Goal: Task Accomplishment & Management: Manage account settings

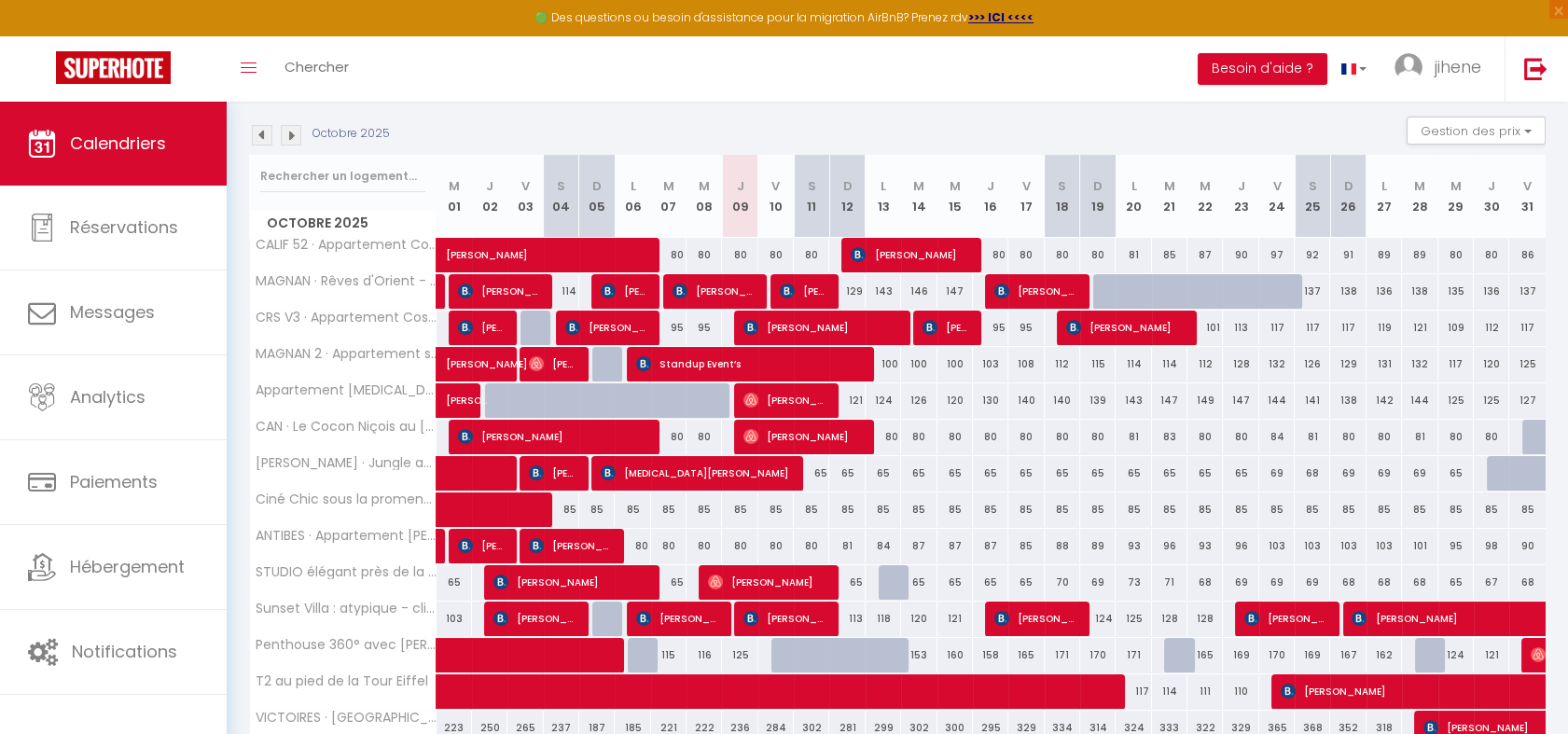
scroll to position [270, 0]
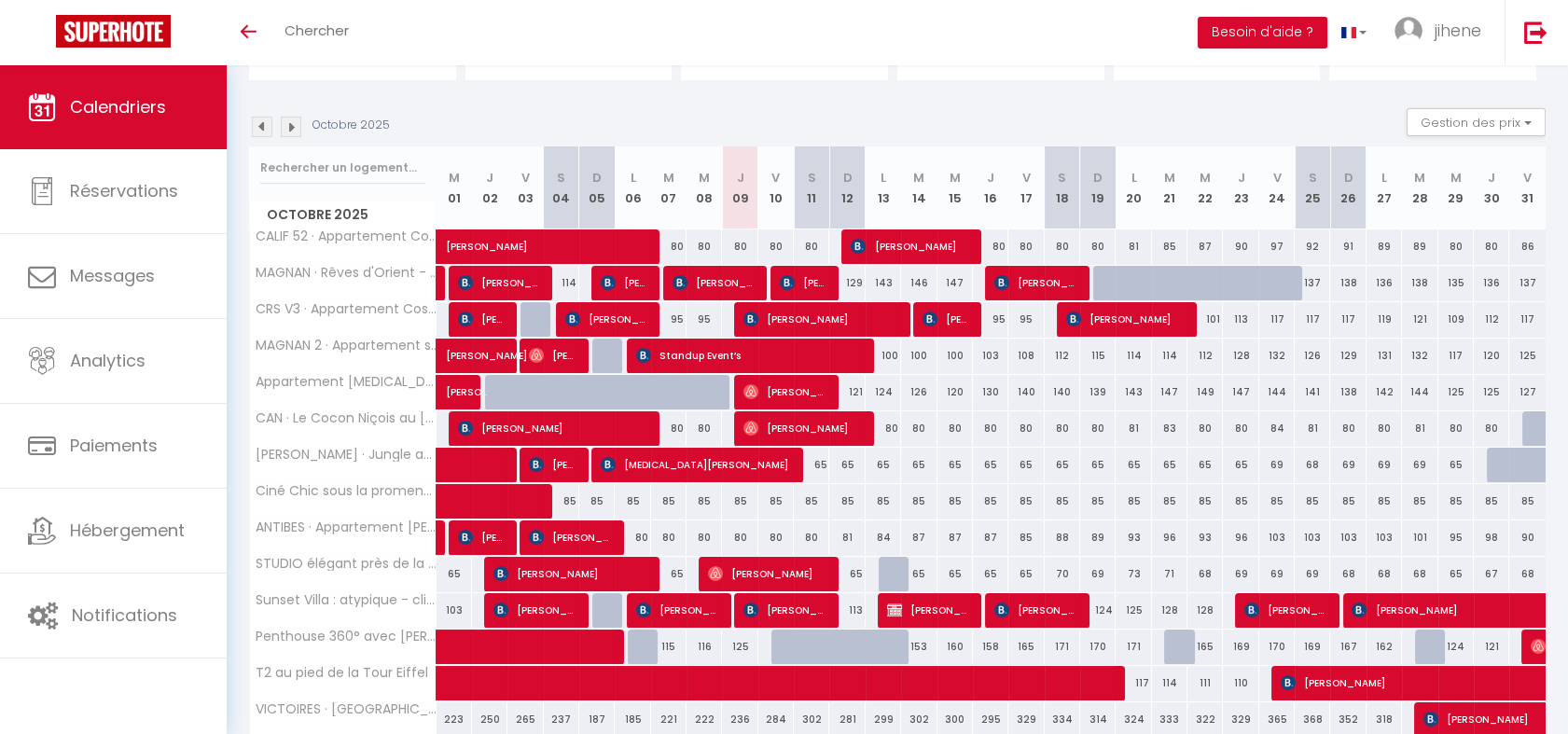
scroll to position [317, 0]
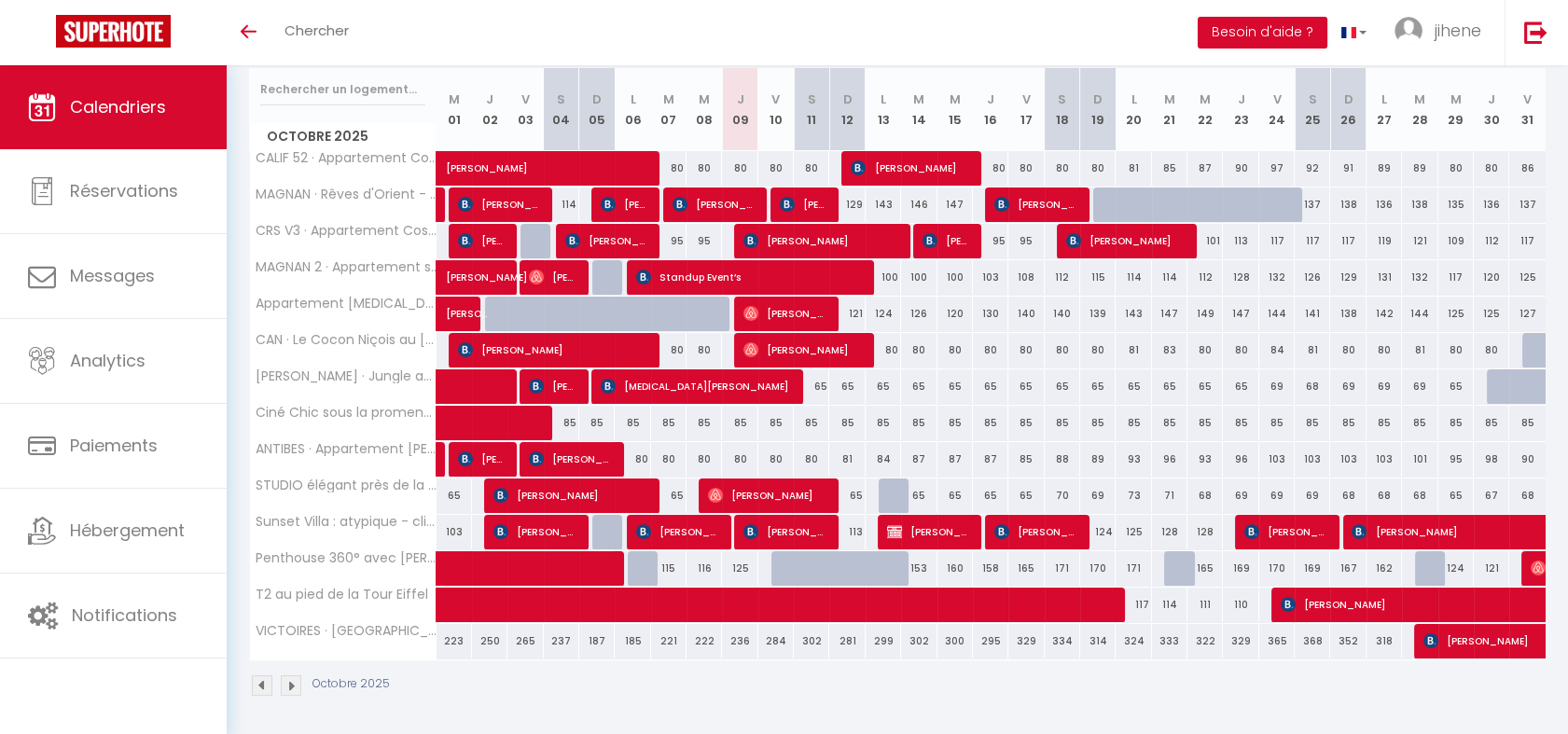
click at [1124, 535] on div "125" at bounding box center [1133, 532] width 36 height 35
type input "125"
type input "Lun 20 Octobre 2025"
type input "Mar 21 Octobre 2025"
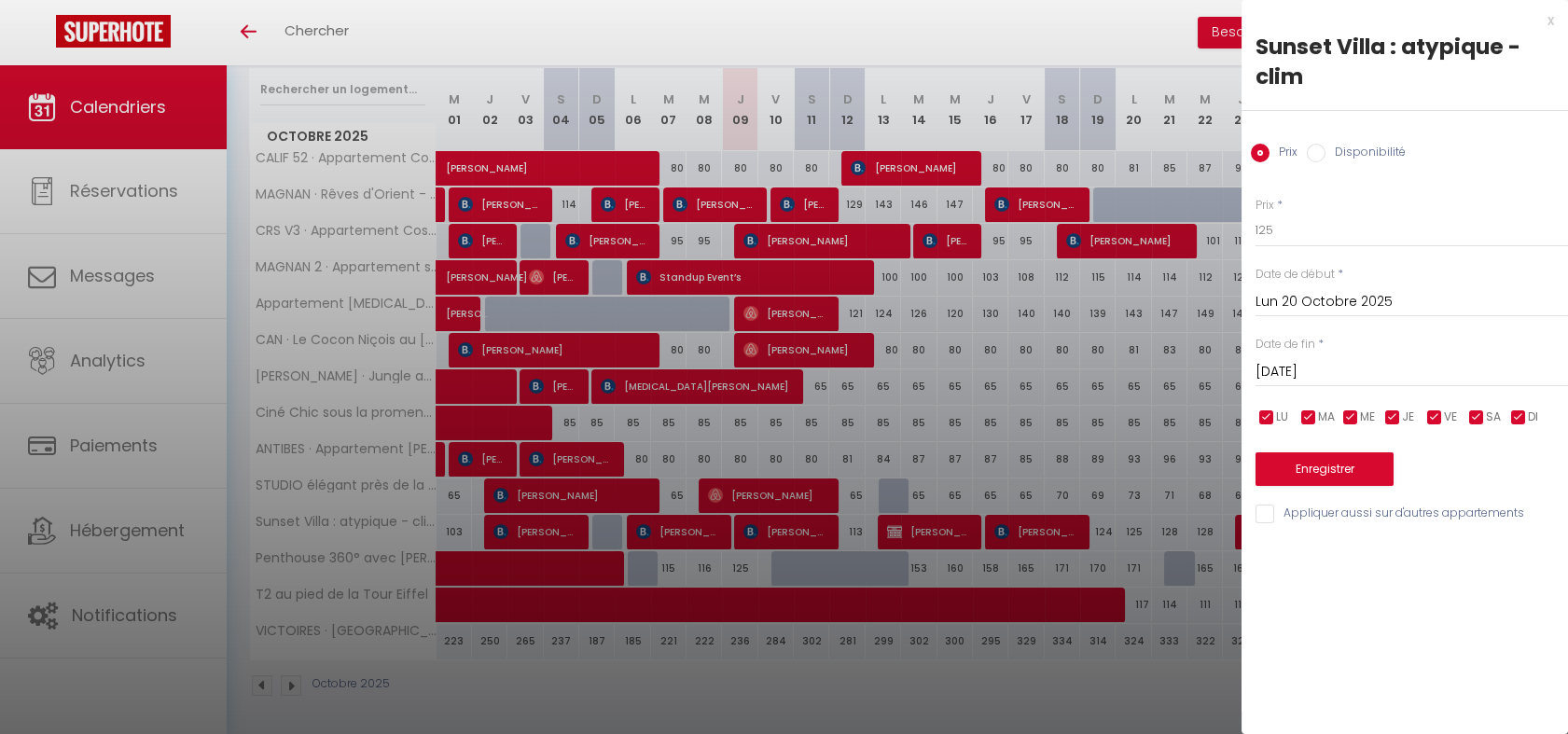
click at [1129, 689] on div at bounding box center [784, 367] width 1568 height 734
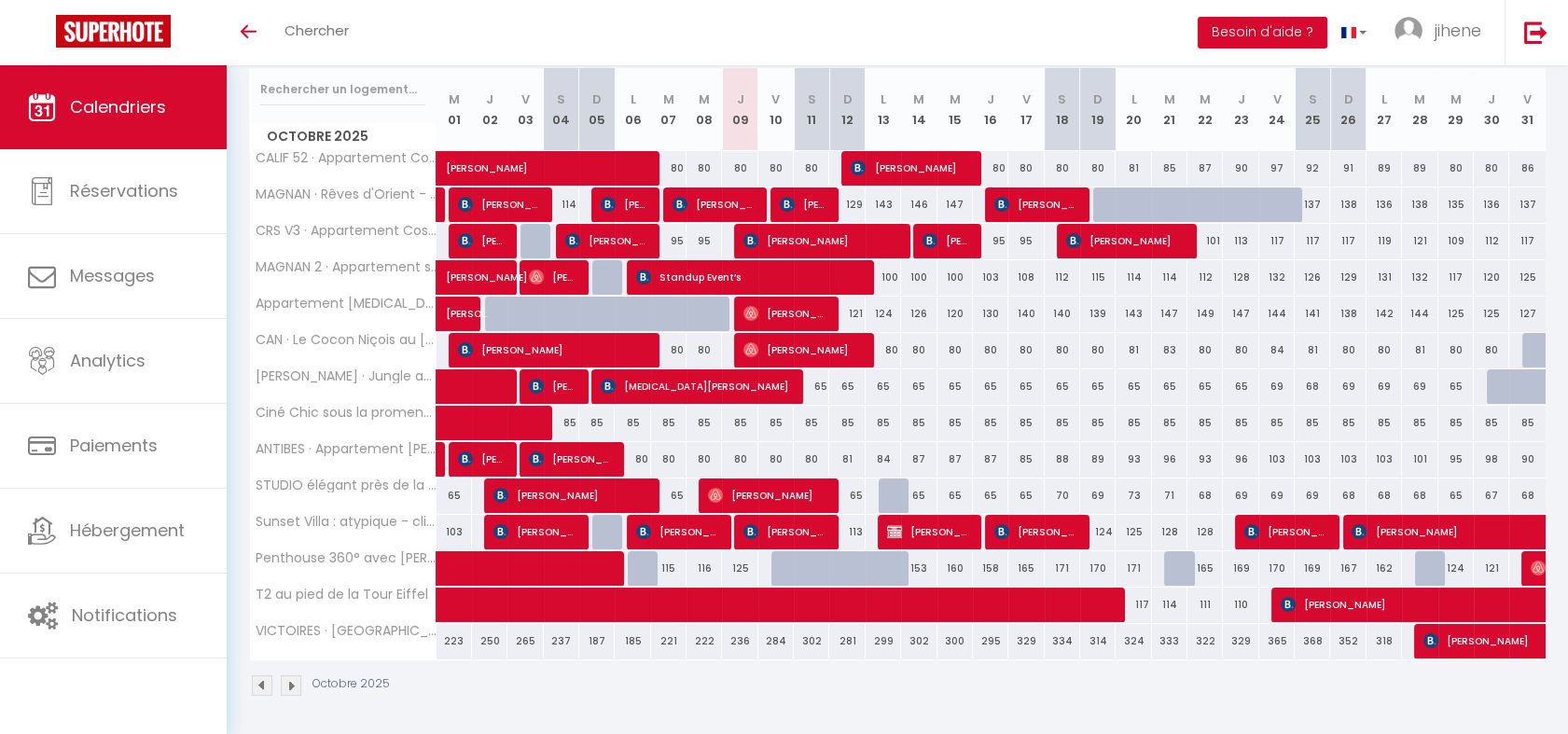
click at [1134, 524] on div "125" at bounding box center [1133, 532] width 36 height 35
type input "125"
type input "Lun 20 Octobre 2025"
type input "Mar 21 Octobre 2025"
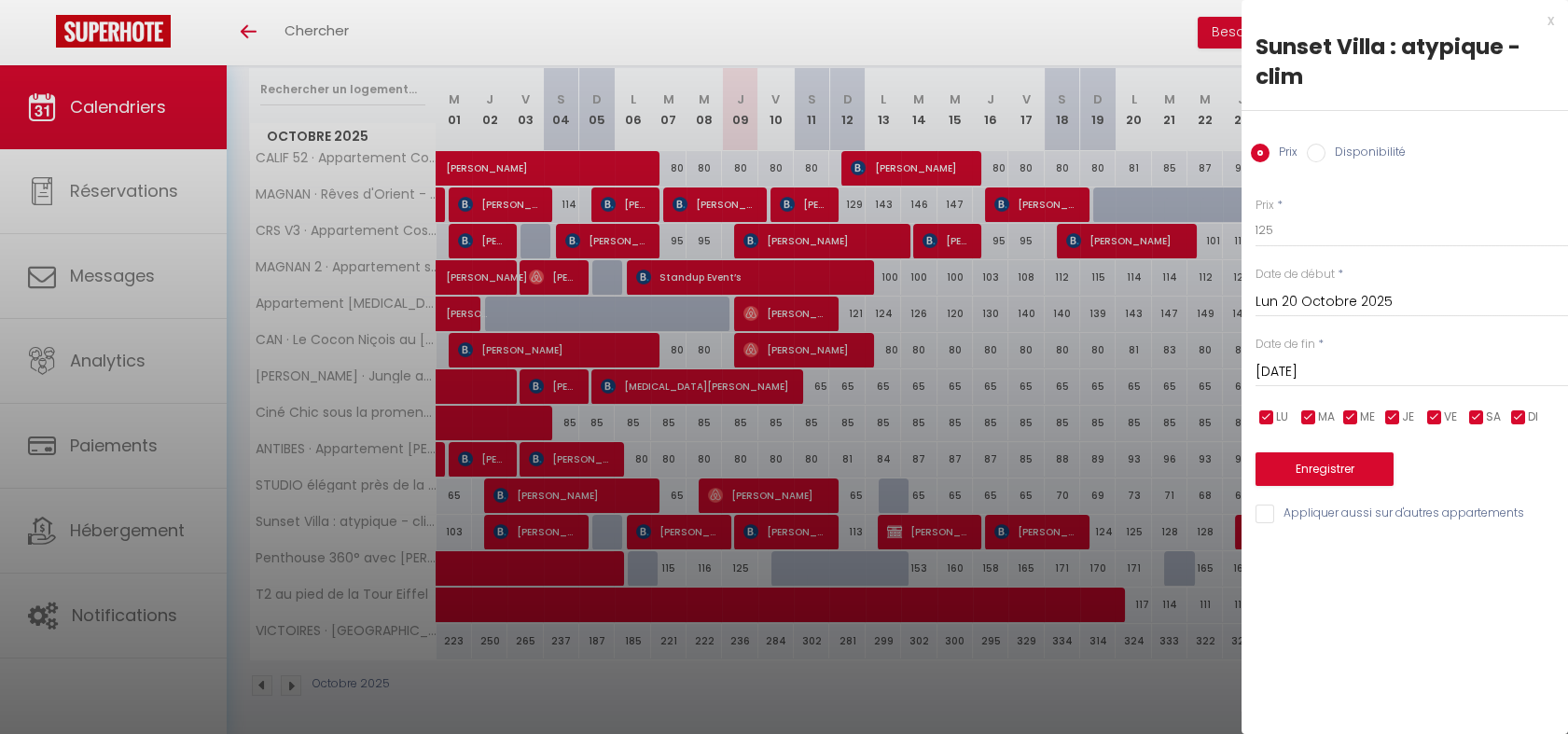
click at [1132, 665] on div at bounding box center [784, 367] width 1568 height 734
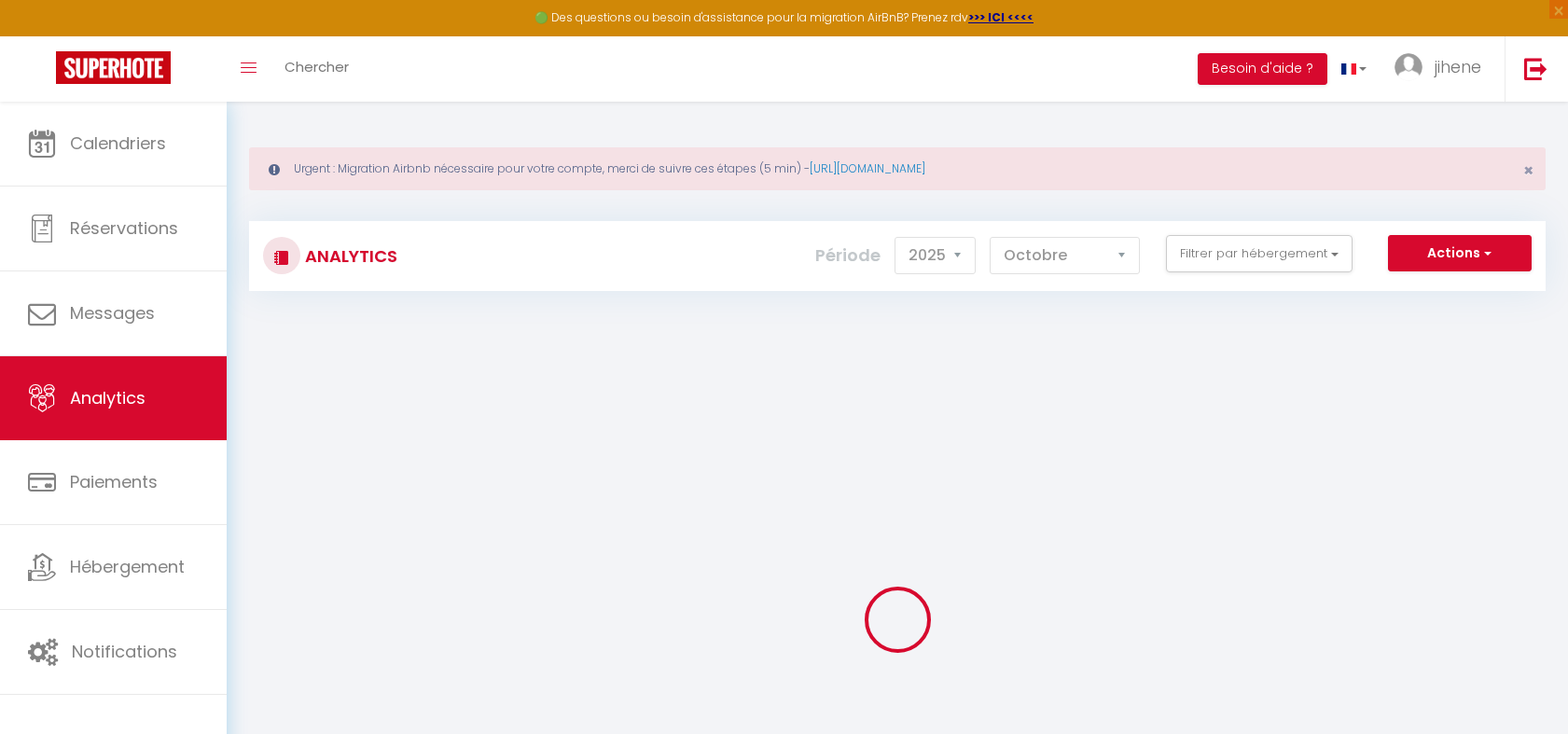
select select "2025"
select select "10"
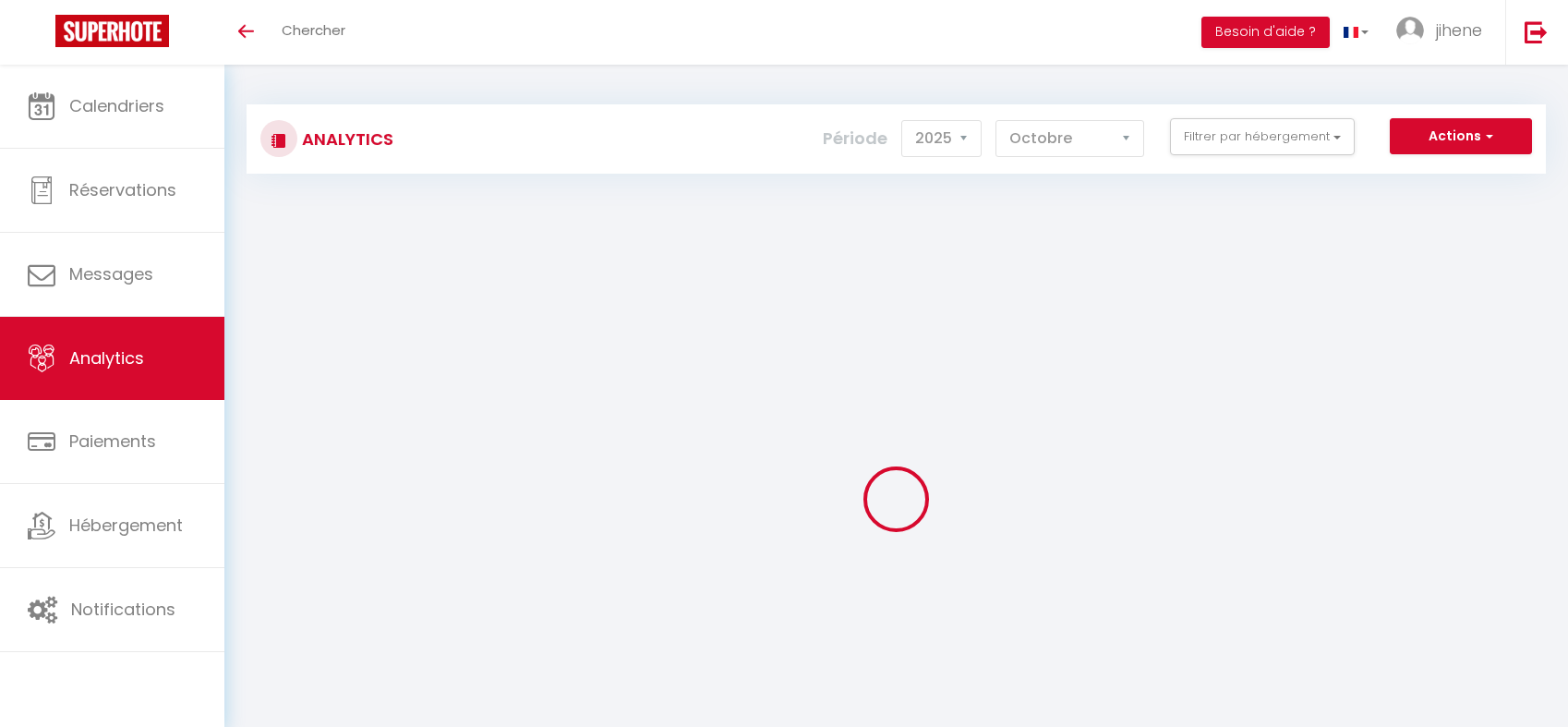
select select "2025"
select select "10"
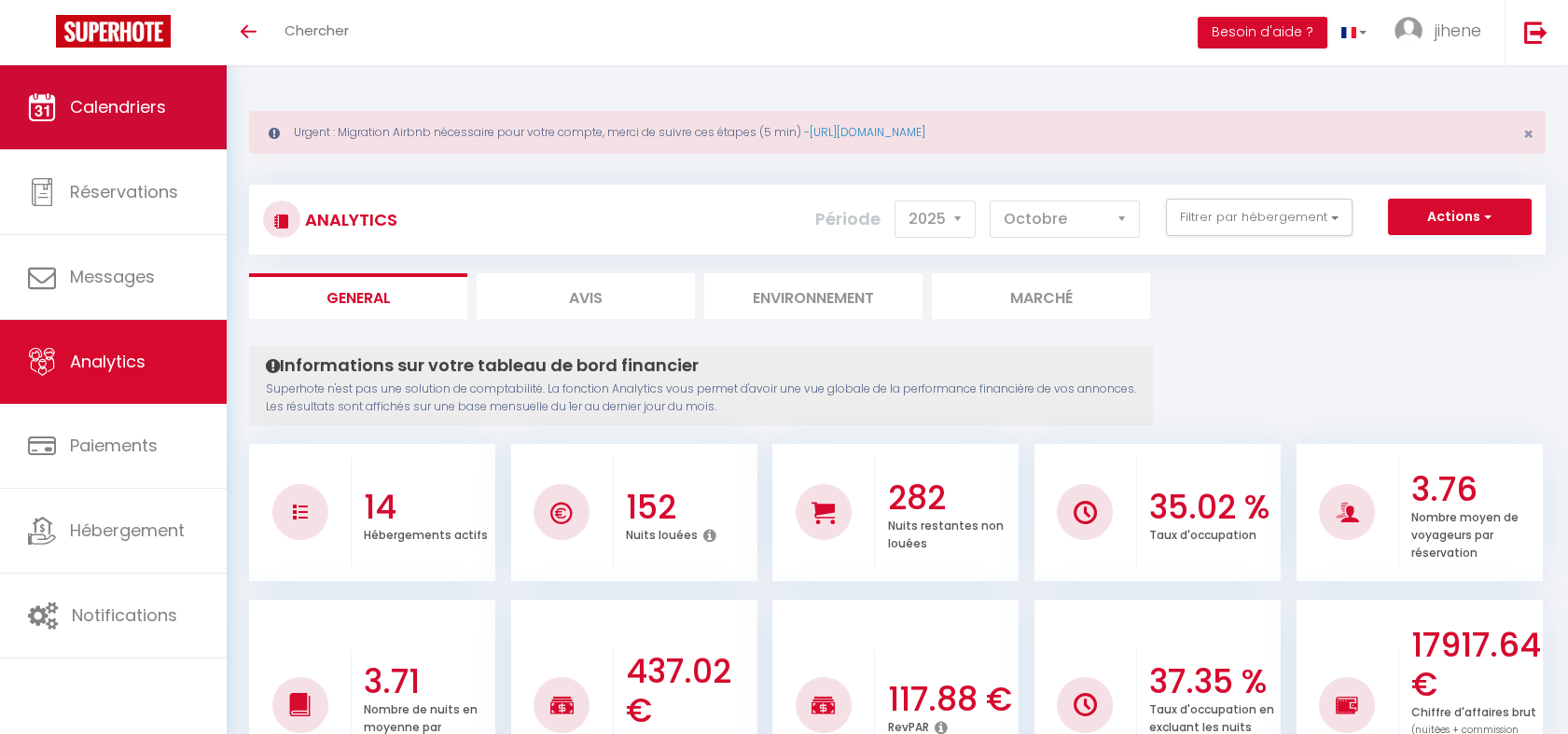
click at [116, 112] on span "Calendriers" at bounding box center [117, 106] width 97 height 23
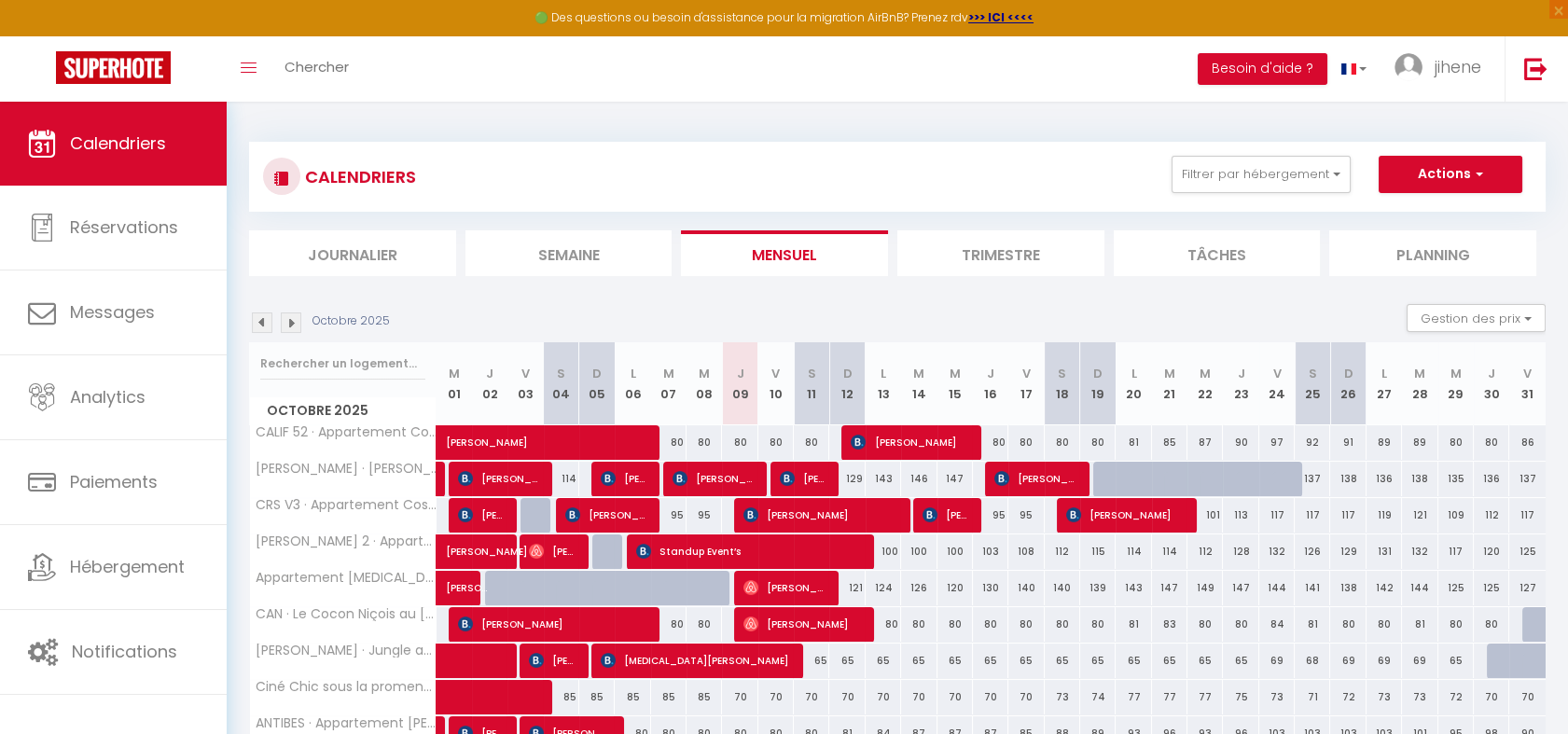
scroll to position [275, 0]
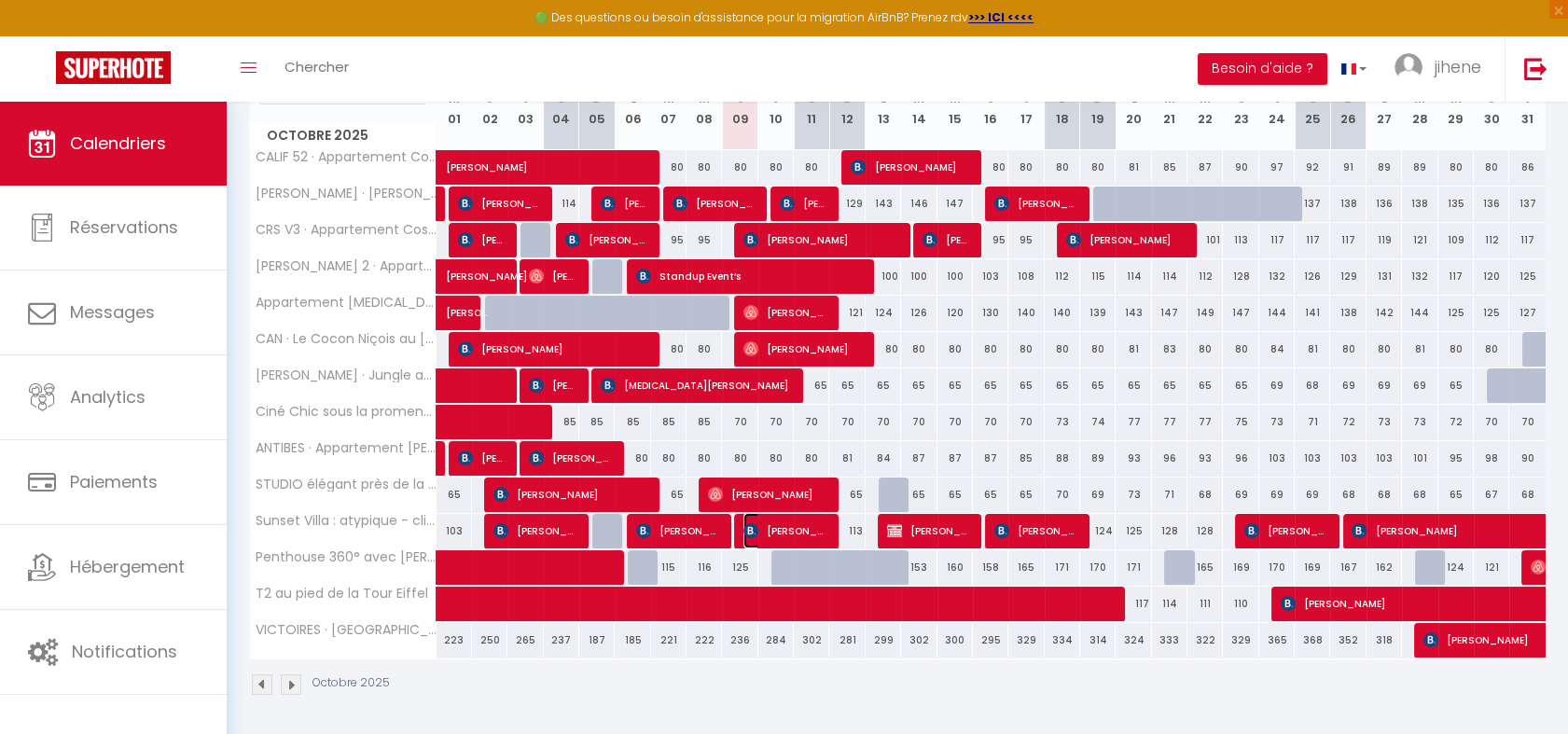
click at [768, 530] on span "Ophélie Marion" at bounding box center [784, 531] width 83 height 36
select select "OK"
select select "KO"
select select "0"
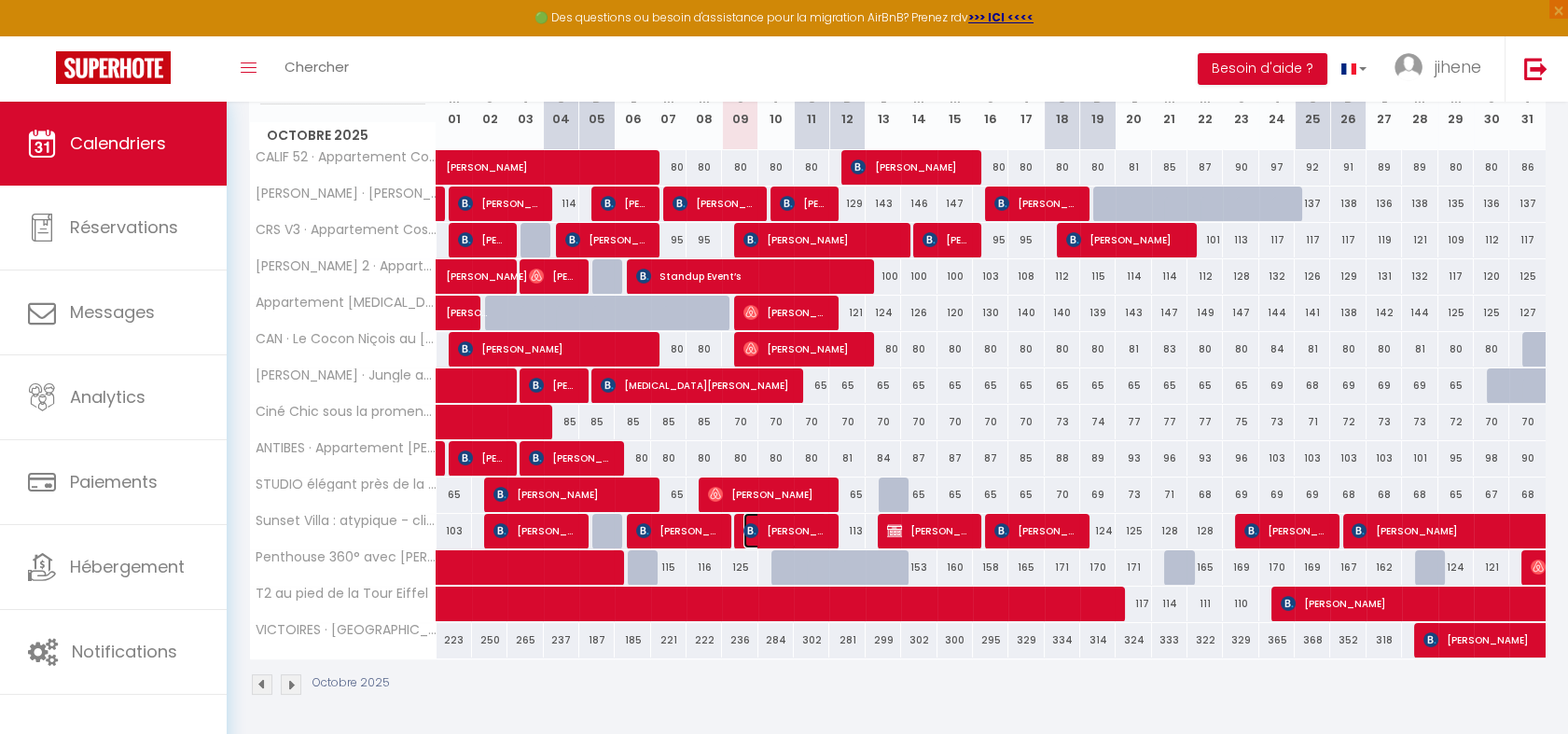
select select "1"
select select
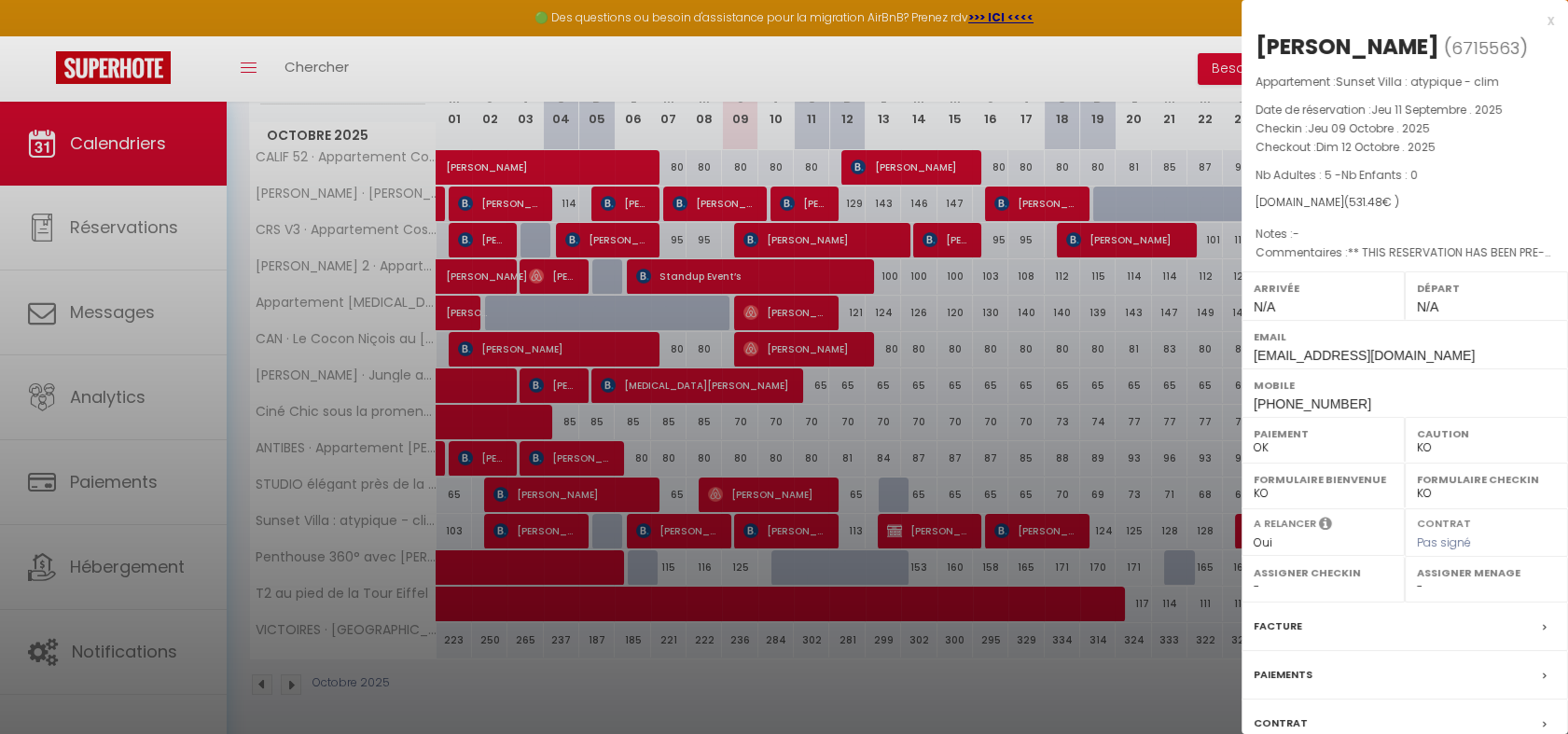
click at [1476, 42] on span "6715563" at bounding box center [1485, 48] width 68 height 23
copy span "6715563"
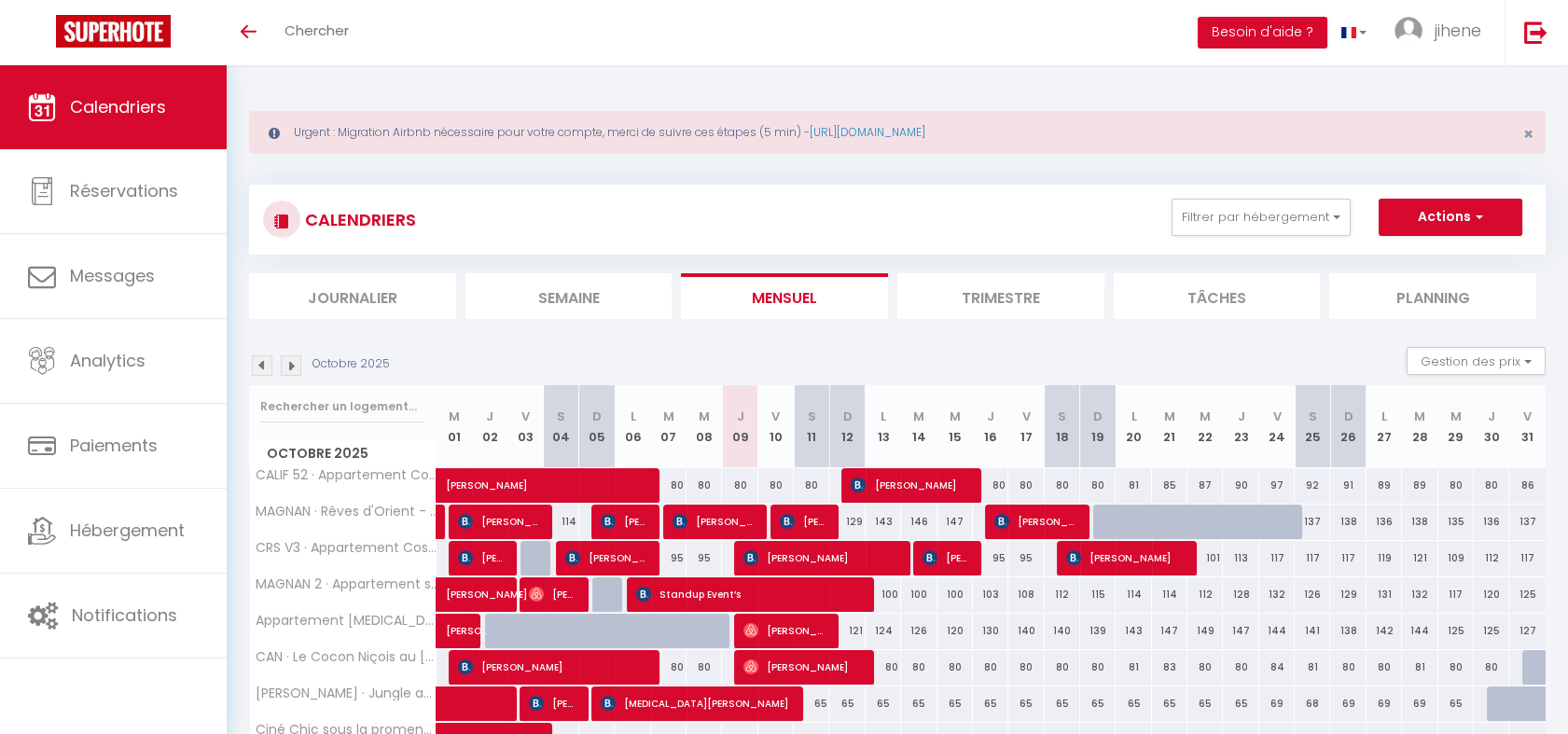
scroll to position [317, 0]
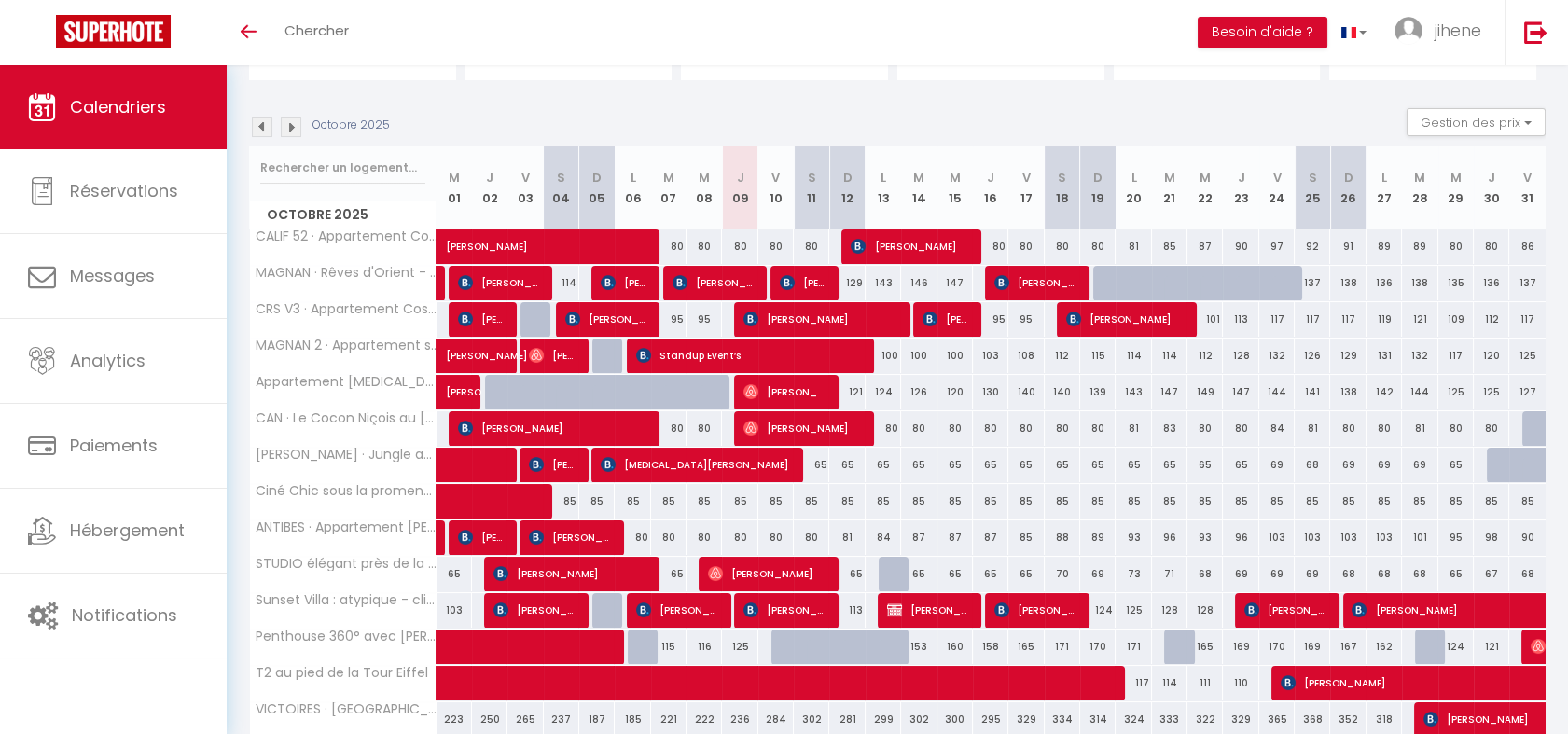
scroll to position [317, 0]
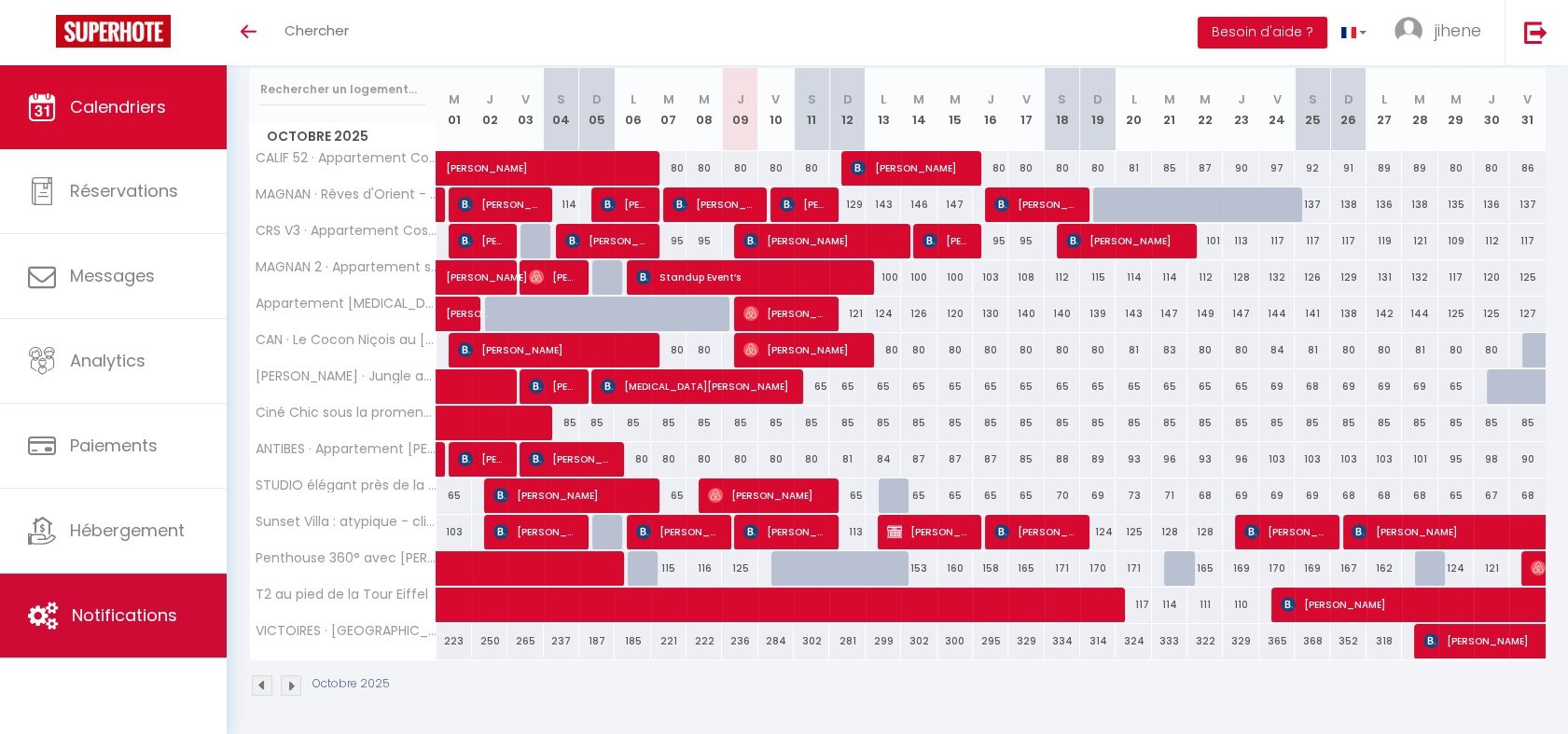
click at [104, 591] on link "Notifications" at bounding box center [113, 616] width 227 height 84
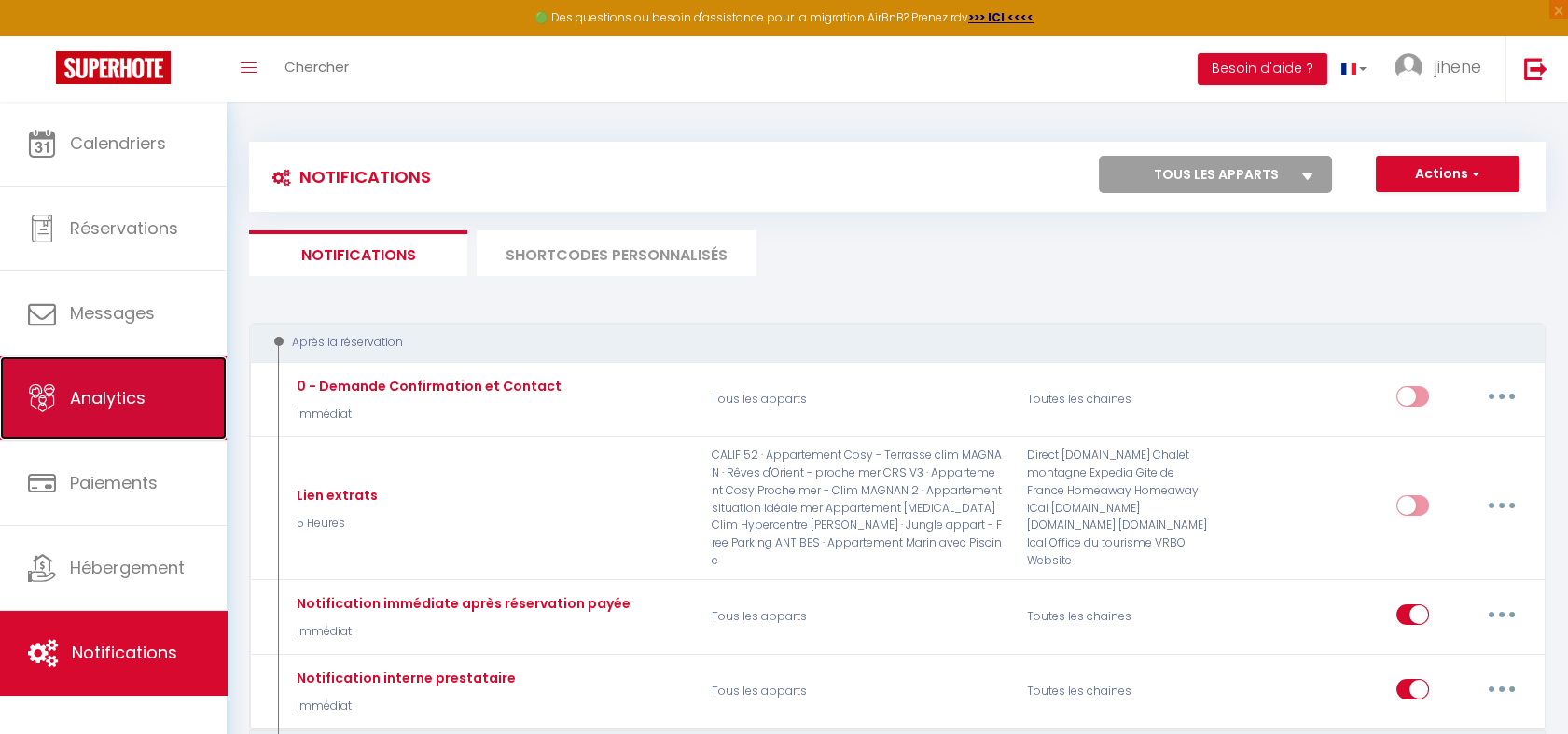
click at [134, 366] on link "Analytics" at bounding box center [113, 398] width 227 height 84
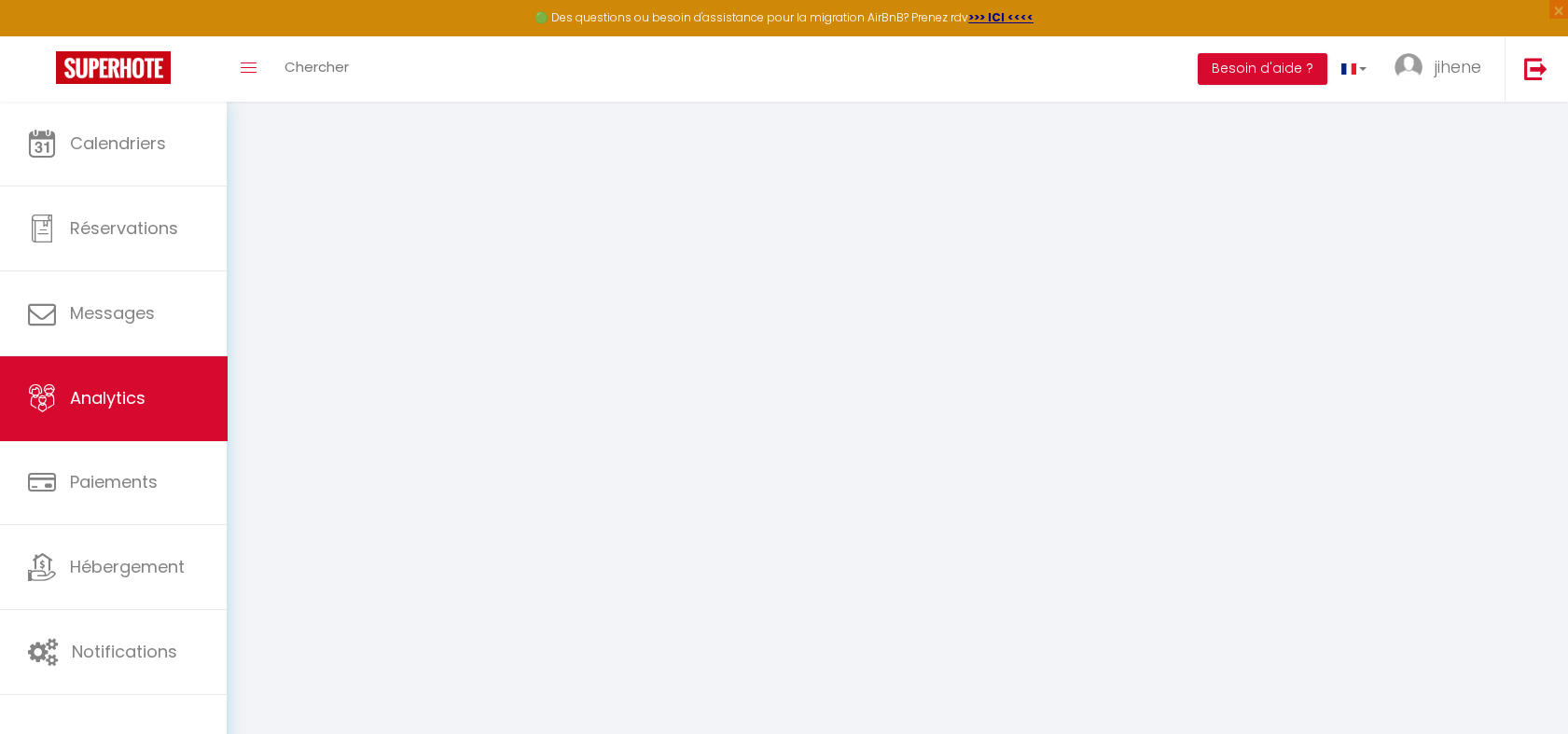
select select "2025"
select select "10"
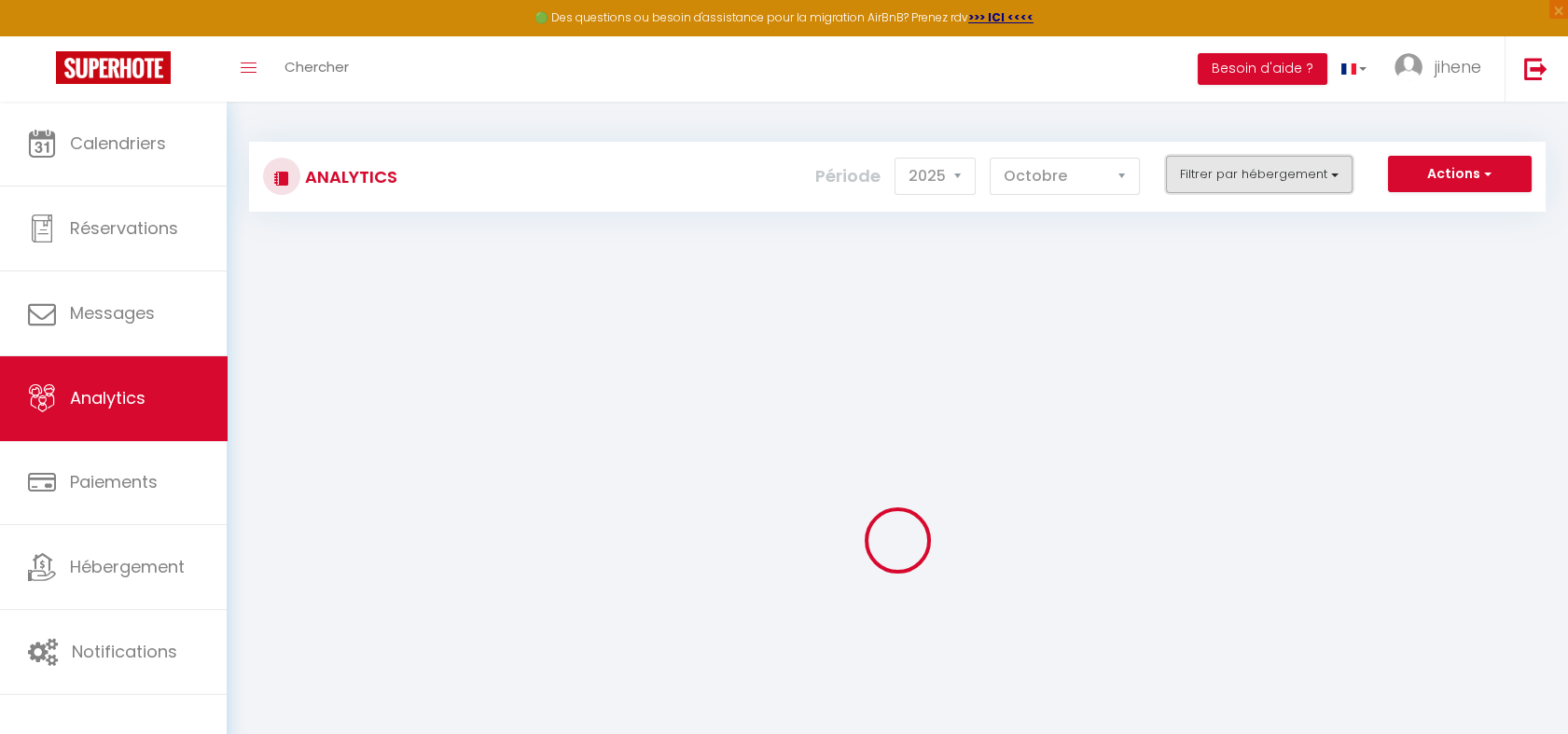
click at [1331, 170] on button "Filtrer par hébergement" at bounding box center [1260, 175] width 187 height 38
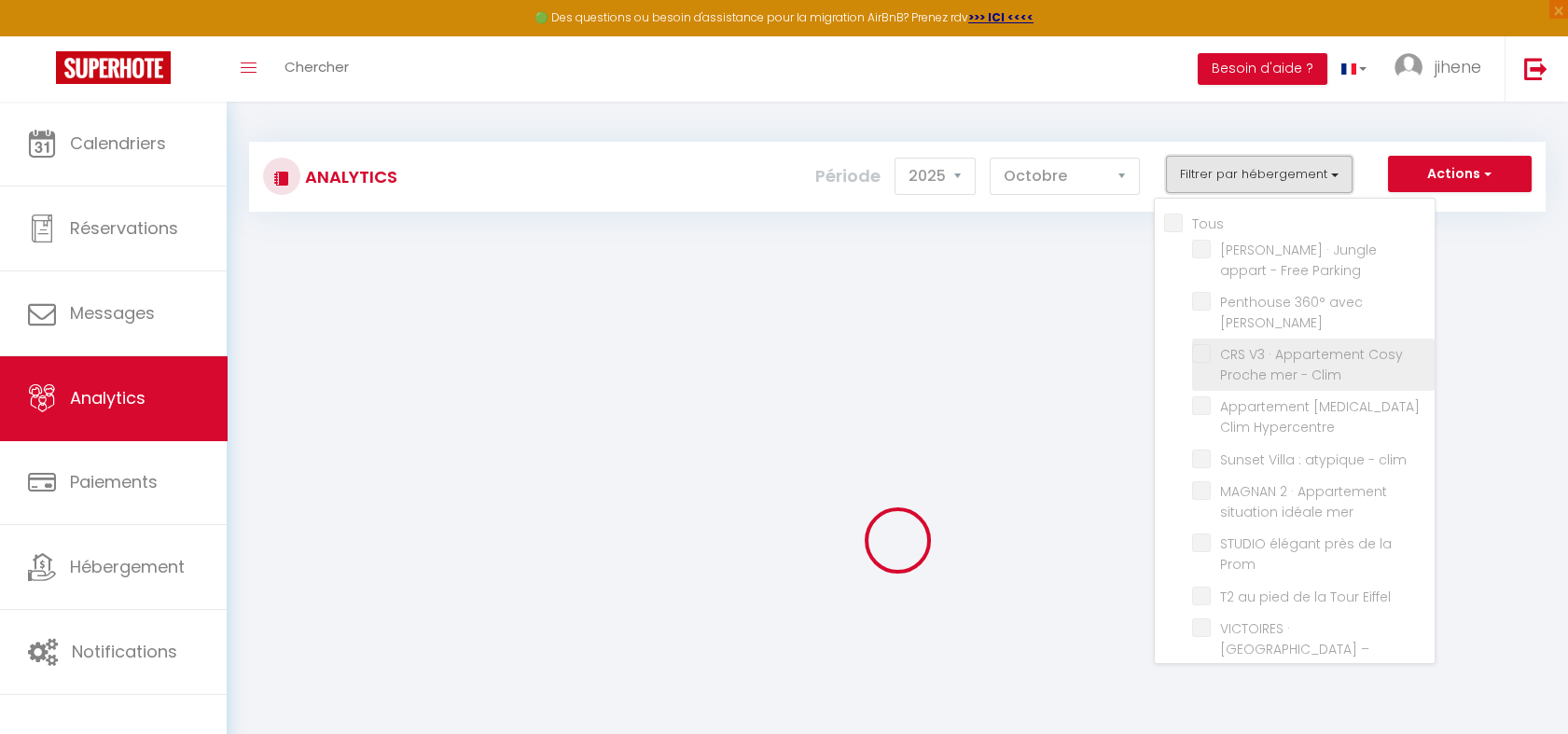
checkbox input "false"
checkbox Parking "false"
checkbox Jacuzzi "false"
checkbox Clim "false"
checkbox Hypercentre "false"
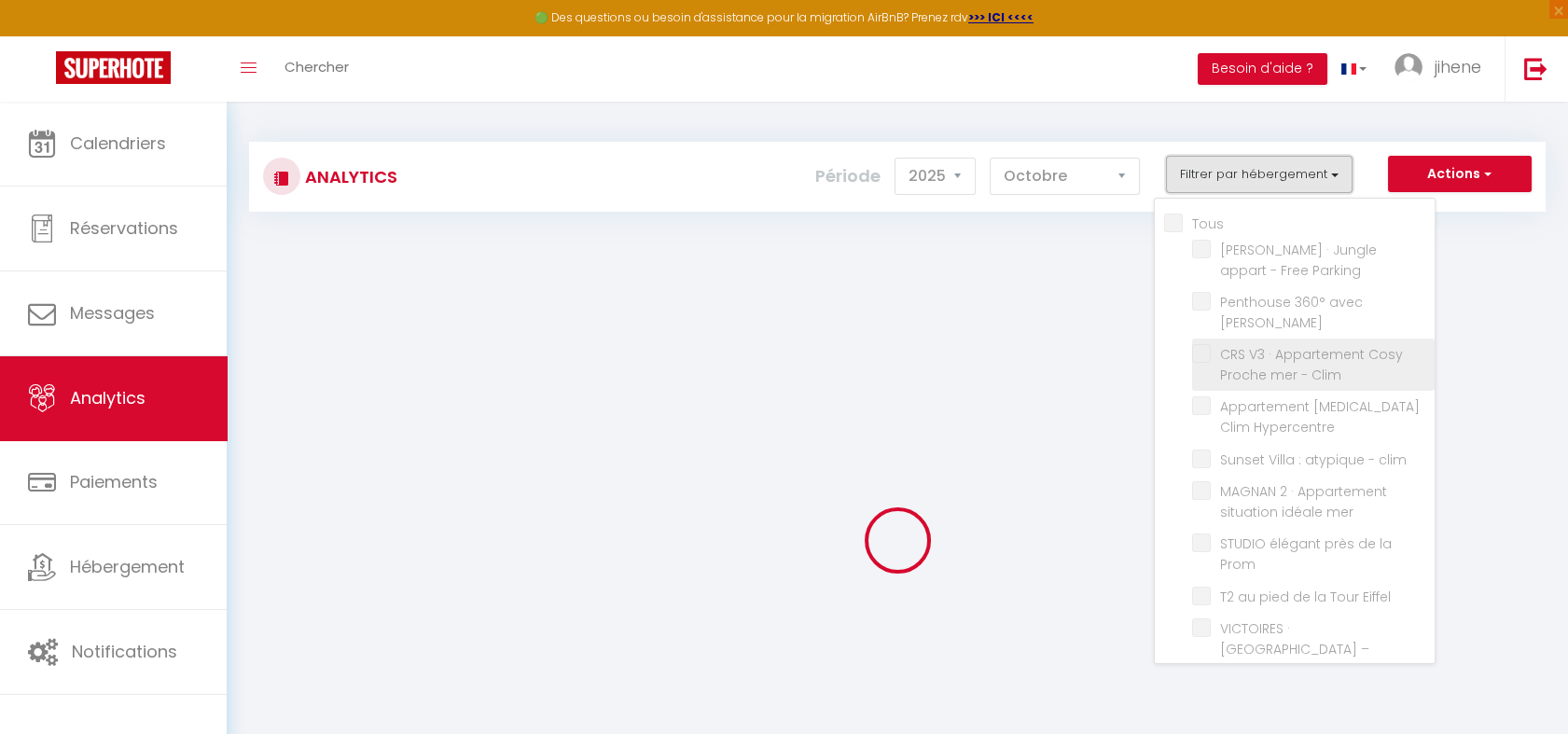
checkbox clim "false"
checkbox mer "false"
checkbox Prom "false"
checkbox Eiffel "false"
checkbox Opéra "false"
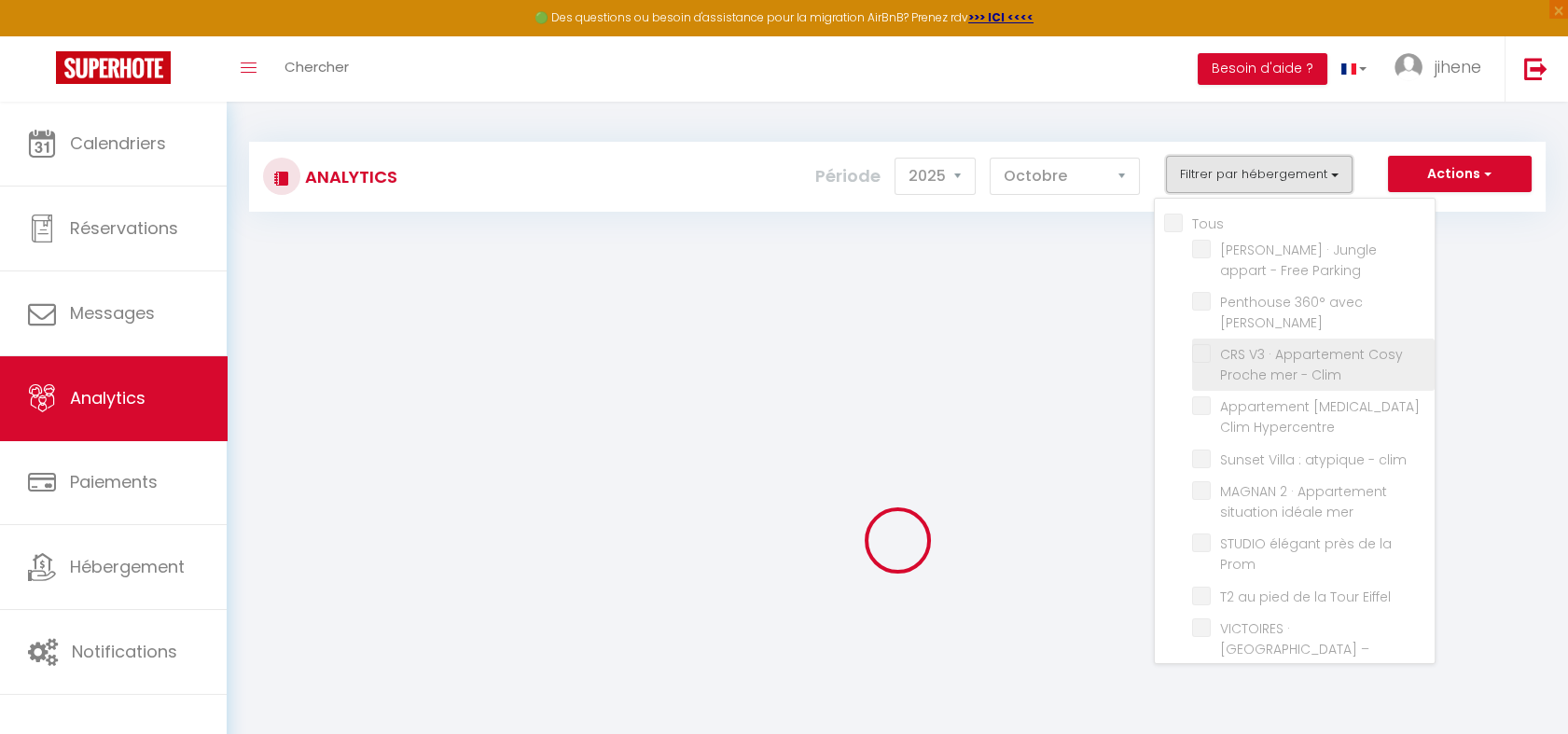
checkbox clim "false"
checkbox anglais "false"
checkbox Clim "false"
checkbox Piscine "false"
checkbox mer "false"
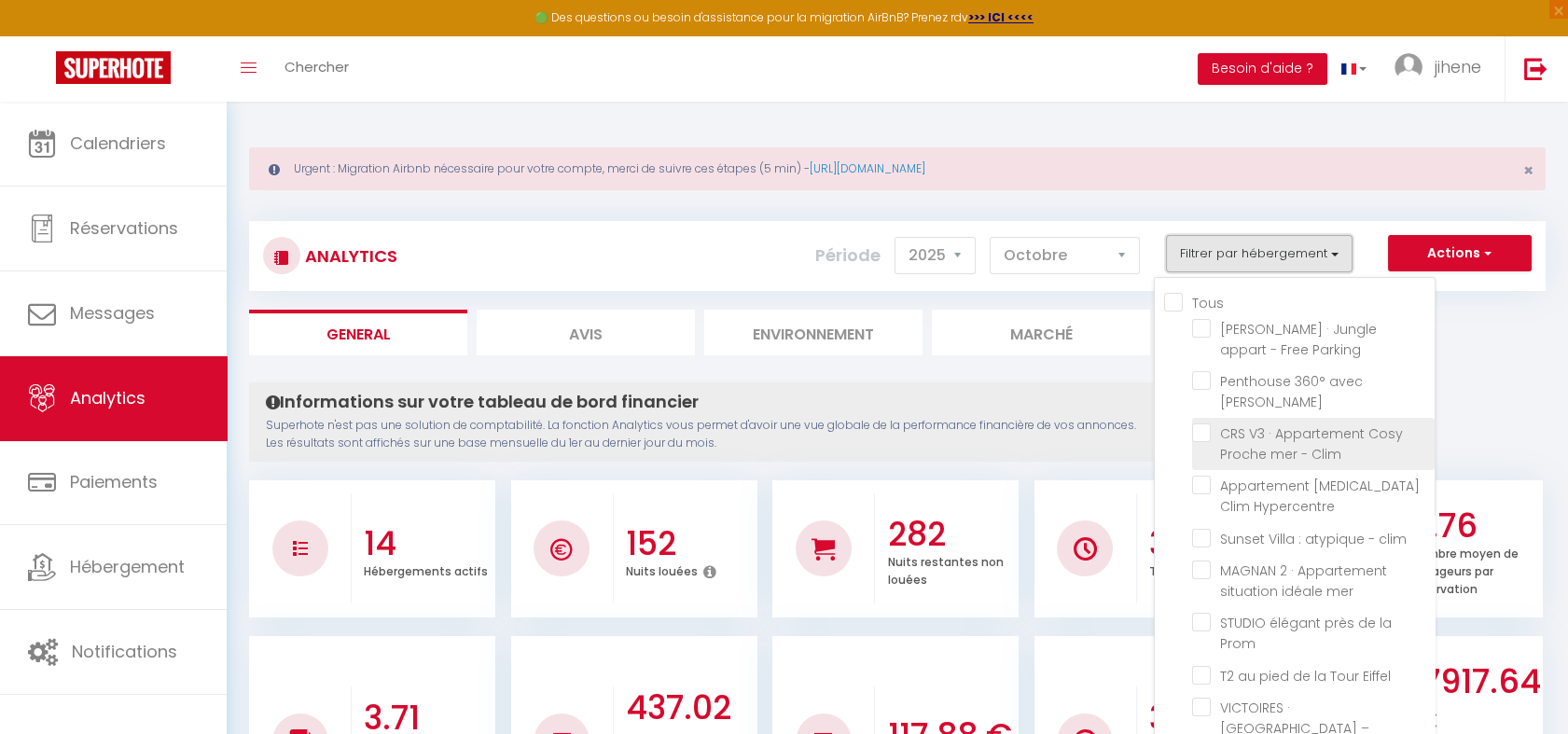
scroll to position [254, 0]
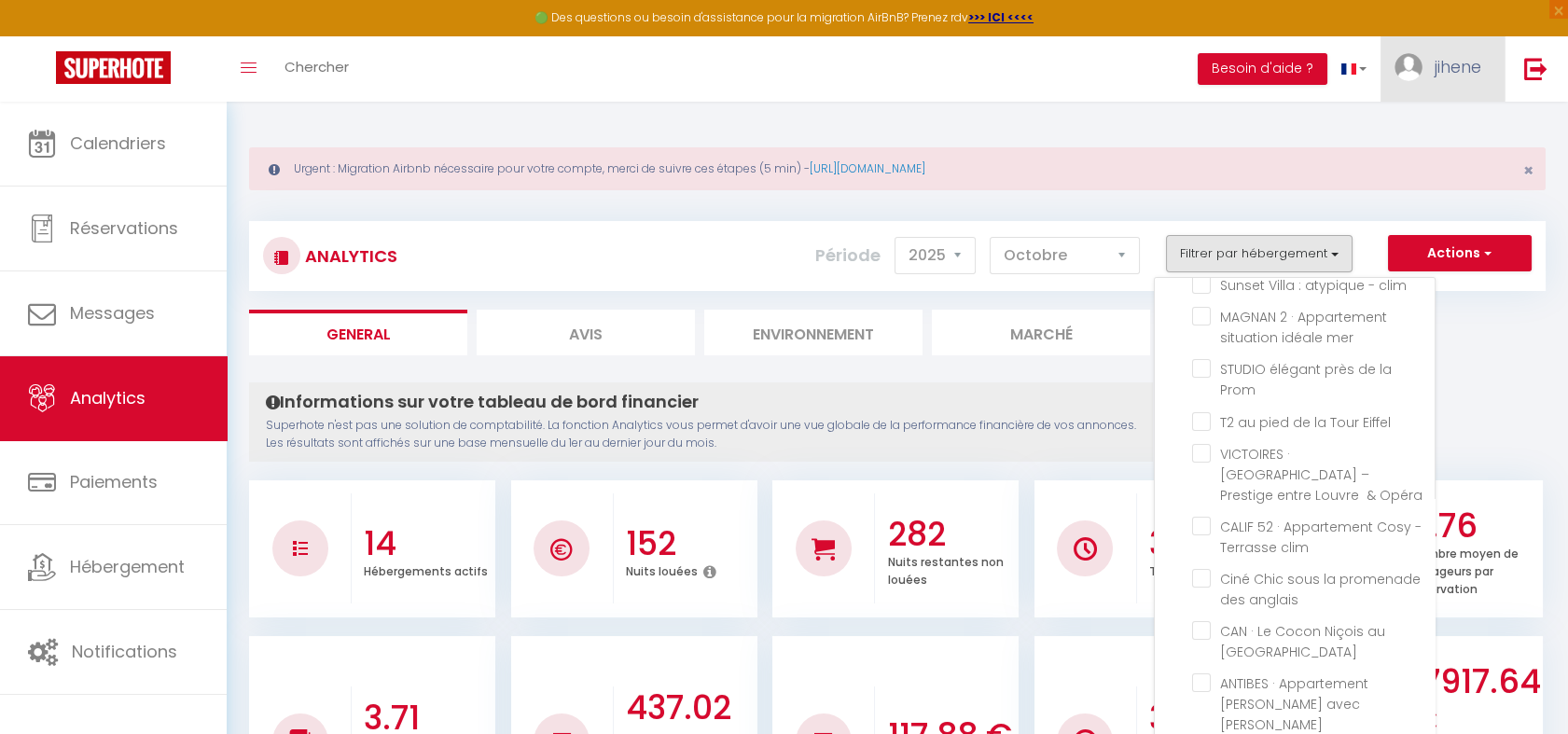
click at [1480, 74] on span "jihene" at bounding box center [1458, 66] width 47 height 23
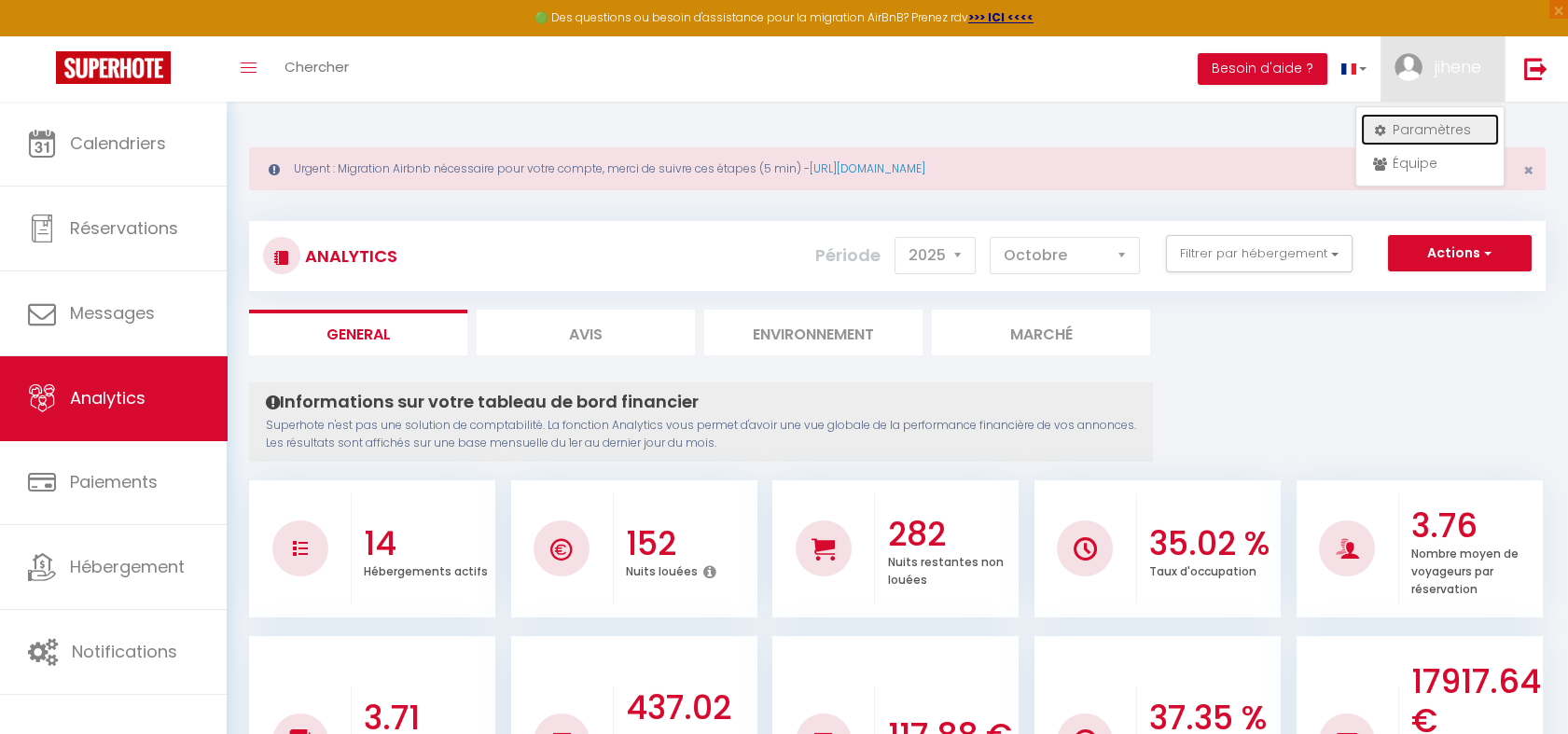
click at [1413, 131] on link "Paramètres" at bounding box center [1430, 129] width 138 height 32
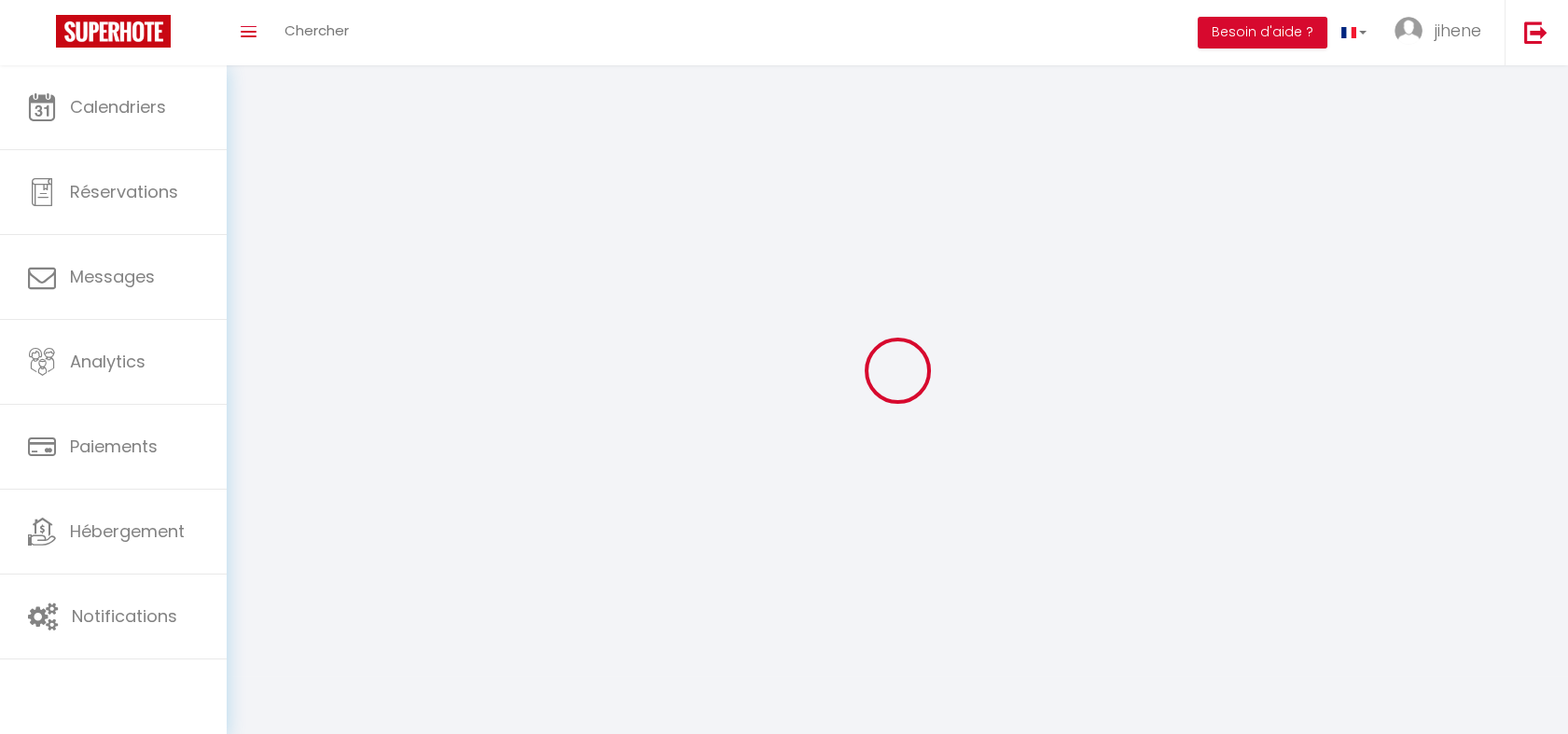
type input "jihene"
type input "OUERTANI"
type input "0662916911"
type input "80 Avenue Henri Matisse"
type input "06200"
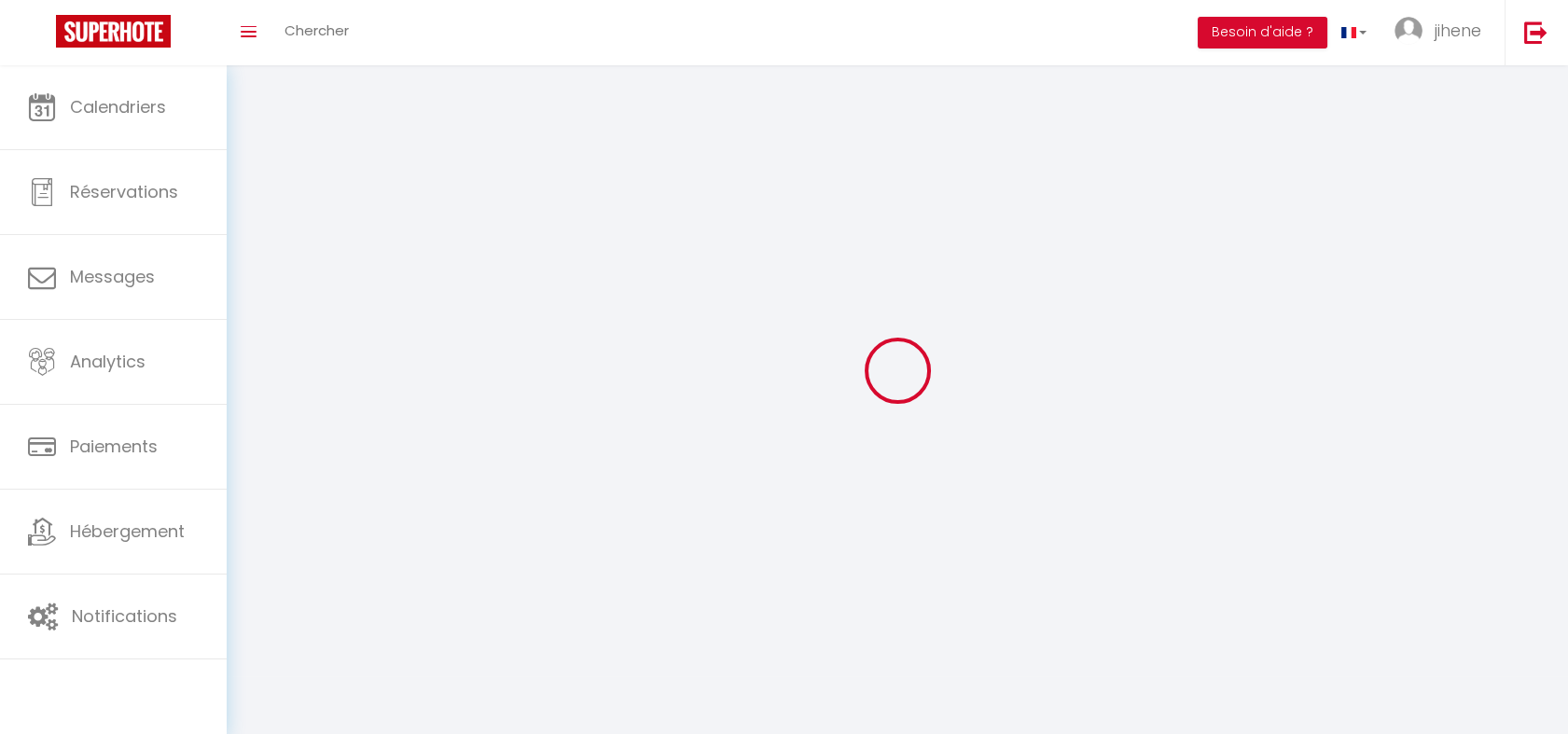
type input "nice"
select select "28"
type input "LPIspoRpJ4ZrUihWsG2egaD0m"
type input "yVz6yGEmJJnAb53fv2lfP1cDd"
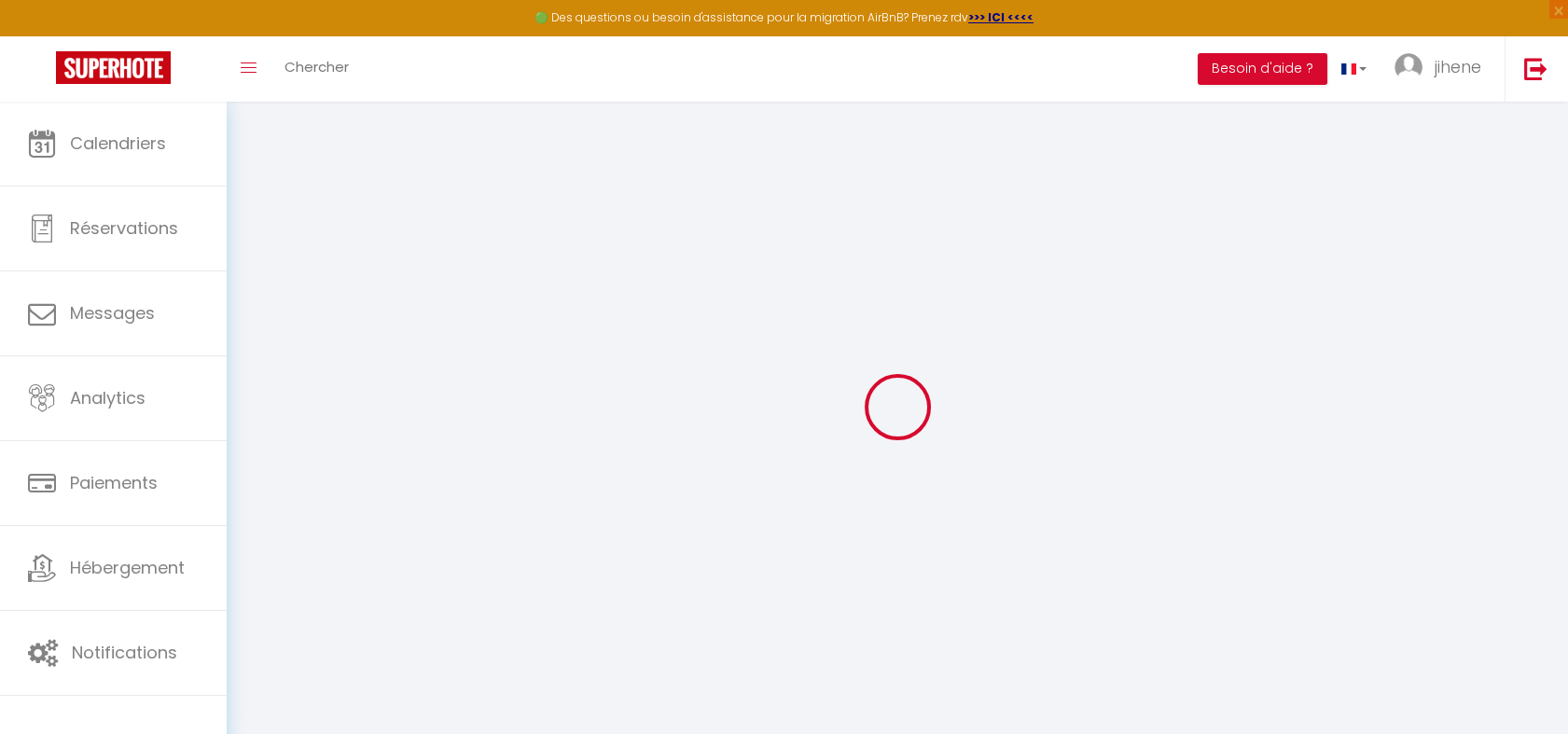
type input "LPIspoRpJ4ZrUihWsG2egaD0m"
type input "yVz6yGEmJJnAb53fv2lfP1cDd"
type input "https://app.superhote.com/#/get-available-rentals/yVz6yGEmJJnAb53fv2lfP1cDd"
select select "fr"
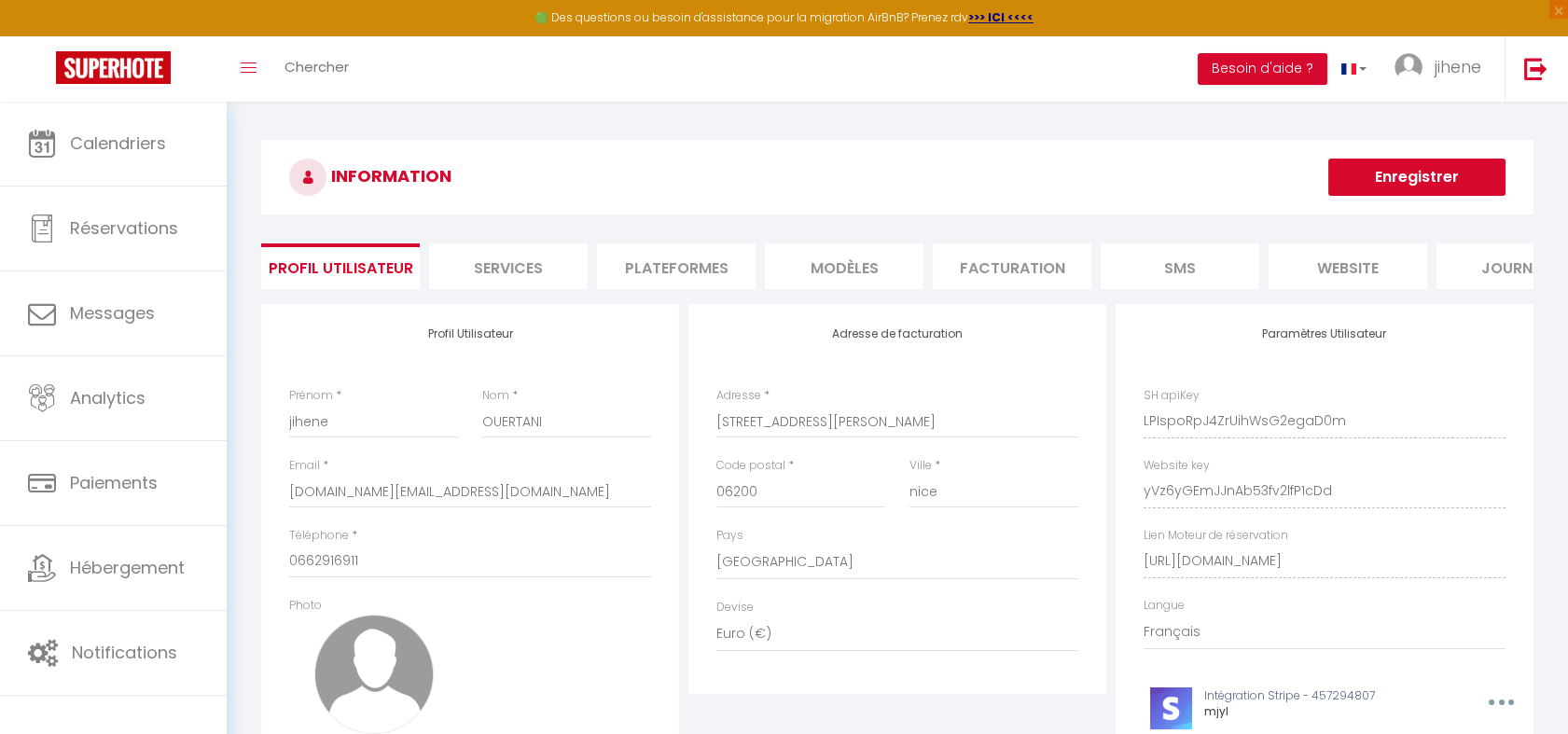
click at [675, 270] on li "Plateformes" at bounding box center [676, 267] width 158 height 46
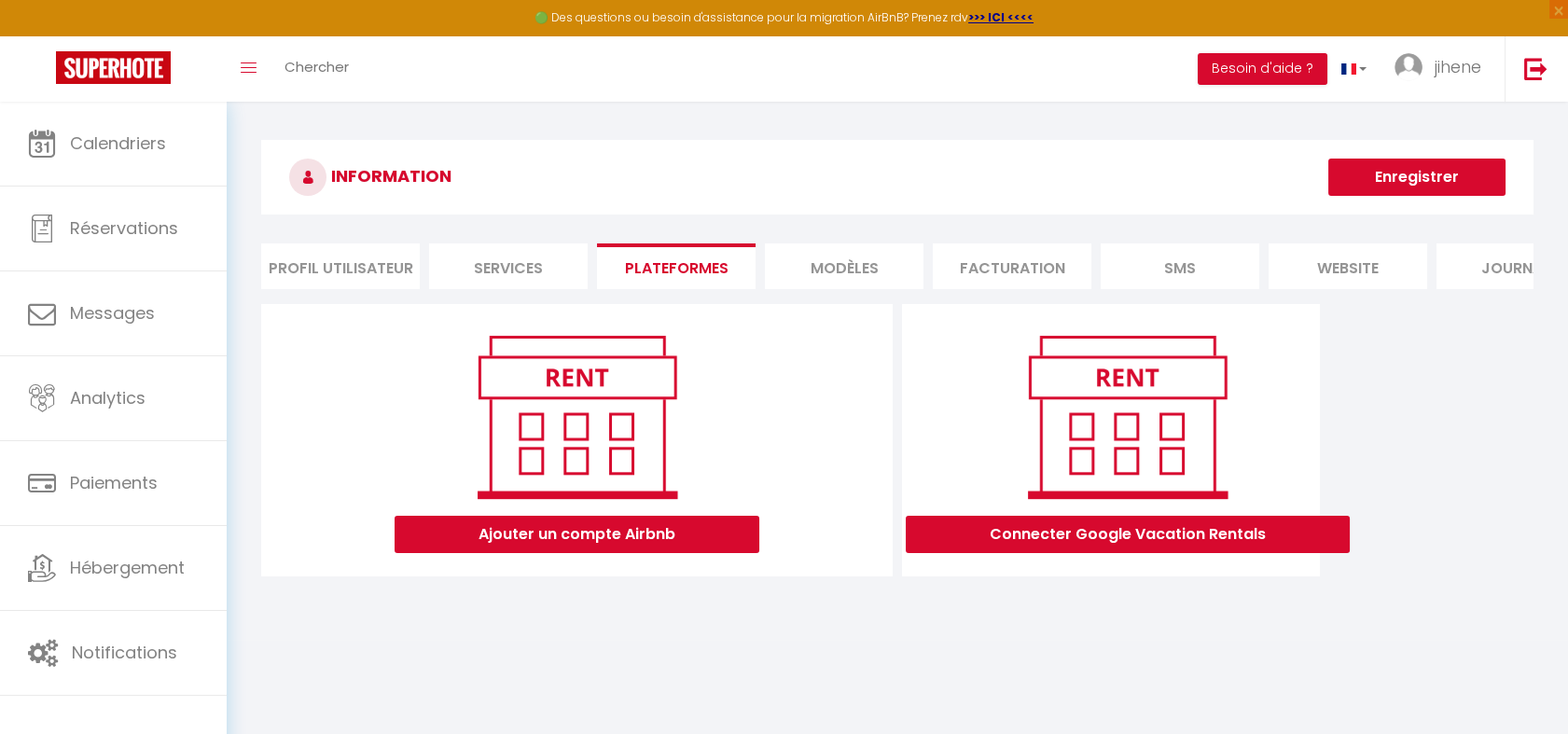
scroll to position [73, 0]
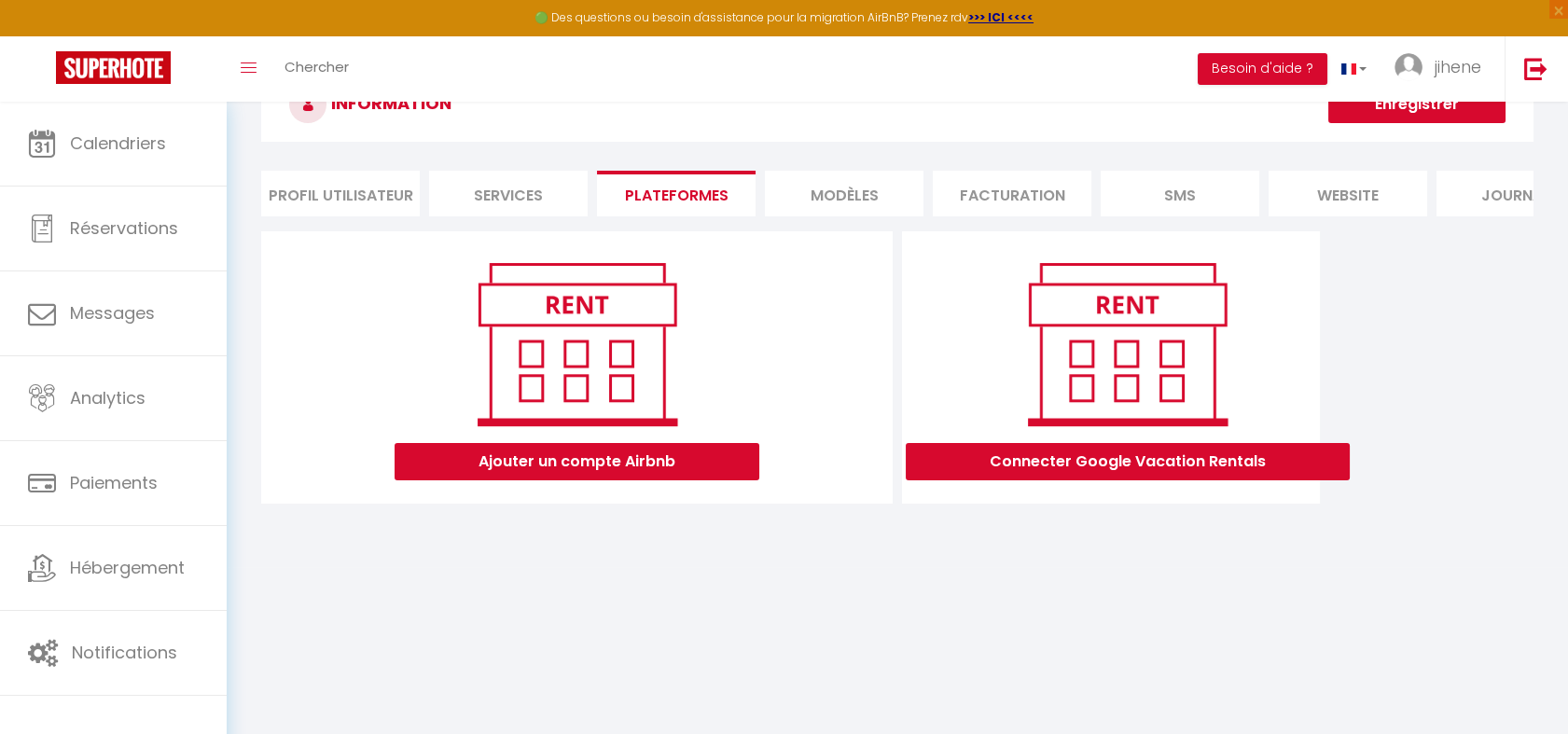
click at [500, 202] on li "Services" at bounding box center [507, 194] width 158 height 46
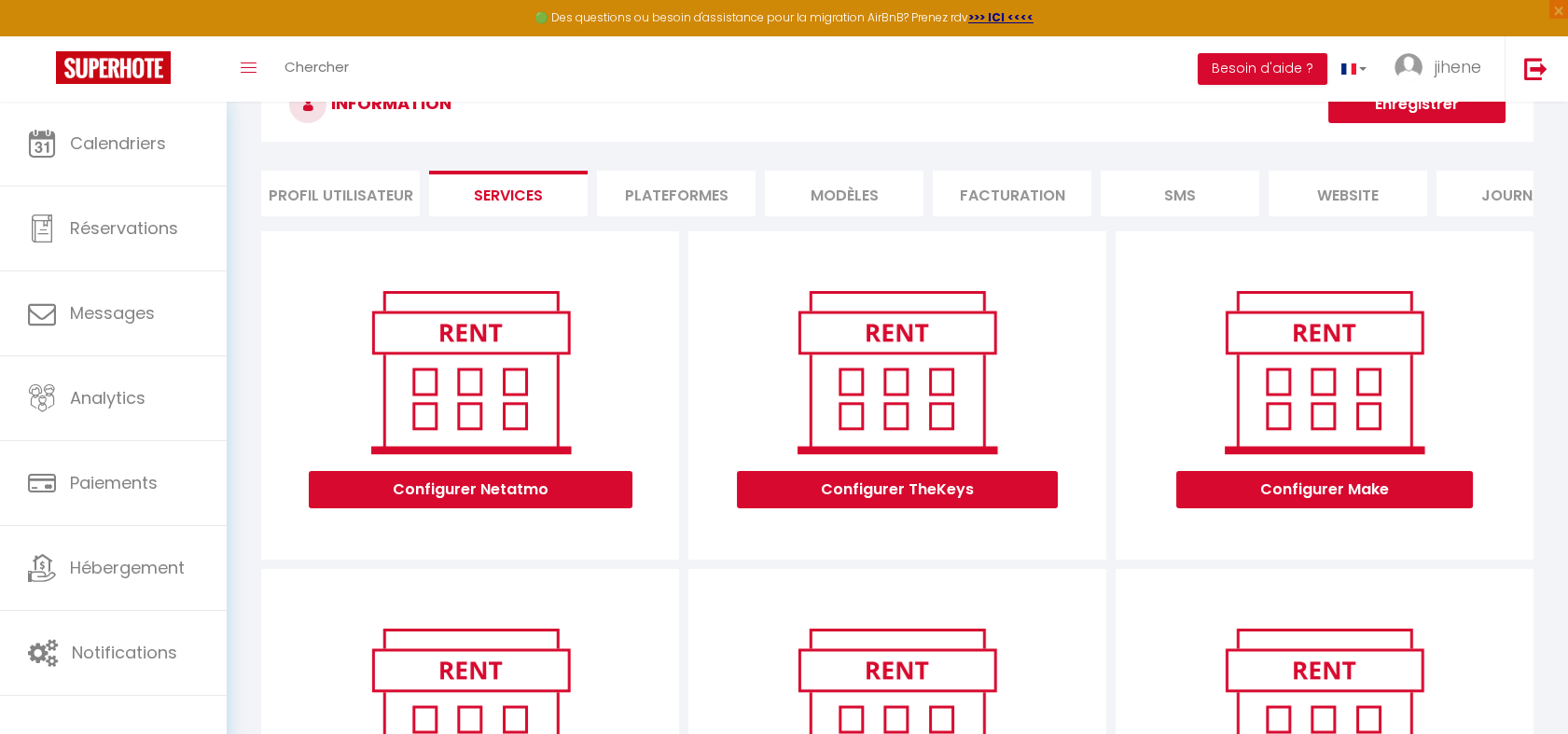
click at [344, 179] on li "Profil Utilisateur" at bounding box center [340, 194] width 158 height 46
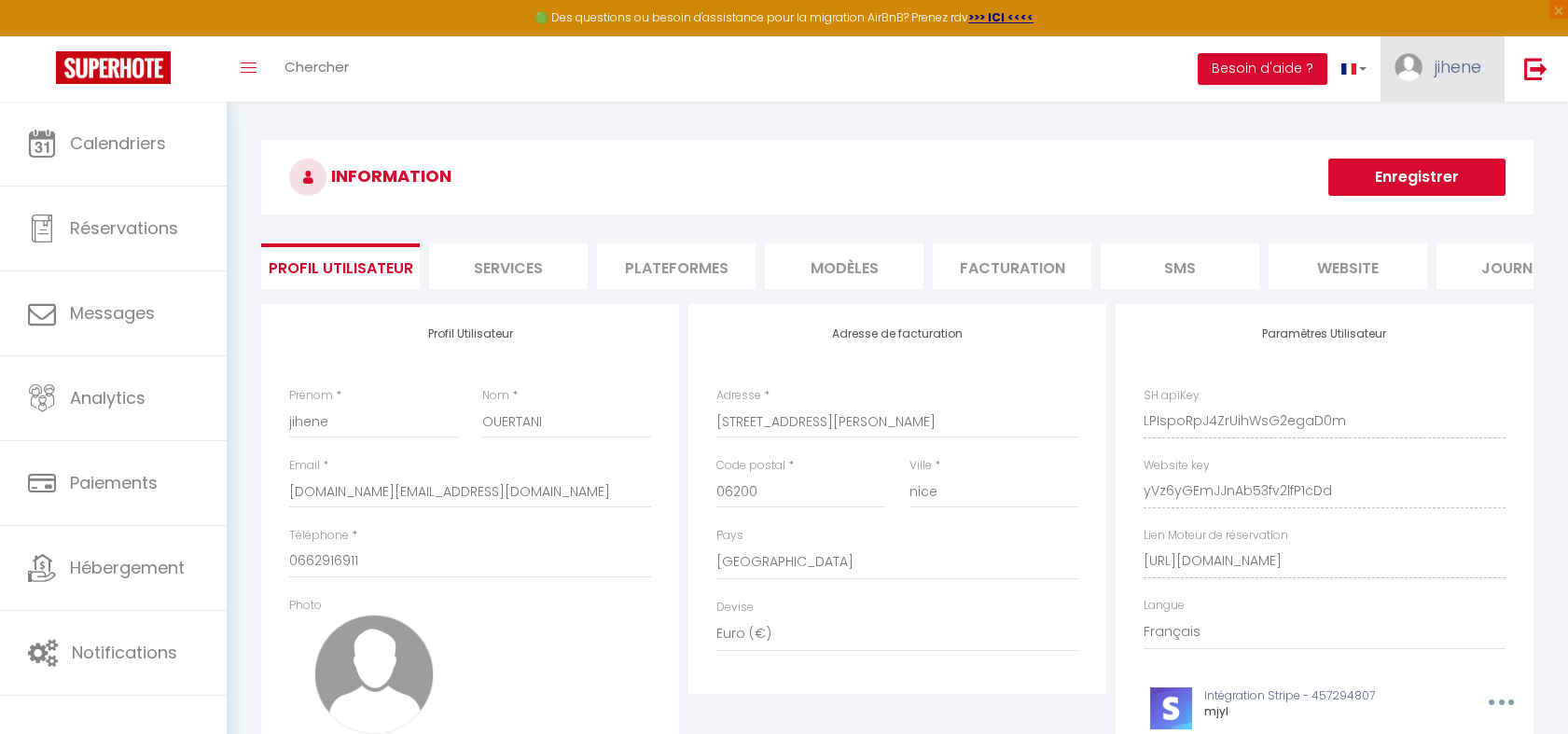
click at [1413, 90] on link "jihene" at bounding box center [1443, 70] width 124 height 66
click at [1431, 121] on link "Paramètres" at bounding box center [1430, 129] width 138 height 32
click at [675, 277] on li "Plateformes" at bounding box center [676, 267] width 158 height 46
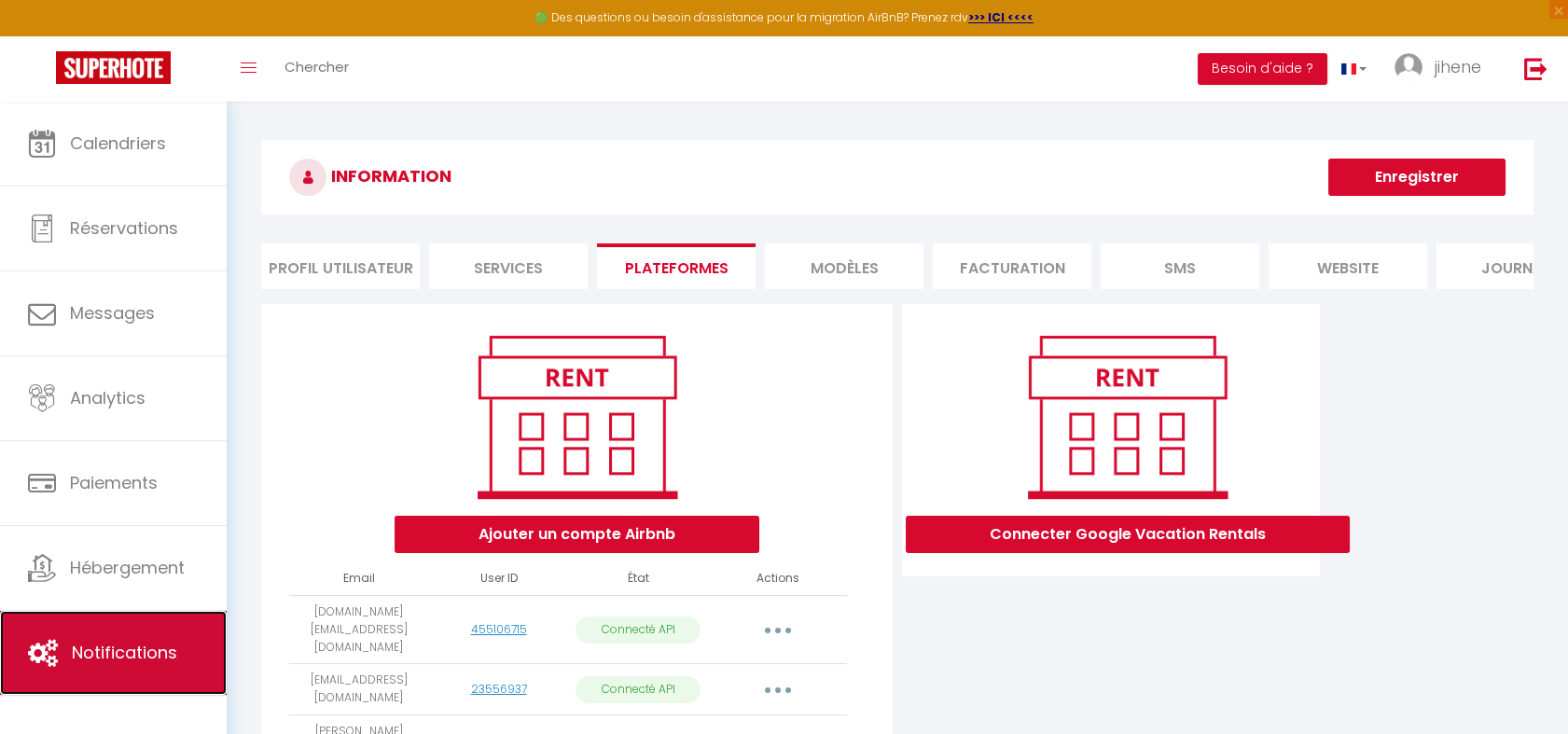
click at [157, 643] on span "Notifications" at bounding box center [124, 651] width 105 height 23
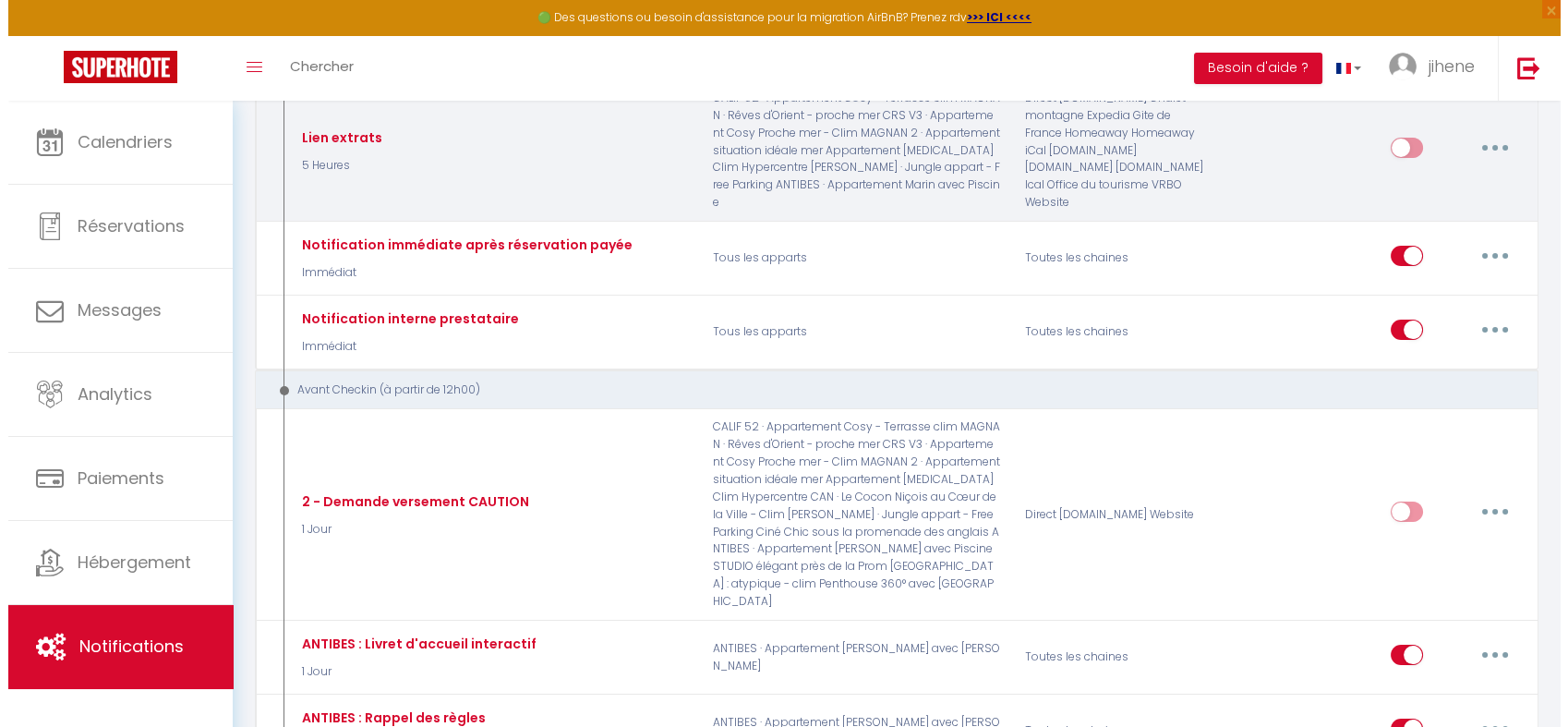
scroll to position [614, 0]
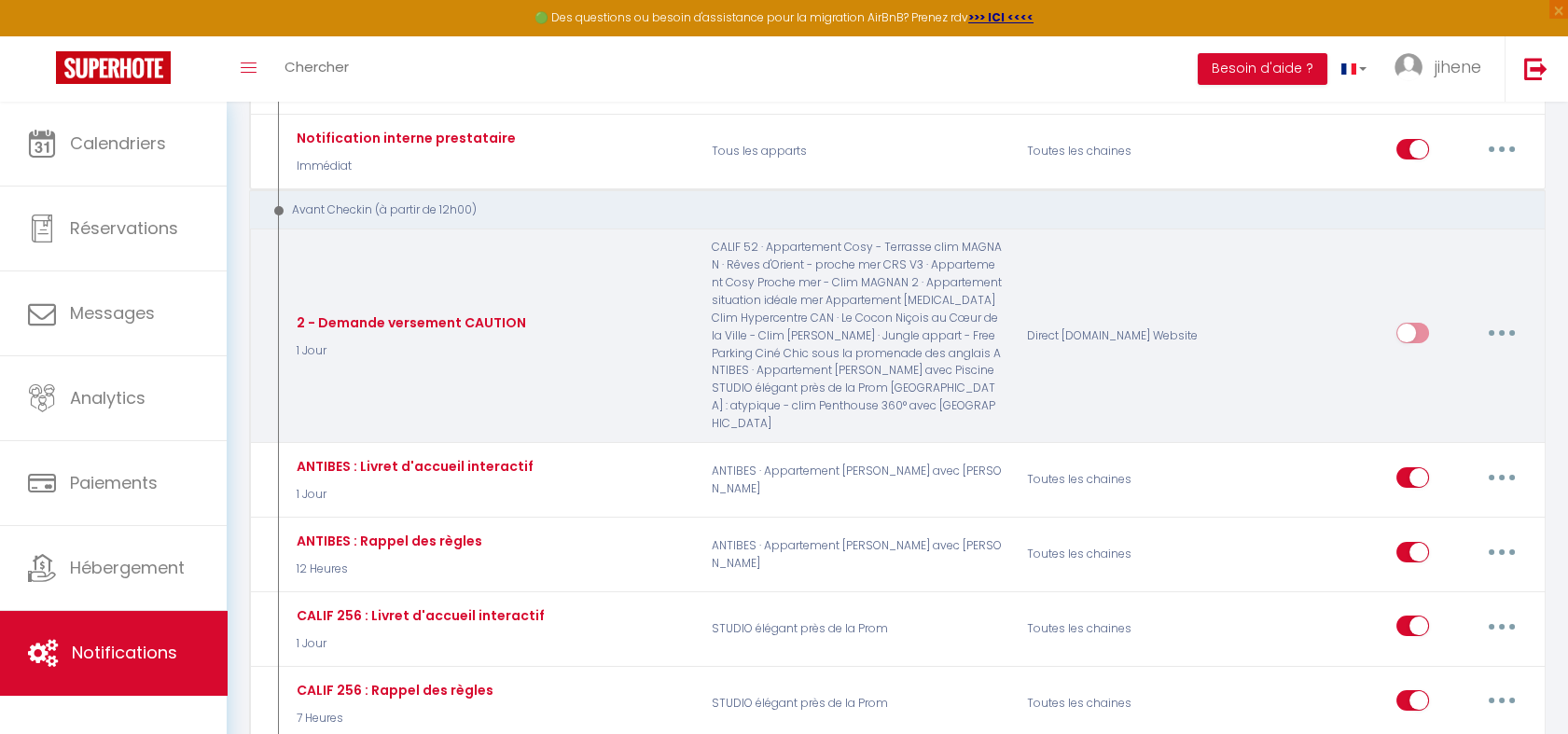
click at [1500, 318] on button "button" at bounding box center [1501, 333] width 53 height 30
click at [1440, 360] on link "Editer" at bounding box center [1453, 376] width 138 height 32
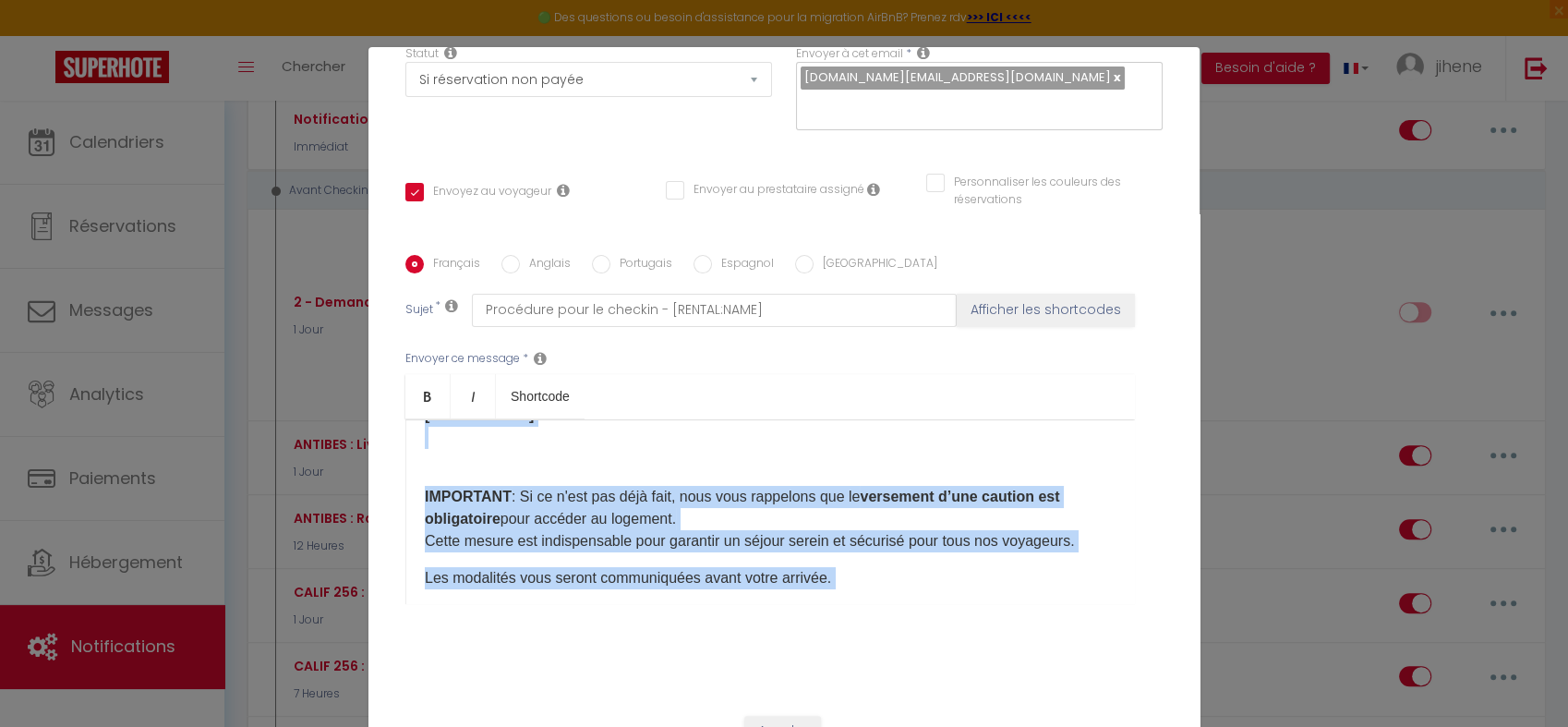
scroll to position [44, 0]
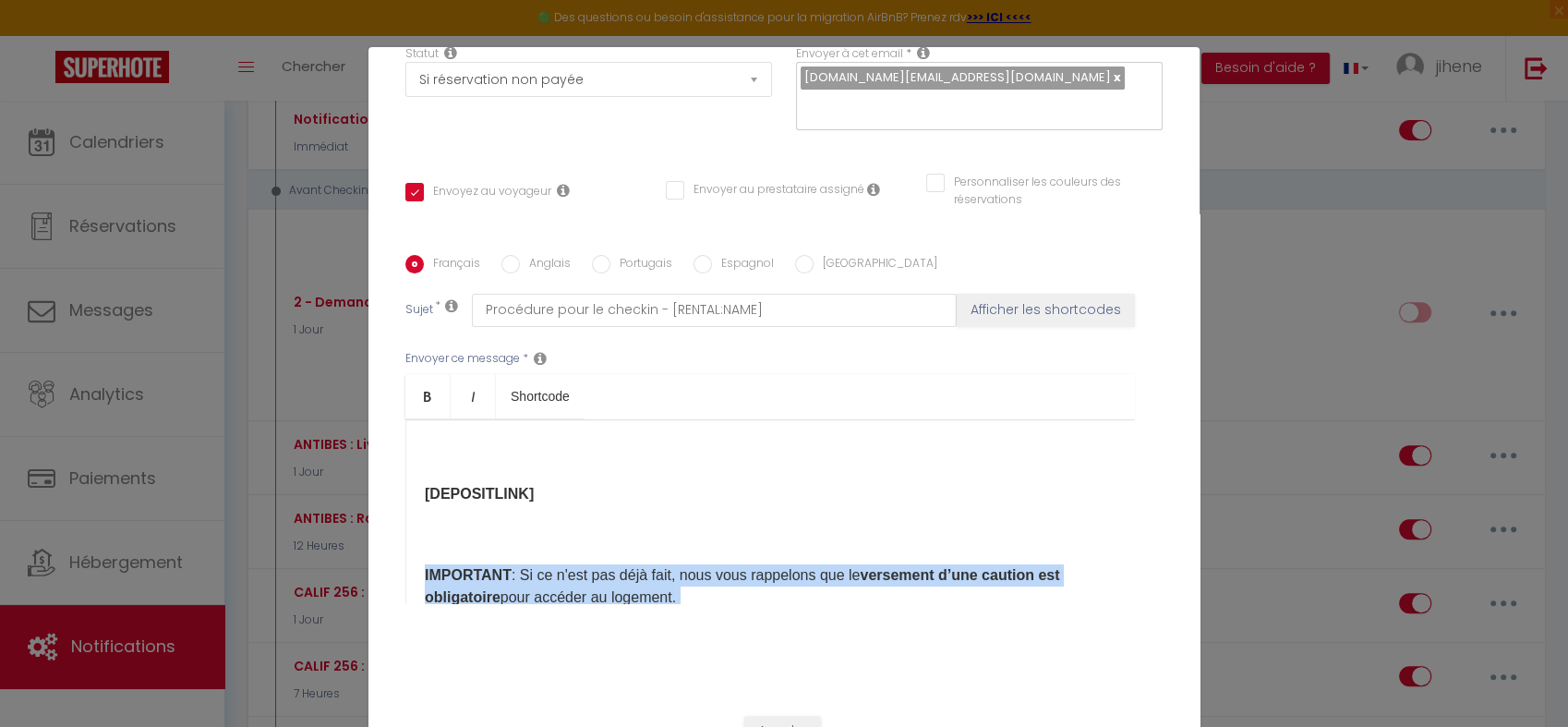
drag, startPoint x: 593, startPoint y: 498, endPoint x: 410, endPoint y: 547, distance: 189.4
click at [410, 547] on div "Bonjour [GUEST:FIRST_NAME], [DEPOSITLINK]​ ​ IMPORTANT : Si ce n'est pas déjà f…" at bounding box center [770, 512] width 730 height 185
copy div "IMPORTANT : Si ce n'est pas déjà fait, nous vous rappelons que le versement d’u…"
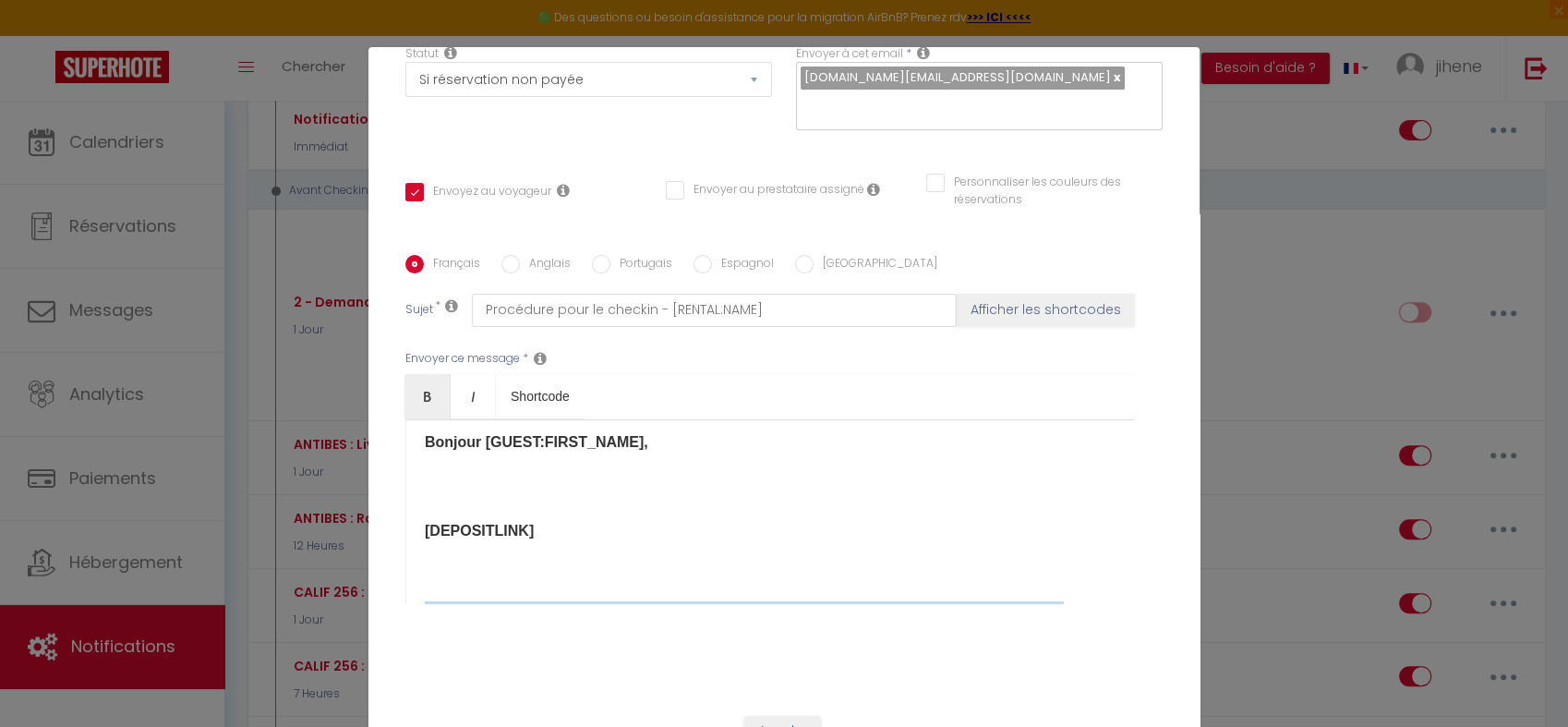
scroll to position [0, 0]
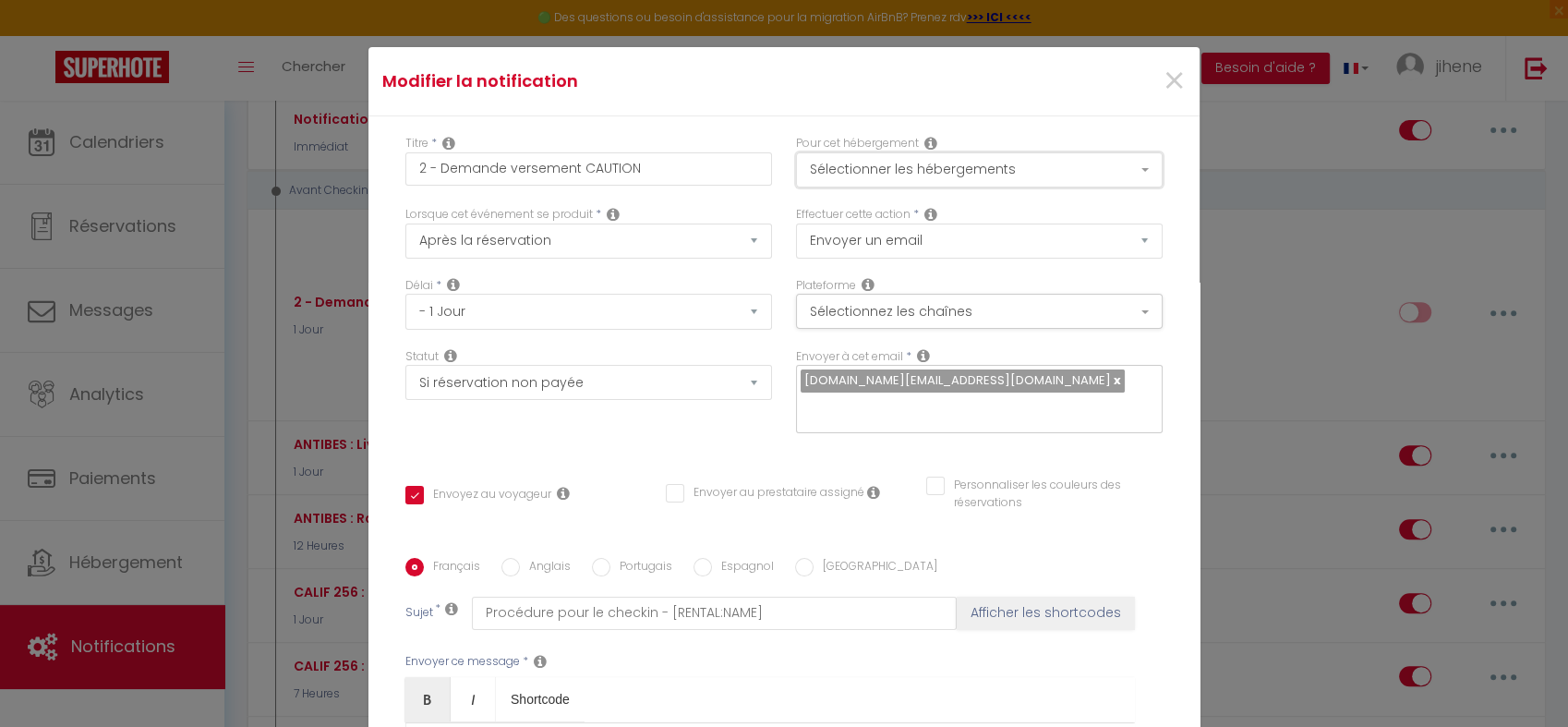
click at [980, 170] on button "Sélectionner les hébergements" at bounding box center [979, 170] width 366 height 35
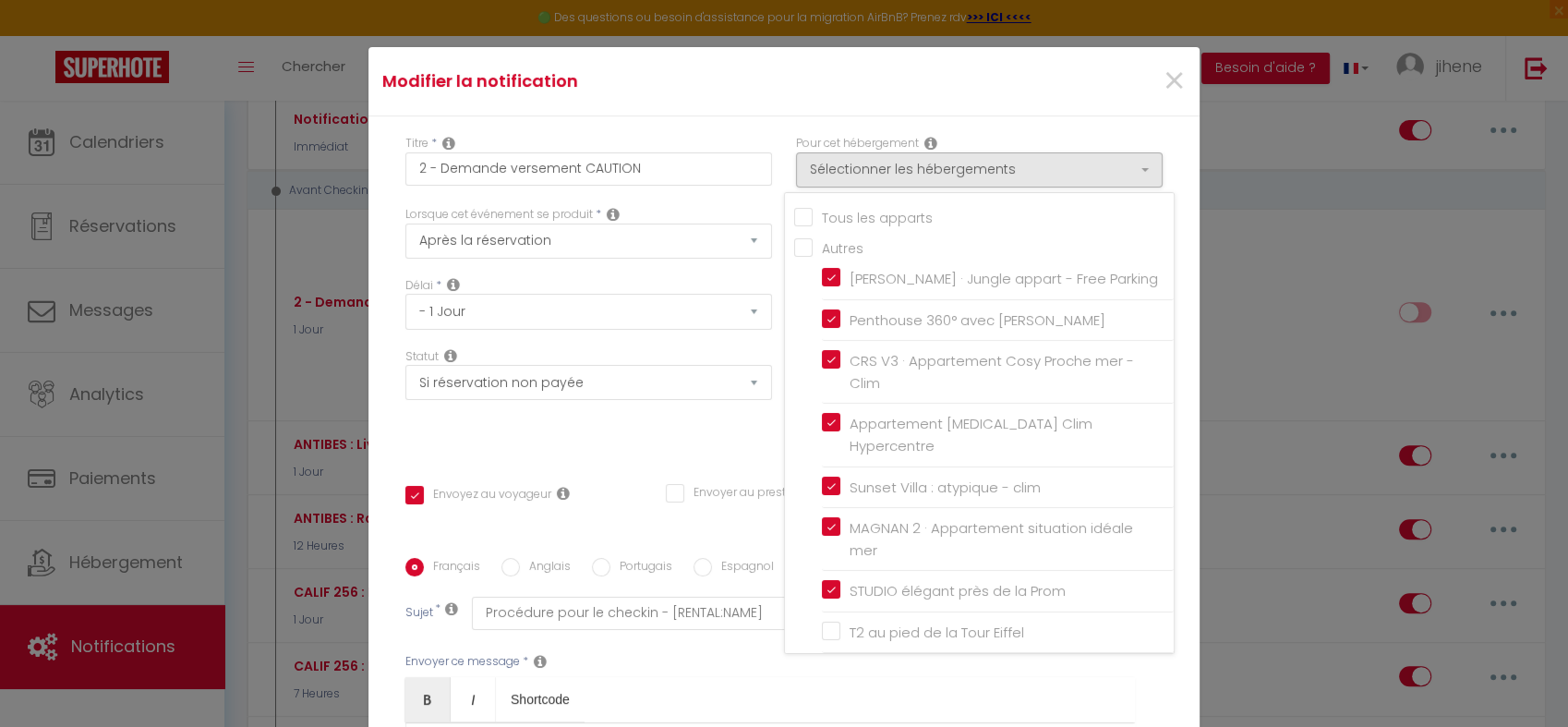
click at [794, 212] on input "Tous les apparts" at bounding box center [983, 216] width 379 height 19
checkbox input "true"
checkbox input "false"
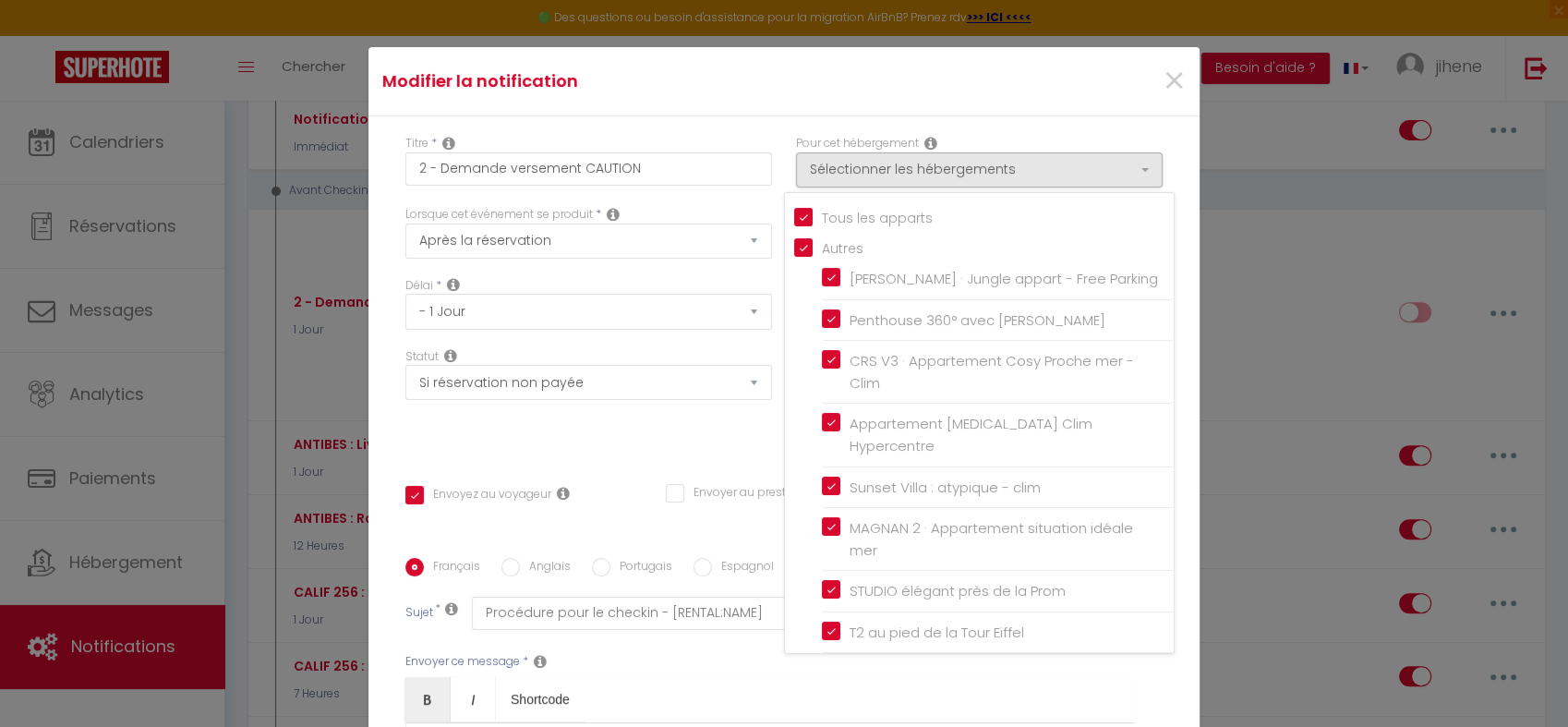
checkbox input "true"
click at [794, 211] on input "Tous les apparts" at bounding box center [983, 216] width 379 height 19
checkbox input "false"
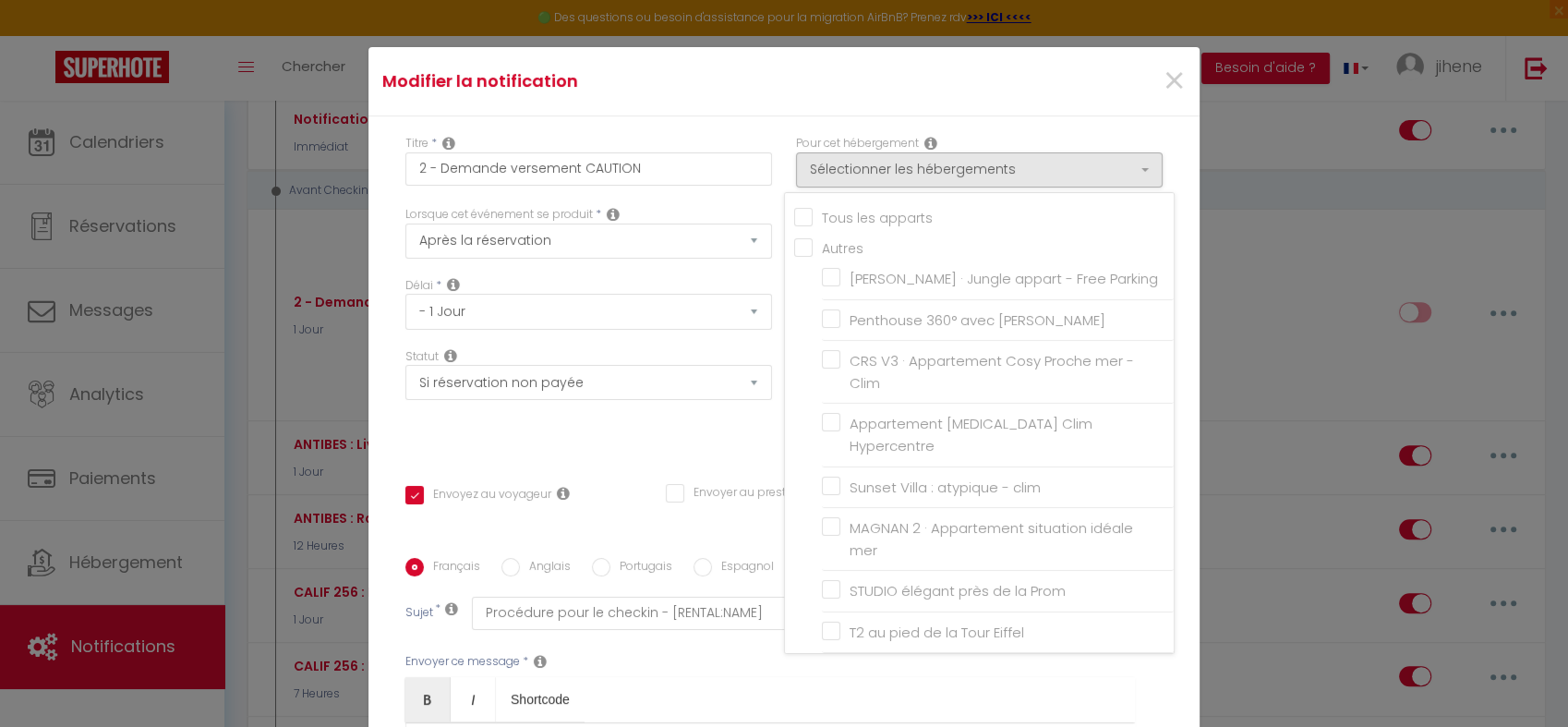
checkbox input "true"
checkbox input "false"
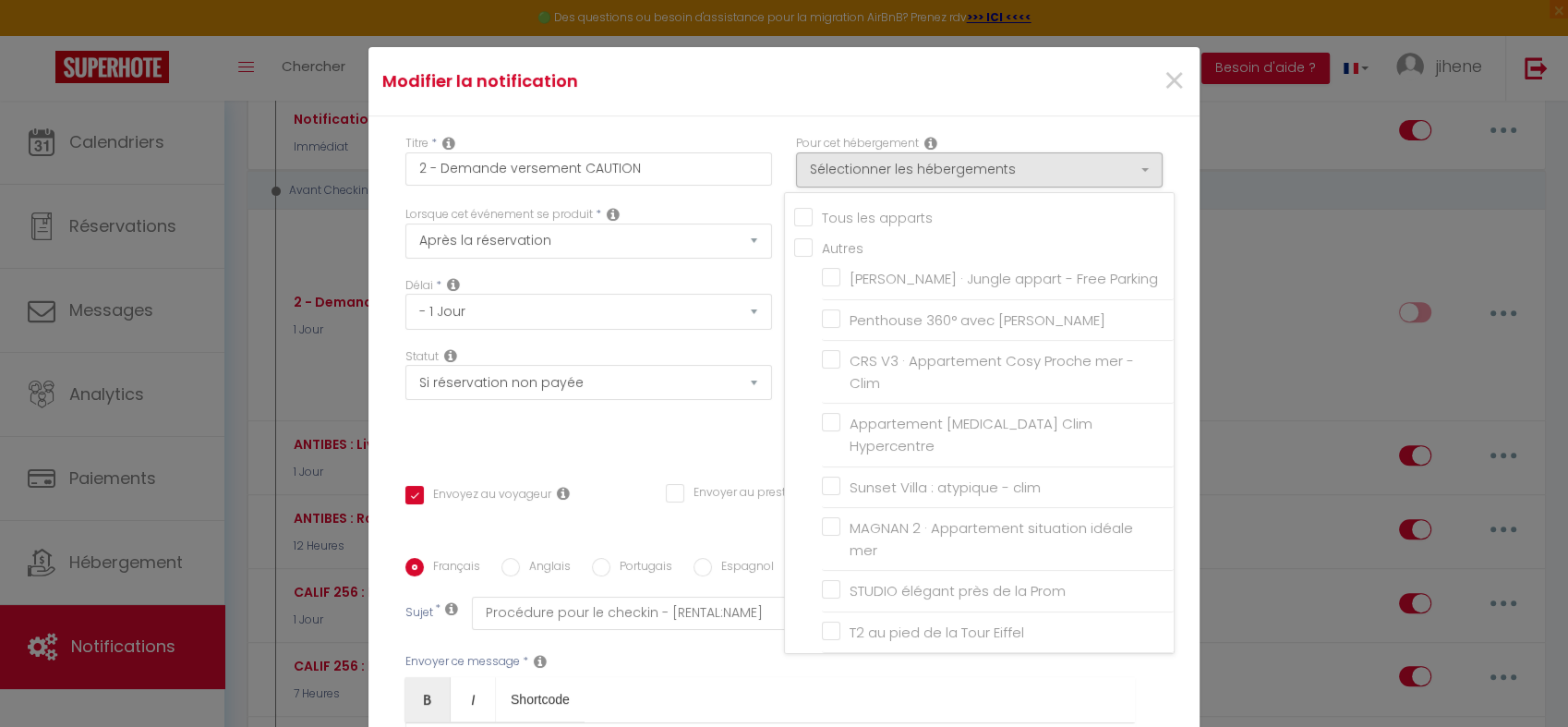
checkbox input "false"
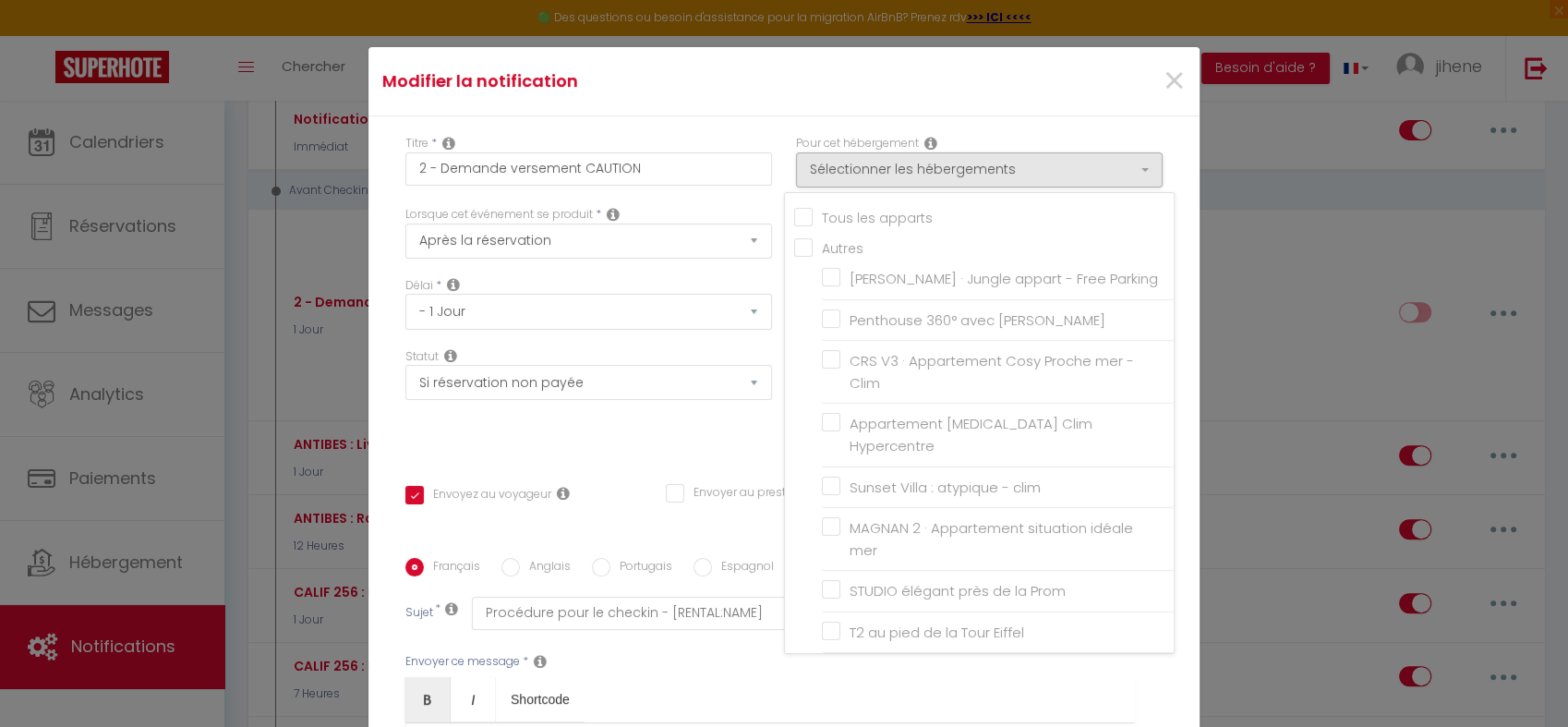
checkbox input "false"
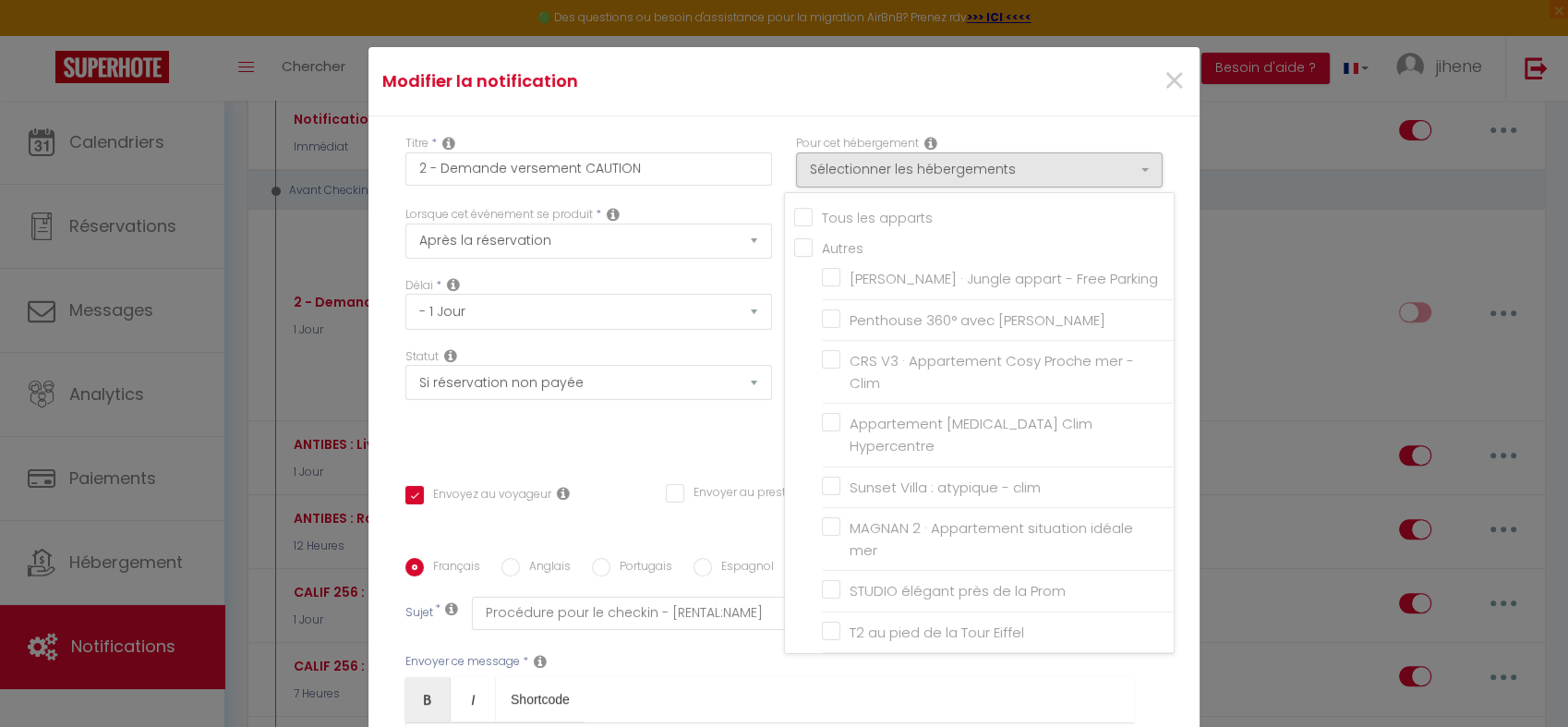
checkbox input "false"
click at [821, 478] on input "Sunset Villa : atypique - clim" at bounding box center [997, 487] width 352 height 19
checkbox input "true"
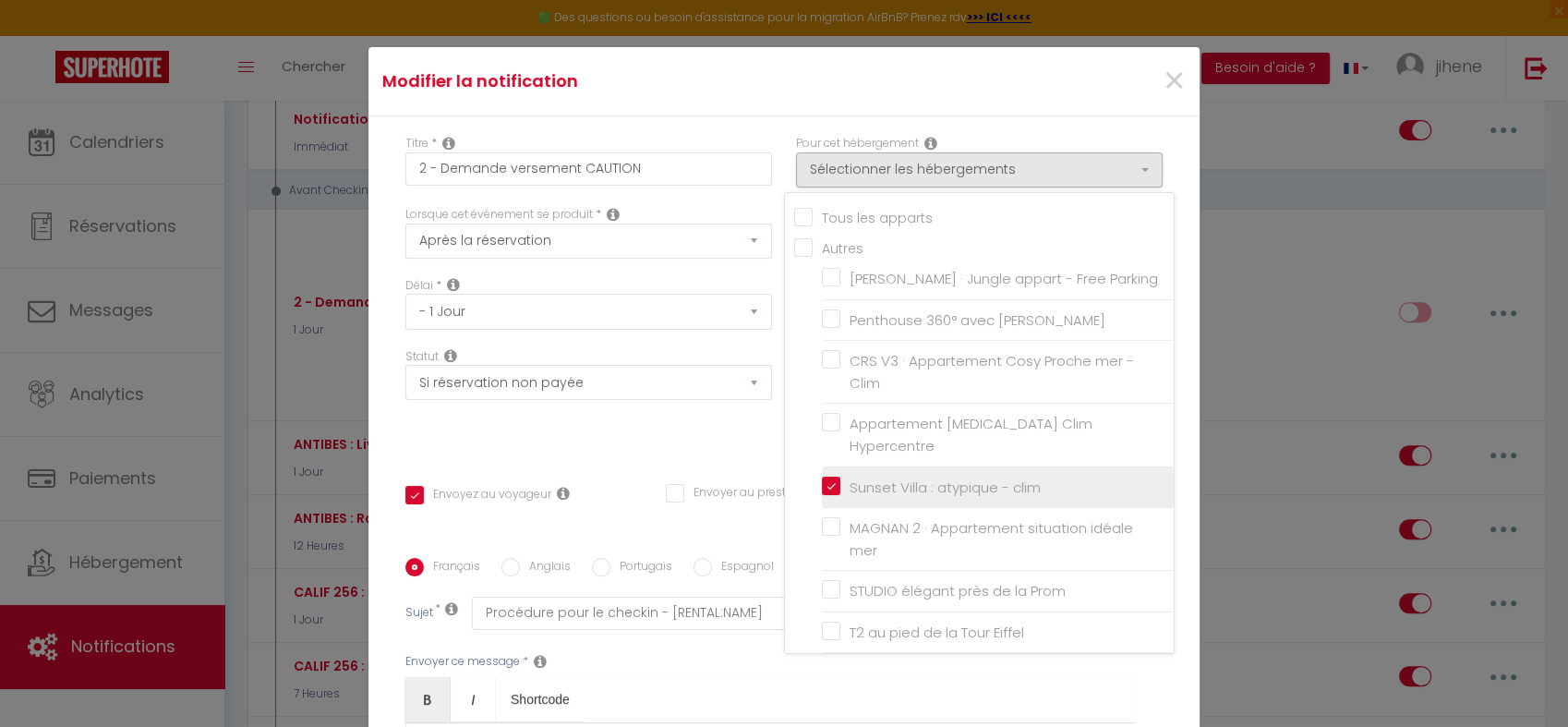
checkbox input "true"
checkbox input "false"
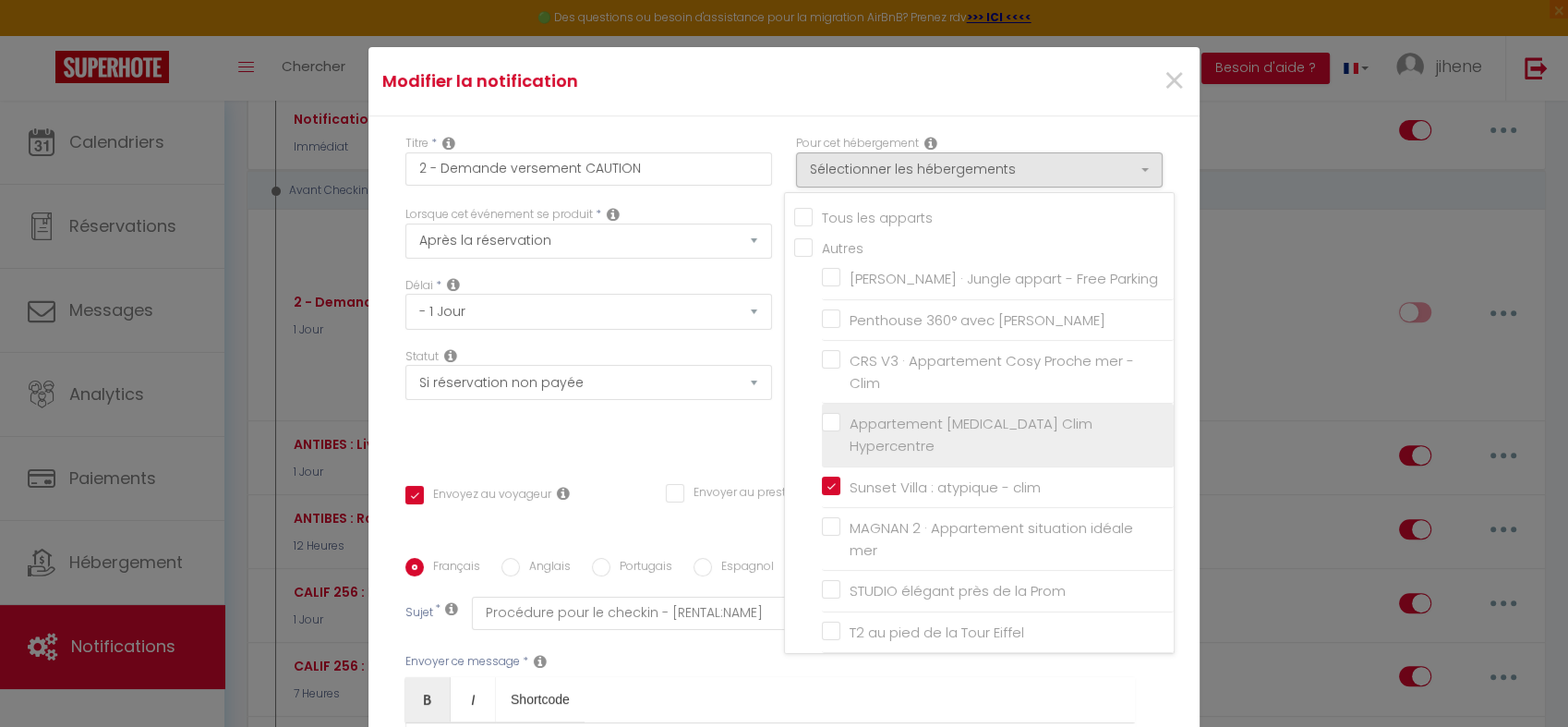
scroll to position [301, 0]
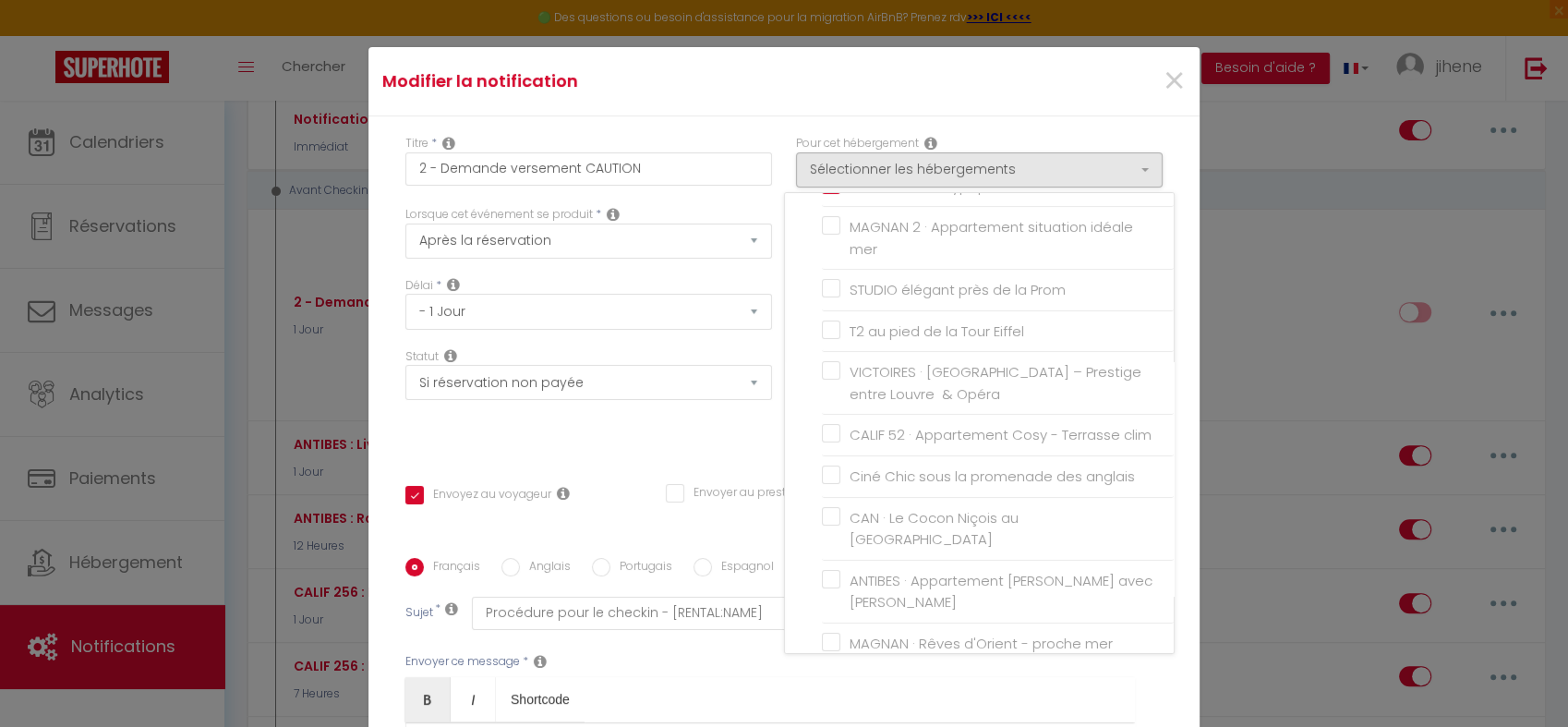
click at [1170, 466] on div "Titre * 2 - Demande versement CAUTION Pour cet hébergement Sélectionner les héb…" at bounding box center [784, 558] width 831 height 884
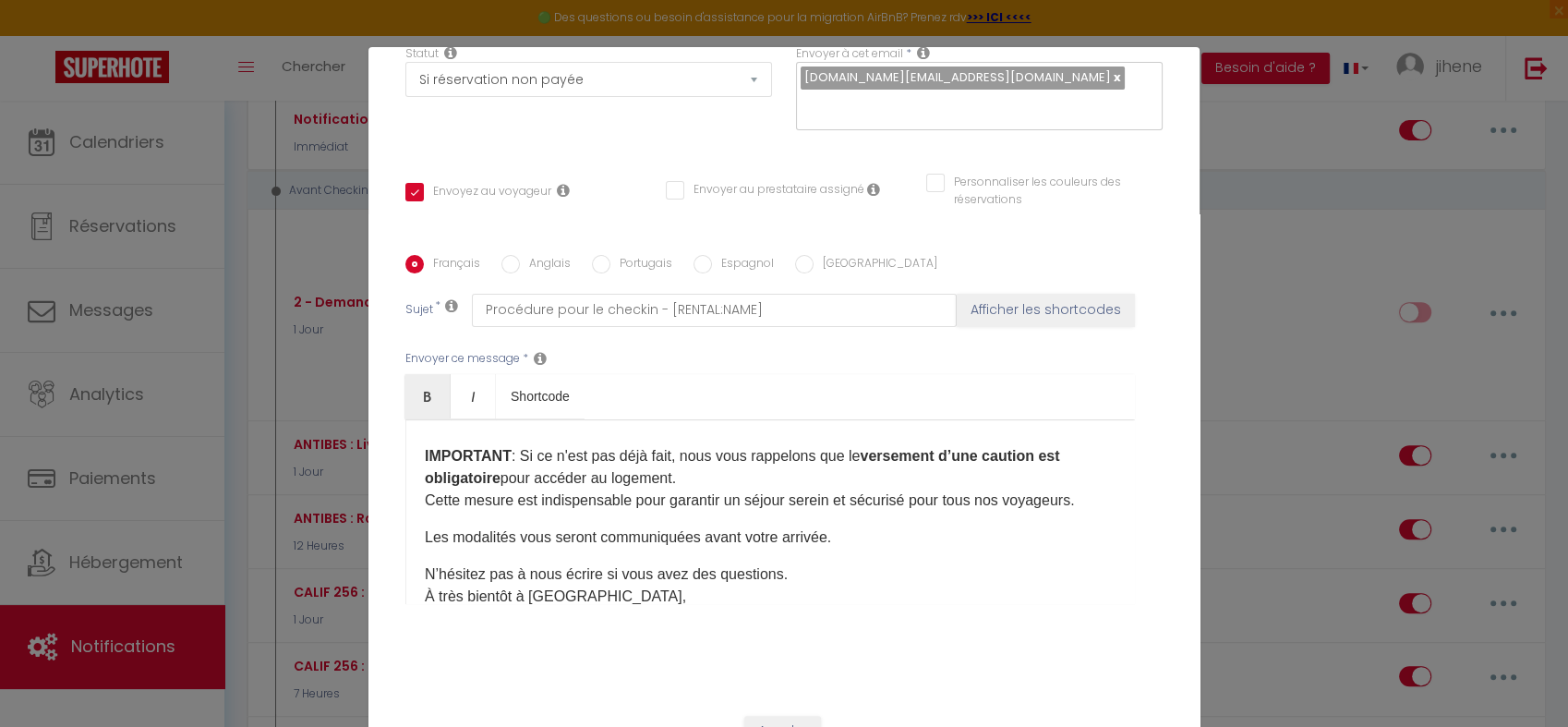
scroll to position [264, 0]
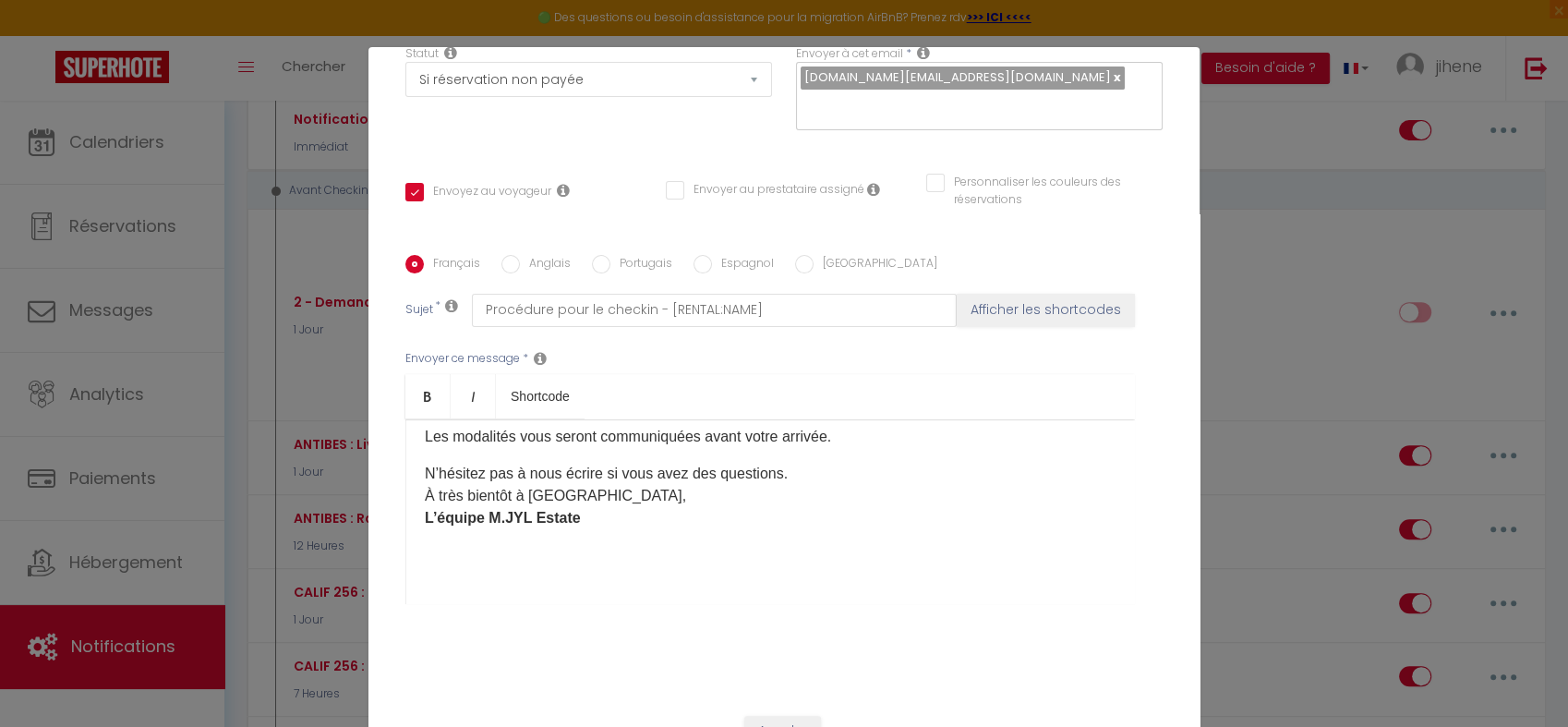
click at [650, 501] on p "N’hésitez pas à nous écrire si vous avez des questions. À très bientôt à Nice, …" at bounding box center [769, 496] width 690 height 67
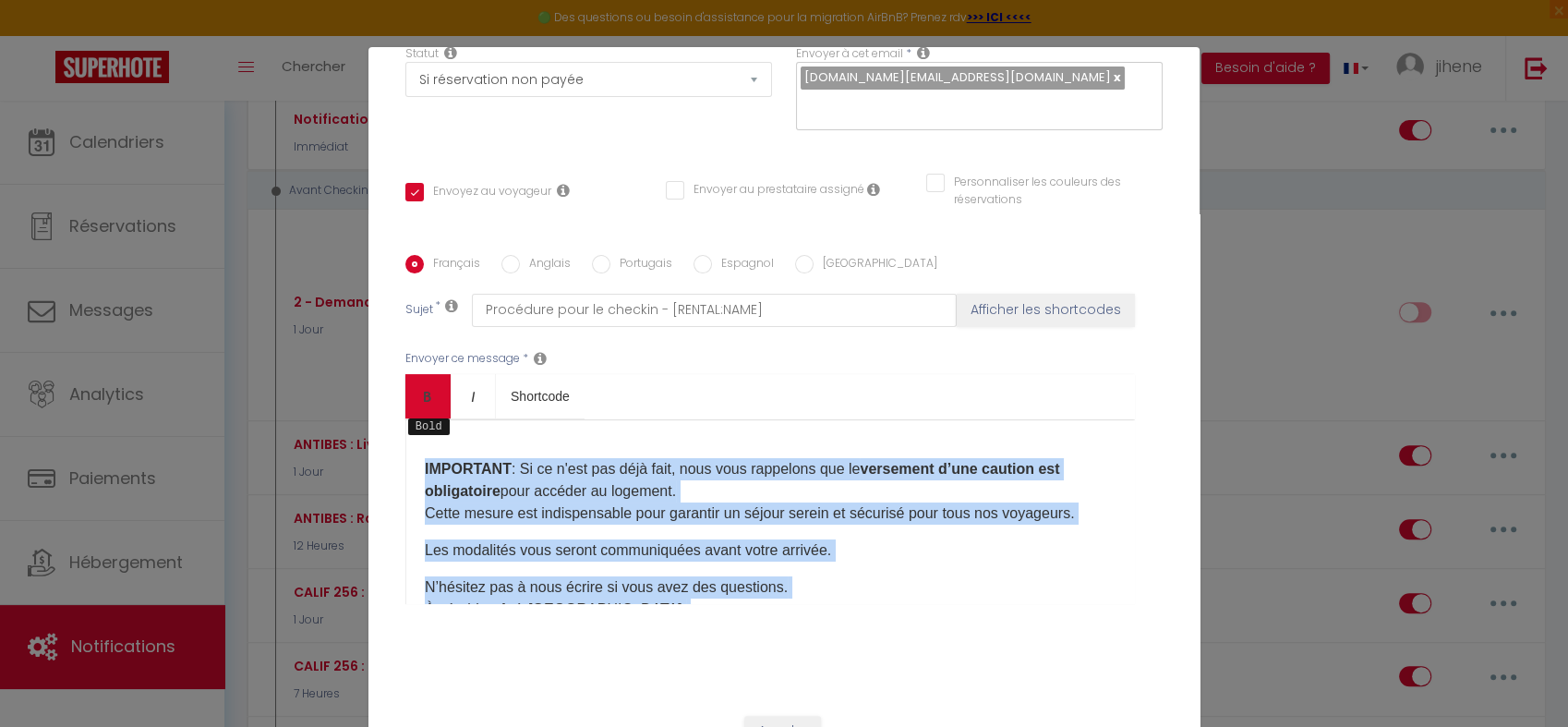
scroll to position [0, 0]
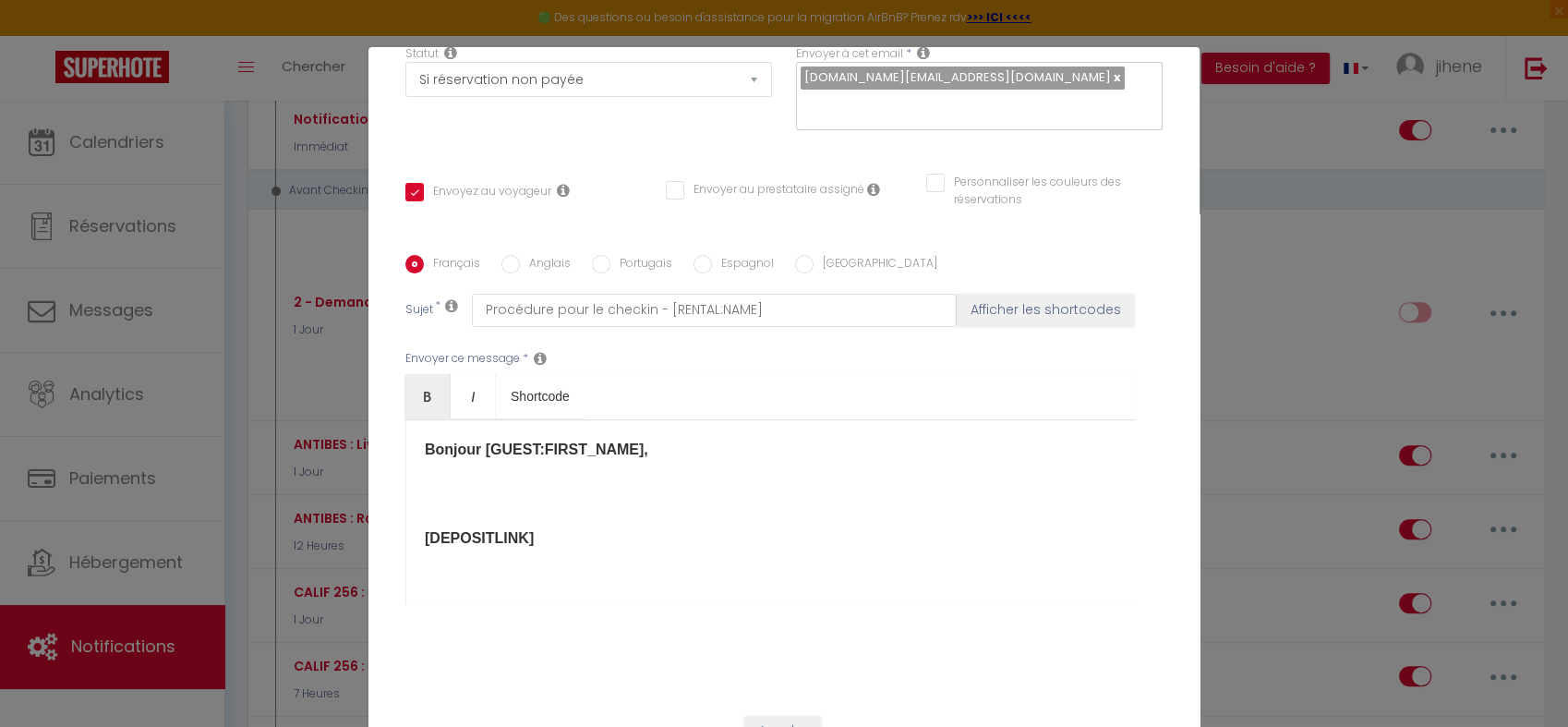
drag, startPoint x: 576, startPoint y: 495, endPoint x: 417, endPoint y: 550, distance: 168.2
click at [417, 550] on div "Bonjour [GUEST:FIRST_NAME], [DEPOSITLINK]​ ​ IMPORTANT : Si ce n'est pas déjà f…" at bounding box center [770, 512] width 730 height 185
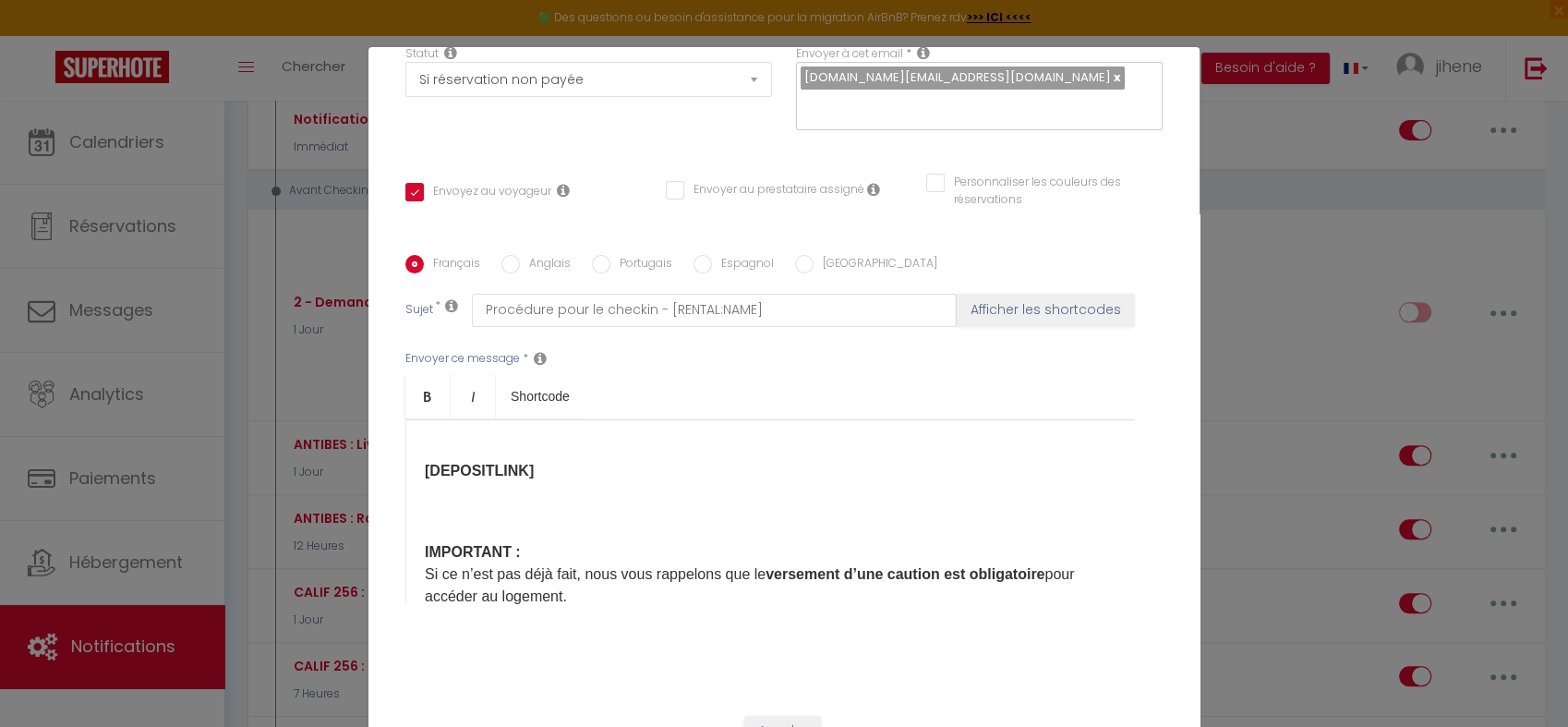
scroll to position [68, 0]
drag, startPoint x: 536, startPoint y: 443, endPoint x: 418, endPoint y: 436, distance: 118.2
click at [425, 436] on p "Bonjour [GUEST:FIRST_NAME], [DEPOSITLINK]​ ​ ​" at bounding box center [769, 448] width 690 height 156
click at [436, 498] on div "Bonjour [GUEST:FIRST_NAME], ​ ​ IMPORTANT : Si ce n’est pas déjà fait, nous vou…" at bounding box center [770, 512] width 730 height 185
click at [413, 524] on div "Bonjour [GUEST:FIRST_NAME], ​ ​ IMPORTANT : Si ce n’est pas déjà fait, nous vou…" at bounding box center [770, 512] width 730 height 185
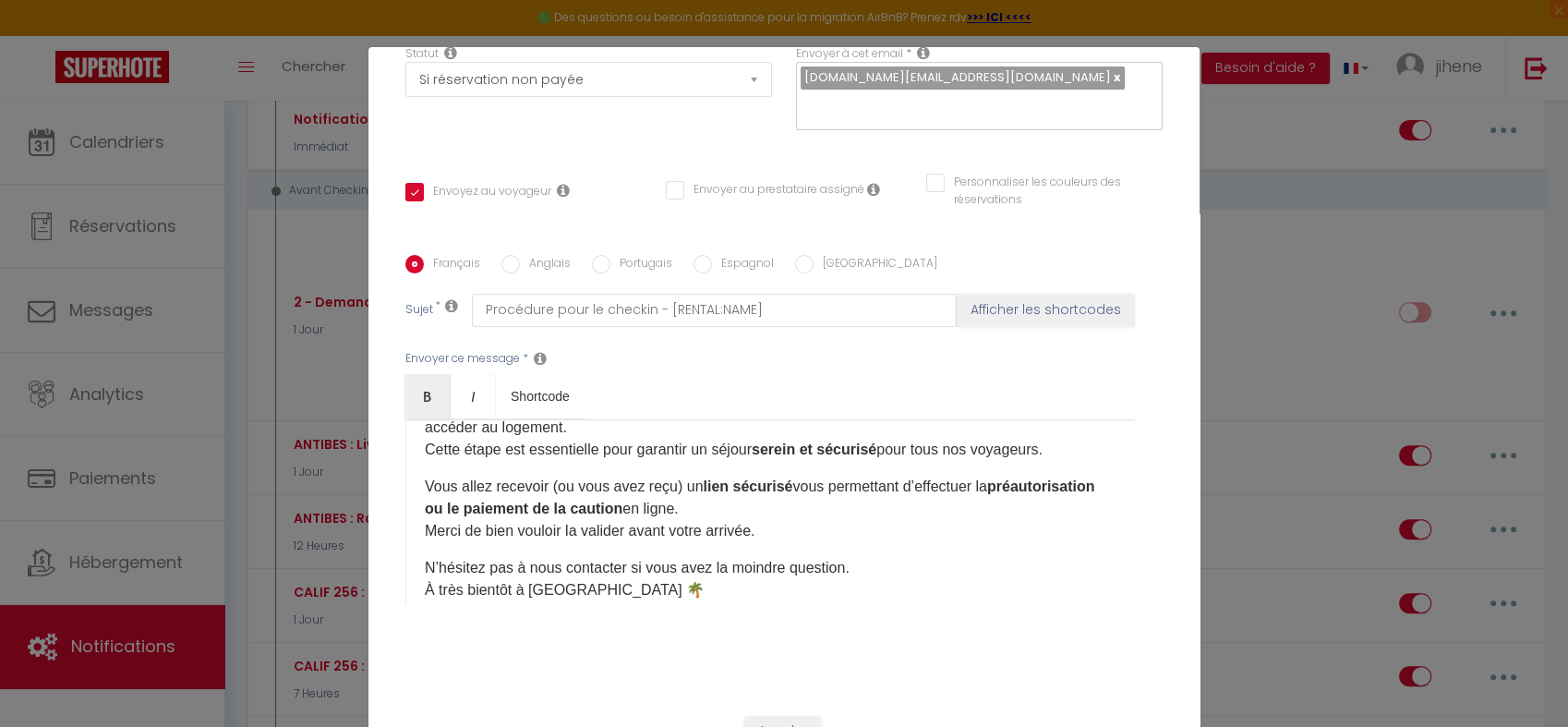
scroll to position [126, 0]
drag, startPoint x: 695, startPoint y: 461, endPoint x: 407, endPoint y: 460, distance: 288.0
click at [407, 460] on div "Bonjour [GUEST:FIRST_NAME], IMPORTANT : Si ce n’est pas déjà fait, nous vous ra…" at bounding box center [770, 512] width 730 height 185
drag, startPoint x: 761, startPoint y: 464, endPoint x: 906, endPoint y: 457, distance: 145.2
click at [906, 476] on p "Voici un lien sécurisé vous permettant d’effectuer la préautorisation ou le pai…" at bounding box center [769, 509] width 690 height 67
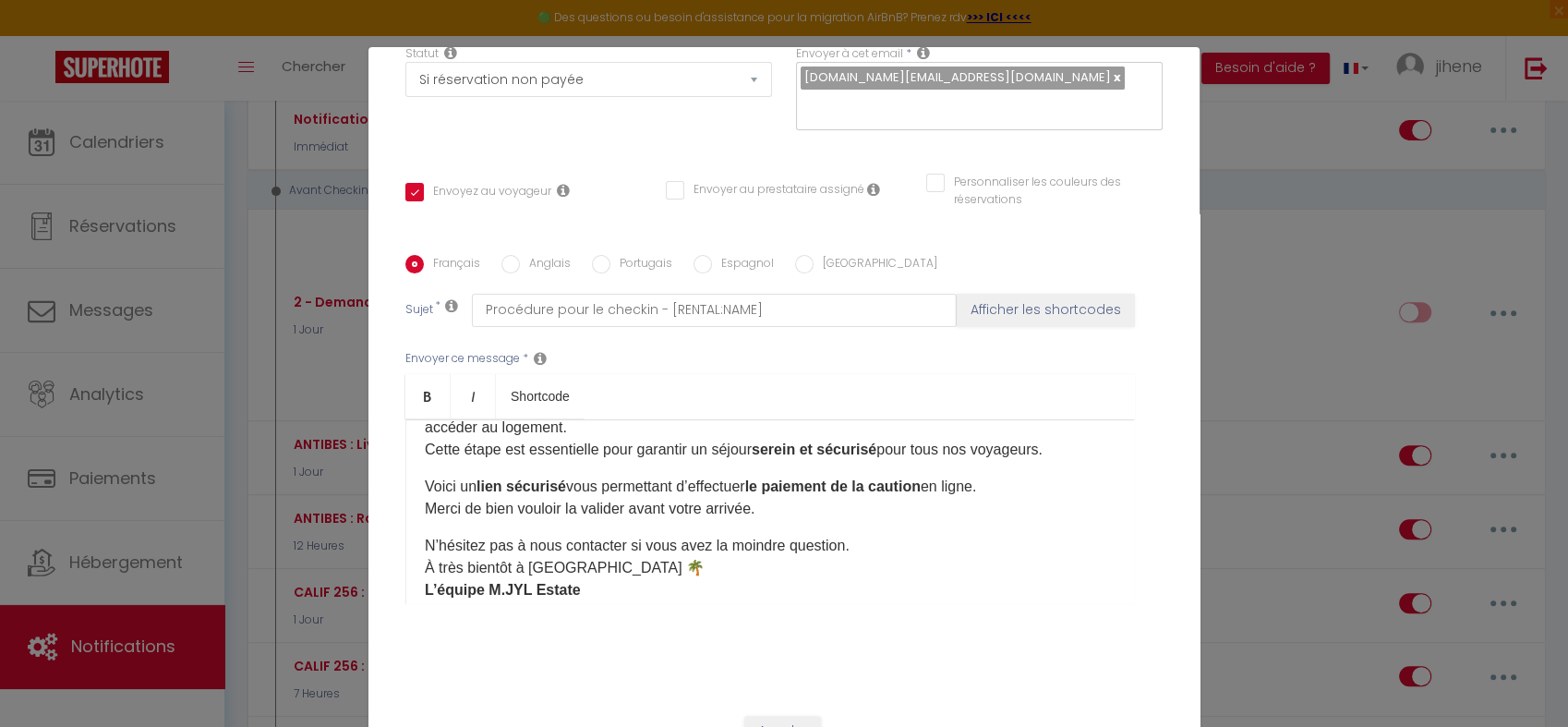
drag, startPoint x: 1002, startPoint y: 458, endPoint x: 939, endPoint y: 463, distance: 63.2
click at [939, 476] on p "Voici un lien sécurisé vous permettant d’effectuer le paiement de la caution en…" at bounding box center [769, 497] width 690 height 44
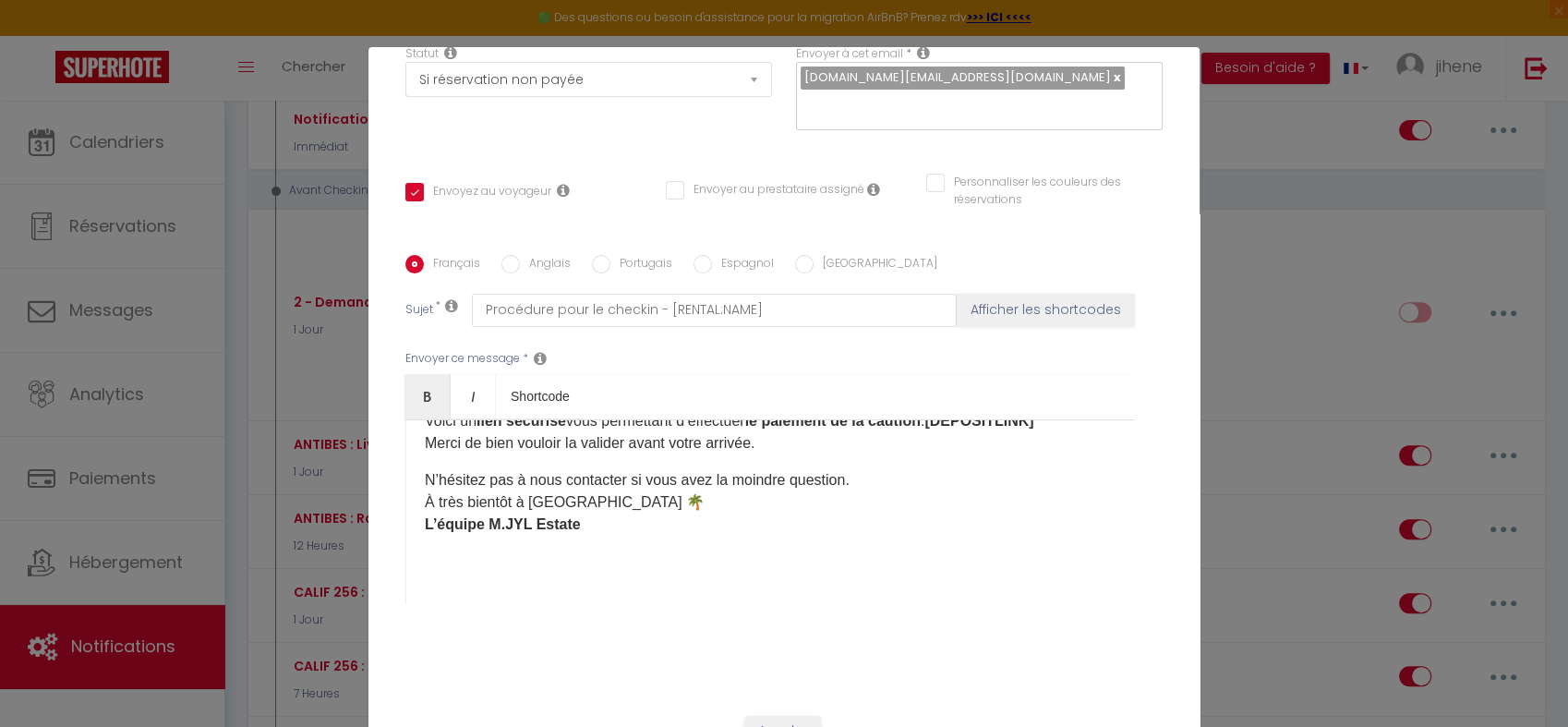
scroll to position [198, 0]
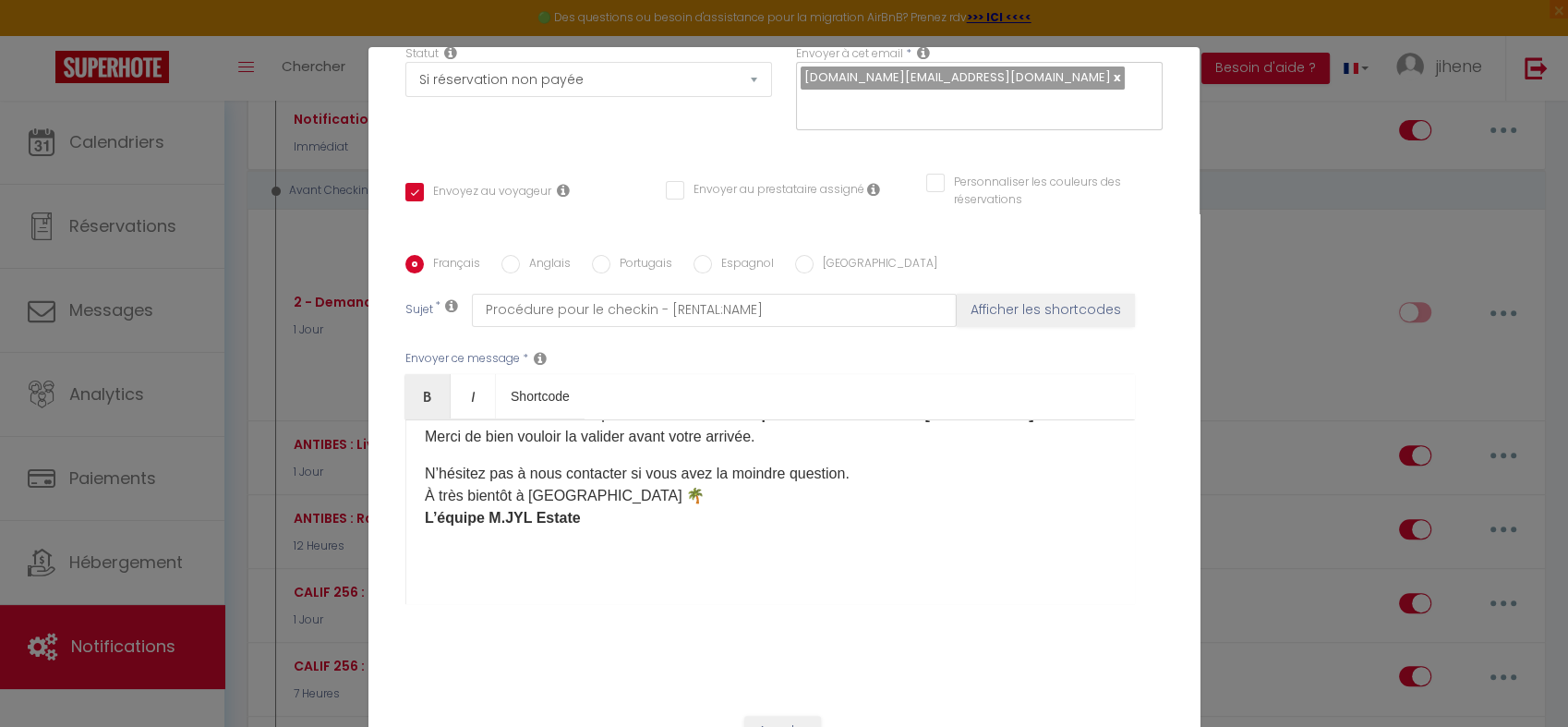
click at [570, 465] on p "N’hésitez pas à nous contacter si vous avez la moindre question. À très bientôt…" at bounding box center [769, 496] width 690 height 67
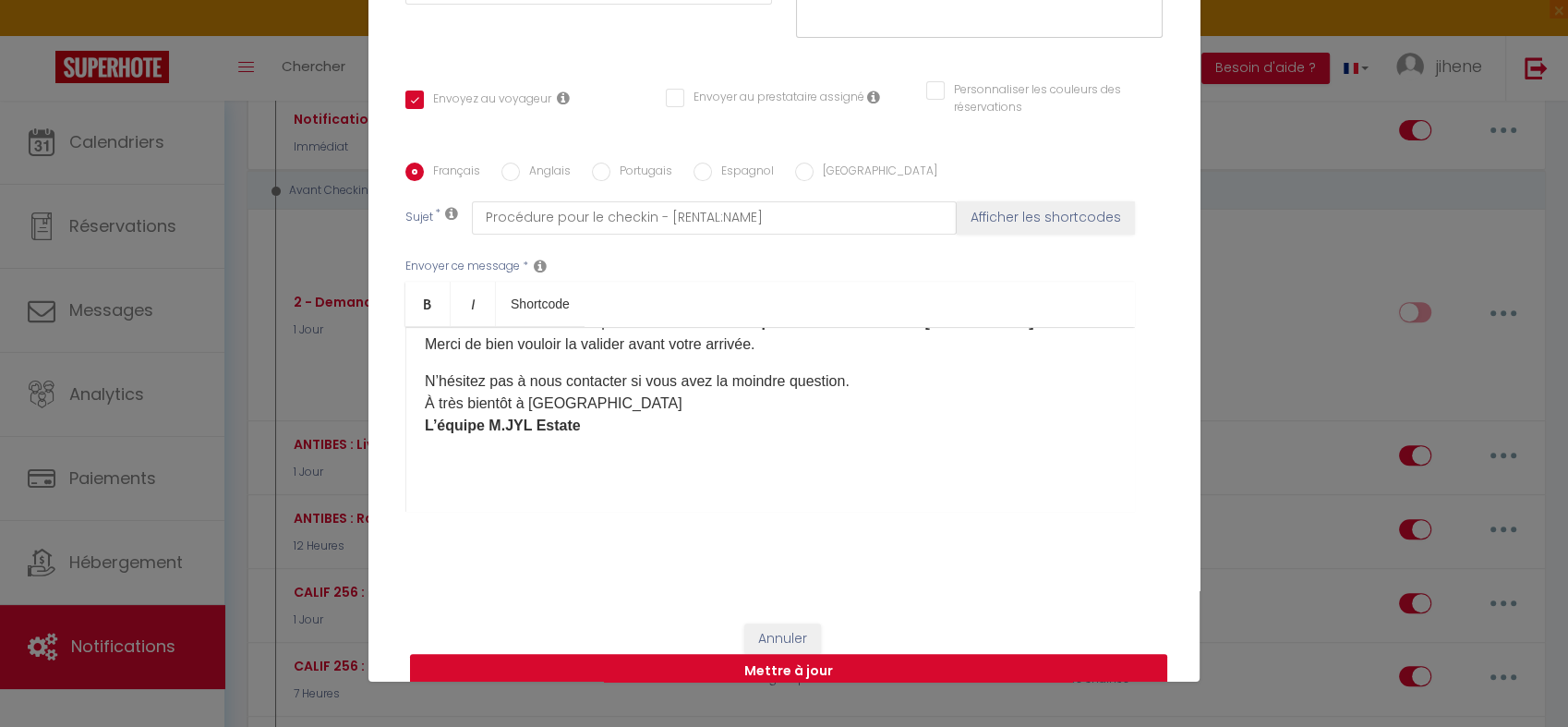
click at [778, 654] on button "Mettre à jour" at bounding box center [788, 672] width 757 height 35
checkbox input "true"
checkbox input "false"
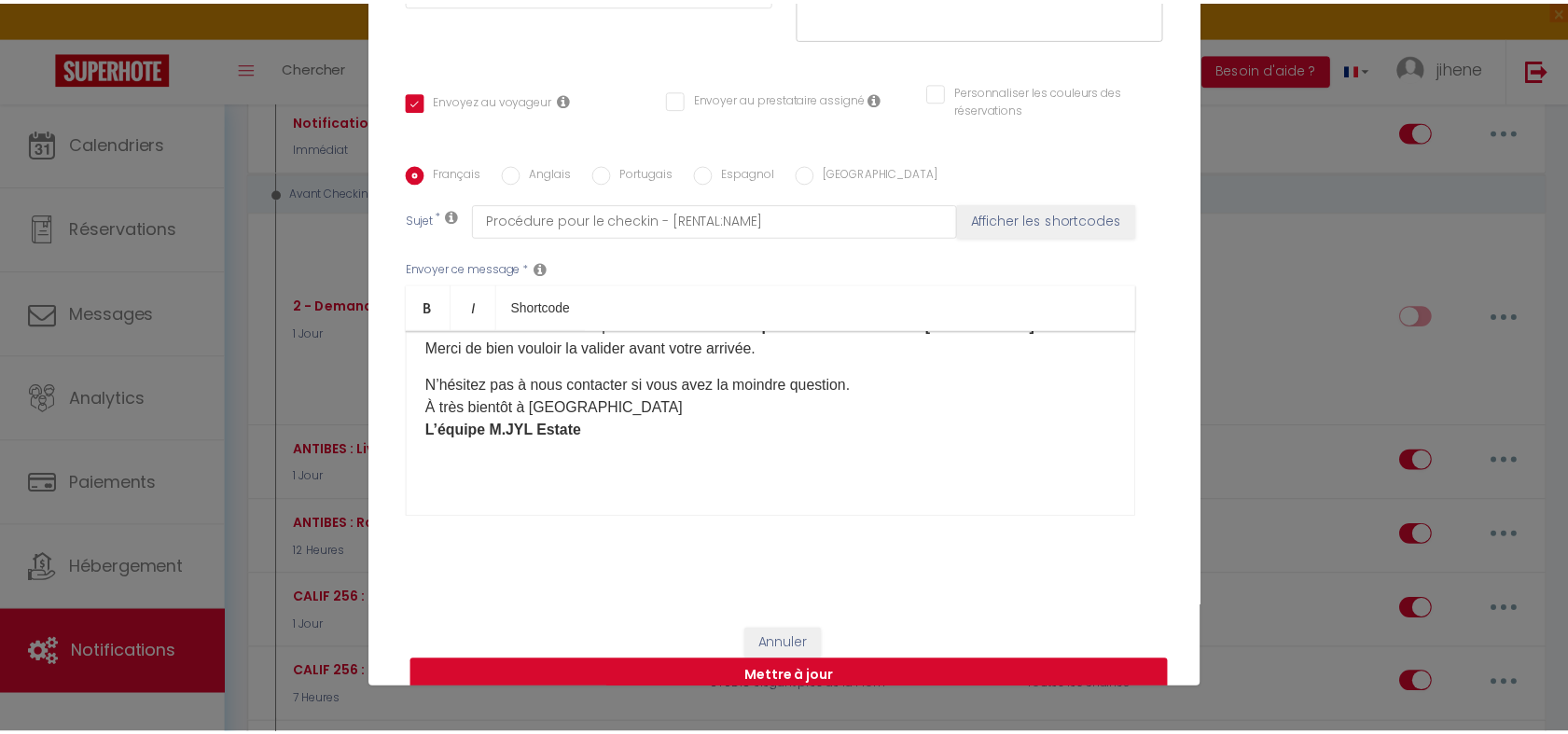
scroll to position [286, 0]
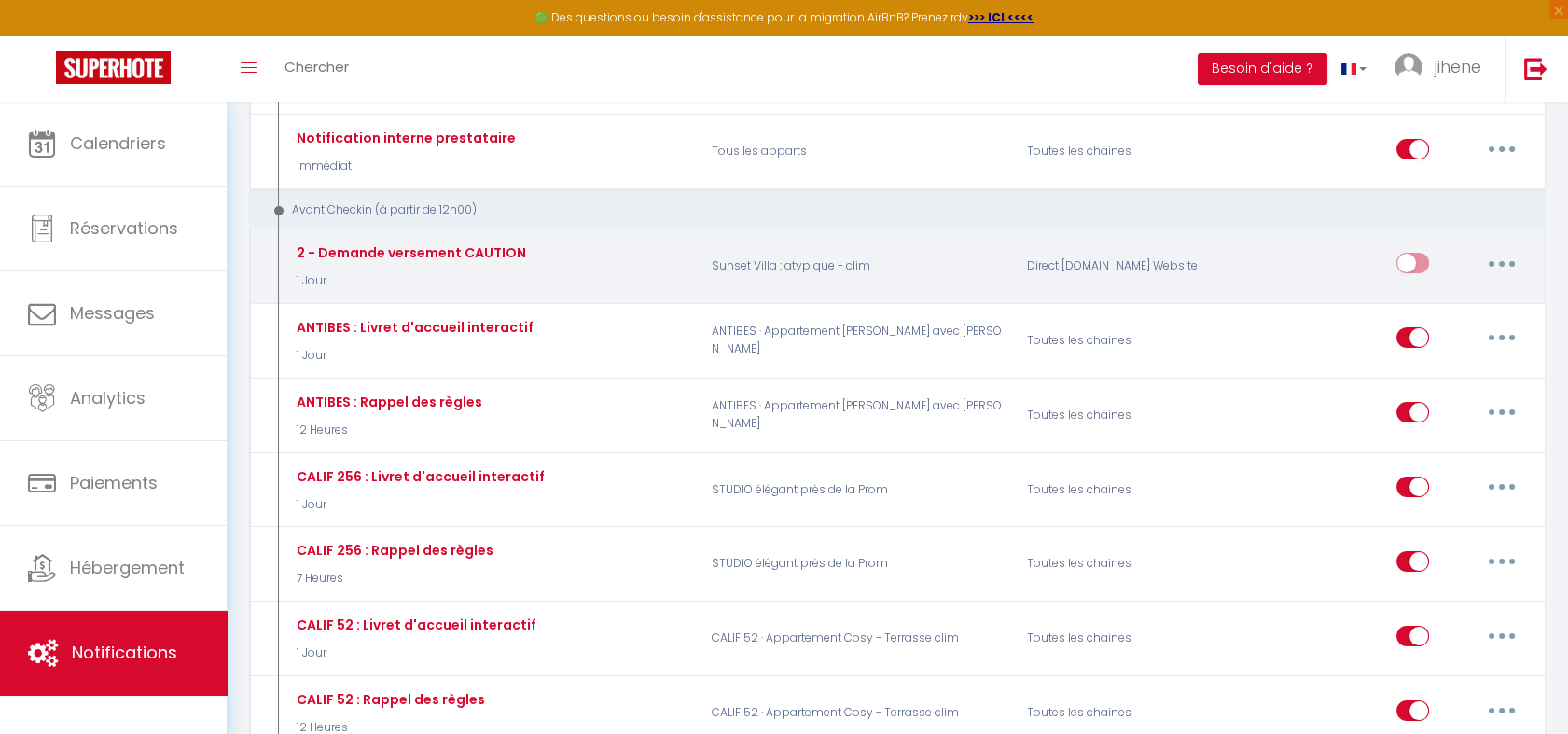
click at [1503, 248] on button "button" at bounding box center [1501, 263] width 53 height 30
click at [1448, 357] on link "Tester" at bounding box center [1453, 373] width 138 height 32
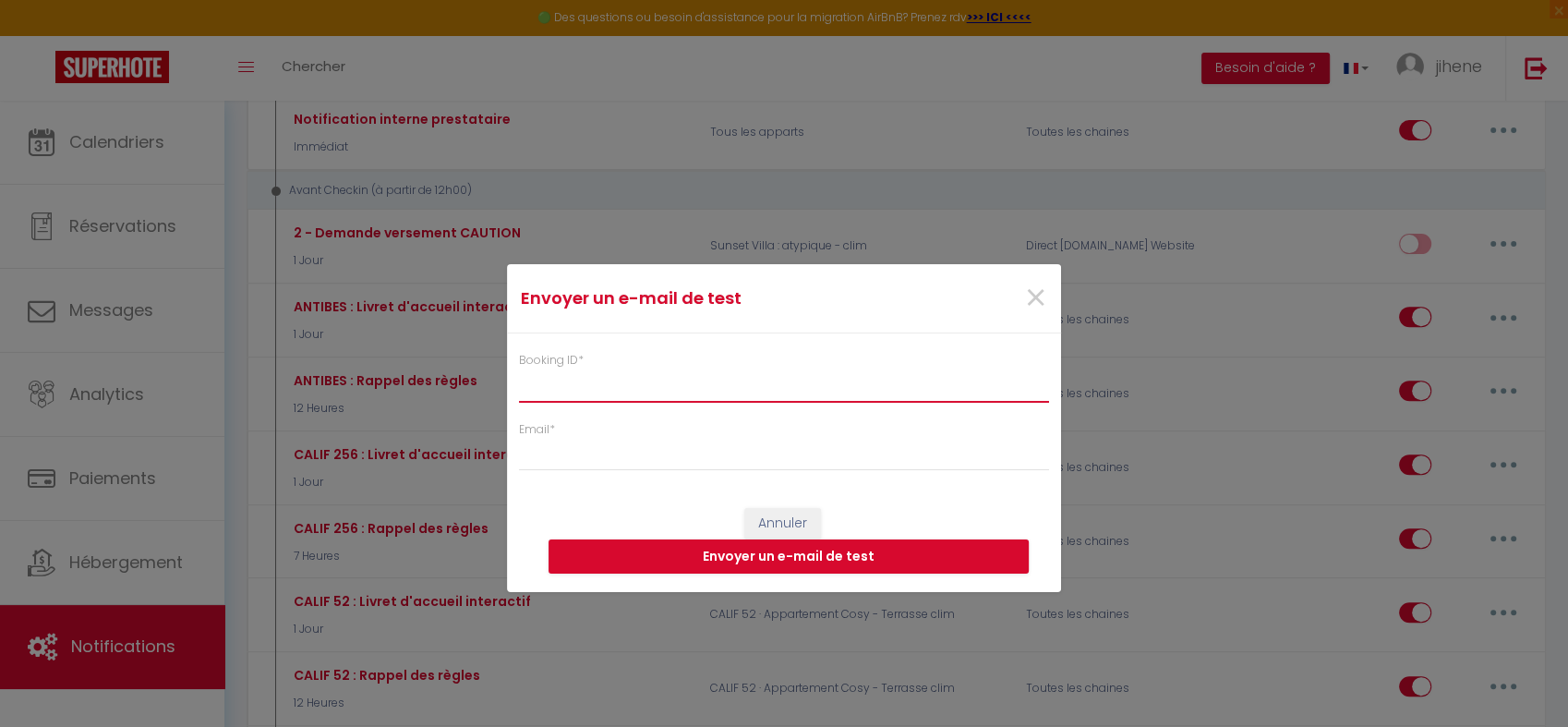
click at [687, 389] on input "Booking ID *" at bounding box center [784, 385] width 530 height 33
paste input "6715563"
type input "6715563"
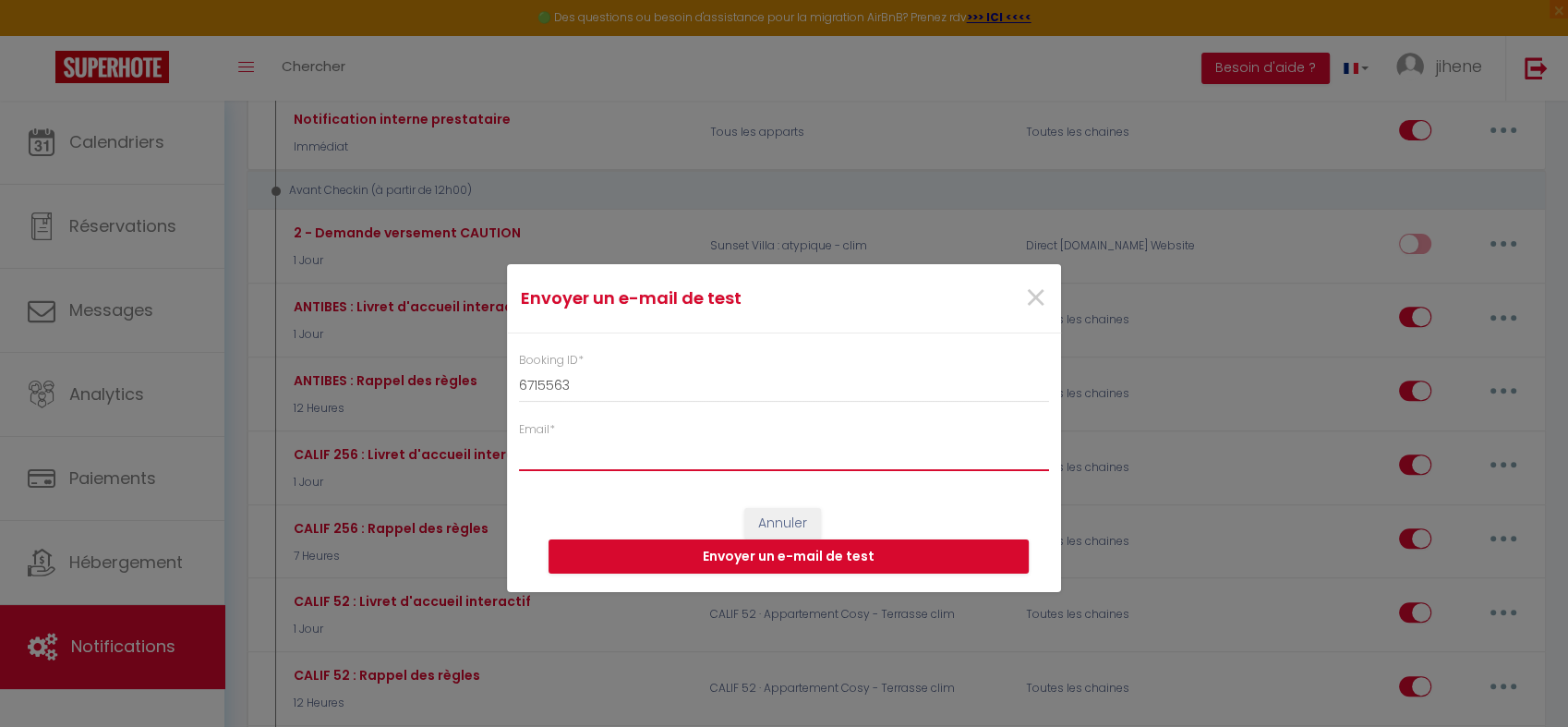
click at [621, 460] on input "Email *" at bounding box center [784, 454] width 530 height 33
type input "jihene-ourtani@hotmail.fr"
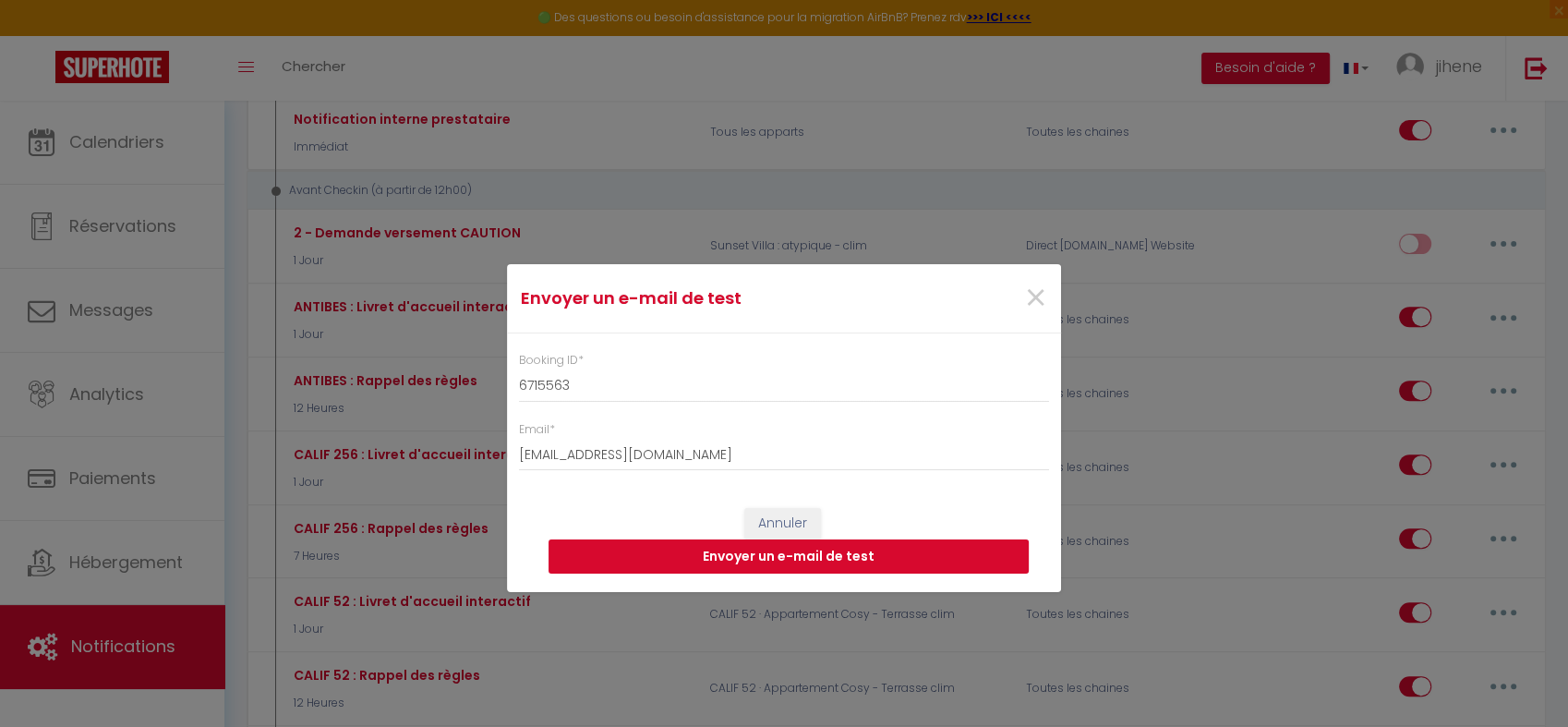
click at [738, 559] on button "Envoyer un e-mail de test" at bounding box center [789, 558] width 481 height 35
click at [835, 554] on button "Envoyer un e-mail de test" at bounding box center [789, 558] width 481 height 35
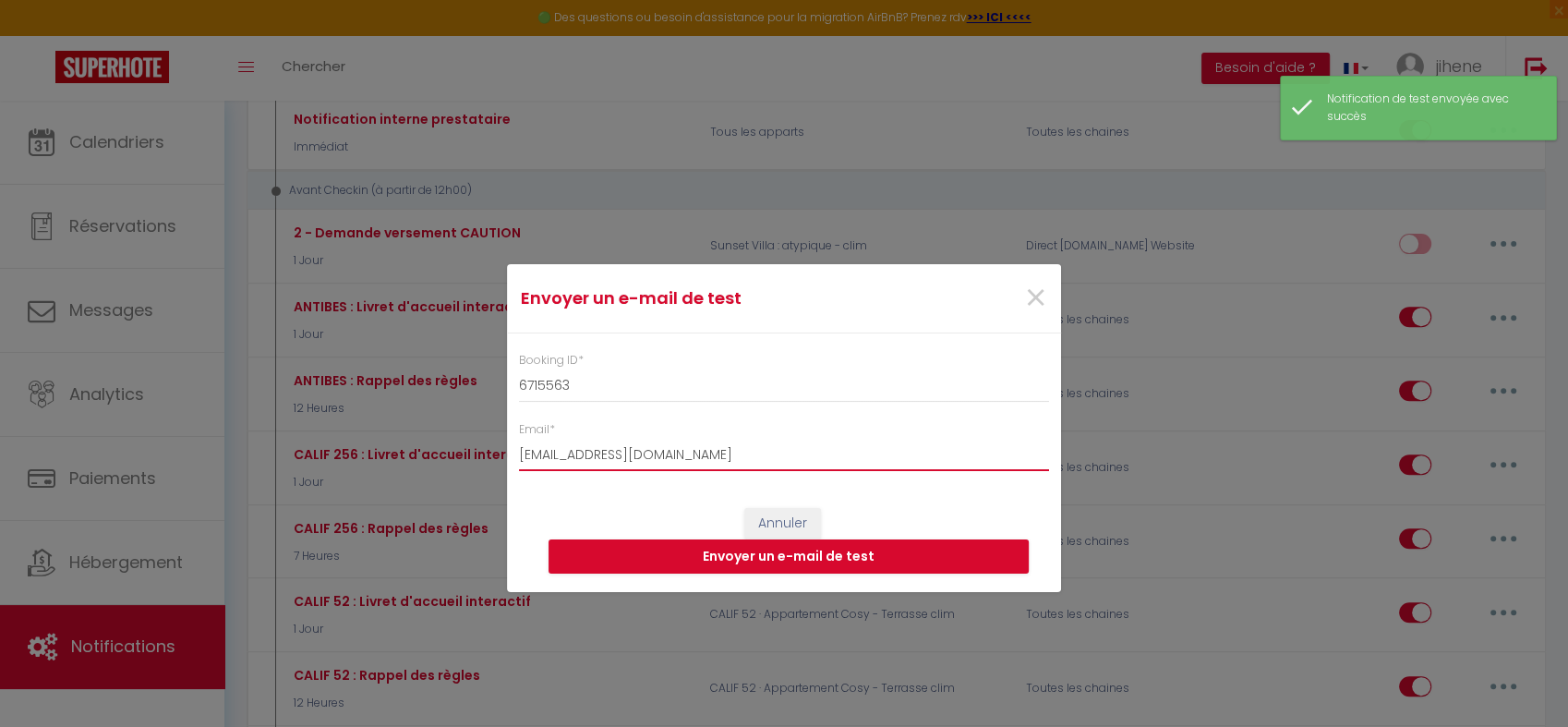
click at [777, 445] on input "jihene-ourtani@hotmail.fr" at bounding box center [784, 454] width 530 height 33
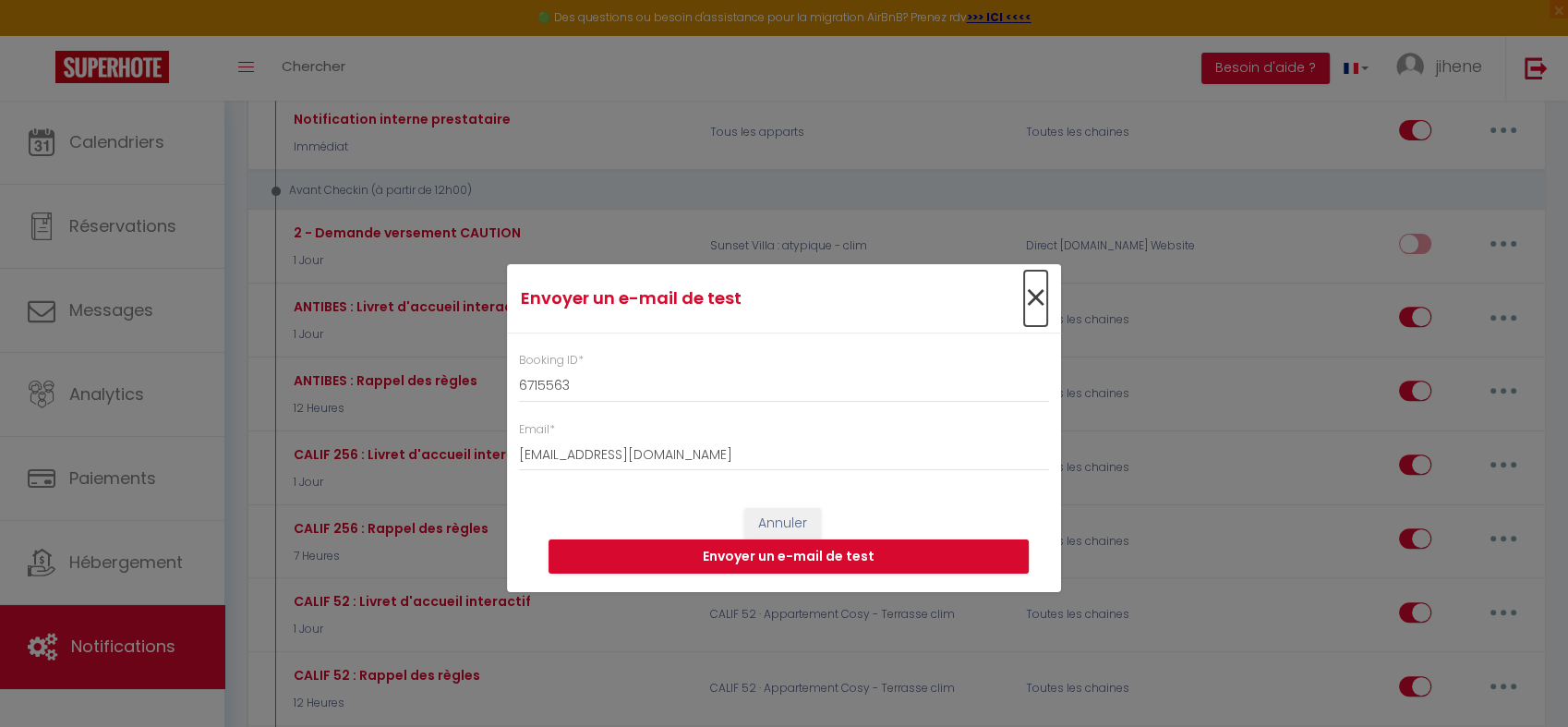
click at [1039, 292] on span "×" at bounding box center [1035, 298] width 23 height 55
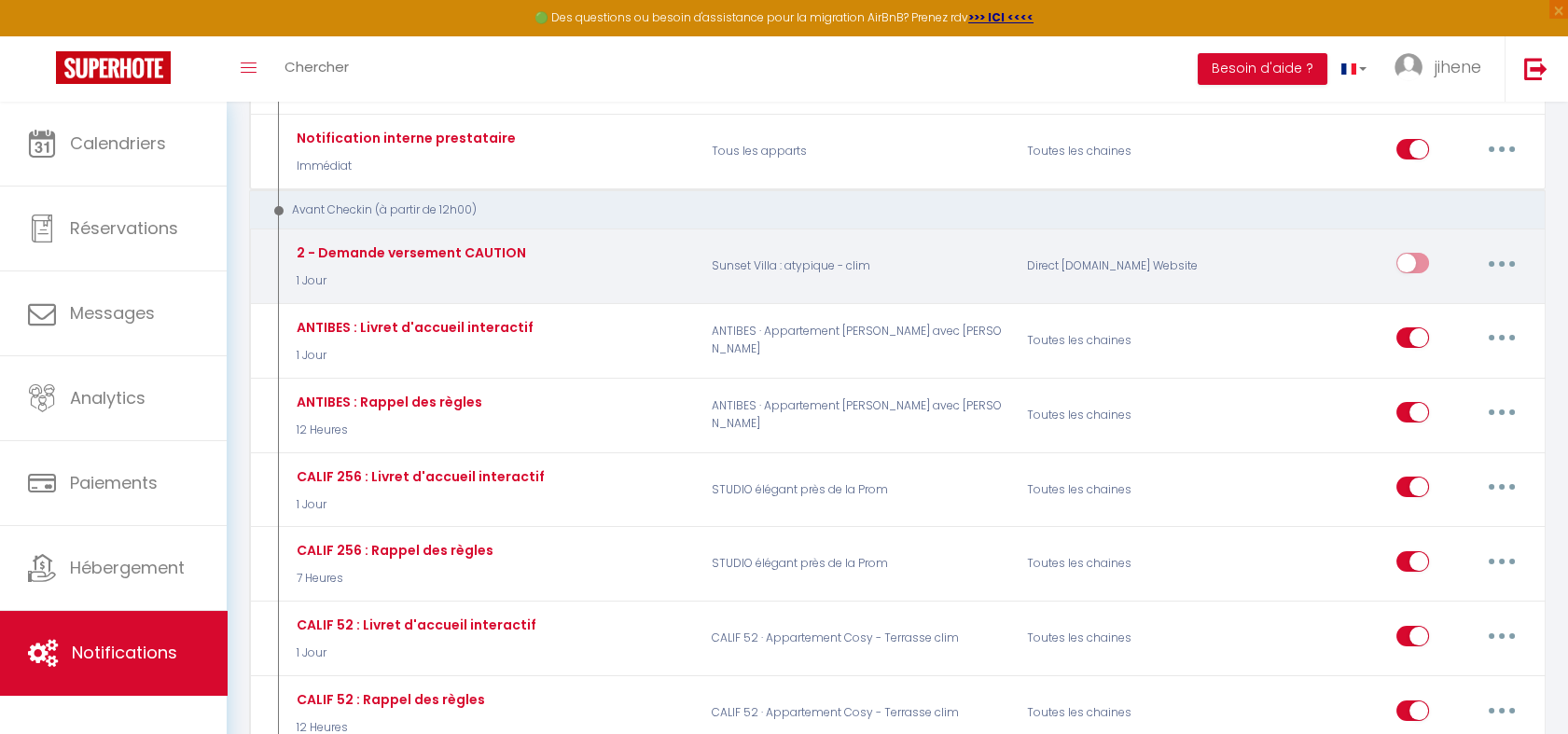
click at [1497, 248] on button "button" at bounding box center [1501, 263] width 53 height 30
click at [1430, 357] on link "Tester" at bounding box center [1453, 373] width 138 height 32
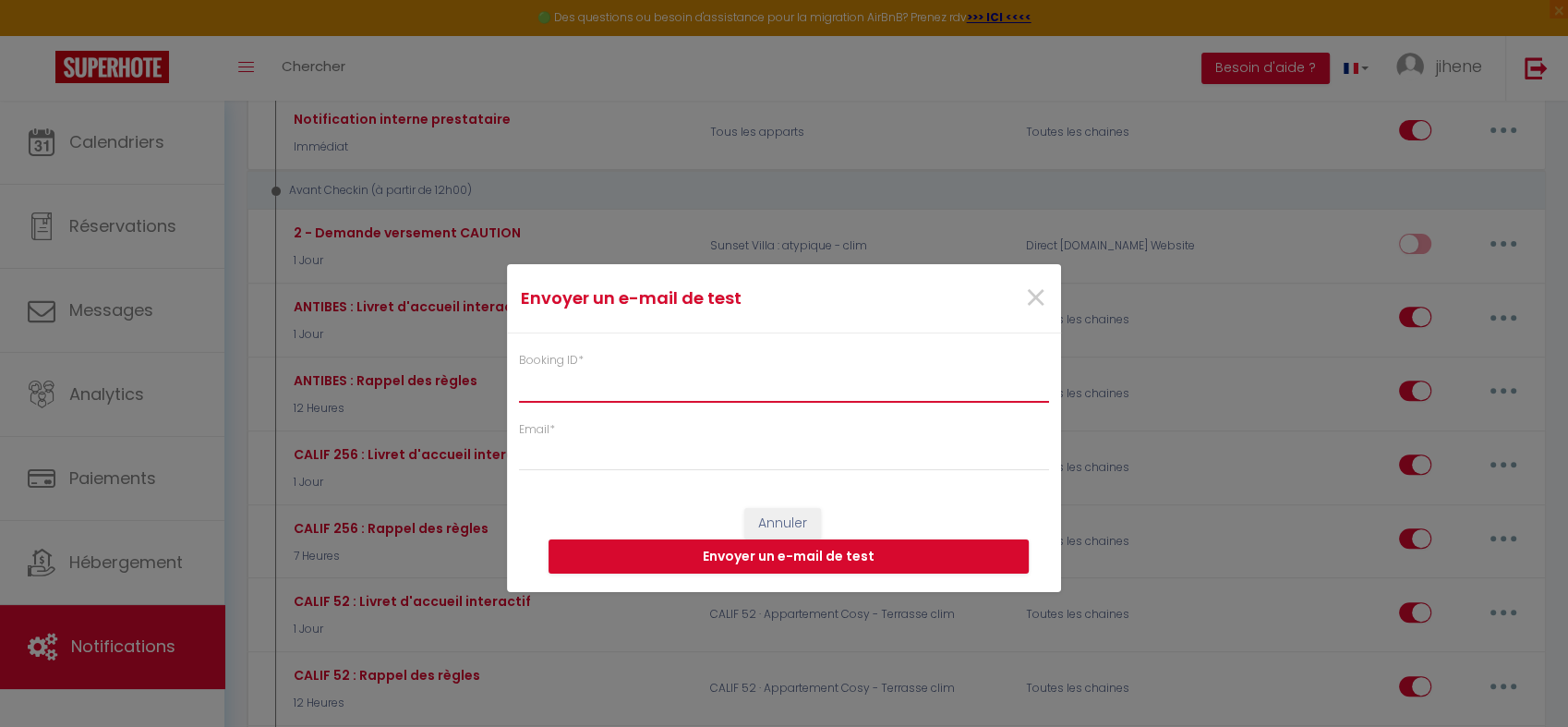
click at [673, 387] on input "Booking ID *" at bounding box center [784, 385] width 530 height 33
paste input "6715563"
type input "6715563"
click at [620, 472] on form "Envoyer un e-mail de test × Booking ID * 6715563 Email * Annuler Envoyer un e-m…" at bounding box center [784, 429] width 555 height 329
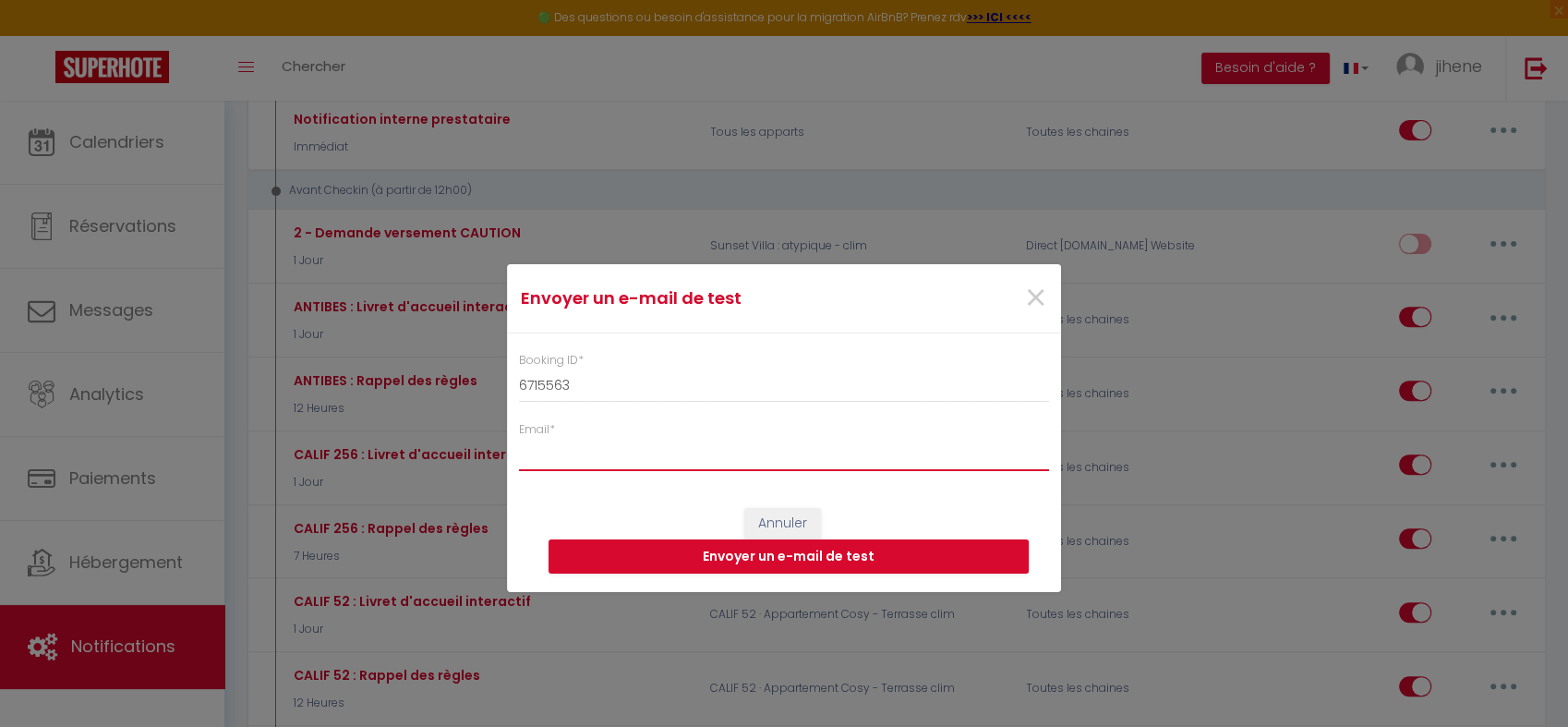
click at [589, 457] on input "Email *" at bounding box center [784, 454] width 530 height 33
type input "jihene-ourtani@hotmail.fr"
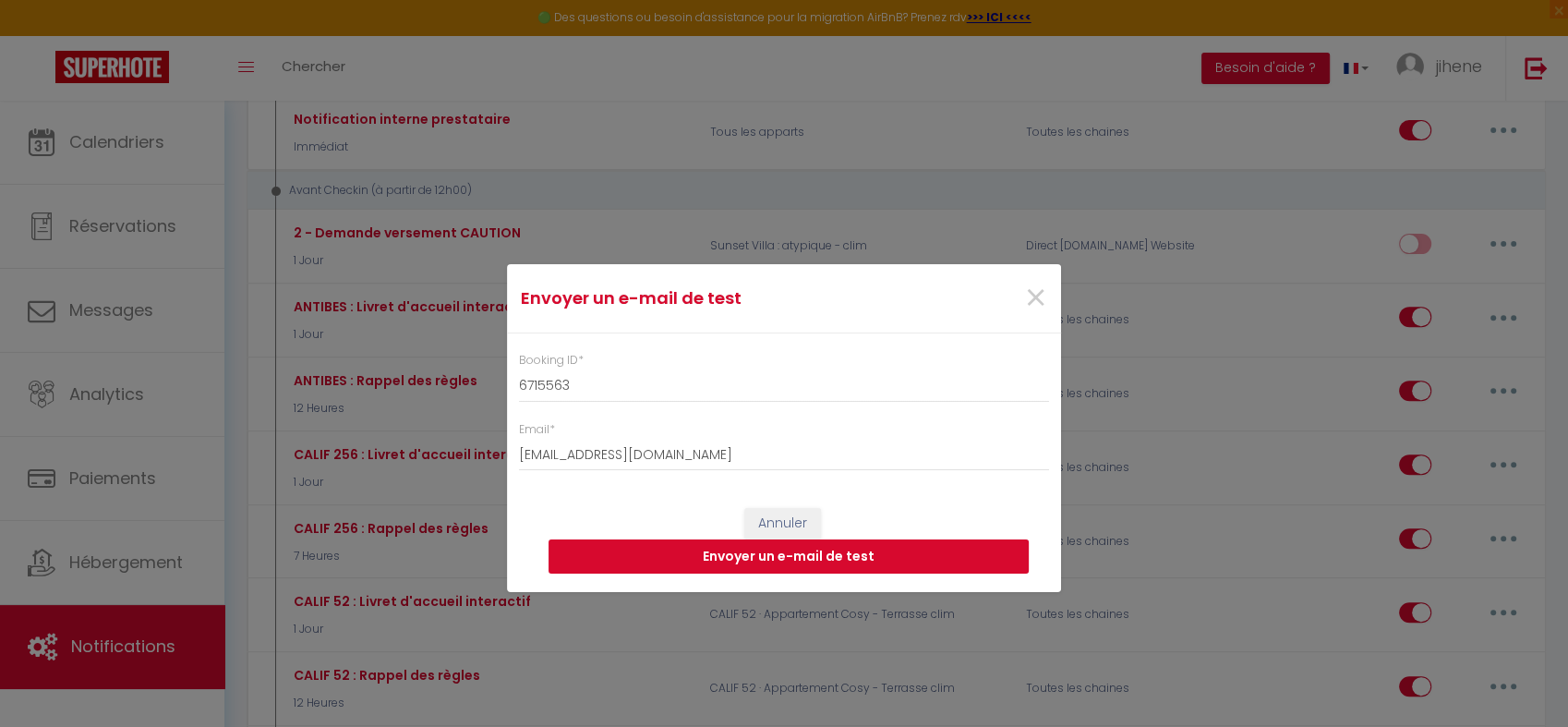
click at [753, 555] on button "Envoyer un e-mail de test" at bounding box center [789, 558] width 481 height 35
click at [544, 383] on input "6715563" at bounding box center [784, 385] width 530 height 33
click at [1040, 296] on span "×" at bounding box center [1035, 298] width 23 height 55
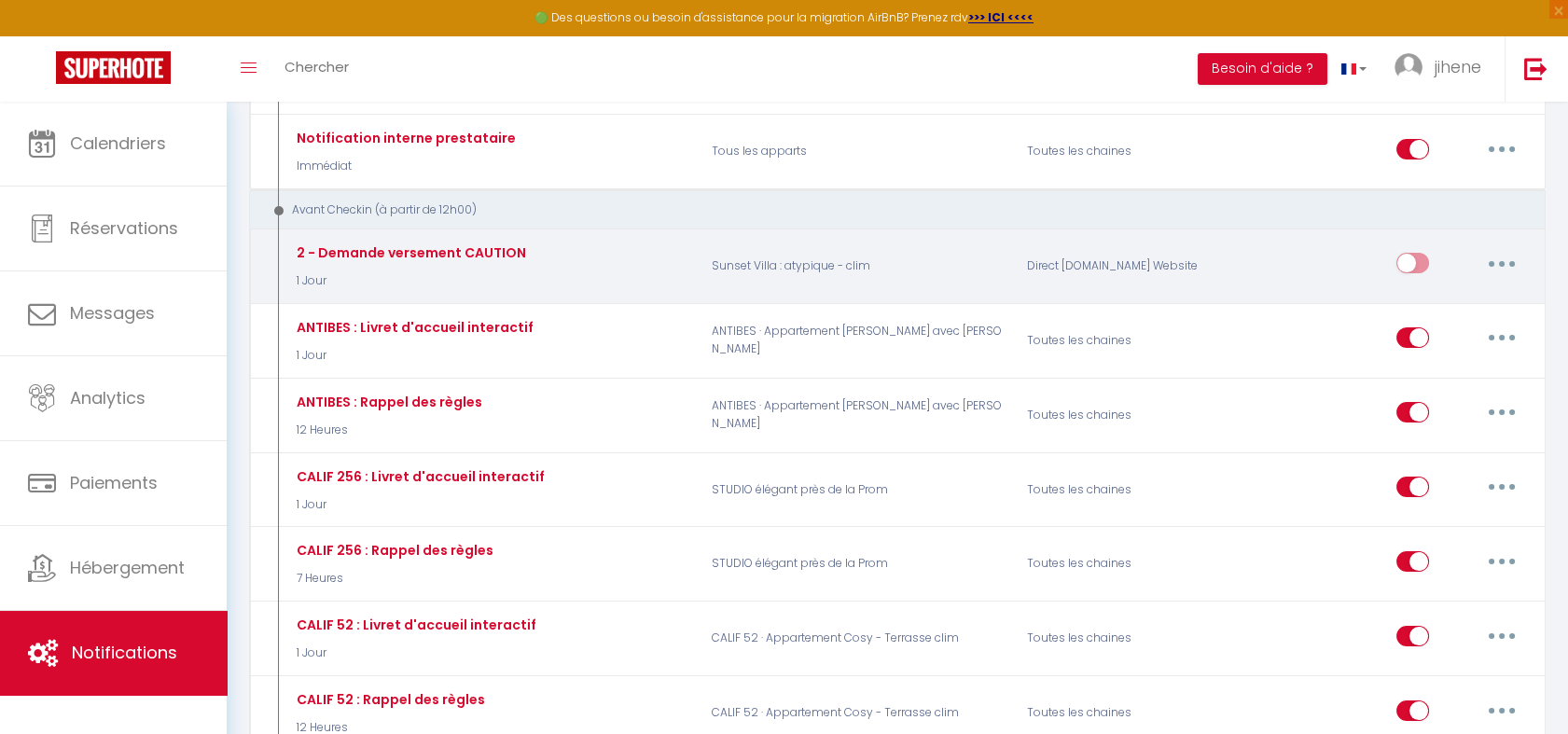
click at [1415, 253] on input "checkbox" at bounding box center [1413, 267] width 33 height 28
checkbox input "true"
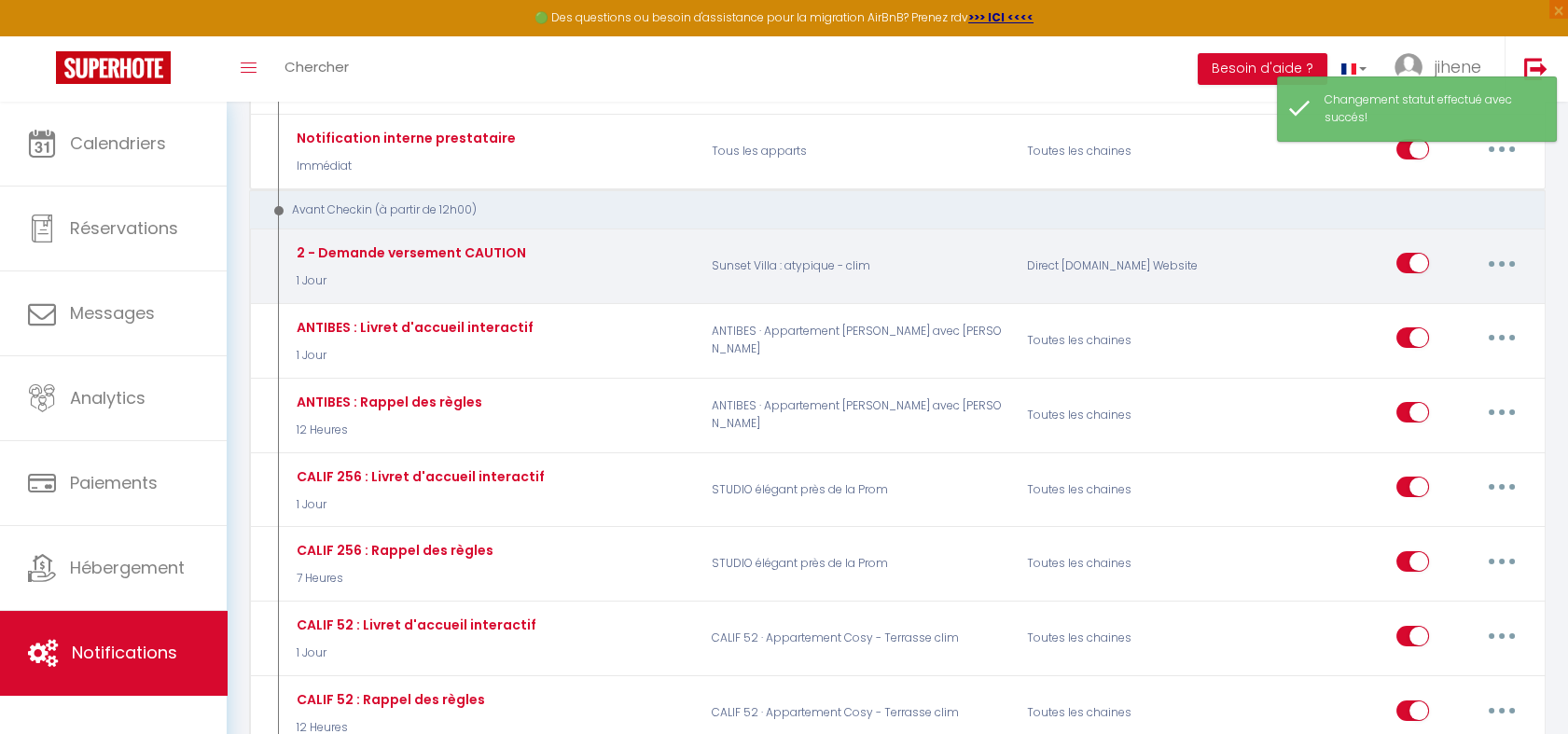
click at [1495, 248] on button "button" at bounding box center [1501, 263] width 53 height 30
click at [1424, 357] on link "Tester" at bounding box center [1453, 373] width 138 height 32
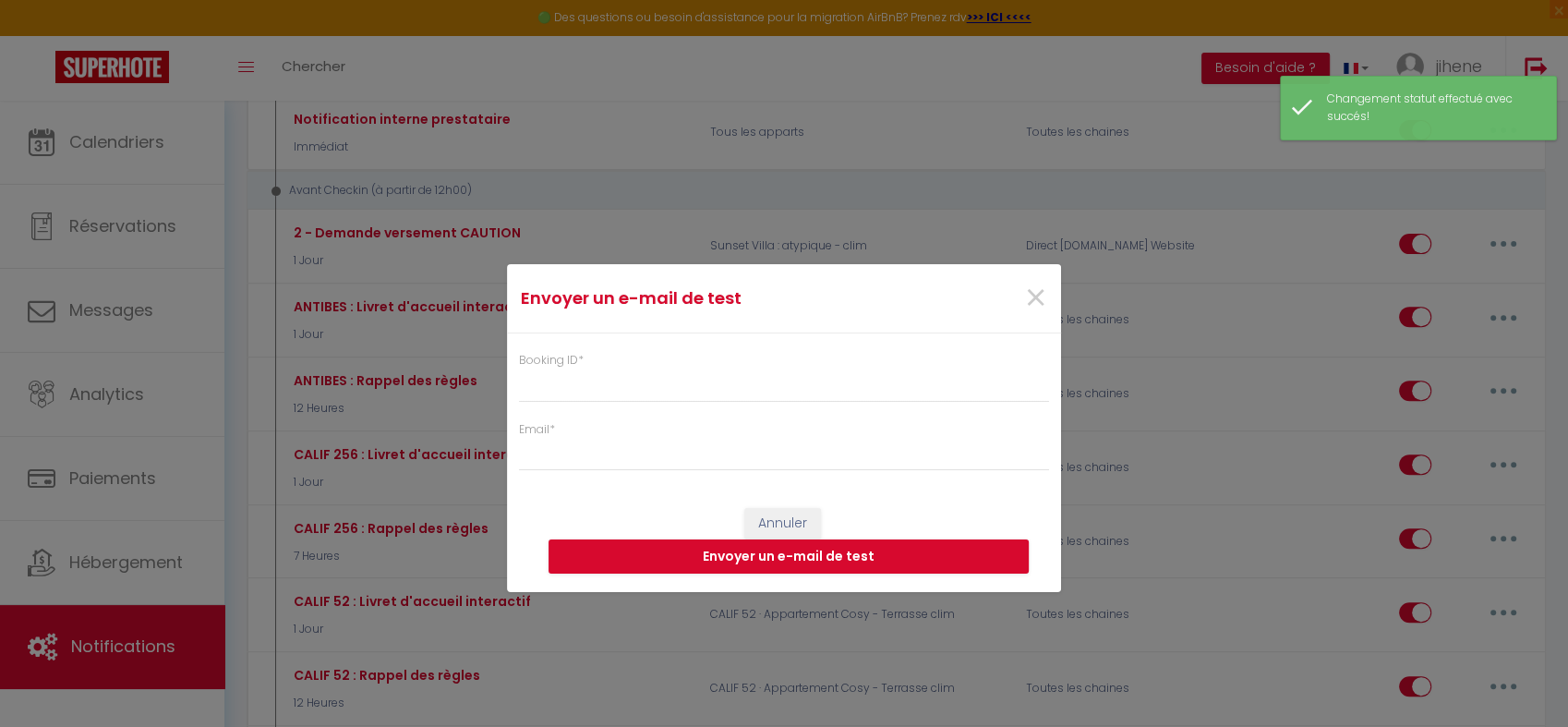
click at [603, 402] on div "Booking ID * Email *" at bounding box center [784, 402] width 555 height 139
click at [584, 392] on input "Booking ID *" at bounding box center [784, 385] width 530 height 33
paste input "6715563"
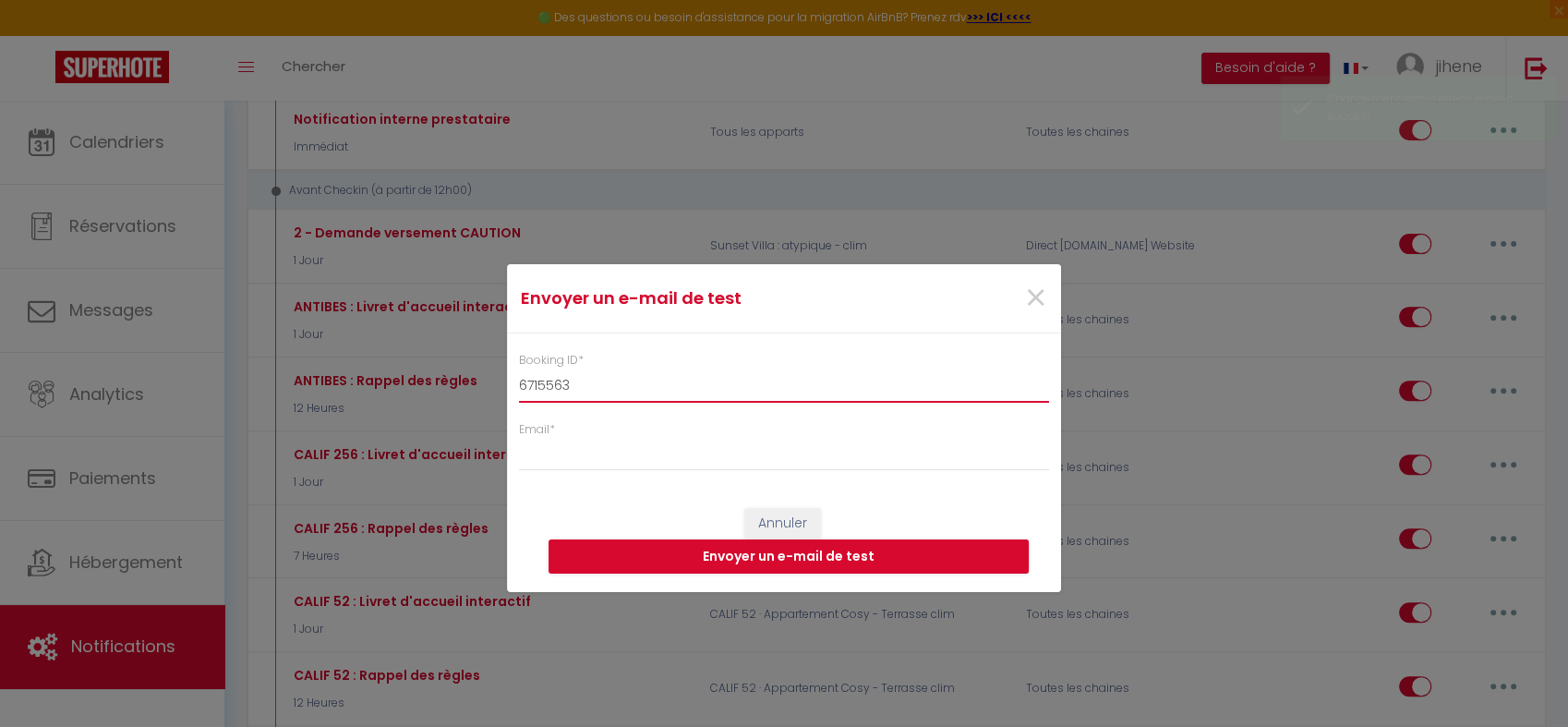
type input "6715563"
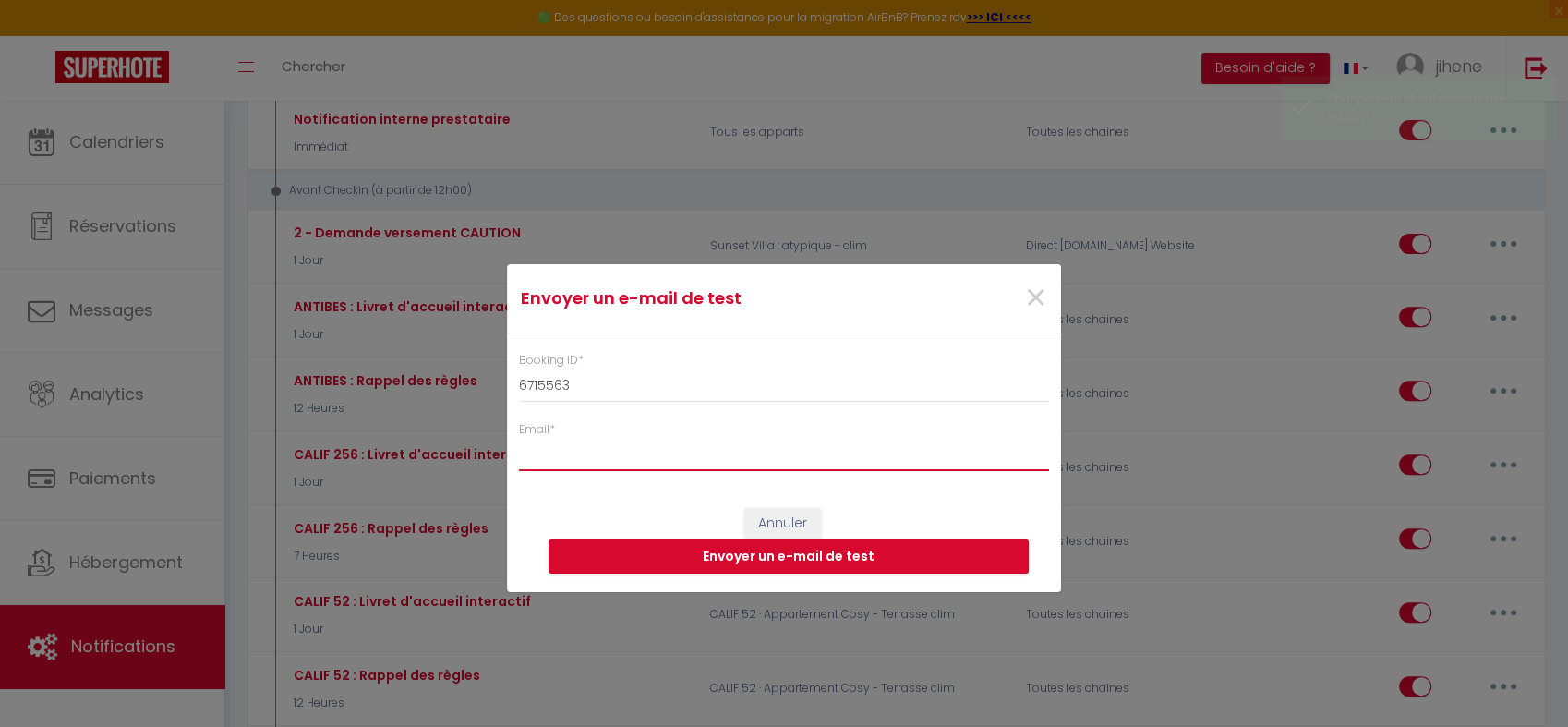
click at [593, 451] on input "Email *" at bounding box center [784, 454] width 530 height 33
type input "jihene-ourtani@hotmail.fr"
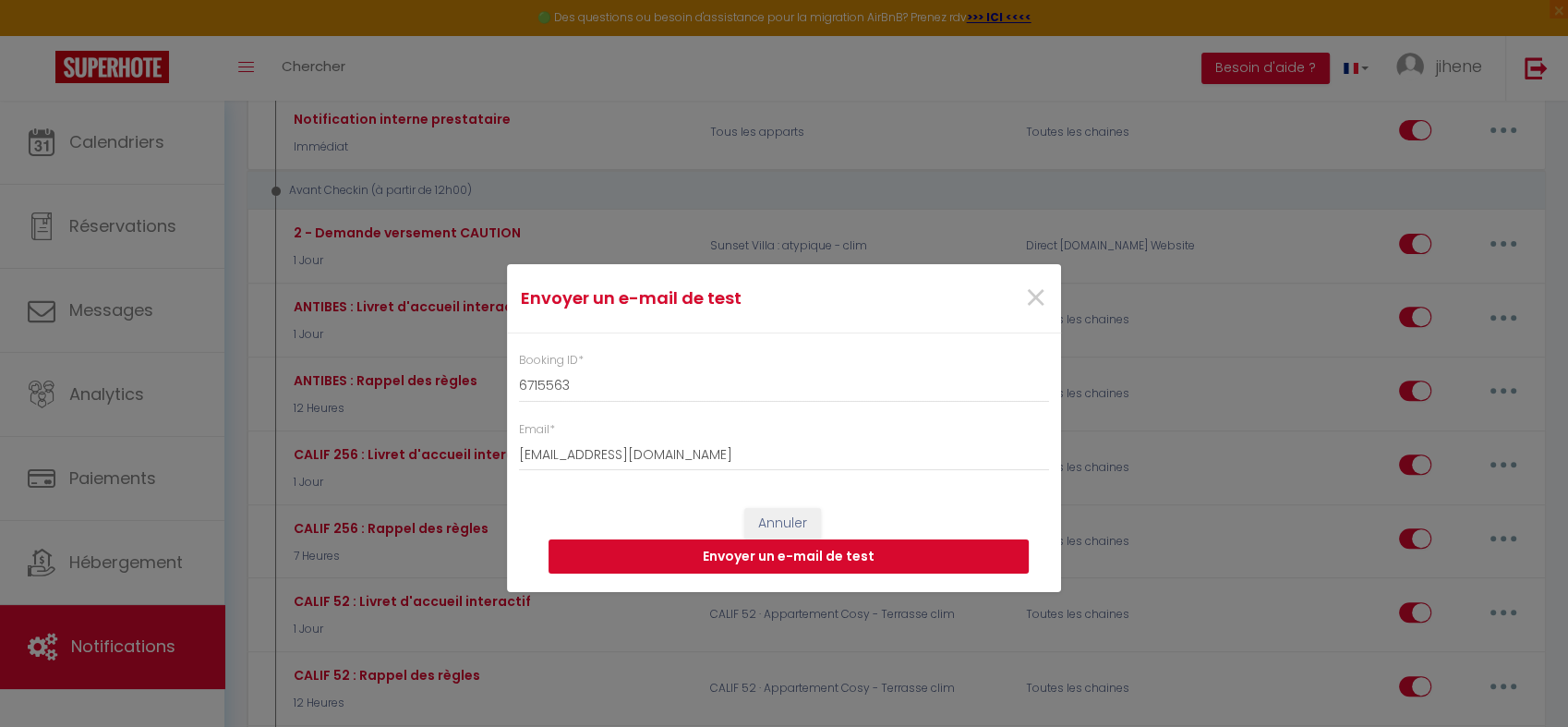
click at [821, 555] on button "Envoyer un e-mail de test" at bounding box center [789, 558] width 481 height 35
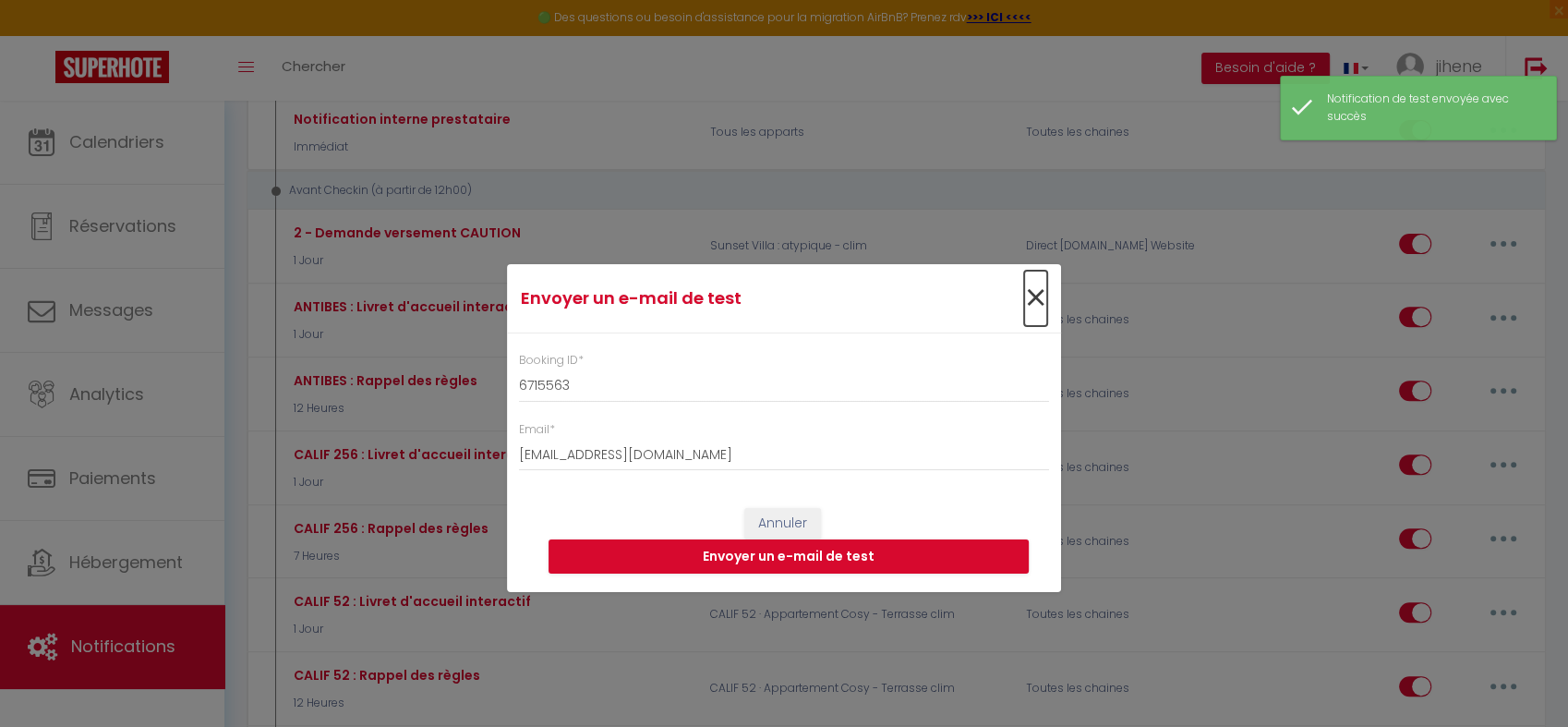
click at [1033, 298] on span "×" at bounding box center [1035, 298] width 23 height 55
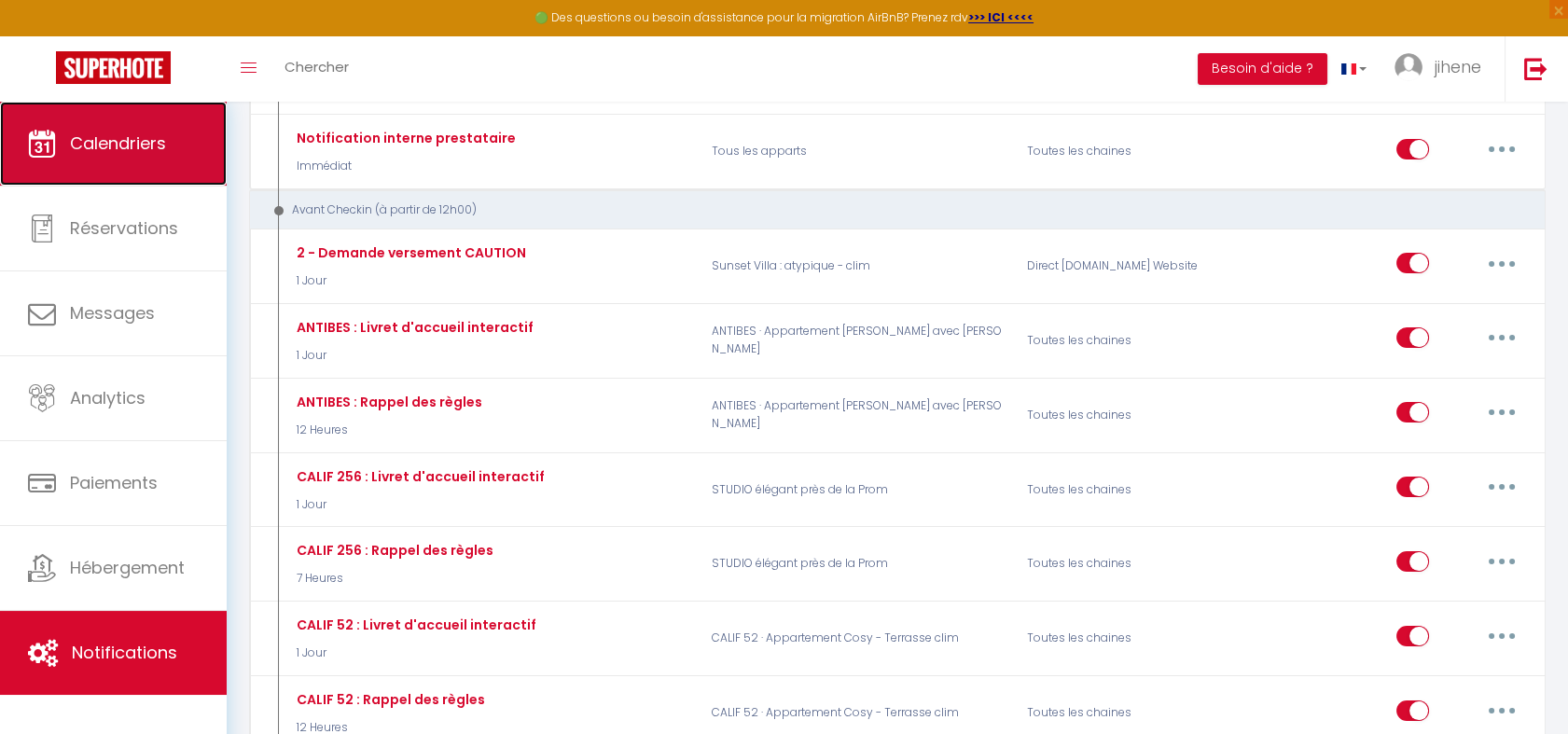
click at [112, 138] on span "Calendriers" at bounding box center [117, 142] width 97 height 23
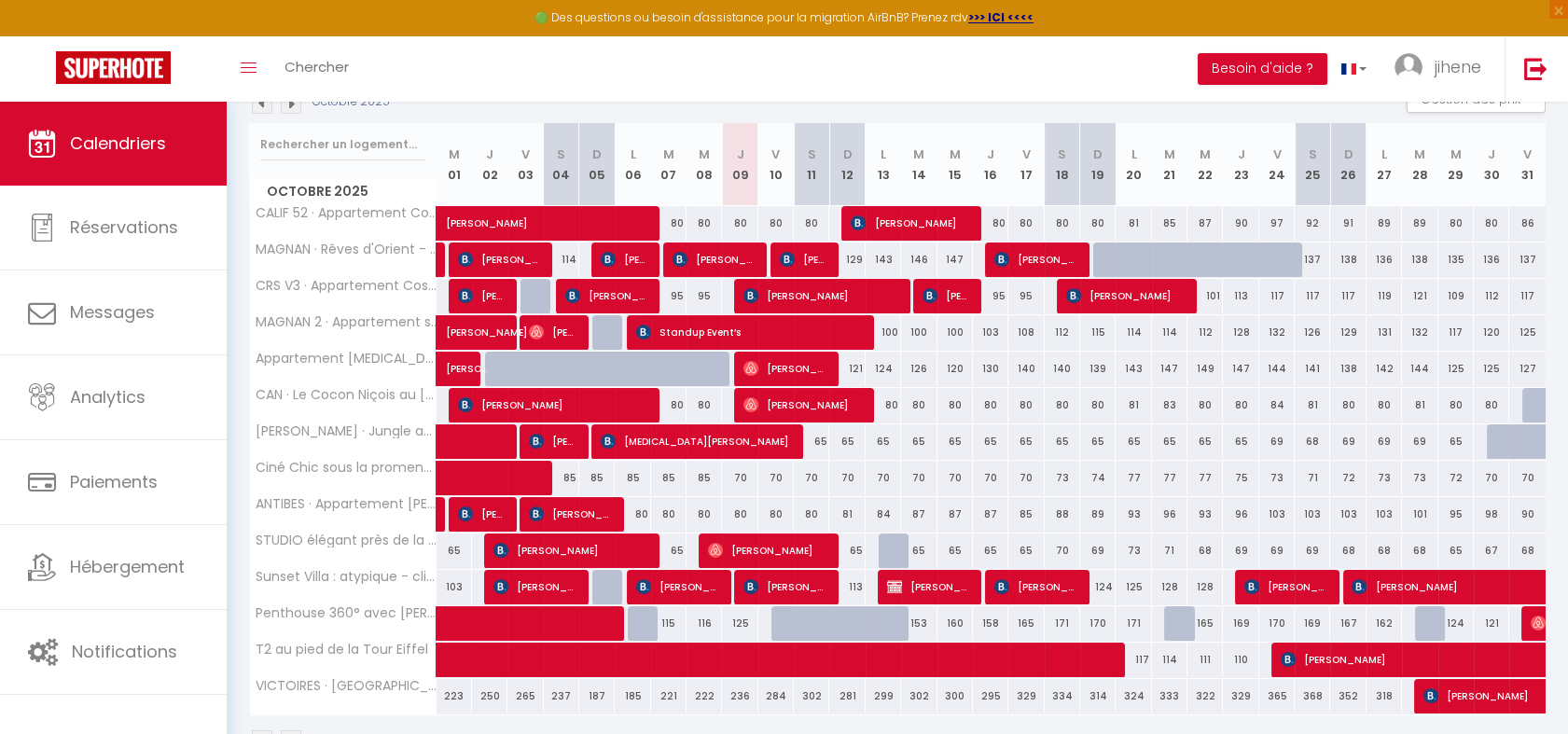
scroll to position [245, 0]
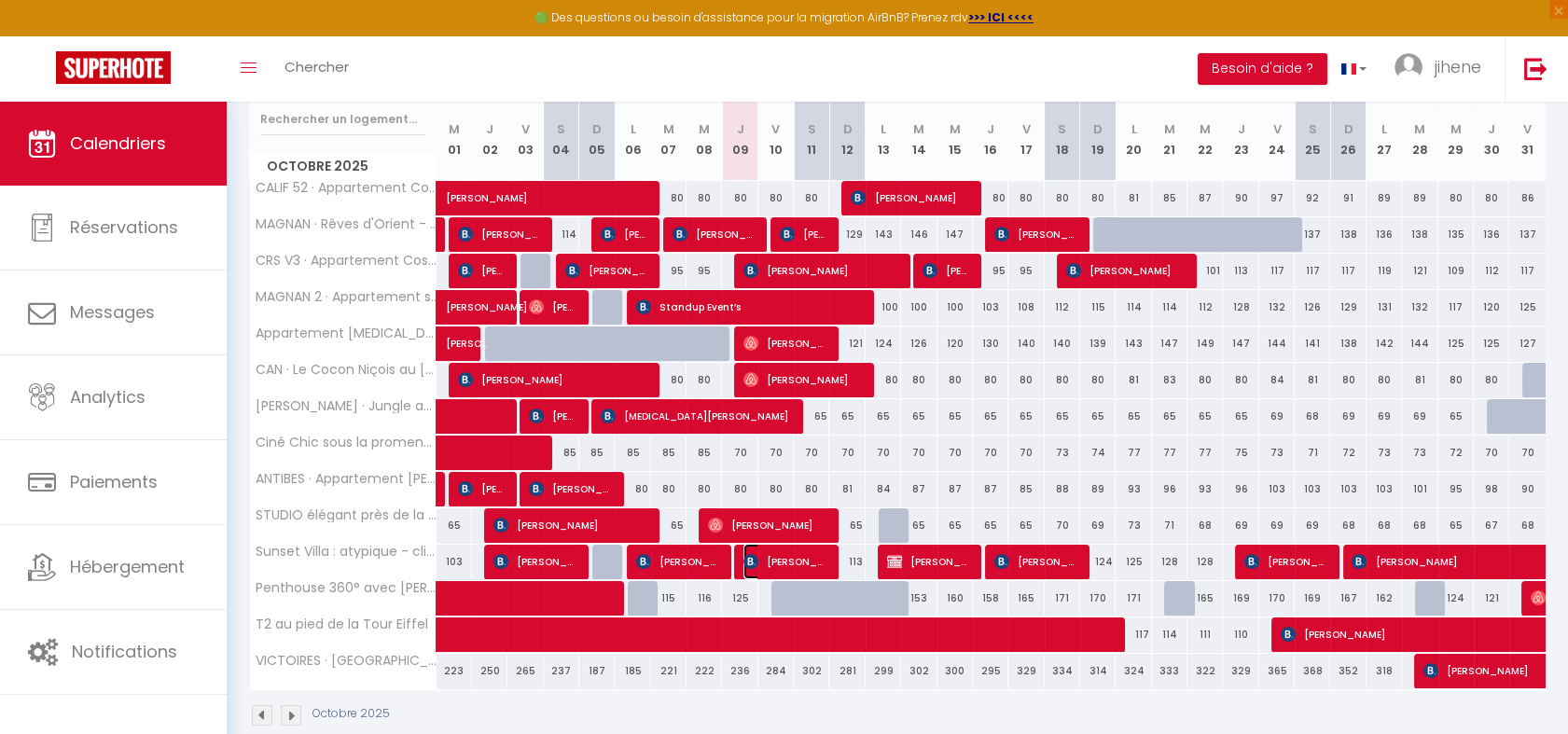
click at [758, 554] on span "[PERSON_NAME]" at bounding box center [784, 562] width 83 height 36
select select "OK"
select select "KO"
select select "0"
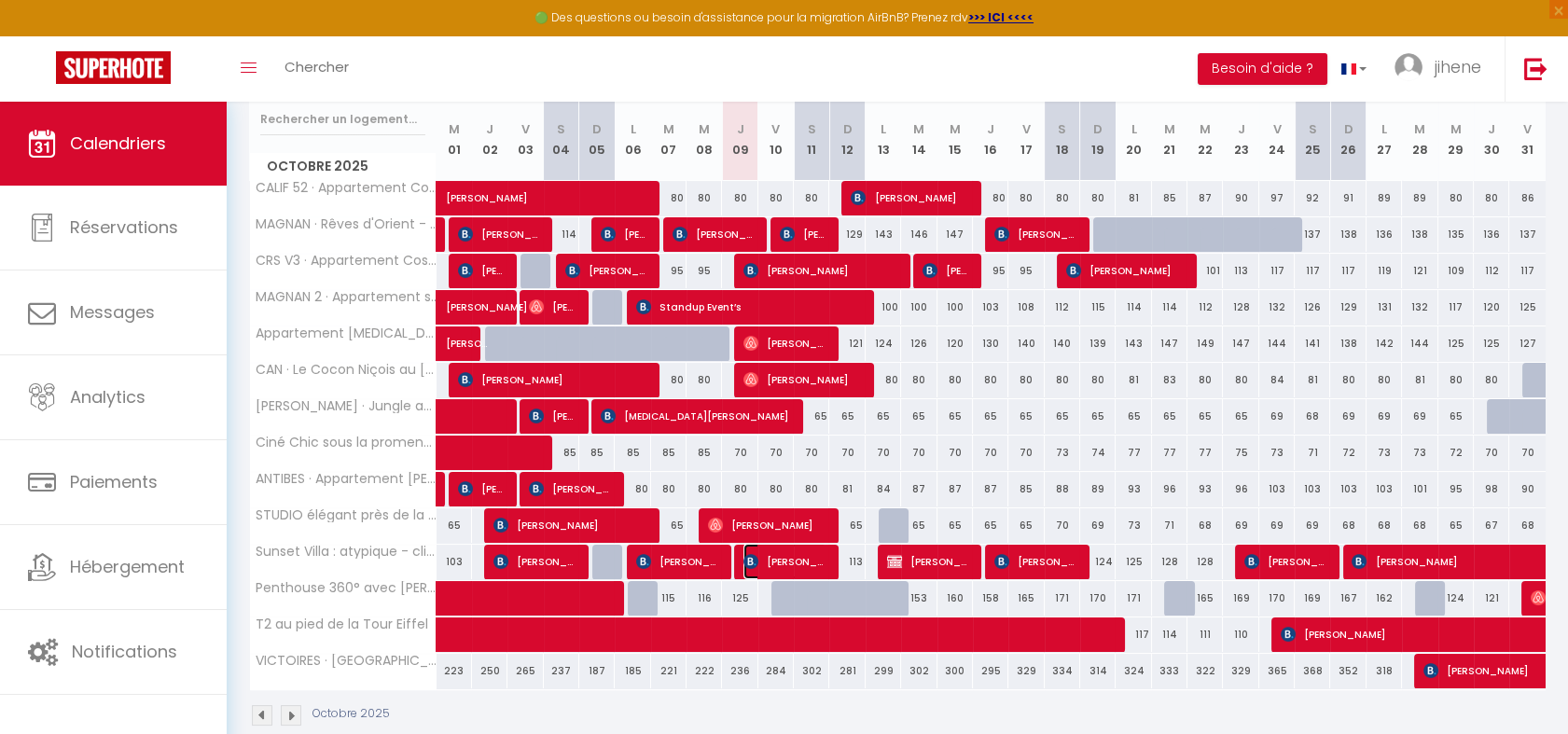
select select "1"
select select
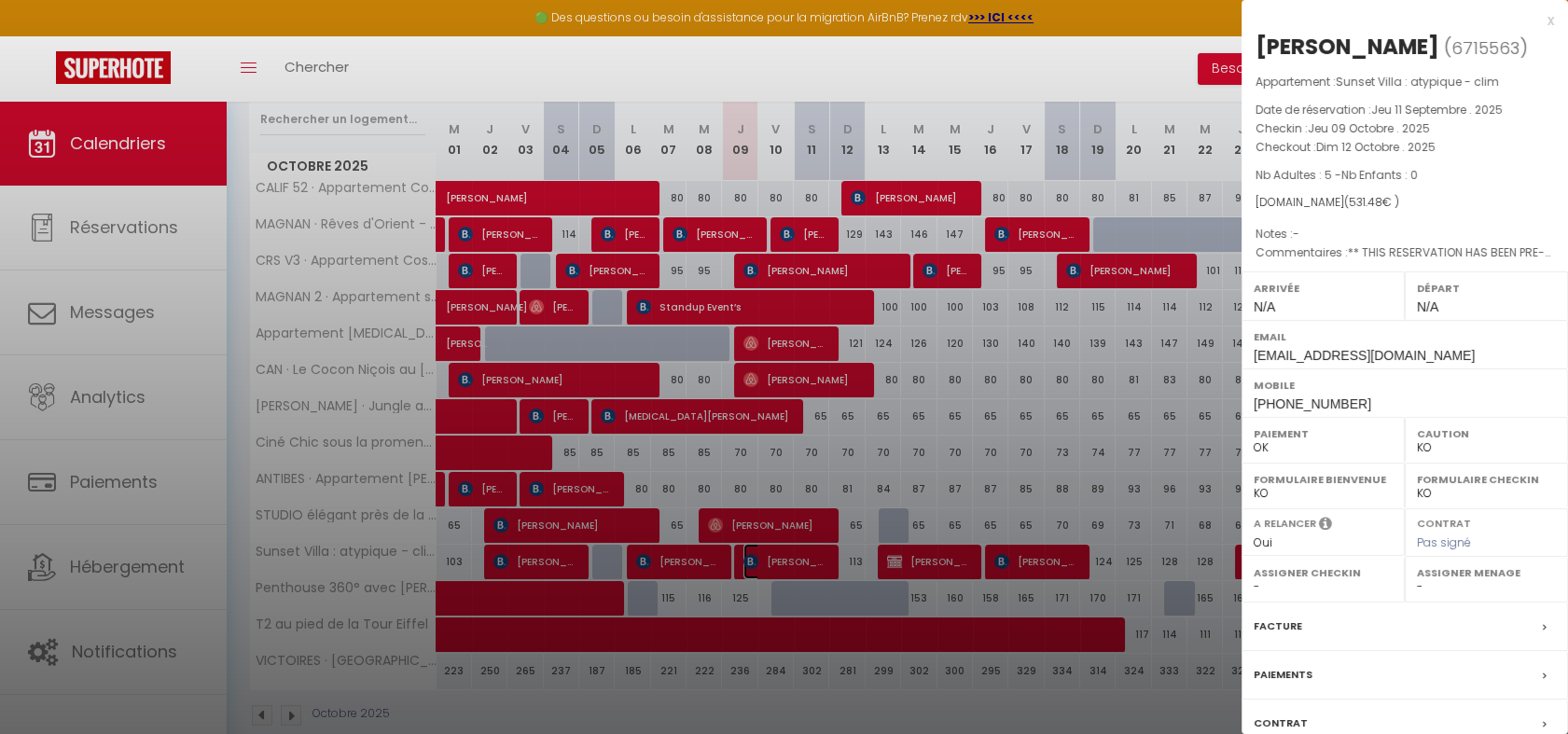
scroll to position [133, 0]
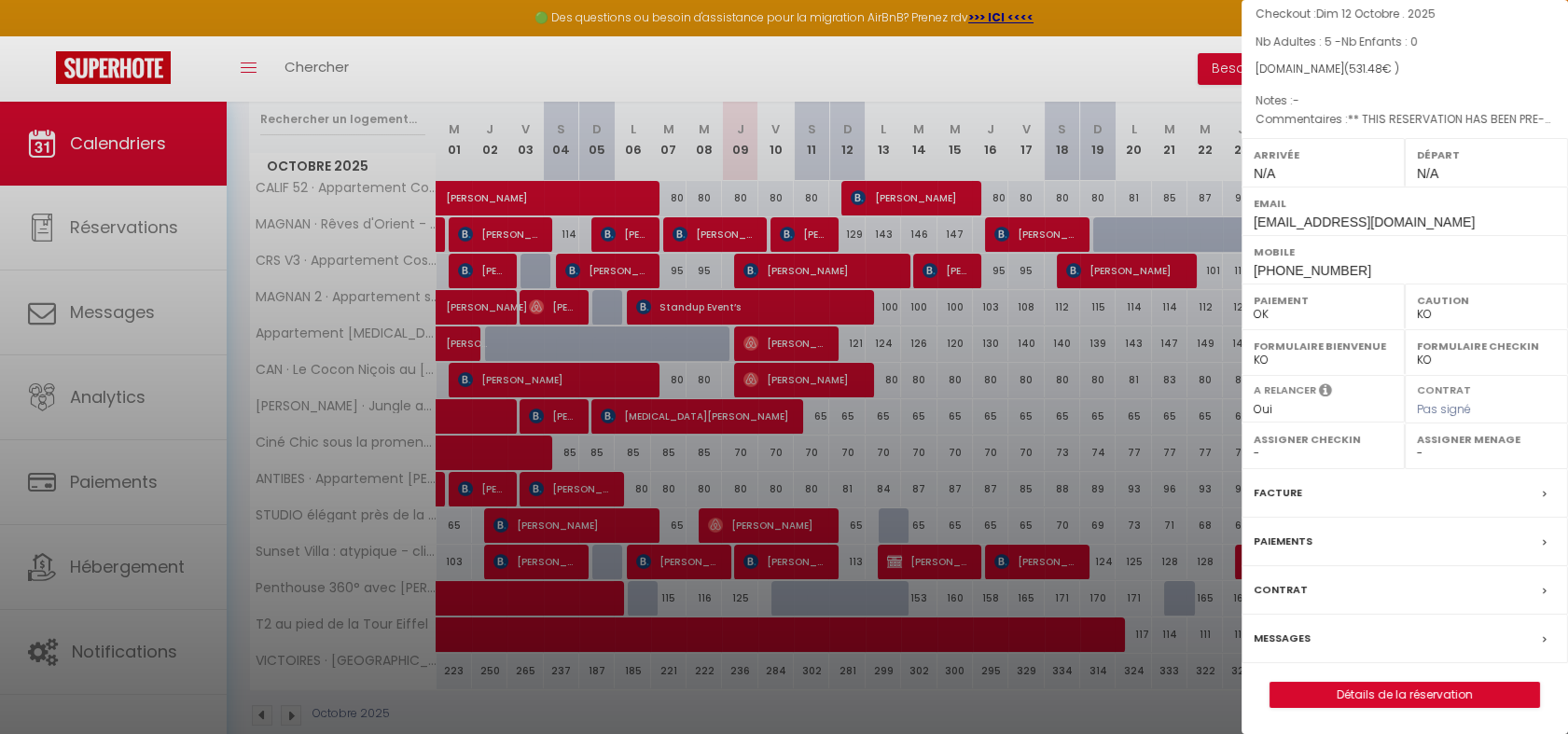
click at [1321, 636] on div "Messages" at bounding box center [1405, 639] width 326 height 49
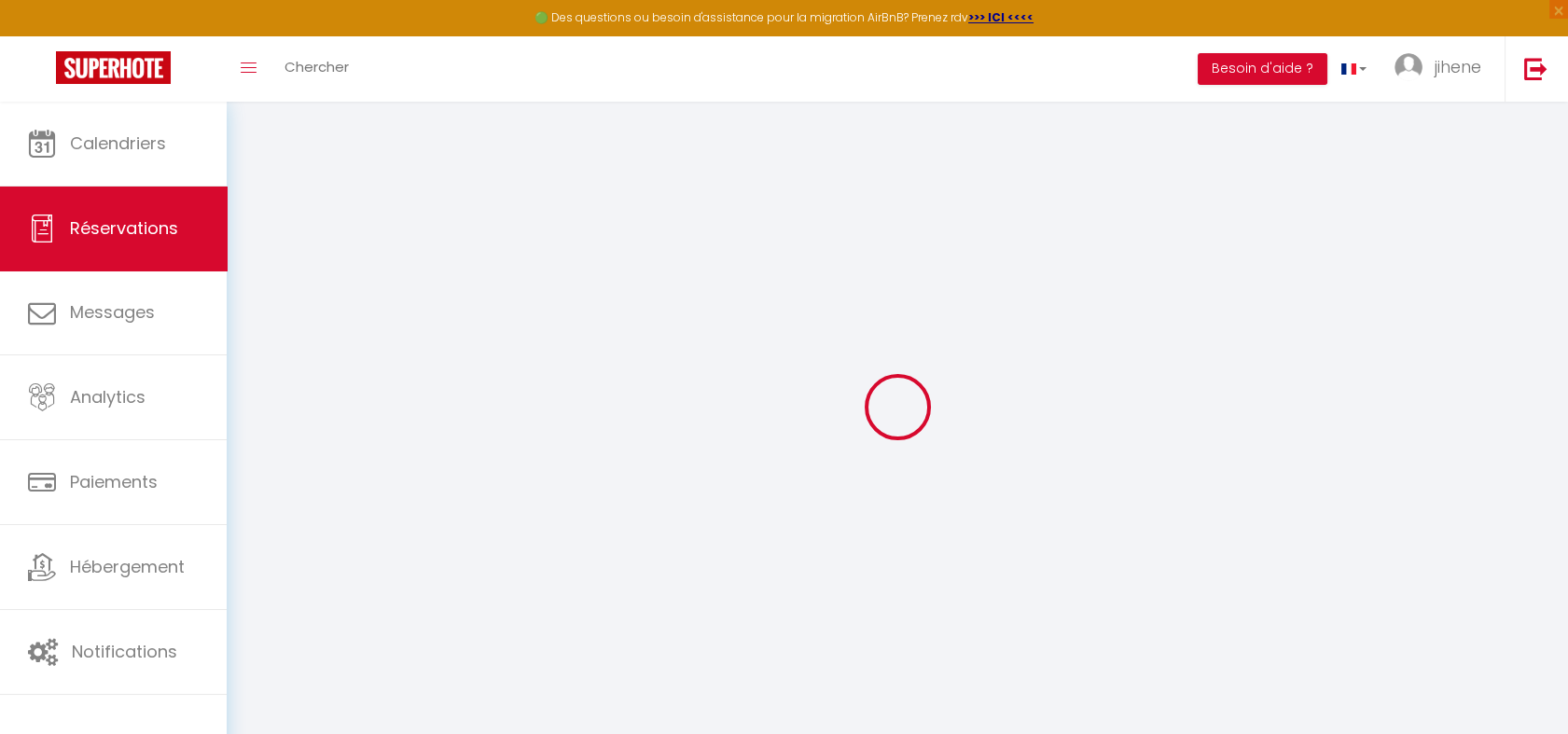
scroll to position [66, 0]
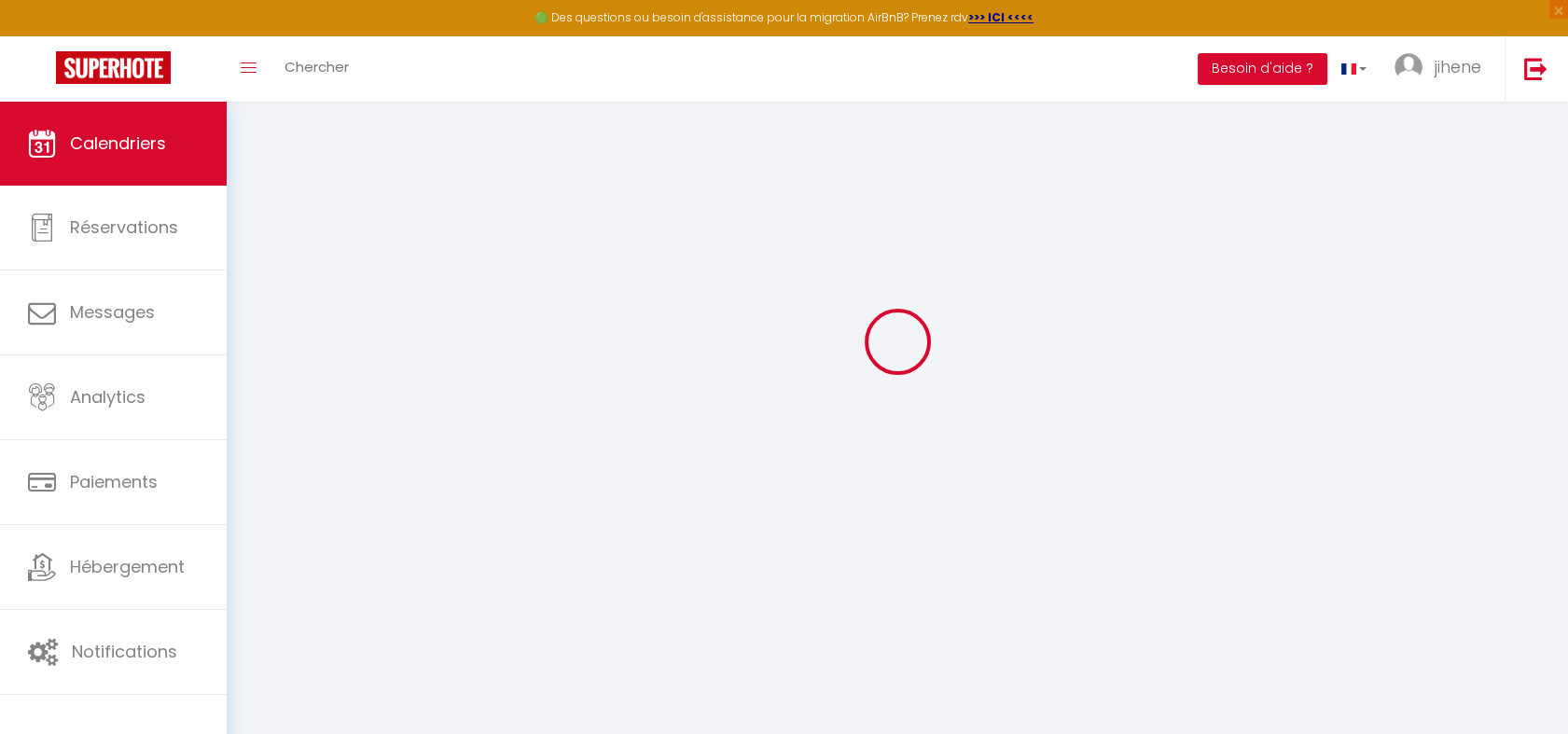
select select
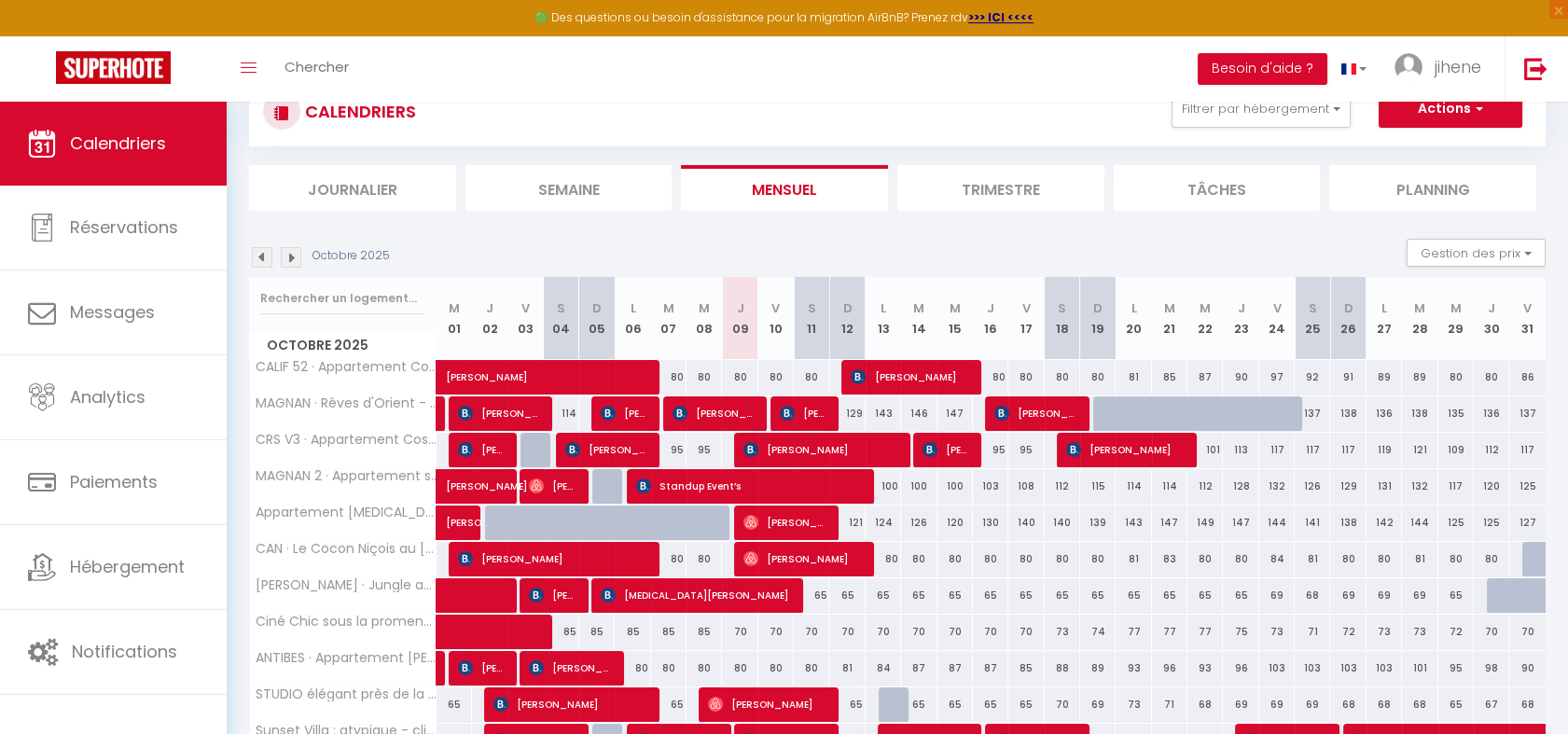
scroll to position [275, 0]
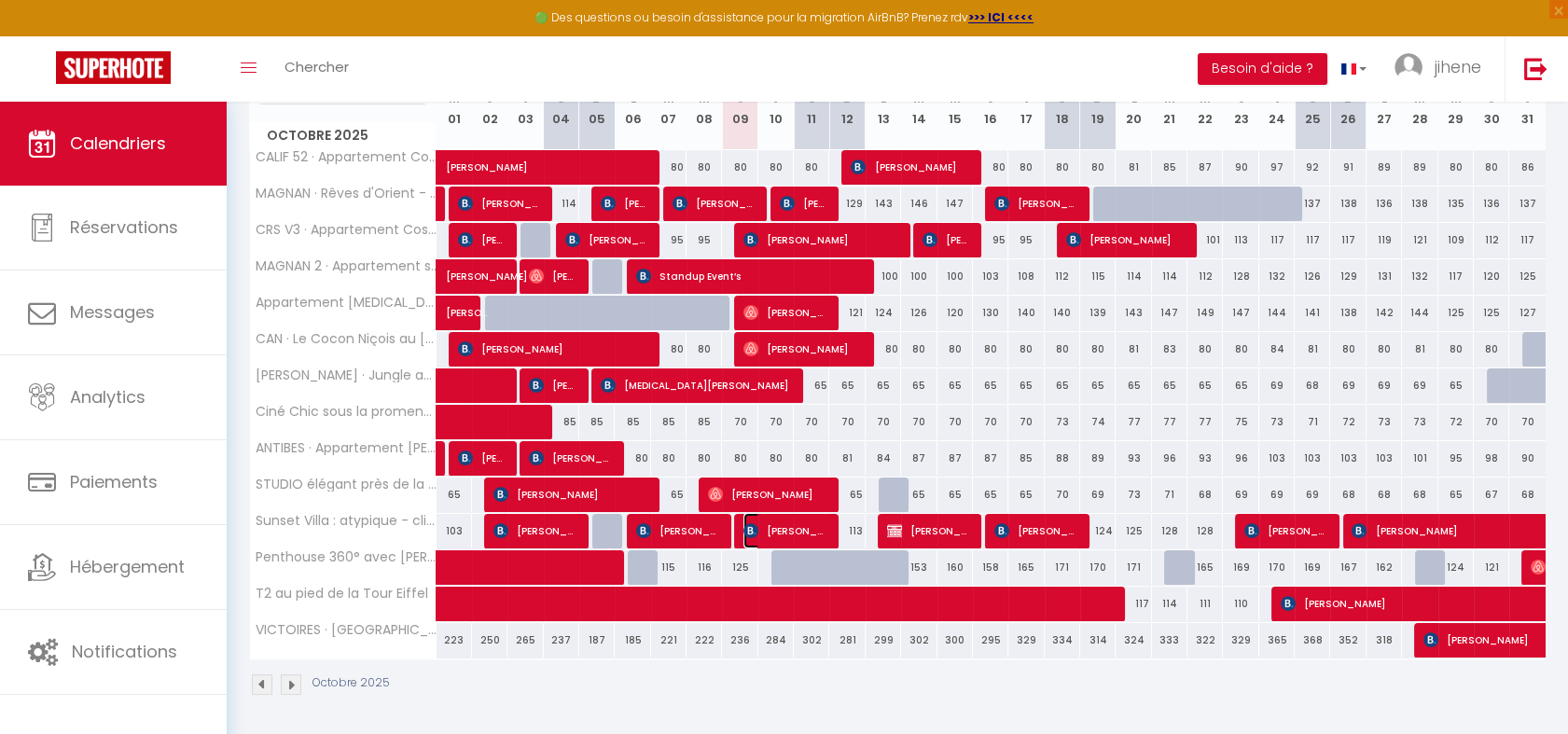
click at [793, 517] on span "[PERSON_NAME]" at bounding box center [784, 531] width 83 height 36
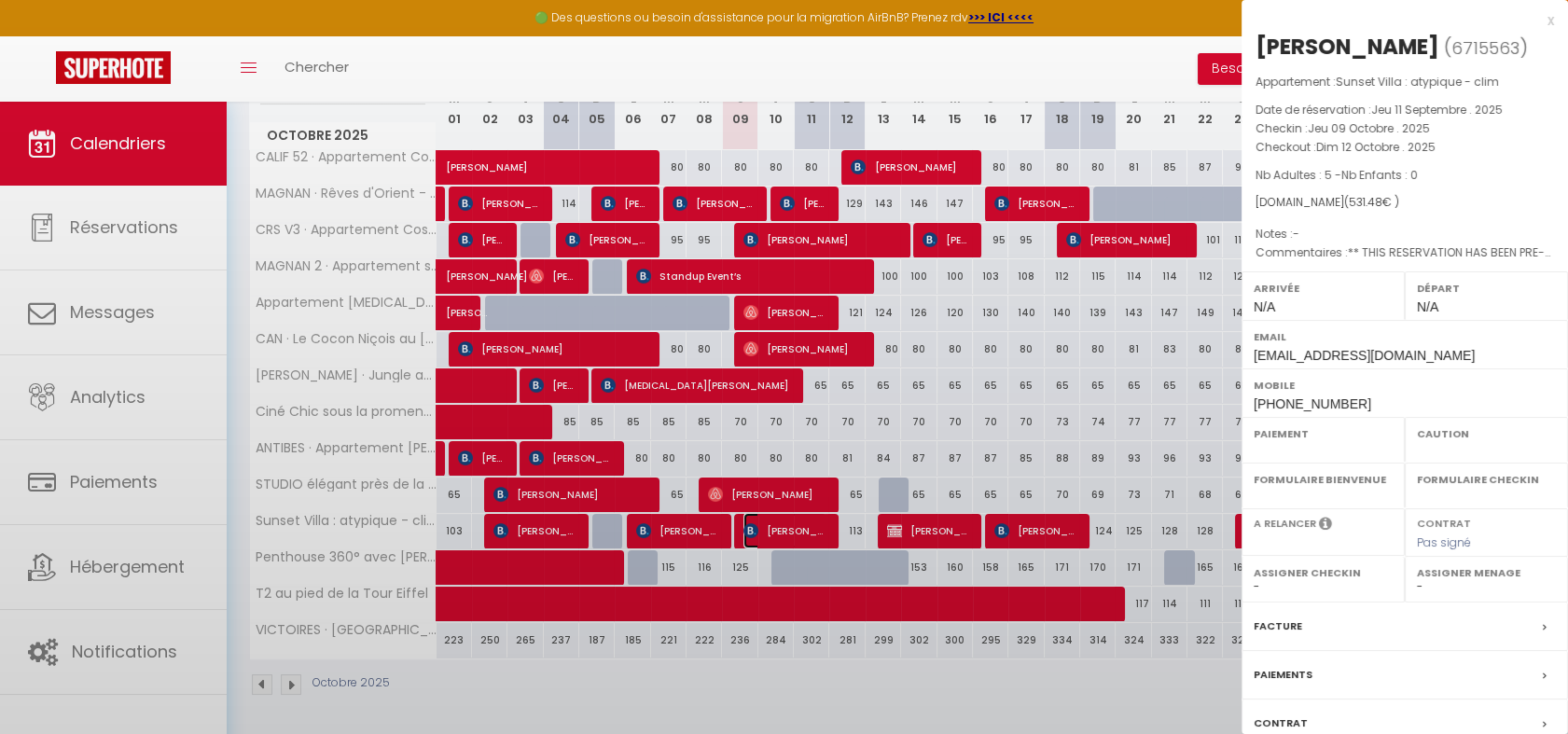
select select "OK"
select select "KO"
select select "0"
select select "1"
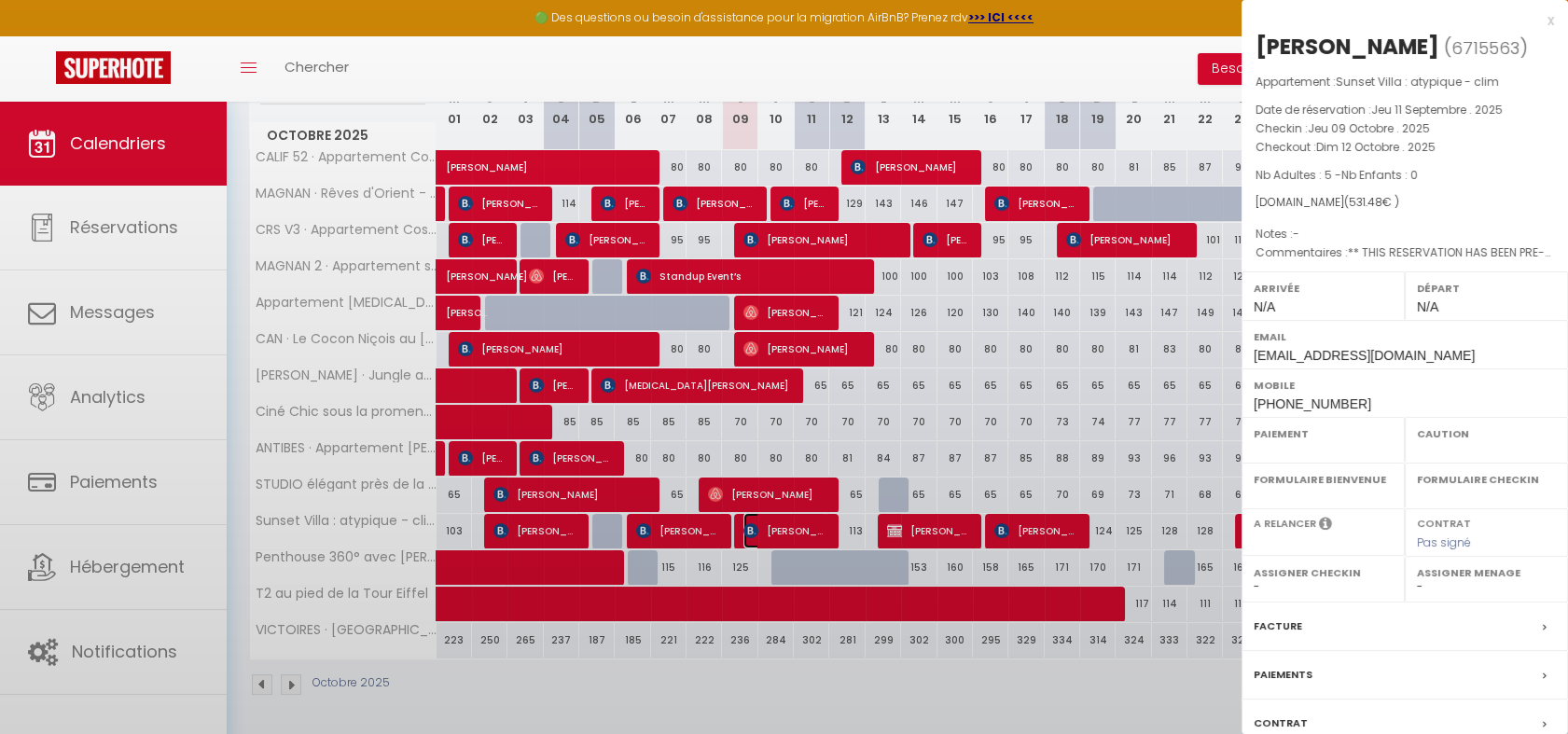
select select
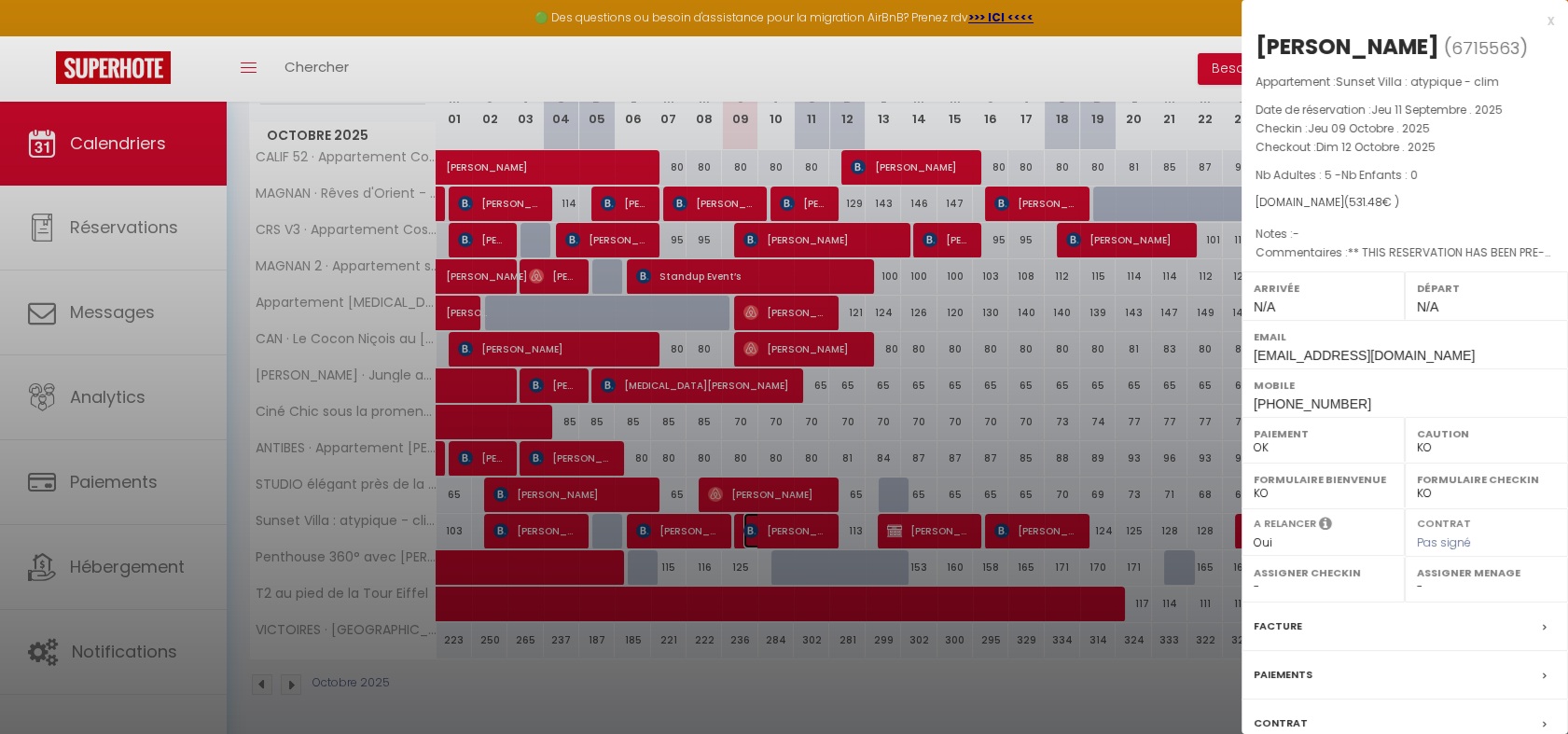
scroll to position [133, 0]
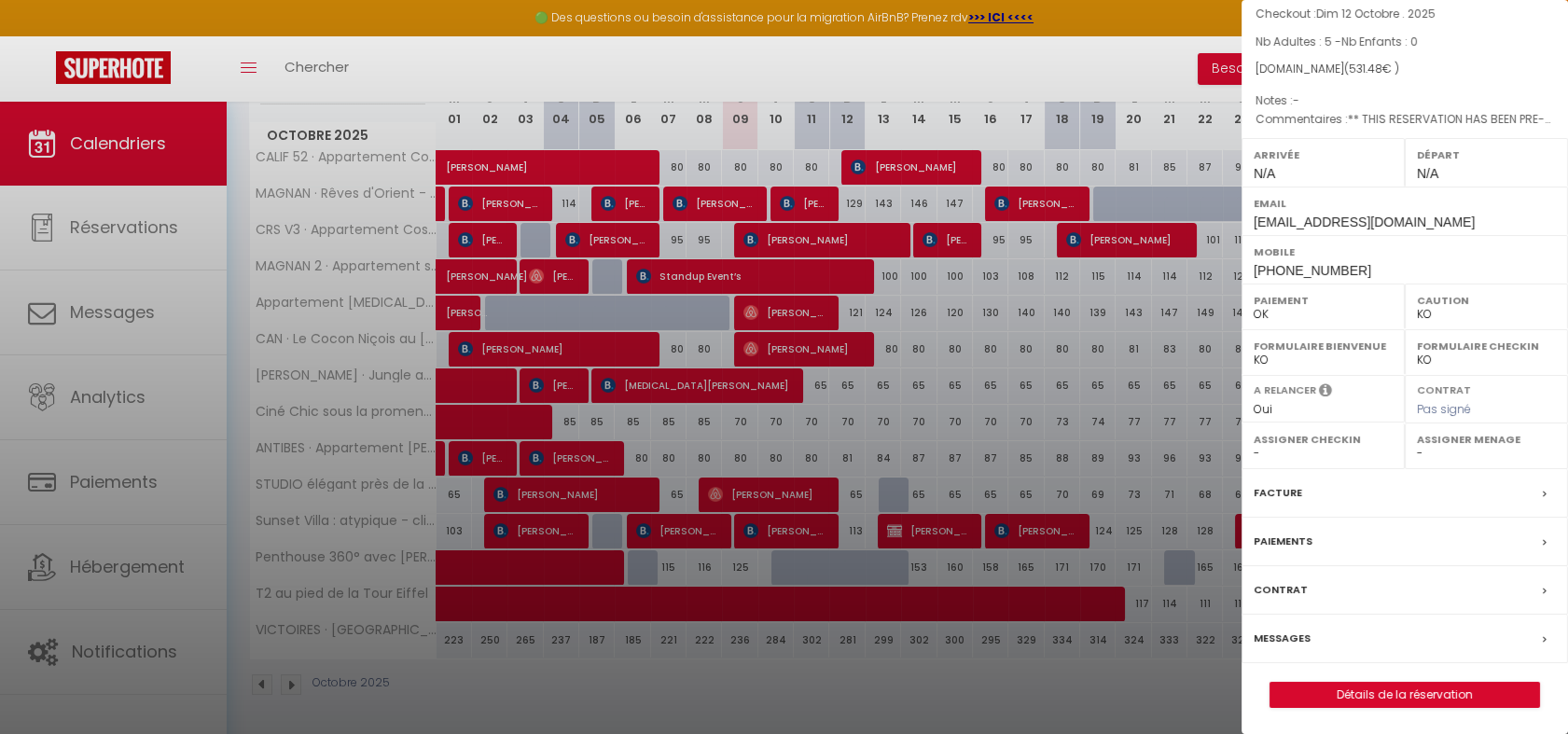
click at [1543, 637] on icon at bounding box center [1545, 640] width 4 height 11
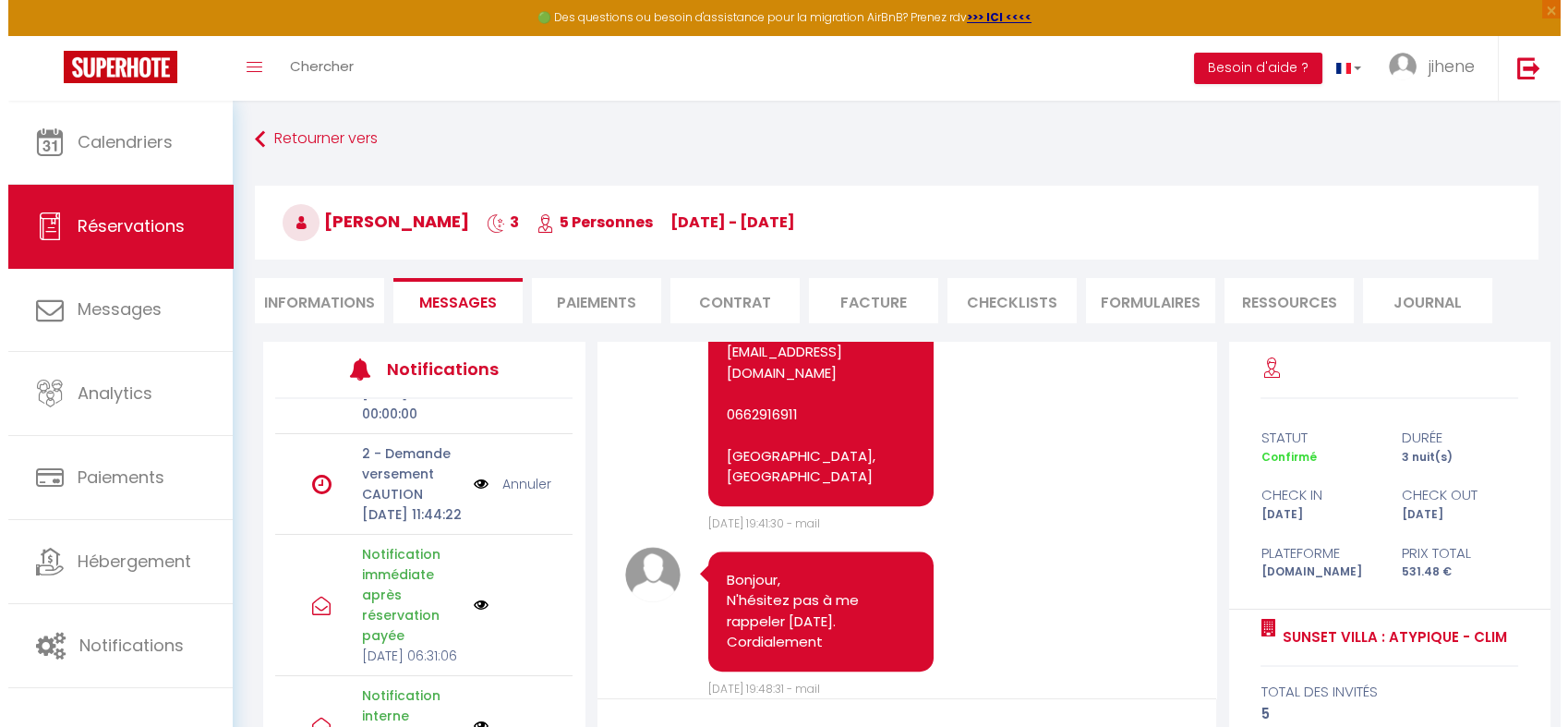
scroll to position [103, 0]
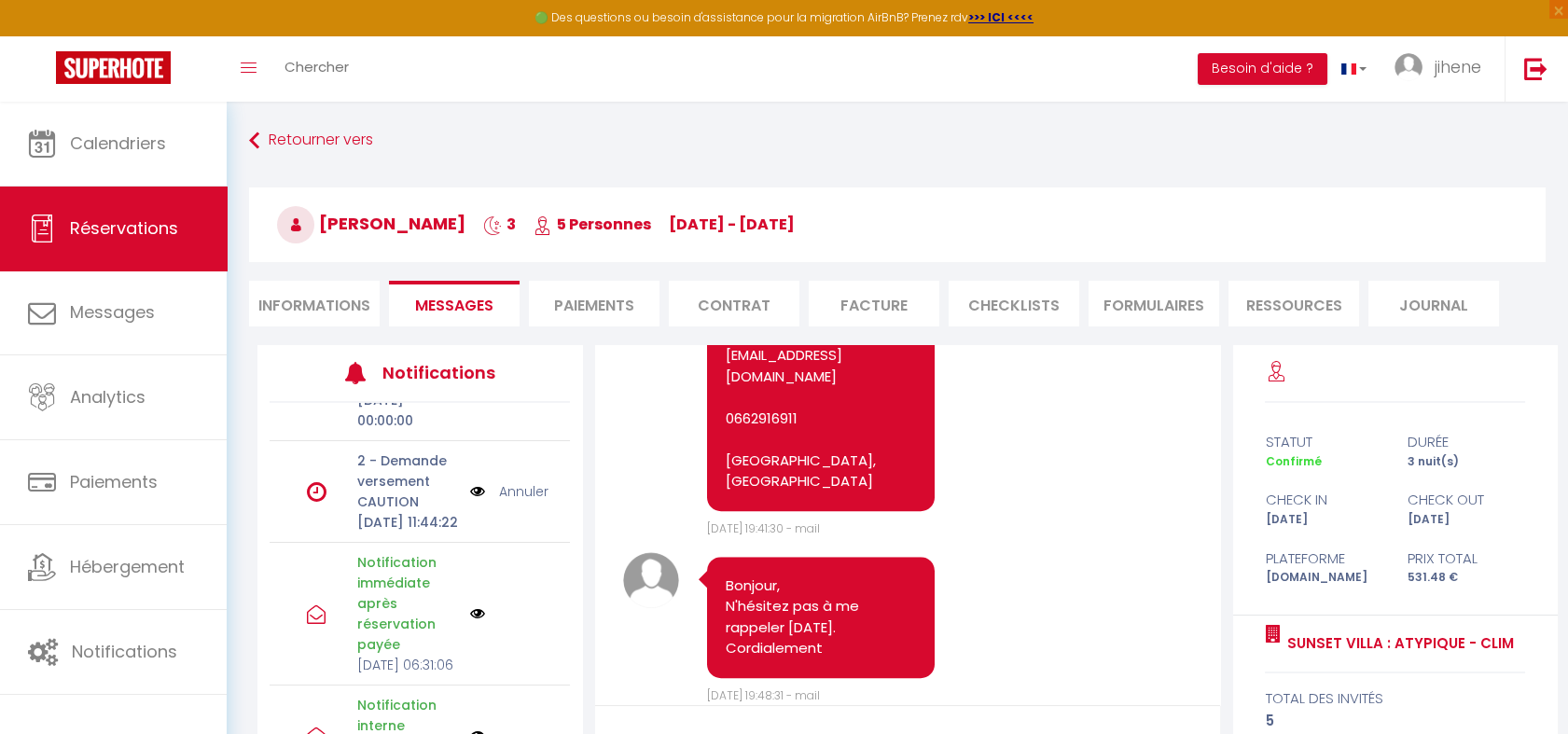
click at [471, 501] on img at bounding box center [478, 491] width 15 height 21
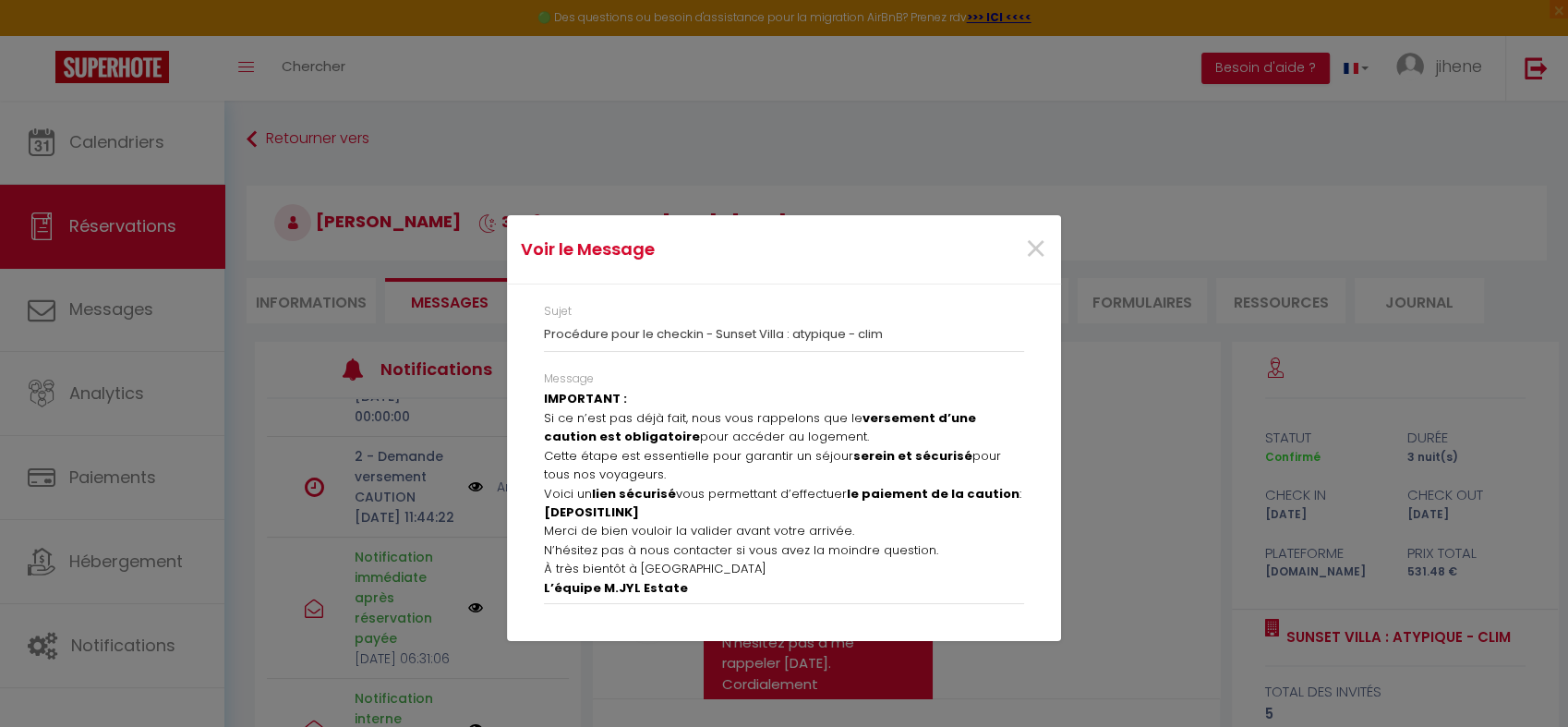
scroll to position [44, 0]
click at [635, 509] on b "[DEPOSITLINK]" at bounding box center [591, 509] width 96 height 18
click at [1039, 252] on span "×" at bounding box center [1035, 249] width 23 height 55
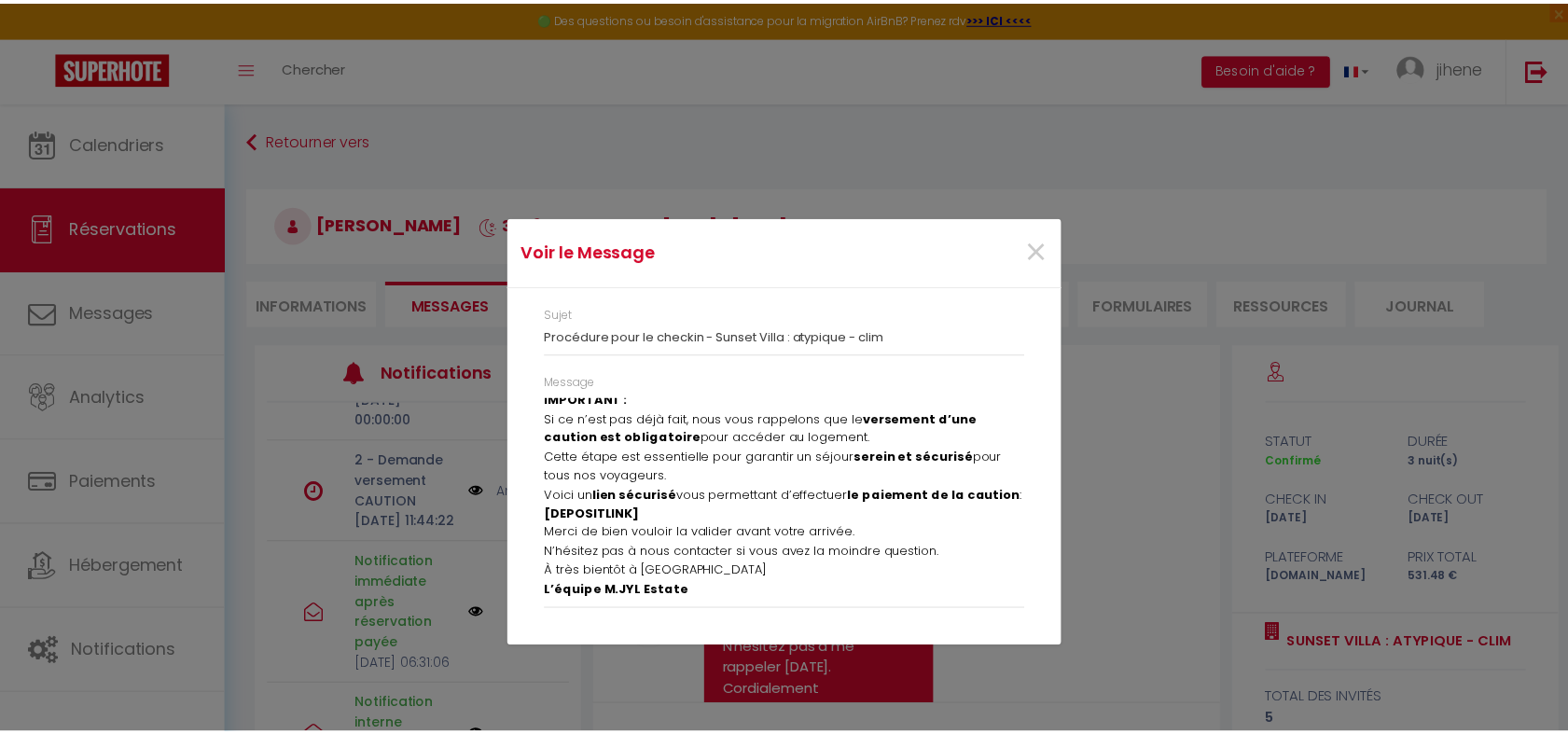
scroll to position [2946, 0]
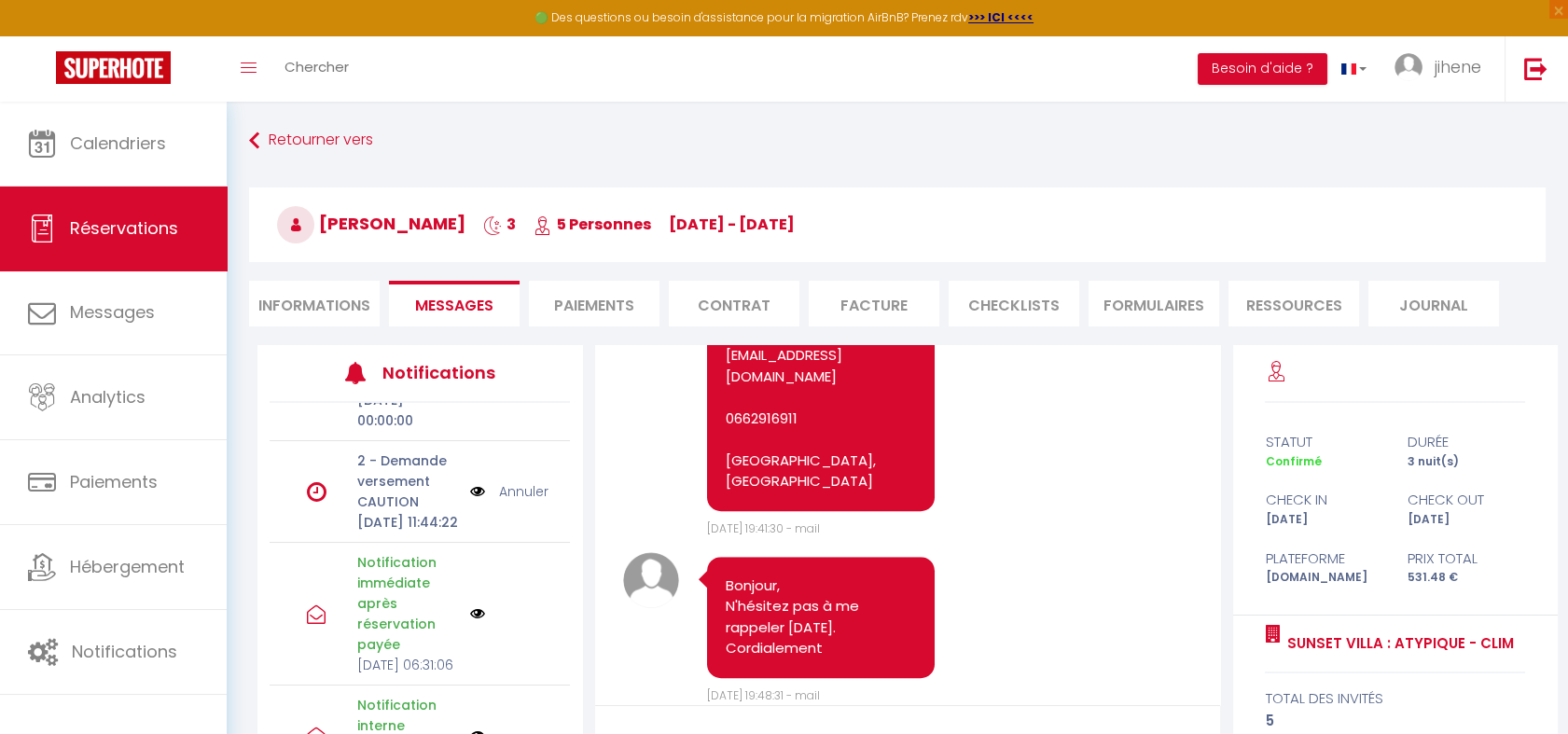
click at [505, 501] on link "Annuler" at bounding box center [524, 491] width 50 height 21
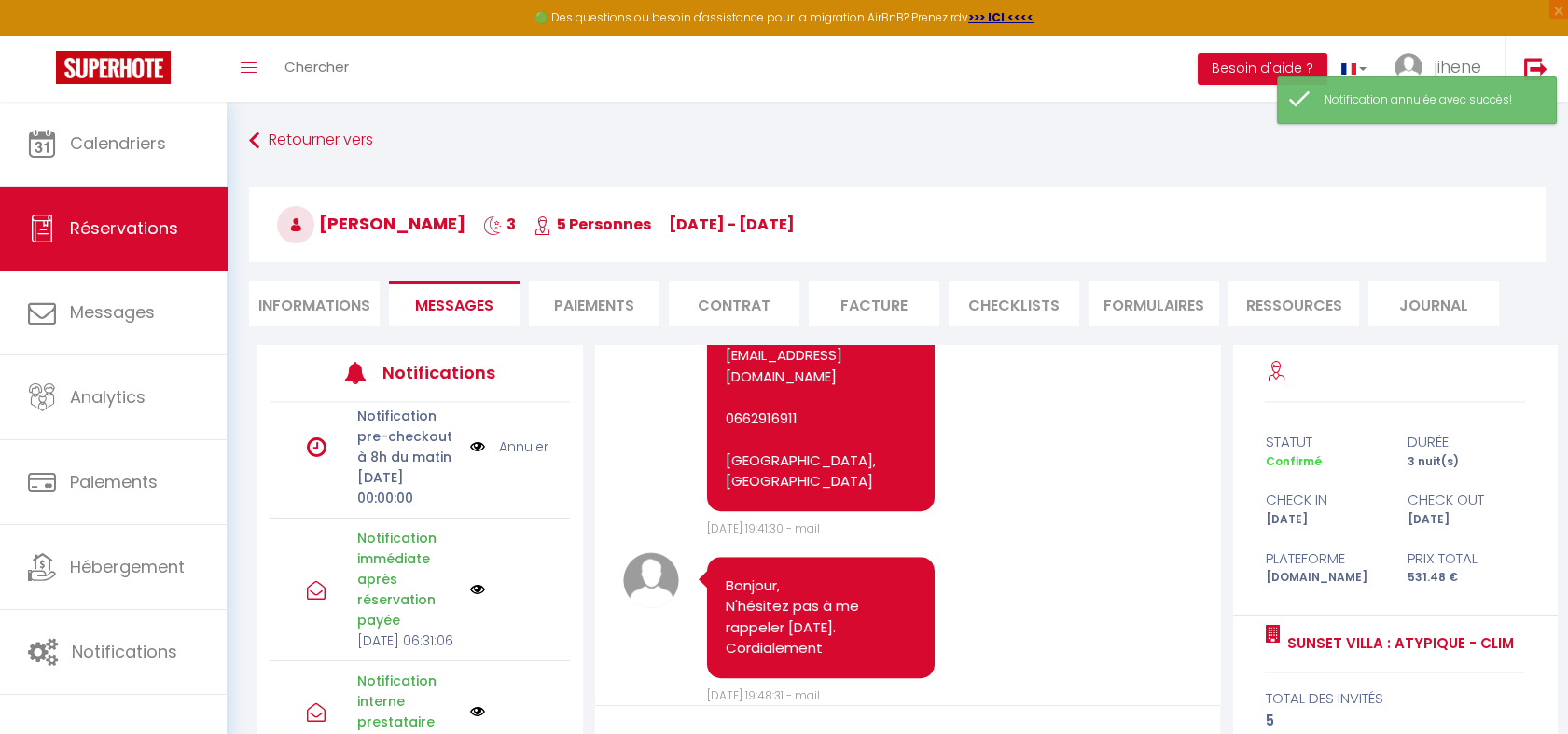
scroll to position [0, 0]
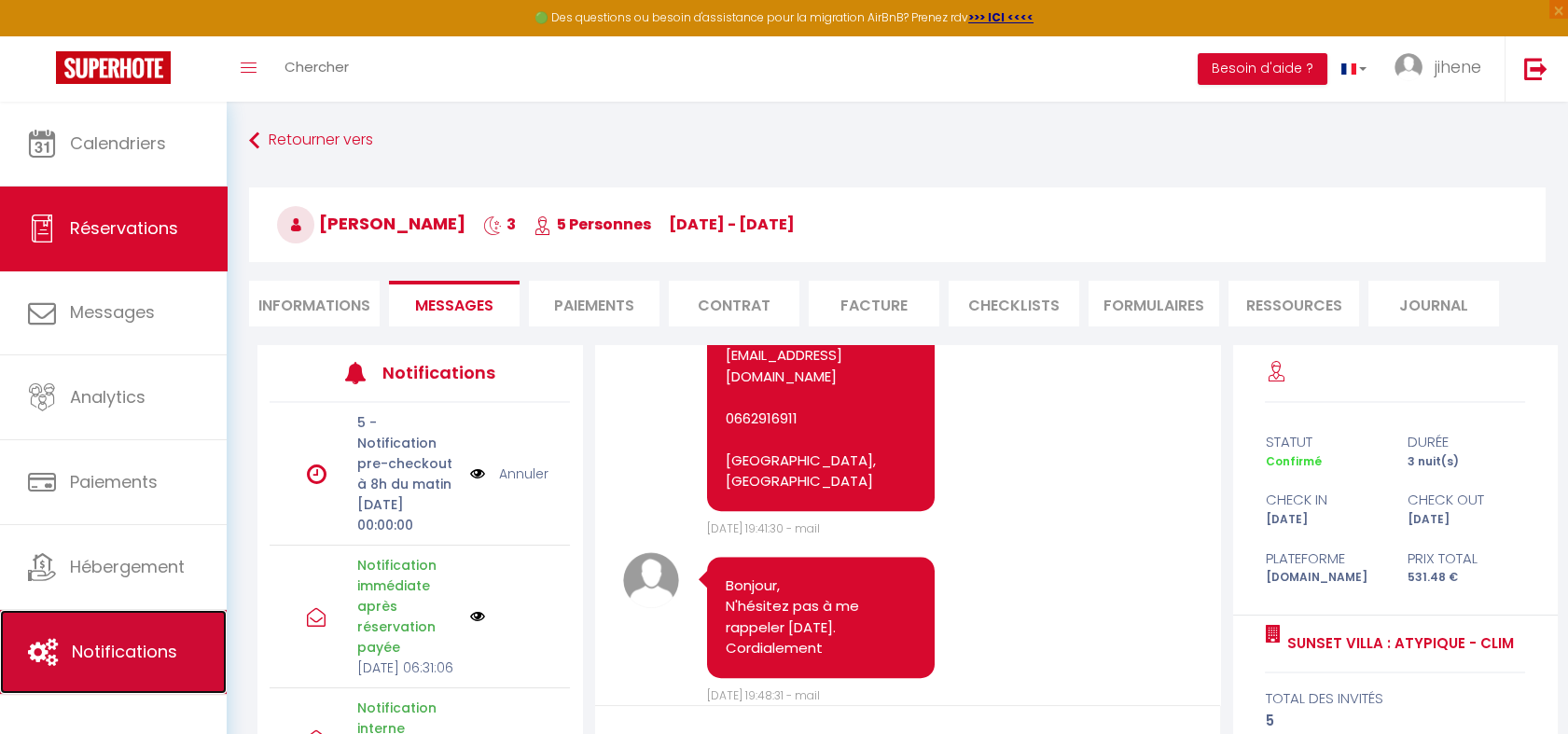
click at [149, 632] on link "Notifications" at bounding box center [113, 651] width 227 height 84
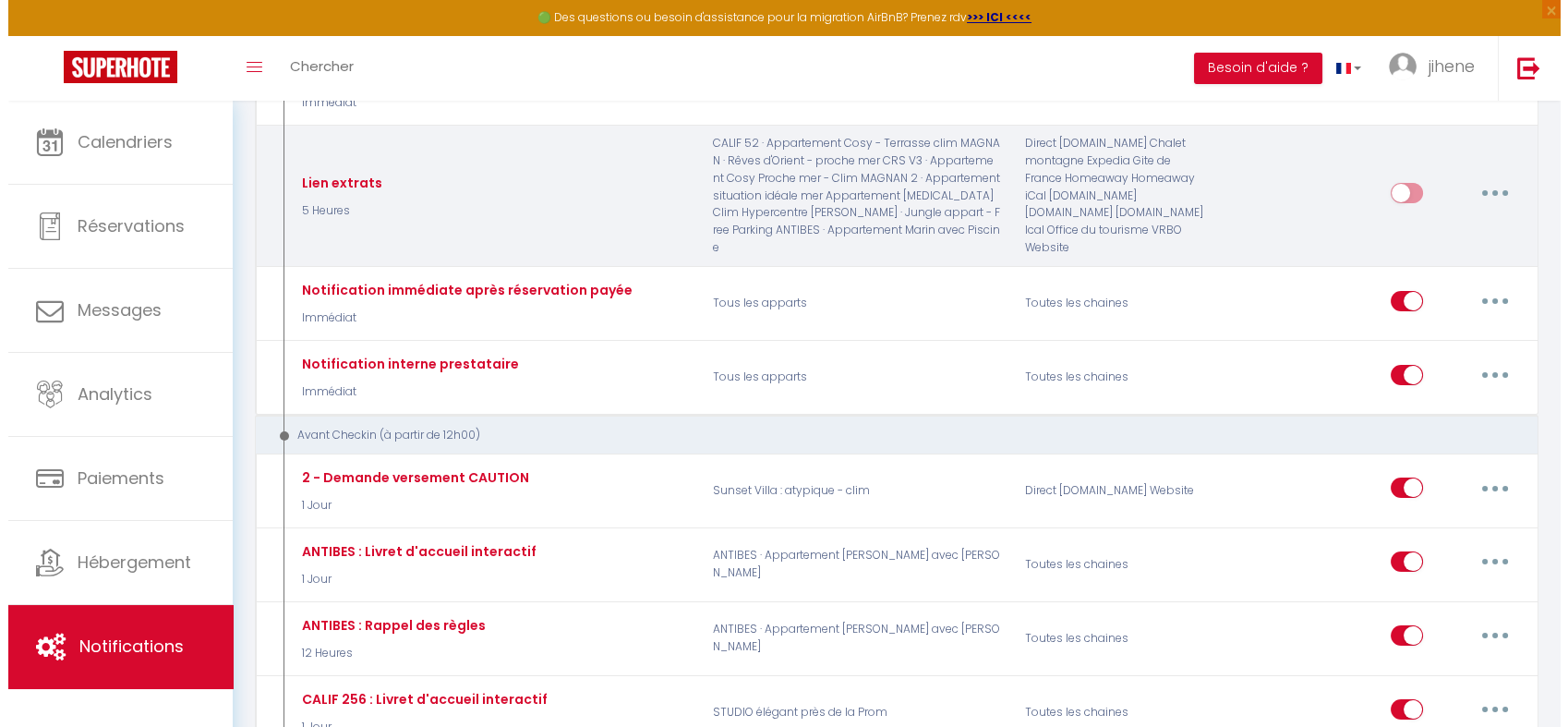
scroll to position [331, 0]
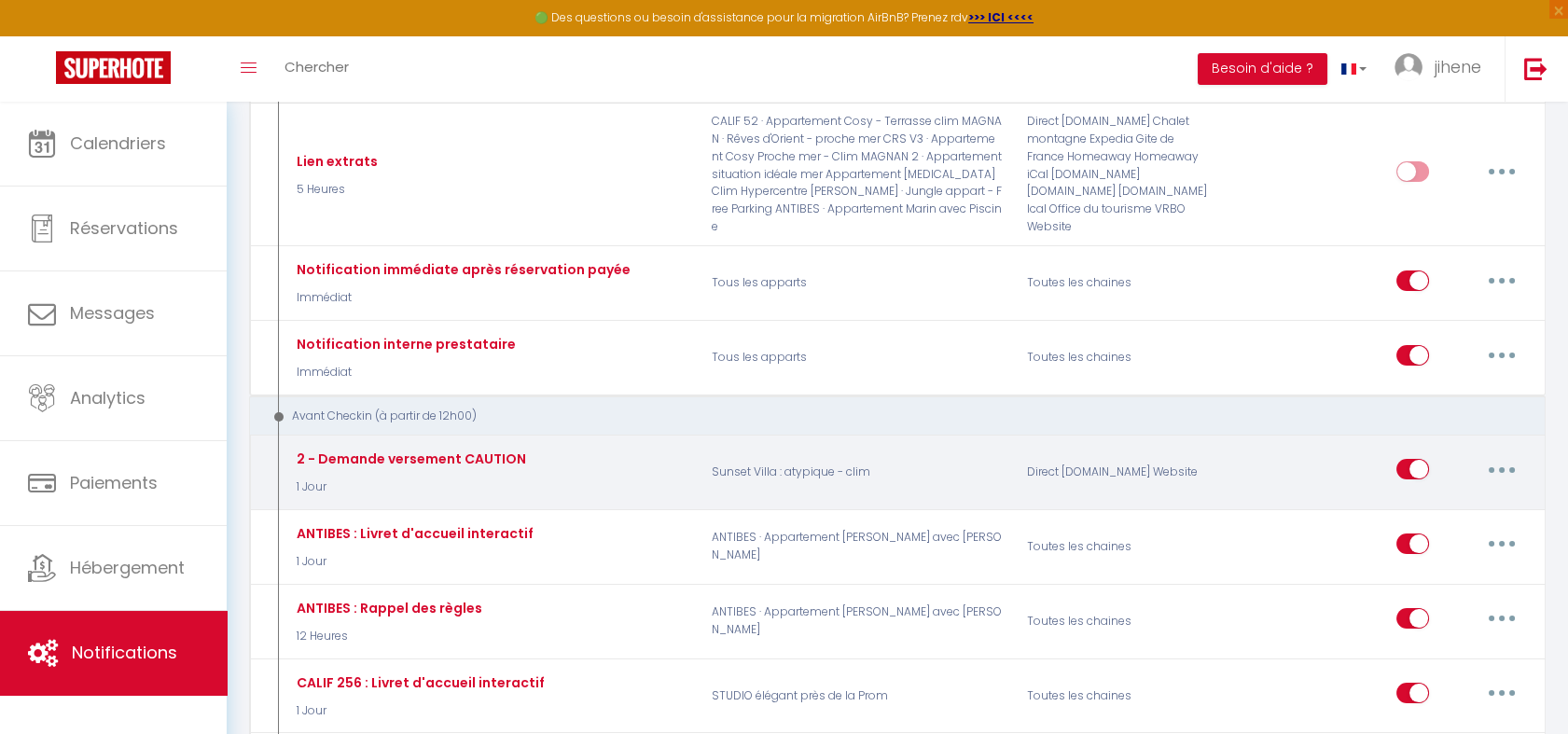
click at [1512, 455] on button "button" at bounding box center [1501, 469] width 53 height 30
click at [1413, 459] on input "checkbox" at bounding box center [1413, 472] width 33 height 28
checkbox input "false"
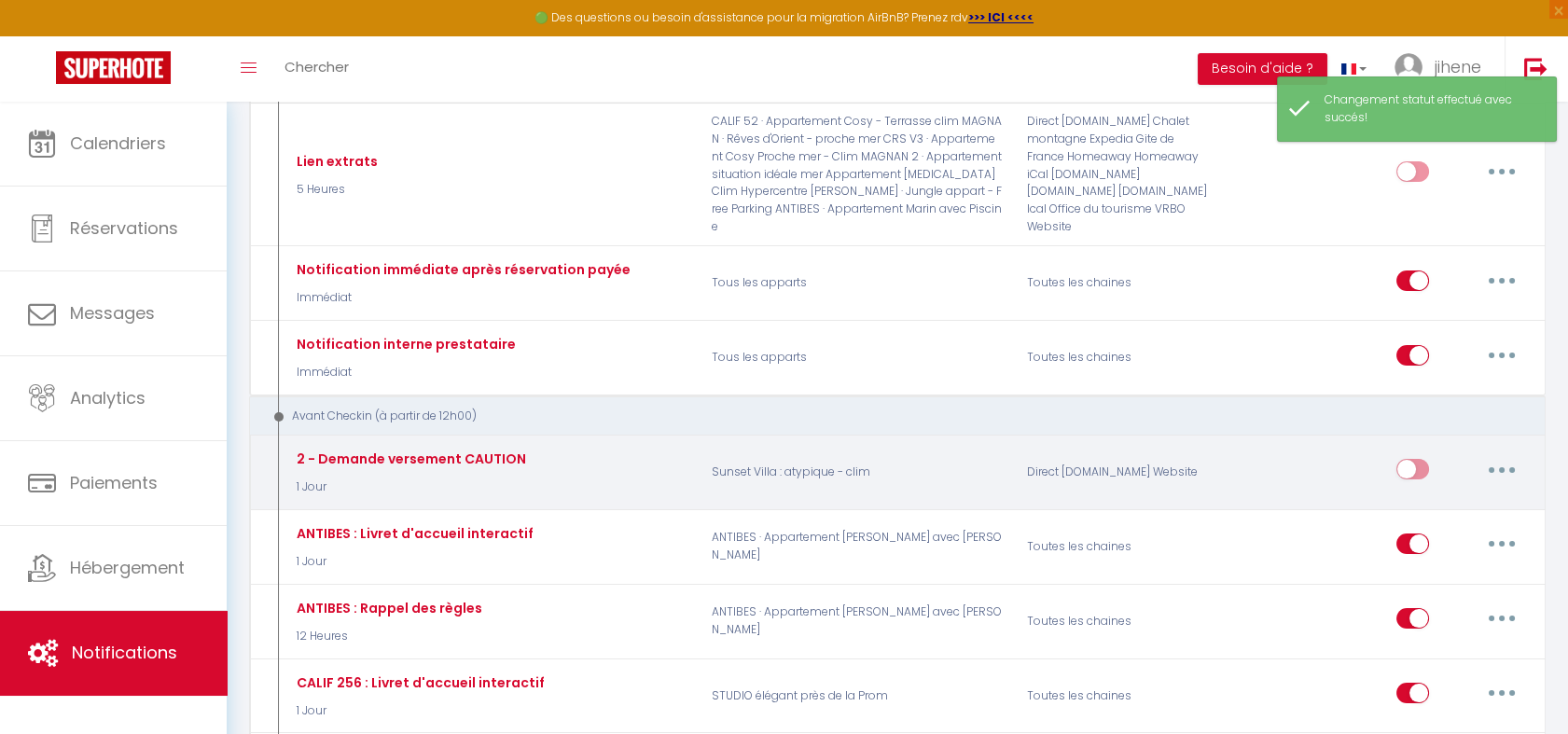
click at [1511, 455] on button "button" at bounding box center [1501, 469] width 53 height 30
click at [1418, 496] on link "Editer" at bounding box center [1453, 512] width 138 height 32
type input "2 - Demande versement CAUTION"
select select "1 Jour"
select select "if_booking_not_paid"
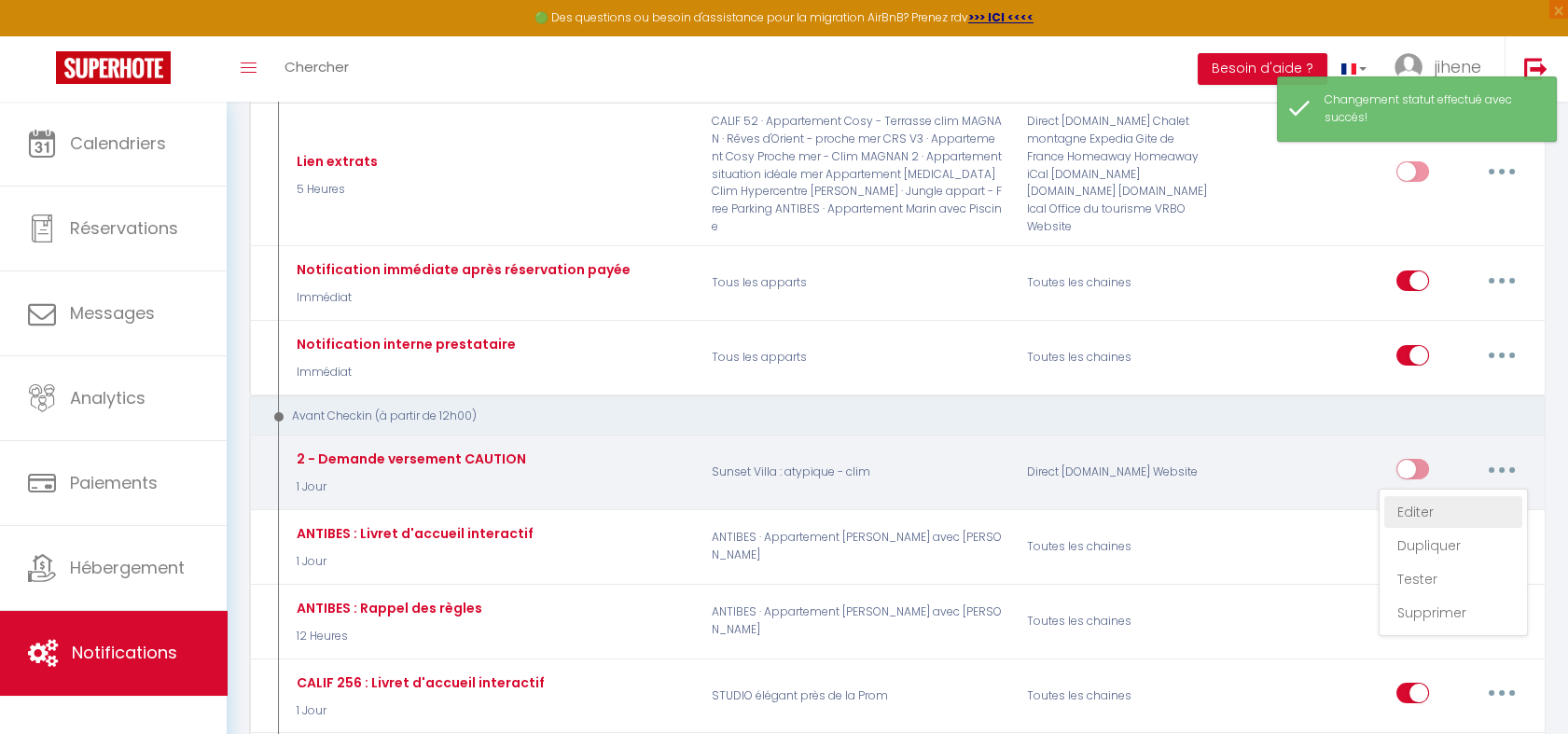
checkbox input "true"
checkbox input "false"
radio input "true"
type input "Procédure pour le checkin - [RENTAL:NAME]"
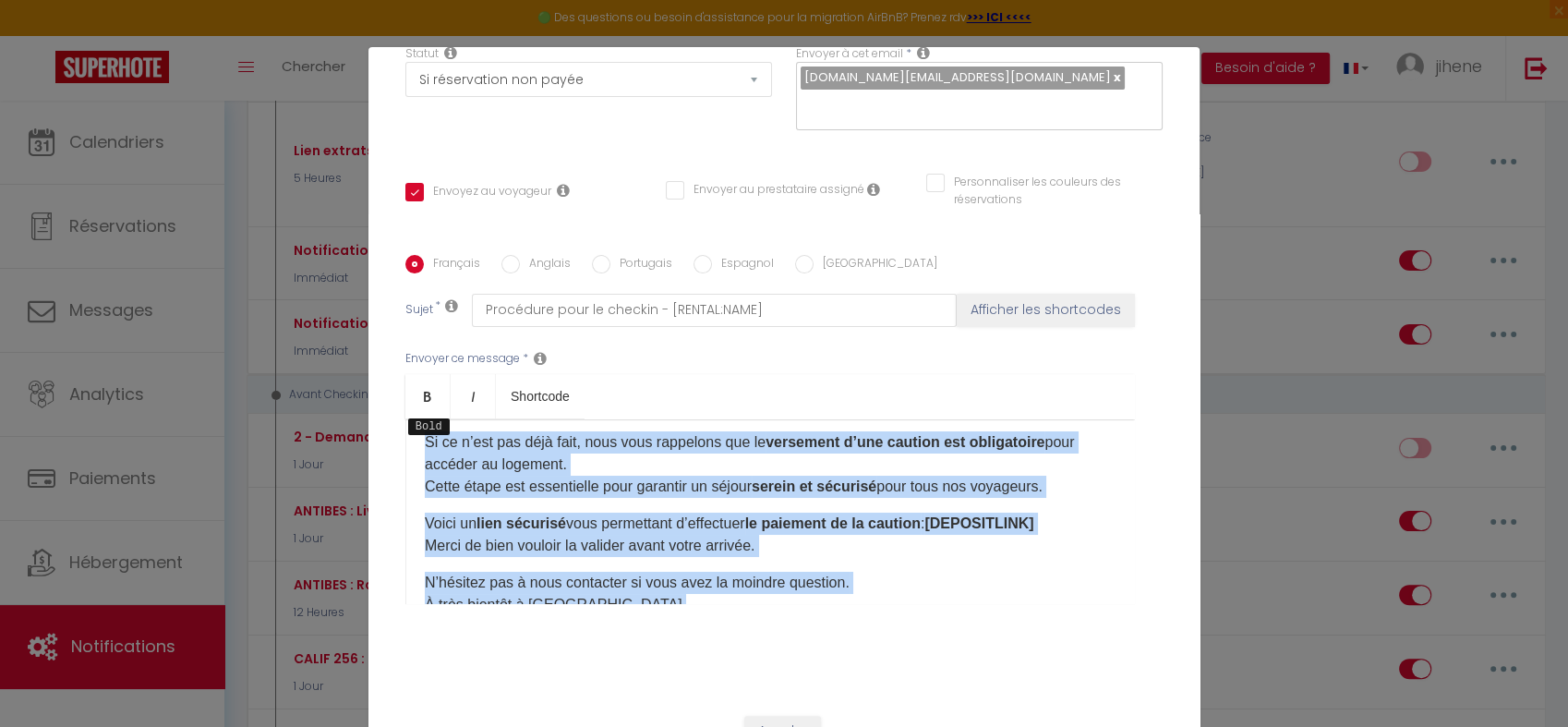
scroll to position [0, 0]
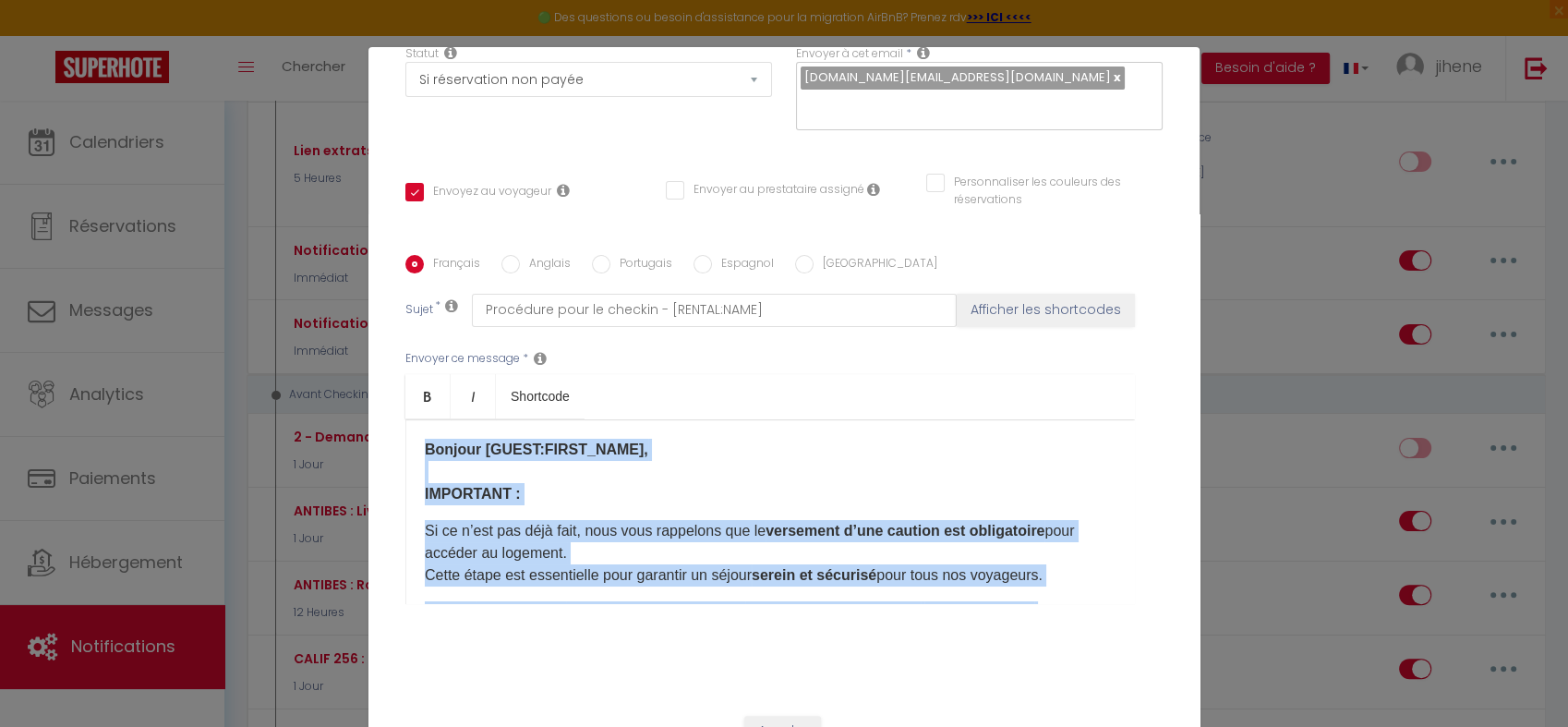
drag, startPoint x: 596, startPoint y: 500, endPoint x: 371, endPoint y: 380, distance: 255.0
click at [371, 380] on div "Titre * 2 - Demande versement CAUTION Pour cet hébergement Sélectionner les héb…" at bounding box center [784, 255] width 831 height 884
click at [410, 378] on link "Bold" at bounding box center [428, 396] width 45 height 44
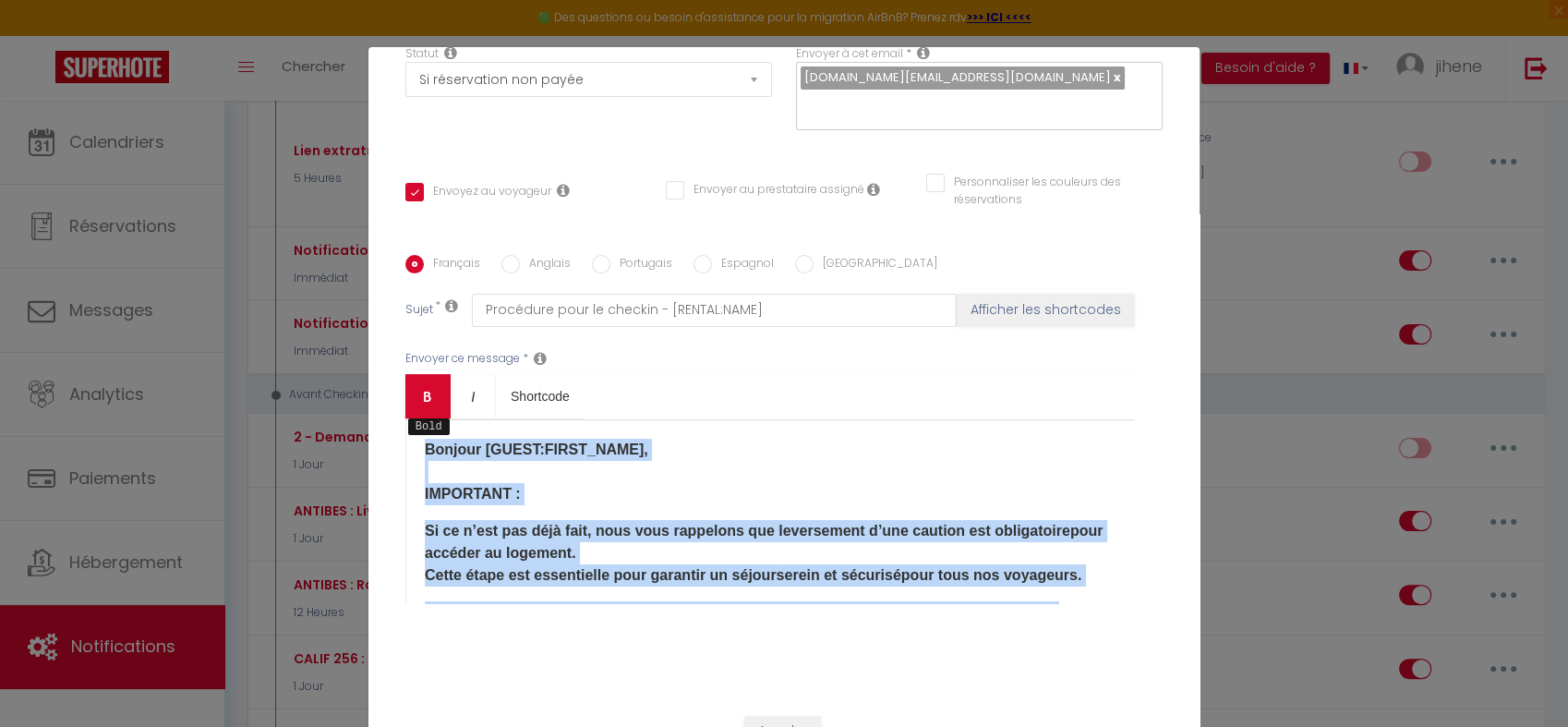
click at [415, 378] on link "Bold" at bounding box center [428, 396] width 45 height 44
click at [703, 451] on p "Bonjour [GUEST:FIRST_NAME], IMPORTANT :" at bounding box center [769, 472] width 690 height 67
drag, startPoint x: 582, startPoint y: 499, endPoint x: 384, endPoint y: 369, distance: 236.9
click at [384, 369] on div "Titre * 2 - Demande versement CAUTION Pour cet hébergement Sélectionner les héb…" at bounding box center [784, 255] width 831 height 884
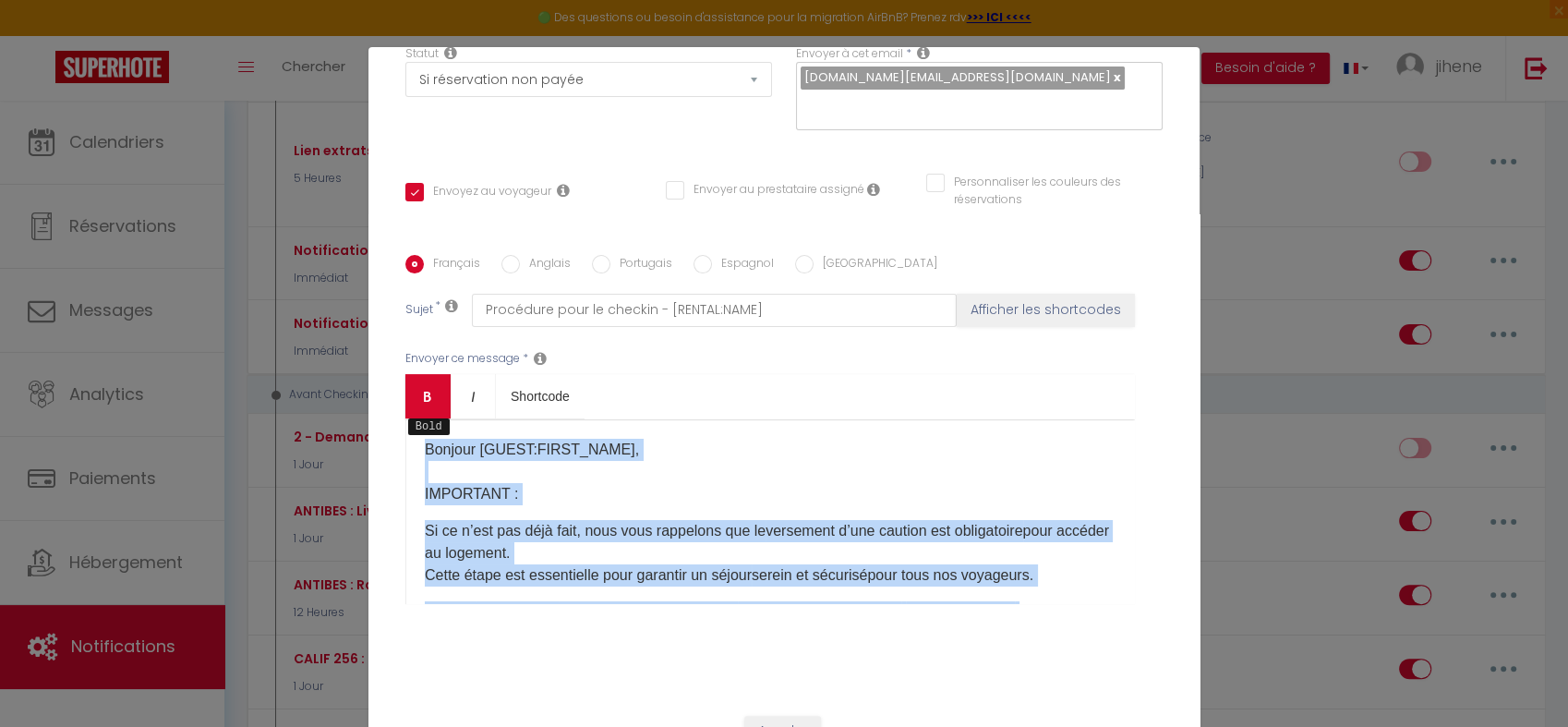
click at [421, 389] on icon "Bold" at bounding box center [427, 396] width 15 height 15
click at [782, 420] on div "Bonjour [GUEST:FIRST_NAME], IMPORTANT : Si ce n’est pas déjà fait, nous vous ra…" at bounding box center [770, 512] width 730 height 185
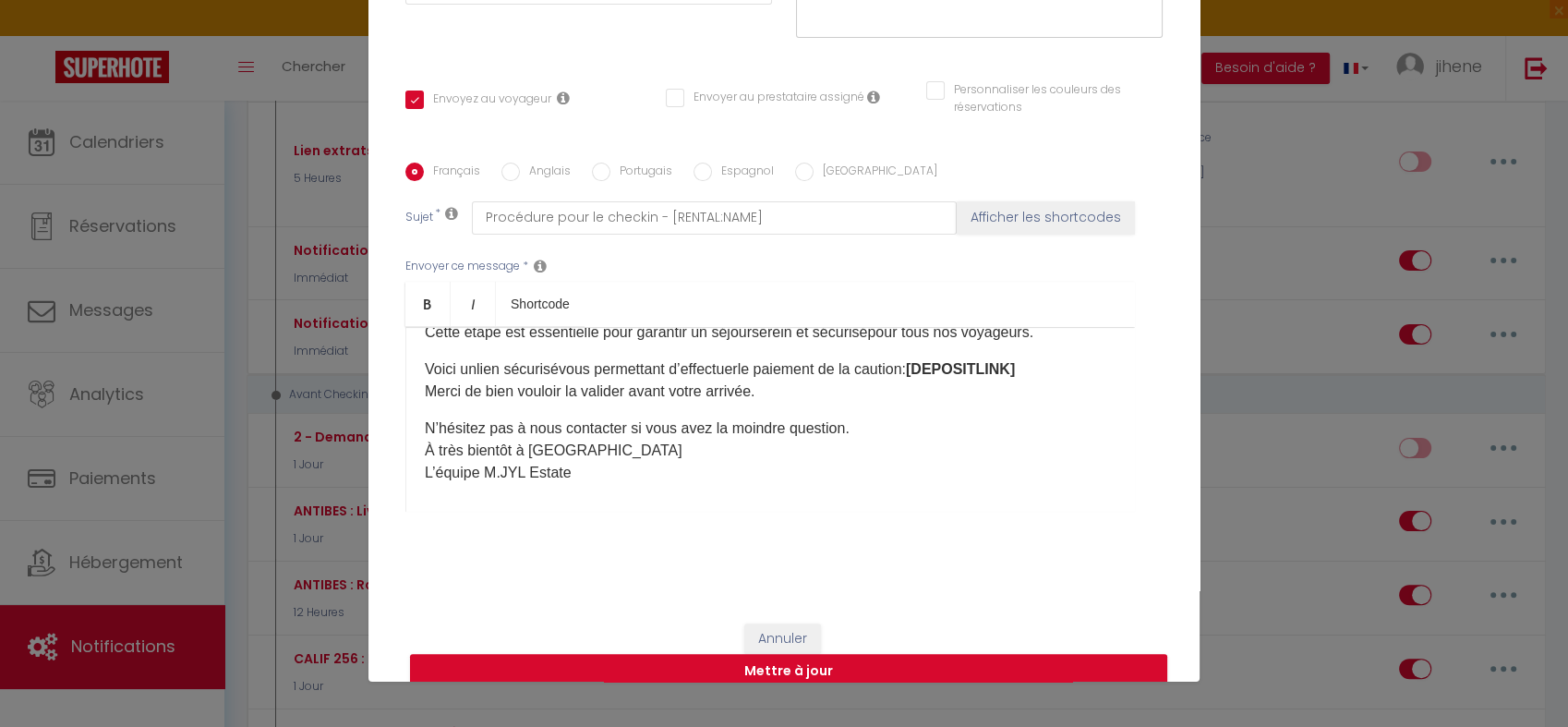
scroll to position [152, 0]
click at [1064, 358] on p "Voici un lien sécurisé vous permettant d’effectuer le paiement de la caution : …" at bounding box center [769, 379] width 690 height 44
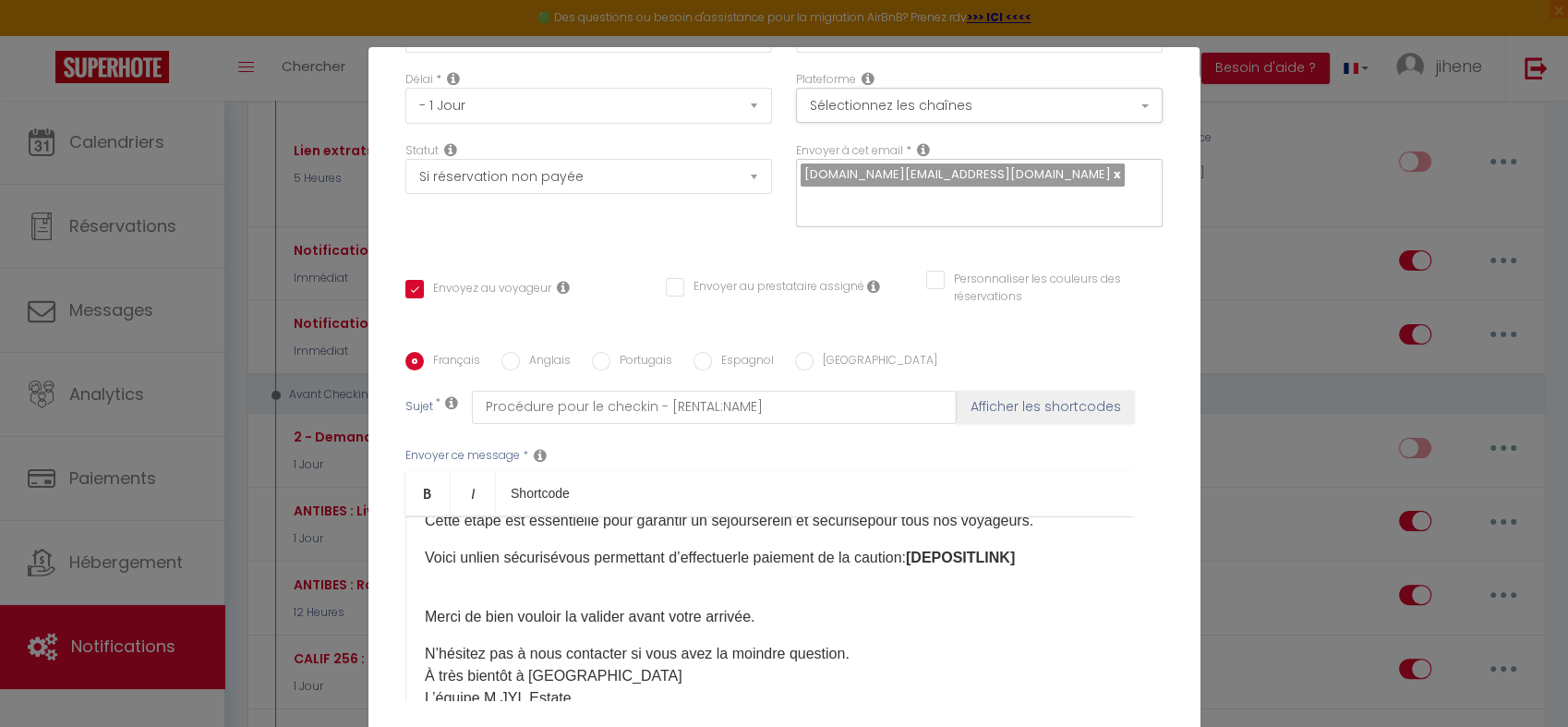
scroll to position [208, 0]
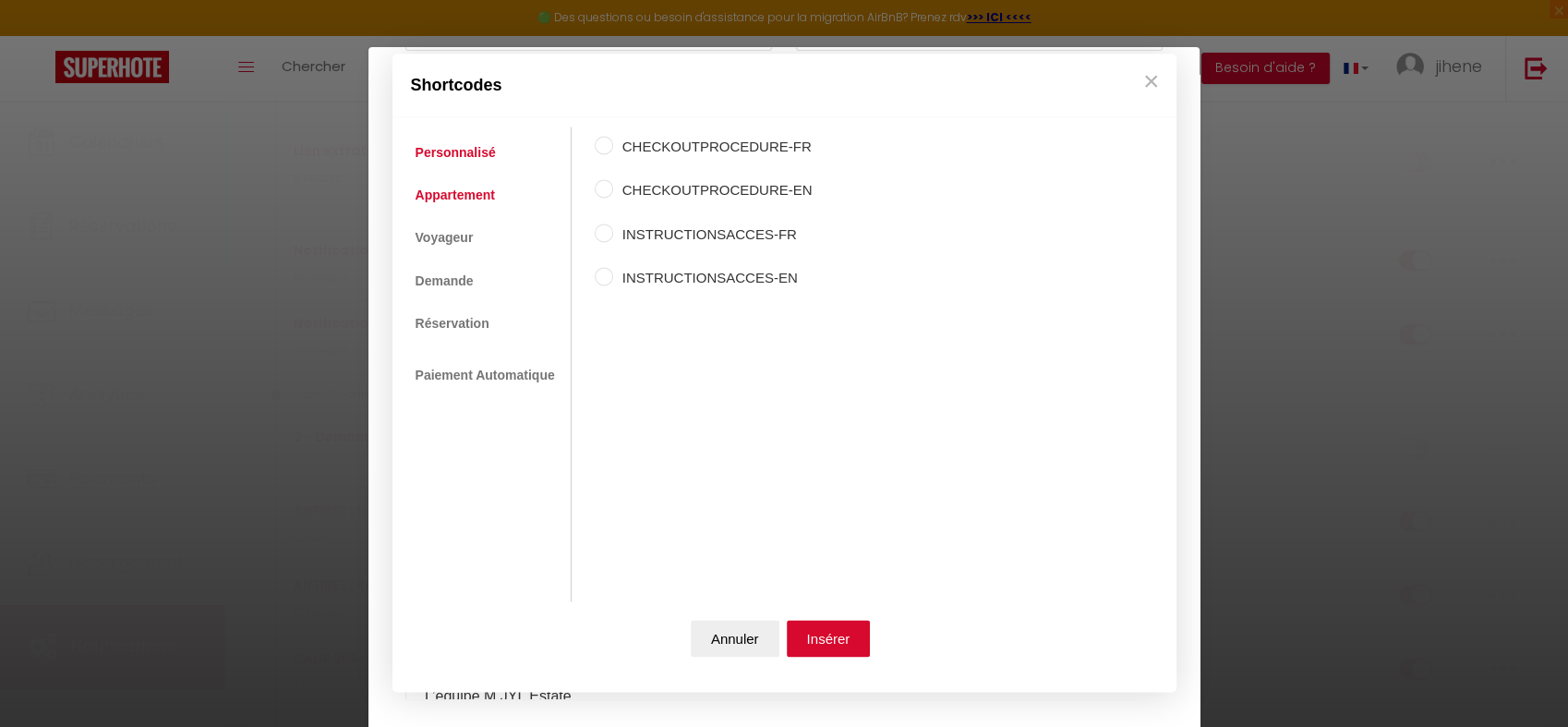
click at [437, 196] on link "Appartement" at bounding box center [455, 195] width 98 height 33
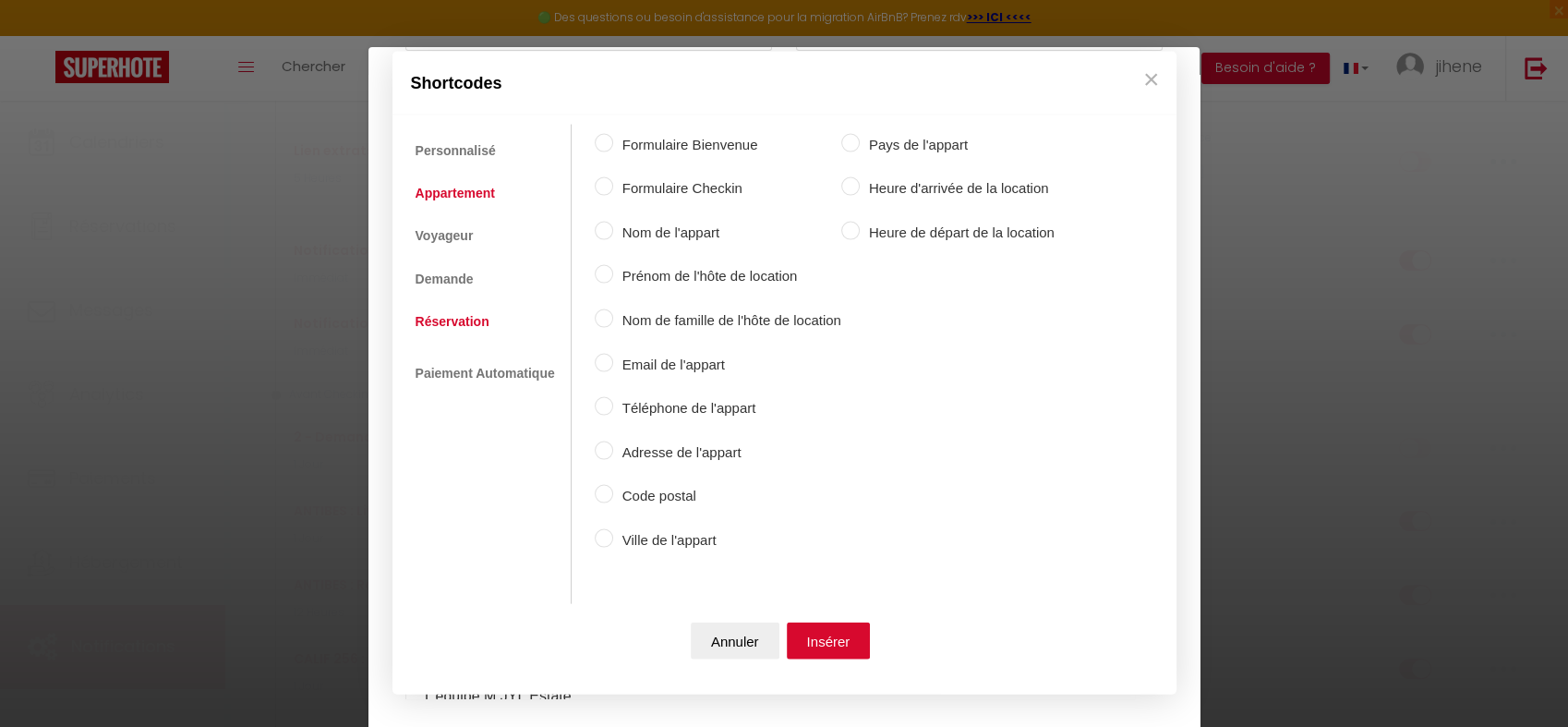
click at [466, 315] on link "Réservation" at bounding box center [453, 321] width 93 height 33
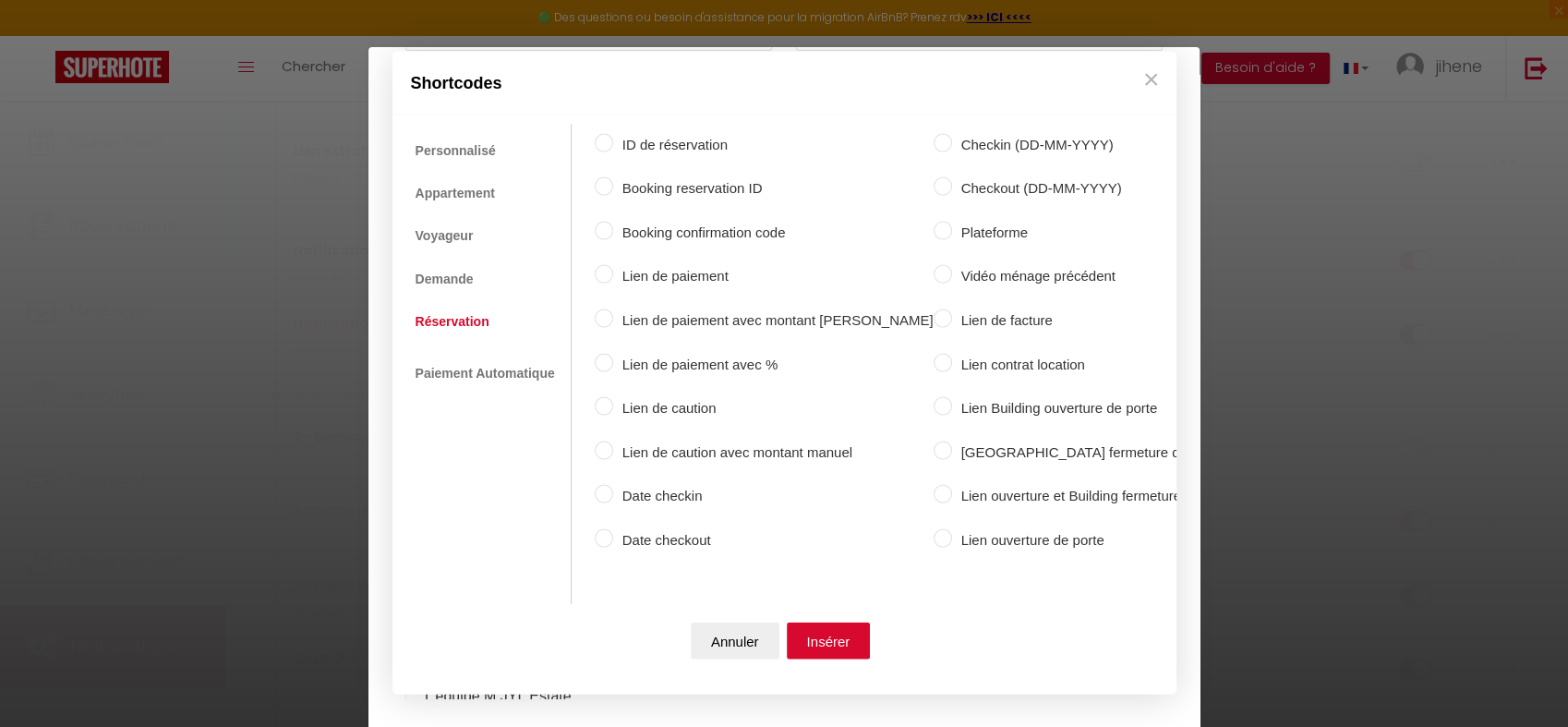
click at [778, 309] on label "Lien de paiement avec montant manuel" at bounding box center [773, 320] width 320 height 23
click at [614, 309] on input "Lien de paiement avec montant manuel" at bounding box center [604, 318] width 19 height 19
radio input "true"
click at [819, 636] on button "Insérer" at bounding box center [828, 641] width 84 height 37
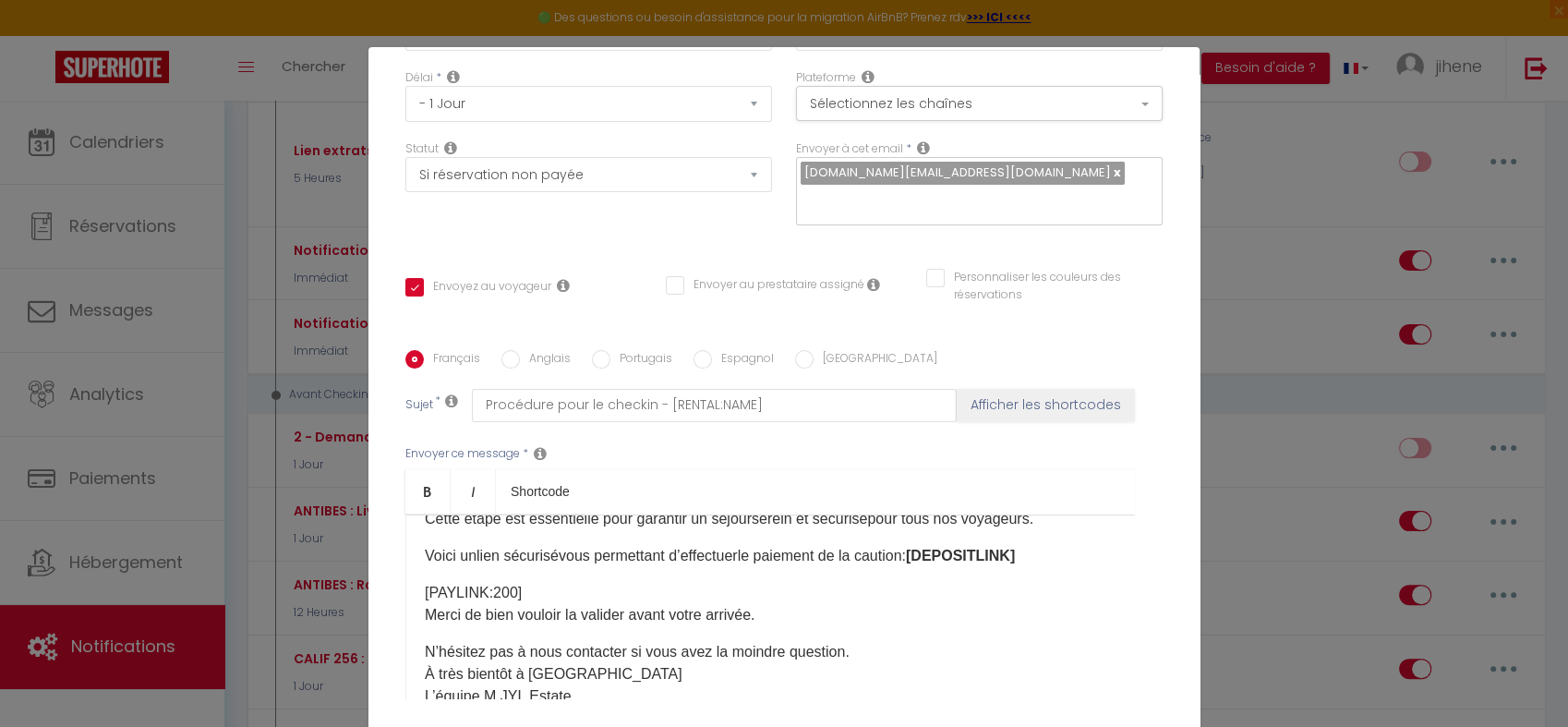
drag, startPoint x: 1049, startPoint y: 529, endPoint x: 936, endPoint y: 532, distance: 113.0
click at [936, 545] on p "Voici un lien sécurisé vous permettant d’effectuer le paiement de la caution : …" at bounding box center [769, 556] width 690 height 23
click at [425, 469] on link "Bold" at bounding box center [428, 491] width 45 height 44
drag, startPoint x: 1045, startPoint y: 527, endPoint x: 940, endPoint y: 535, distance: 105.3
click at [940, 545] on p "Voici un lien sécurisé vous permettant d’effectuer le paiement de la caution : …" at bounding box center [769, 556] width 690 height 23
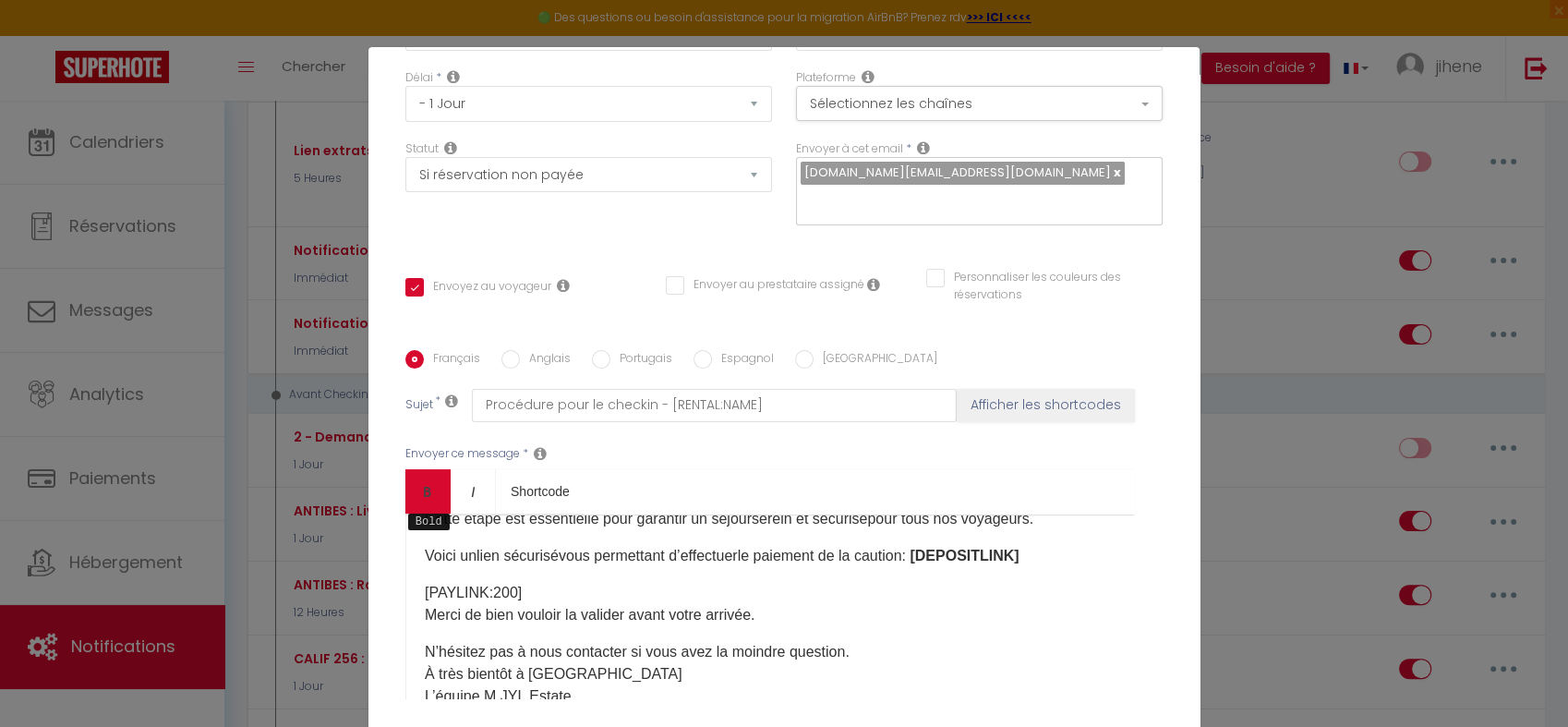
click at [421, 484] on icon "Bold" at bounding box center [427, 491] width 15 height 15
click at [533, 582] on p "[PAYLINK:200] ​ ​ Merci de bien vouloir la valider avant votre arrivée." at bounding box center [769, 604] width 690 height 44
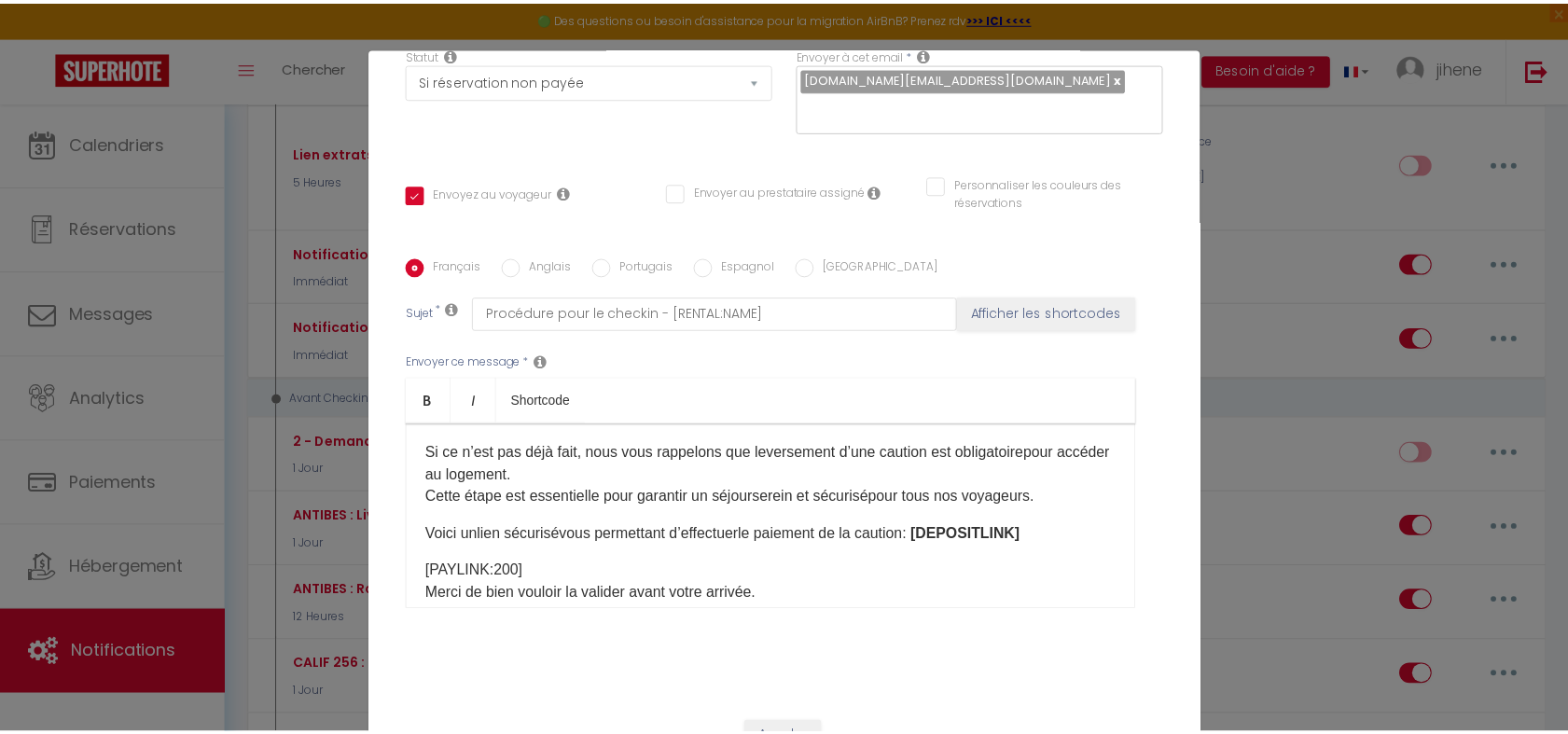
scroll to position [93, 0]
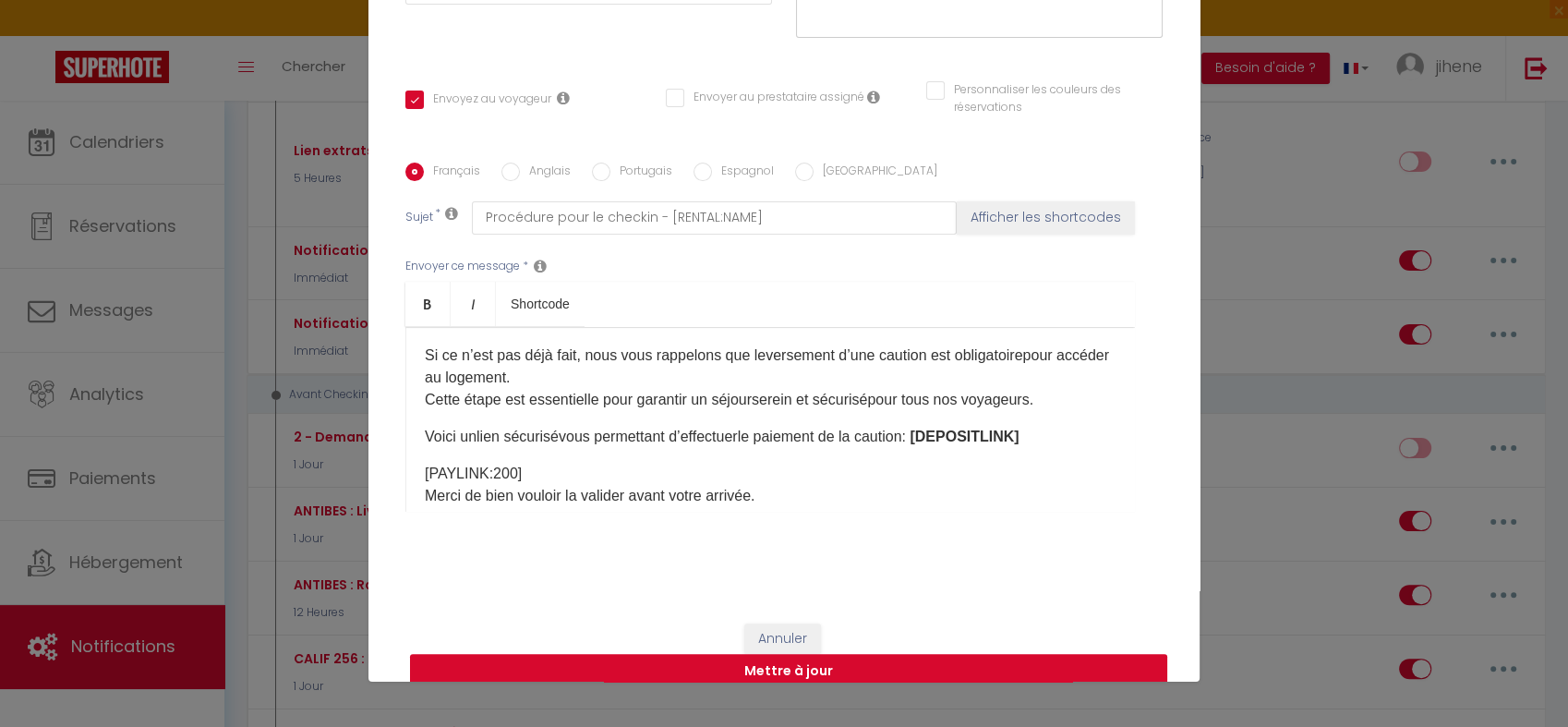
click at [844, 654] on button "Mettre à jour" at bounding box center [788, 672] width 757 height 35
checkbox input "true"
checkbox input "false"
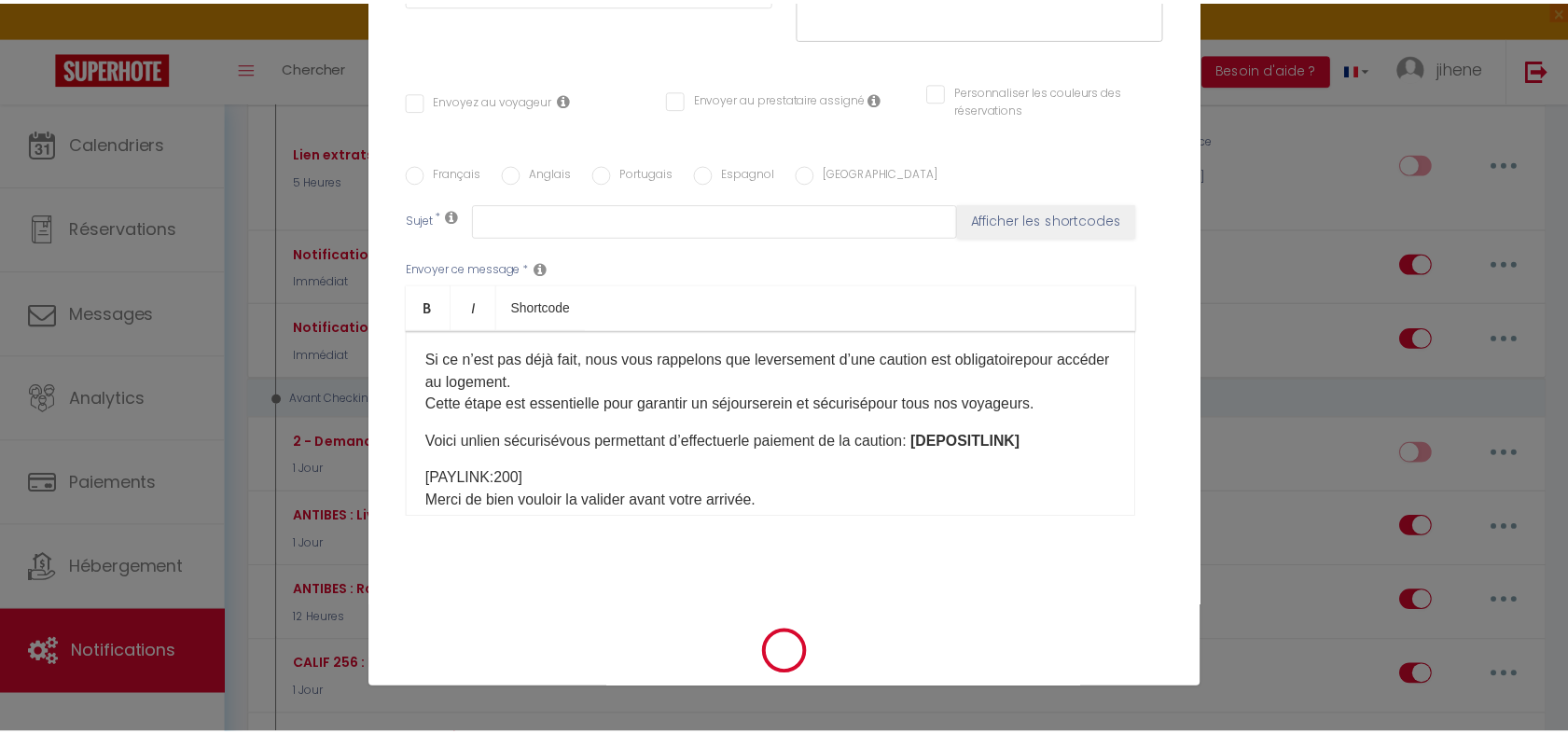
scroll to position [0, 0]
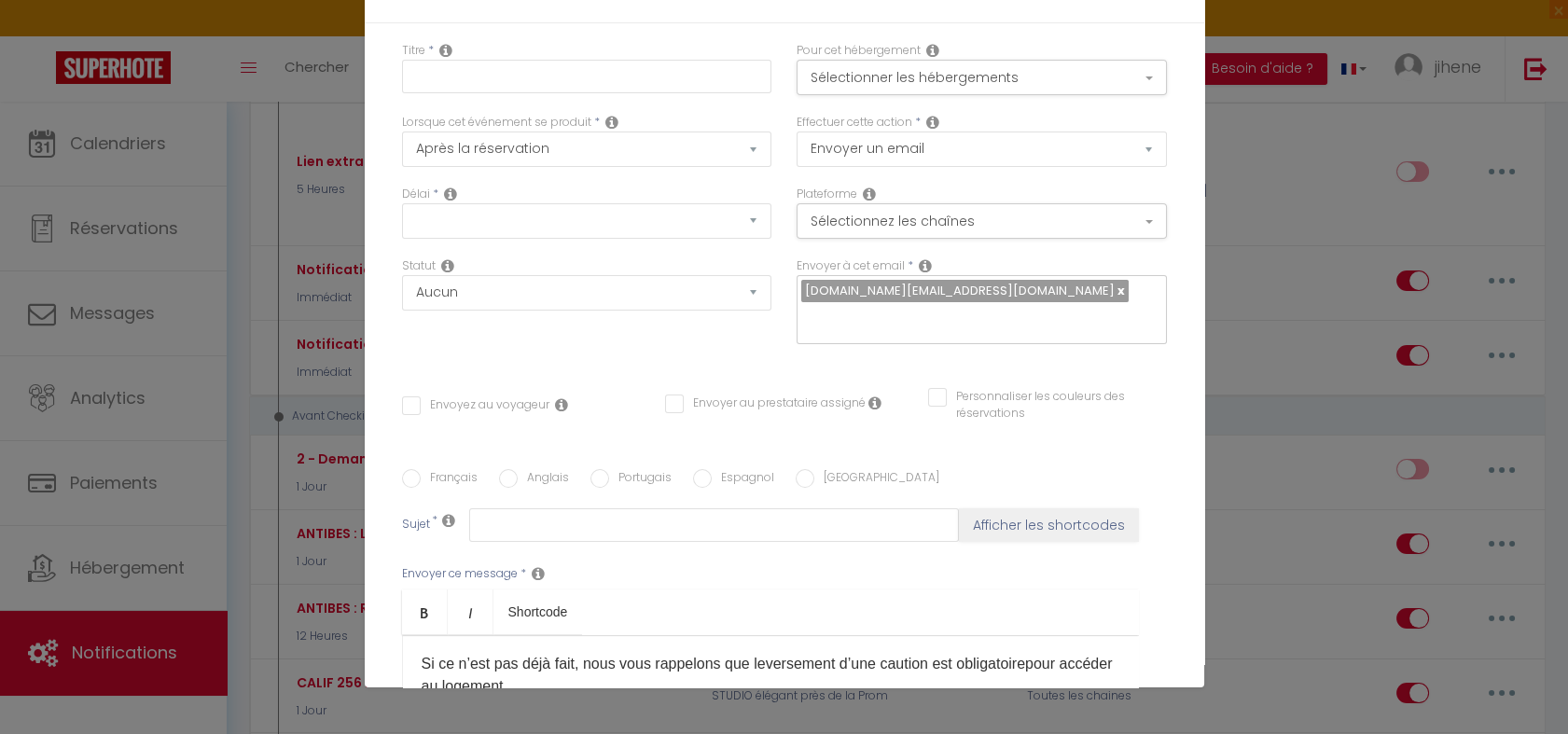
checkbox input "false"
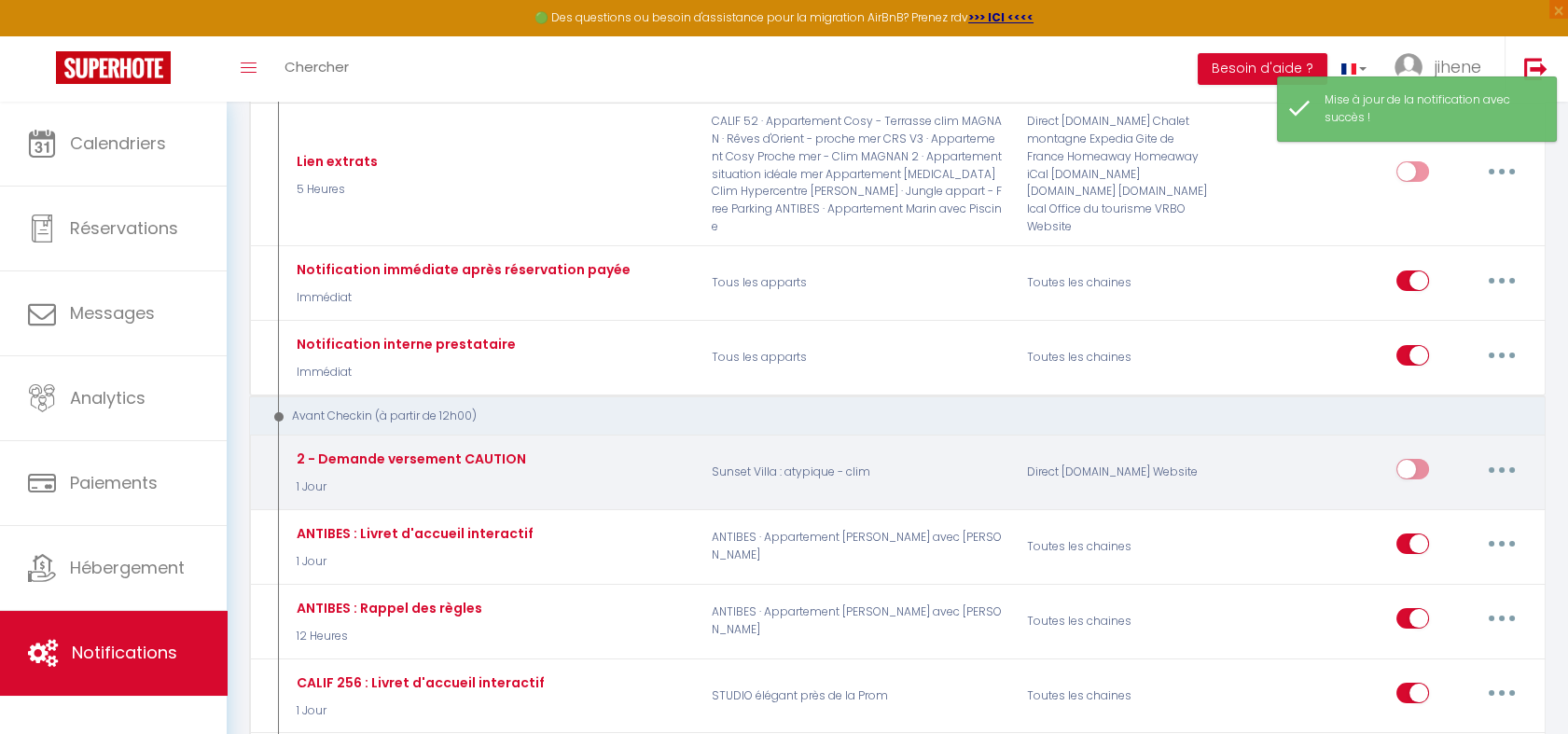
click at [1502, 467] on icon "button" at bounding box center [1502, 470] width 6 height 6
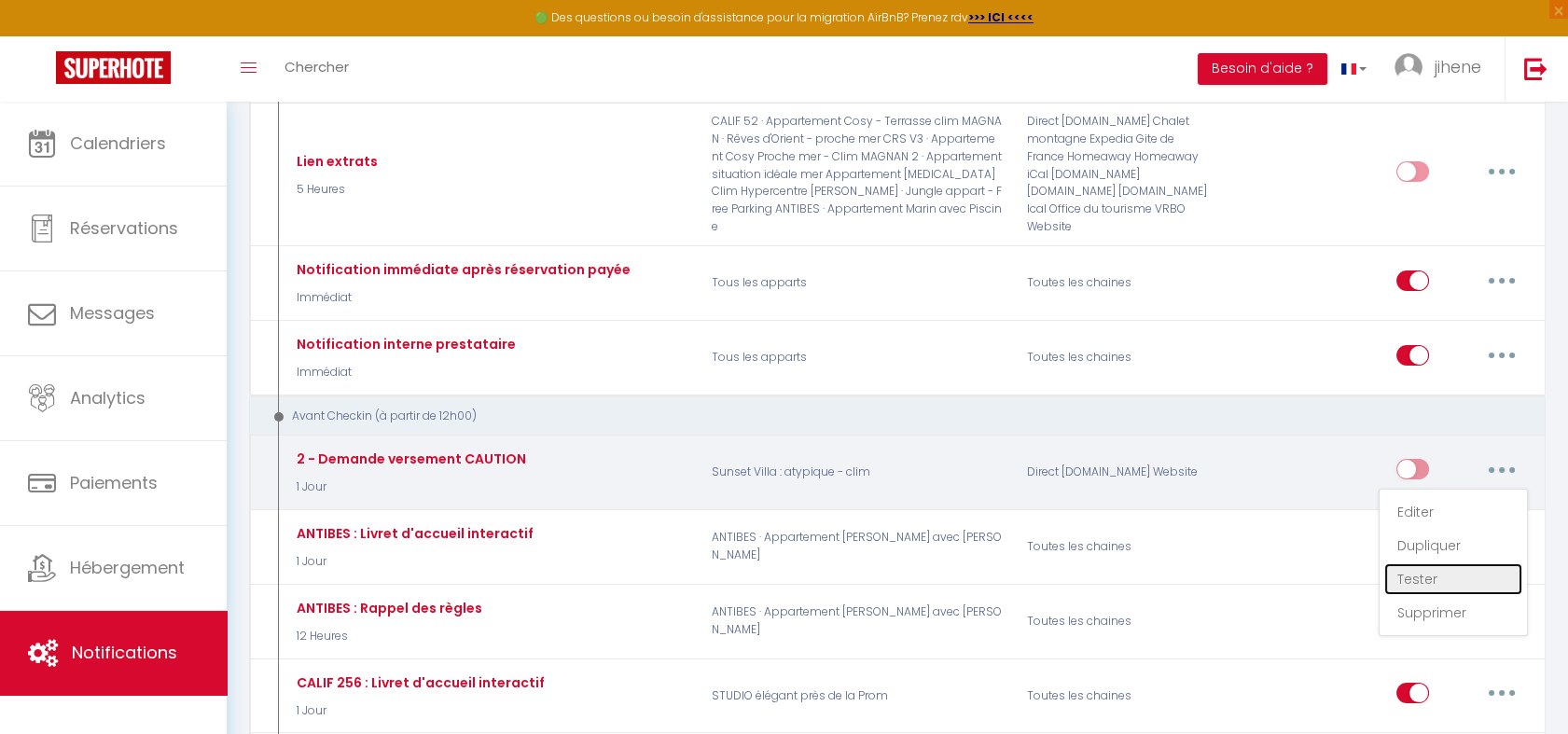
click at [1429, 563] on link "Tester" at bounding box center [1453, 579] width 138 height 32
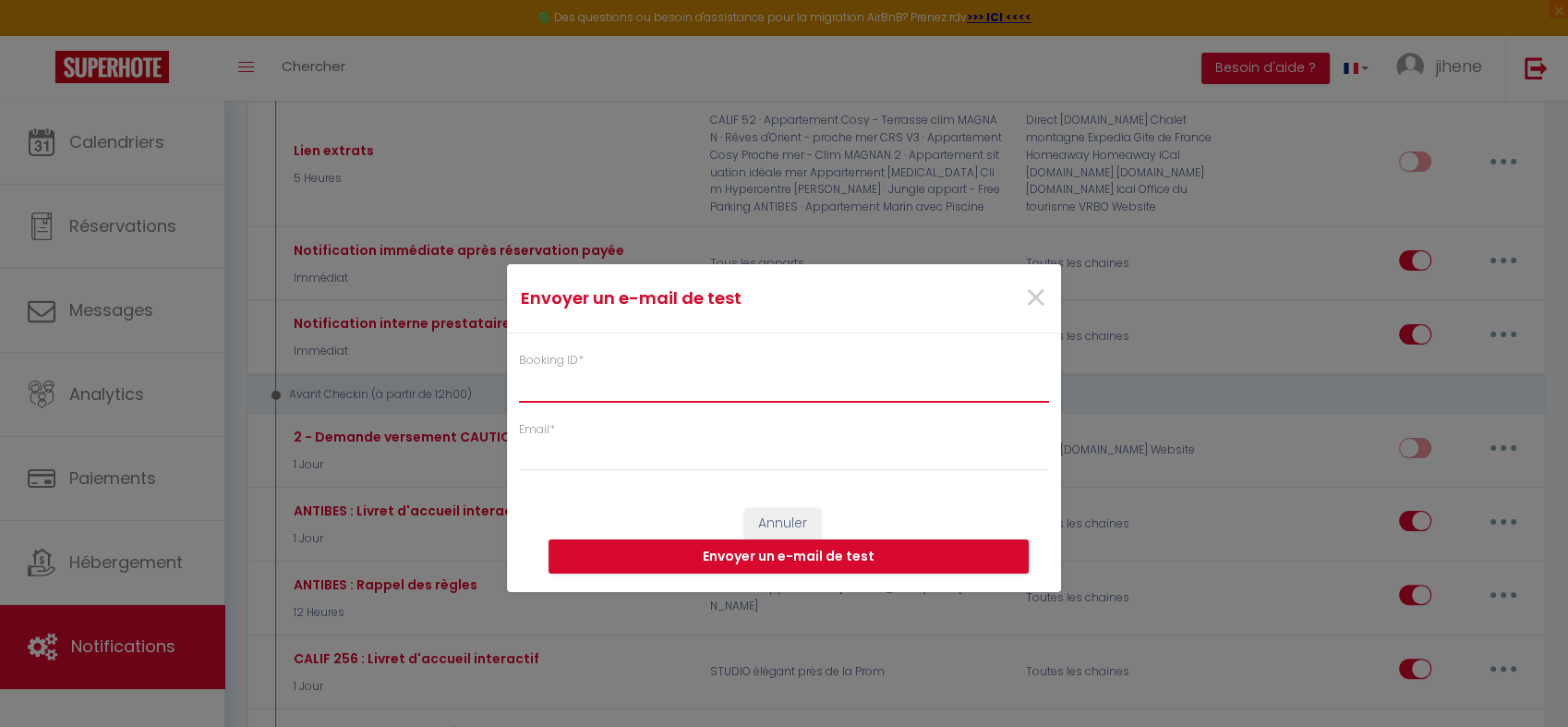
click at [644, 377] on input "Booking ID *" at bounding box center [784, 385] width 530 height 33
paste input "6715563"
type input "6715563"
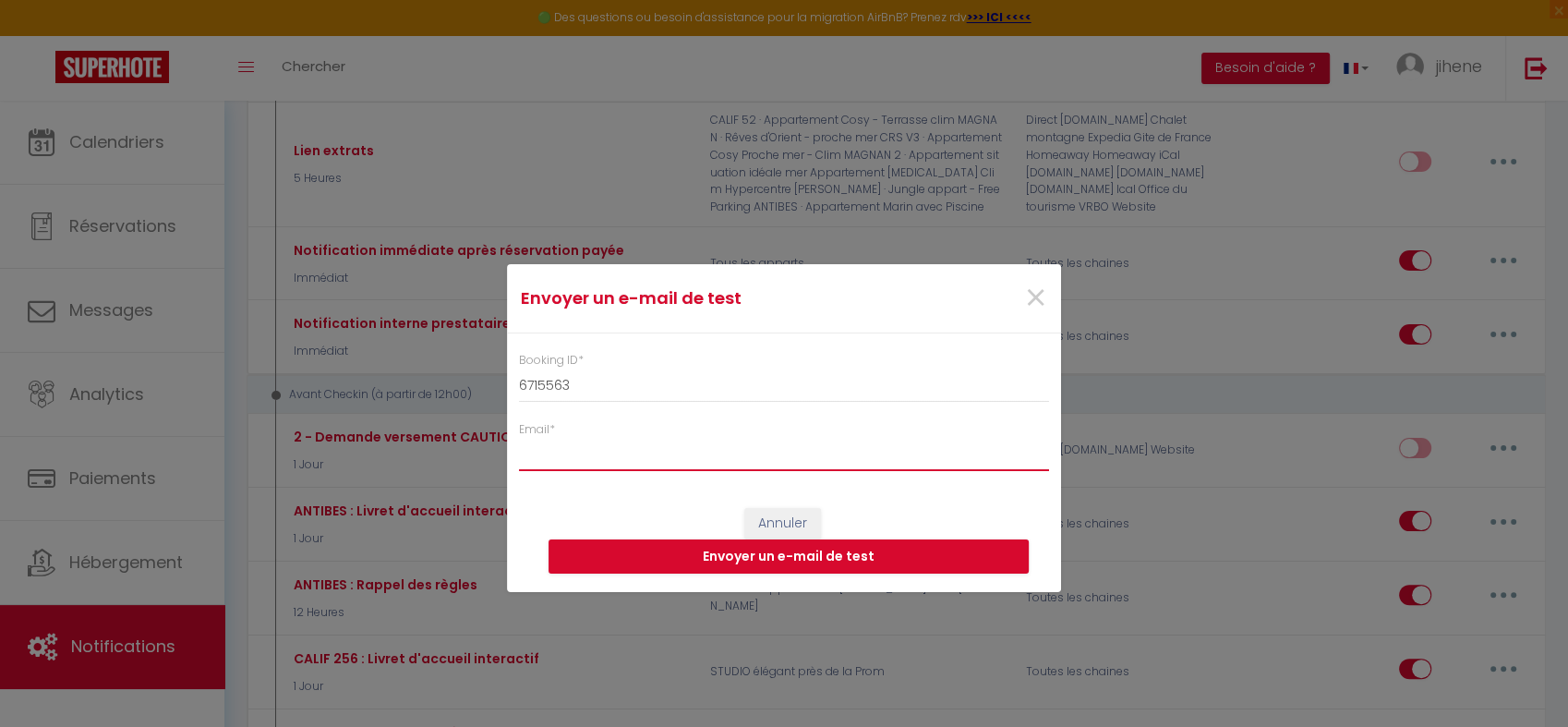
click at [589, 457] on input "Email *" at bounding box center [784, 454] width 530 height 33
type input "jihene-ourtani@hotmail.fr"
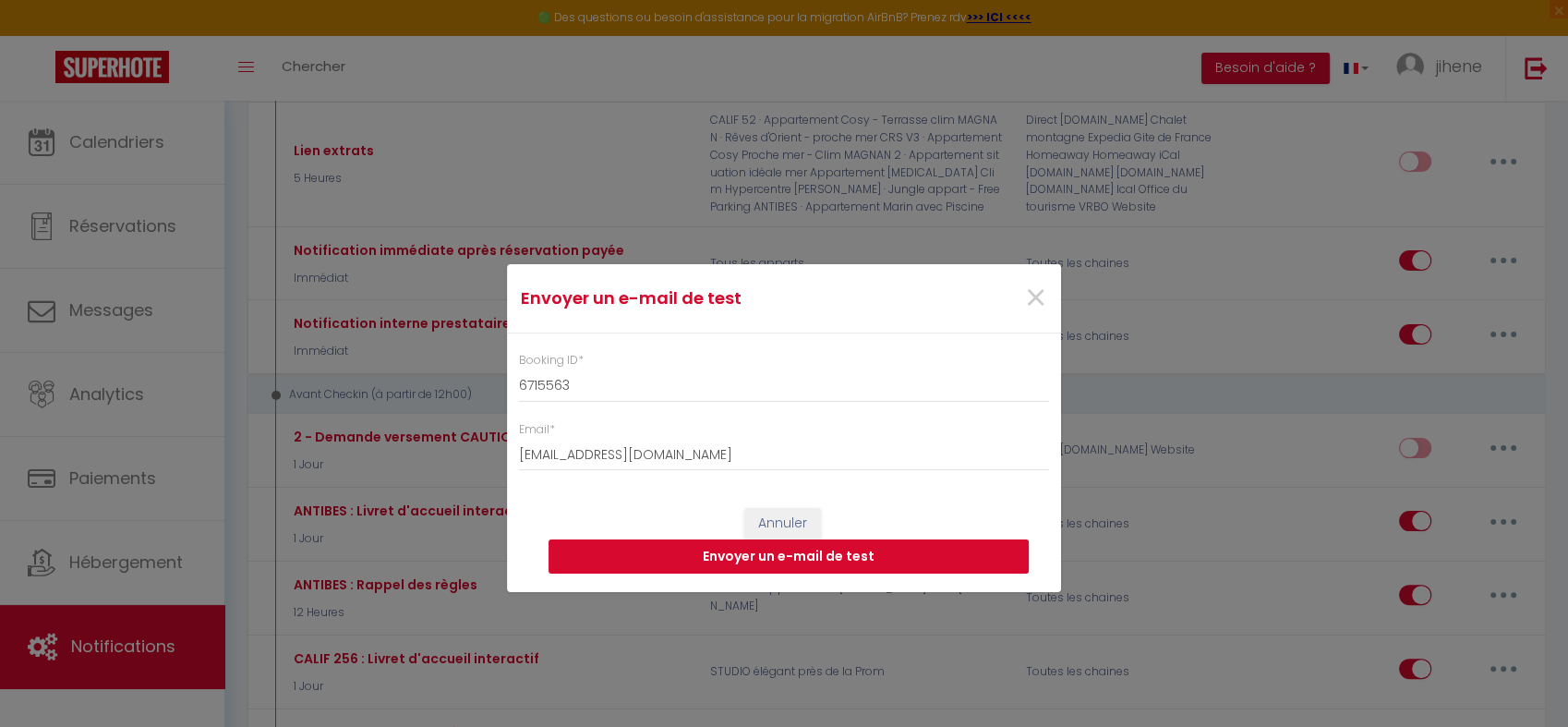
click at [718, 554] on button "Envoyer un e-mail de test" at bounding box center [789, 558] width 481 height 35
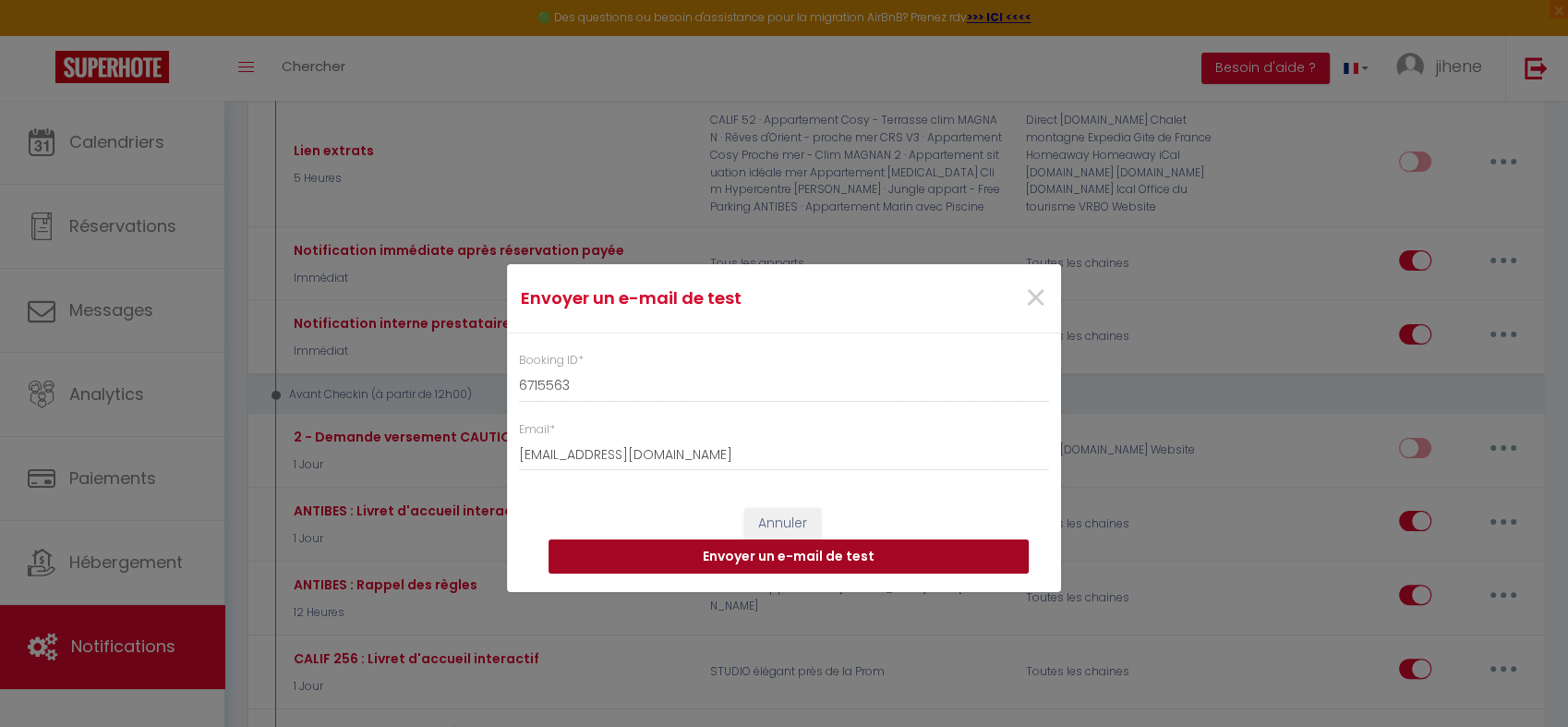
click at [718, 554] on button "Envoyer un e-mail de test" at bounding box center [789, 558] width 481 height 35
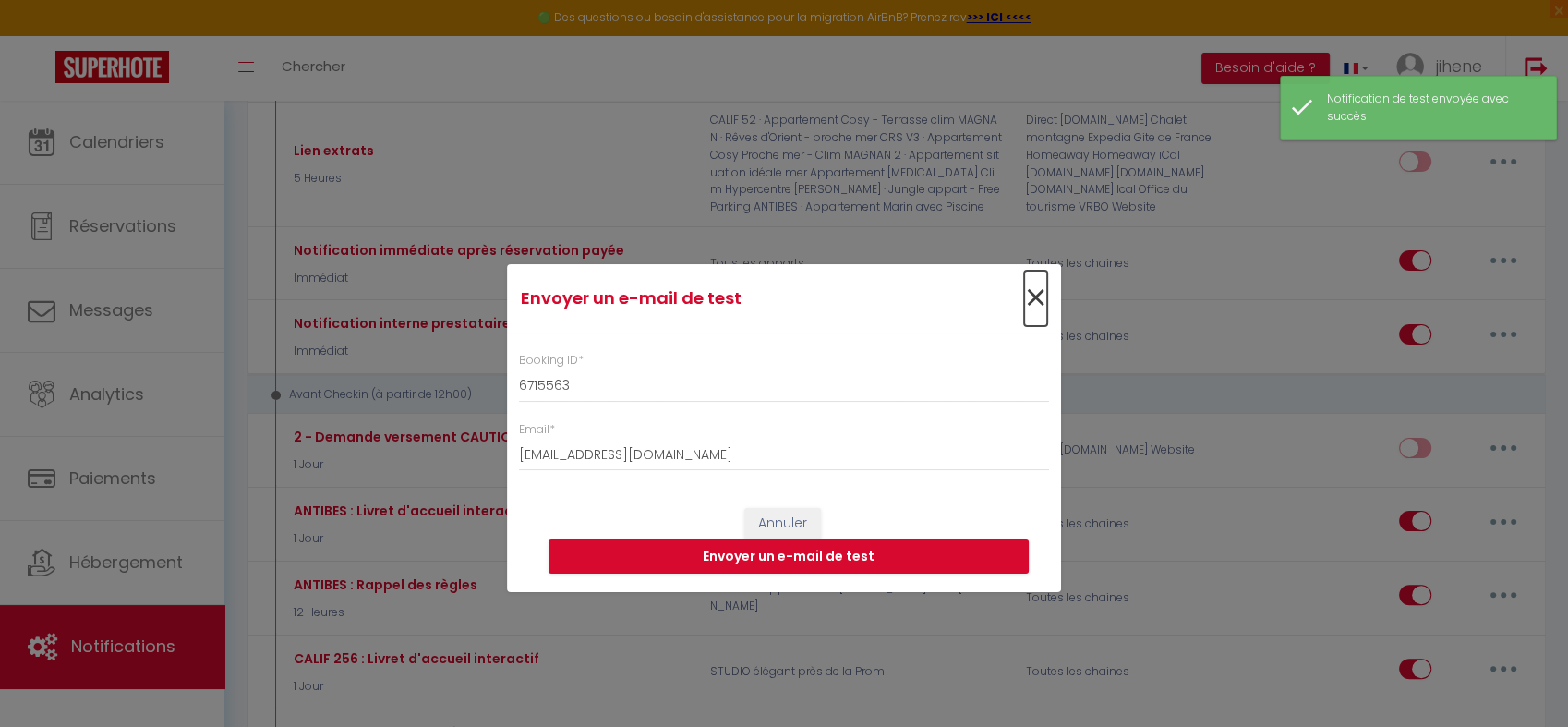
click at [1034, 289] on span "×" at bounding box center [1035, 298] width 23 height 55
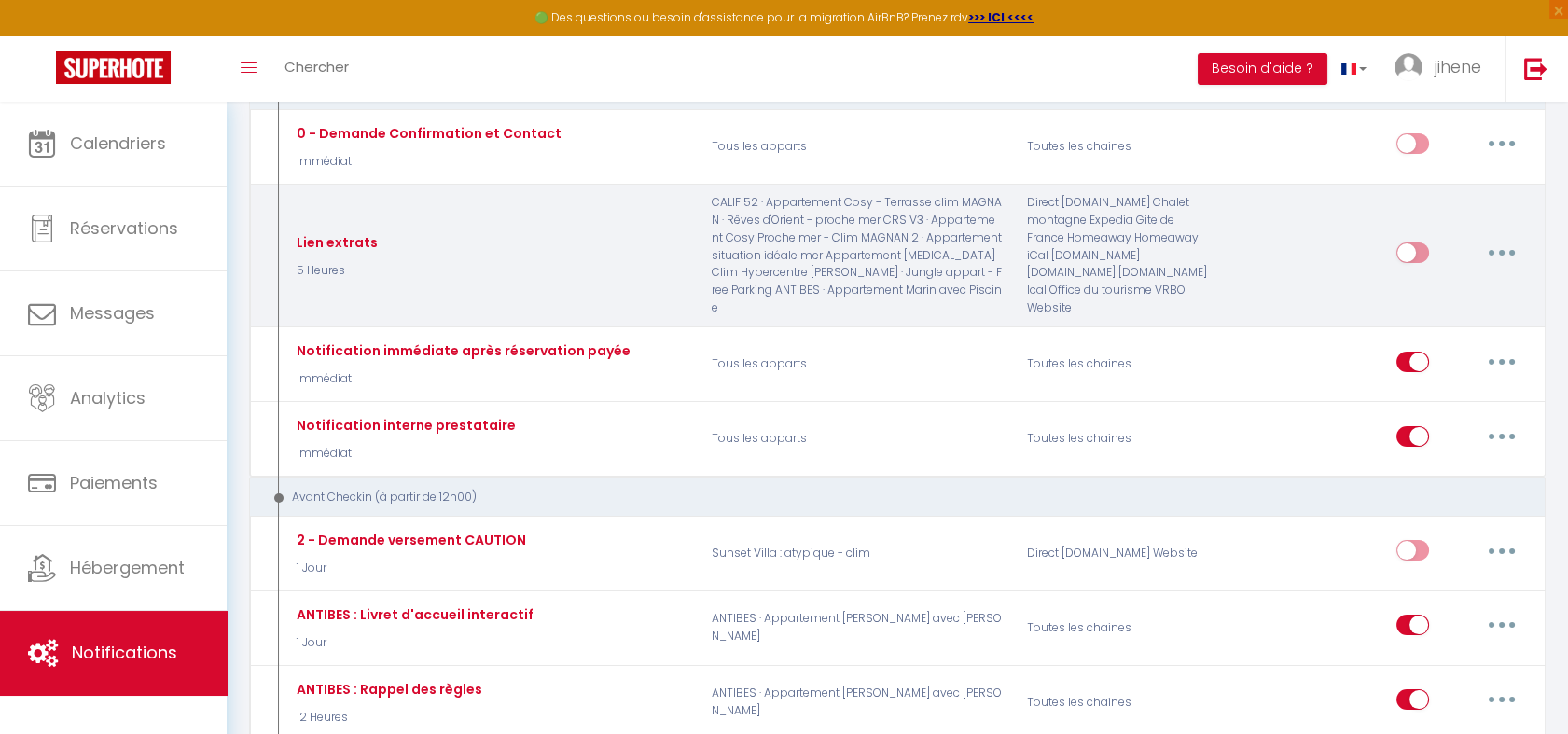
scroll to position [254, 0]
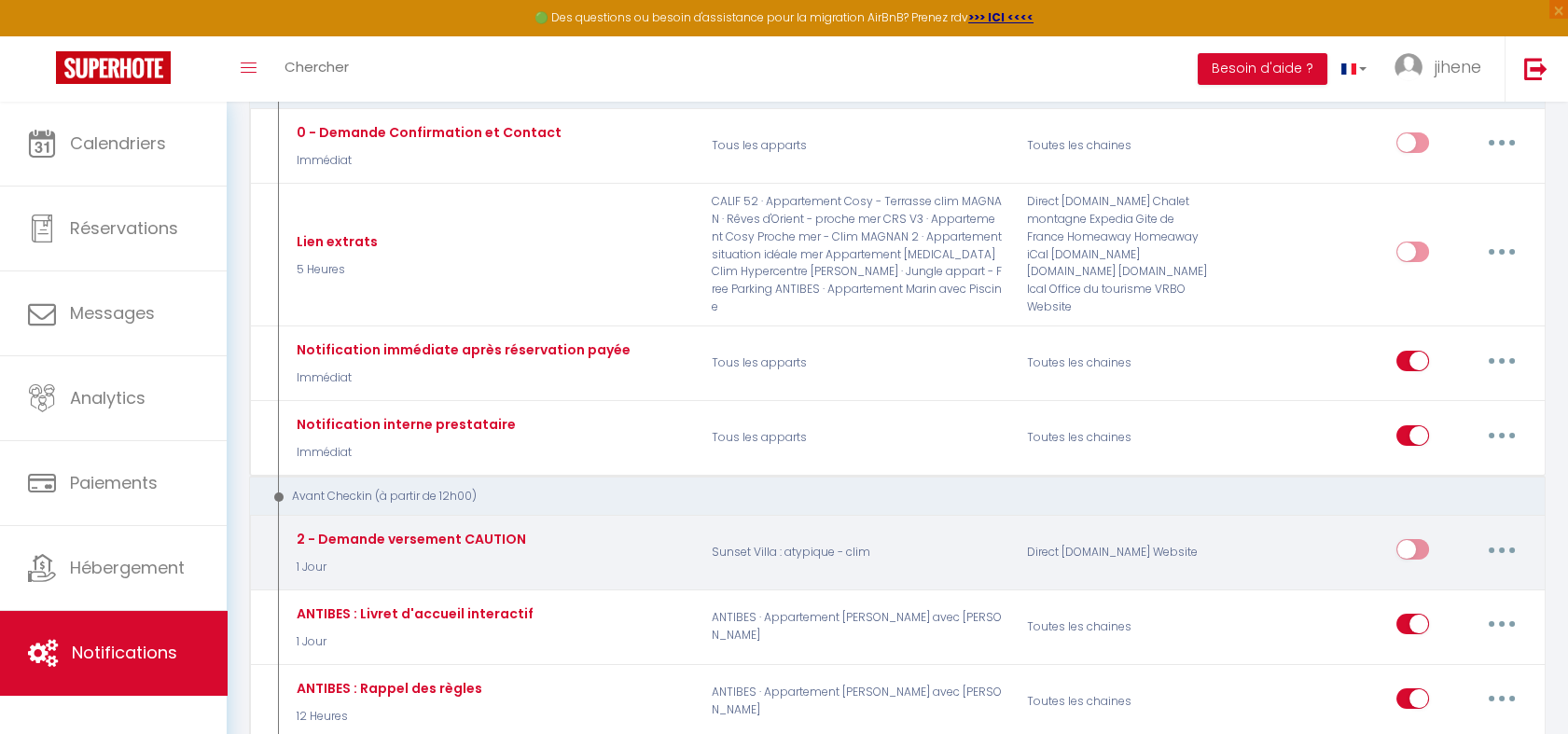
click at [1501, 547] on icon "button" at bounding box center [1502, 550] width 6 height 6
click at [1276, 525] on div "Editer Dupliquer Tester Supprimer" at bounding box center [1383, 552] width 315 height 54
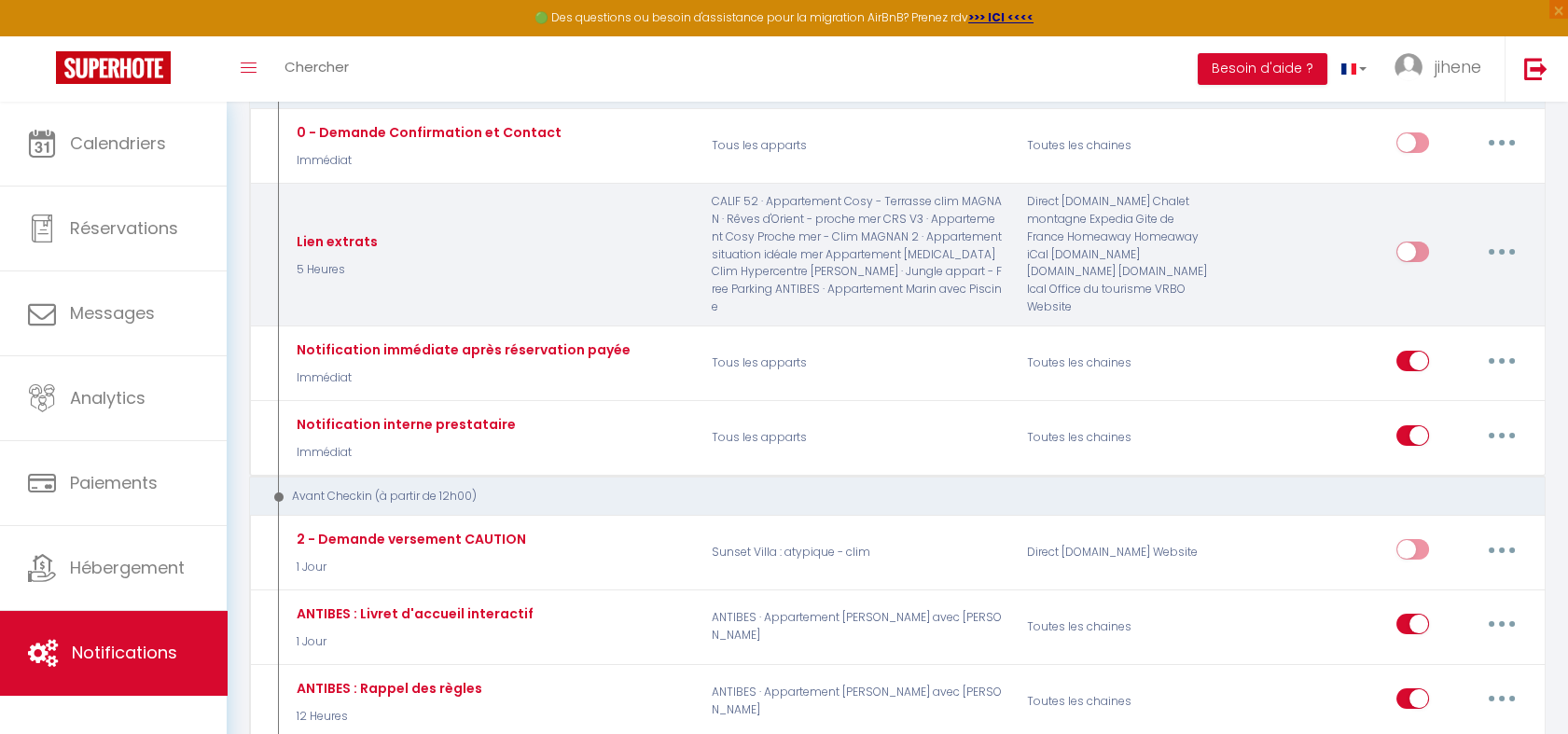
scroll to position [0, 0]
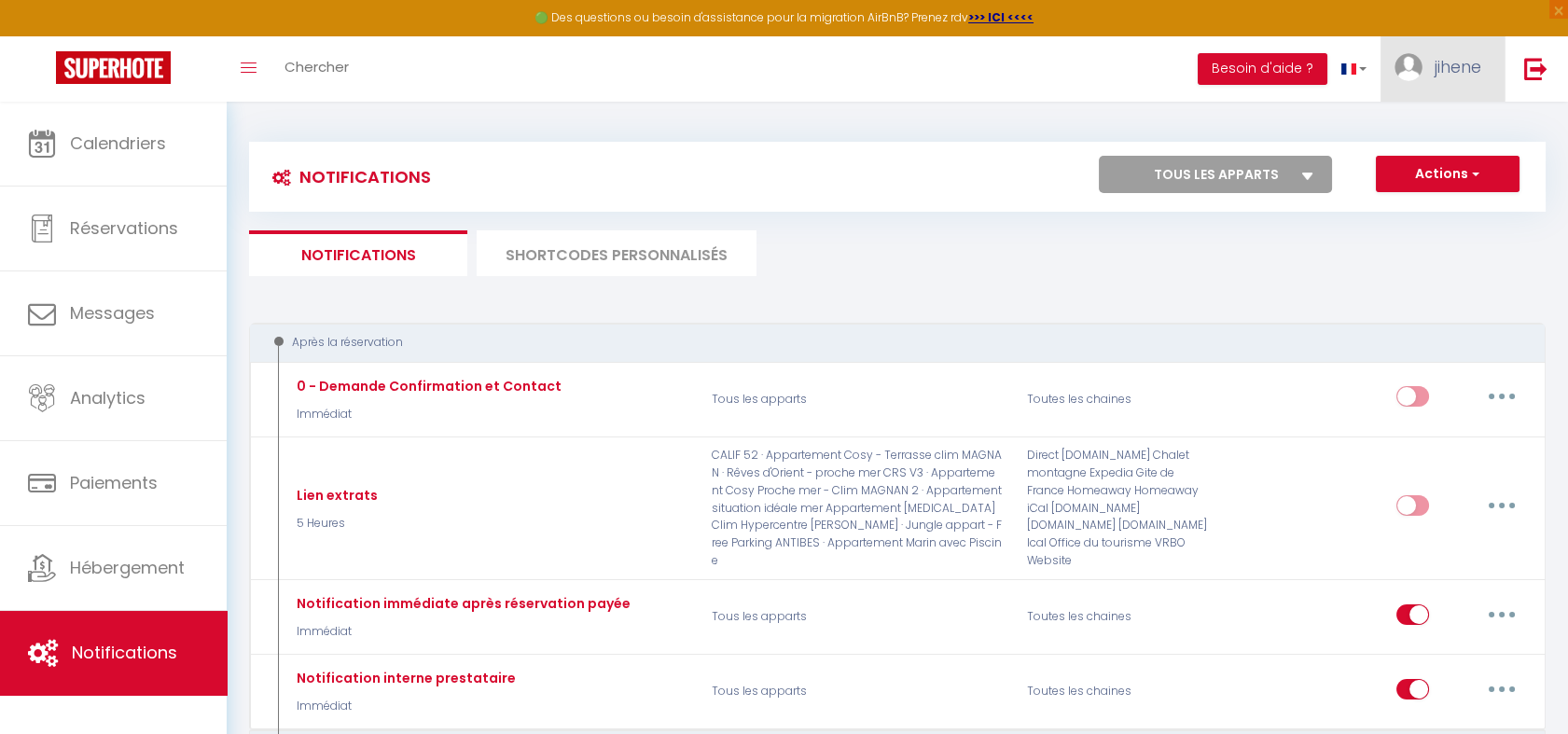
click at [1470, 46] on link "jihene" at bounding box center [1443, 70] width 124 height 66
click at [1444, 131] on link "Paramètres" at bounding box center [1430, 129] width 138 height 32
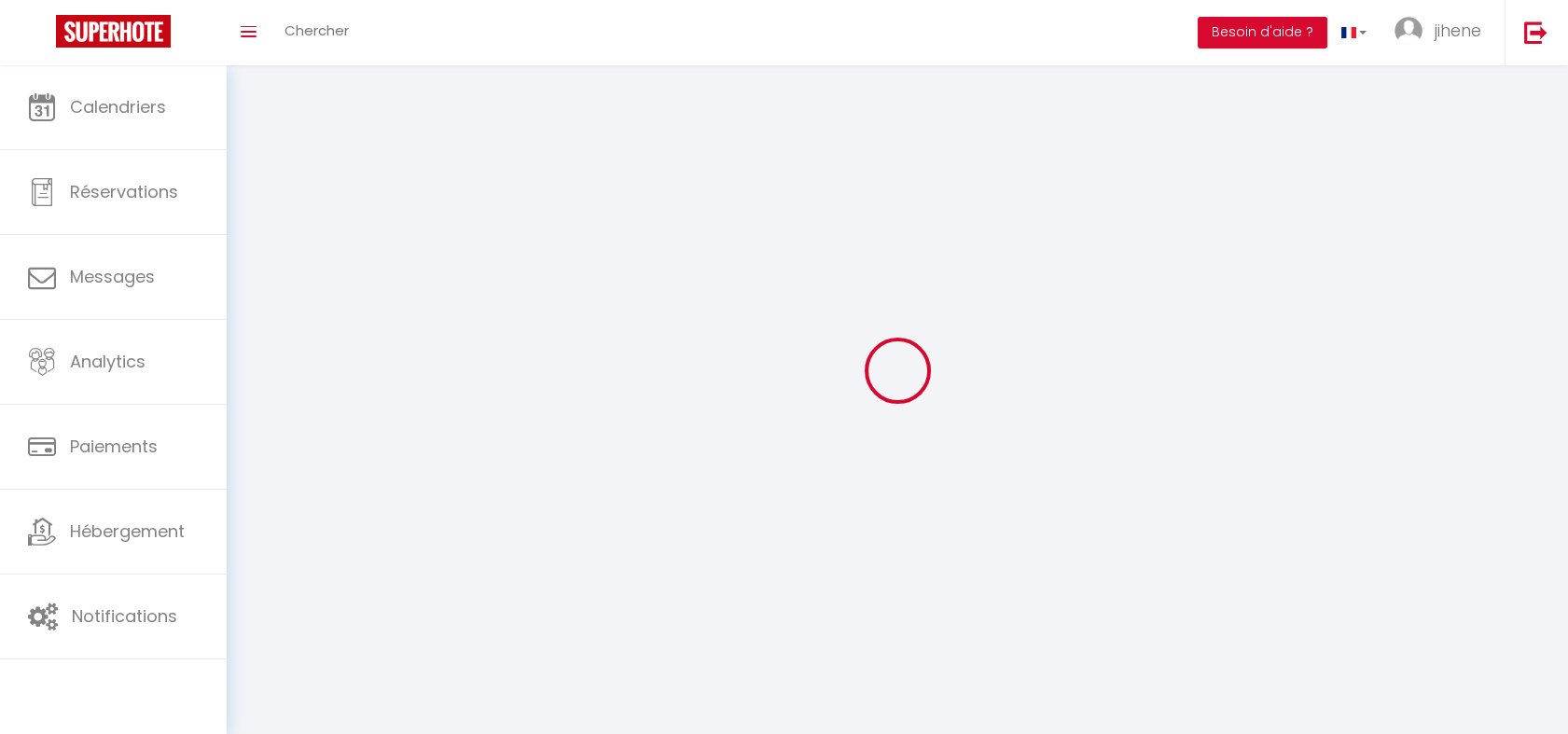
type input "jihene"
type input "OUERTANI"
type input "0662916911"
type input "80 Avenue Henri Matisse"
type input "06200"
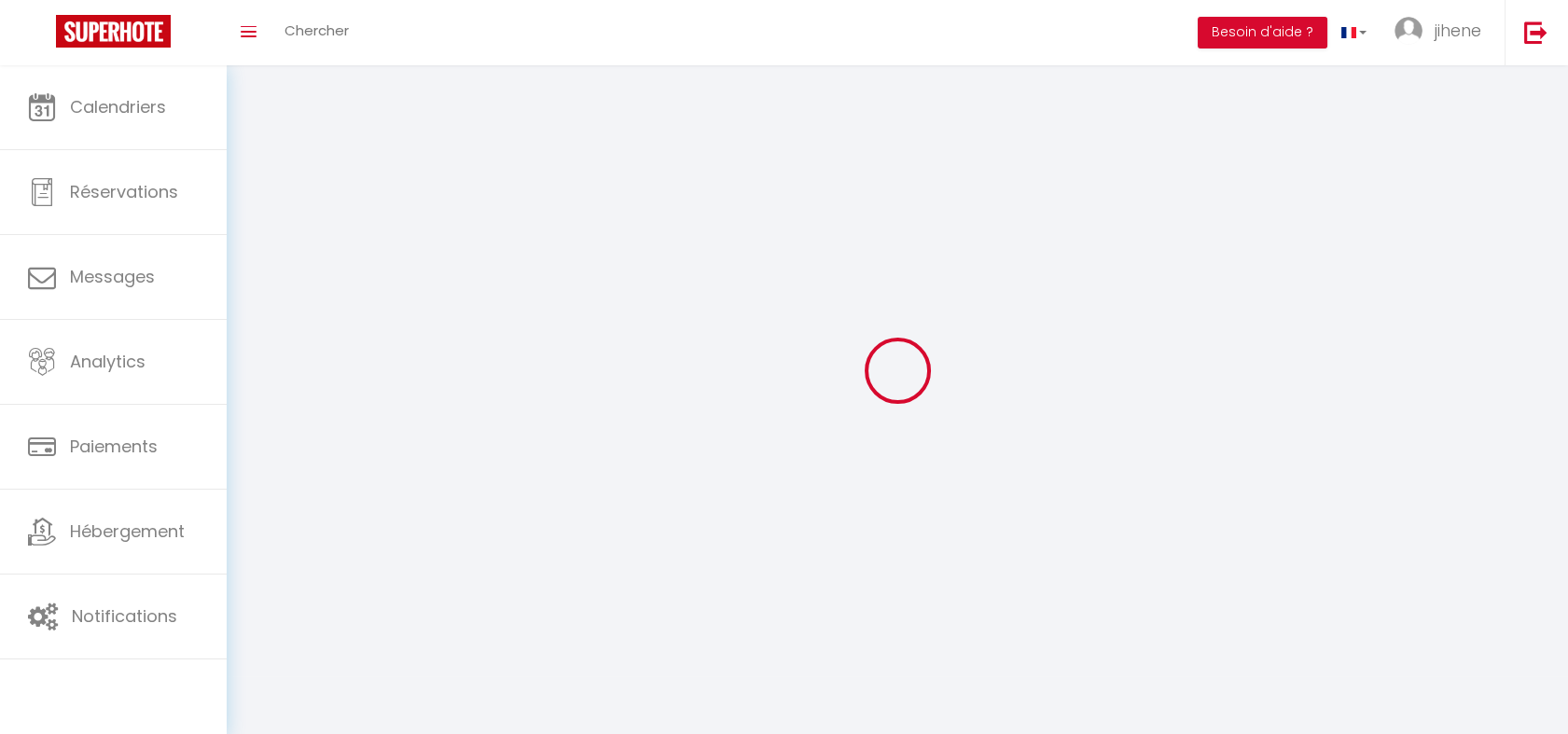
type input "nice"
type input "LPIspoRpJ4ZrUihWsG2egaD0m"
type input "yVz6yGEmJJnAb53fv2lfP1cDd"
select select "28"
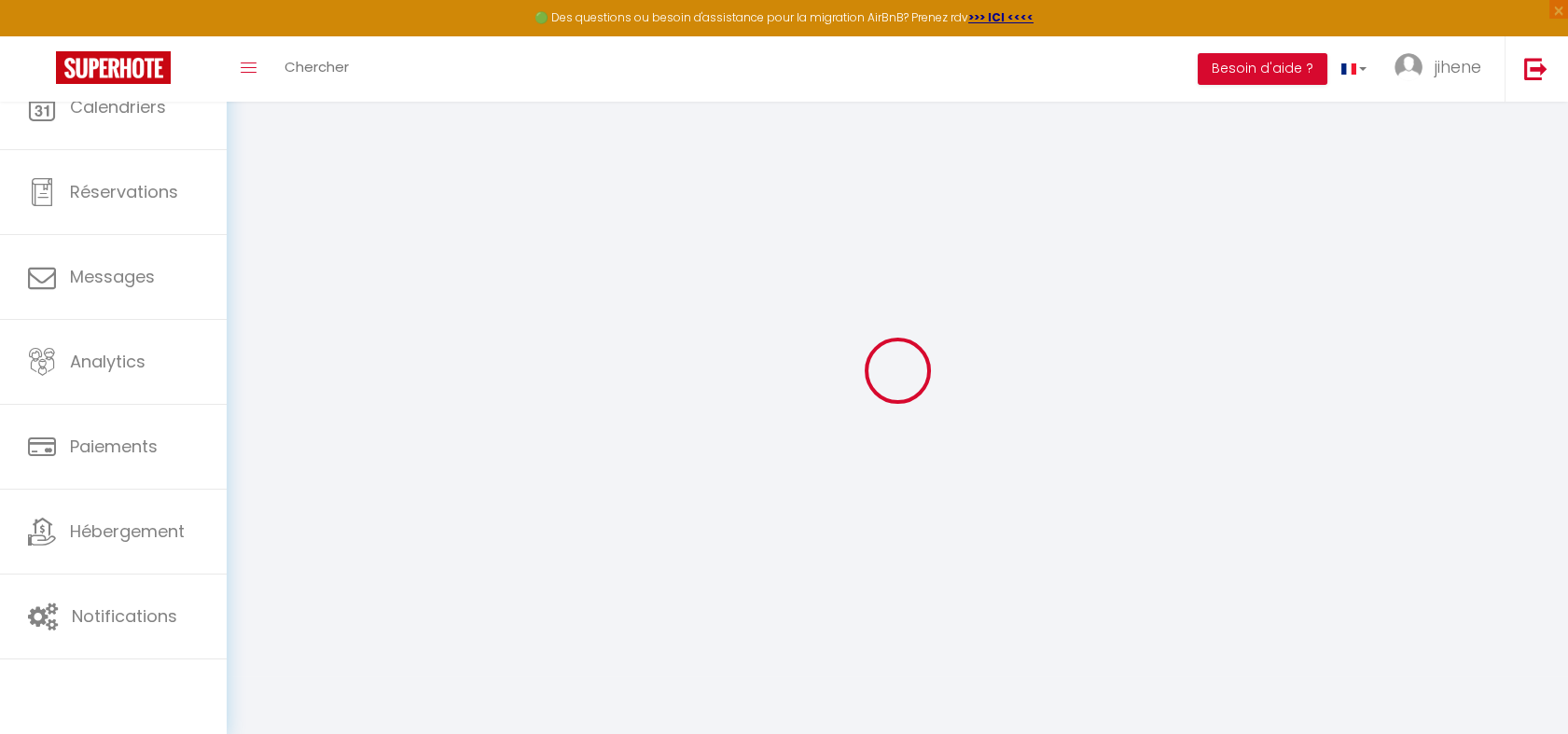
type input "LPIspoRpJ4ZrUihWsG2egaD0m"
type input "yVz6yGEmJJnAb53fv2lfP1cDd"
type input "https://app.superhote.com/#/get-available-rentals/yVz6yGEmJJnAb53fv2lfP1cDd"
select select "fr"
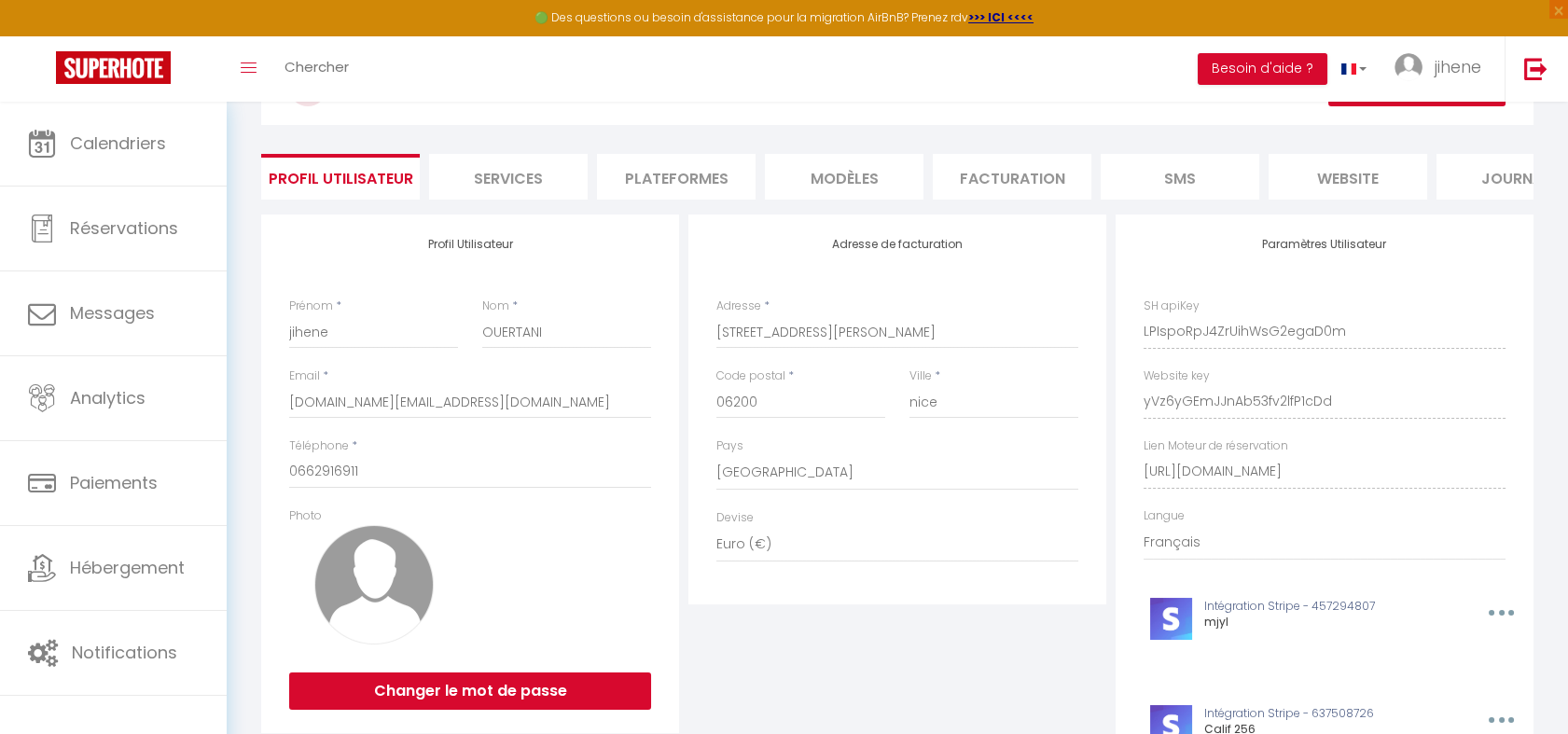
scroll to position [95, 0]
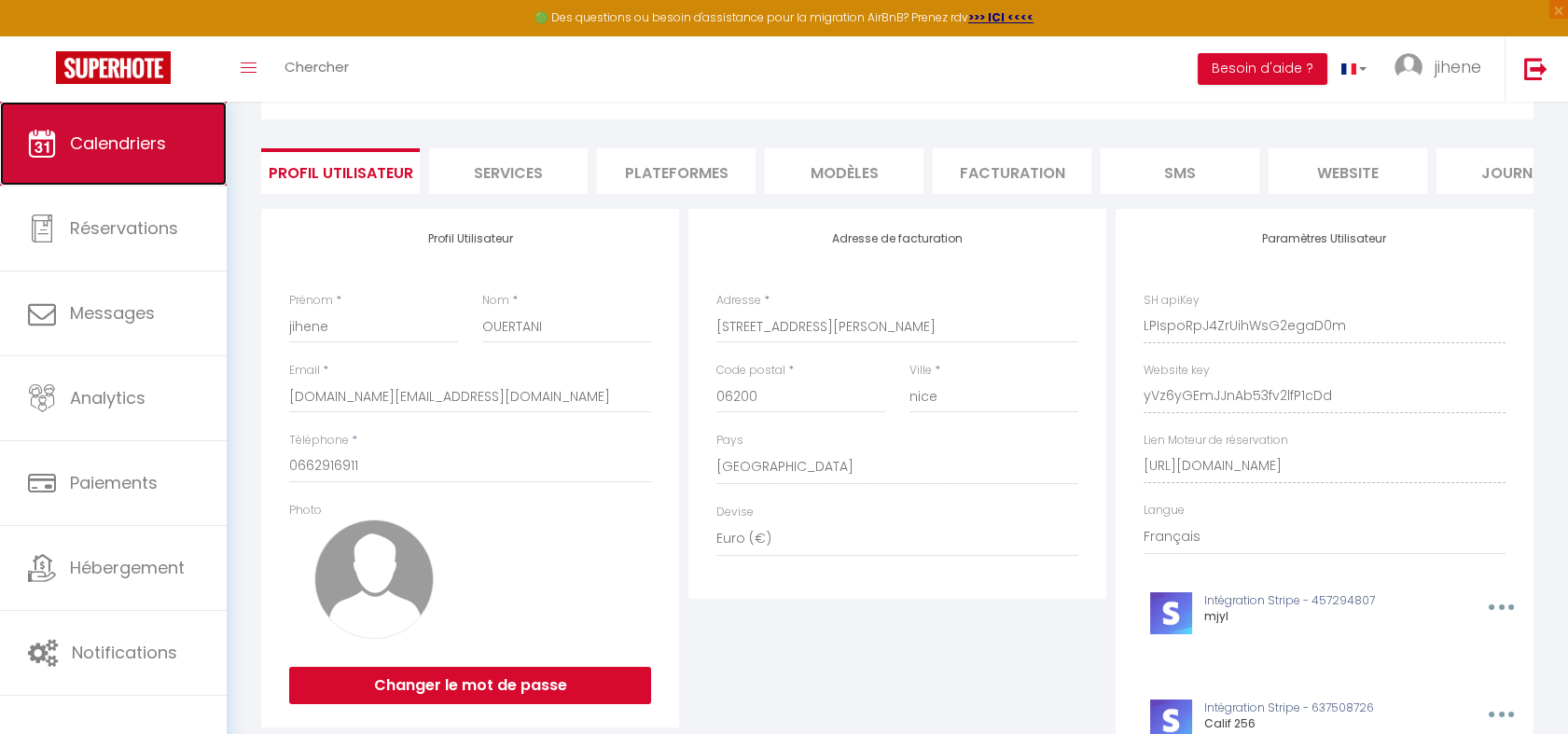
click at [140, 134] on span "Calendriers" at bounding box center [117, 142] width 97 height 23
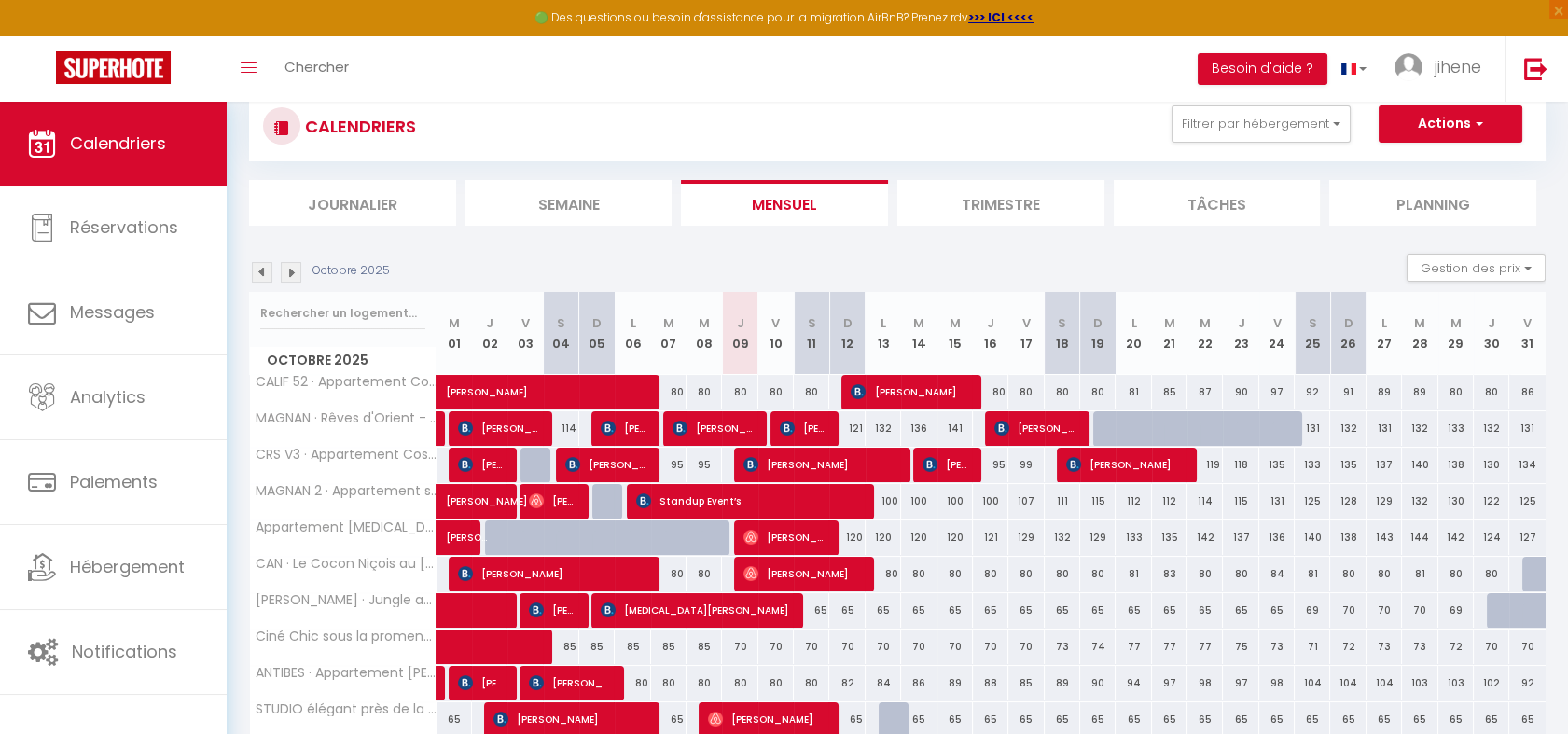
scroll to position [53, 0]
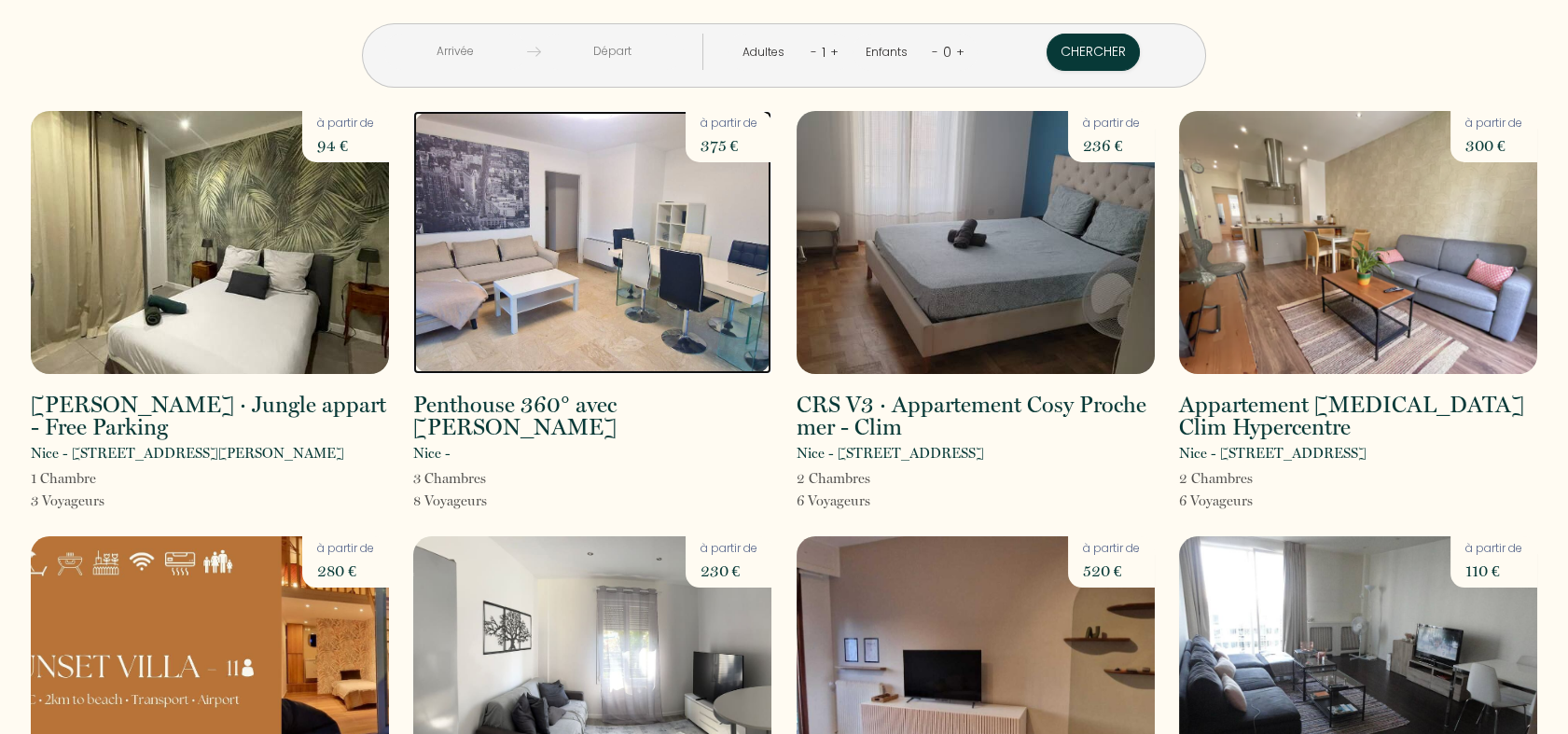
click at [595, 224] on img at bounding box center [592, 243] width 358 height 263
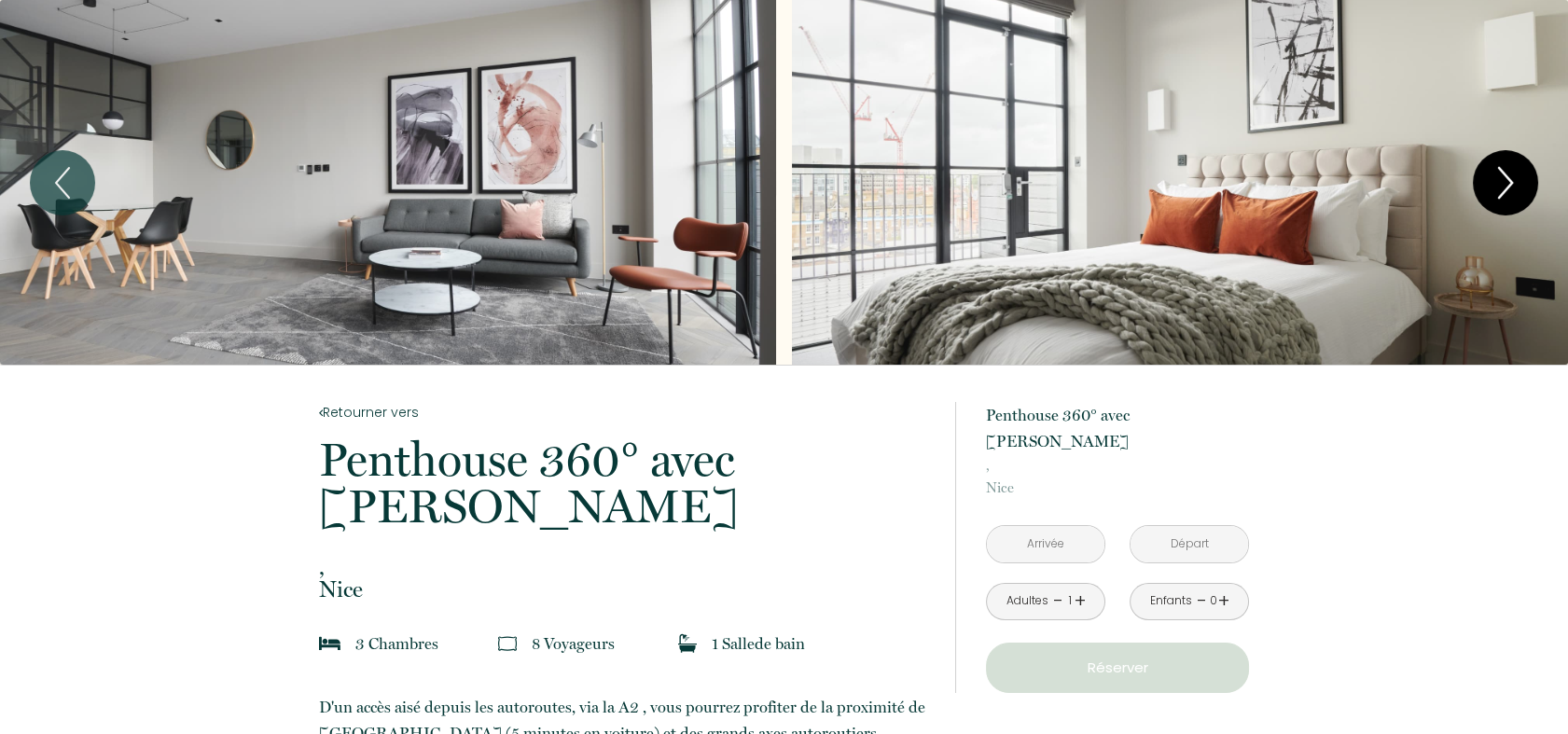
click at [1503, 187] on icon "Next" at bounding box center [1505, 183] width 39 height 56
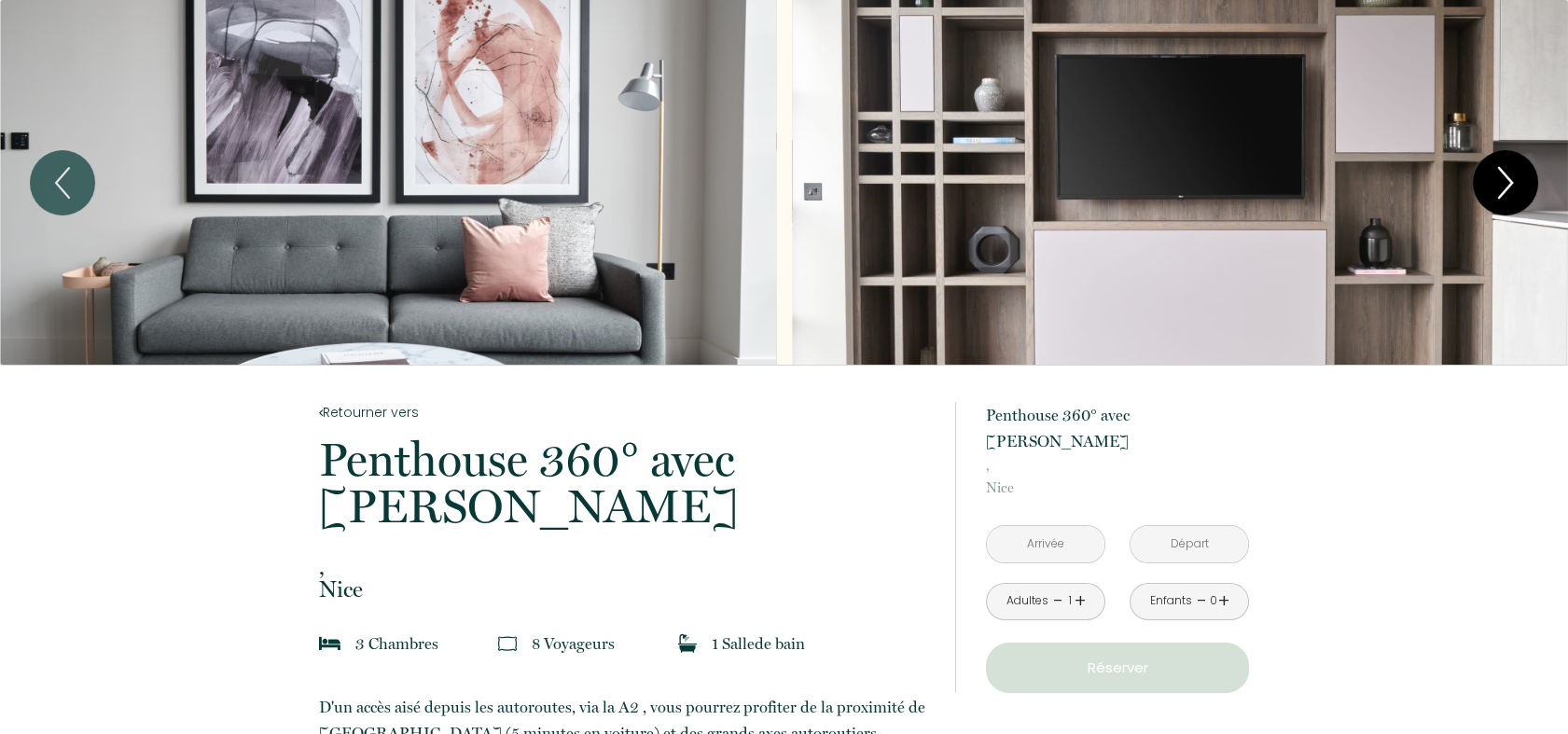
click at [1503, 187] on icon "Next" at bounding box center [1505, 183] width 39 height 56
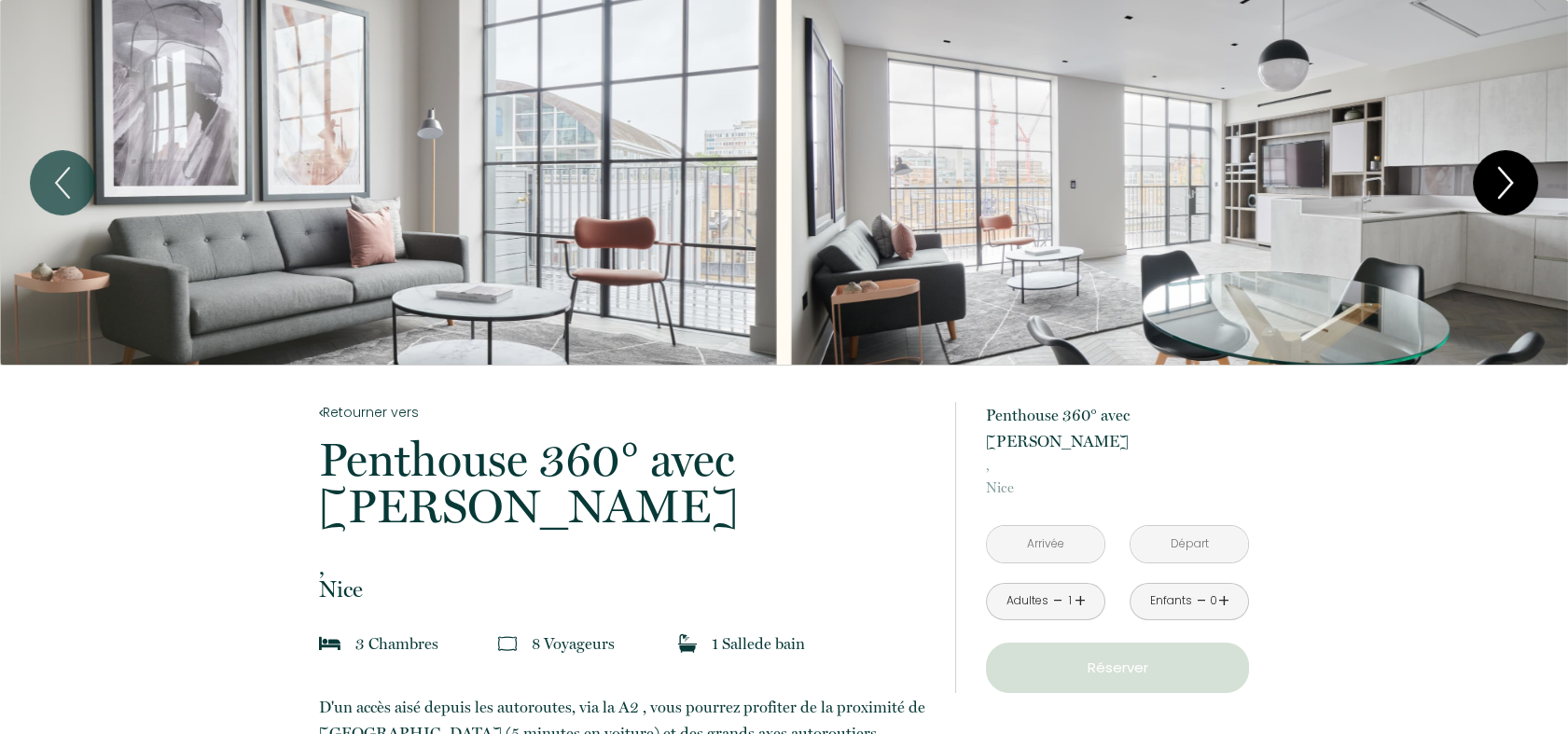
click at [1503, 187] on icon "Next" at bounding box center [1505, 183] width 39 height 56
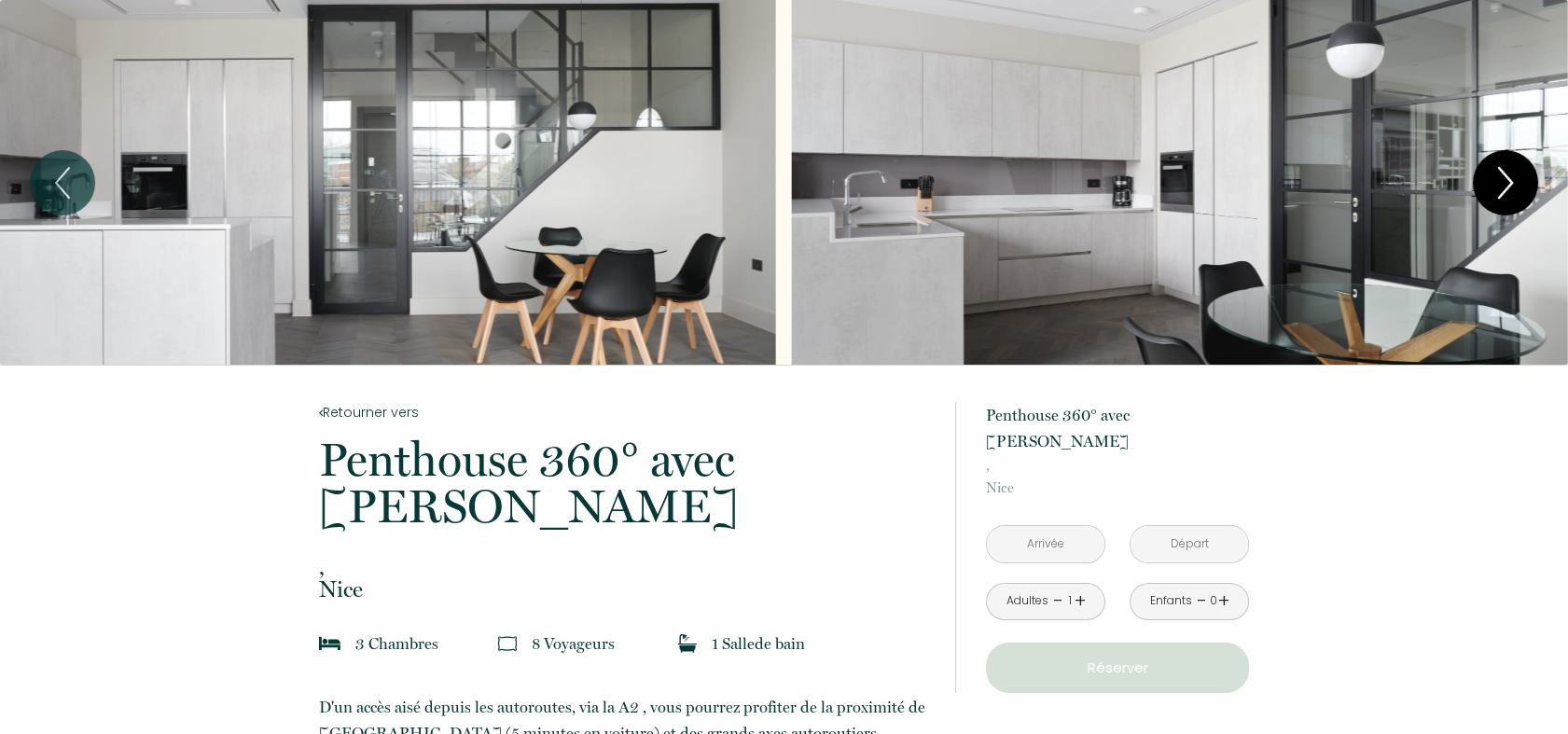
click at [1507, 195] on icon "Next" at bounding box center [1505, 183] width 39 height 56
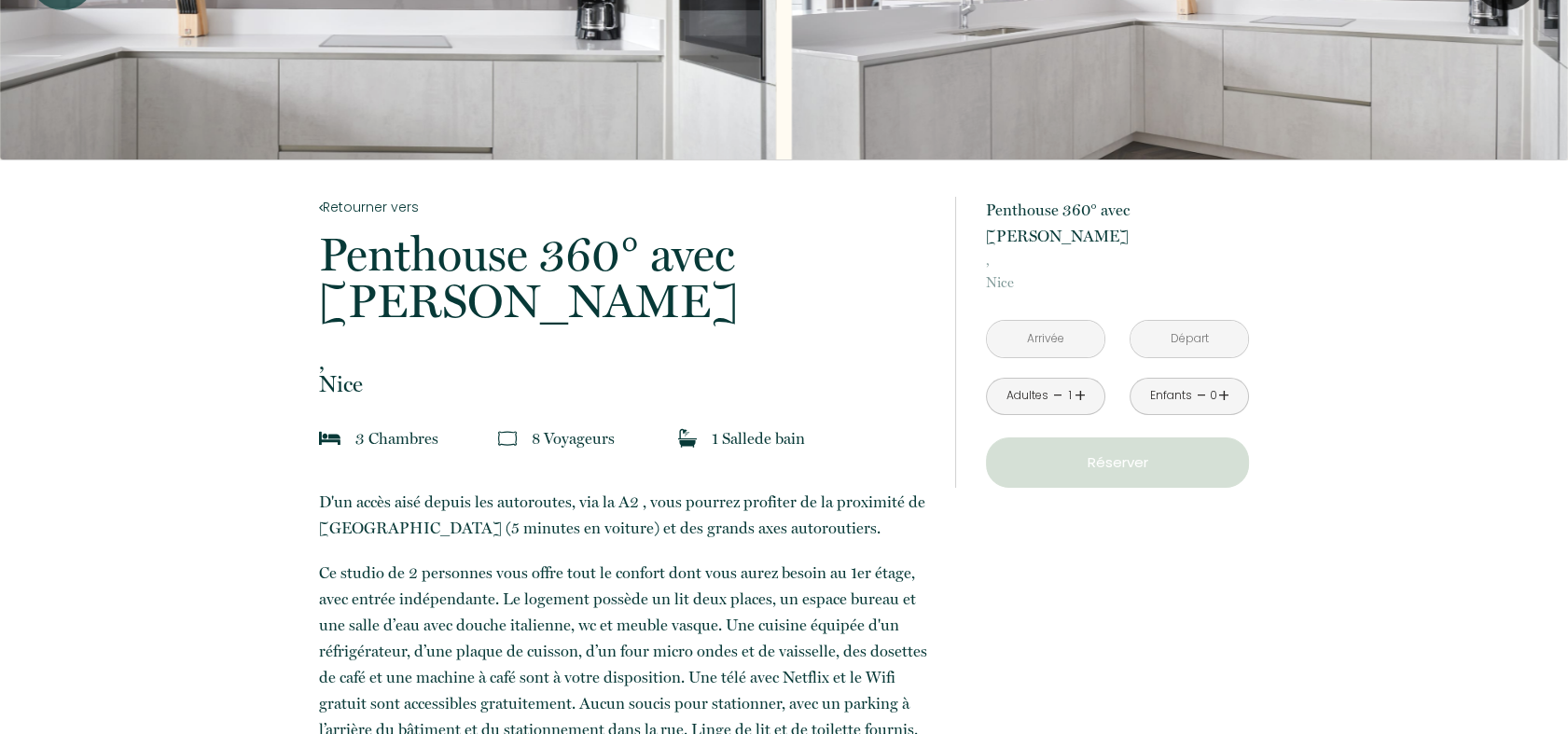
scroll to position [223, 0]
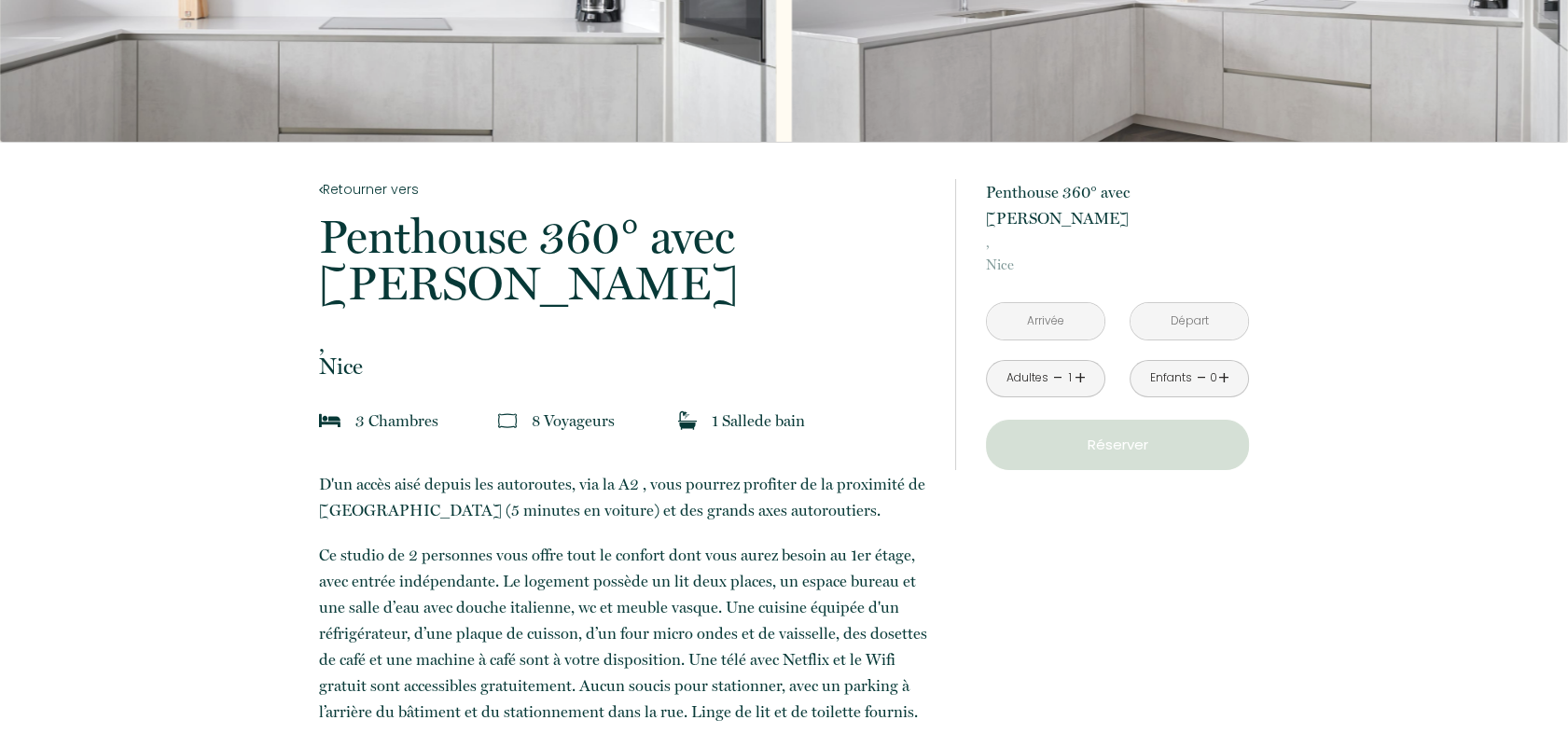
click at [1042, 303] on input "text" at bounding box center [1046, 321] width 117 height 37
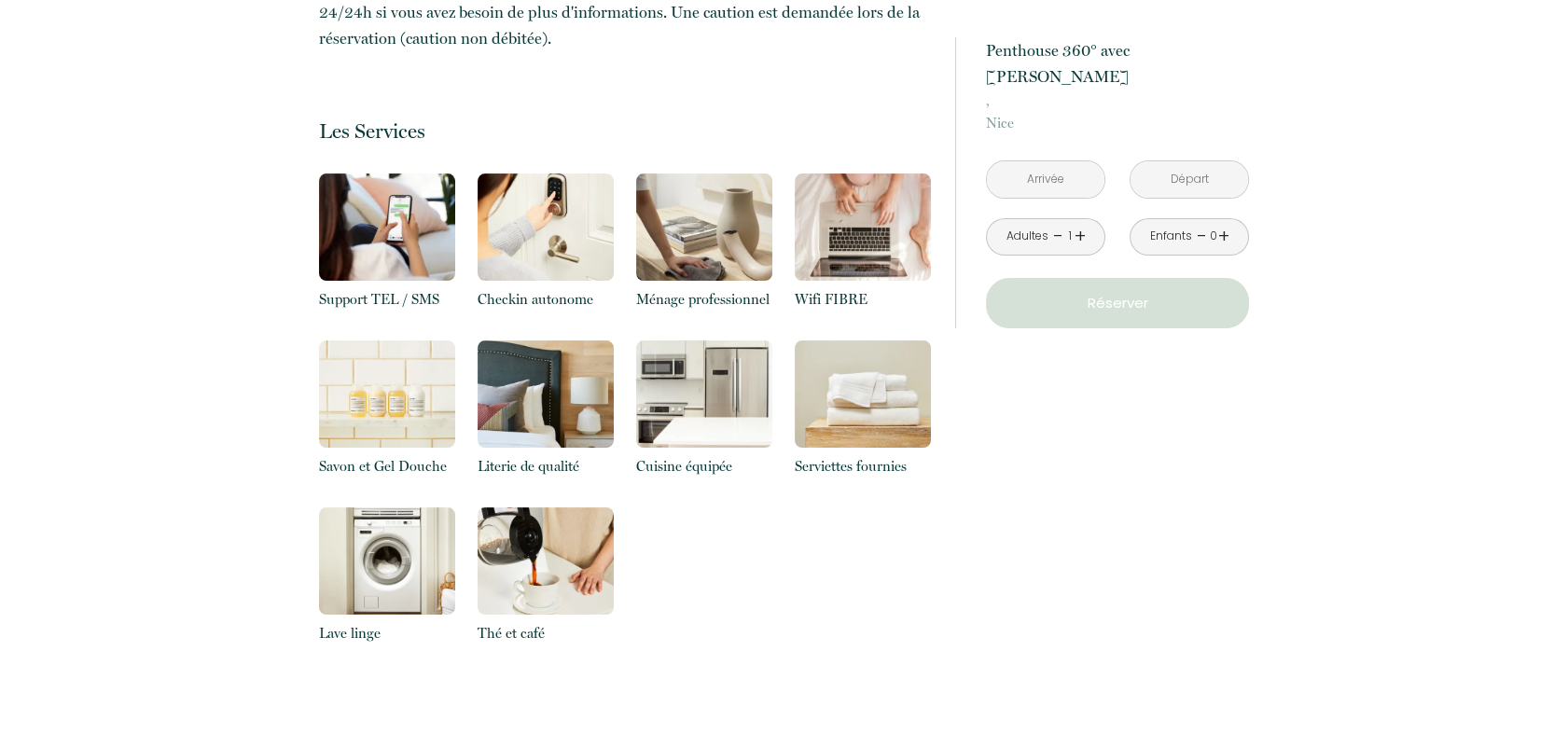
scroll to position [1006, 0]
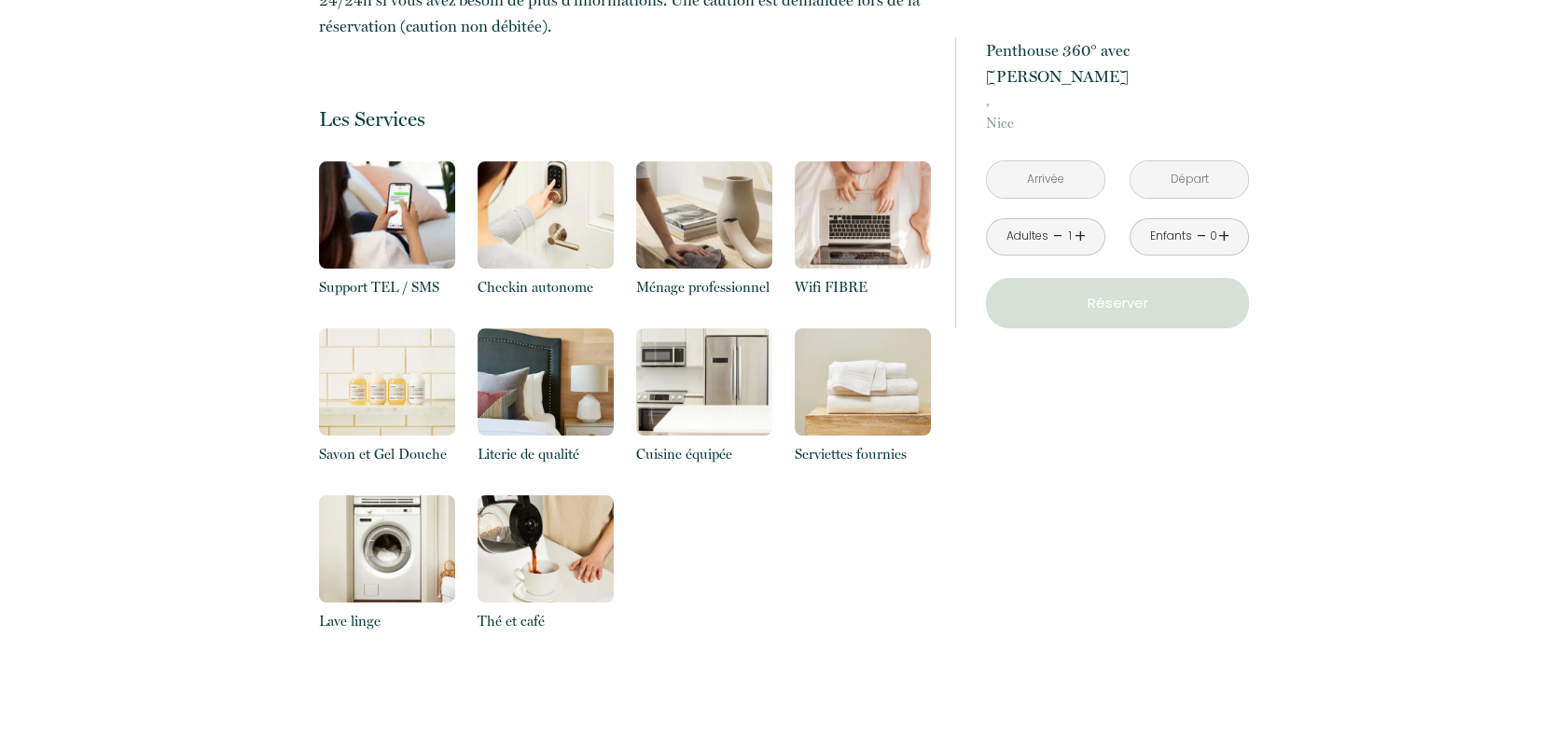
click at [702, 176] on img at bounding box center [703, 215] width 136 height 107
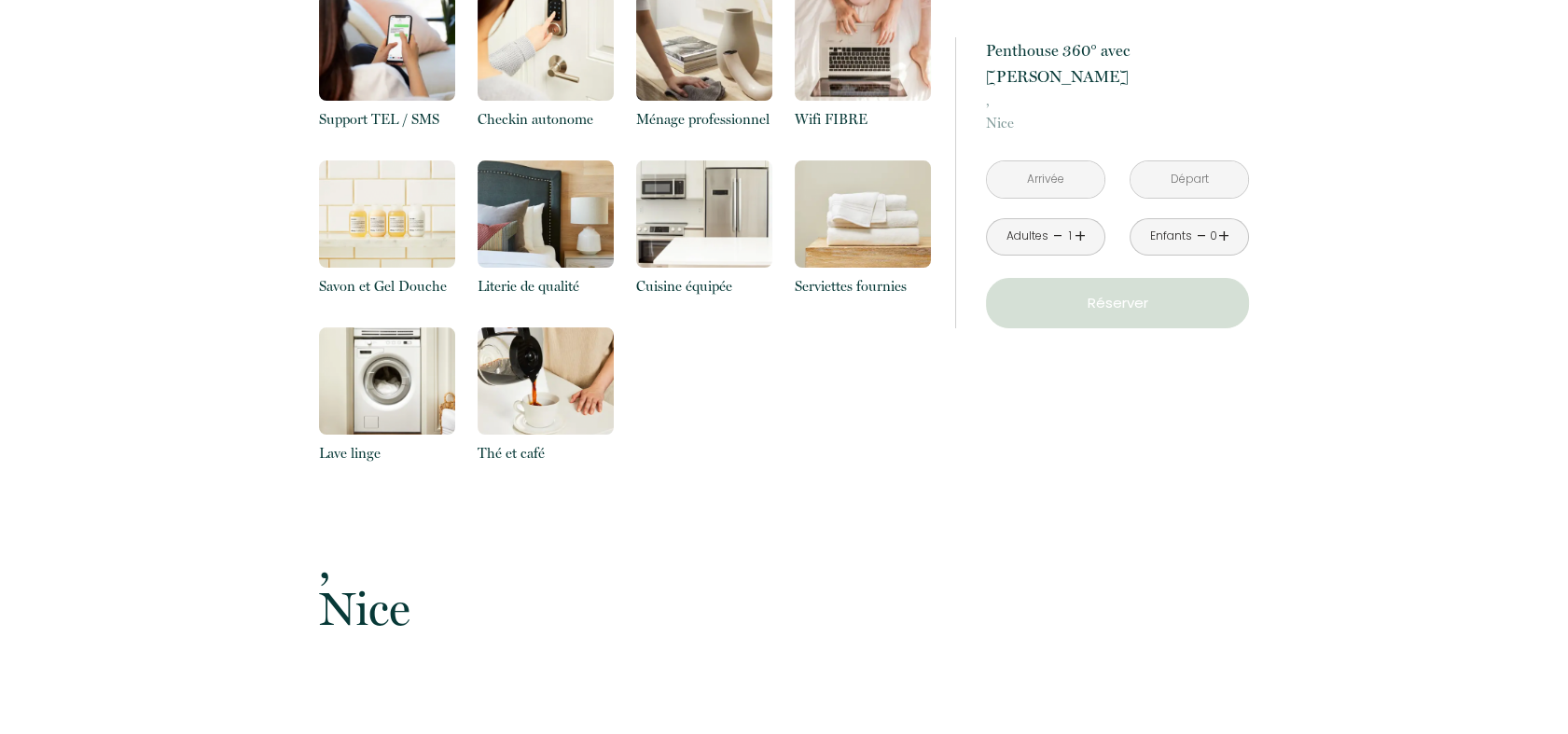
scroll to position [1173, 0]
click at [1460, 347] on div "Retourner vers Penthouse 360° avec Jacuzzi , Nice 3 Chambre s 8 Voyageur s 1 Sa…" at bounding box center [784, 376] width 1568 height 2367
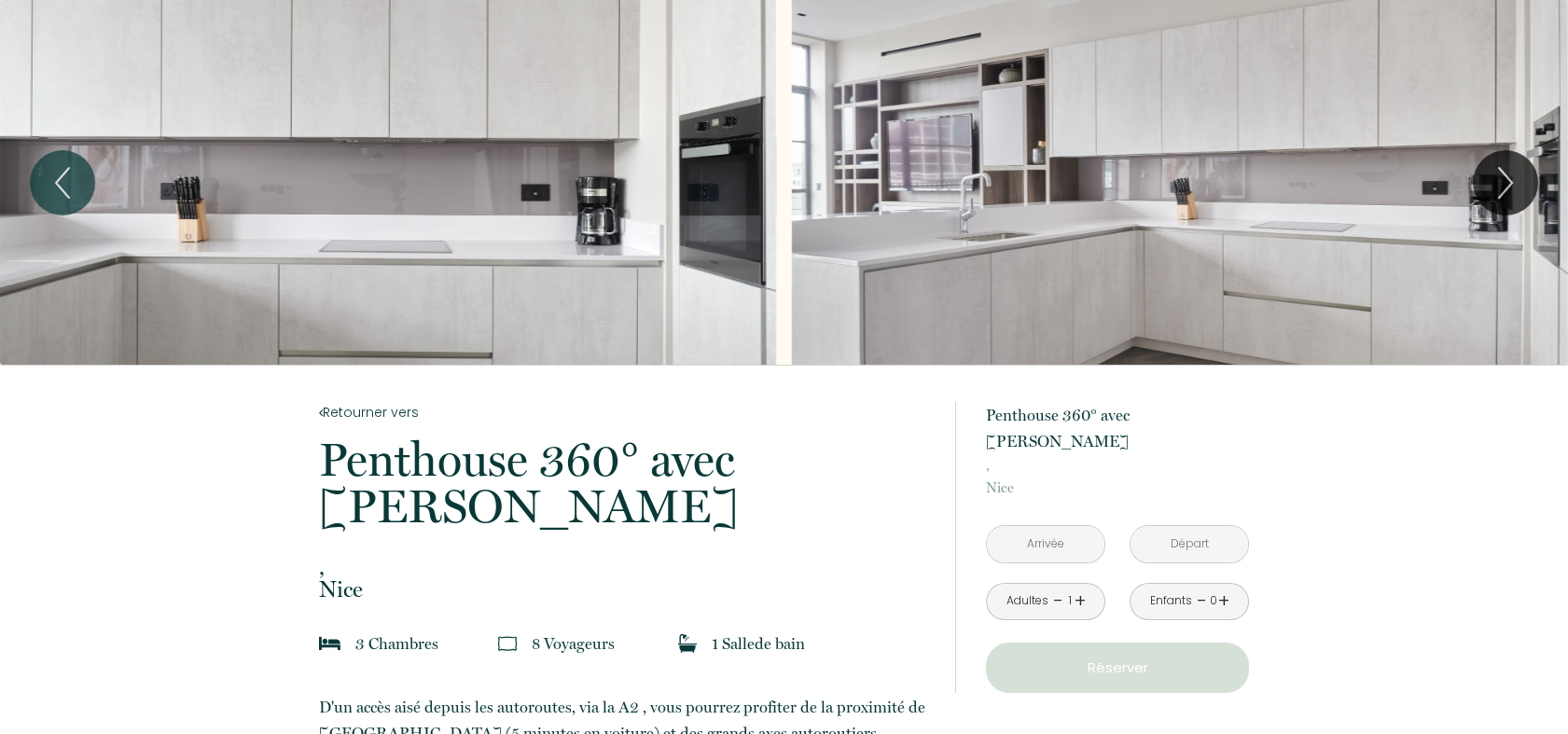
scroll to position [101, 0]
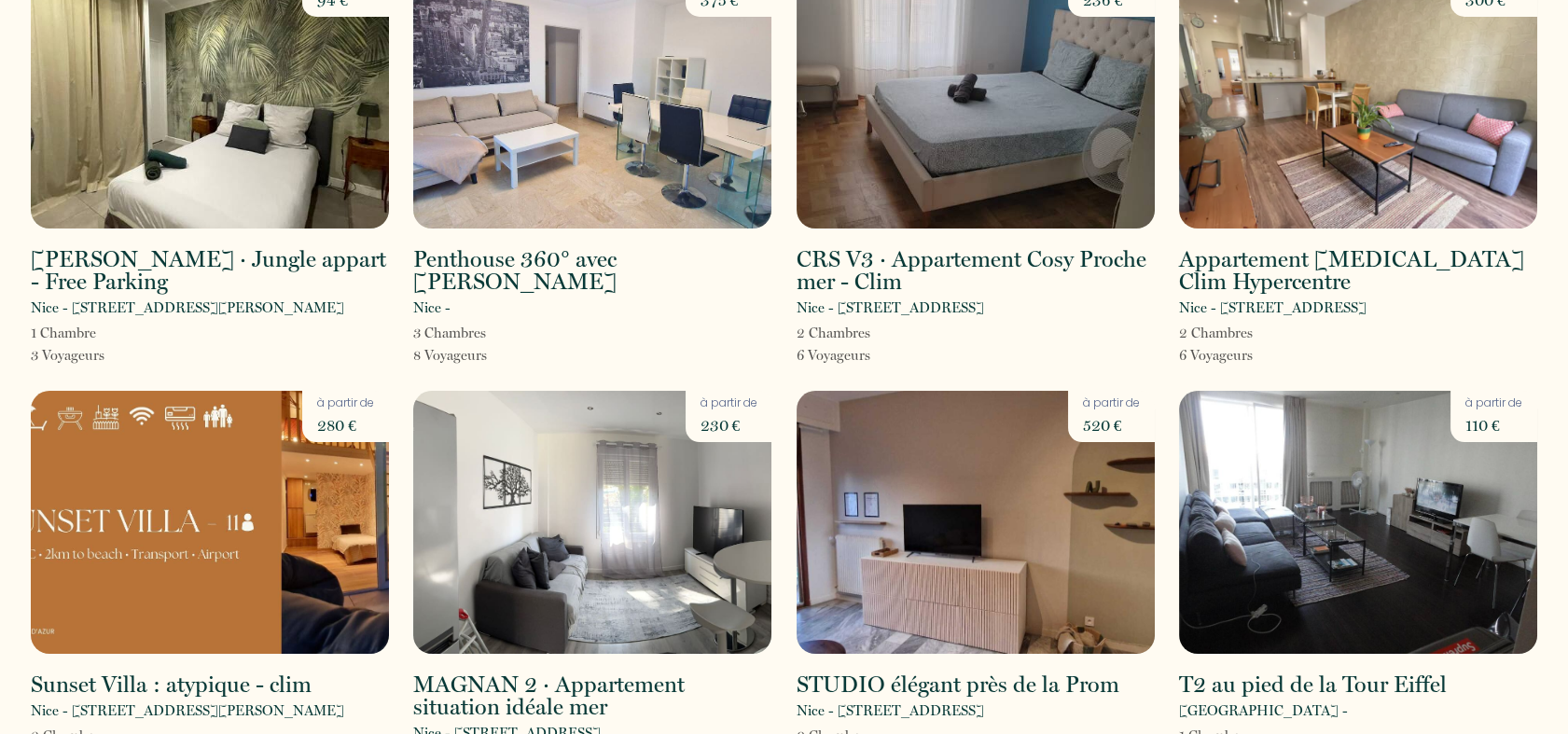
scroll to position [149, 0]
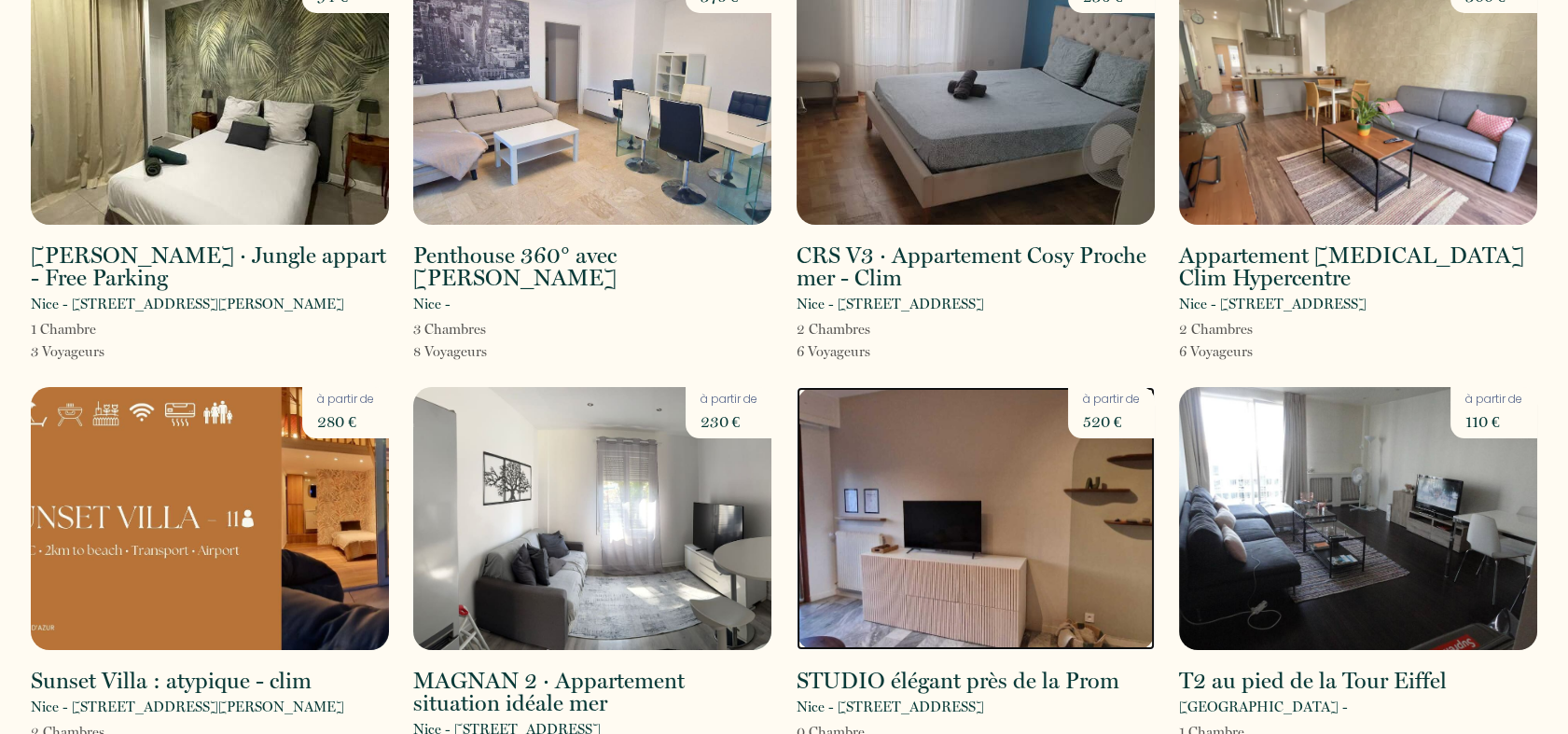
click at [949, 524] on img at bounding box center [976, 518] width 358 height 263
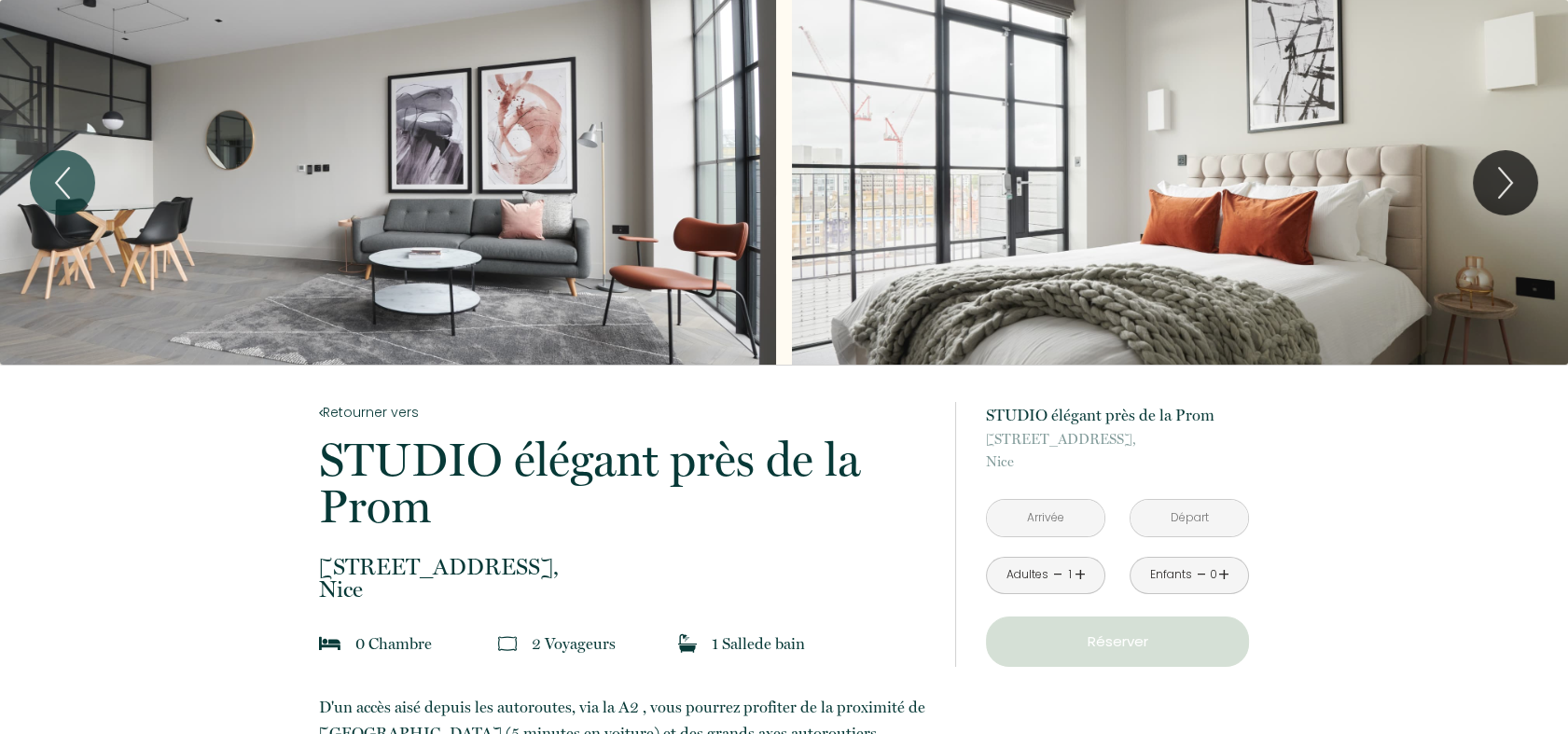
click at [1035, 528] on input "text" at bounding box center [1046, 518] width 117 height 37
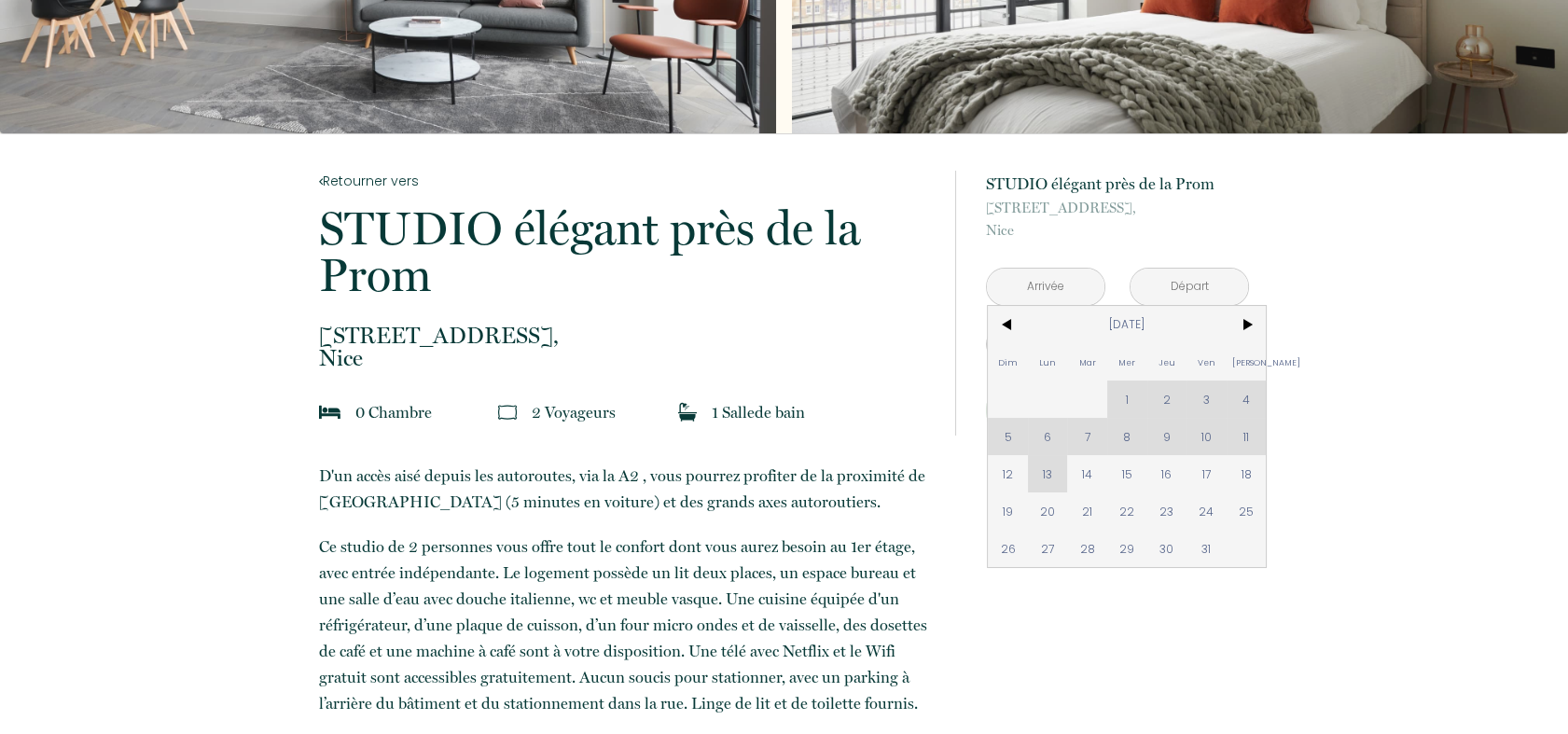
scroll to position [232, 0]
click at [1084, 457] on span "14" at bounding box center [1087, 473] width 40 height 38
type input "Mar 14 Oct 2025"
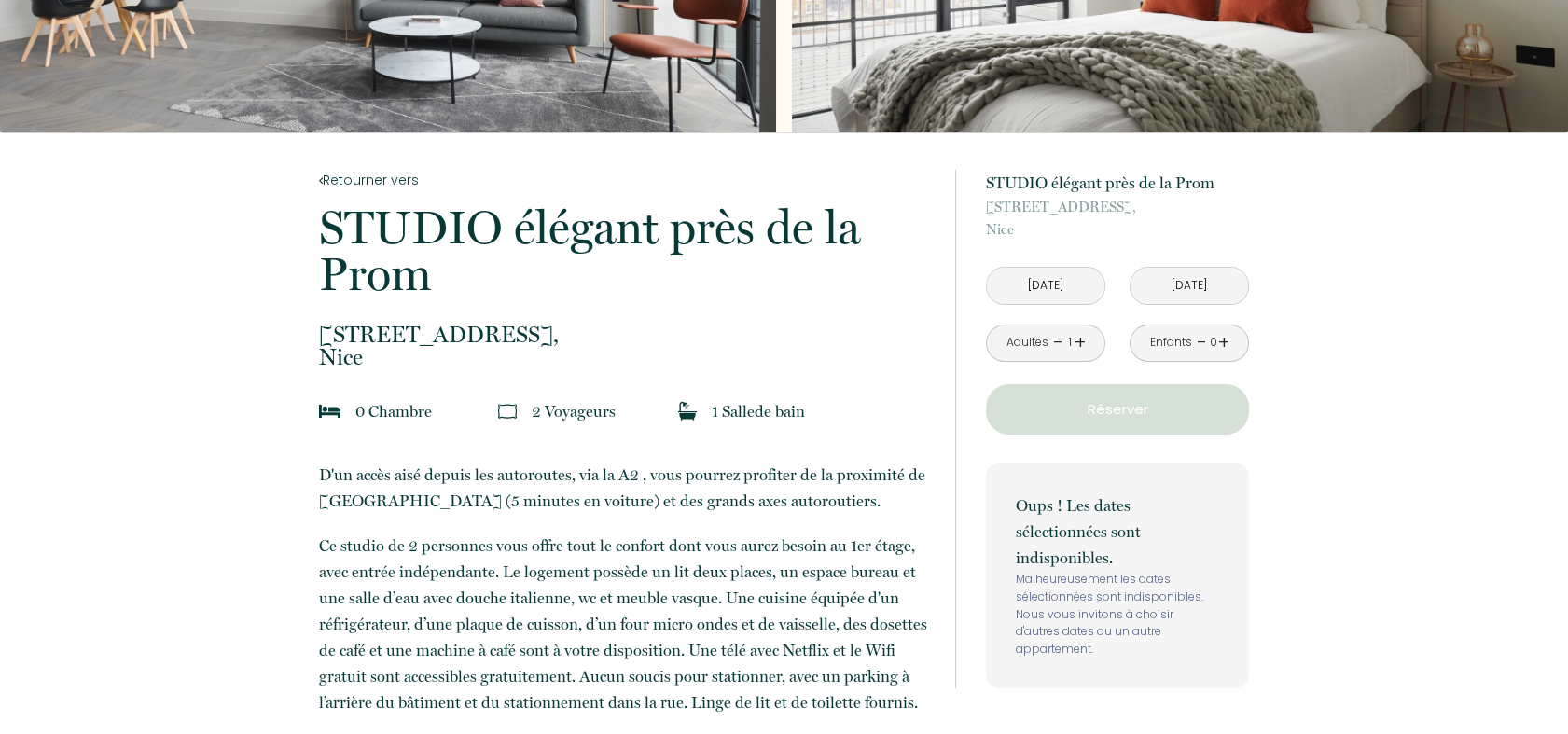
click at [1204, 467] on div "Oups ! Les dates sélectionnées sont indisponibles. Malheureusement les dates sé…" at bounding box center [1117, 575] width 263 height 226
click at [1213, 281] on input "Mer 15 Oct 2025" at bounding box center [1189, 285] width 117 height 37
click at [1190, 297] on input "Mer 15 Oct 2025" at bounding box center [1189, 285] width 117 height 37
click at [1198, 297] on input "Mer 15 Oct 2025" at bounding box center [1189, 285] width 117 height 37
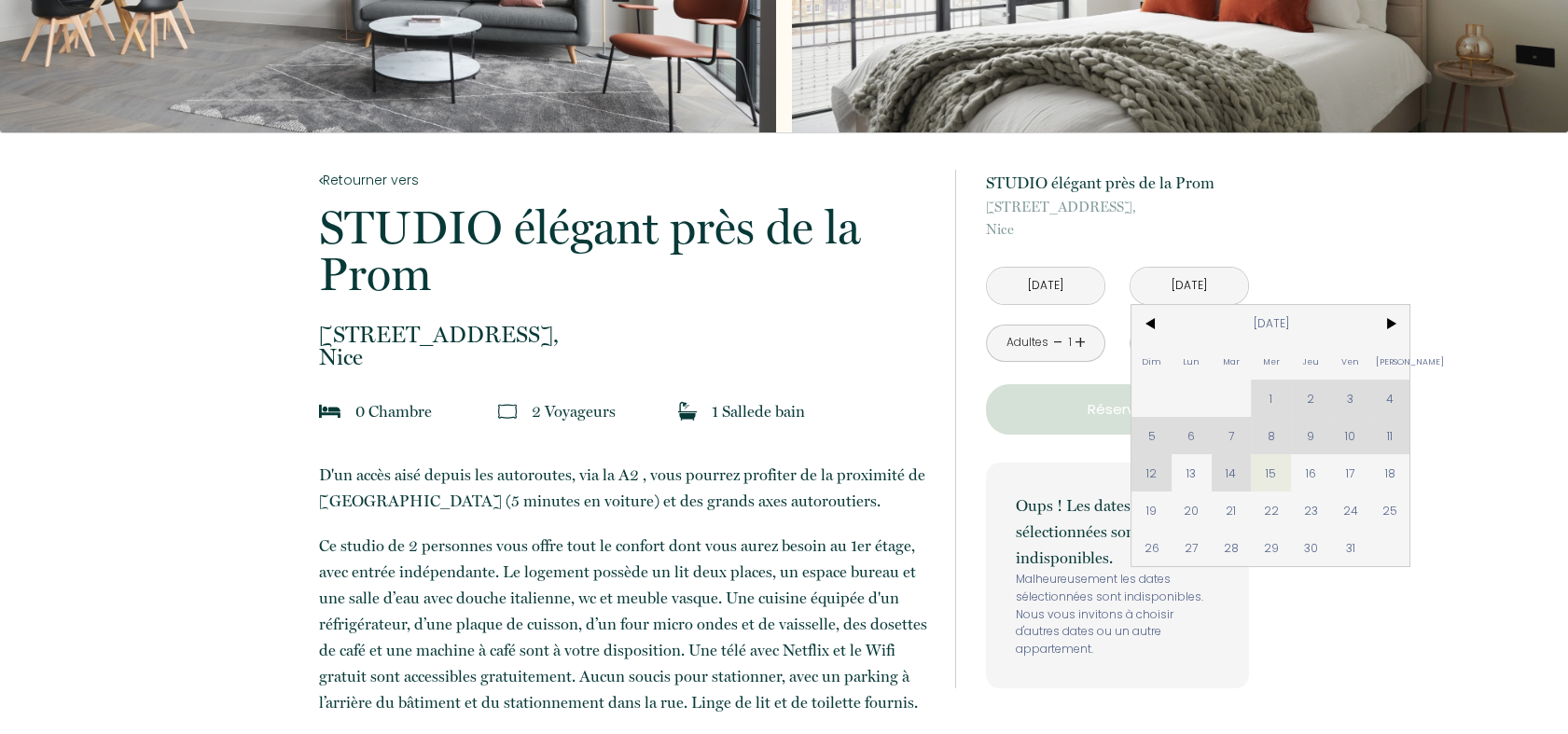
click at [1264, 401] on div "Dim Lun Mar Mer Jeu Ven Sam 1 2 3 4 5 6 7 8 9 10 11 12 13 14 15 16 17 18 19 20 …" at bounding box center [1270, 436] width 278 height 262
click at [1318, 510] on span "23" at bounding box center [1311, 510] width 40 height 38
type input "Jeu 23 Oct 2025"
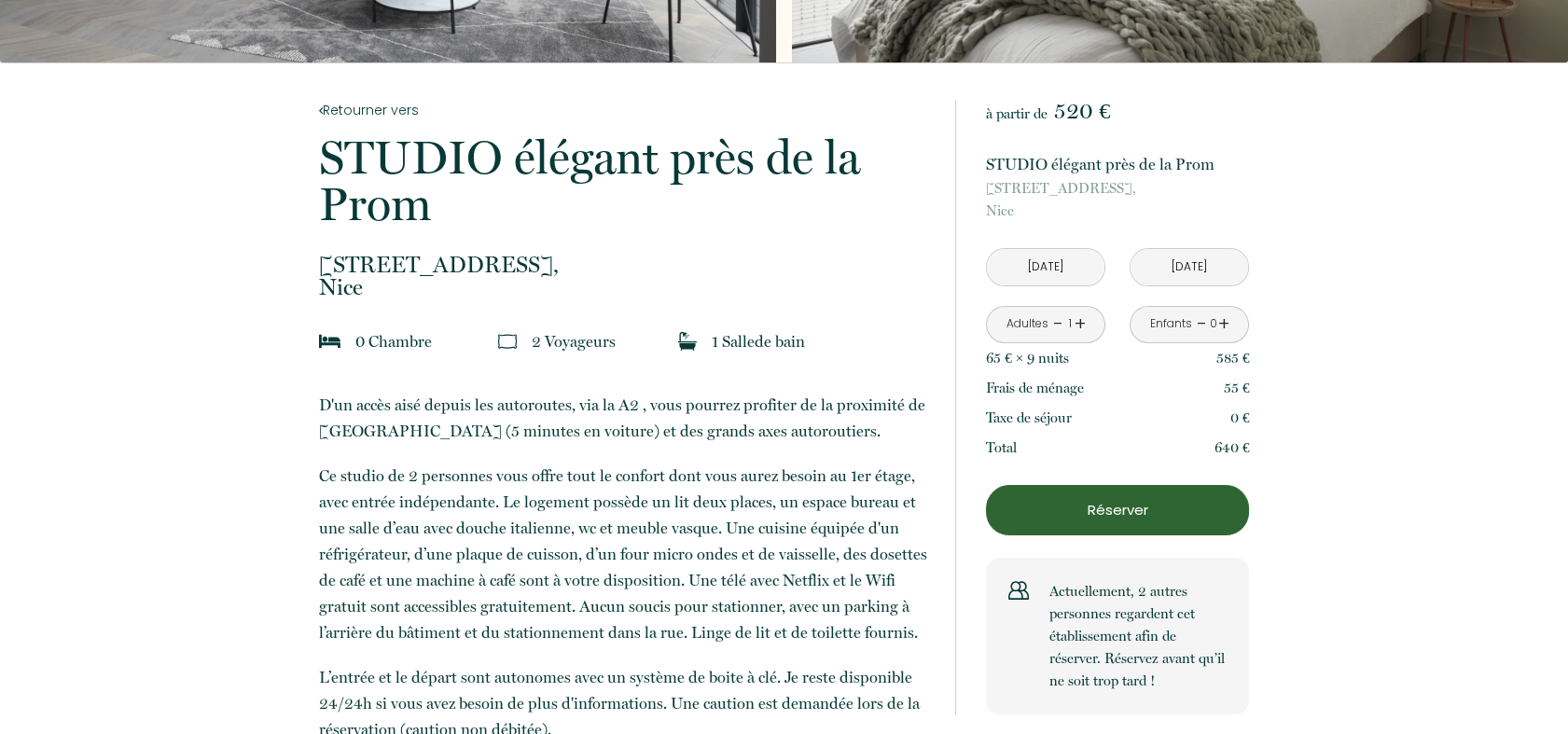
scroll to position [0, 0]
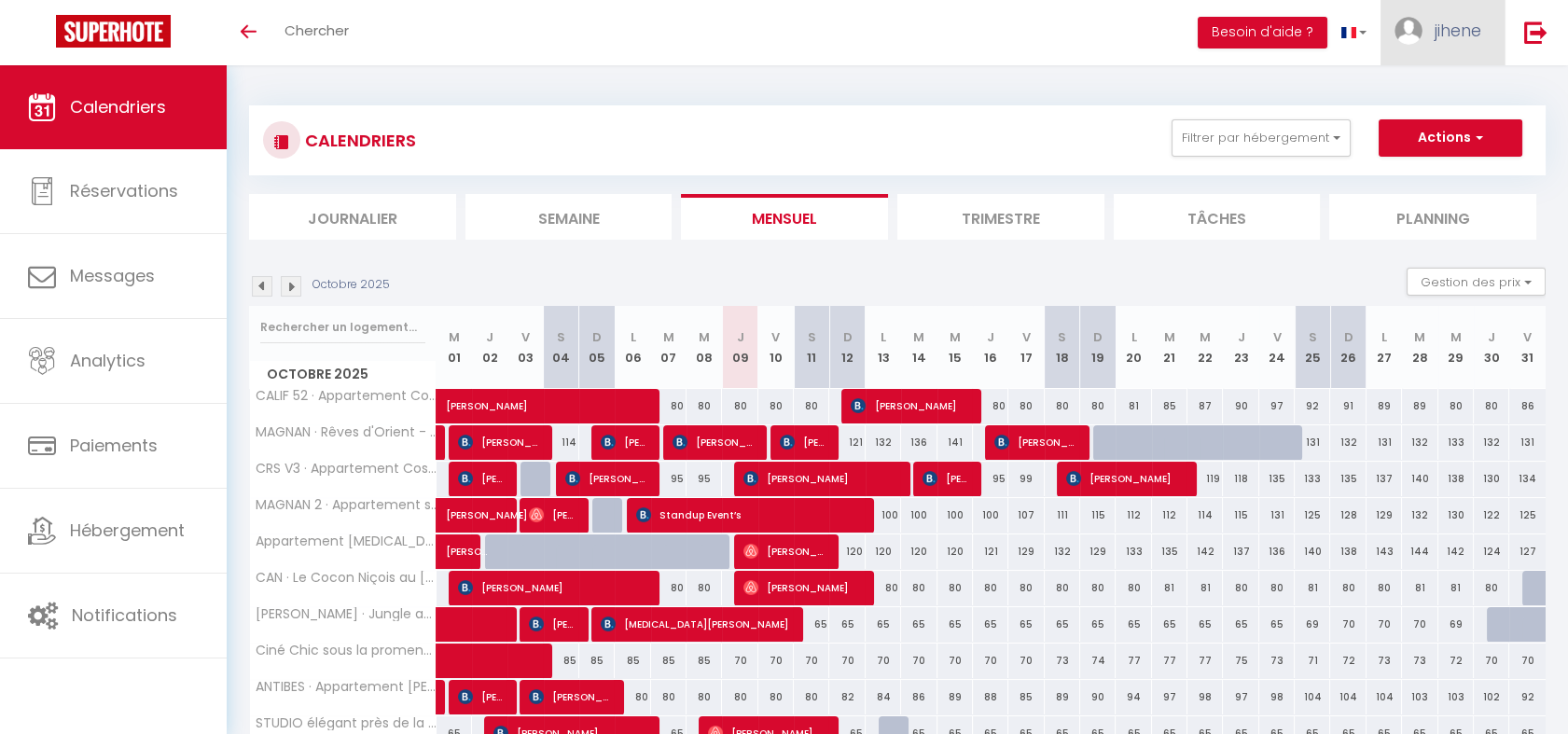
click at [1468, 23] on span "jihene" at bounding box center [1458, 30] width 47 height 23
click at [1413, 121] on link "Équipe" at bounding box center [1430, 127] width 138 height 32
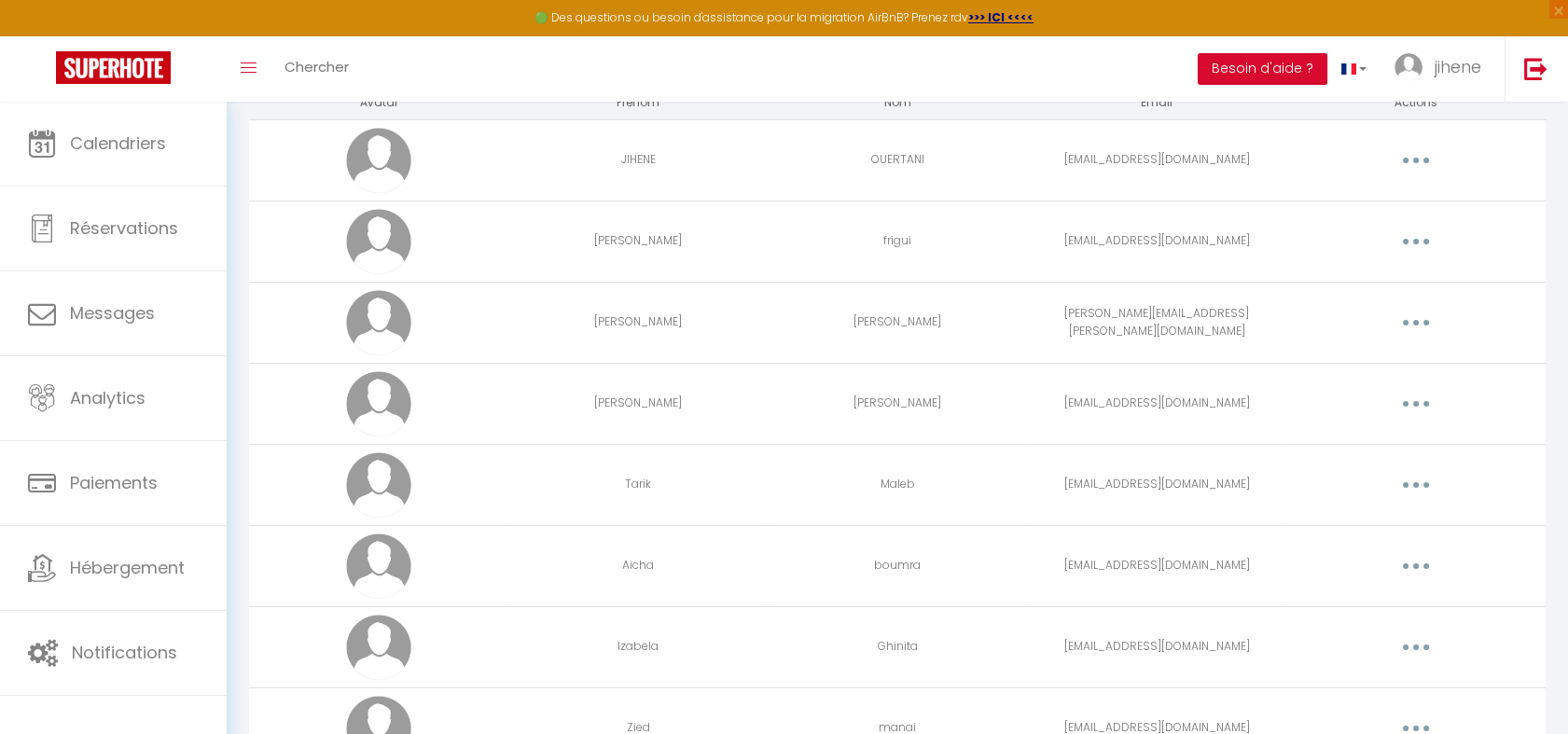
scroll to position [110, 0]
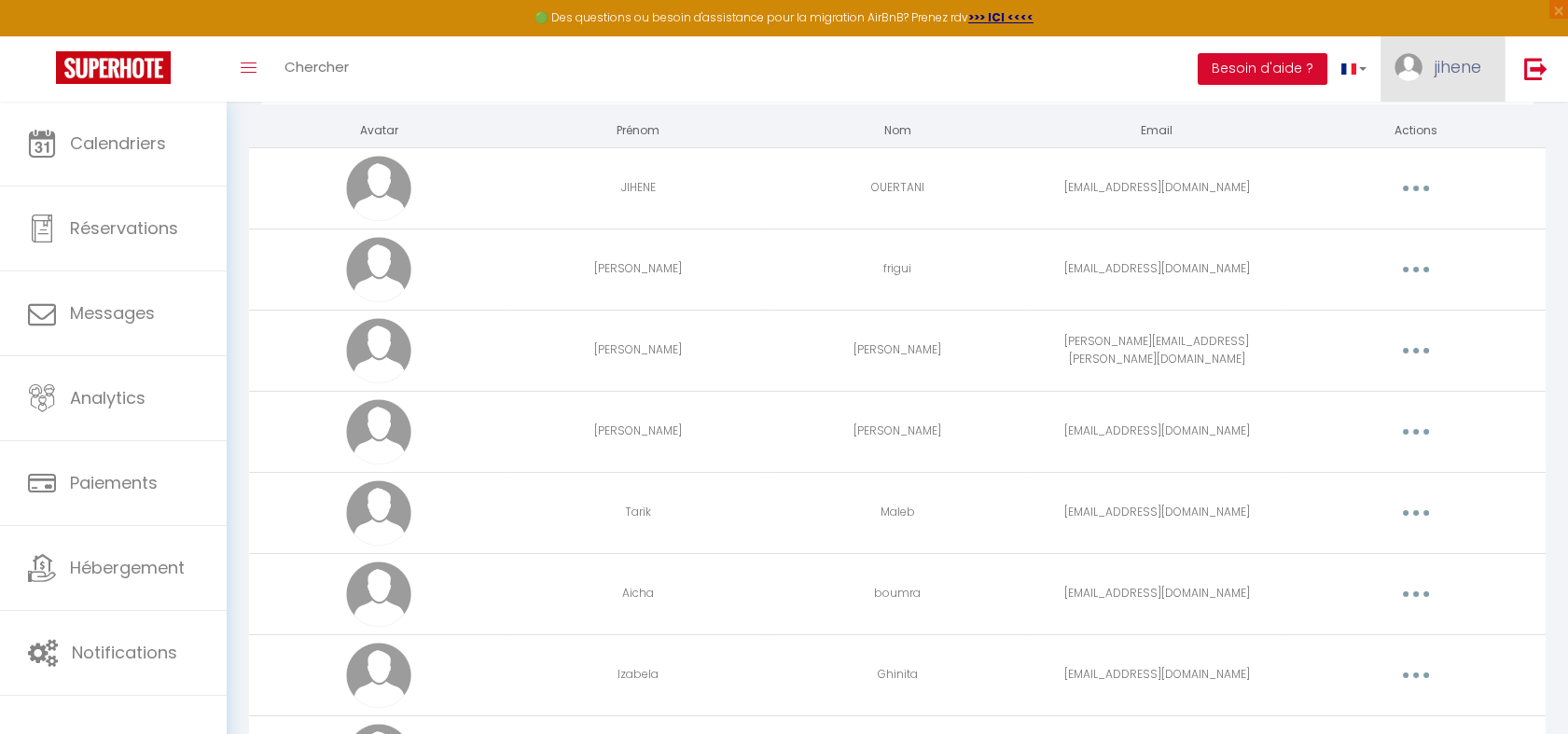
click at [1462, 72] on span "jihene" at bounding box center [1458, 66] width 47 height 23
click at [1433, 117] on link "Paramètres" at bounding box center [1430, 129] width 138 height 32
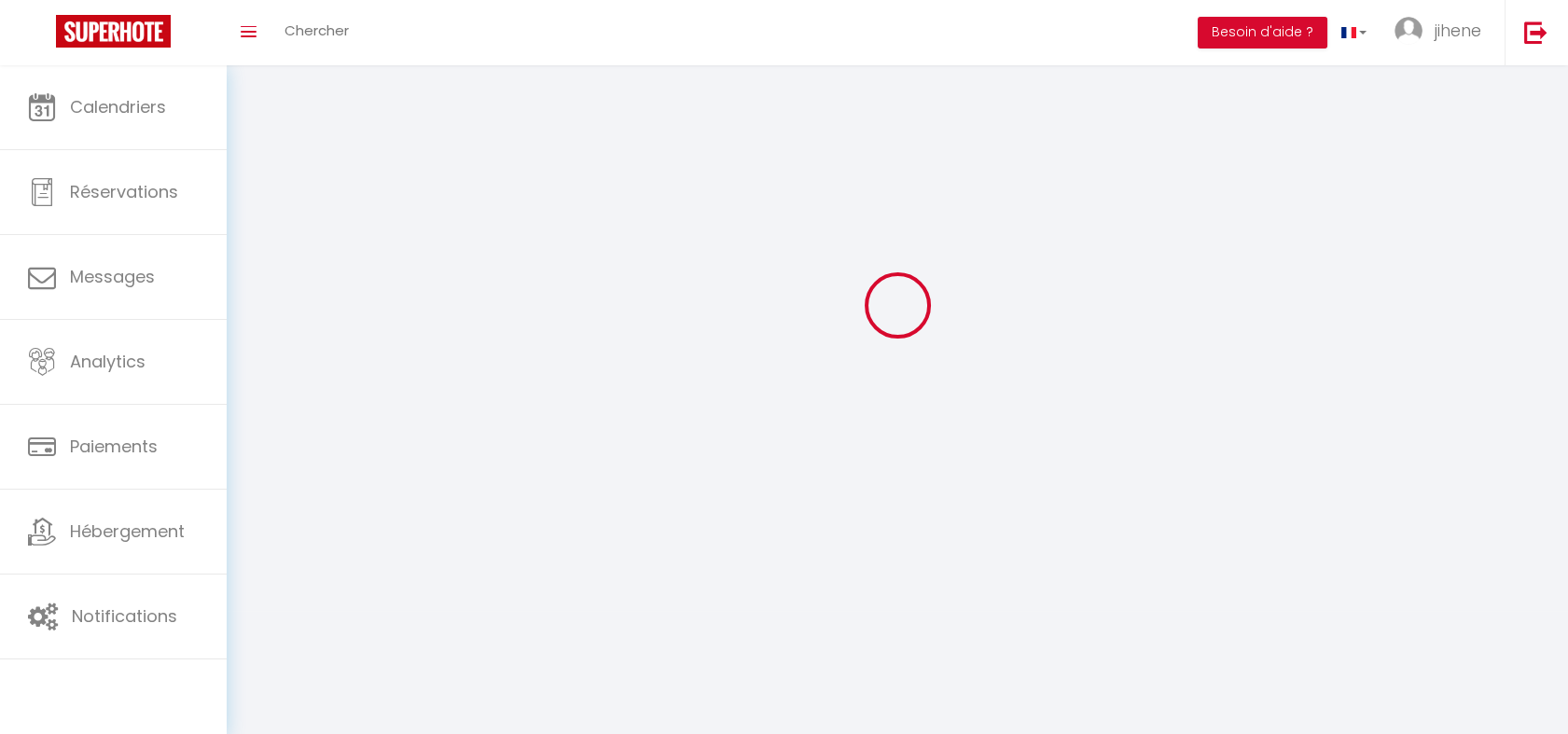
type input "jihene"
type input "OUERTANI"
type input "0662916911"
type input "80 Avenue Henri Matisse"
type input "06200"
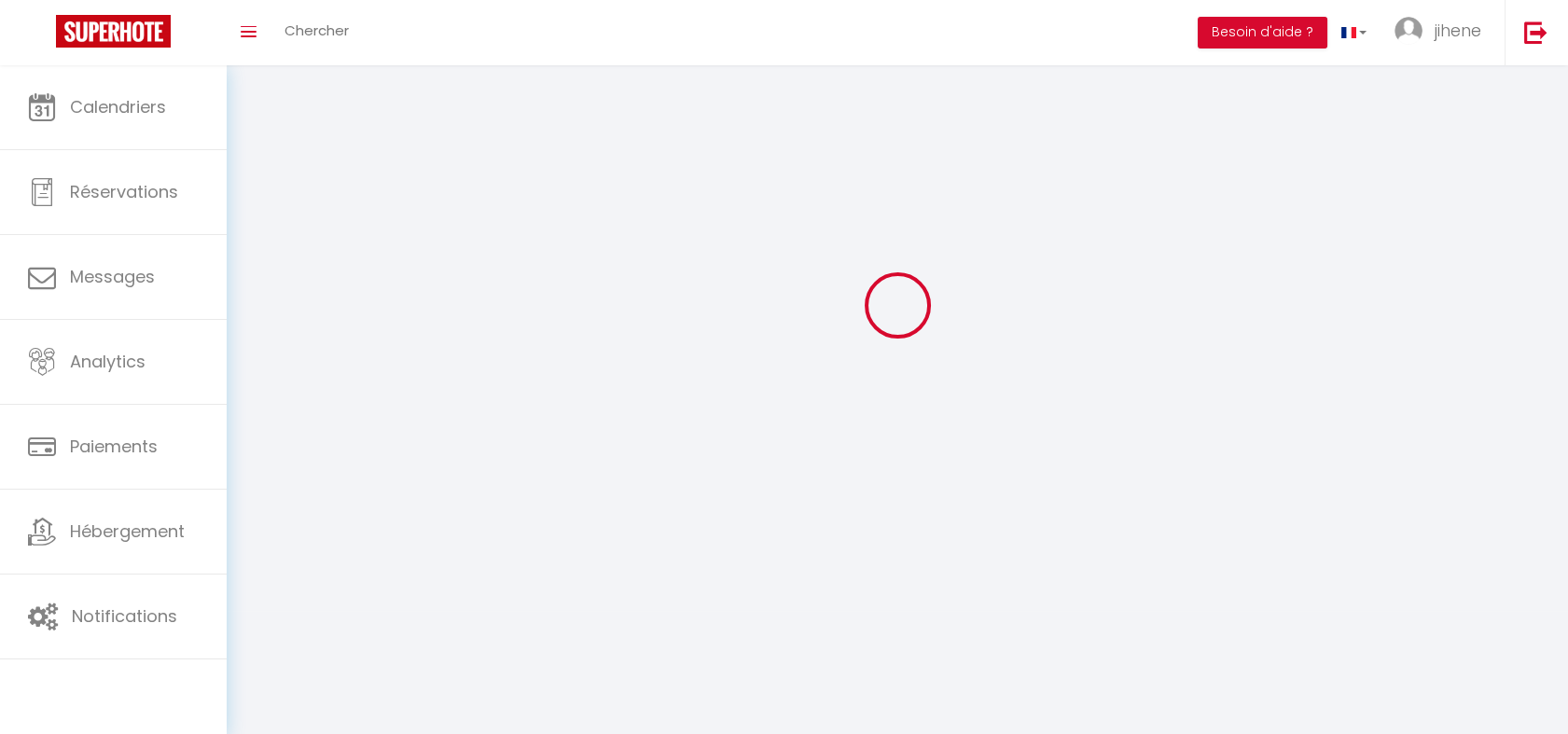
type input "nice"
select select "28"
type input "LPIspoRpJ4ZrUihWsG2egaD0m"
type input "yVz6yGEmJJnAb53fv2lfP1cDd"
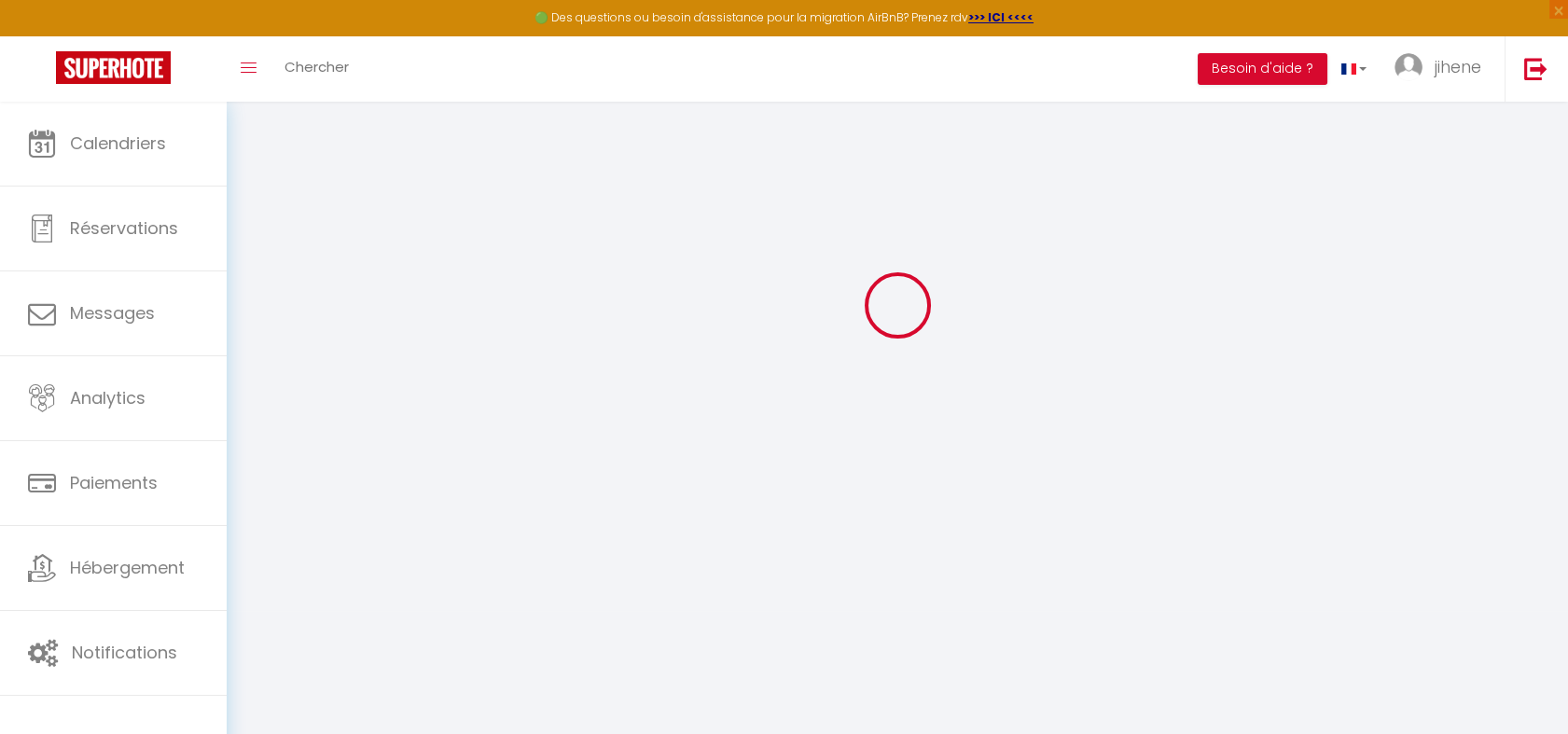
type input "LPIspoRpJ4ZrUihWsG2egaD0m"
type input "yVz6yGEmJJnAb53fv2lfP1cDd"
type input "https://app.superhote.com/#/get-available-rentals/yVz6yGEmJJnAb53fv2lfP1cDd"
select select "fr"
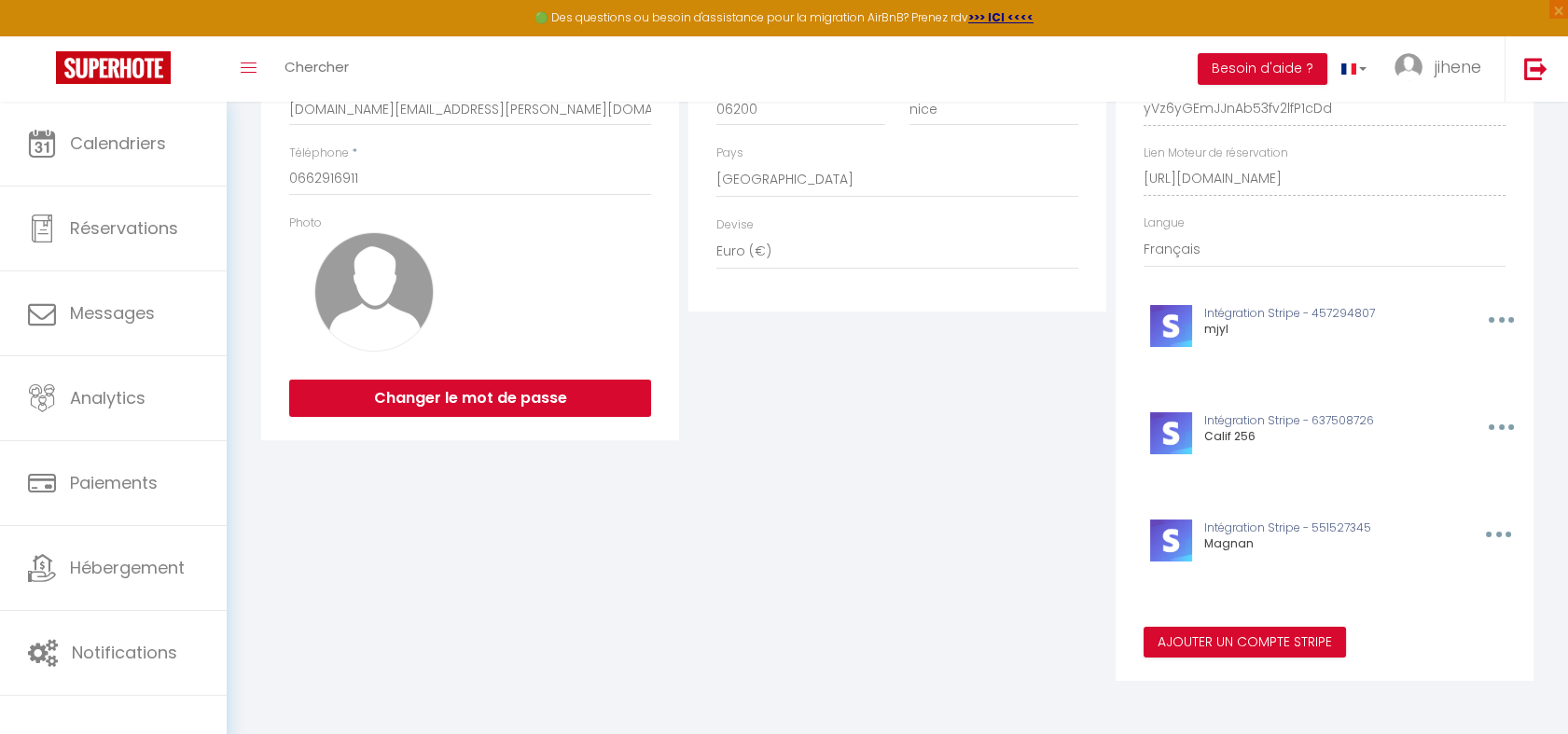
scroll to position [0, 0]
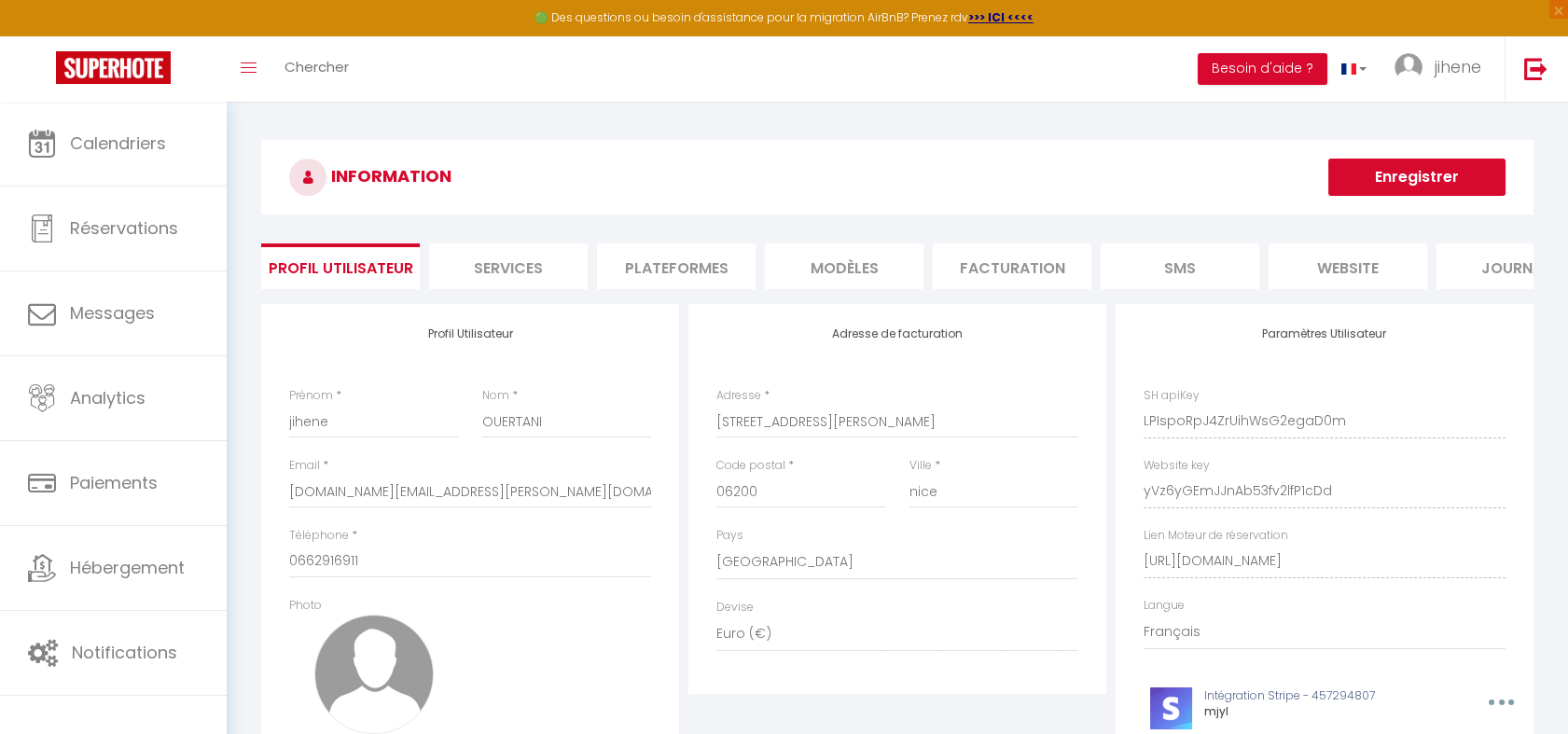
click at [672, 271] on li "Plateformes" at bounding box center [676, 267] width 158 height 46
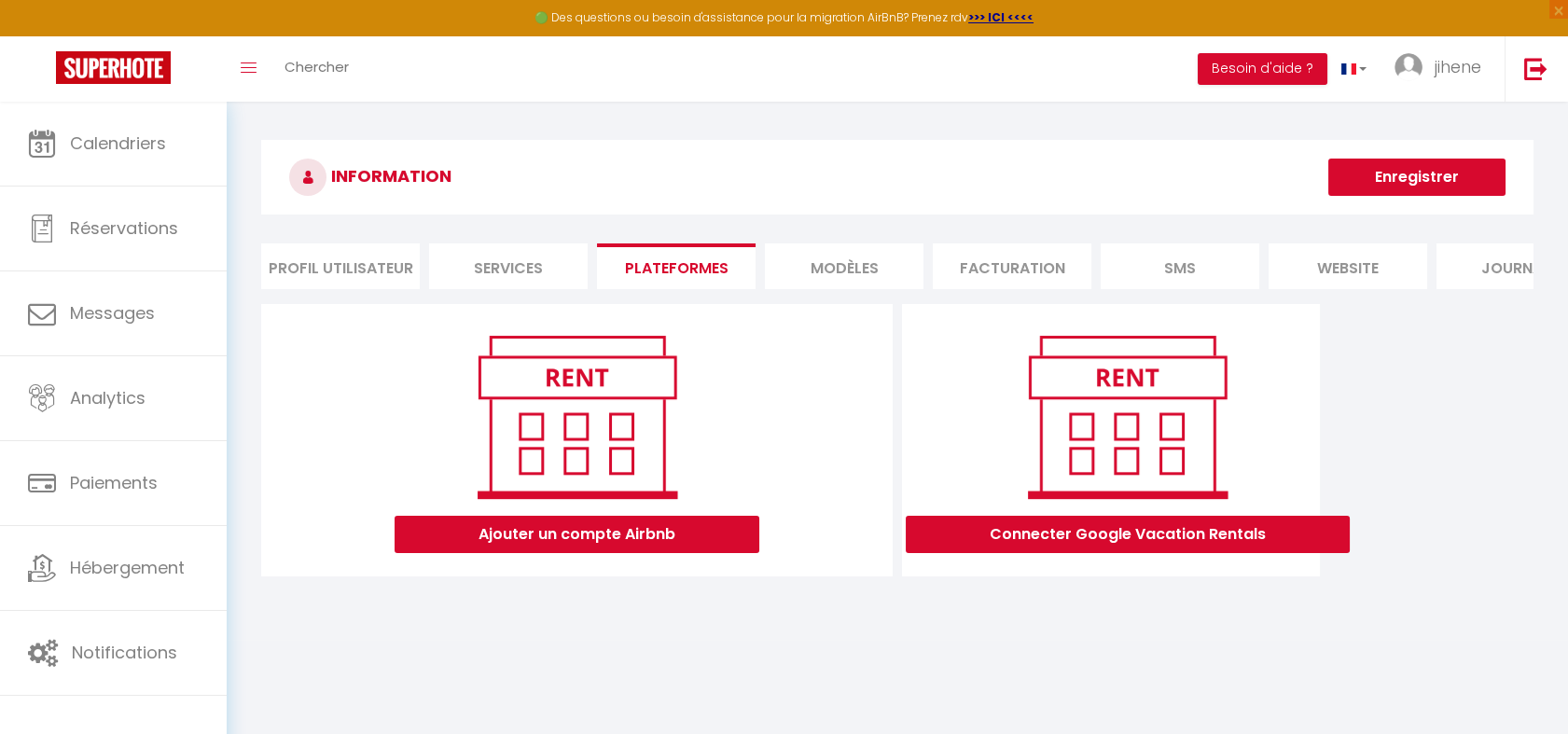
click at [314, 277] on li "Profil Utilisateur" at bounding box center [340, 267] width 158 height 46
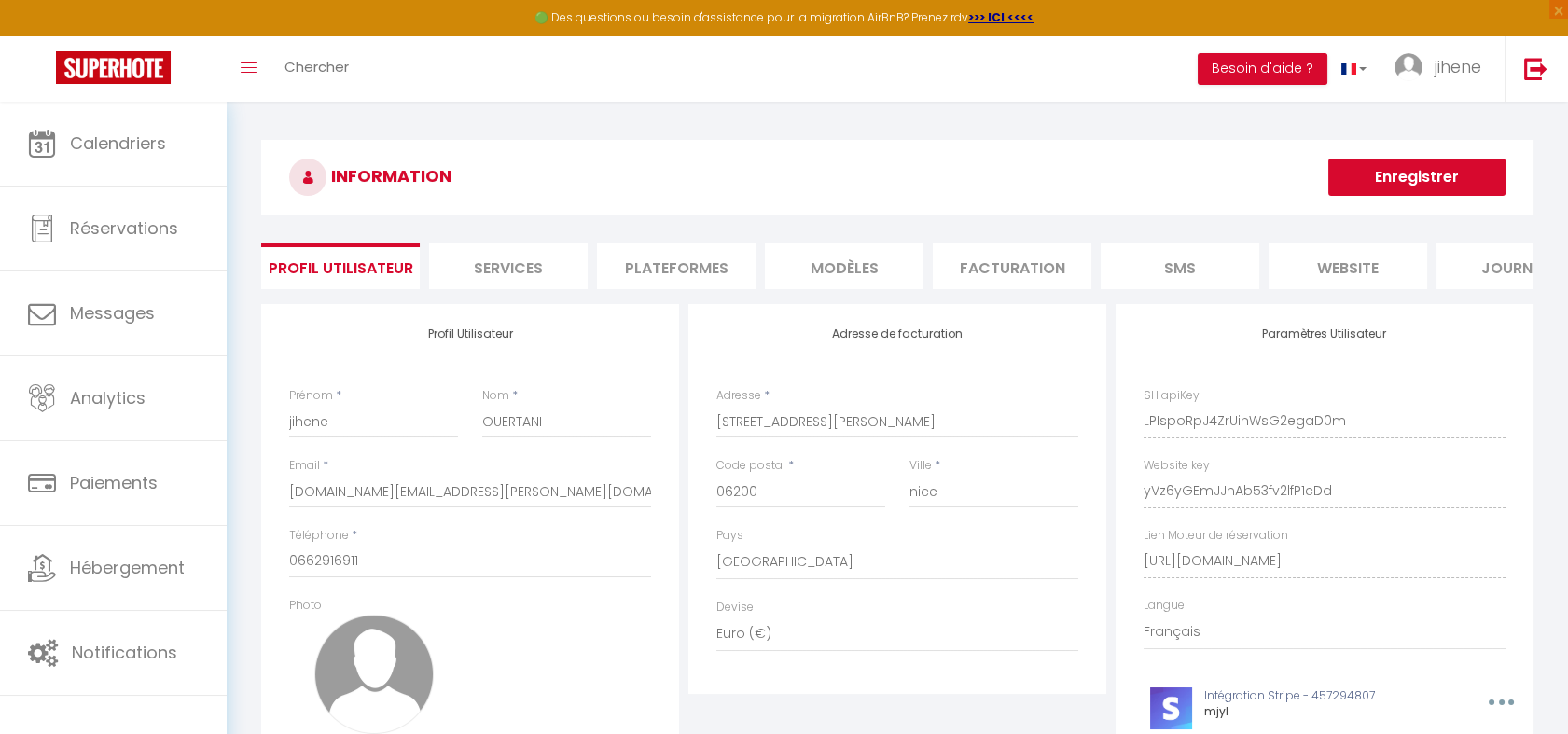
click at [490, 247] on li "Services" at bounding box center [507, 267] width 158 height 46
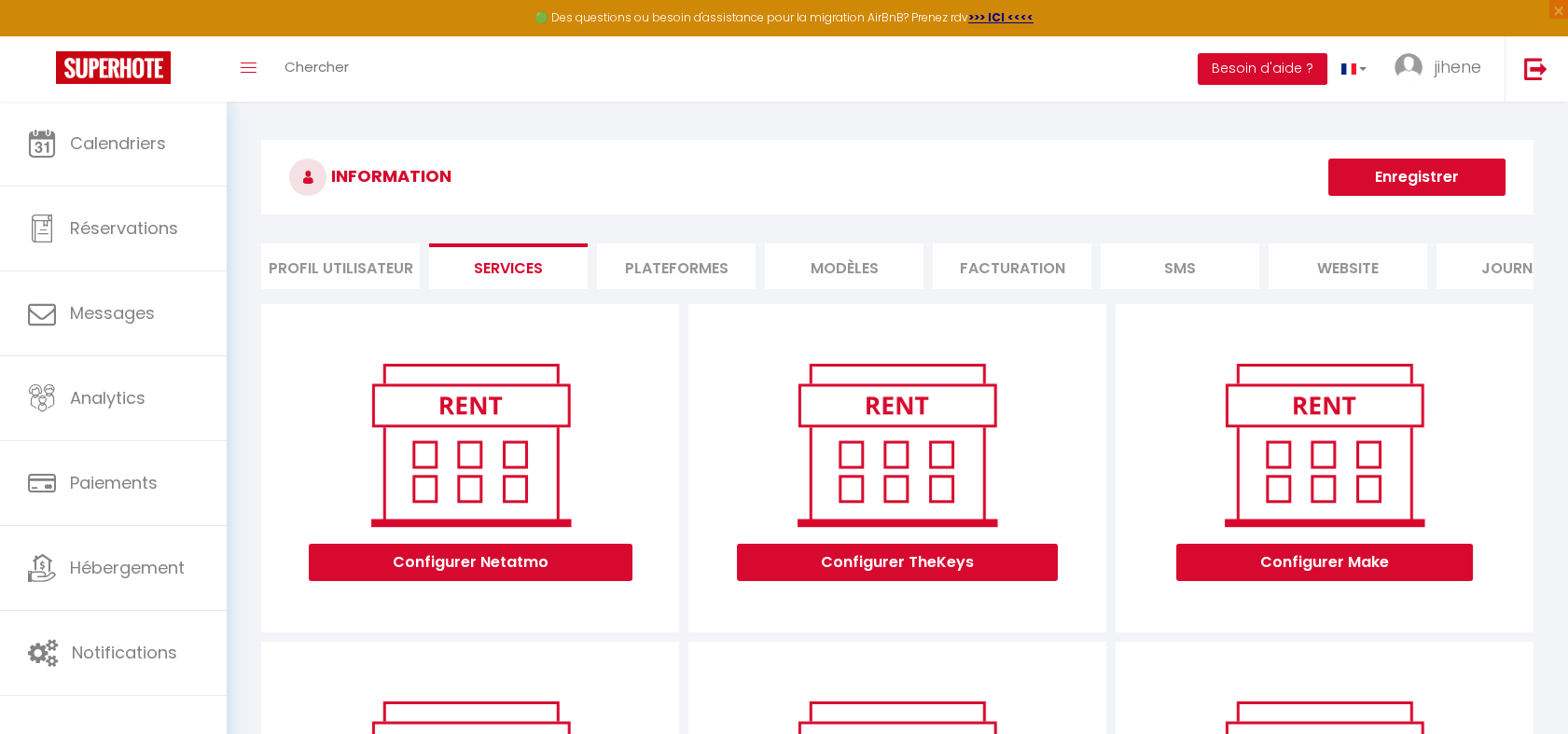
click at [653, 250] on li "Plateformes" at bounding box center [676, 267] width 158 height 46
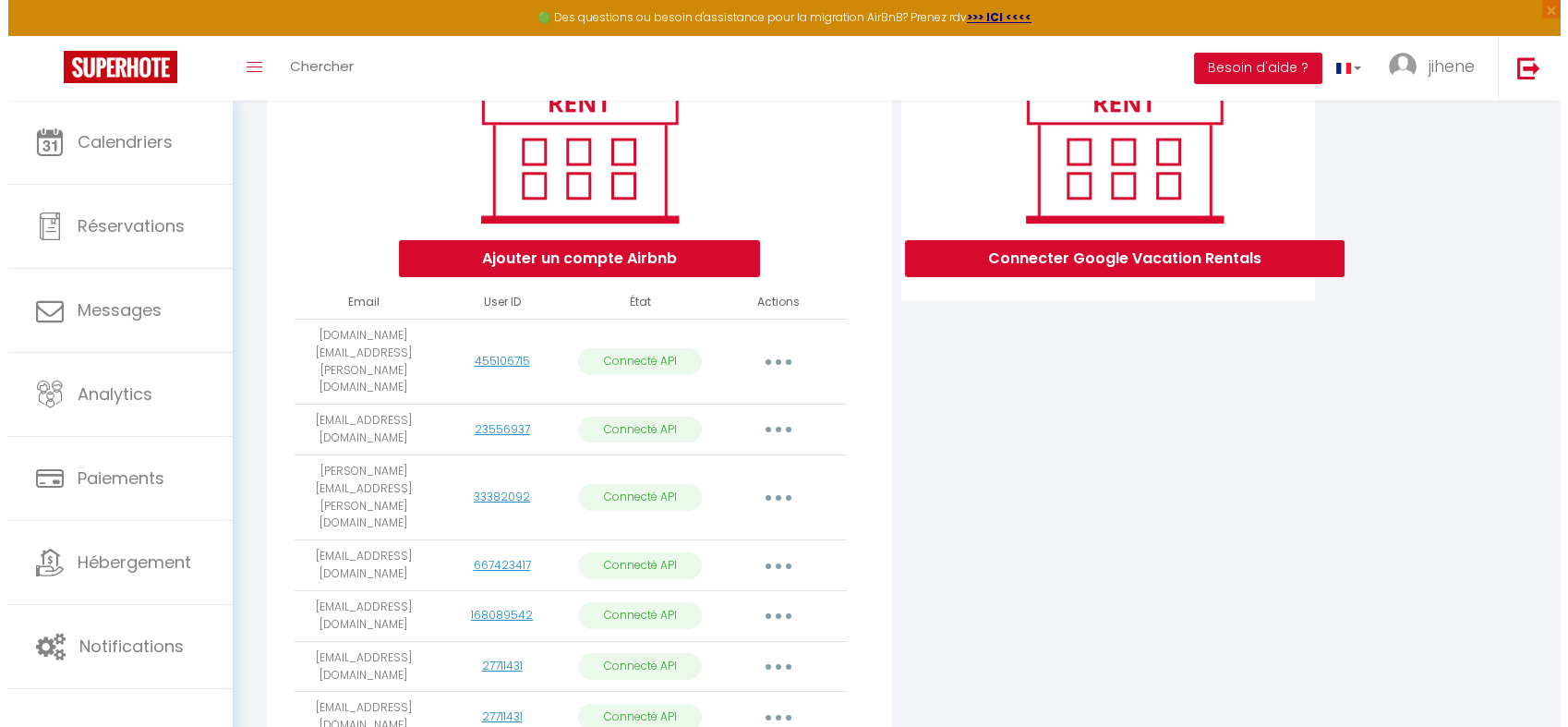
scroll to position [318, 0]
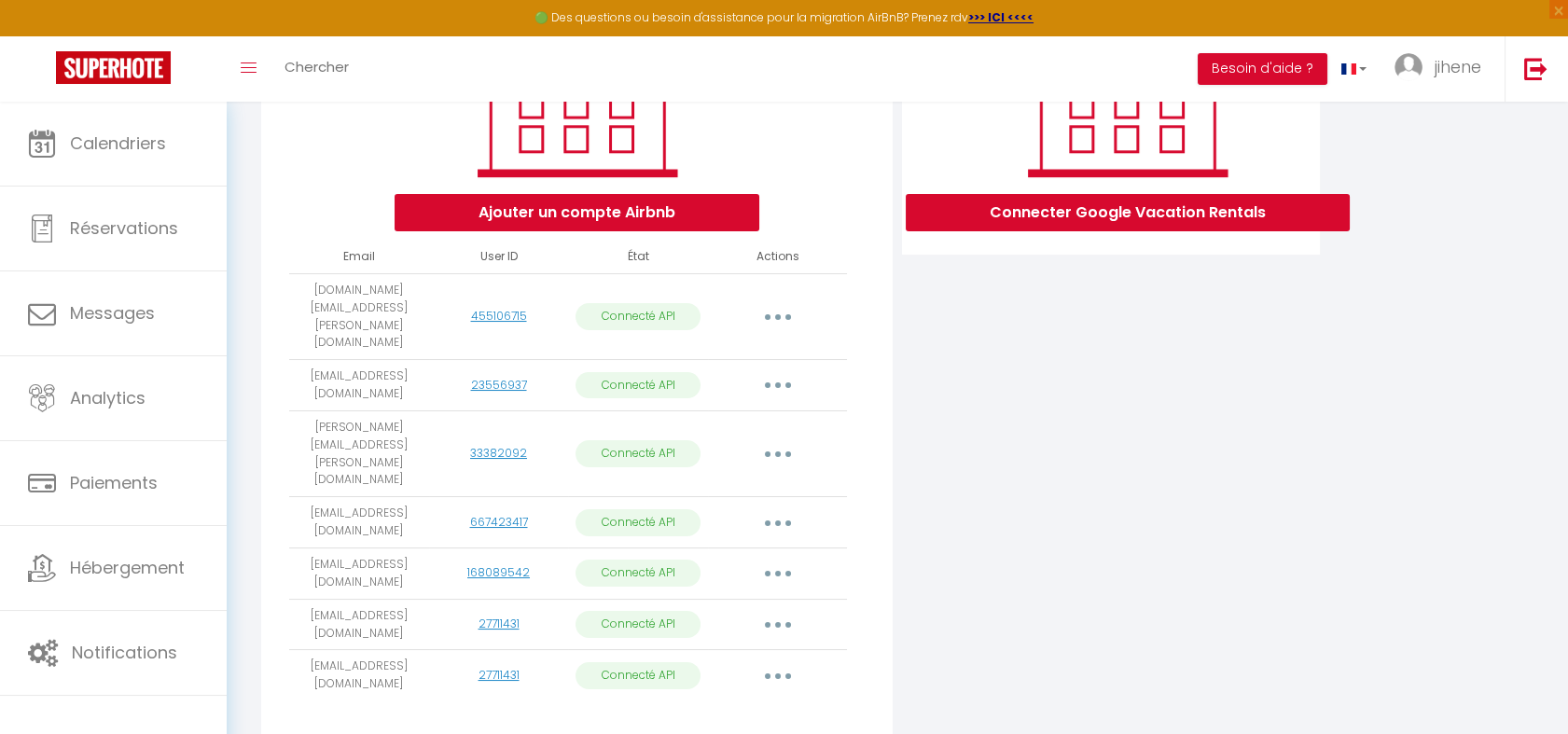
click at [984, 627] on div "Connecter Google Vacation Rentals" at bounding box center [1110, 365] width 427 height 767
click at [788, 610] on button "button" at bounding box center [778, 625] width 53 height 30
click at [968, 625] on div "Connecter Google Vacation Rentals" at bounding box center [1110, 365] width 427 height 767
click at [919, 609] on div "Connecter Google Vacation Rentals" at bounding box center [1110, 365] width 427 height 767
click at [786, 610] on button "button" at bounding box center [778, 625] width 53 height 30
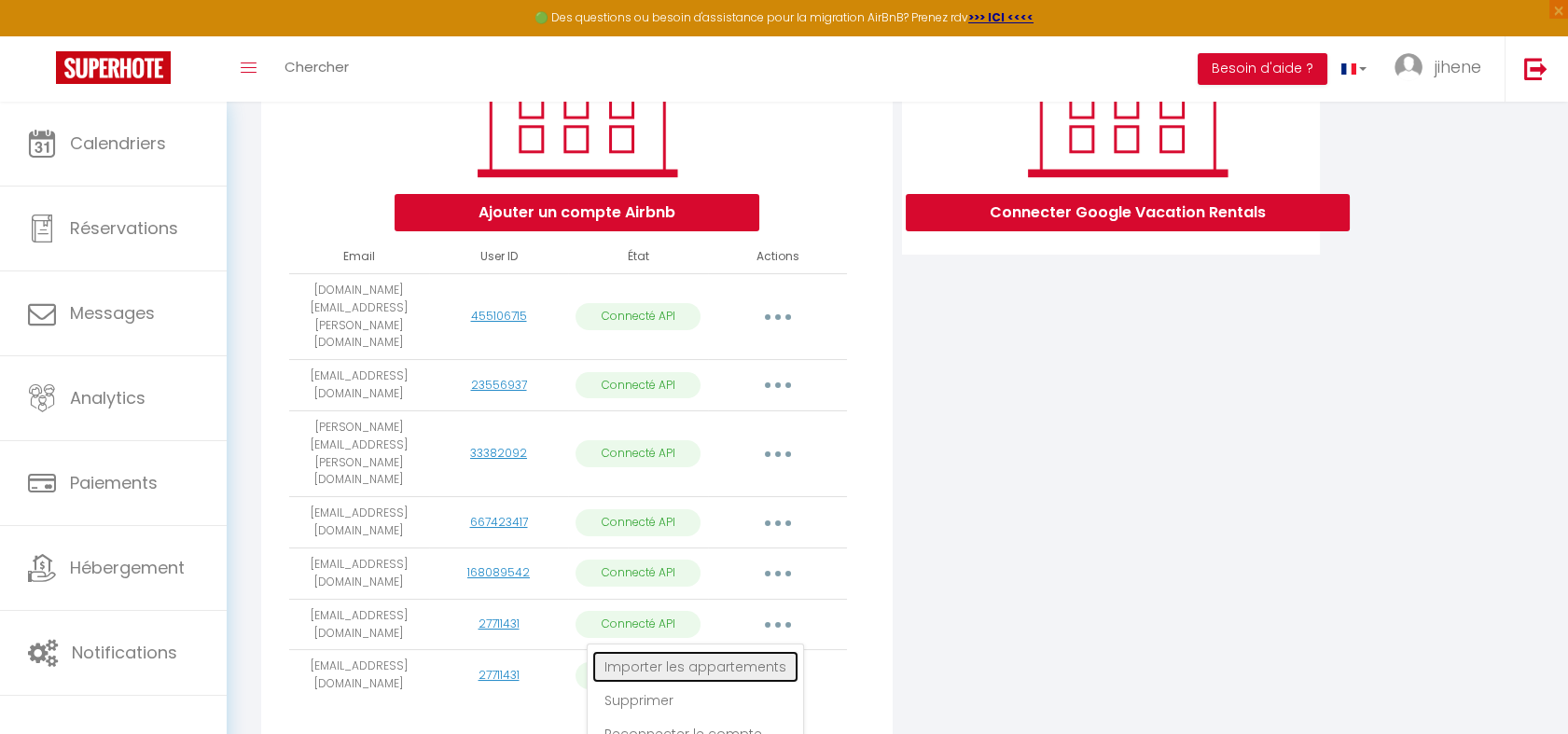
click at [724, 650] on link "Importer les appartements" at bounding box center [694, 666] width 206 height 32
select select
select select "72495"
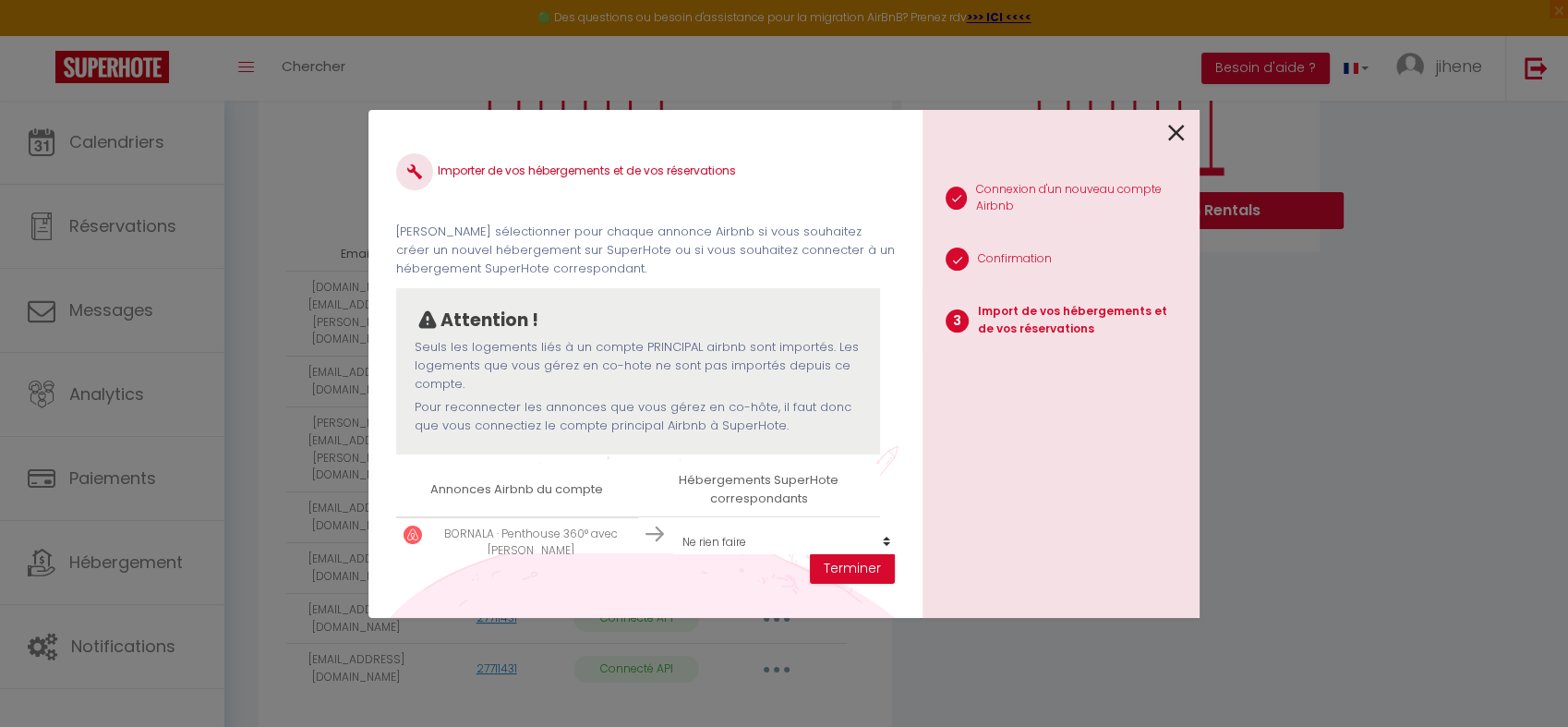
scroll to position [121, 0]
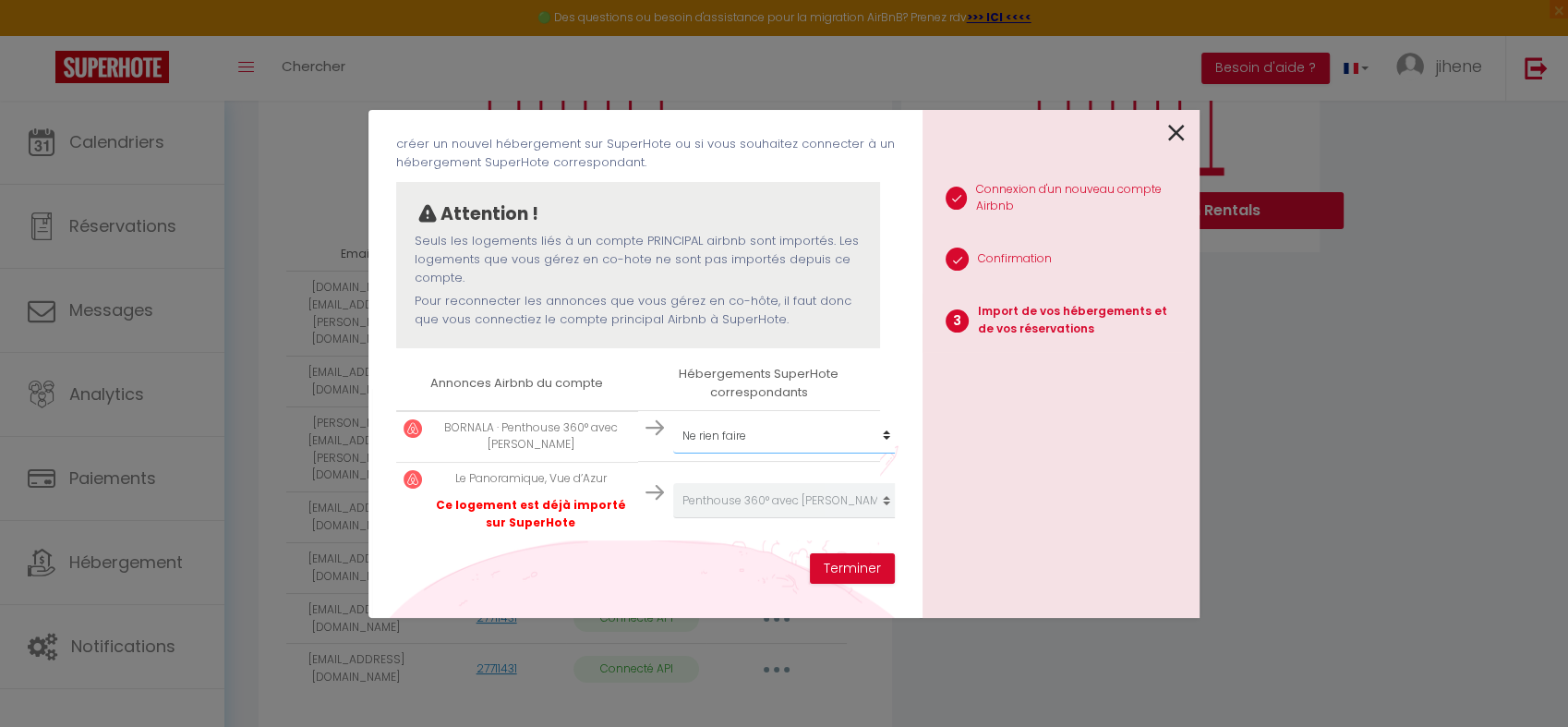
click at [791, 419] on select "Créer un nouvel hébergement Ne rien faire HENRI · Jungle appart - Free Parking …" at bounding box center [787, 436] width 228 height 35
select select "72495"
click at [674, 419] on select "Créer un nouvel hébergement Ne rien faire HENRI · Jungle appart - Free Parking …" at bounding box center [787, 436] width 228 height 35
click at [835, 577] on button "Terminer" at bounding box center [852, 569] width 85 height 32
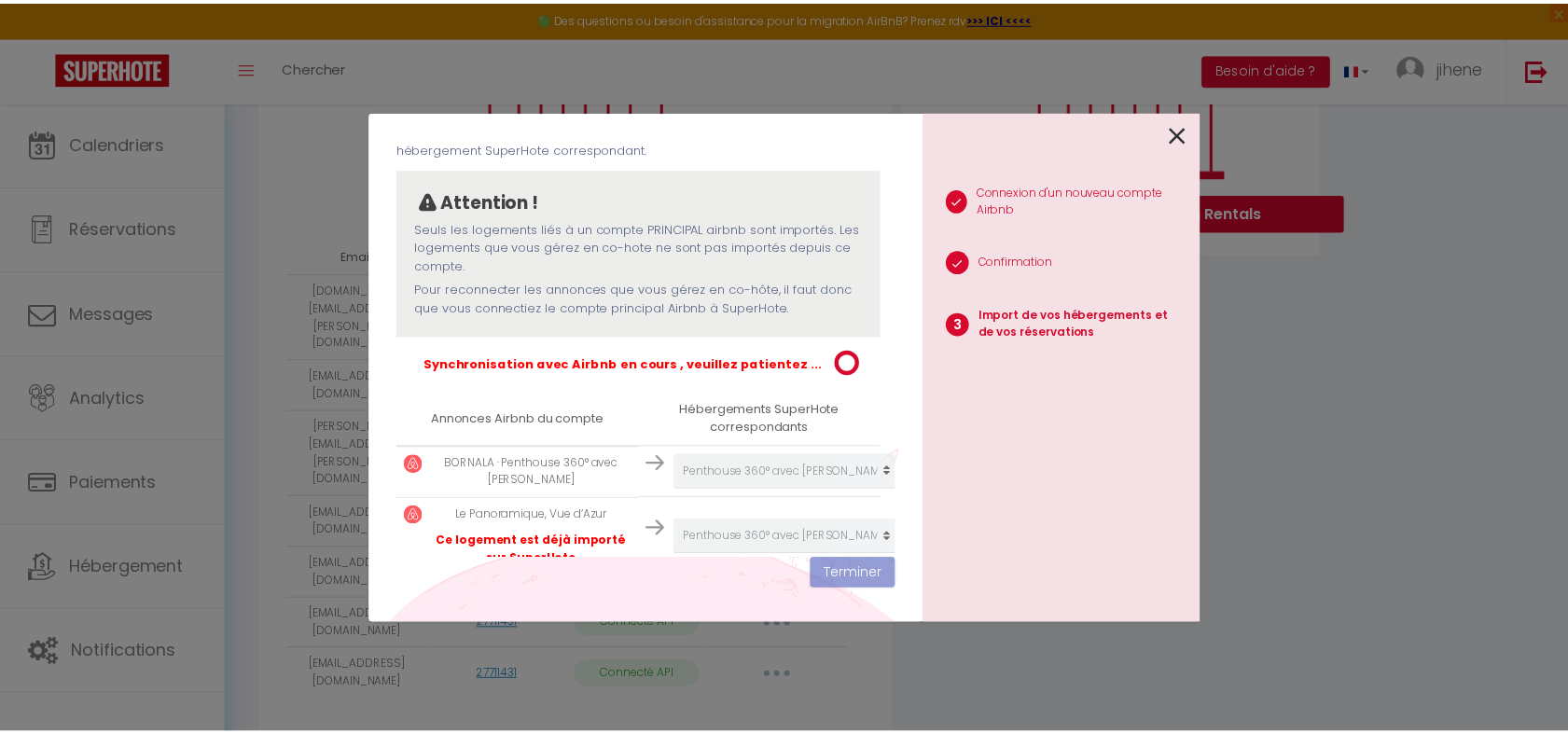
scroll to position [169, 0]
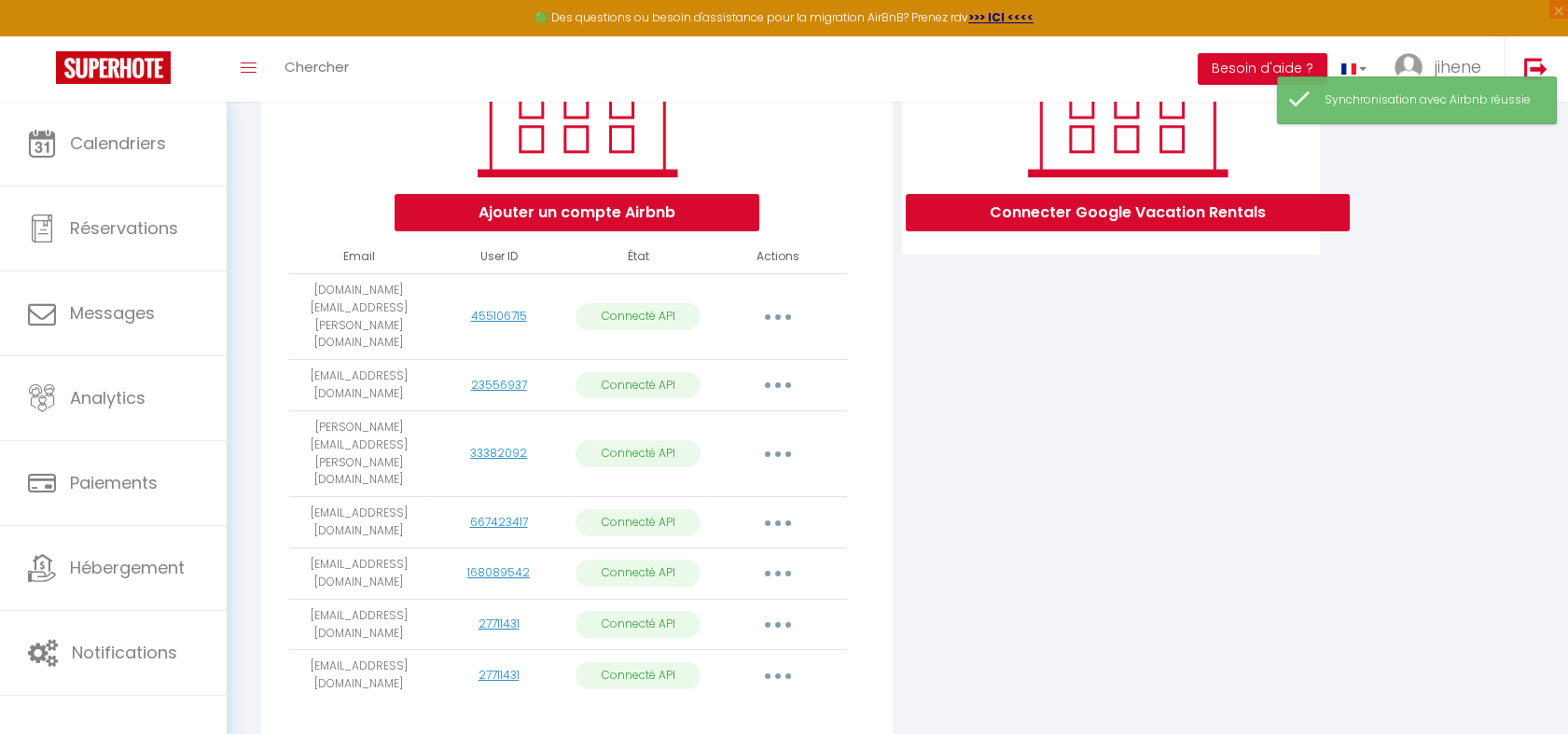
click at [782, 610] on button "button" at bounding box center [778, 625] width 53 height 30
click at [945, 553] on div "Connecter Google Vacation Rentals" at bounding box center [1110, 365] width 427 height 767
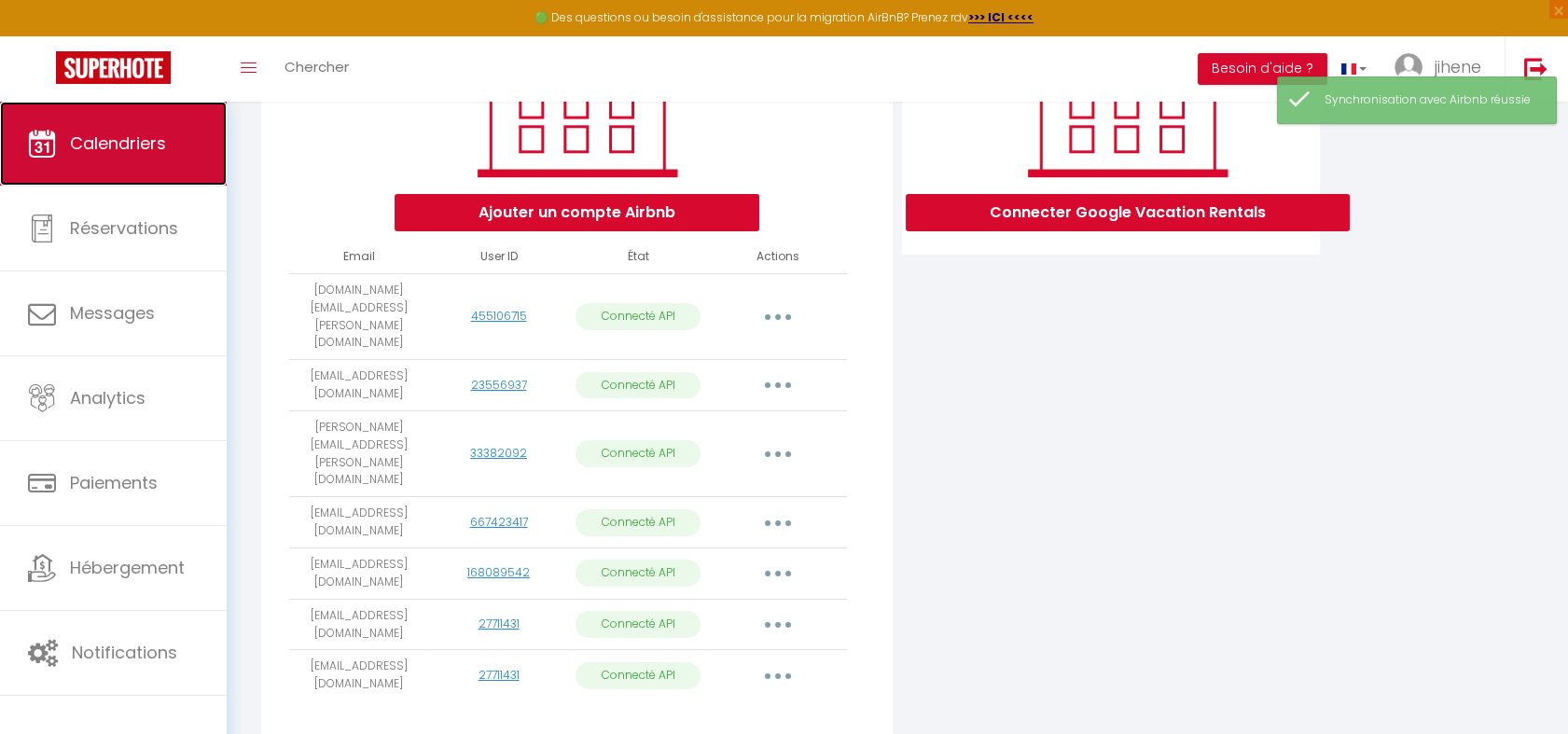
click at [90, 122] on link "Calendriers" at bounding box center [113, 143] width 227 height 84
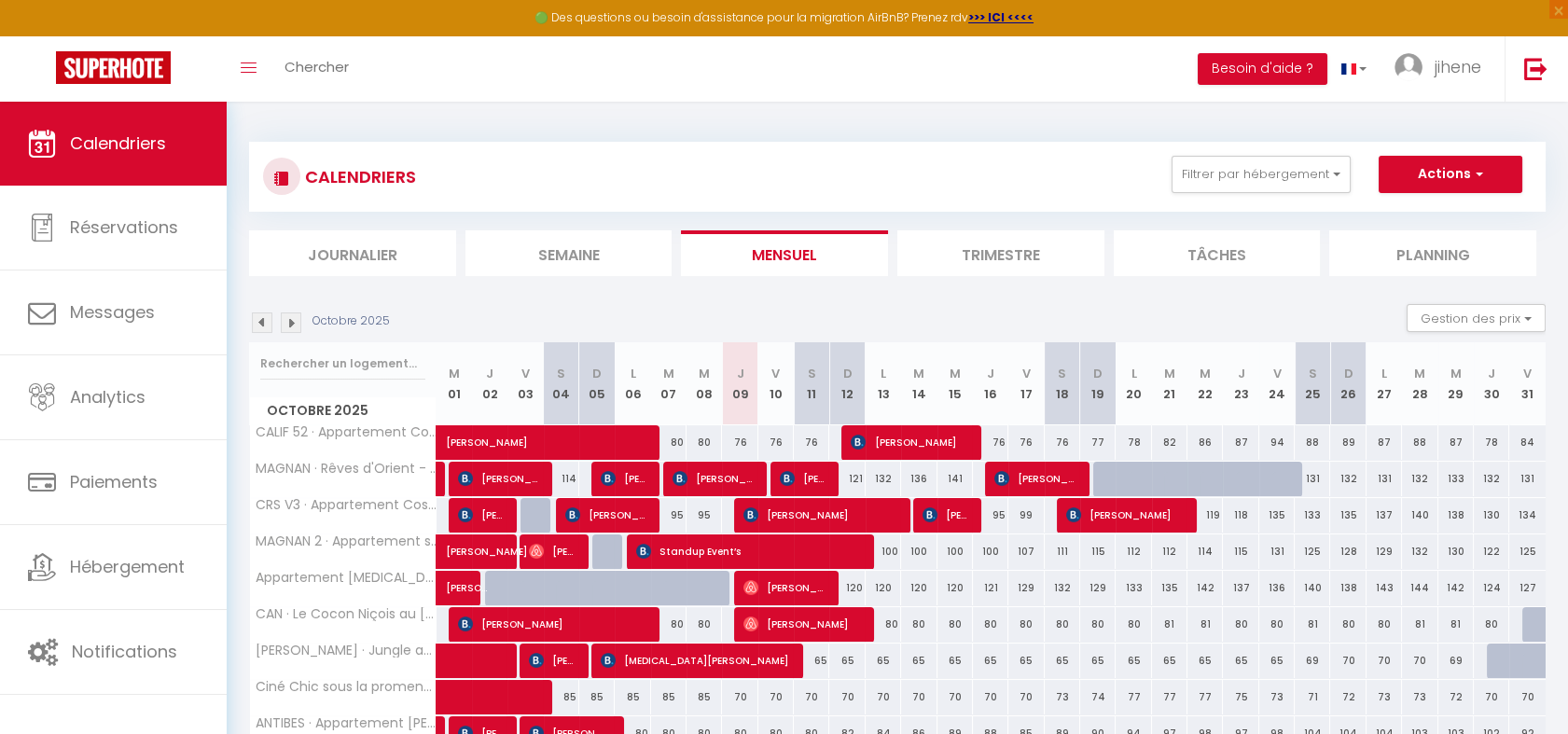
scroll to position [275, 0]
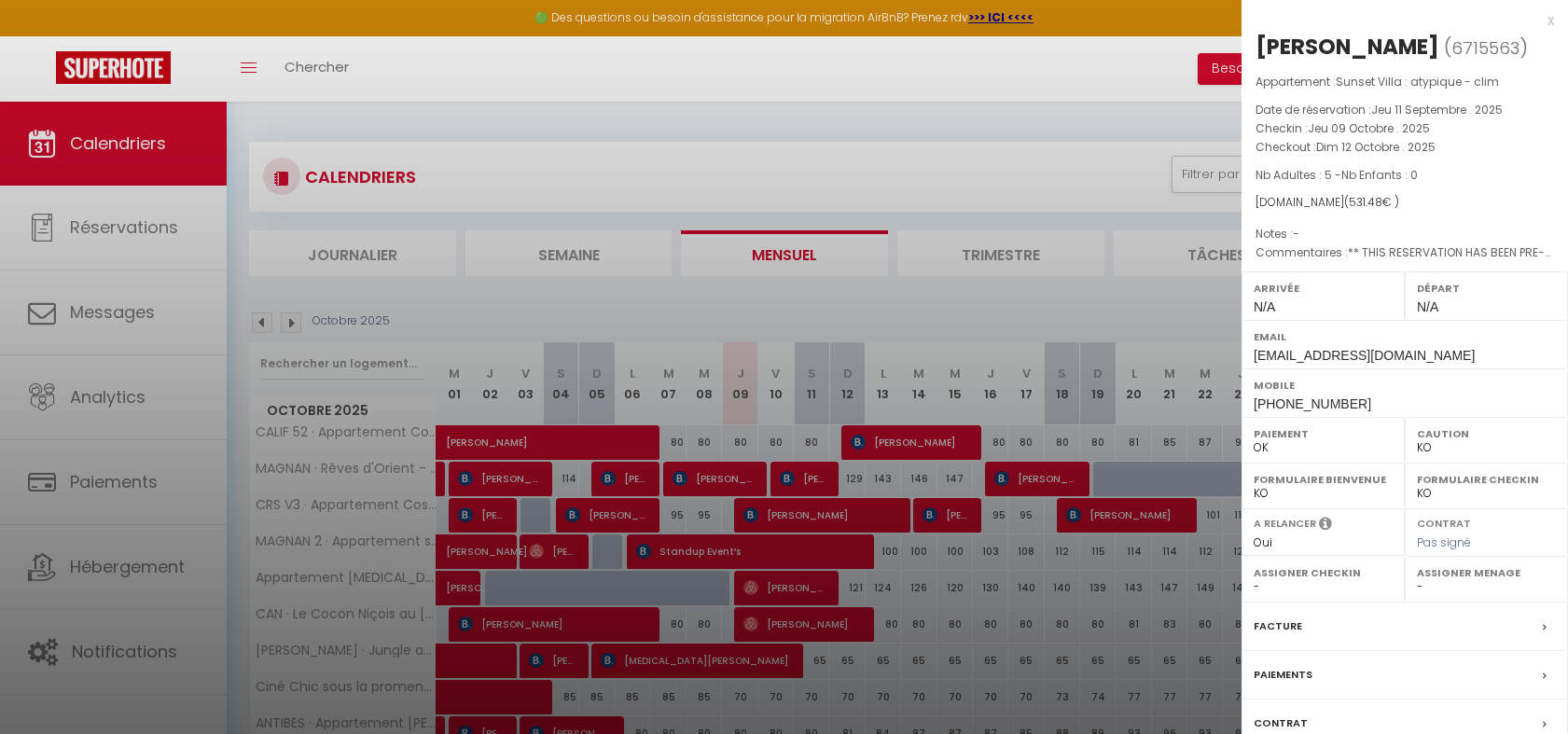
select select "KO"
select select "0"
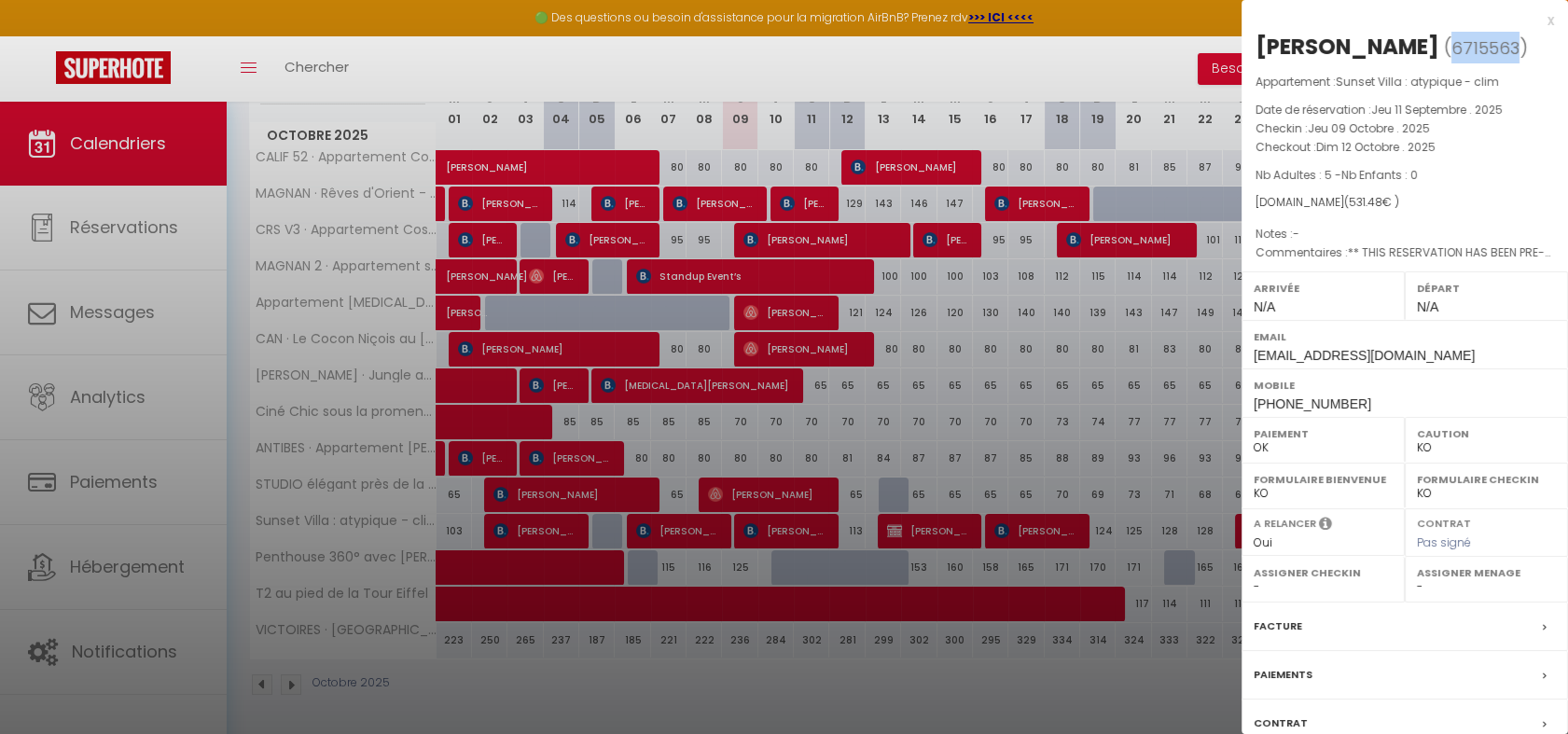
scroll to position [275, 0]
click at [599, 699] on div at bounding box center [784, 367] width 1568 height 734
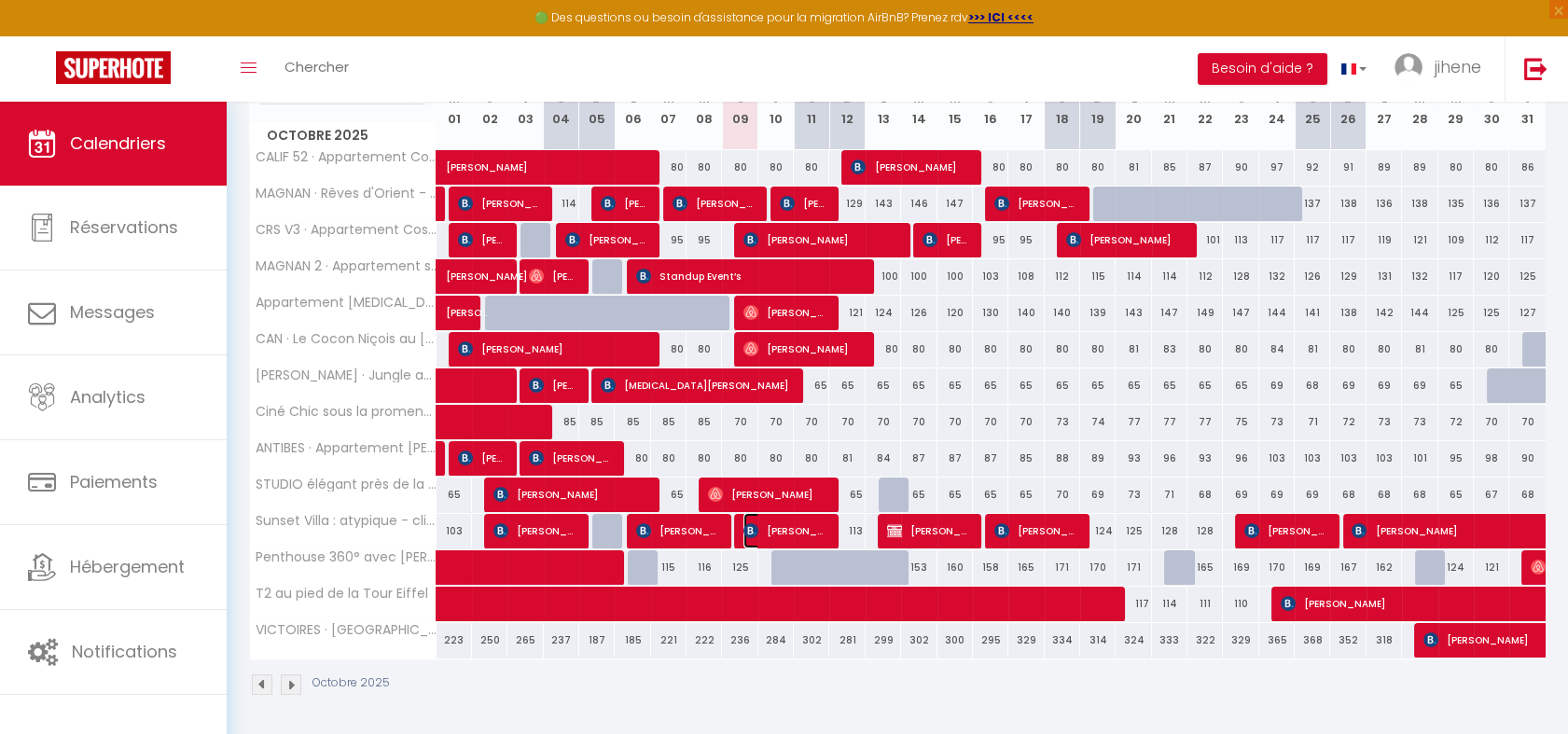
click at [785, 536] on span "[PERSON_NAME]" at bounding box center [784, 531] width 83 height 36
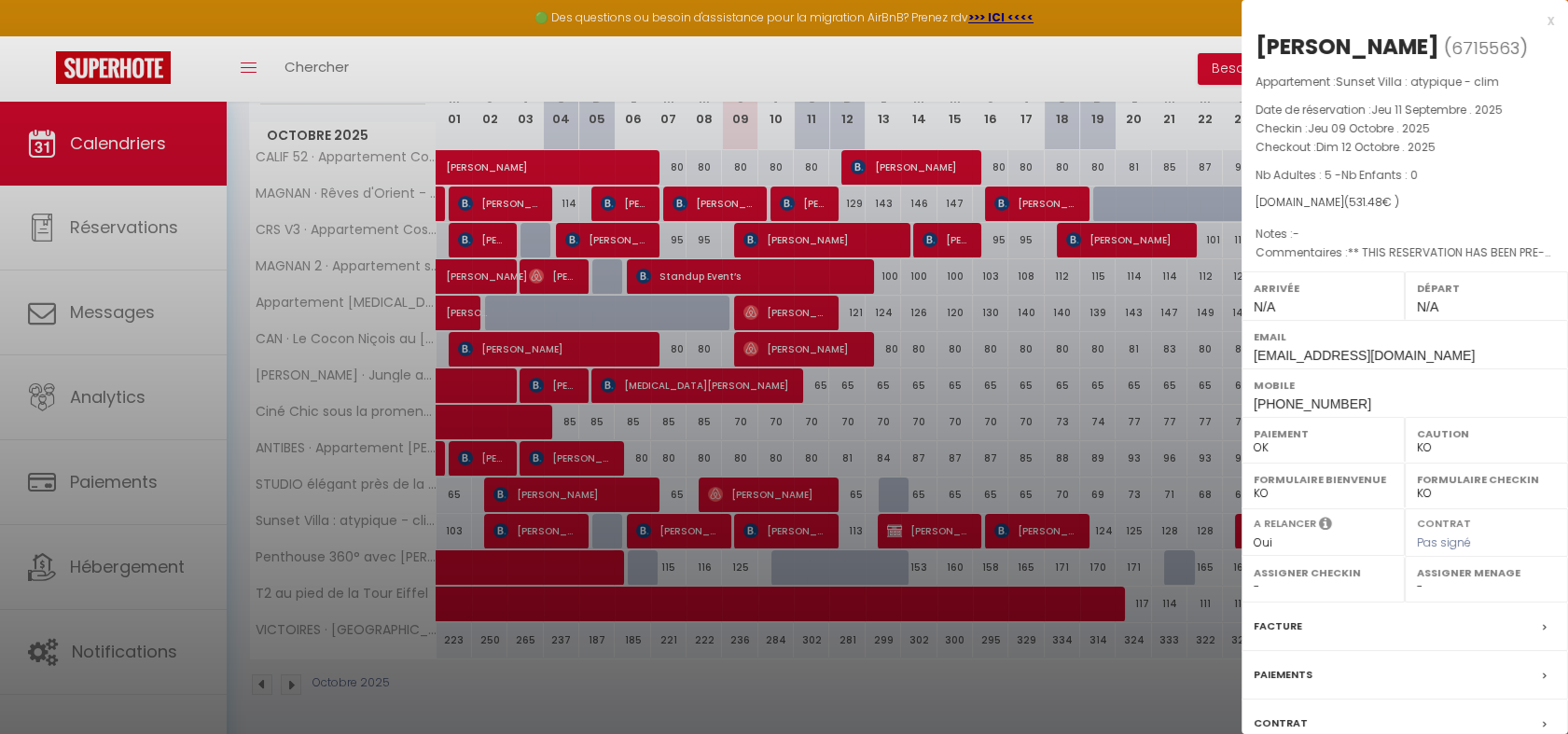
click at [919, 688] on div at bounding box center [784, 367] width 1568 height 734
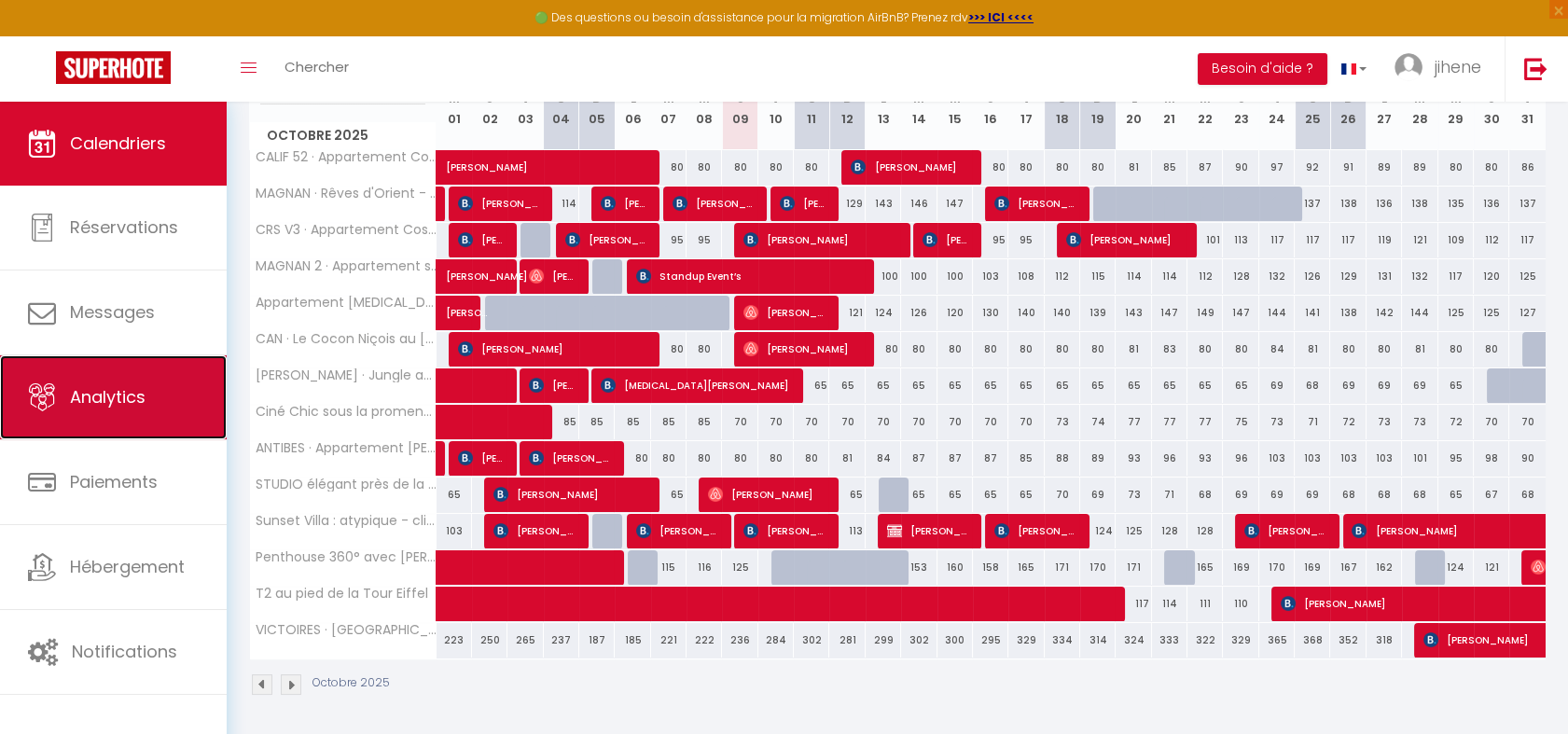
click at [133, 418] on link "Analytics" at bounding box center [113, 397] width 227 height 84
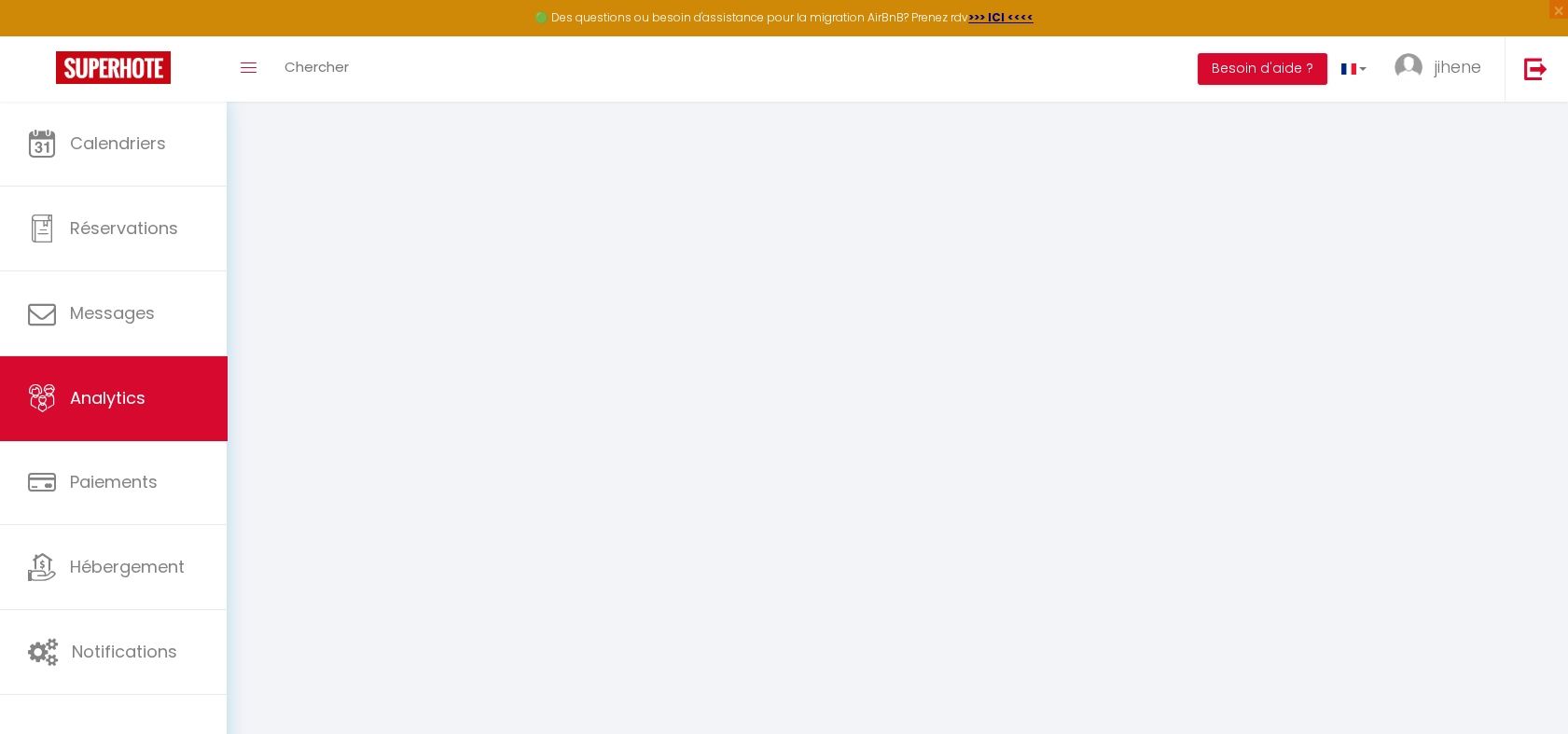
select select "2025"
select select "10"
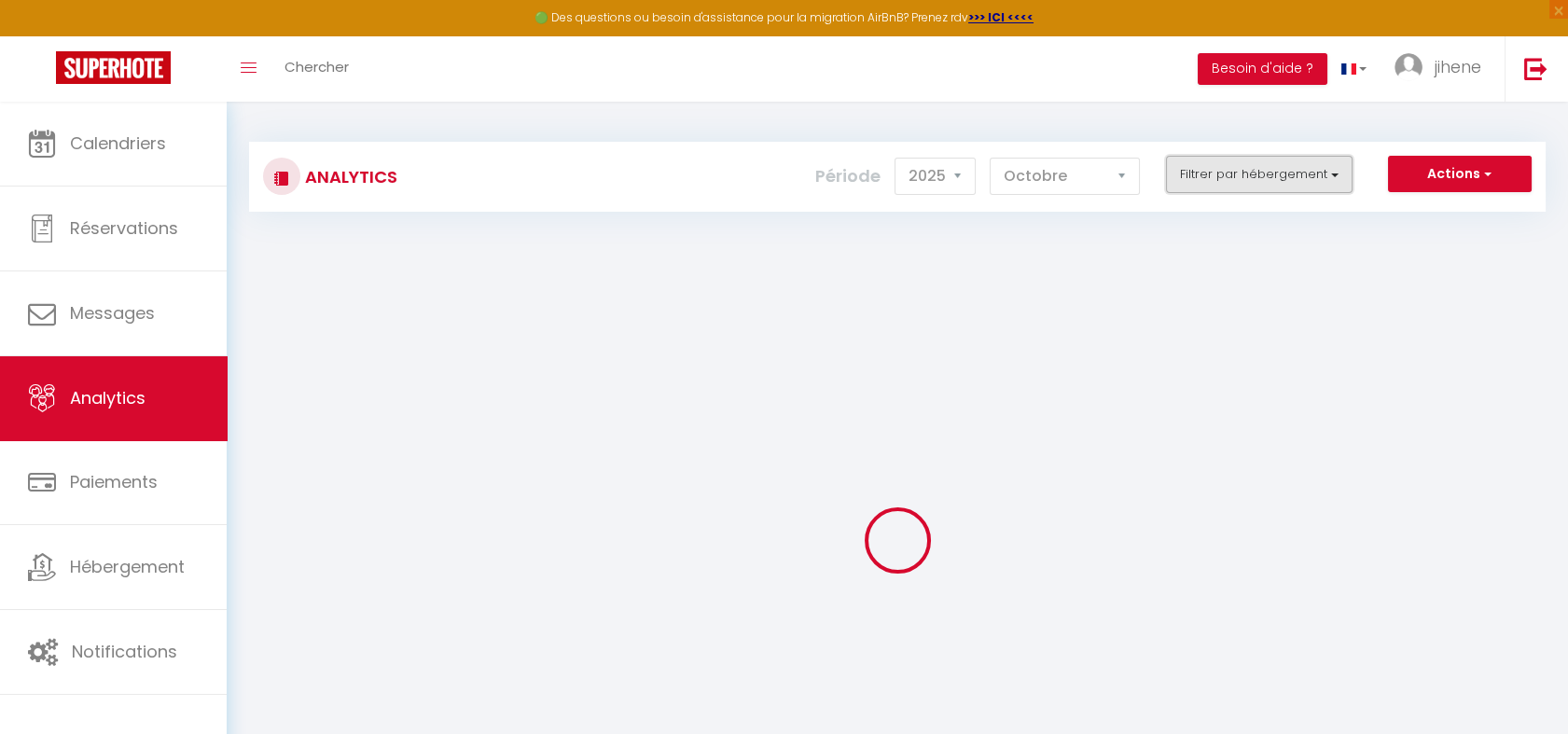
click at [1235, 174] on button "Filtrer par hébergement" at bounding box center [1260, 175] width 187 height 38
checkbox input "false"
checkbox Parking "false"
checkbox Jacuzzi "false"
checkbox Clim "false"
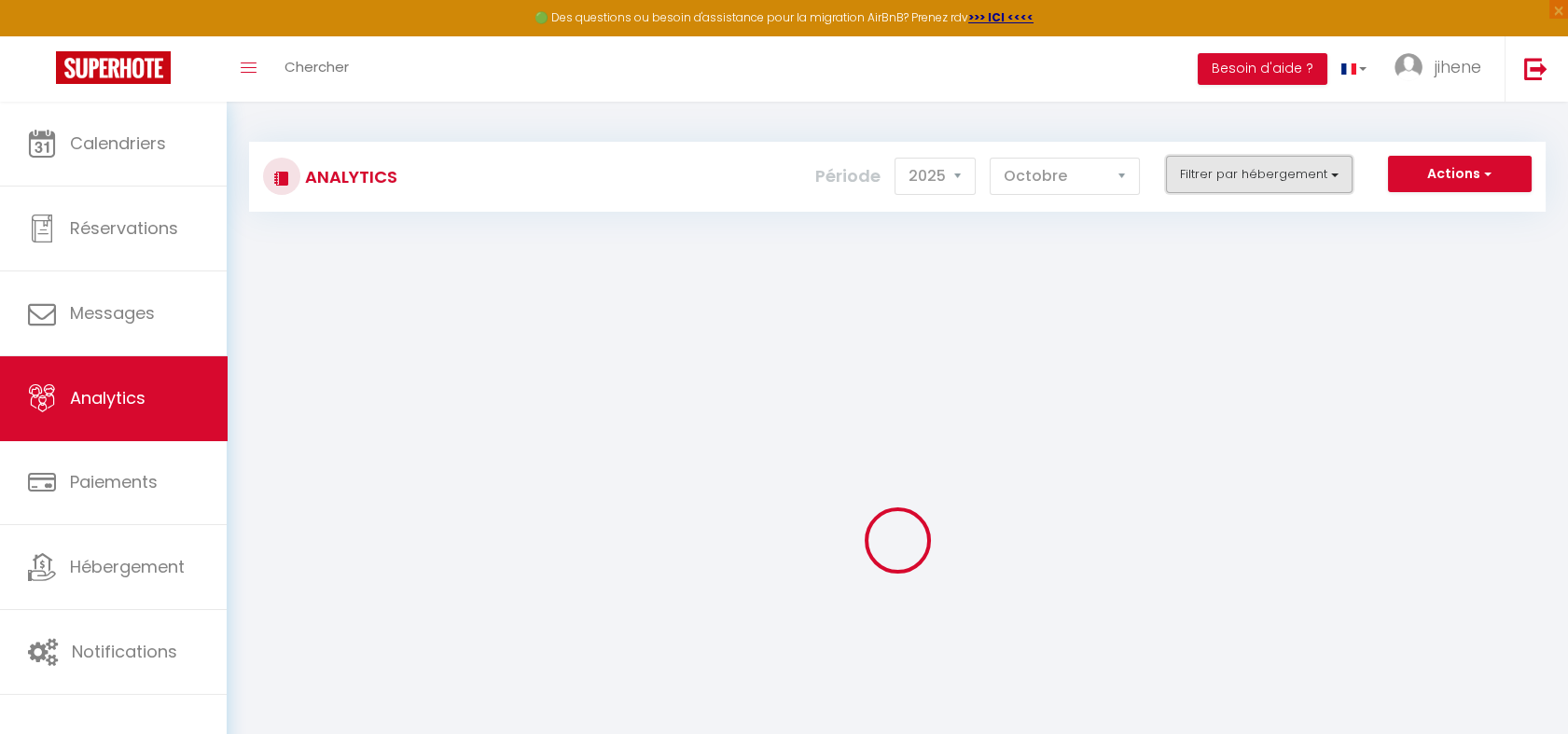
checkbox Hypercentre "false"
checkbox clim "false"
checkbox mer "false"
checkbox Prom "false"
checkbox Eiffel "false"
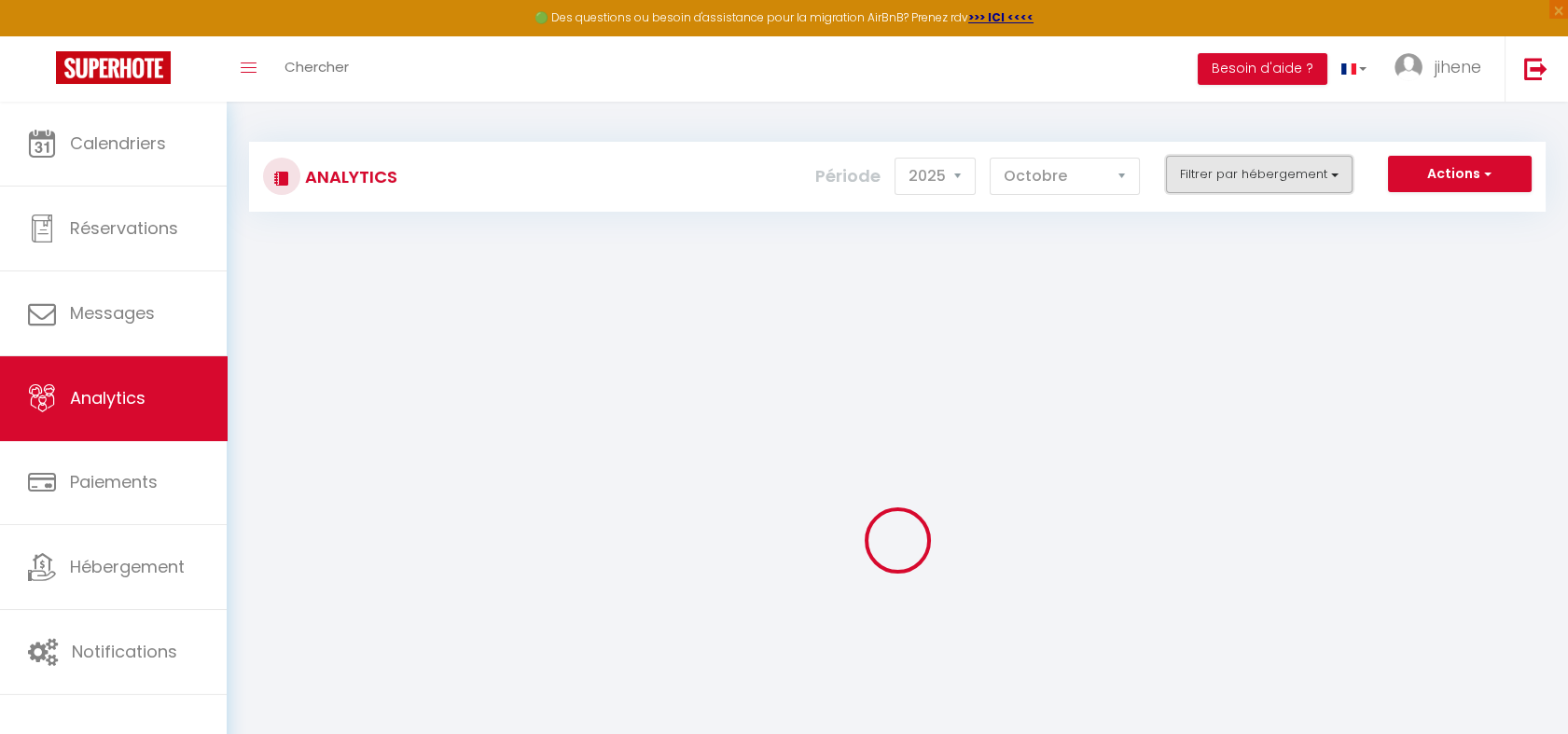
checkbox Opéra "false"
checkbox clim "false"
checkbox anglais "false"
checkbox Clim "false"
checkbox Piscine "false"
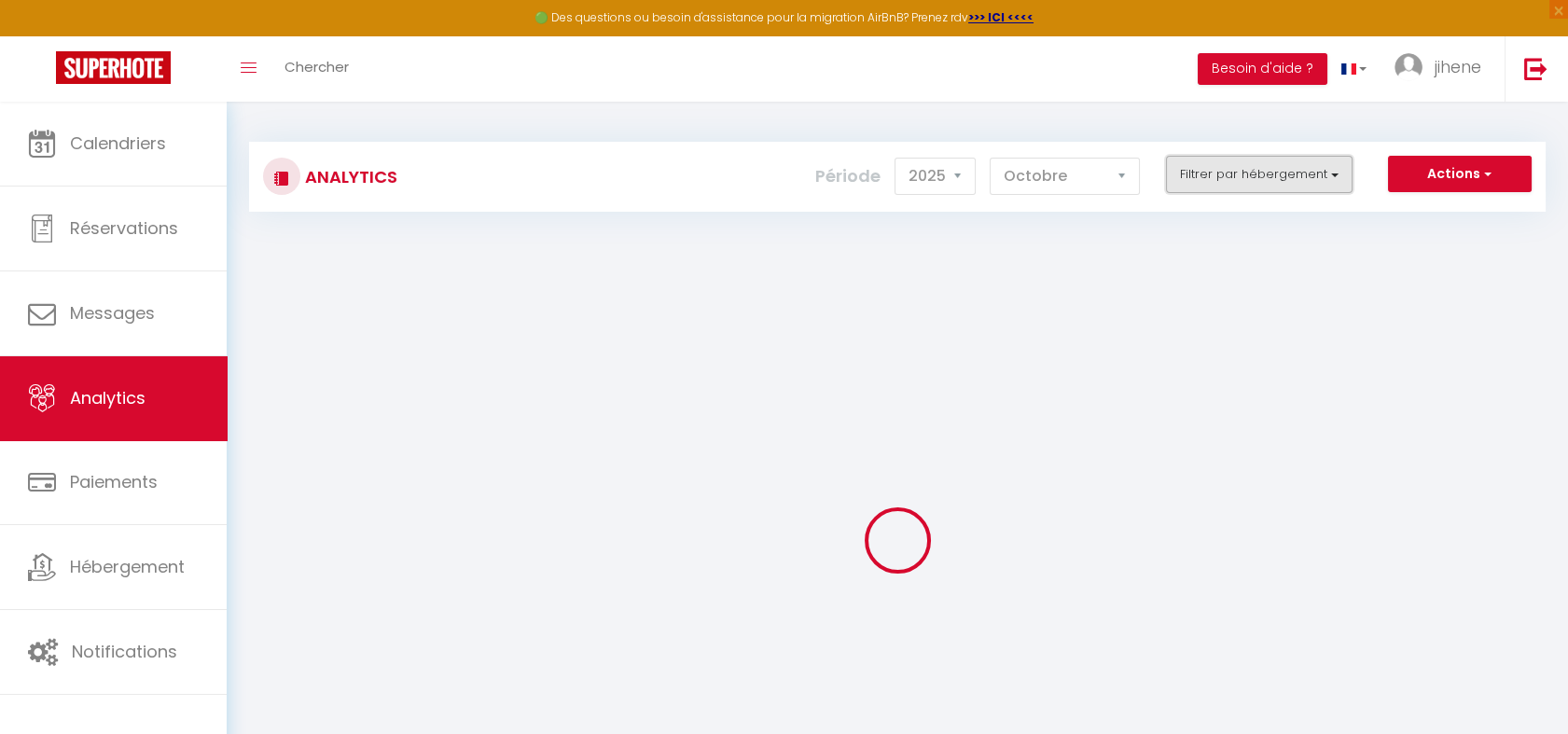
checkbox mer "false"
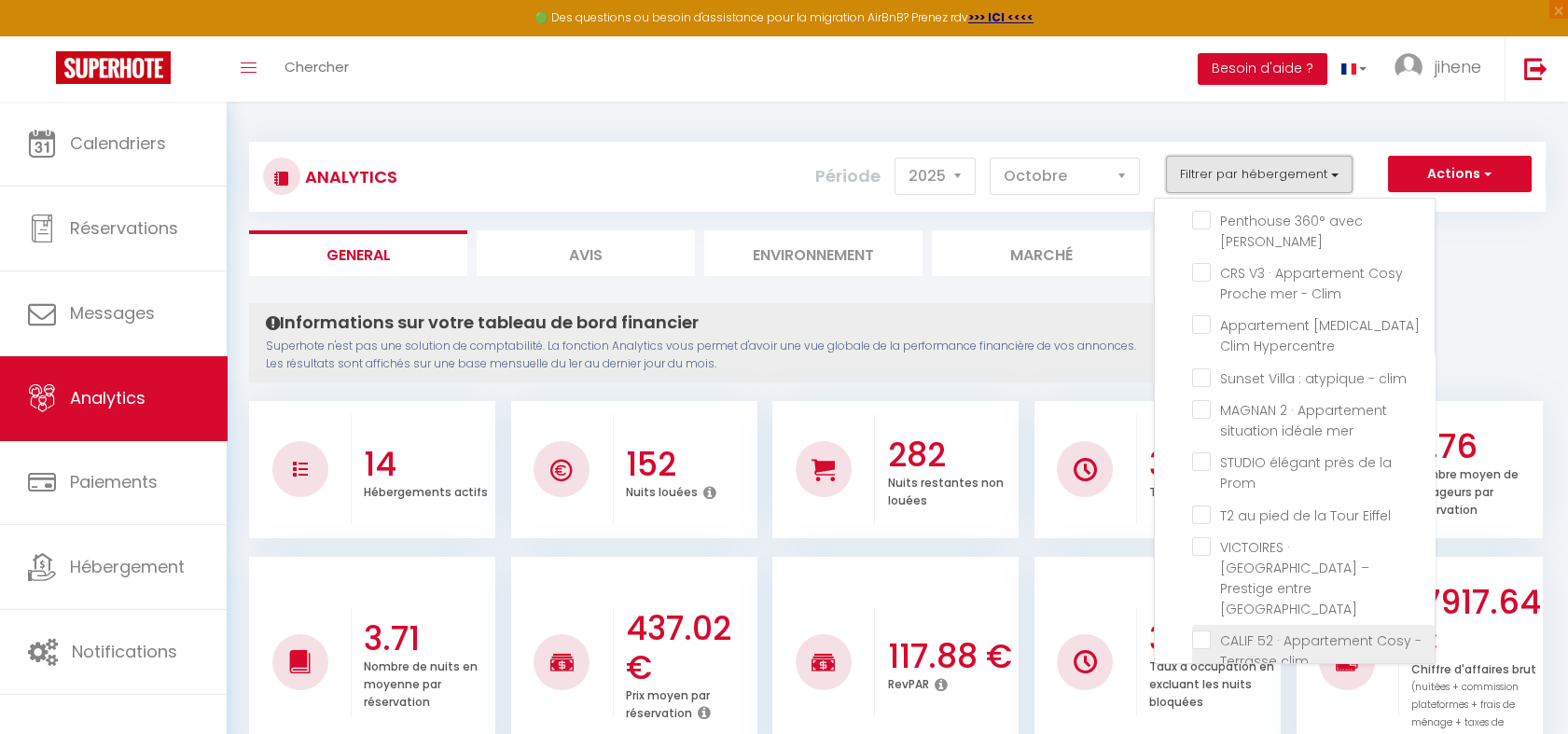
scroll to position [80, 0]
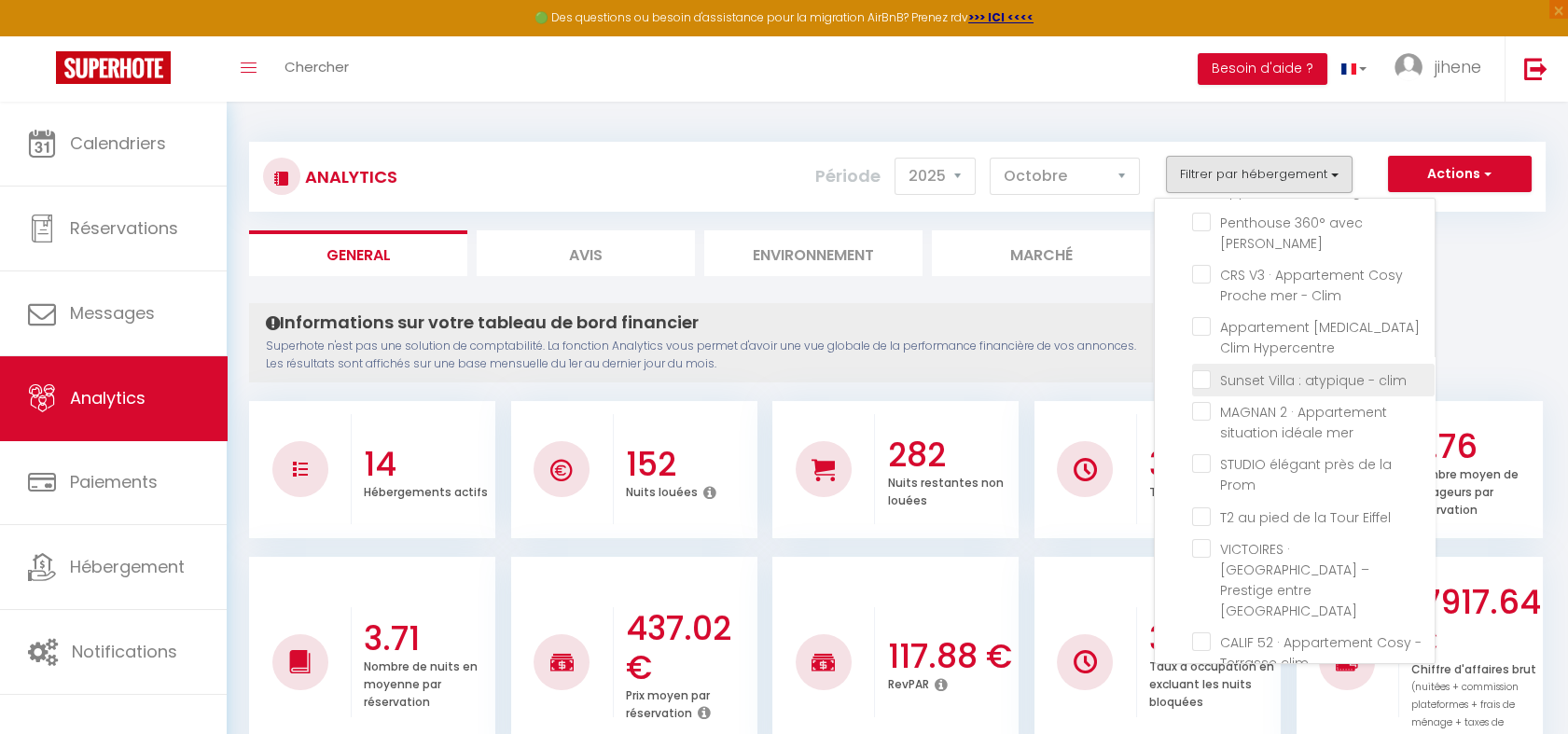
click at [1205, 369] on clim "checkbox" at bounding box center [1313, 378] width 243 height 19
checkbox clim "true"
checkbox Parking "false"
checkbox Jacuzzi "false"
checkbox Clim "false"
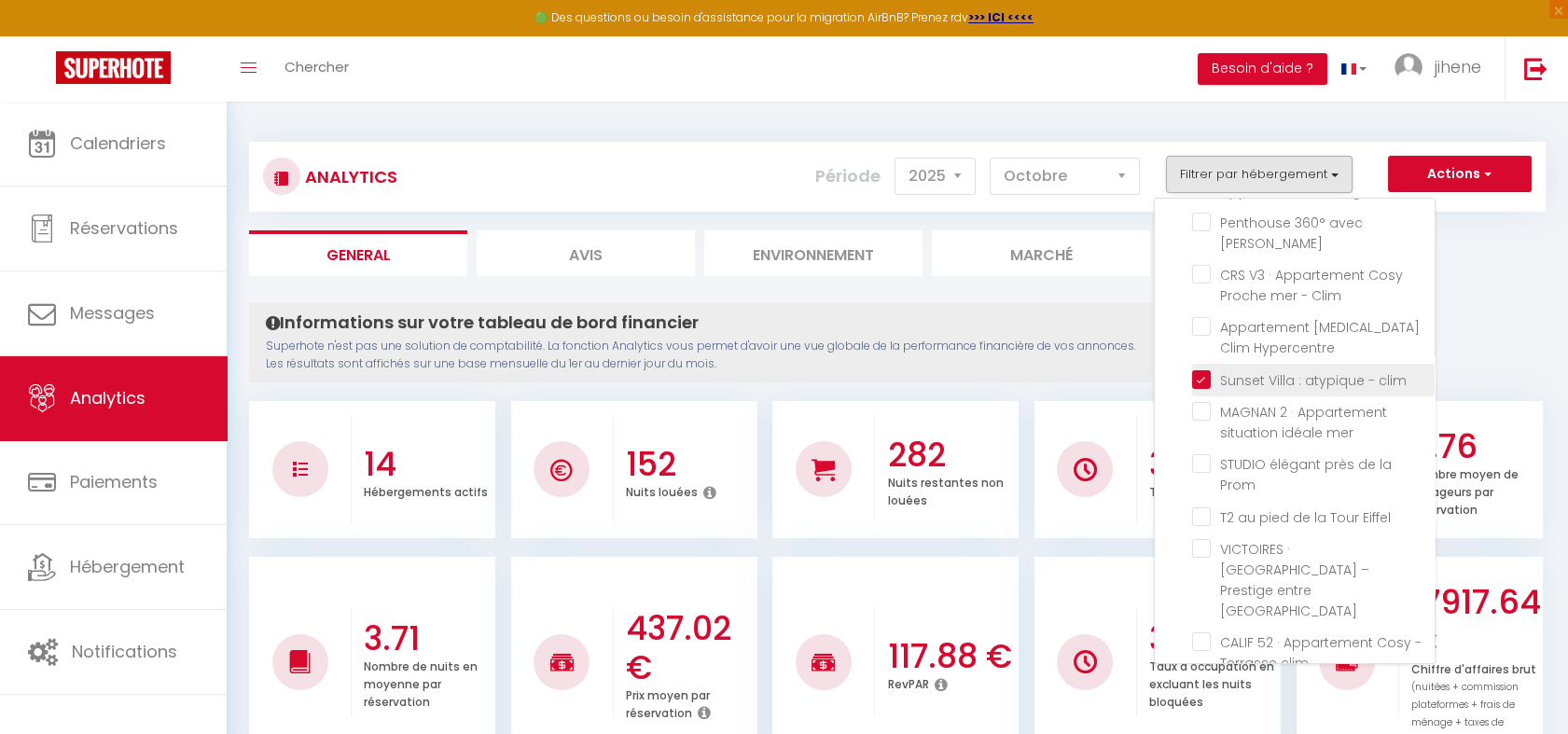
checkbox Hypercentre "false"
checkbox mer "false"
checkbox Prom "false"
checkbox Eiffel "false"
checkbox Opéra "false"
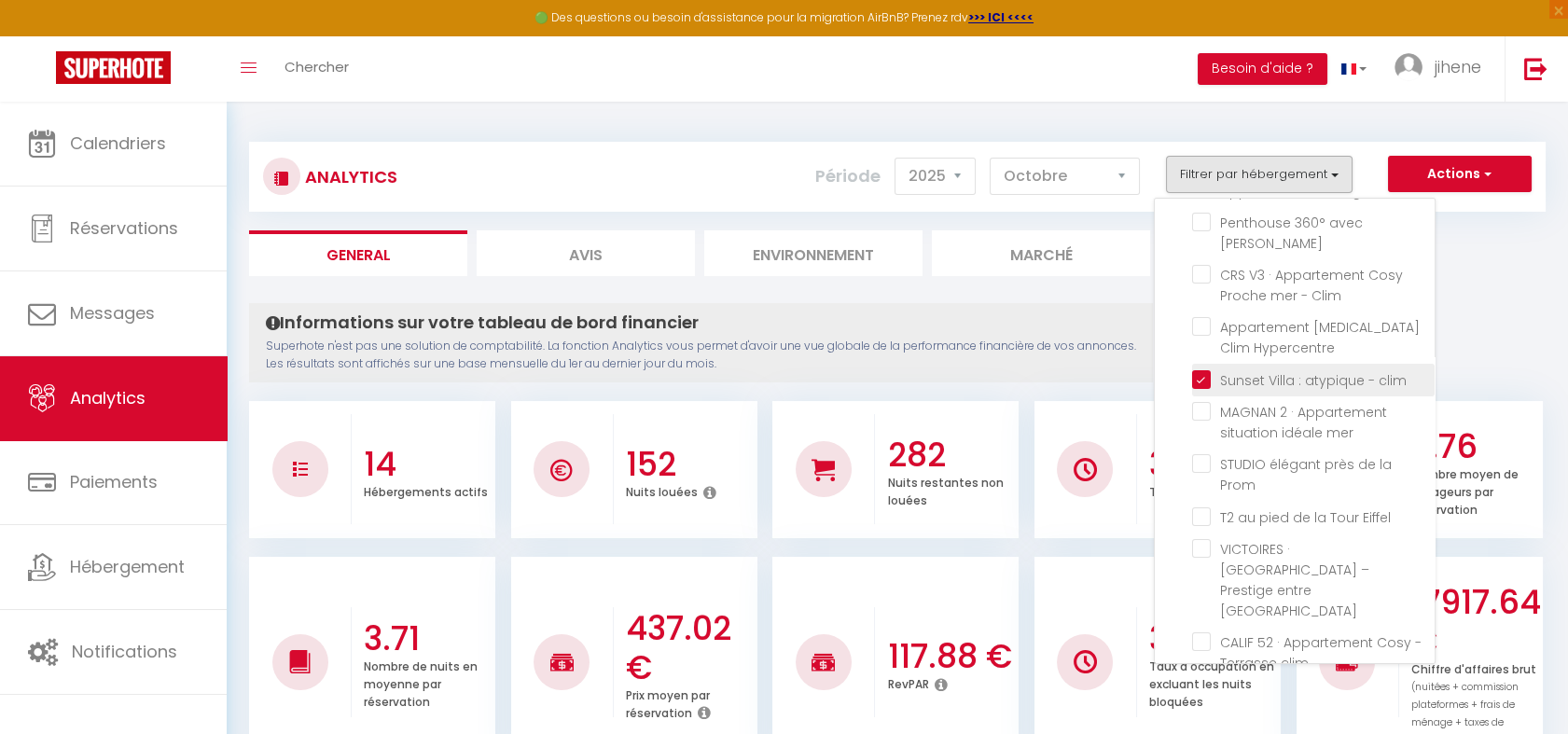
checkbox clim "false"
checkbox anglais "false"
checkbox Clim "false"
checkbox Piscine "false"
checkbox mer "false"
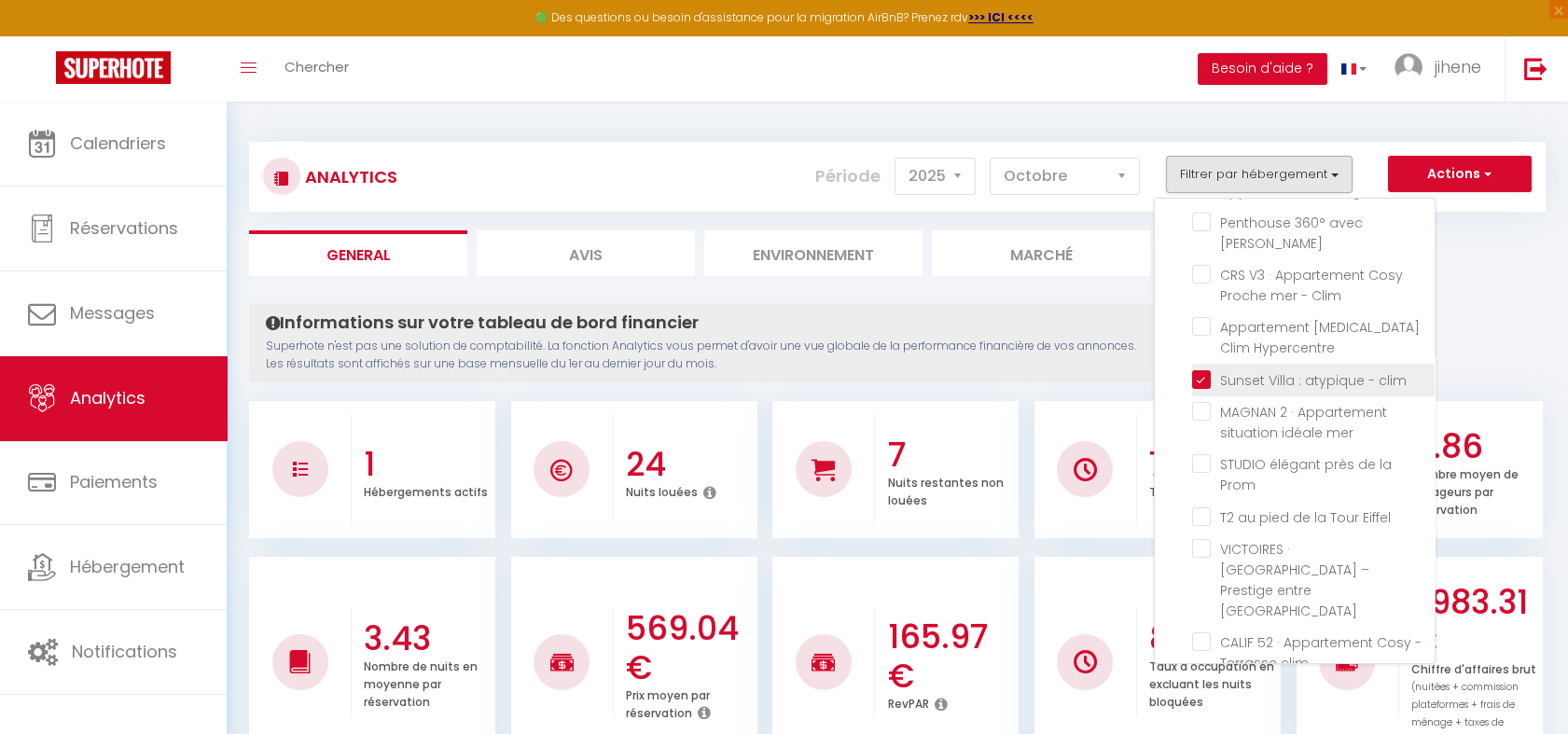
checkbox Parking "false"
checkbox Jacuzzi "false"
checkbox Clim "false"
checkbox Hypercentre "false"
checkbox mer "false"
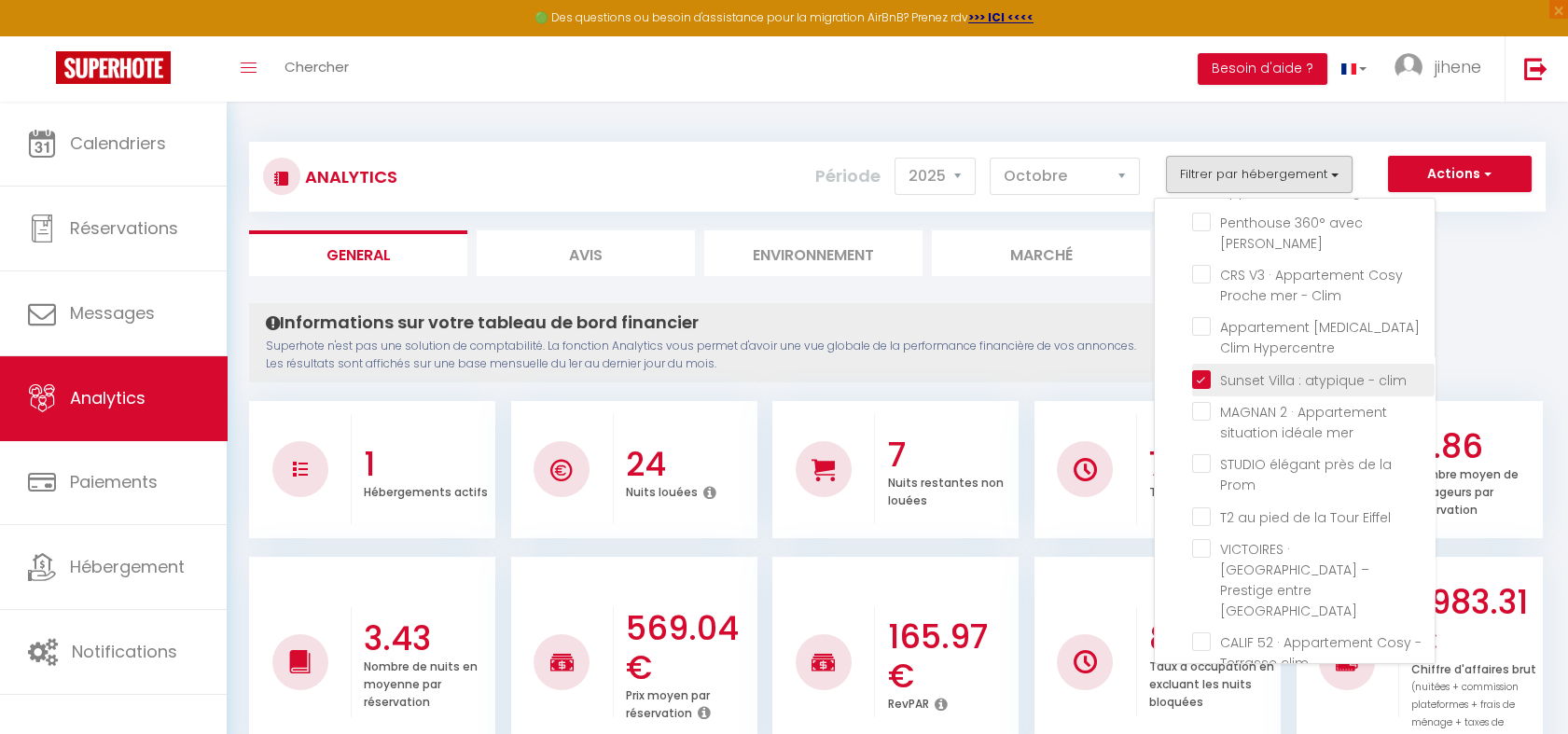
checkbox Prom "false"
checkbox Eiffel "false"
checkbox Opéra "false"
checkbox clim "false"
checkbox anglais "false"
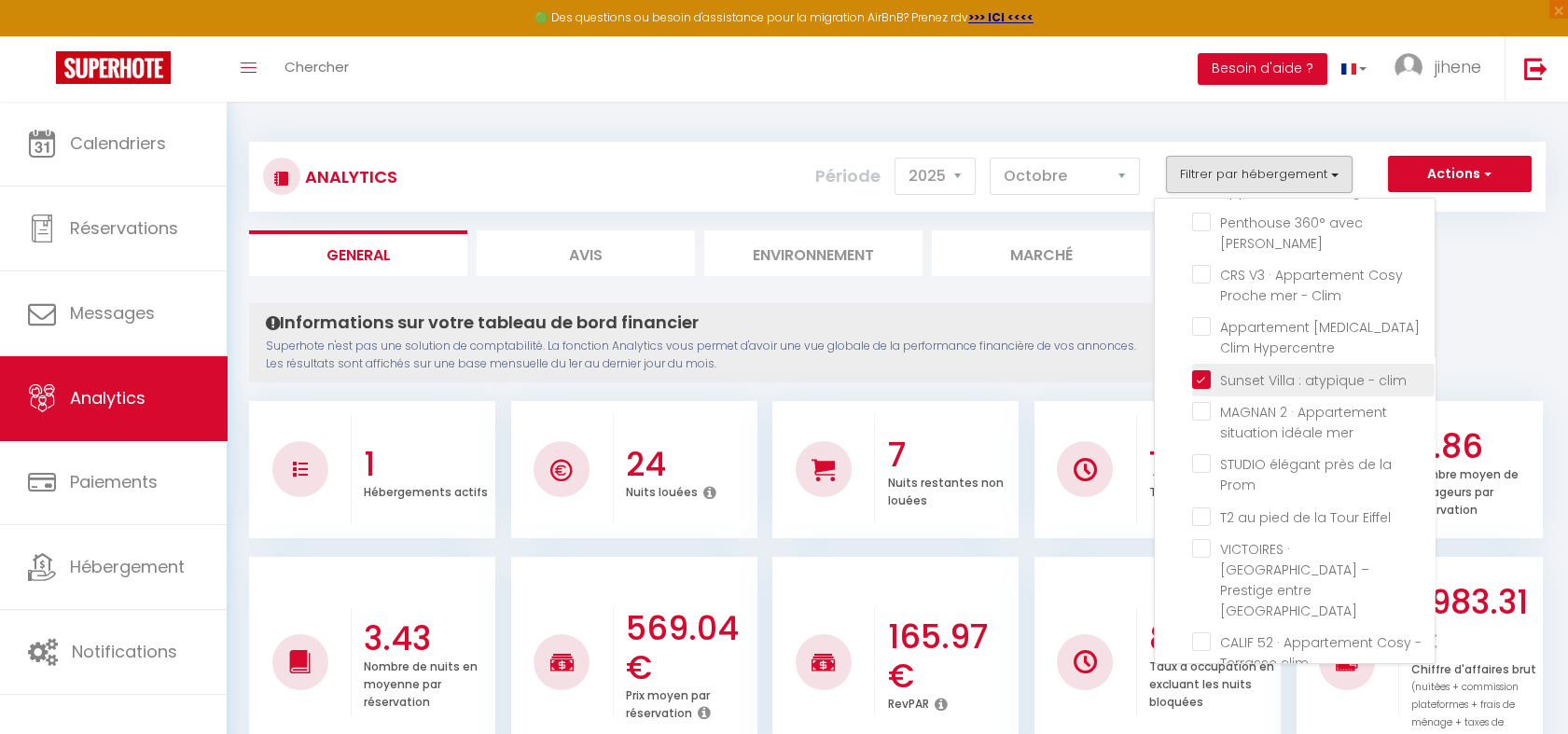
checkbox Clim "false"
checkbox Piscine "false"
checkbox mer "false"
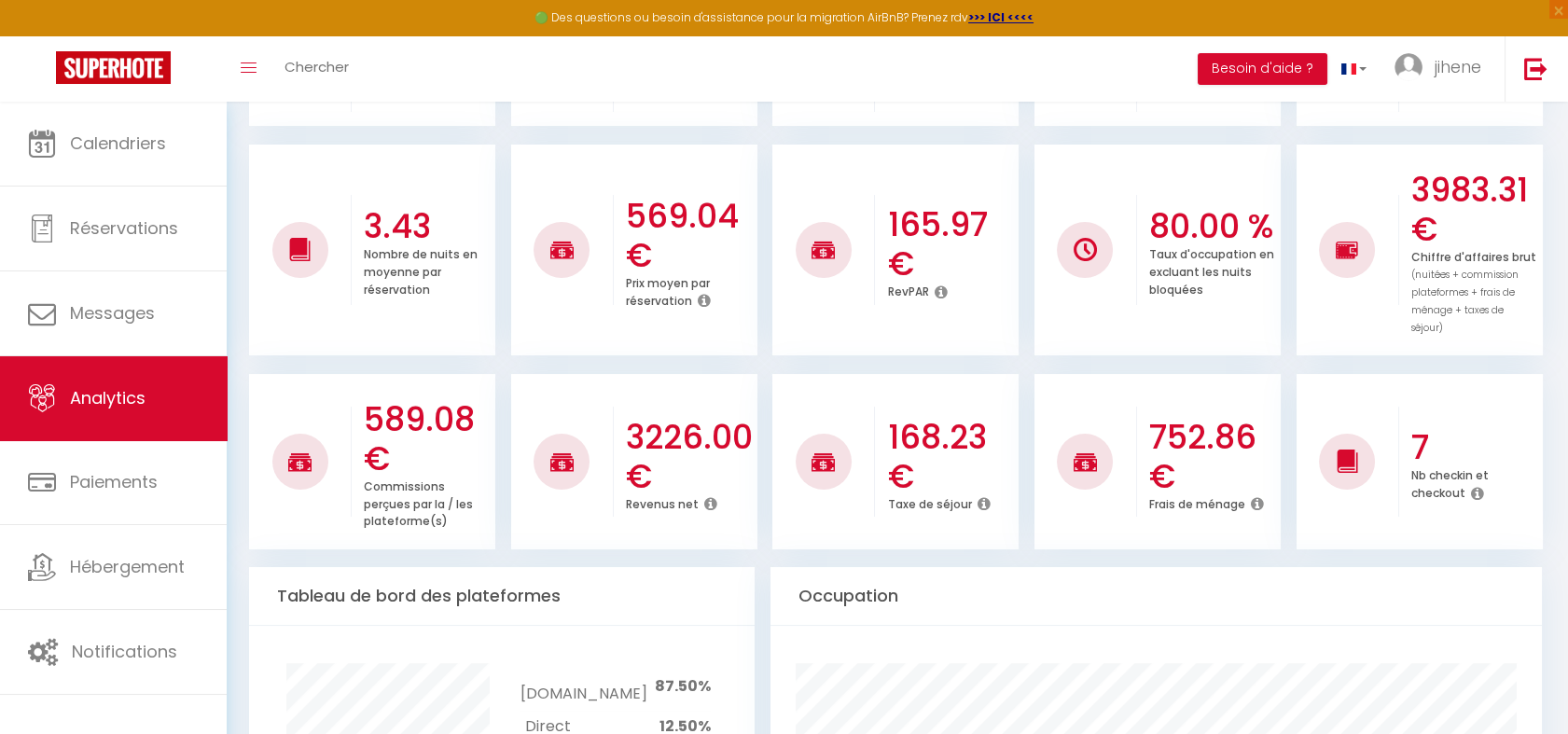
scroll to position [381, 0]
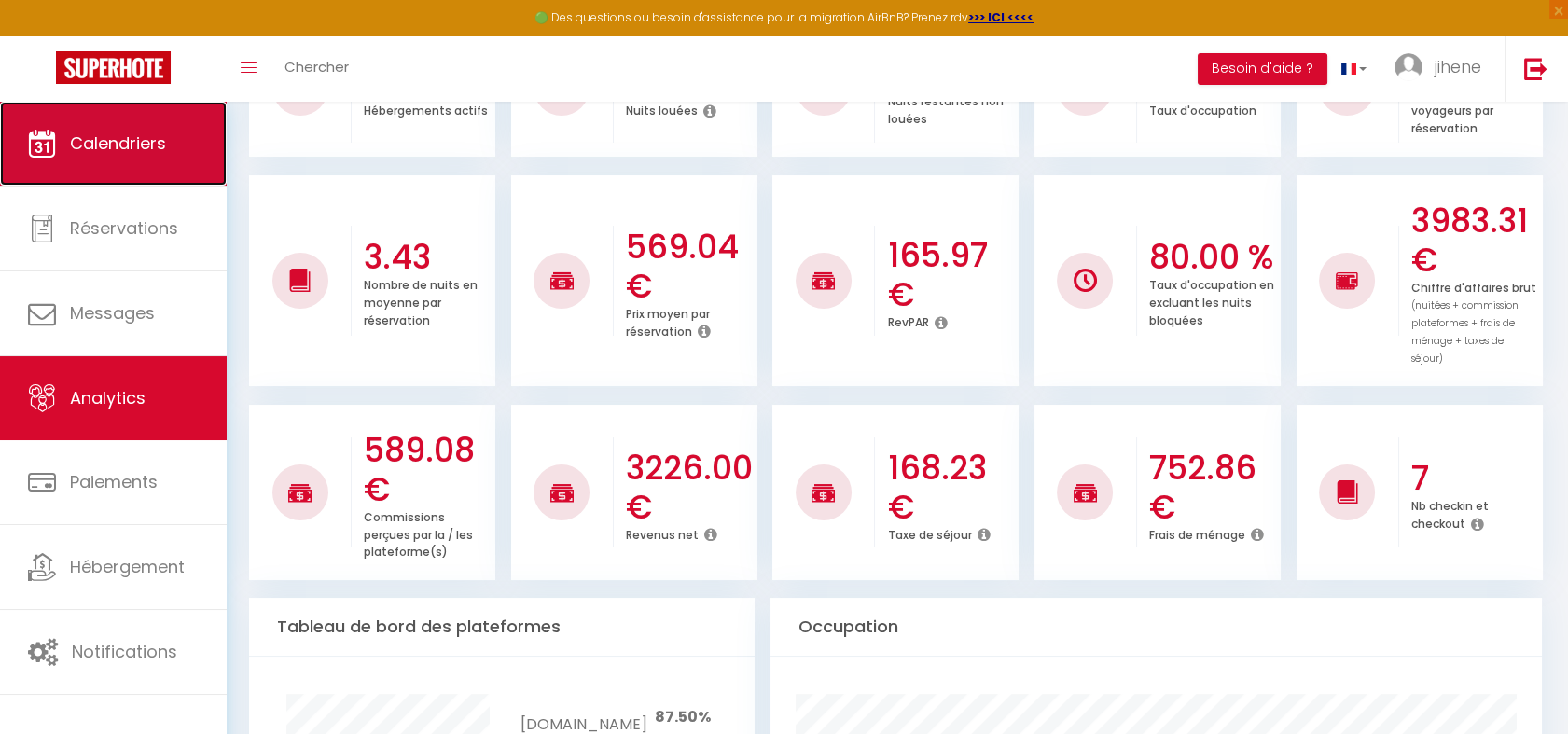
click at [116, 149] on span "Calendriers" at bounding box center [117, 142] width 97 height 23
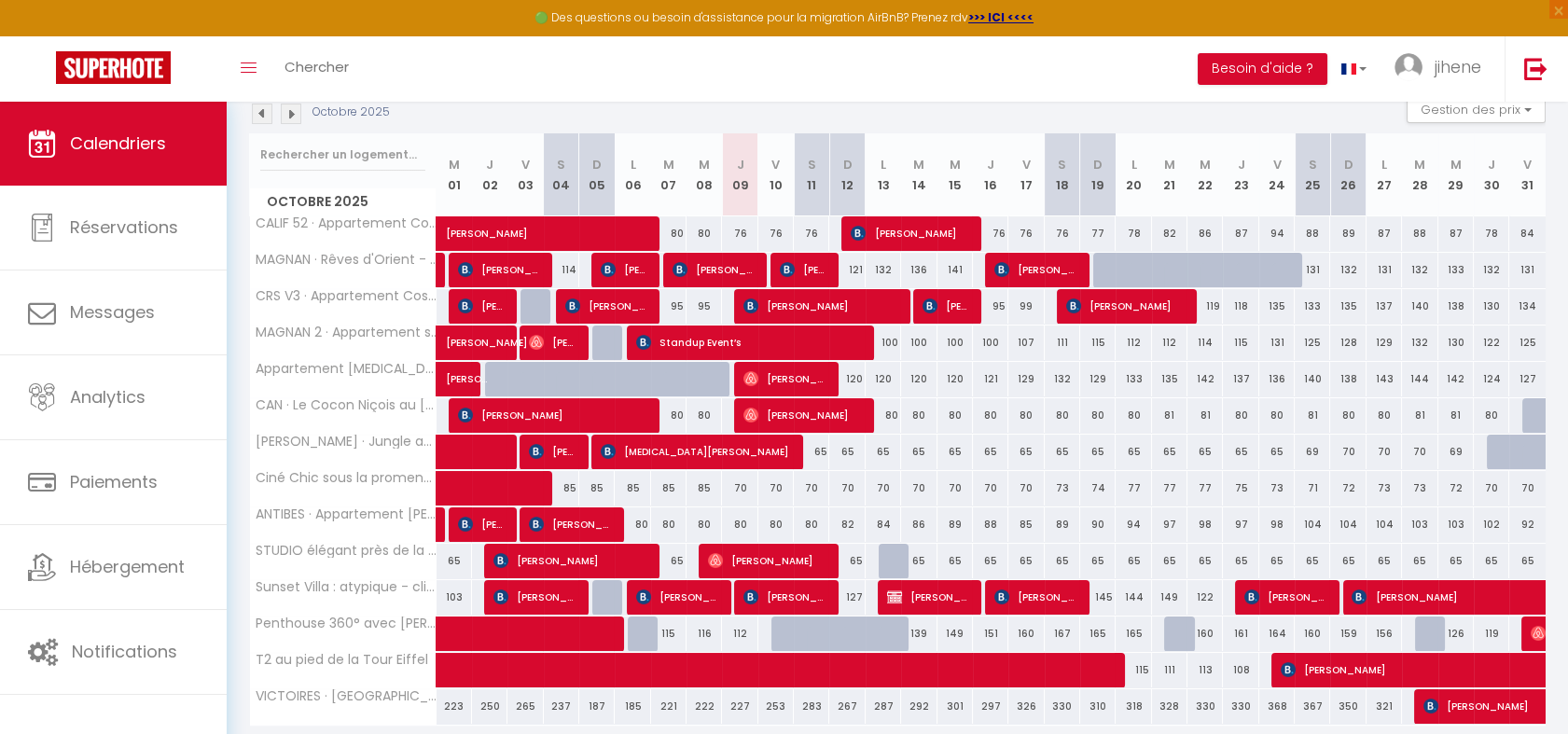
scroll to position [275, 0]
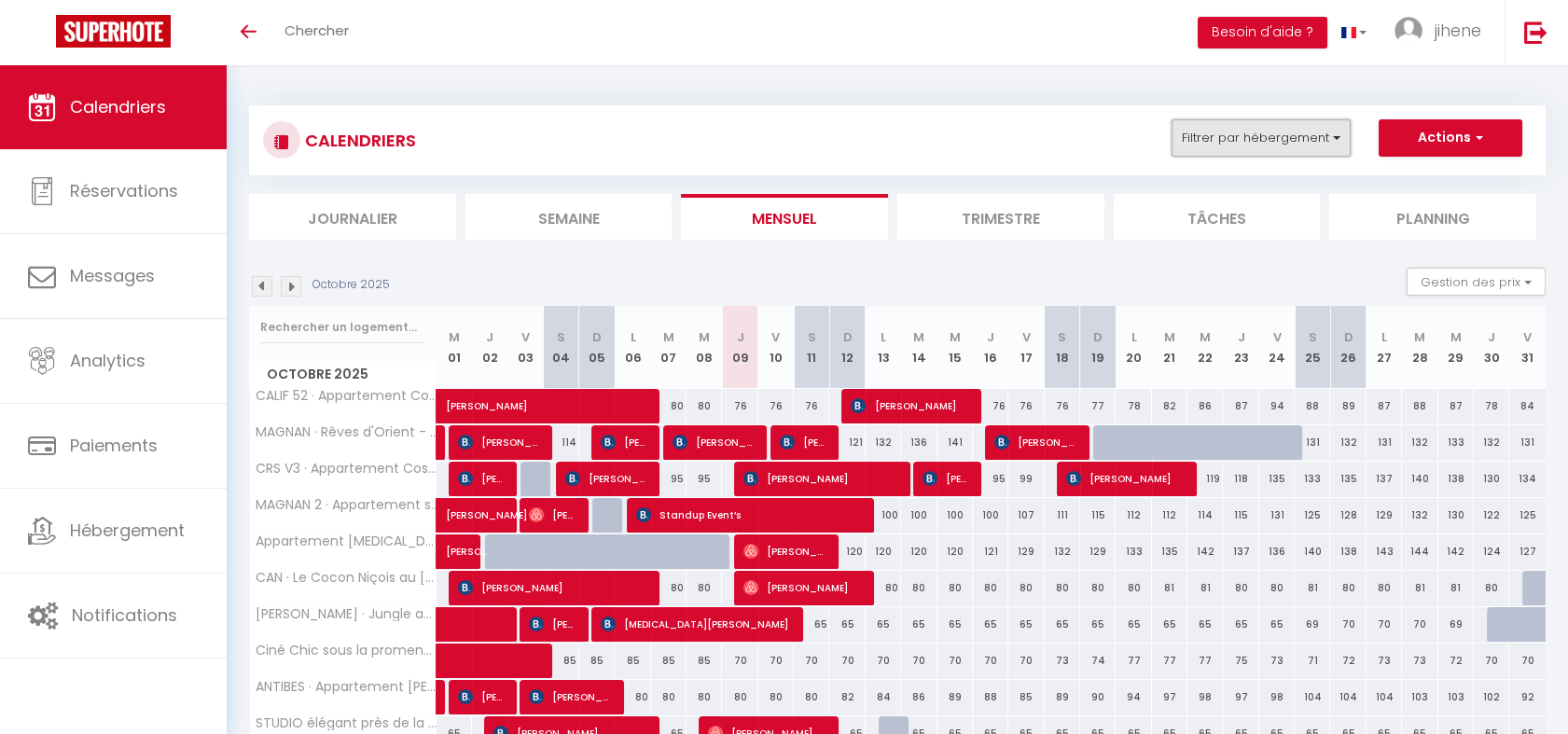
click at [1311, 135] on button "Filtrer par hébergement" at bounding box center [1262, 138] width 179 height 38
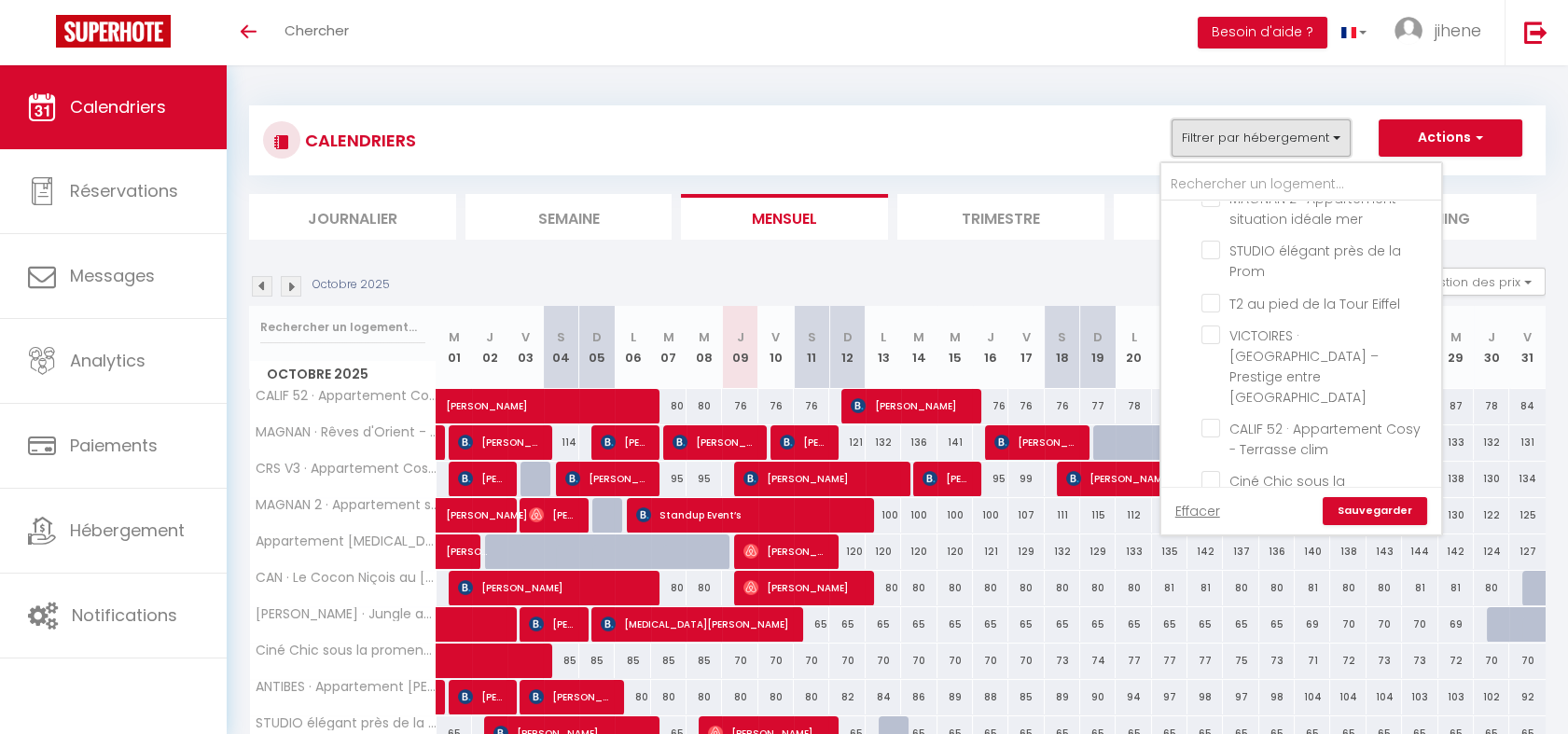
scroll to position [291, 0]
click at [1212, 292] on input "T2 au pied de la Tour Eiffel" at bounding box center [1318, 301] width 233 height 19
checkbox input "true"
checkbox input "false"
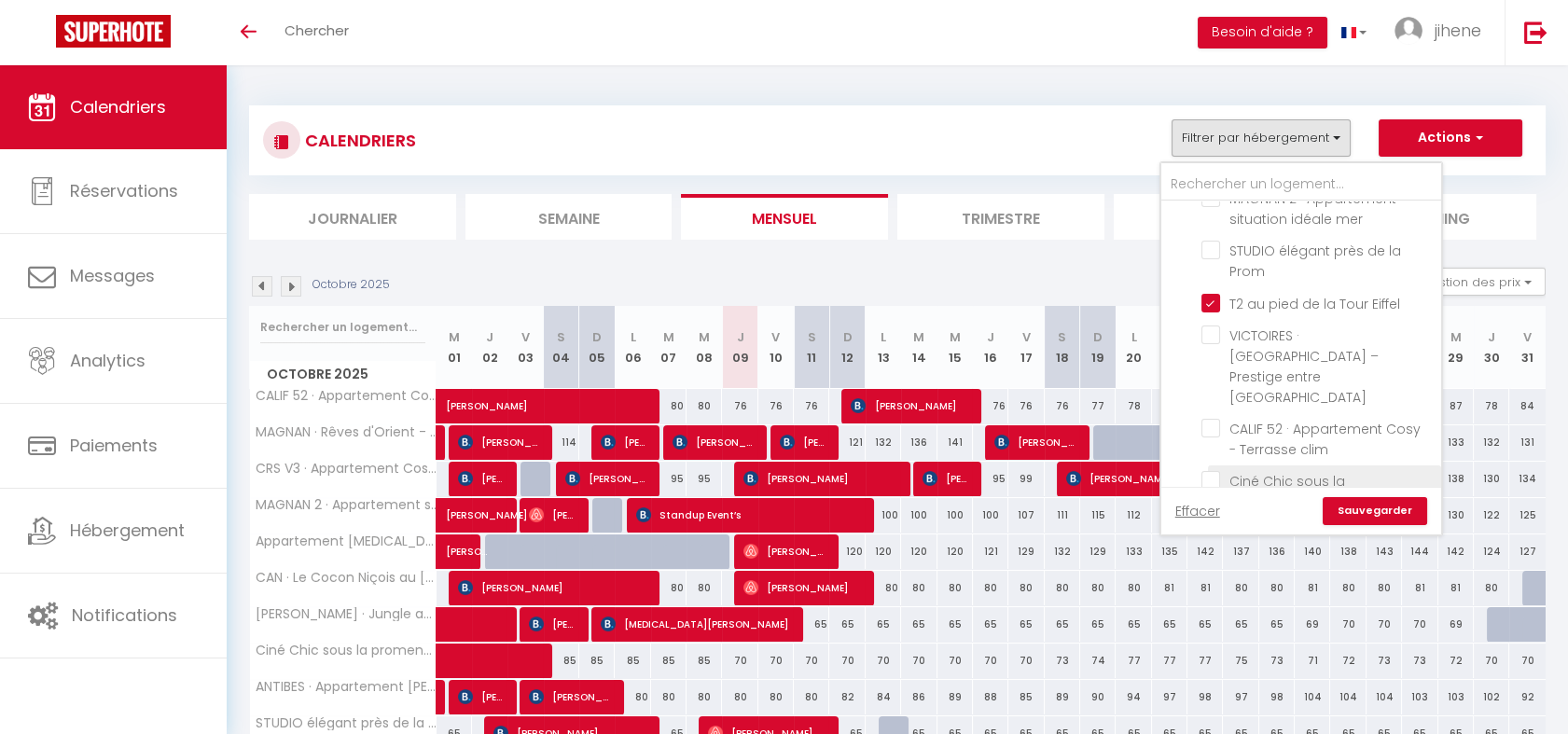
checkbox input "false"
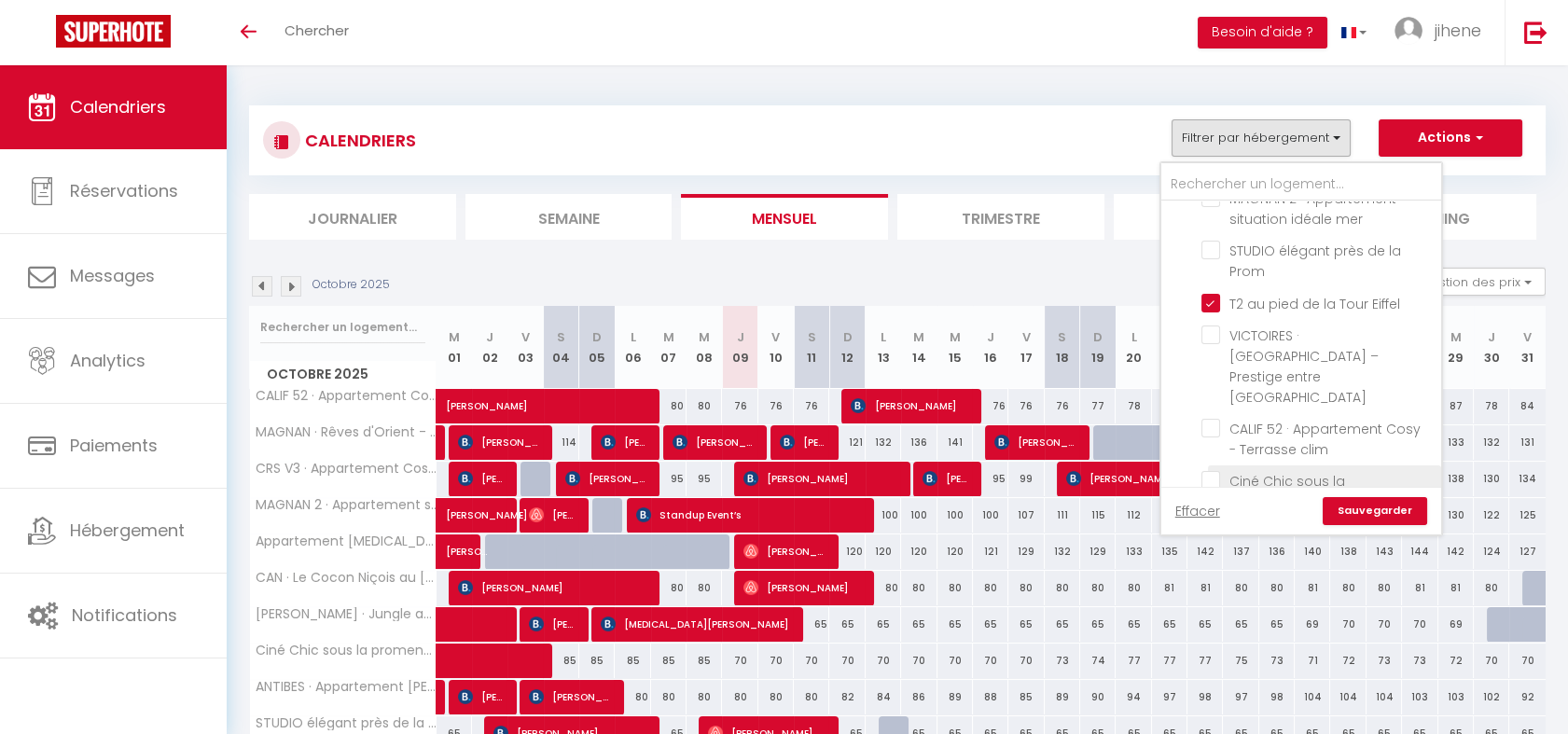
checkbox input "false"
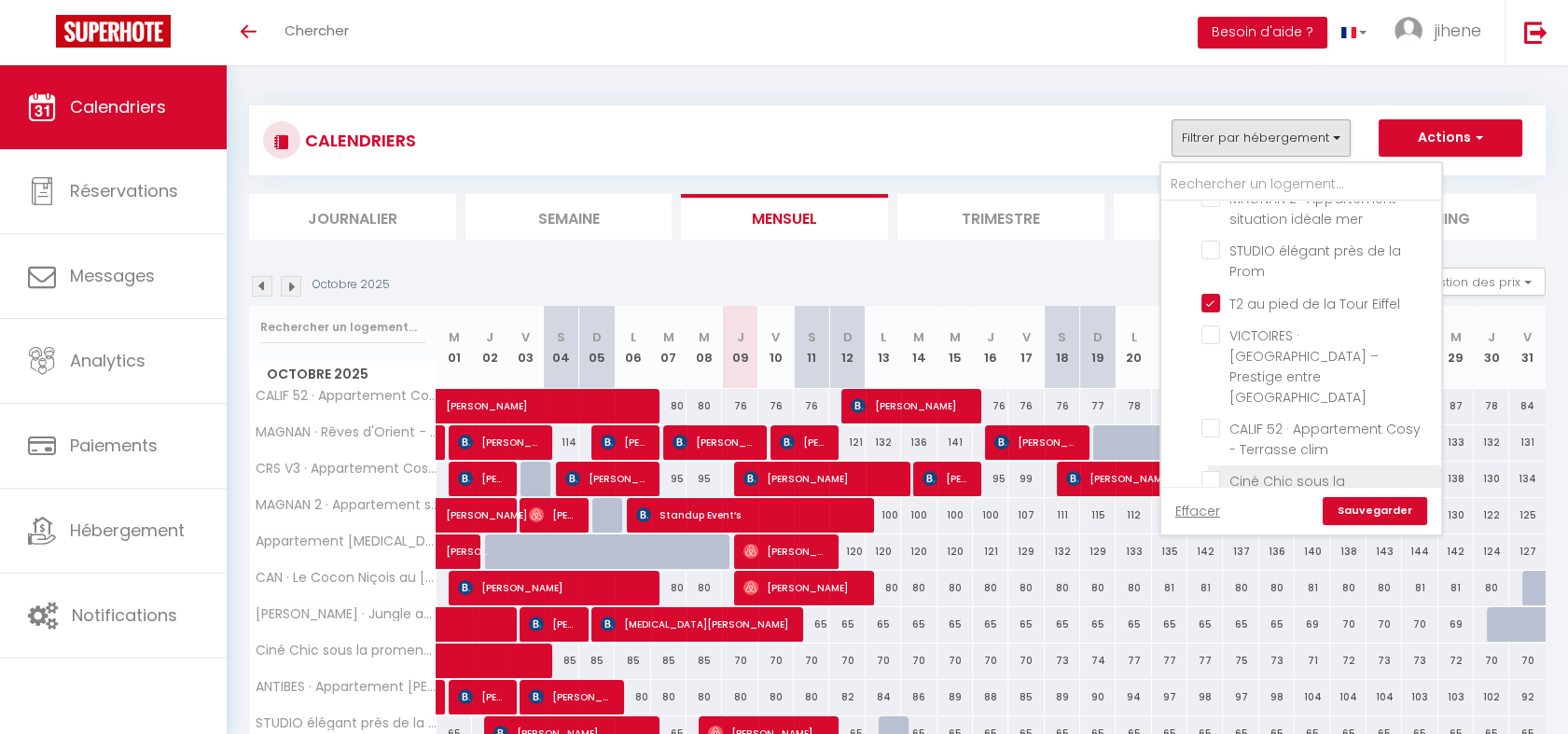
checkbox input "false"
click at [1364, 520] on link "Sauvegarder" at bounding box center [1375, 511] width 104 height 28
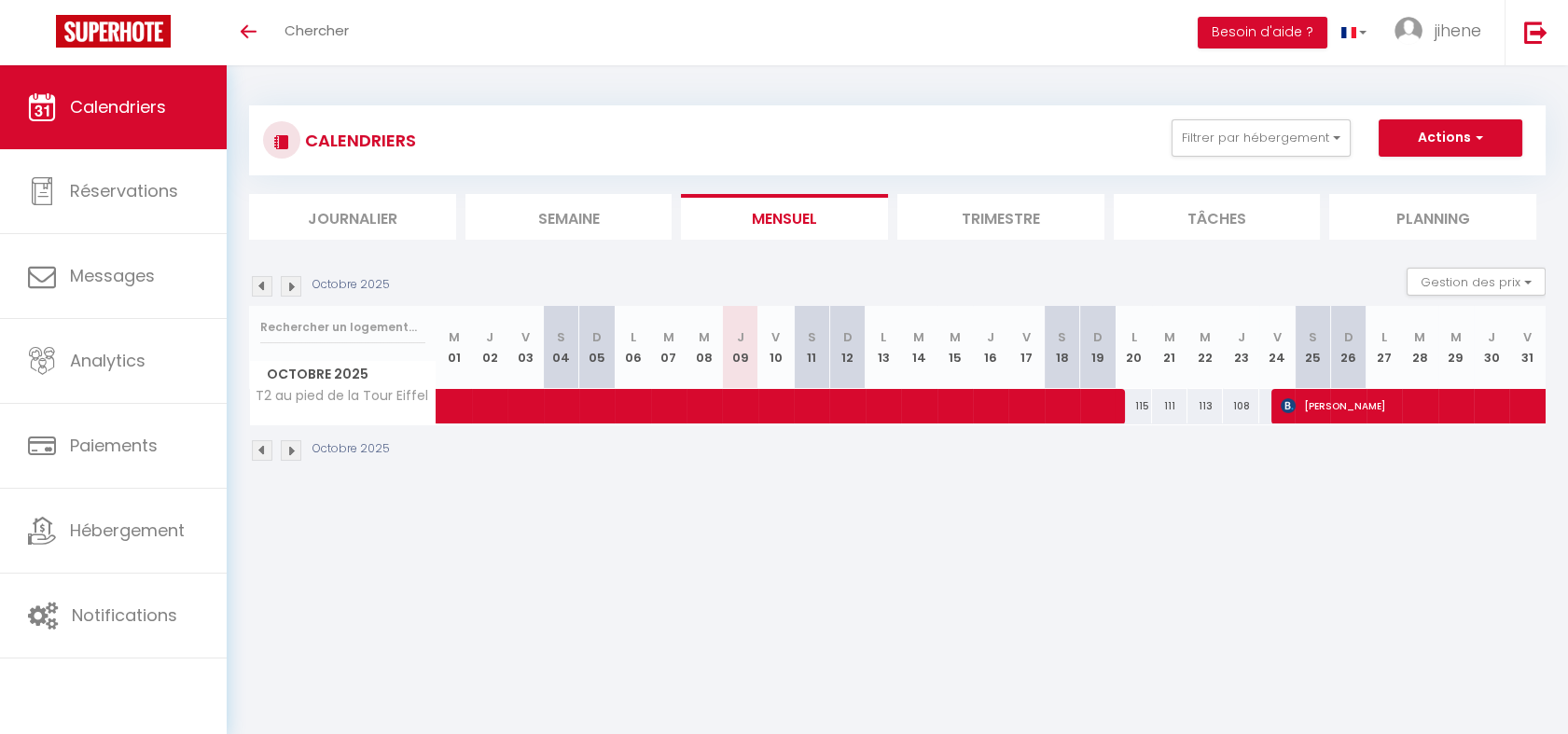
click at [289, 284] on img at bounding box center [291, 286] width 21 height 21
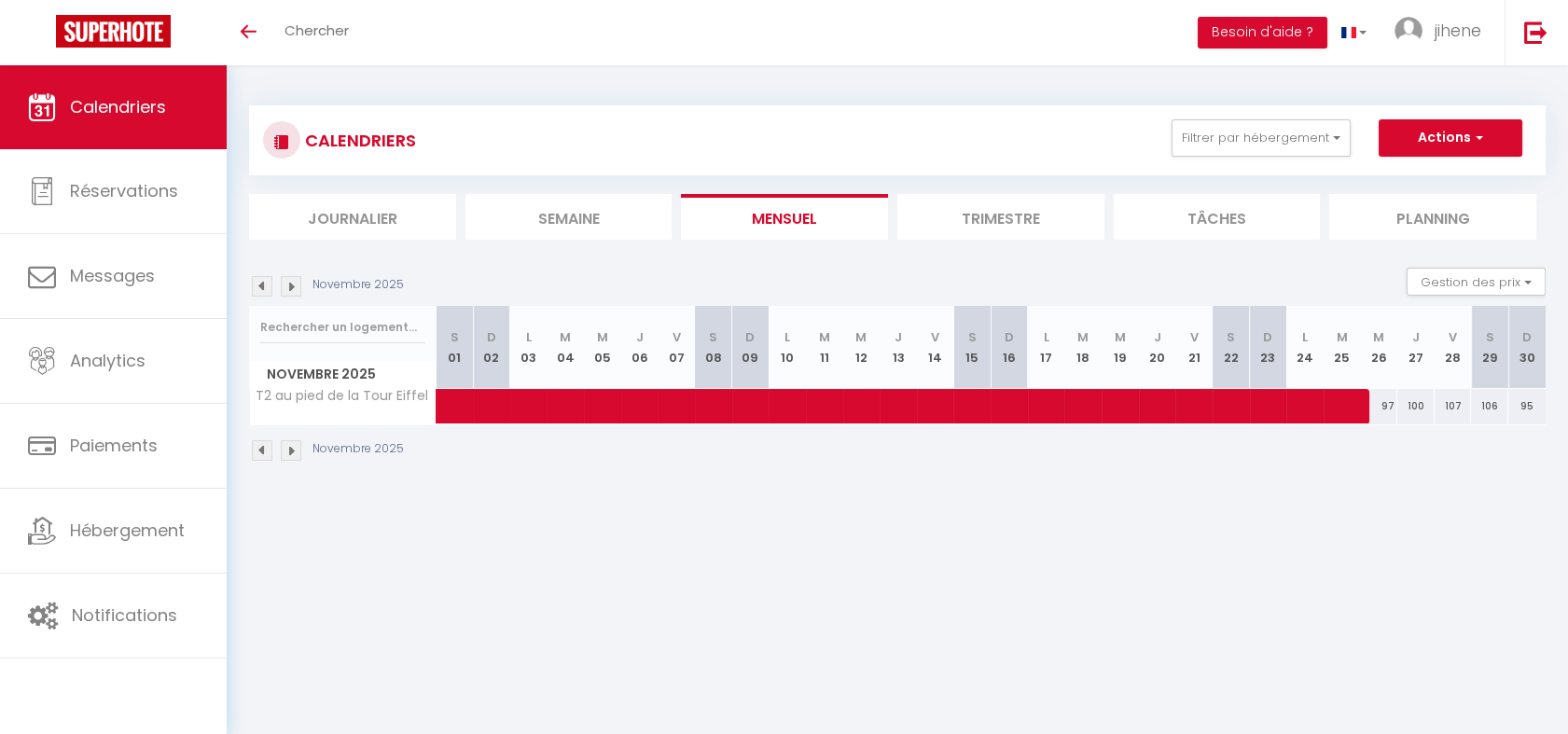
click at [289, 284] on img at bounding box center [291, 286] width 21 height 21
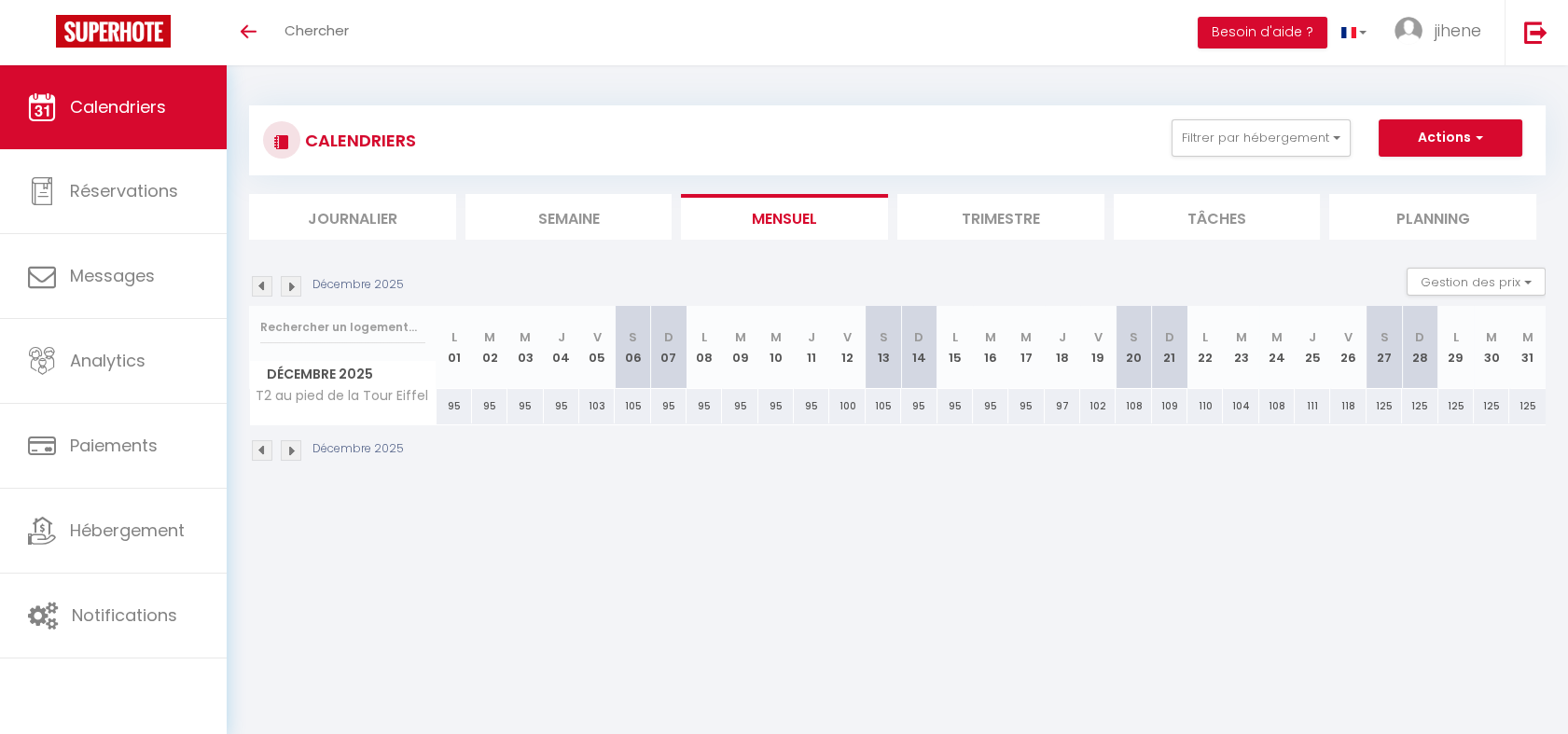
click at [289, 284] on img at bounding box center [291, 286] width 21 height 21
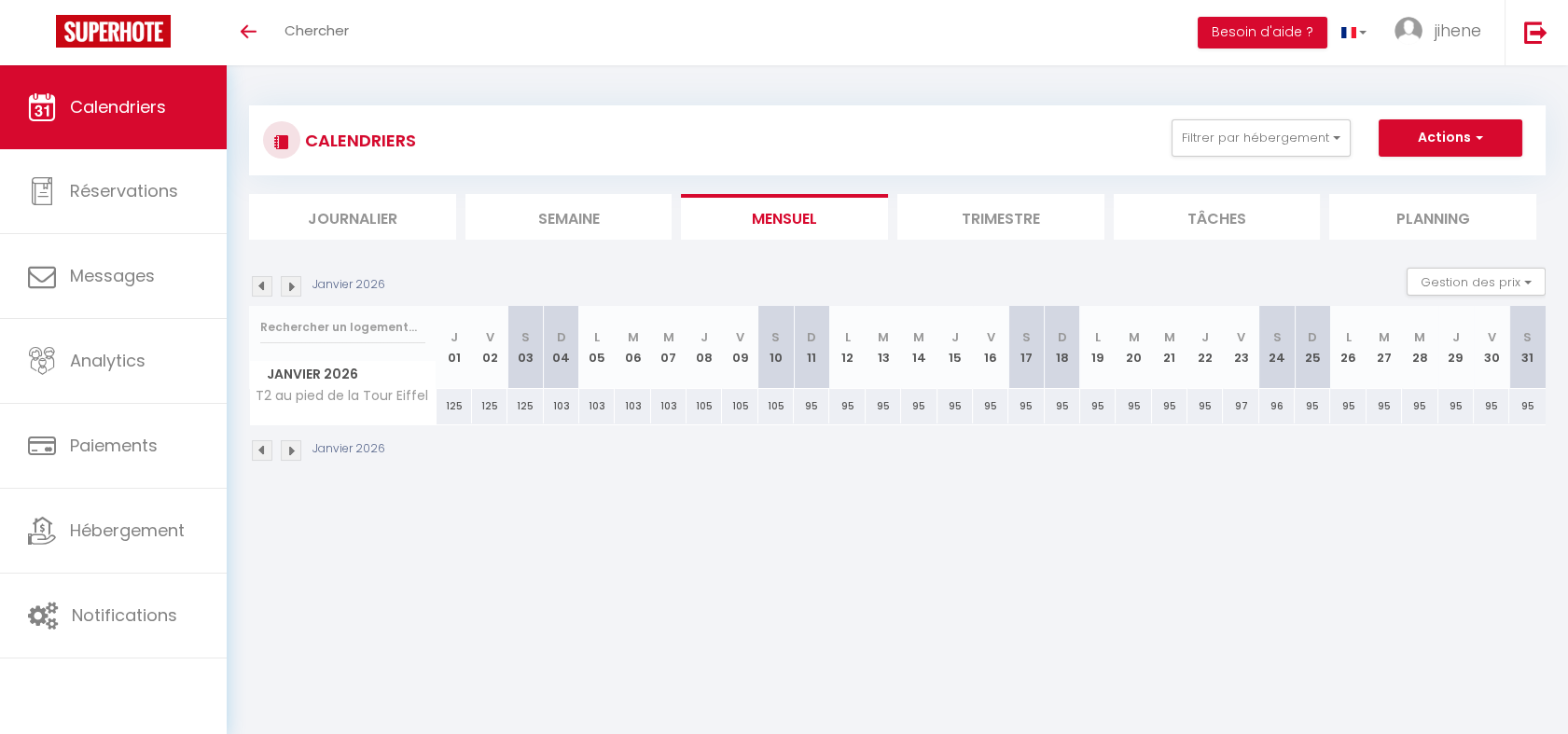
click at [289, 284] on img at bounding box center [291, 286] width 21 height 21
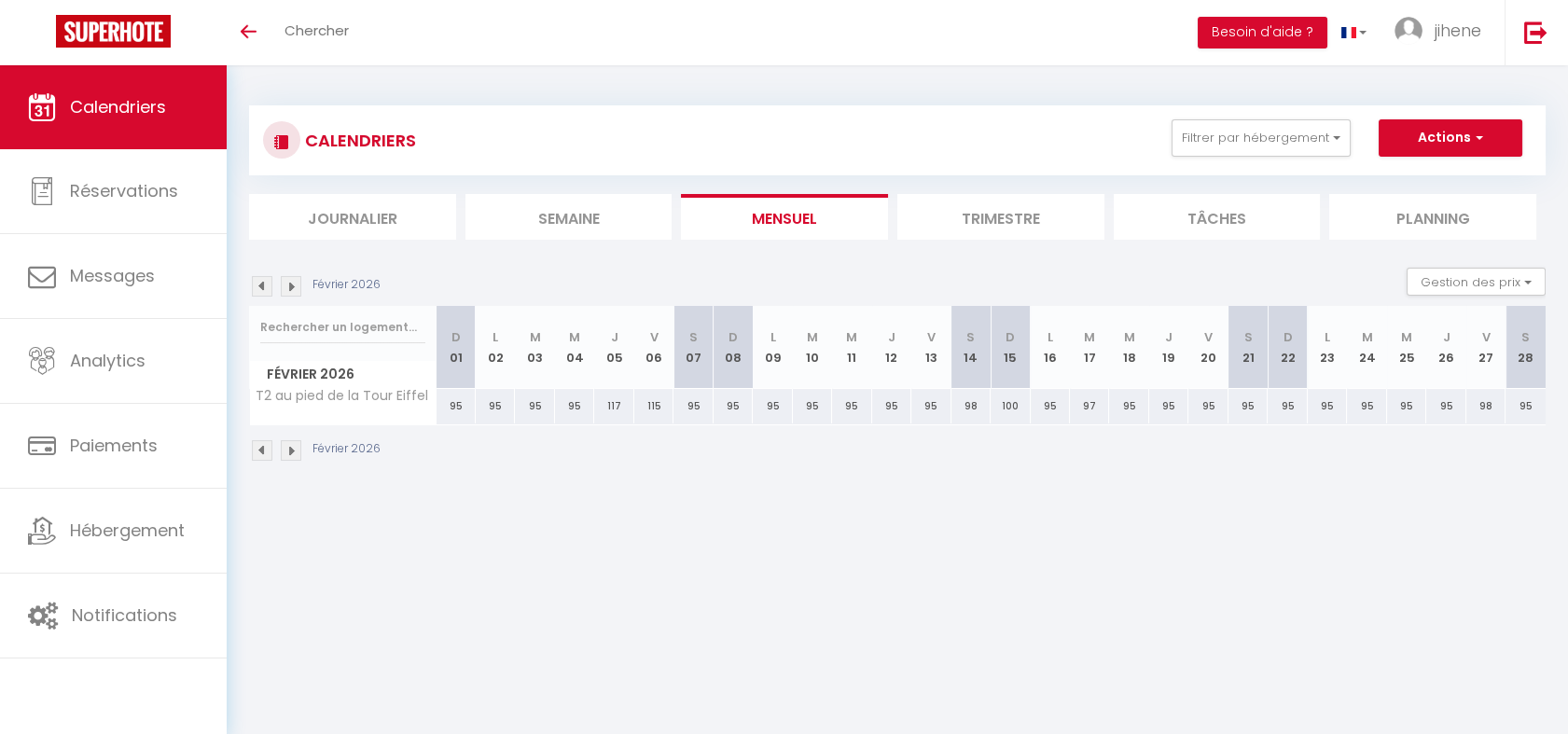
click at [289, 284] on img at bounding box center [291, 286] width 21 height 21
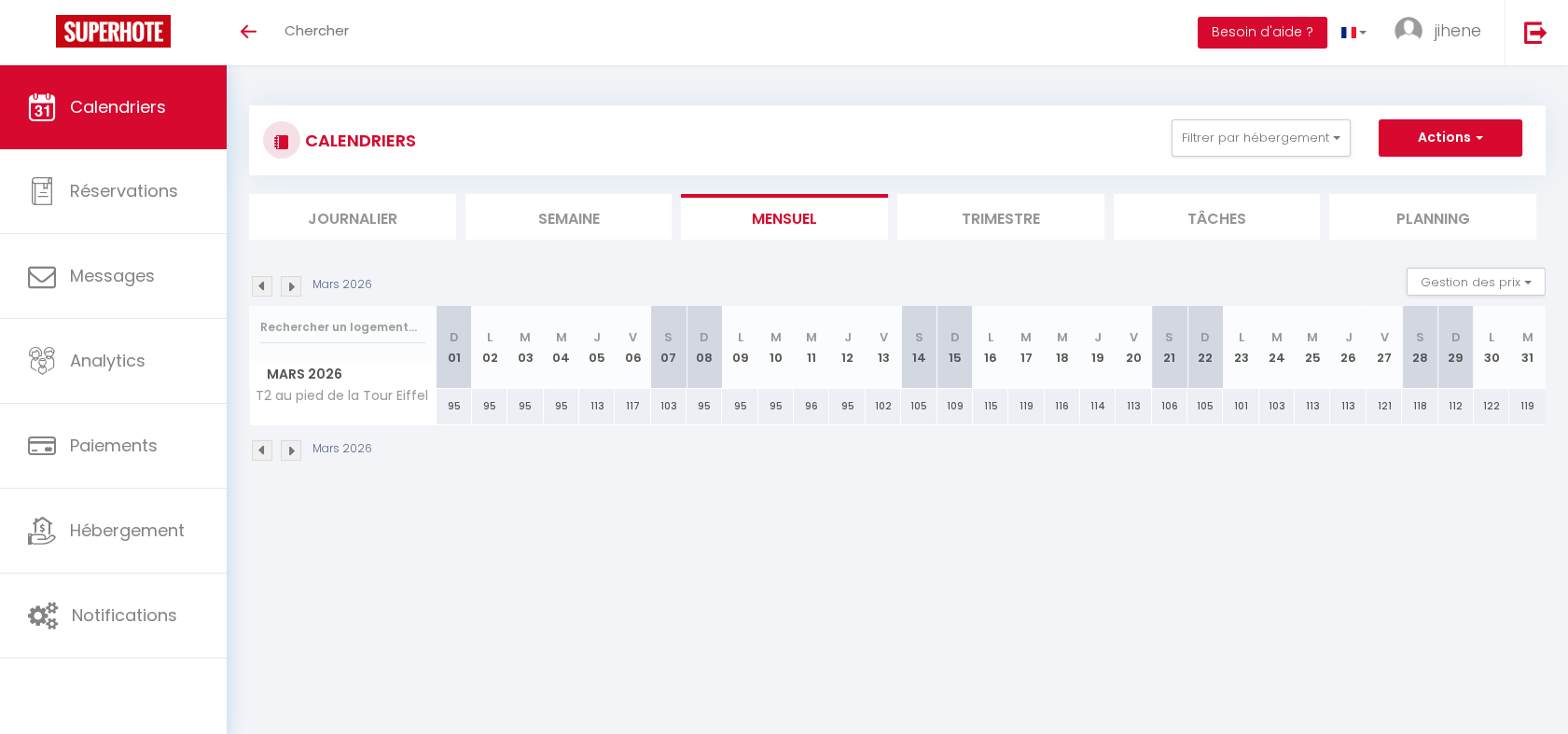
click at [289, 284] on img at bounding box center [291, 286] width 21 height 21
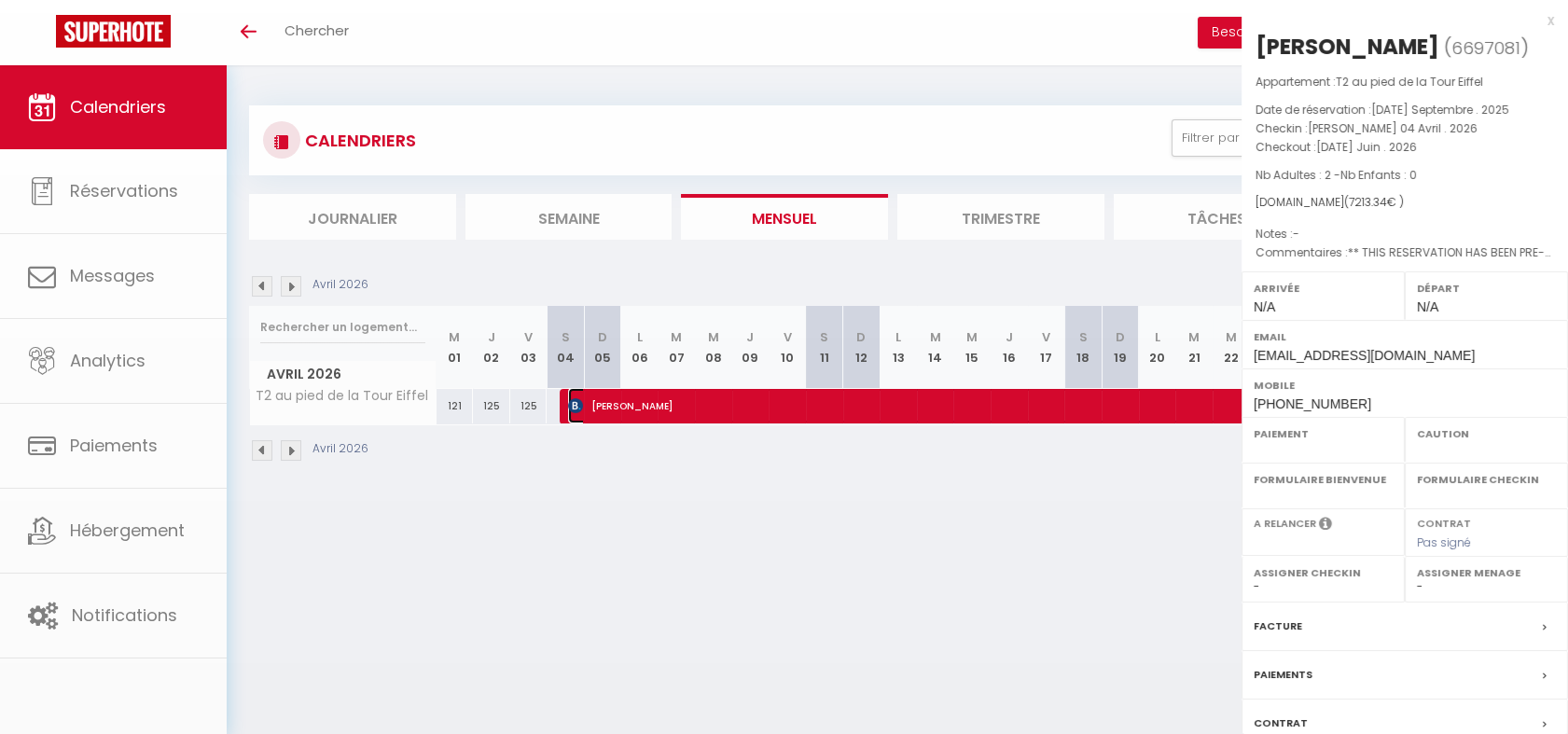
select select "OK"
select select "KO"
select select "0"
select select "1"
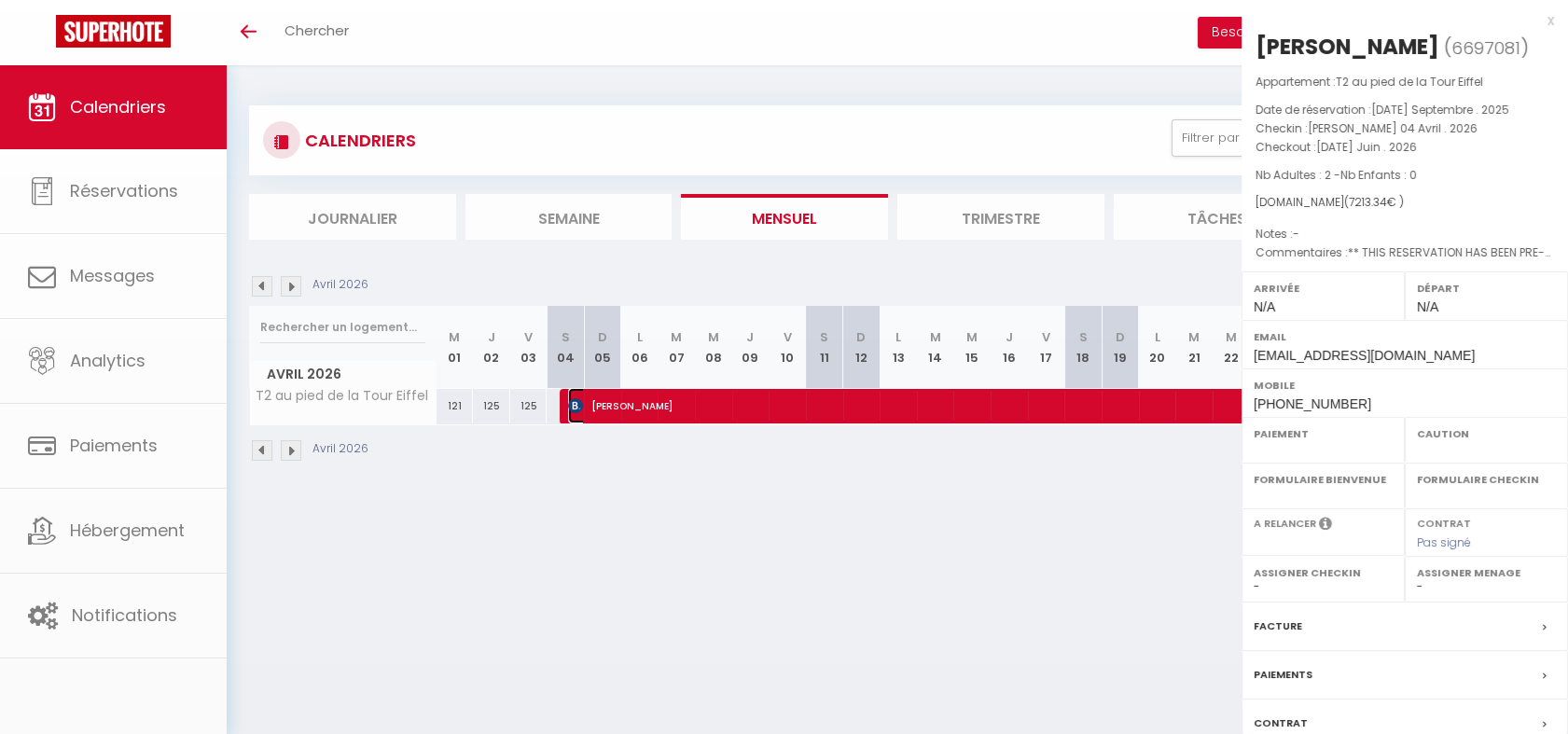
select select
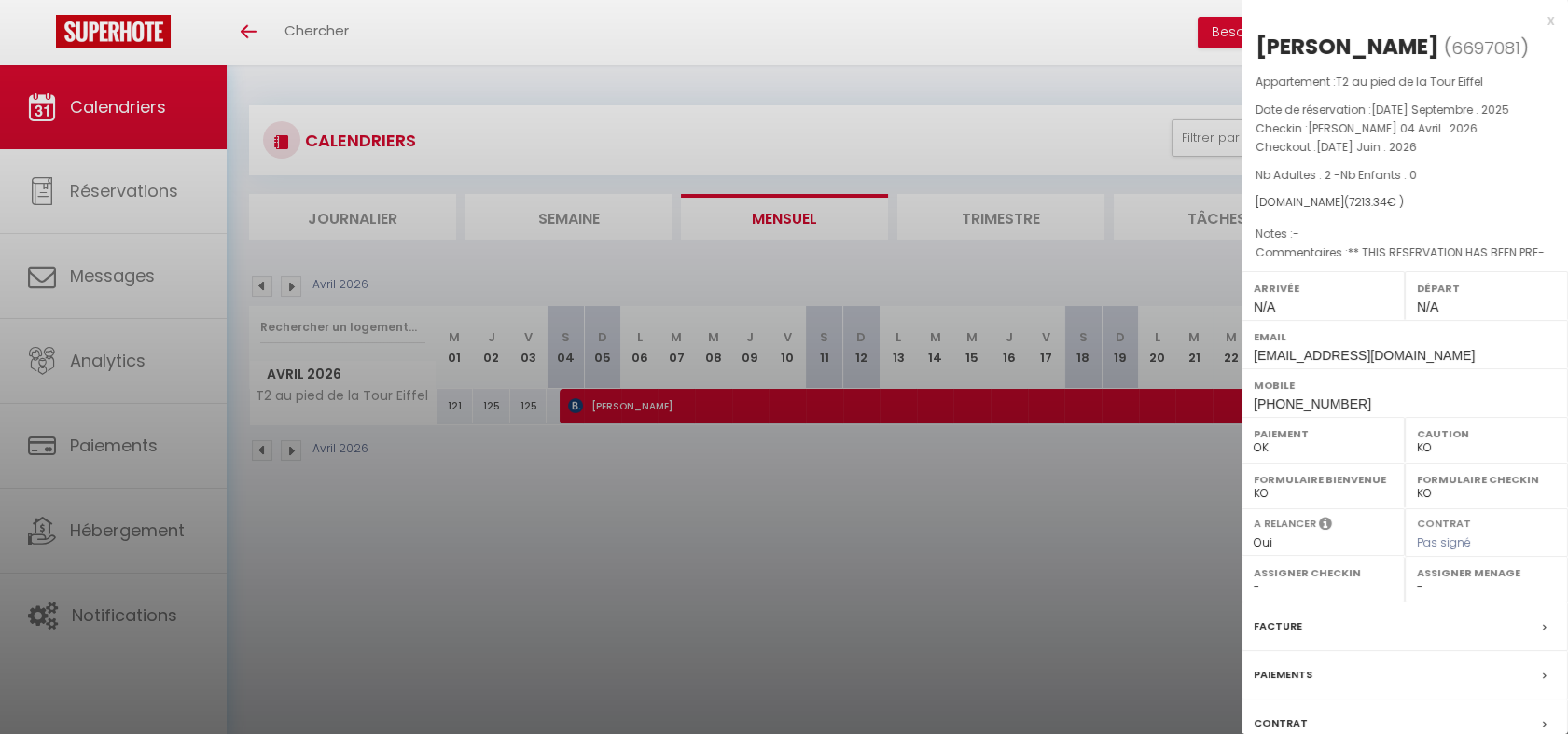
click at [696, 478] on div at bounding box center [784, 367] width 1568 height 734
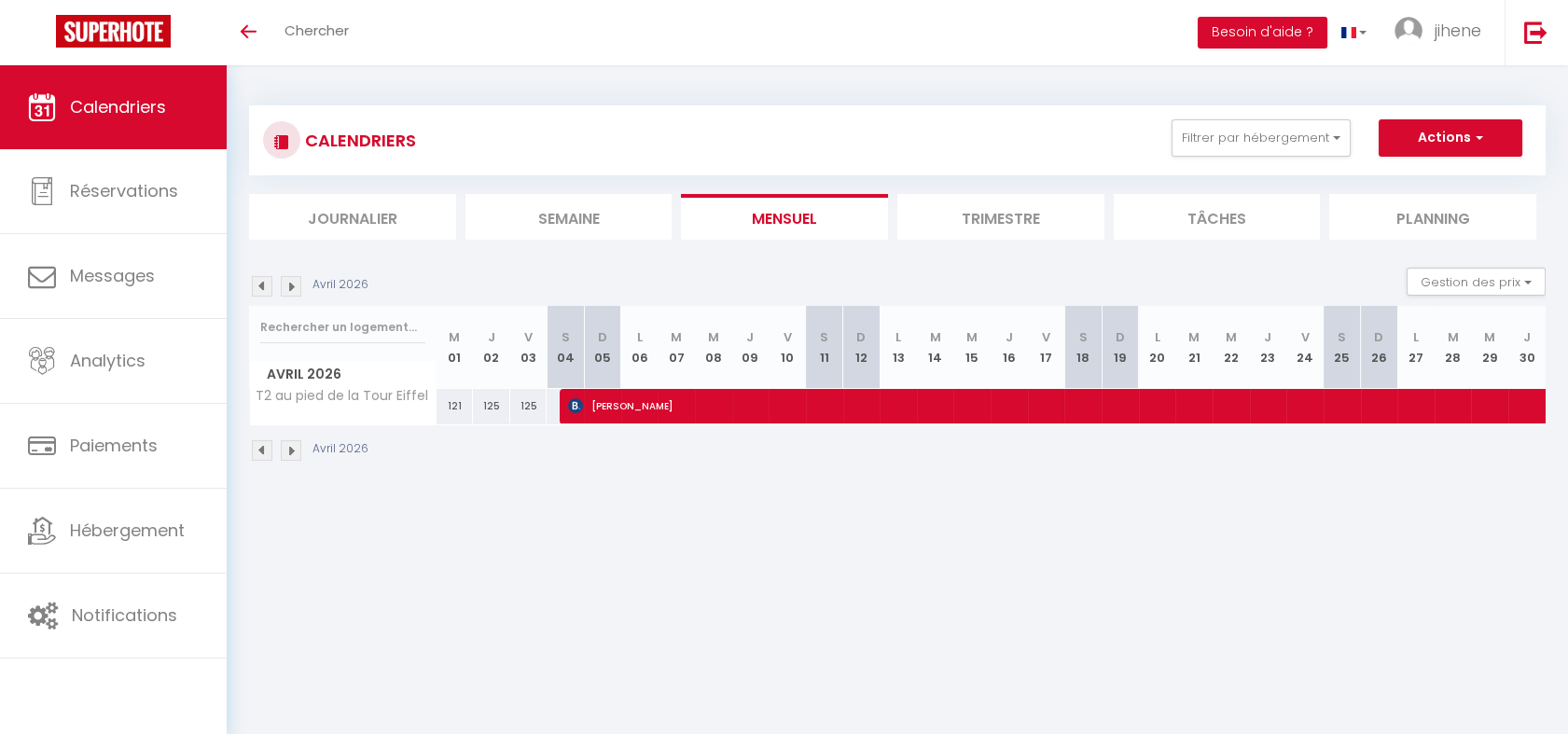
click at [254, 277] on img at bounding box center [262, 286] width 21 height 21
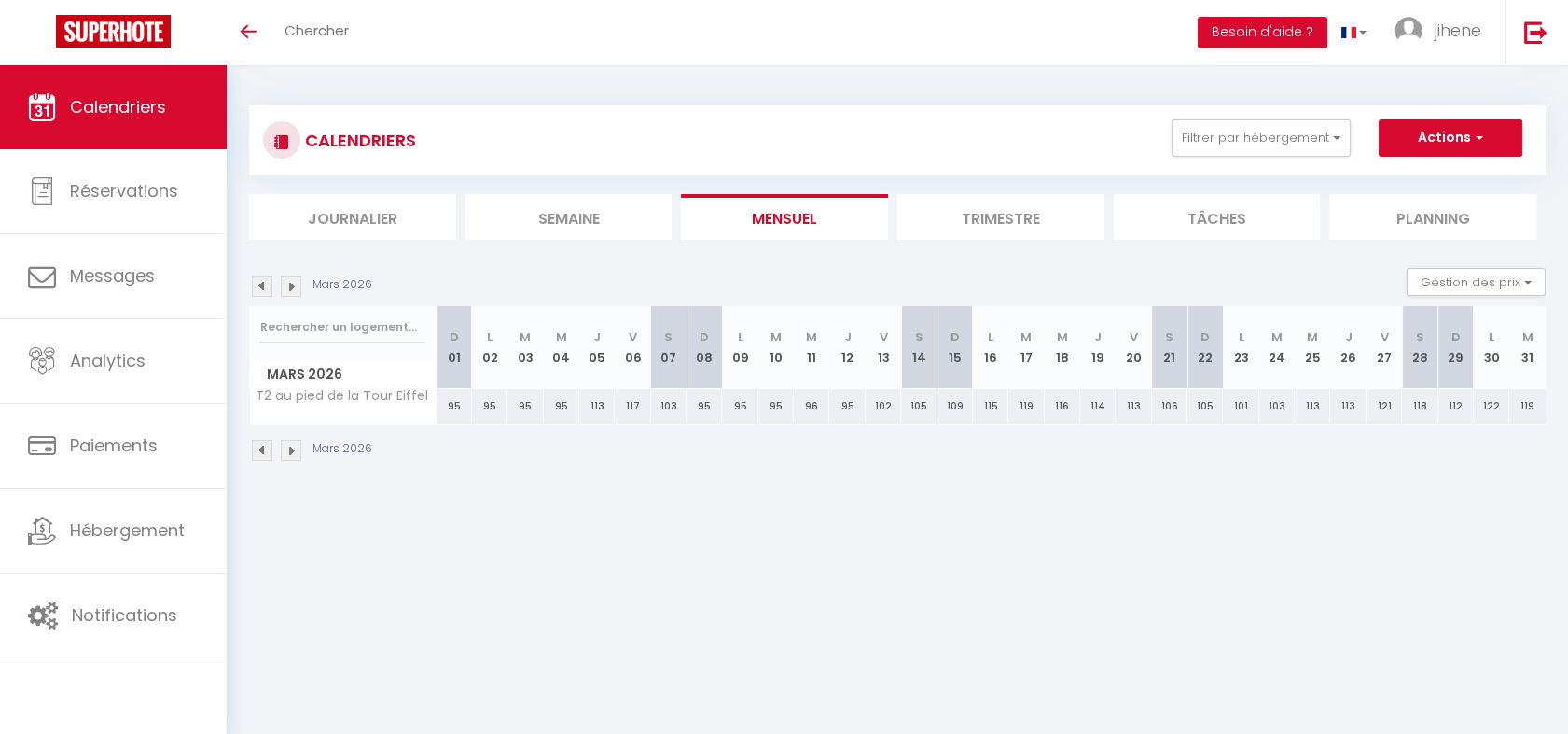
click at [258, 284] on img at bounding box center [262, 286] width 21 height 21
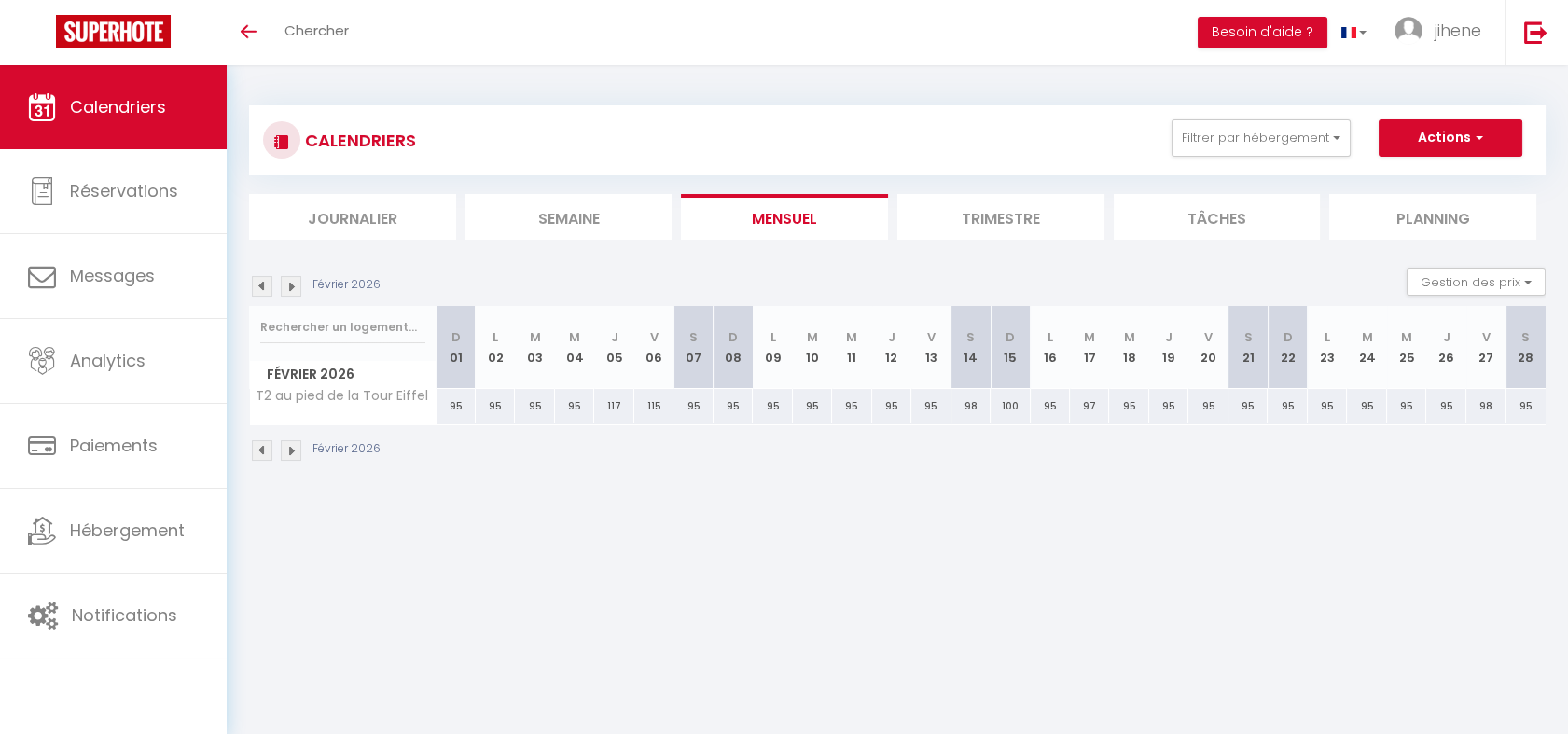
click at [258, 284] on img at bounding box center [262, 286] width 21 height 21
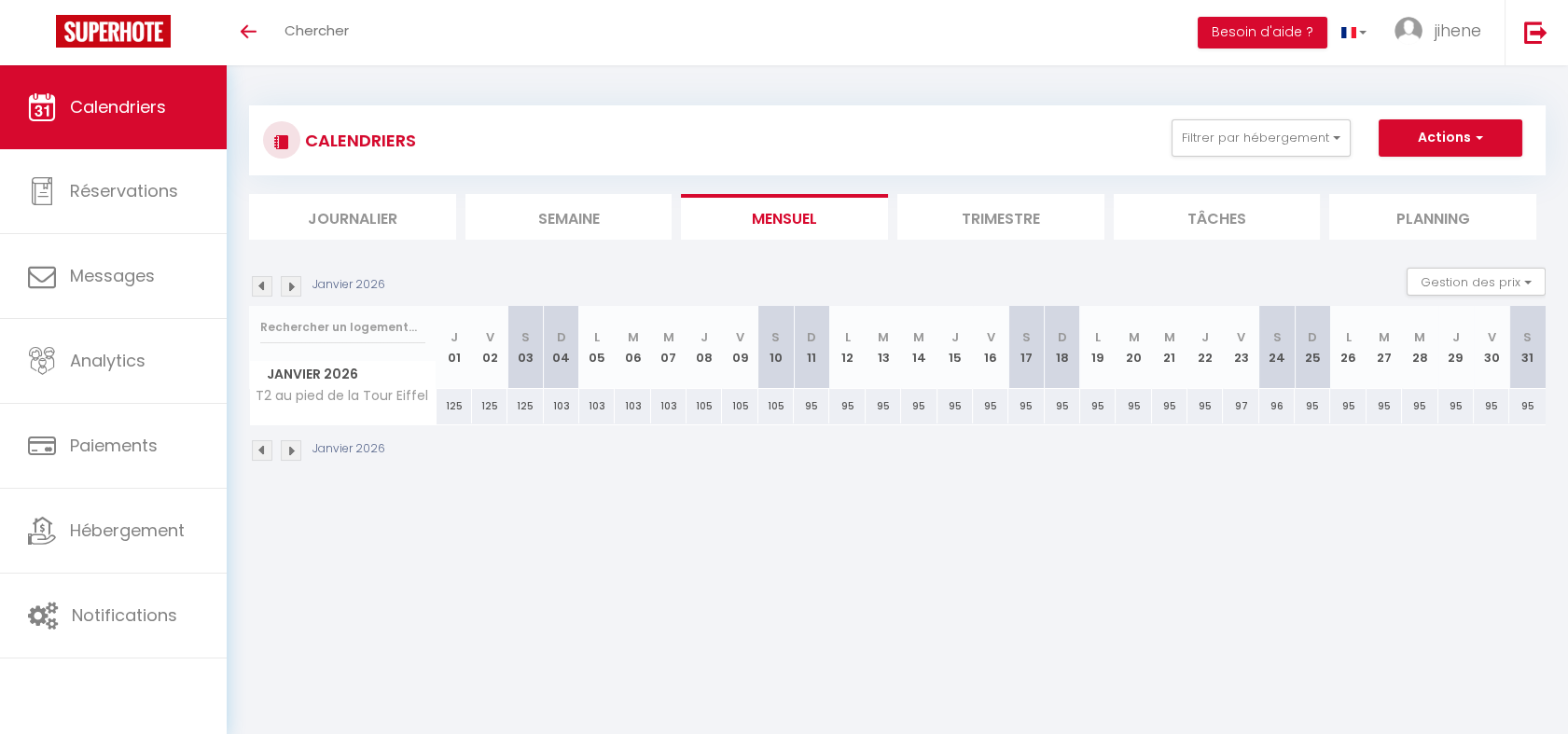
click at [258, 452] on img at bounding box center [262, 451] width 21 height 21
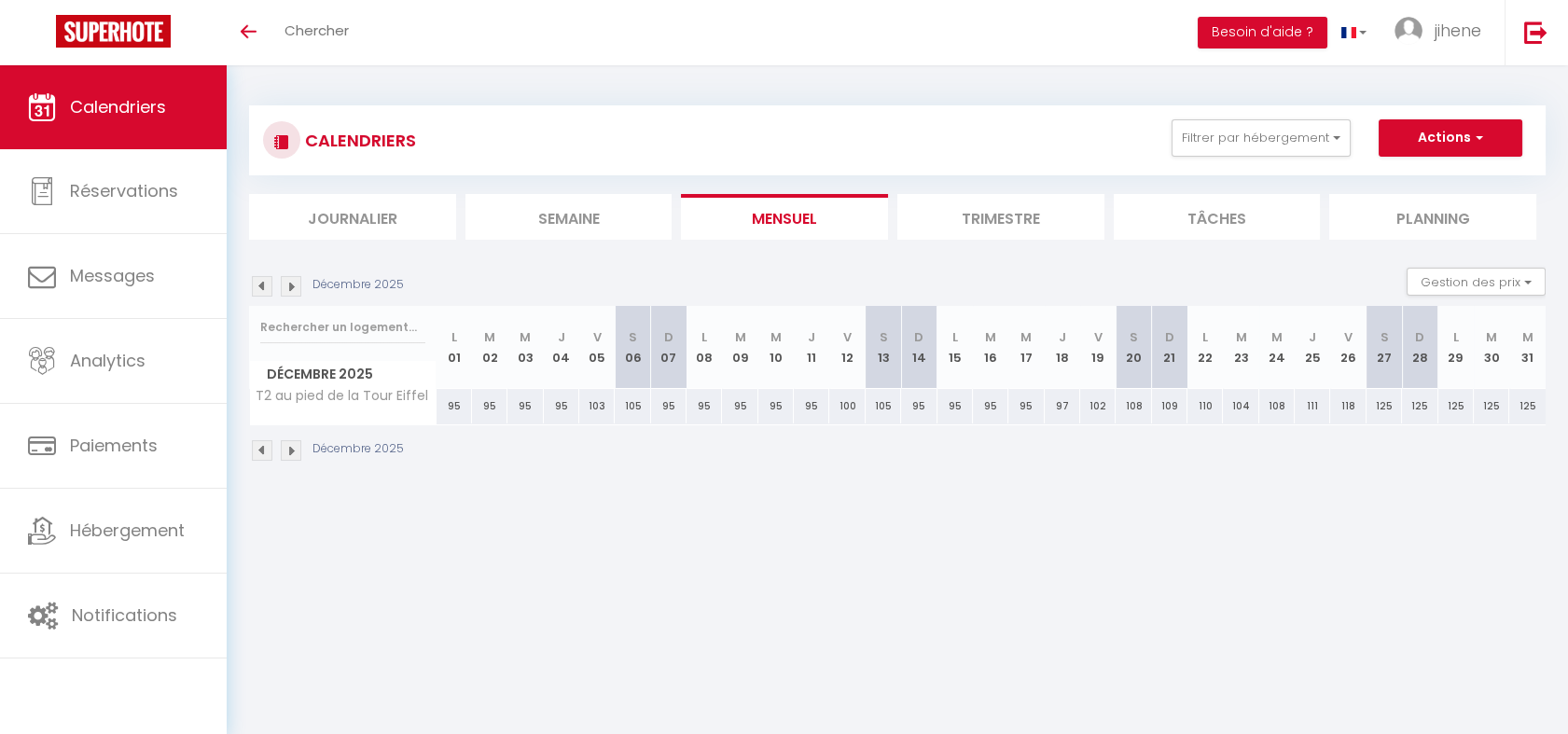
click at [263, 448] on img at bounding box center [262, 451] width 21 height 21
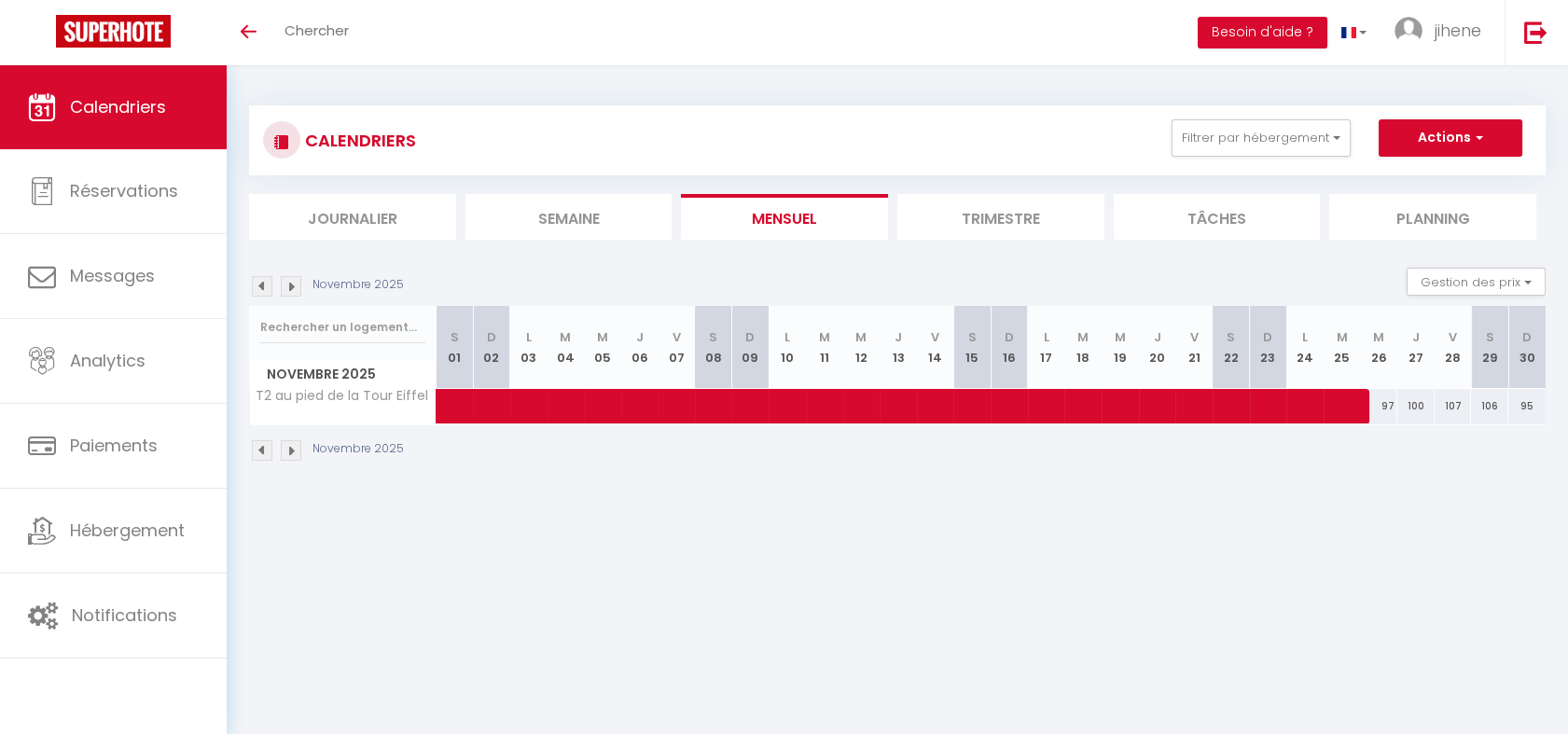
click at [263, 448] on img at bounding box center [262, 451] width 21 height 21
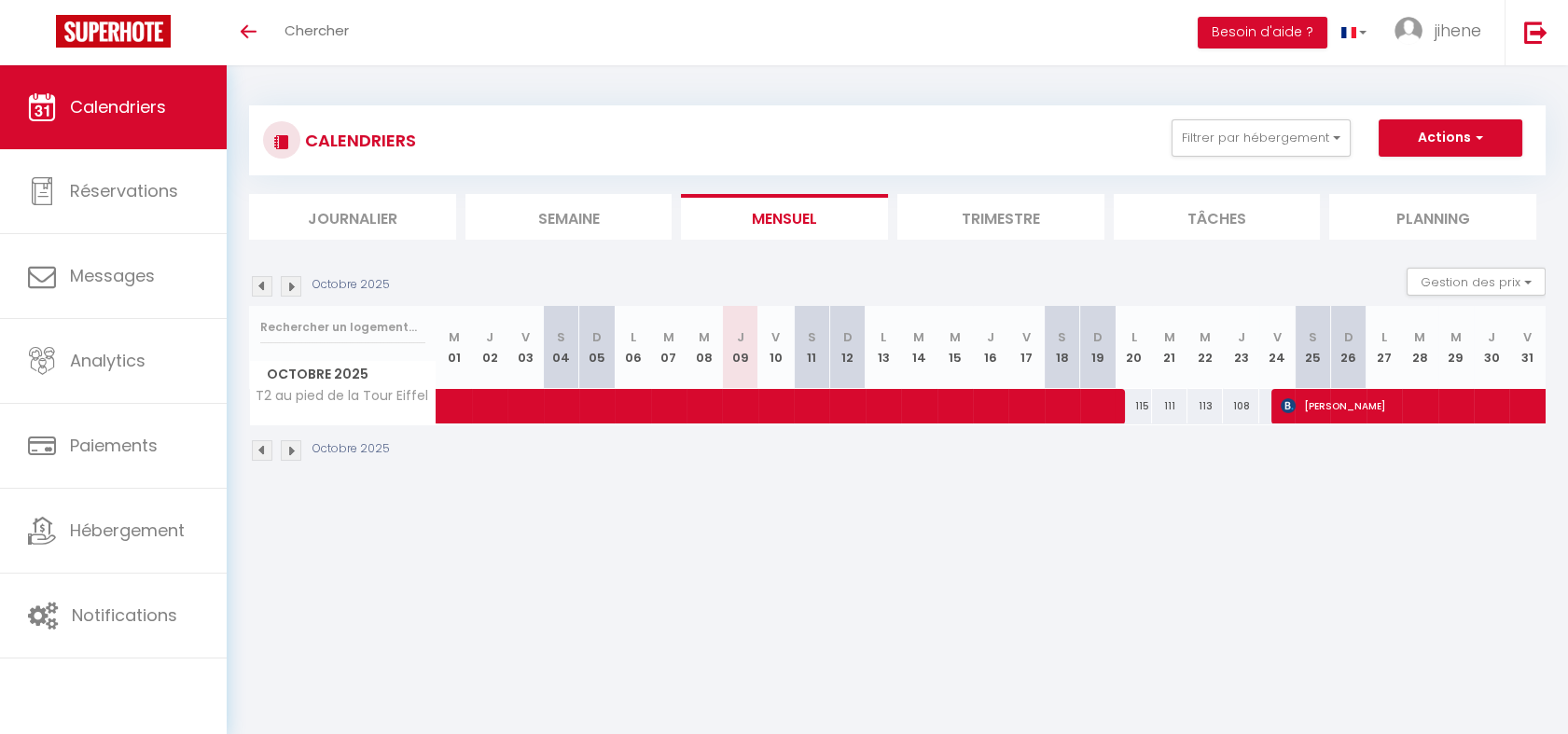
click at [292, 448] on img at bounding box center [291, 451] width 21 height 21
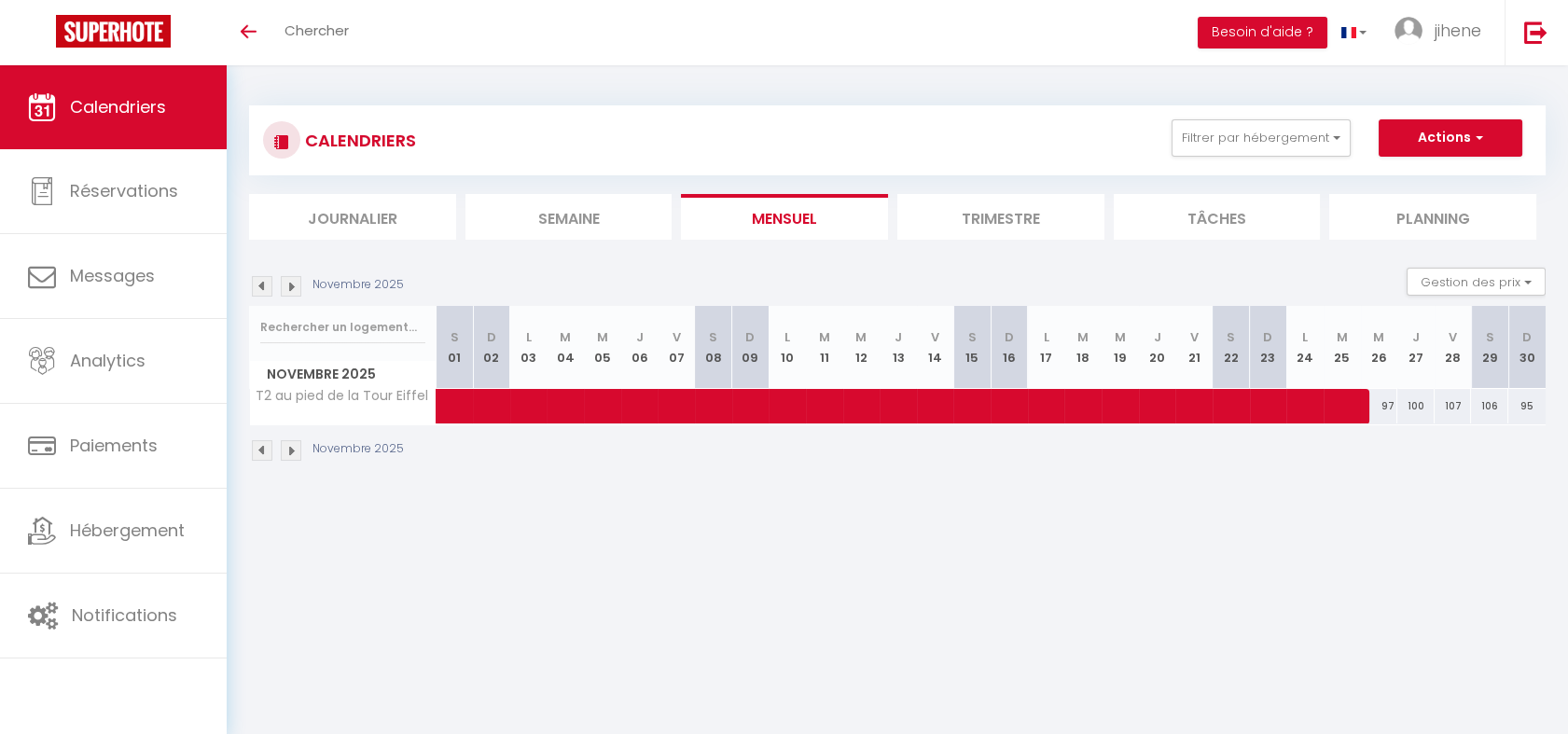
click at [264, 446] on img at bounding box center [262, 451] width 21 height 21
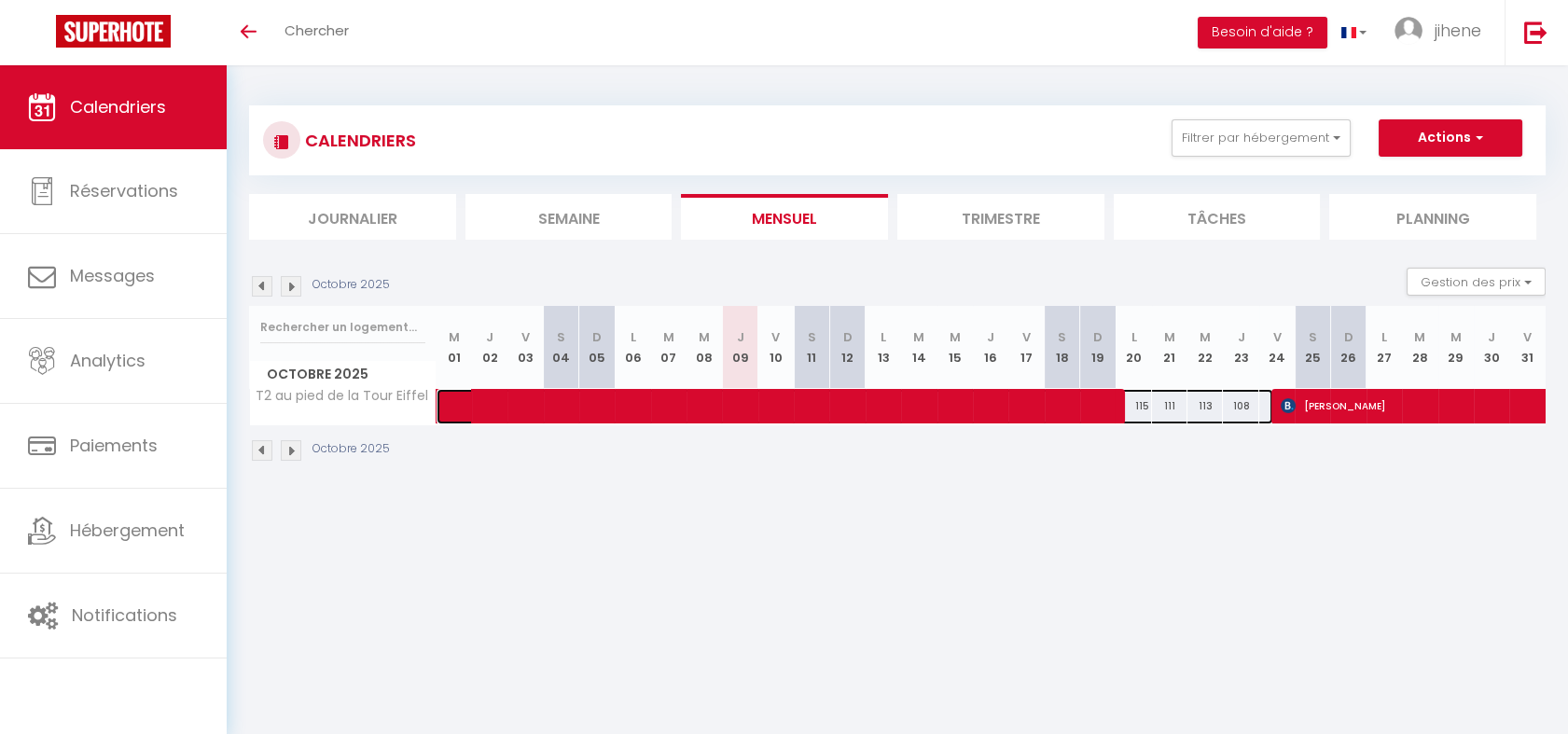
click at [1135, 414] on span at bounding box center [865, 407] width 815 height 36
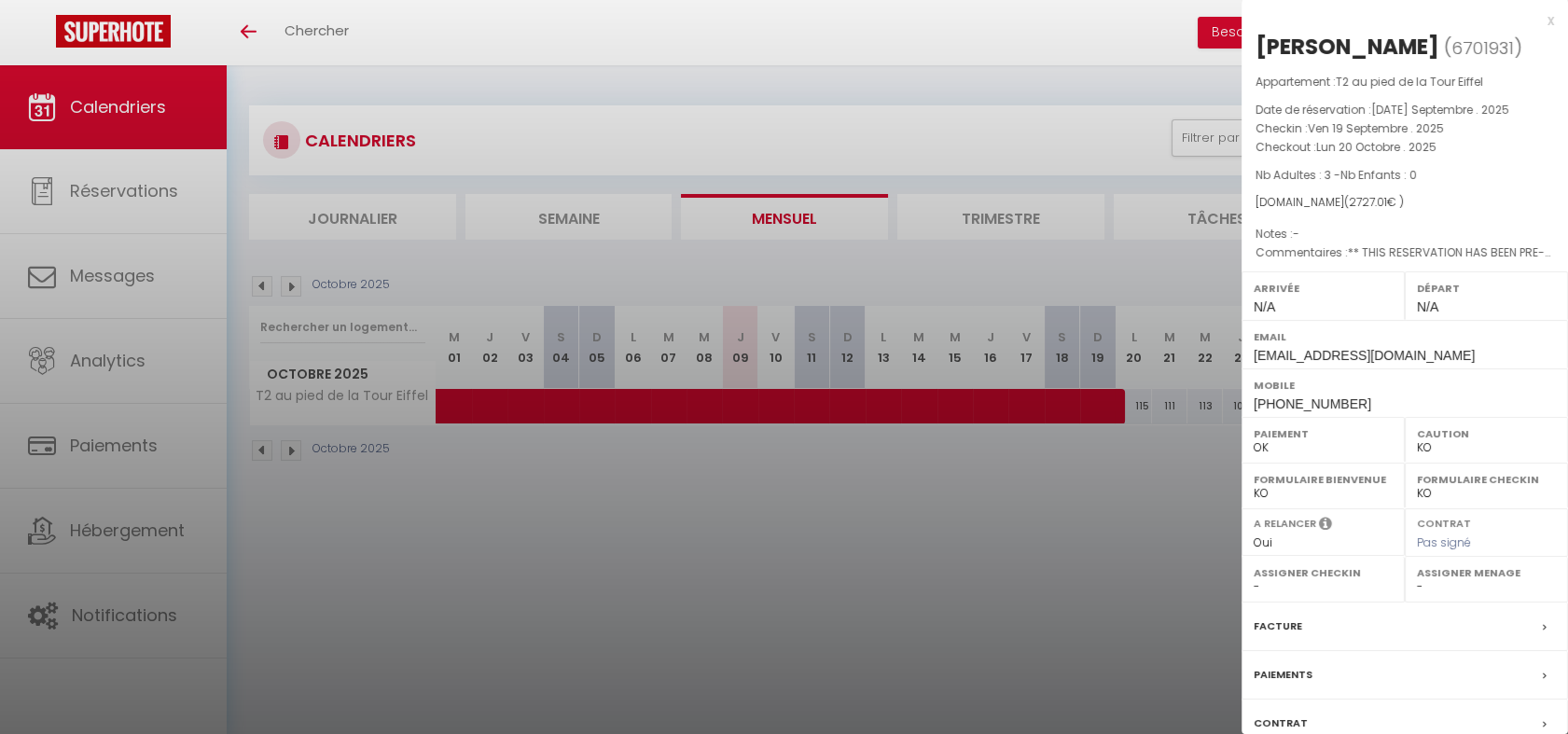
click at [1157, 396] on div at bounding box center [784, 367] width 1568 height 734
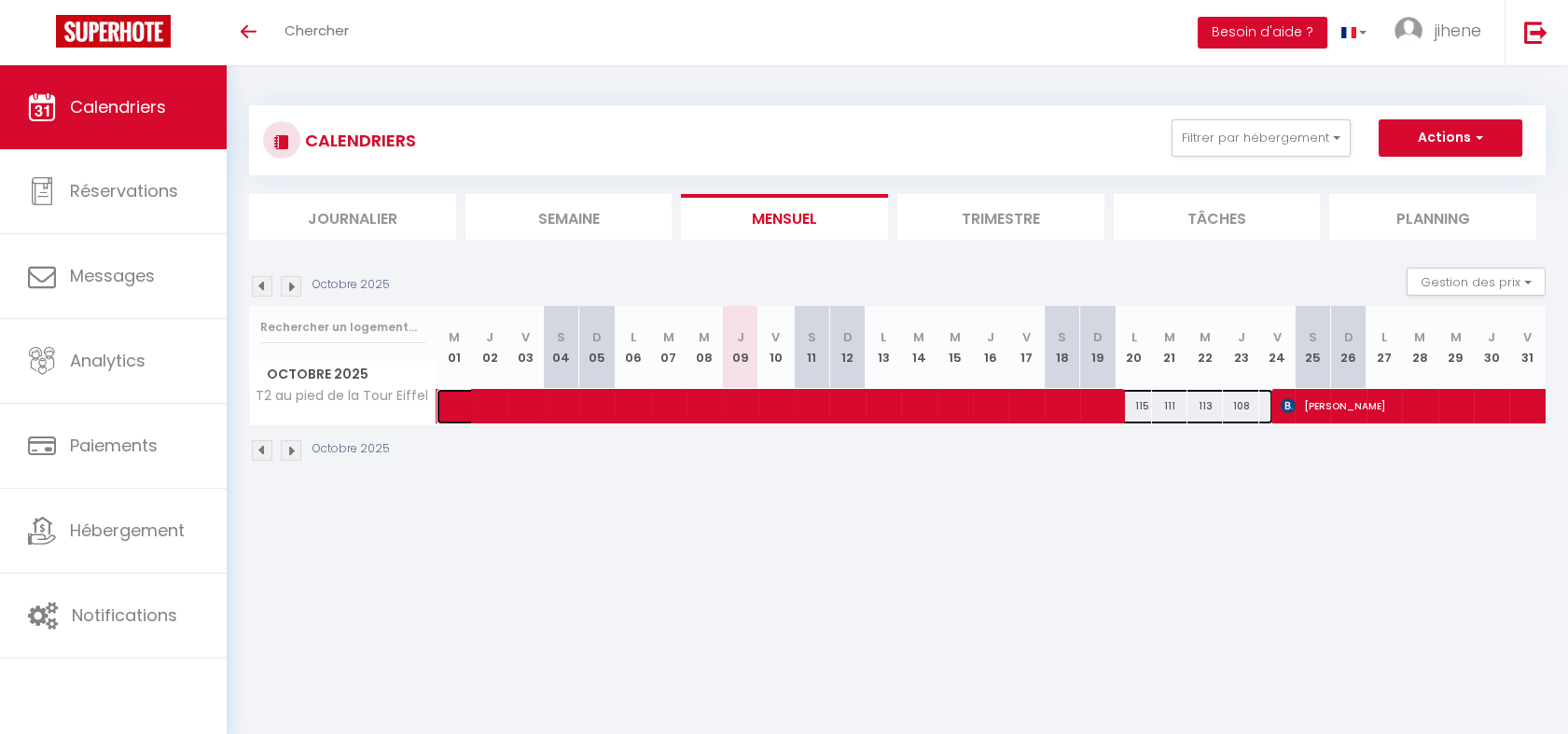
click at [1158, 396] on span at bounding box center [865, 407] width 815 height 36
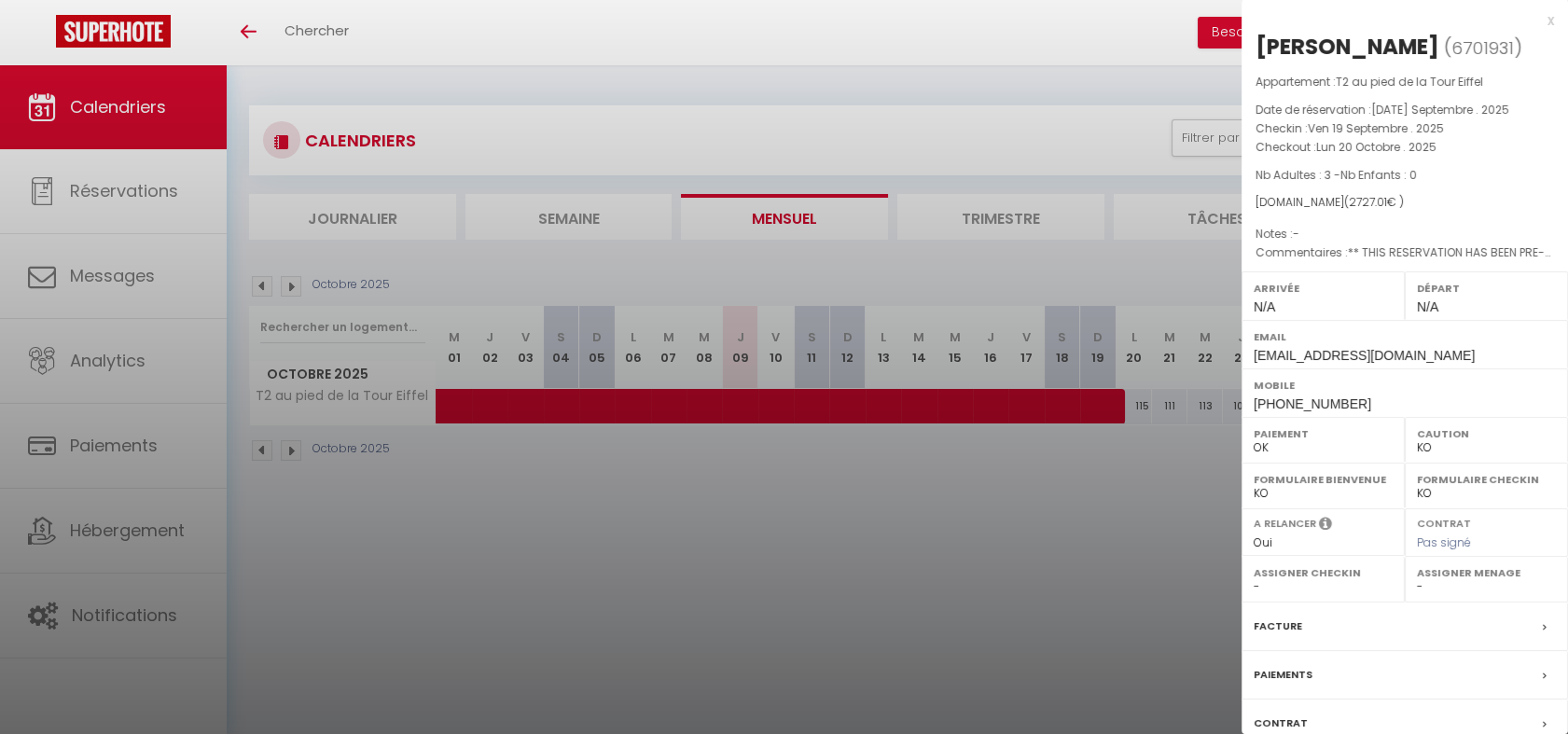
click at [1206, 396] on div at bounding box center [784, 367] width 1568 height 734
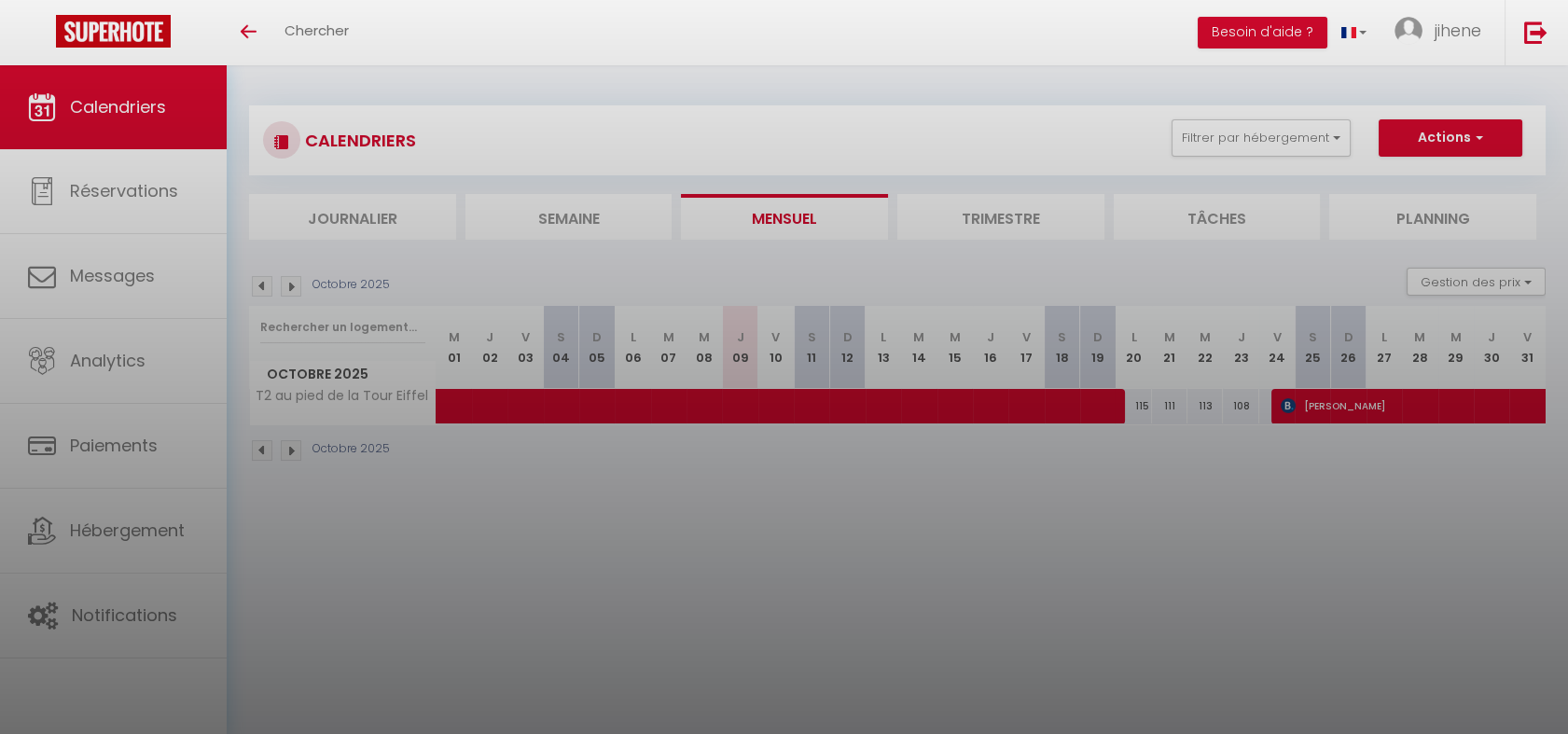
click at [1206, 396] on div at bounding box center [784, 367] width 1568 height 734
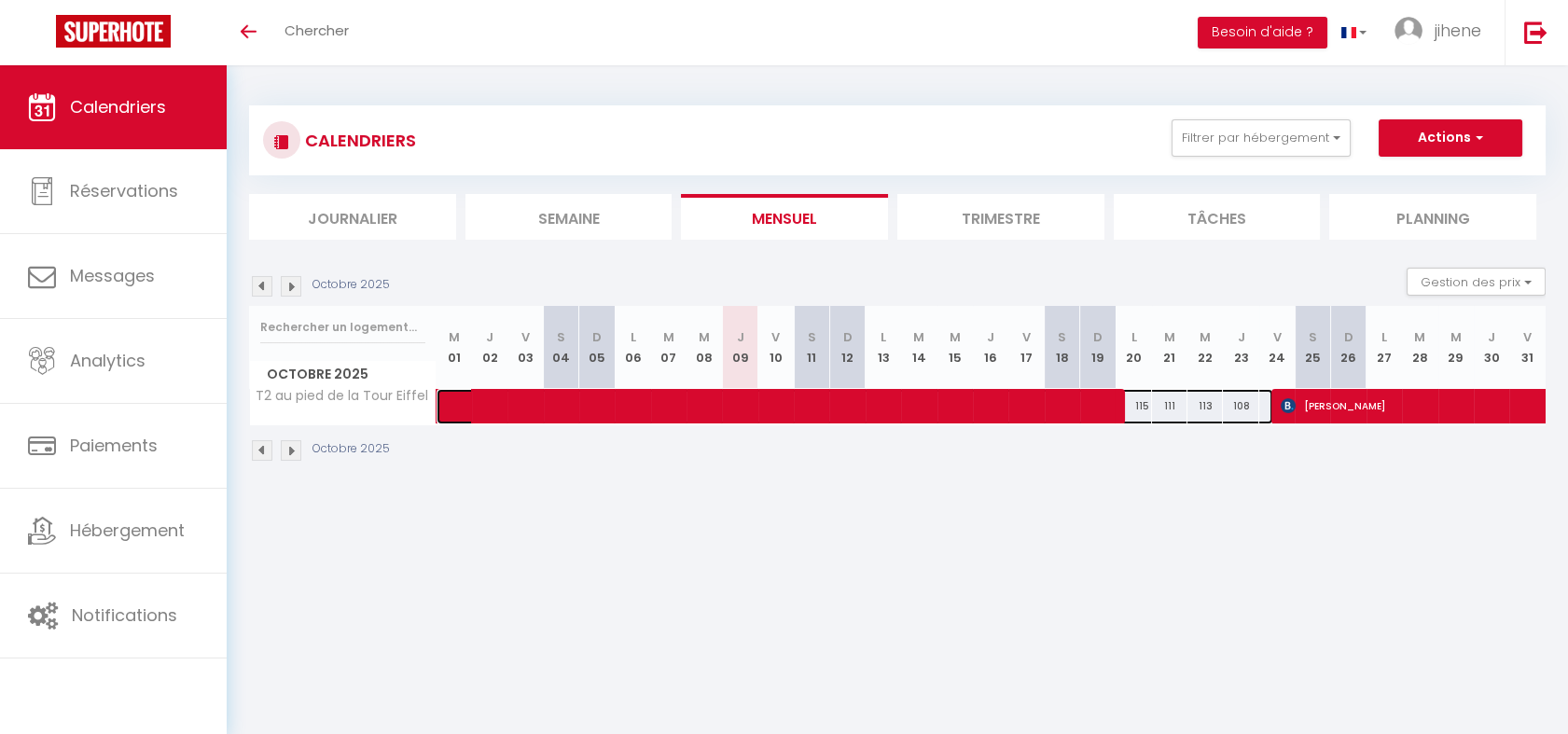
click at [1206, 396] on span at bounding box center [865, 407] width 815 height 36
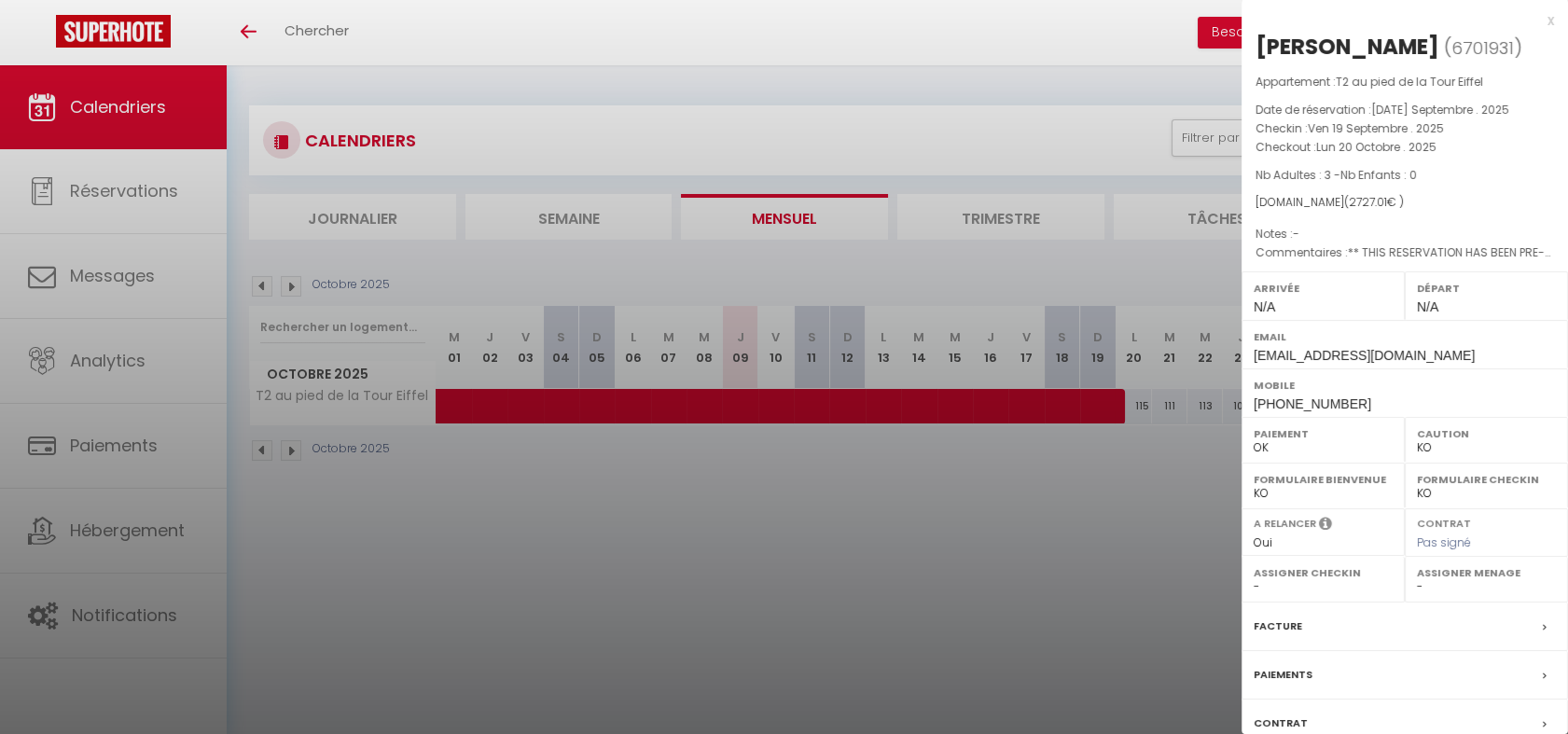
click at [1199, 409] on div at bounding box center [784, 367] width 1568 height 734
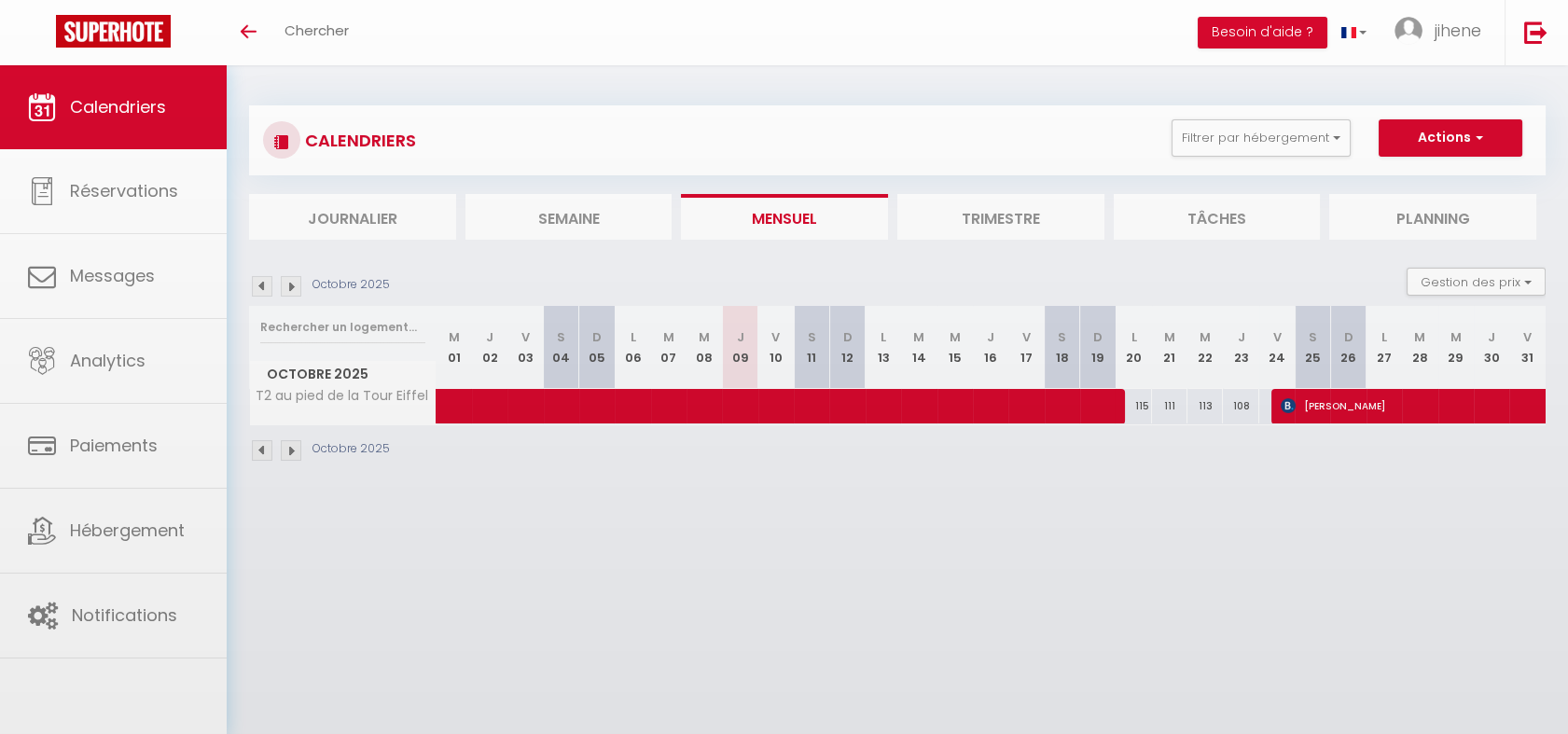
click at [1199, 409] on div at bounding box center [784, 367] width 1568 height 734
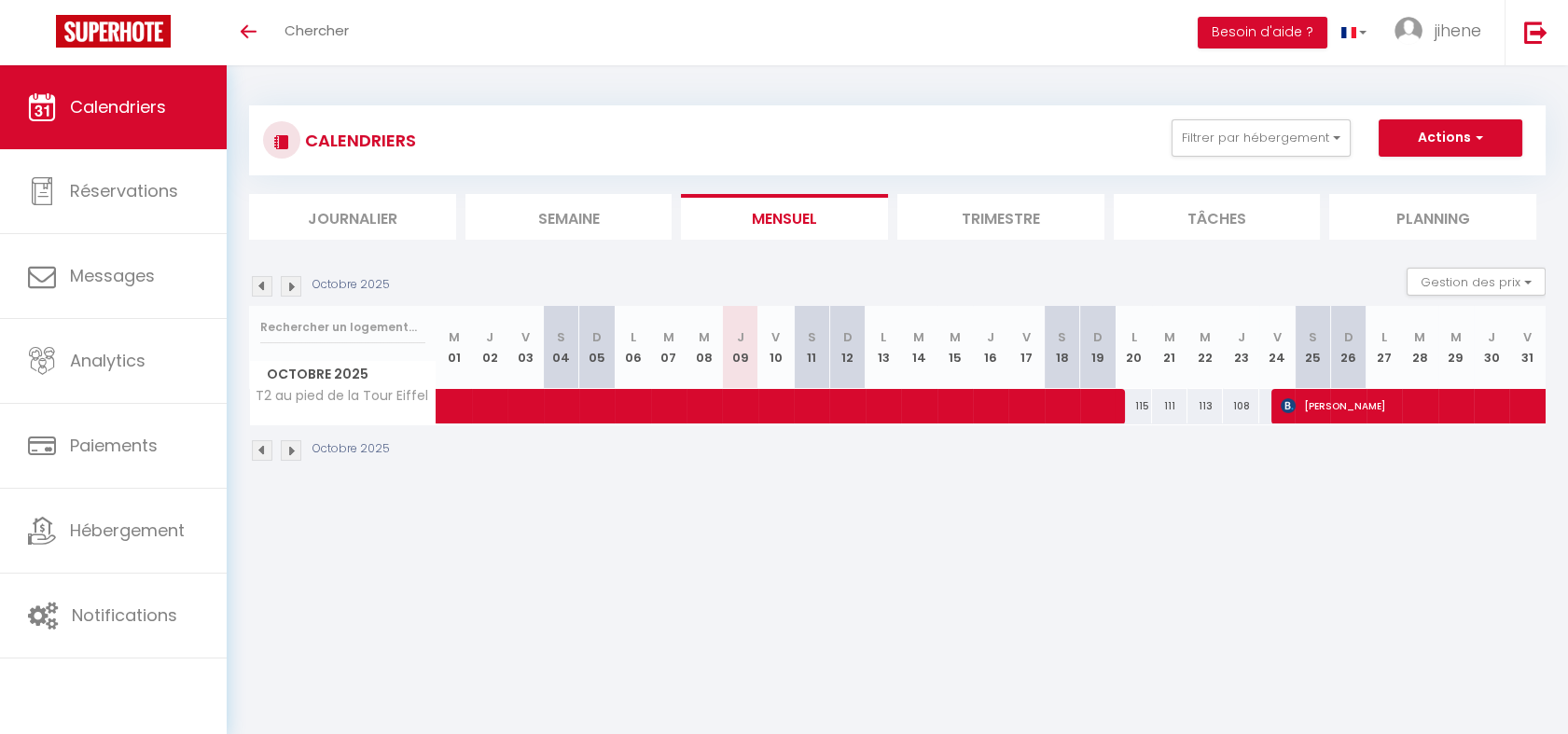
click at [284, 277] on img at bounding box center [291, 286] width 21 height 21
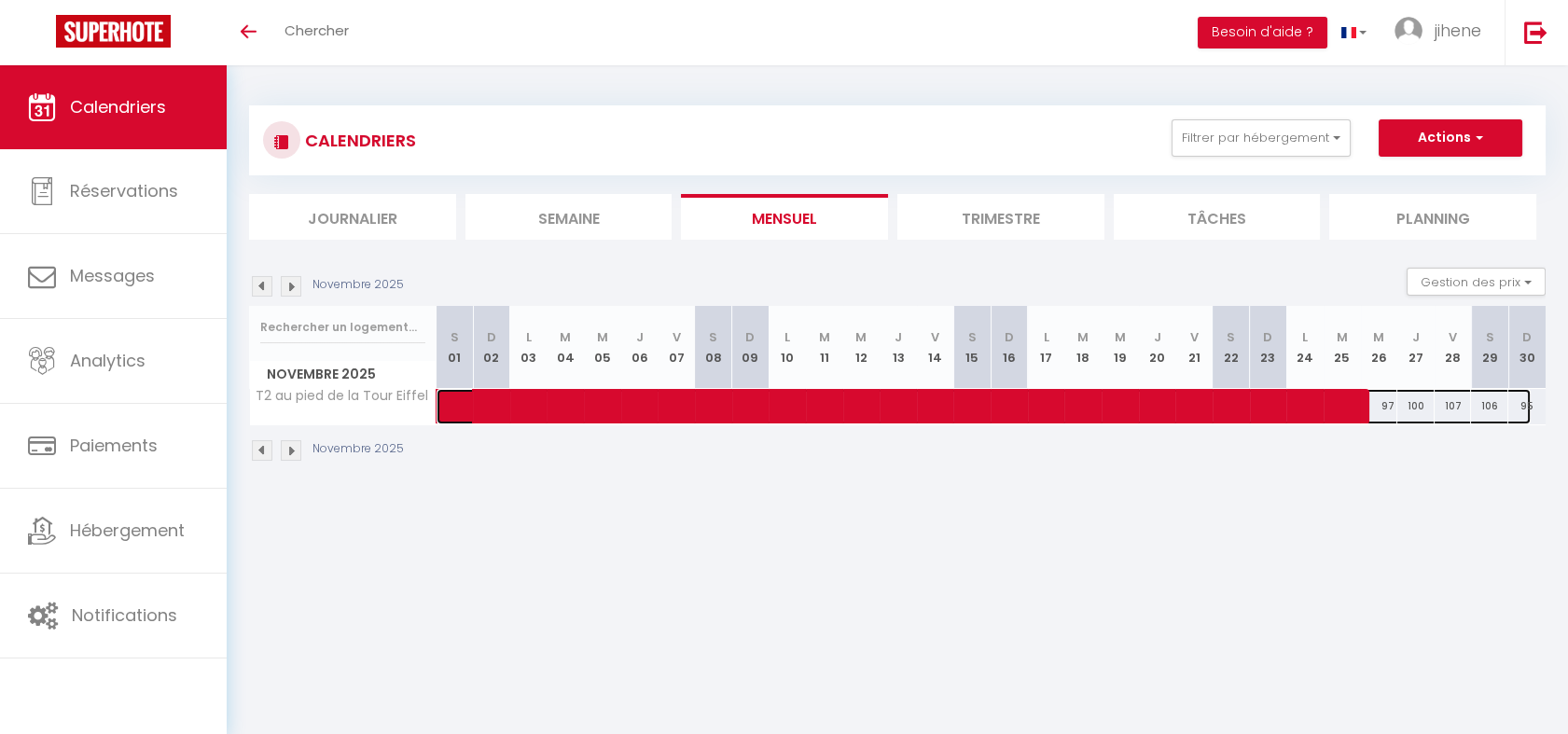
click at [1390, 410] on span at bounding box center [994, 407] width 1073 height 36
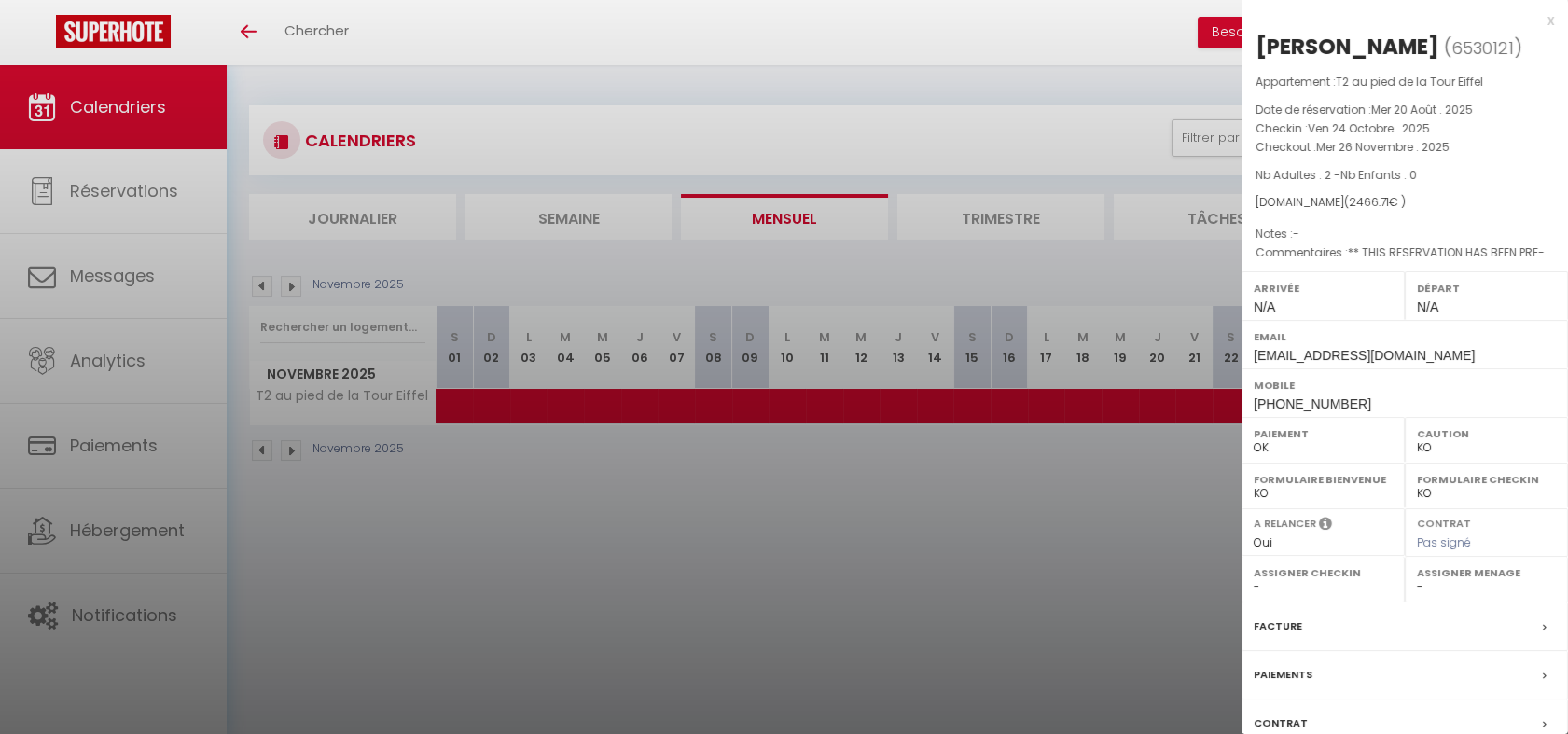
click at [1099, 493] on div at bounding box center [784, 367] width 1568 height 734
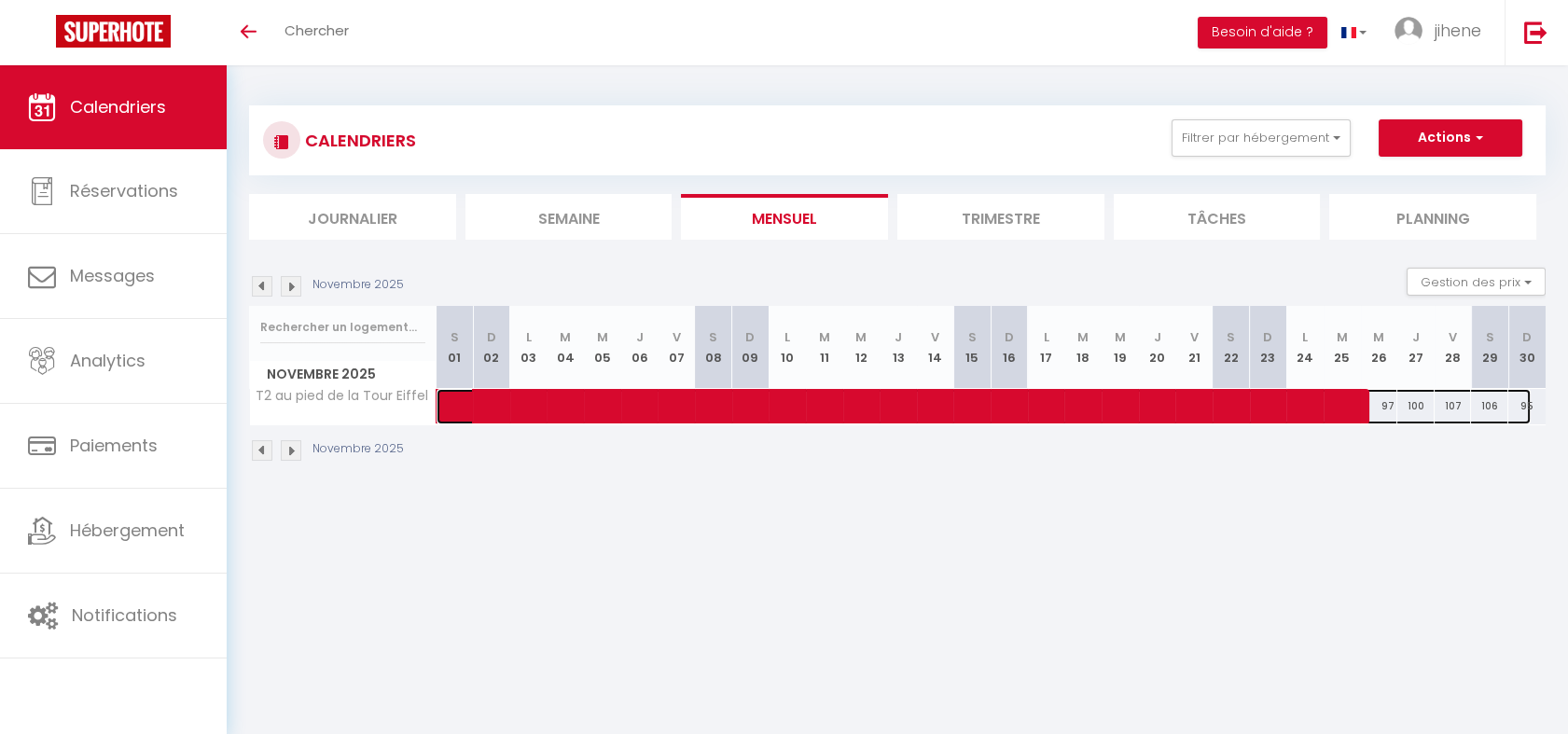
click at [1459, 397] on span at bounding box center [994, 407] width 1073 height 36
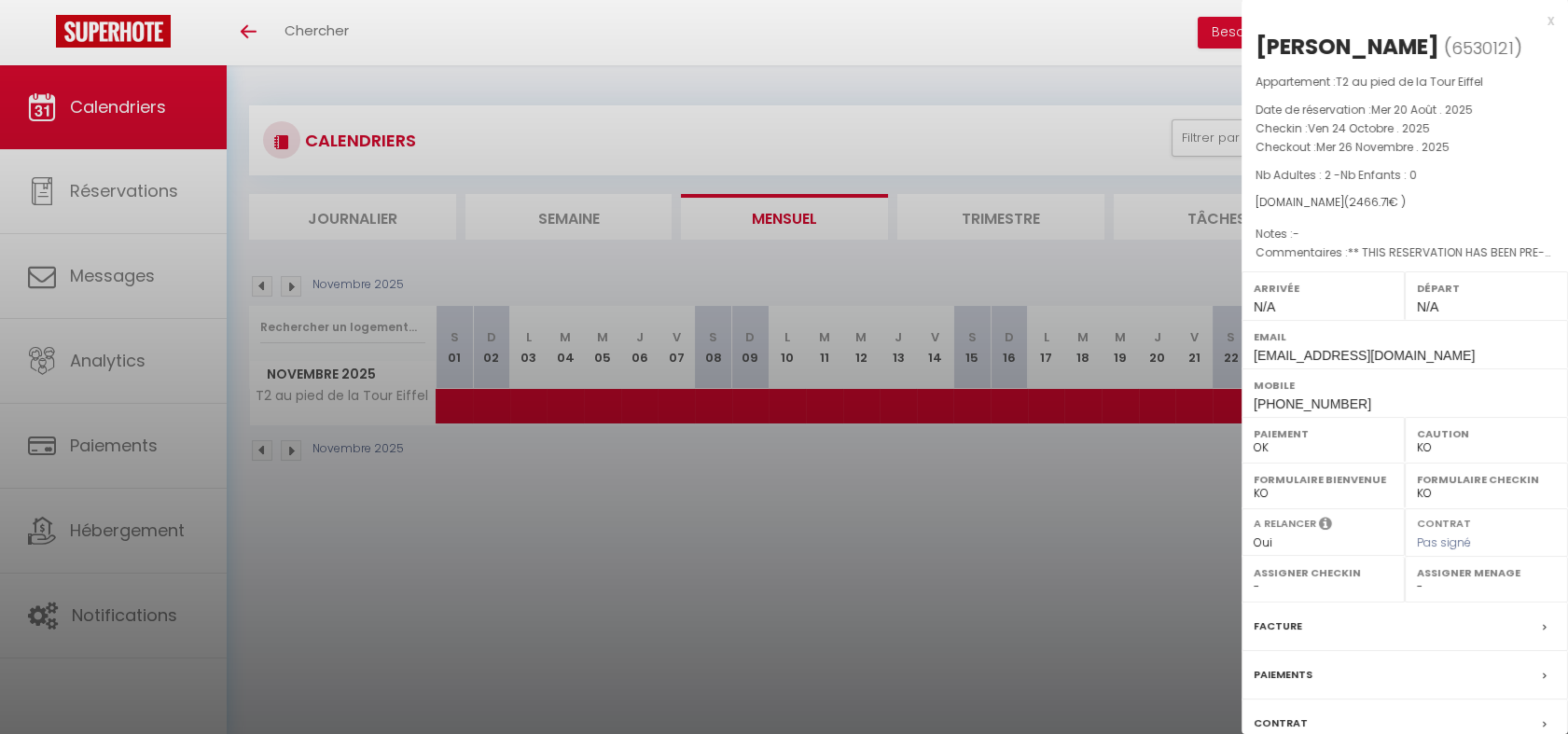
click at [1007, 497] on div at bounding box center [784, 367] width 1568 height 734
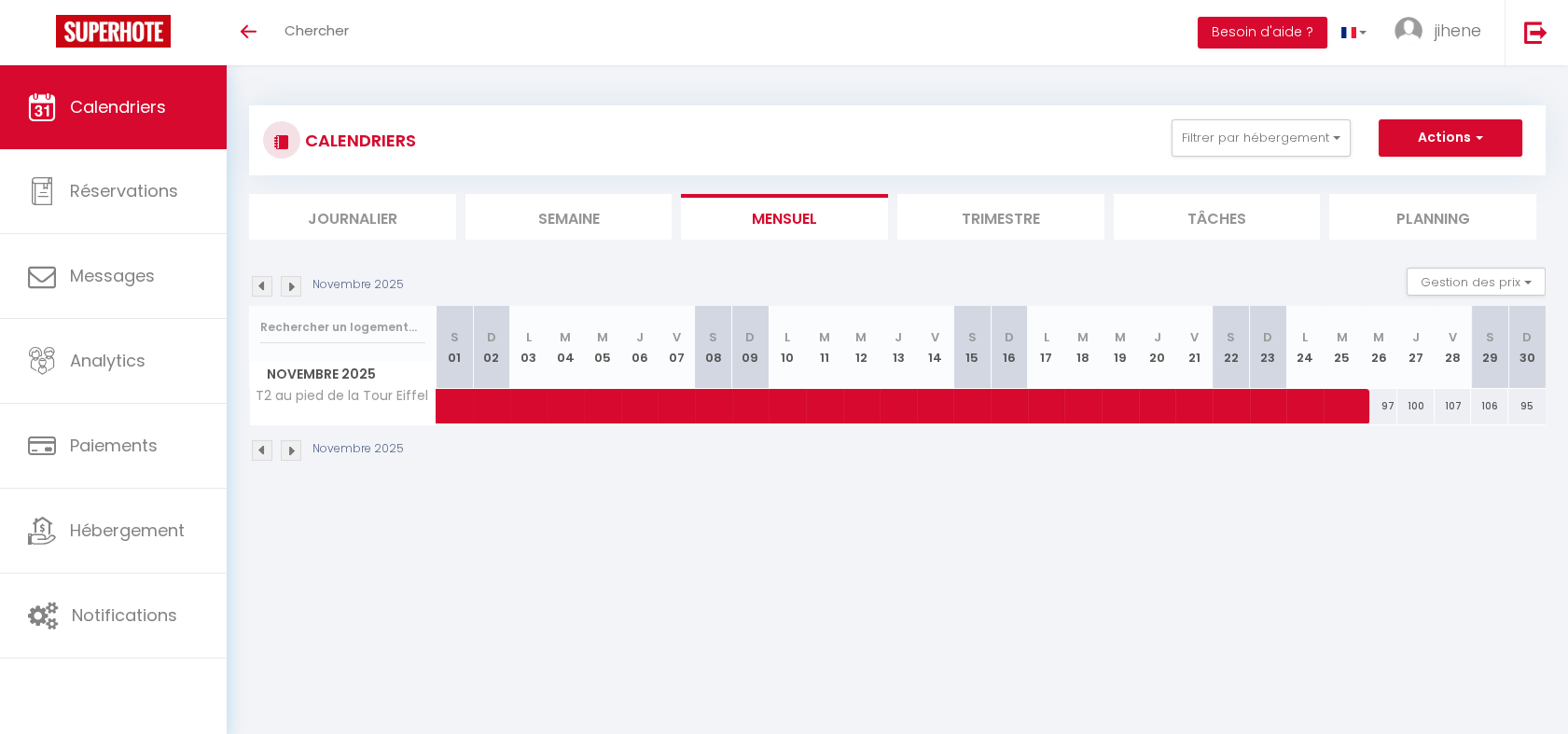
click at [285, 276] on img at bounding box center [291, 286] width 21 height 21
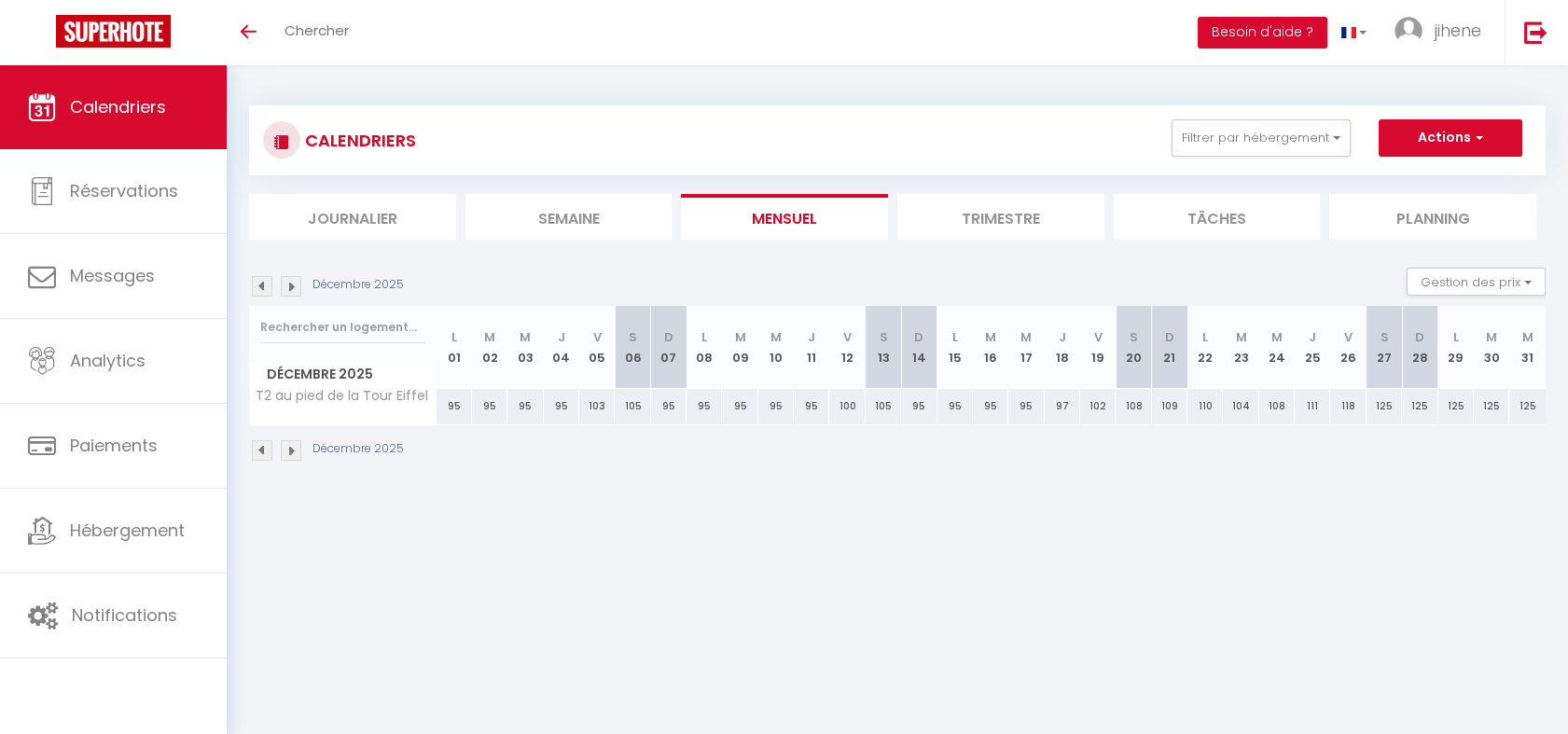
click at [450, 411] on div "95" at bounding box center [455, 406] width 36 height 35
type input "95"
type input "Lun 01 Décembre 2025"
type input "[DATE] Décembre 2025"
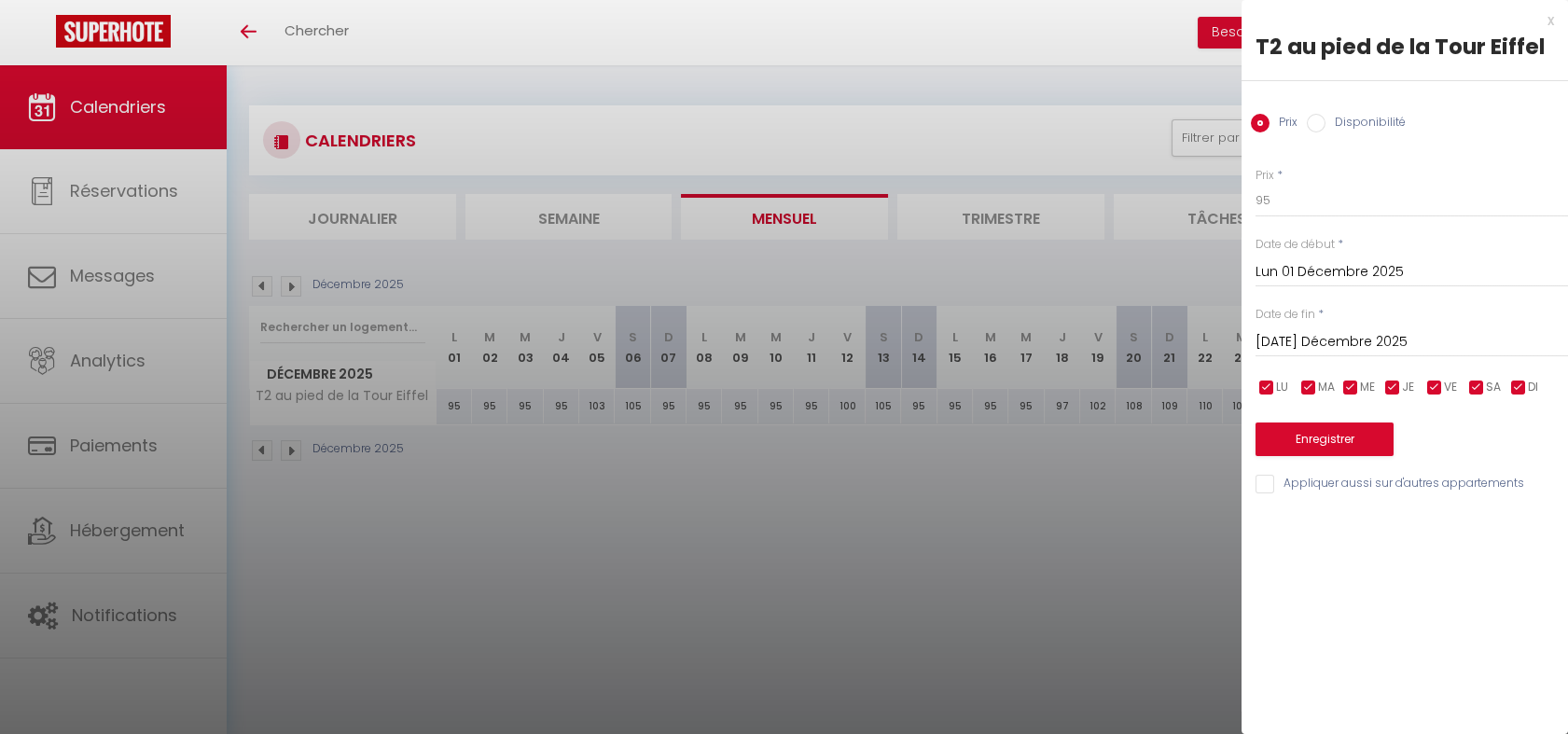
click at [1305, 270] on input "Lun 01 Décembre 2025" at bounding box center [1412, 273] width 312 height 24
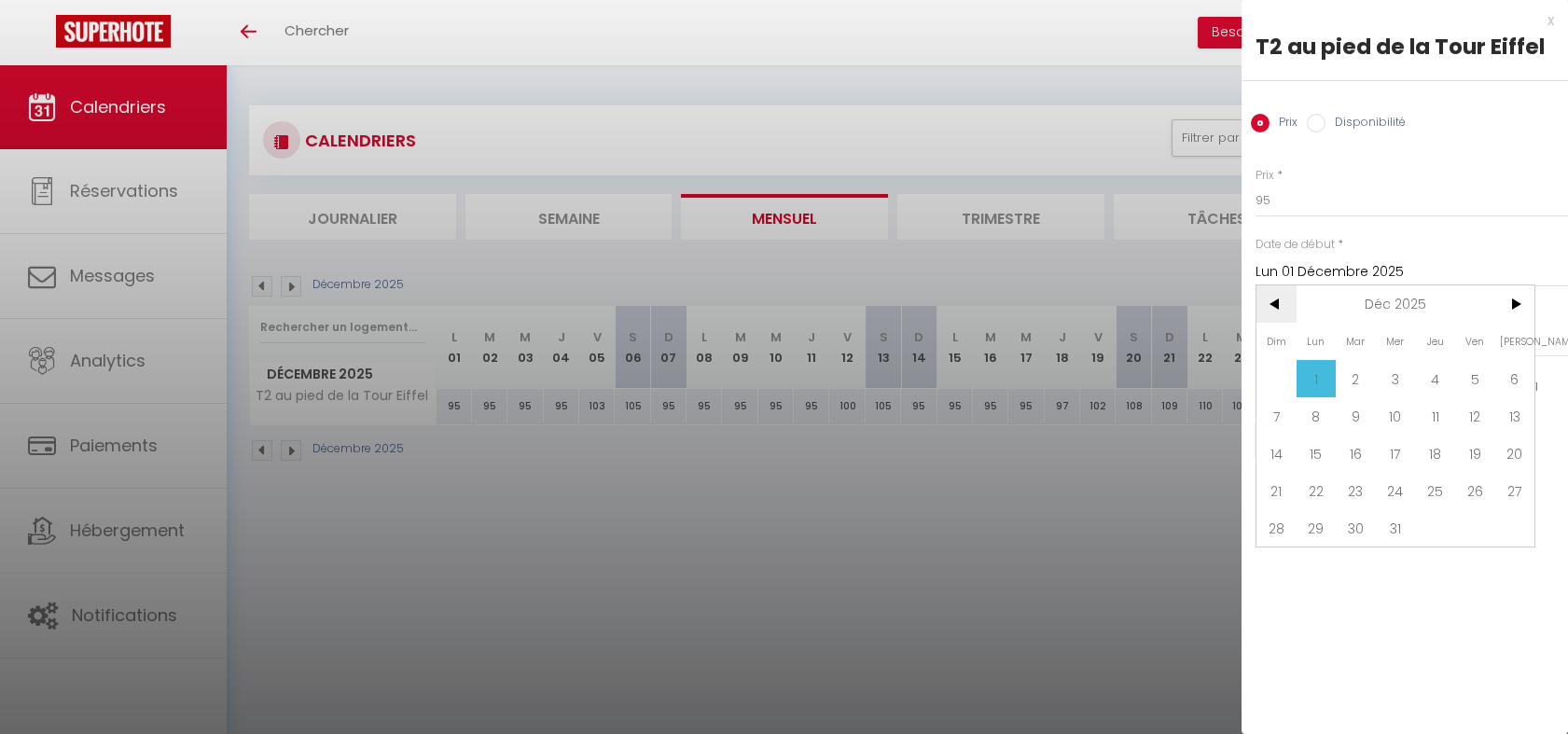
click at [1281, 296] on span "<" at bounding box center [1276, 304] width 40 height 38
click at [1408, 377] on span "1" at bounding box center [1396, 379] width 40 height 38
type input "Mer 01 Octobre 2025"
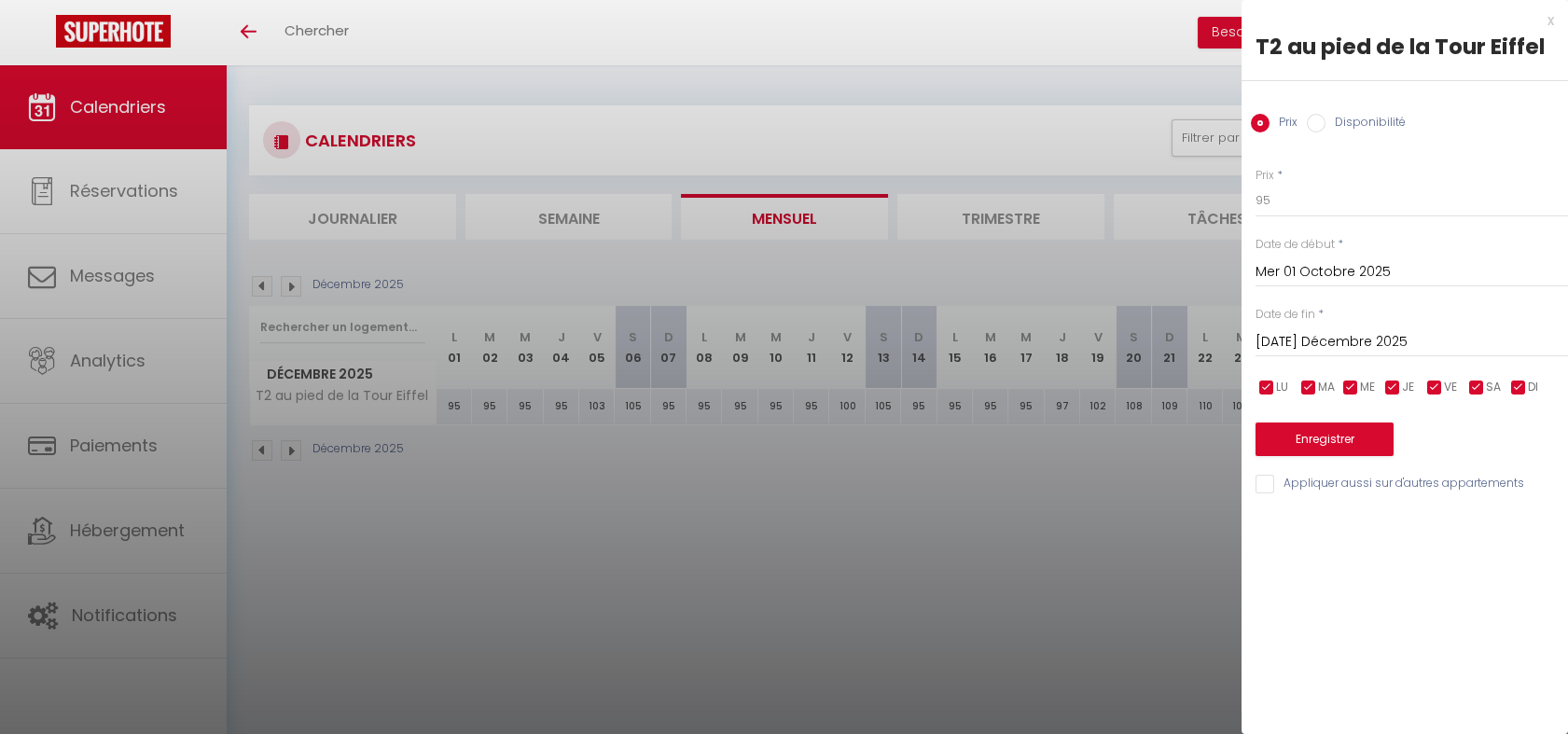
click at [1343, 336] on input "[DATE] Décembre 2025" at bounding box center [1412, 342] width 312 height 24
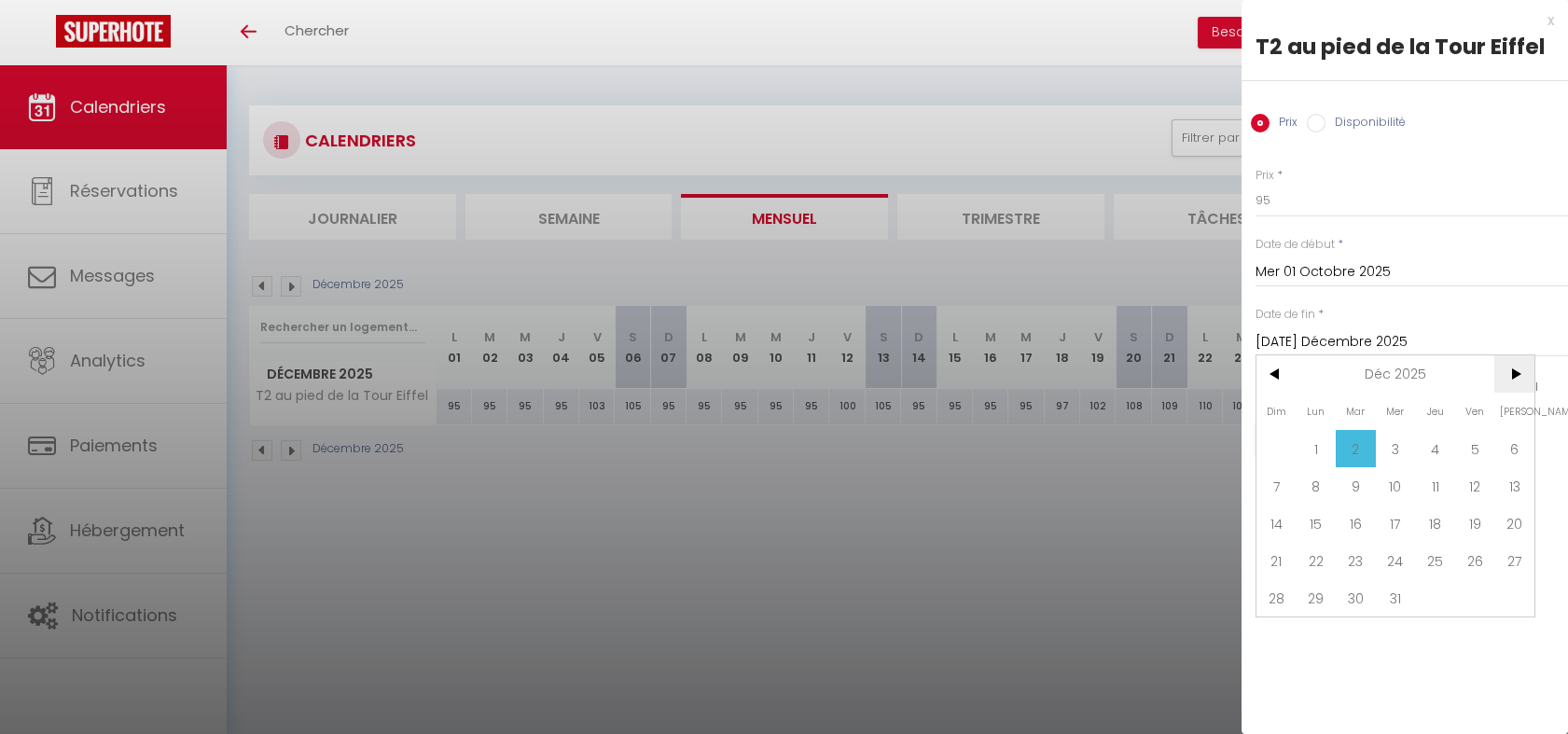
click at [1513, 381] on span ">" at bounding box center [1514, 374] width 40 height 38
click at [1514, 386] on span ">" at bounding box center [1514, 374] width 40 height 38
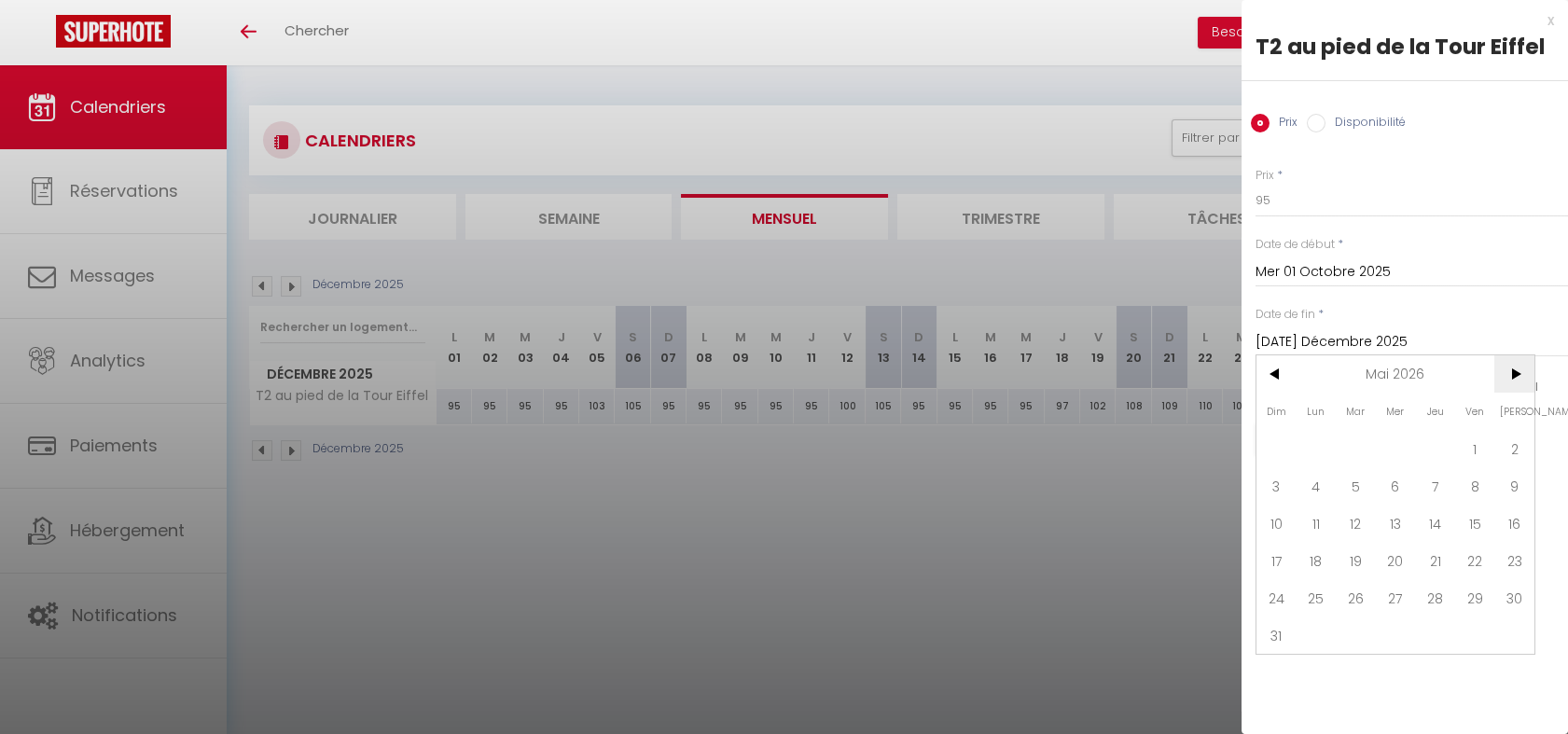
click at [1514, 386] on span ">" at bounding box center [1514, 374] width 40 height 38
click at [1275, 382] on span "<" at bounding box center [1276, 374] width 40 height 38
click at [1354, 592] on span "31" at bounding box center [1356, 598] width 40 height 38
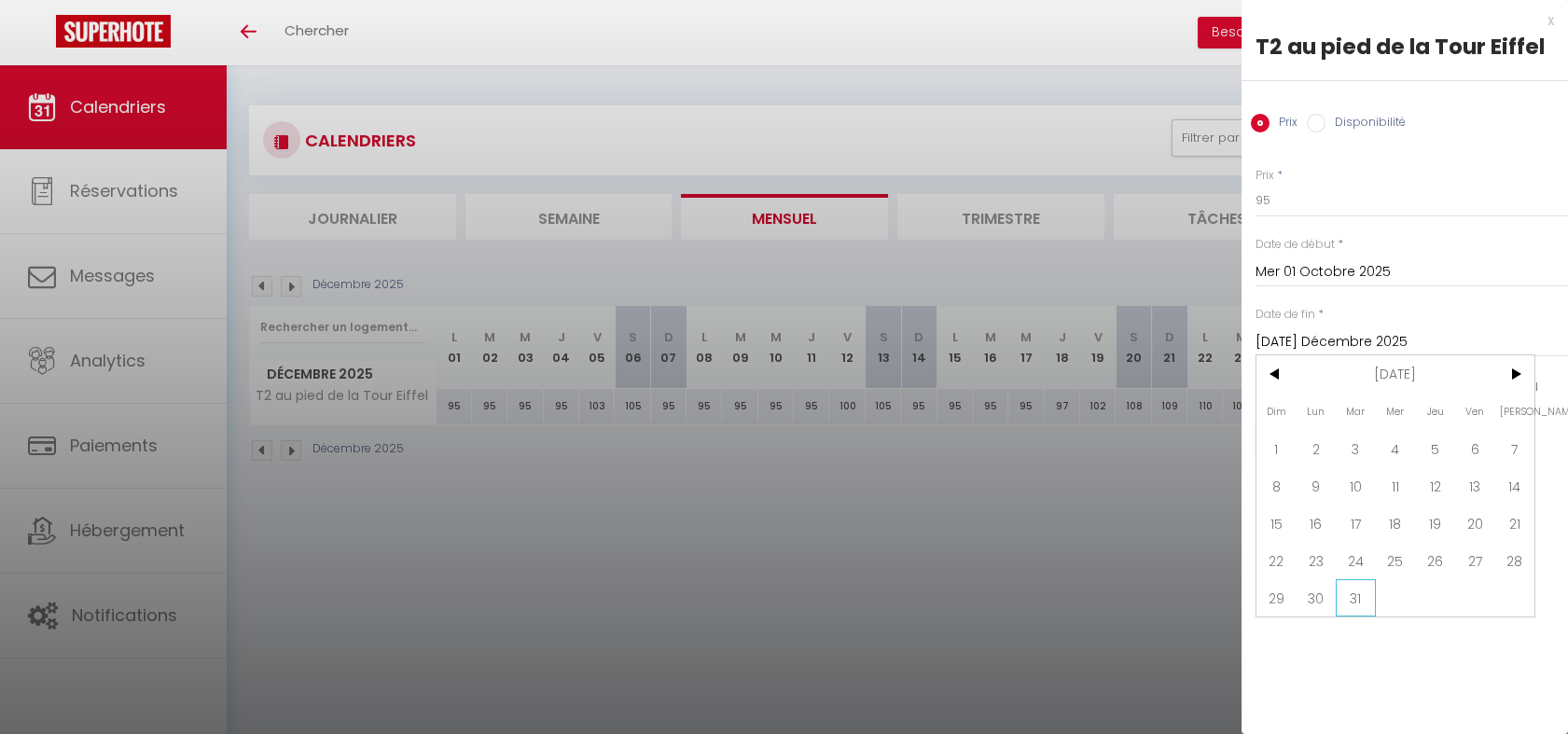
type input "[DATE] Mars 2026"
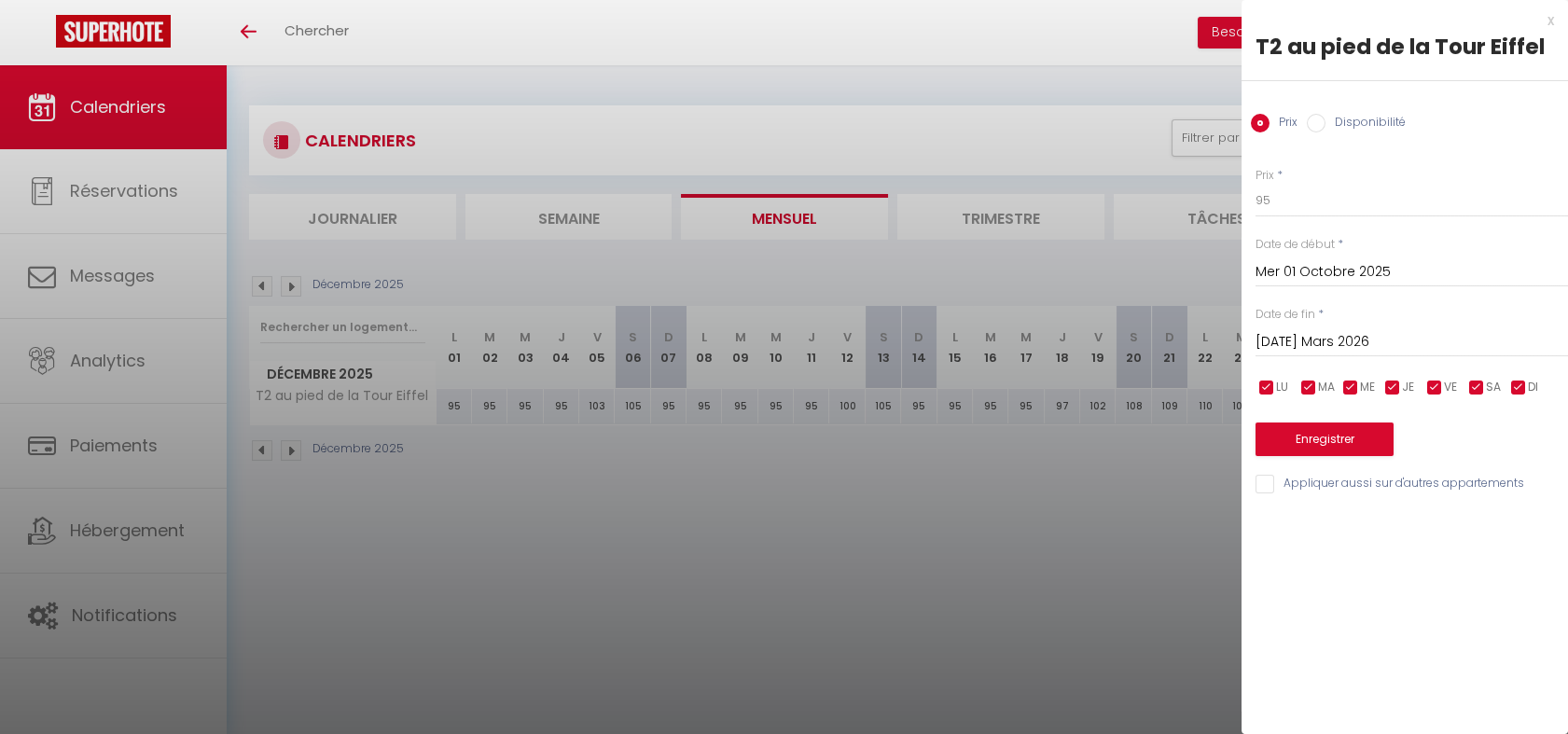
click at [1337, 125] on label "Disponibilité" at bounding box center [1365, 123] width 81 height 21
click at [1325, 125] on input "Disponibilité" at bounding box center [1316, 122] width 19 height 19
radio input "true"
radio input "false"
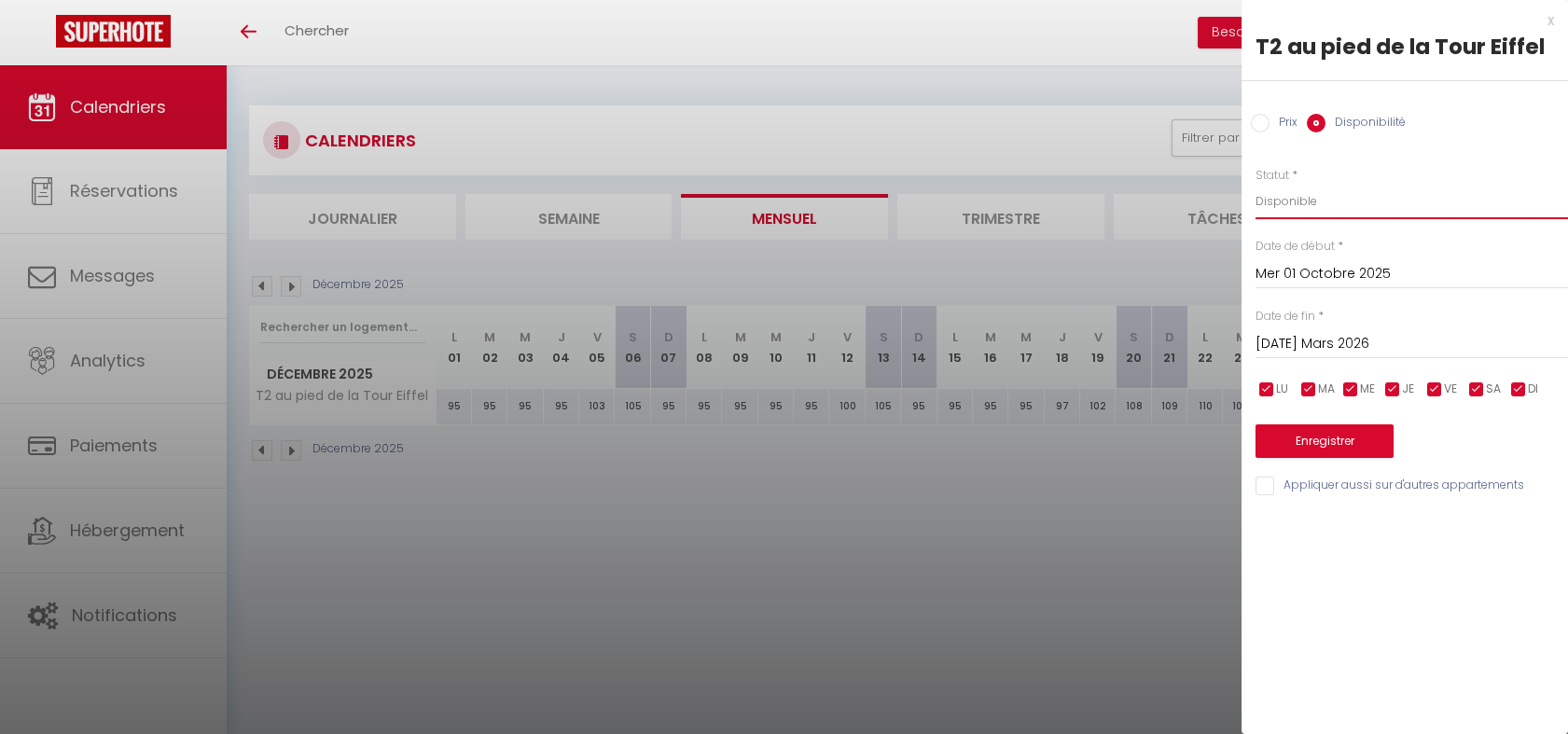
click at [1314, 206] on select "Disponible Indisponible" at bounding box center [1412, 202] width 312 height 36
select select "0"
click at [1256, 184] on select "Disponible Indisponible" at bounding box center [1412, 202] width 312 height 36
click at [1015, 536] on div at bounding box center [784, 367] width 1568 height 734
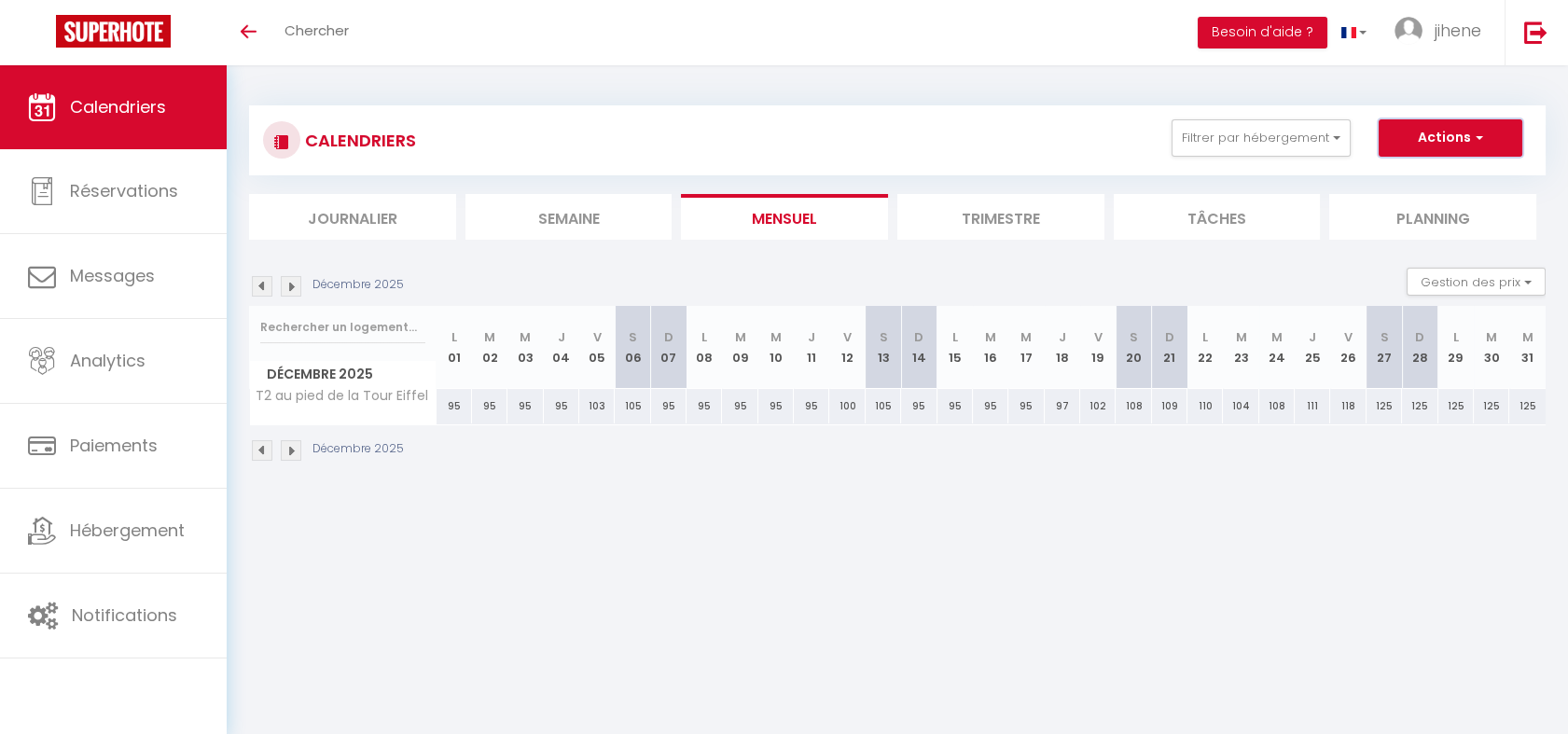
click at [1436, 149] on button "Actions" at bounding box center [1451, 138] width 143 height 38
click at [1434, 182] on link "Nouvelle réservation" at bounding box center [1431, 181] width 162 height 28
select select
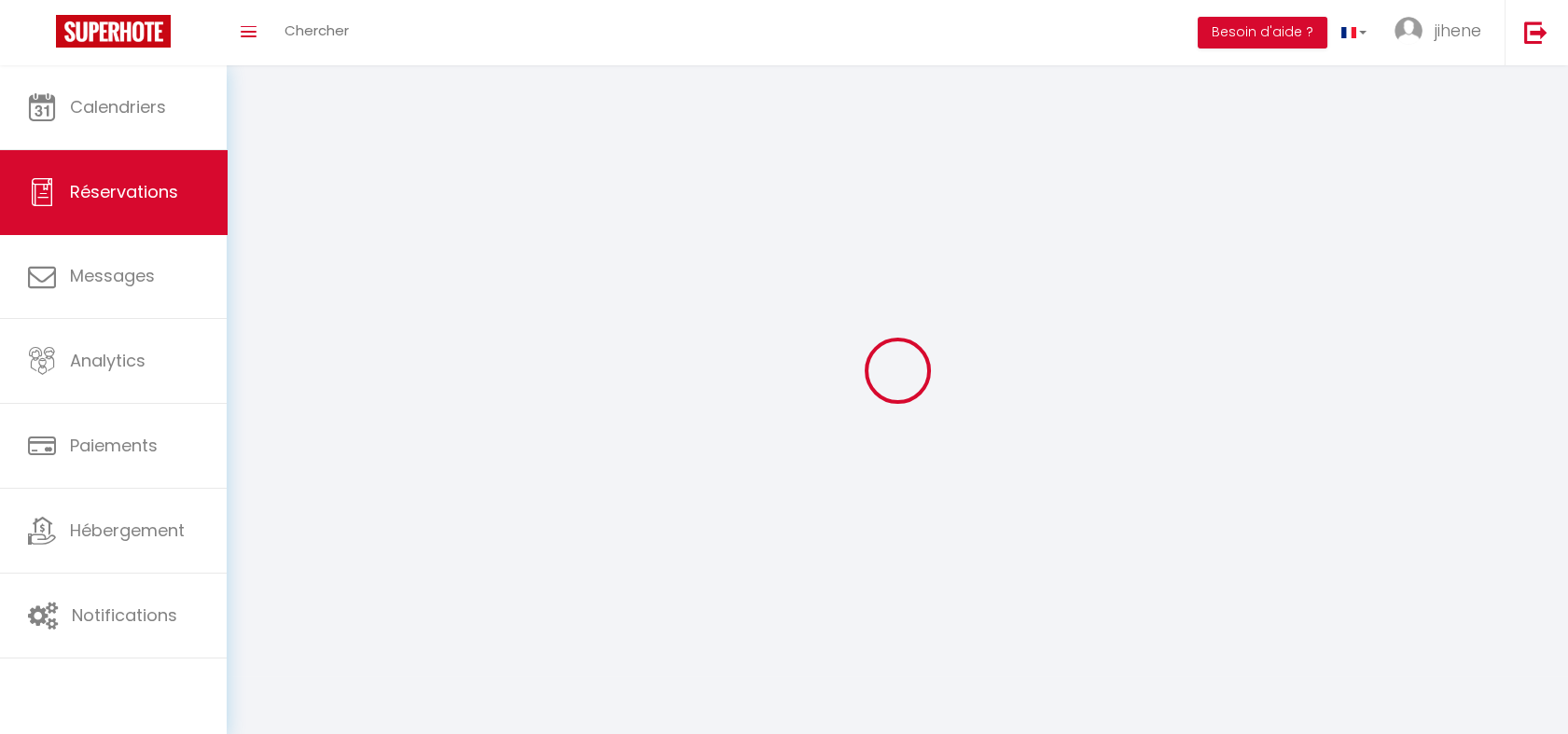
select select
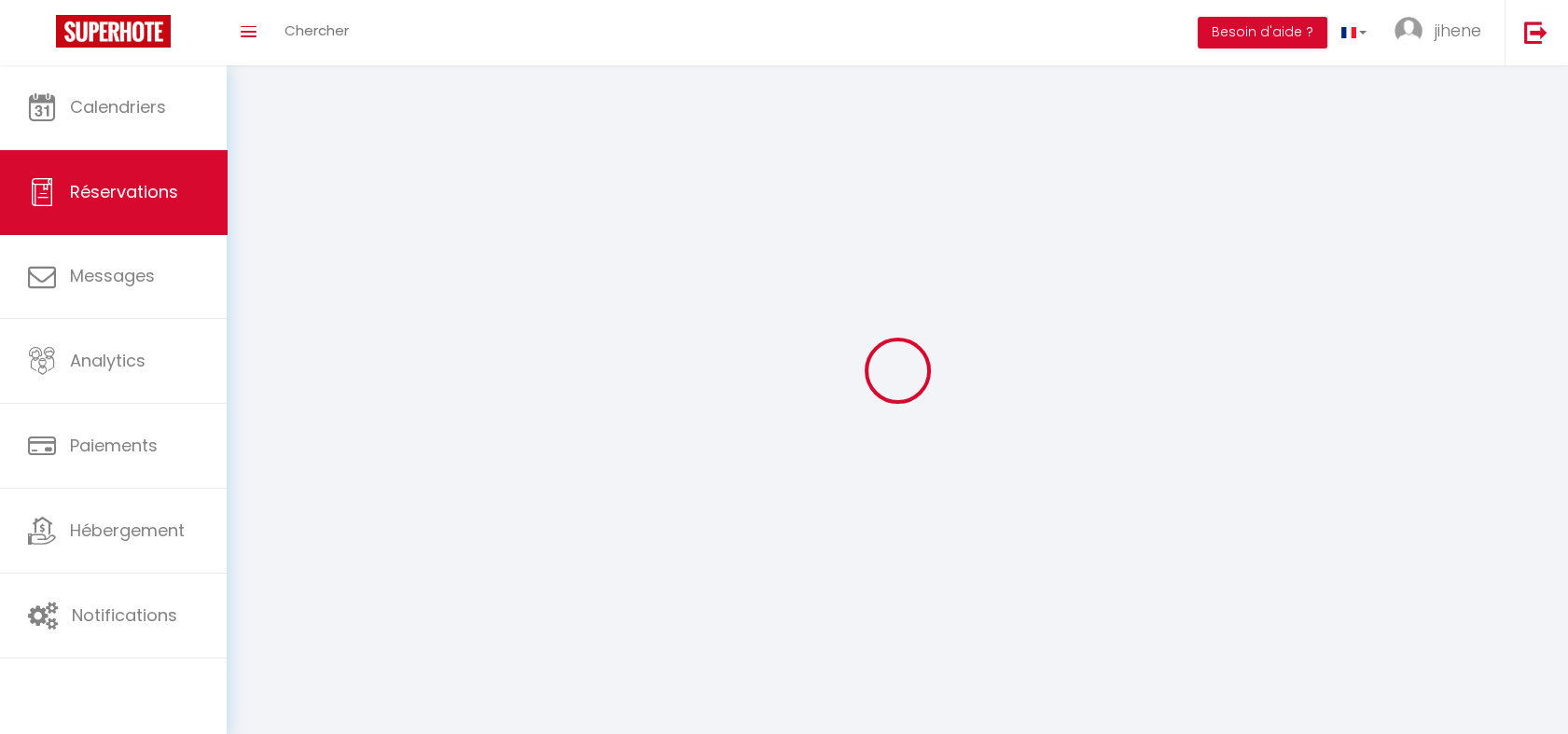
select select
checkbox input "false"
select select
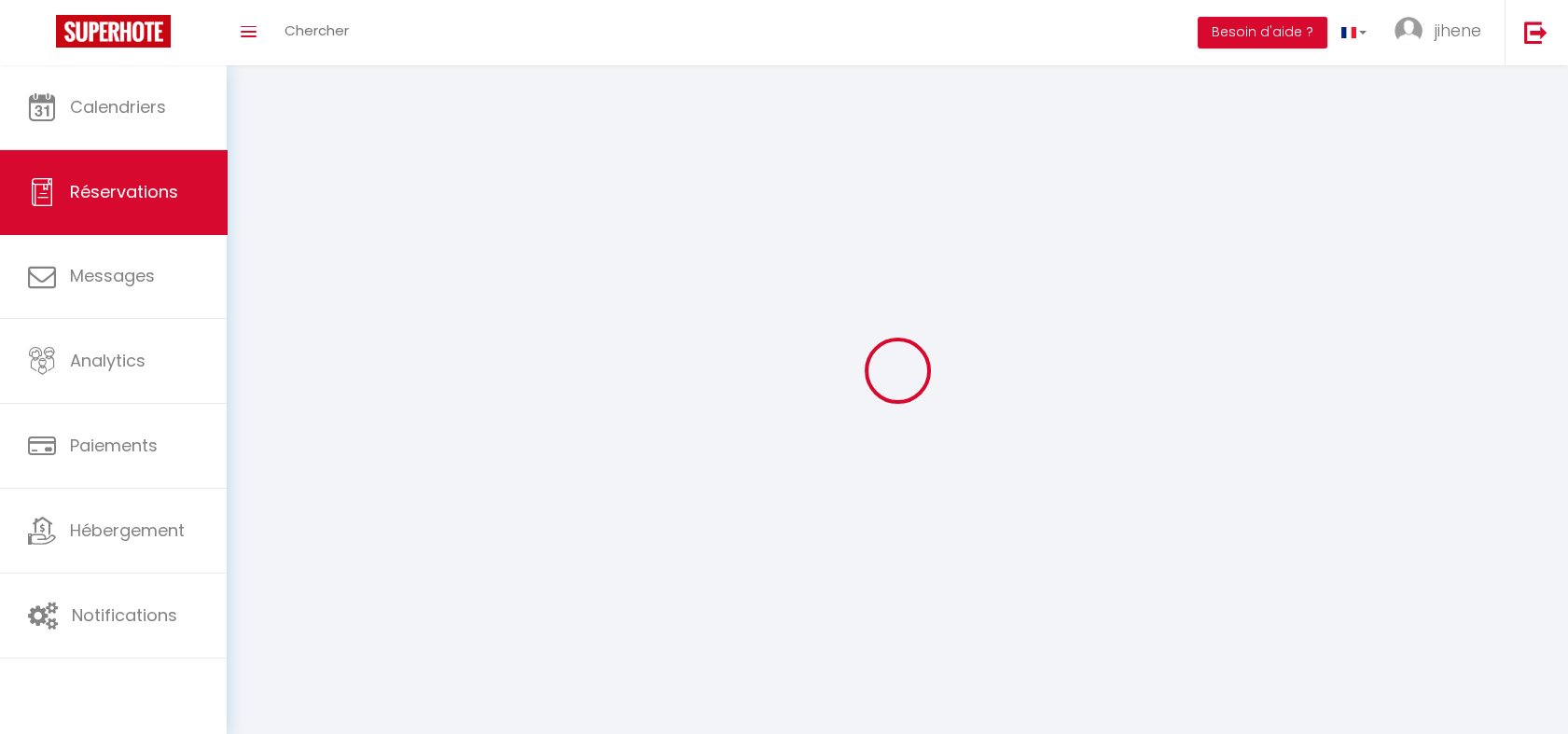
select select
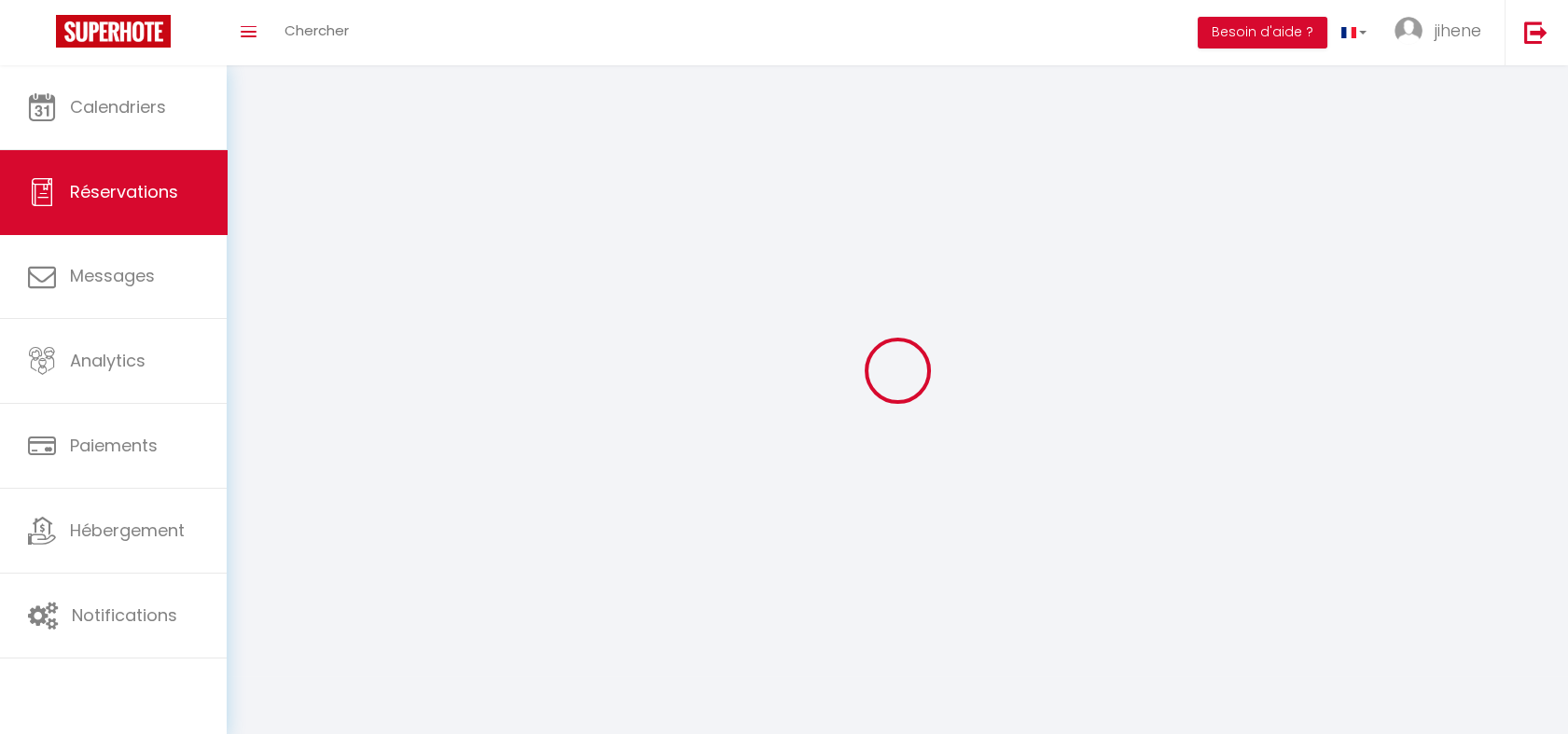
checkbox input "false"
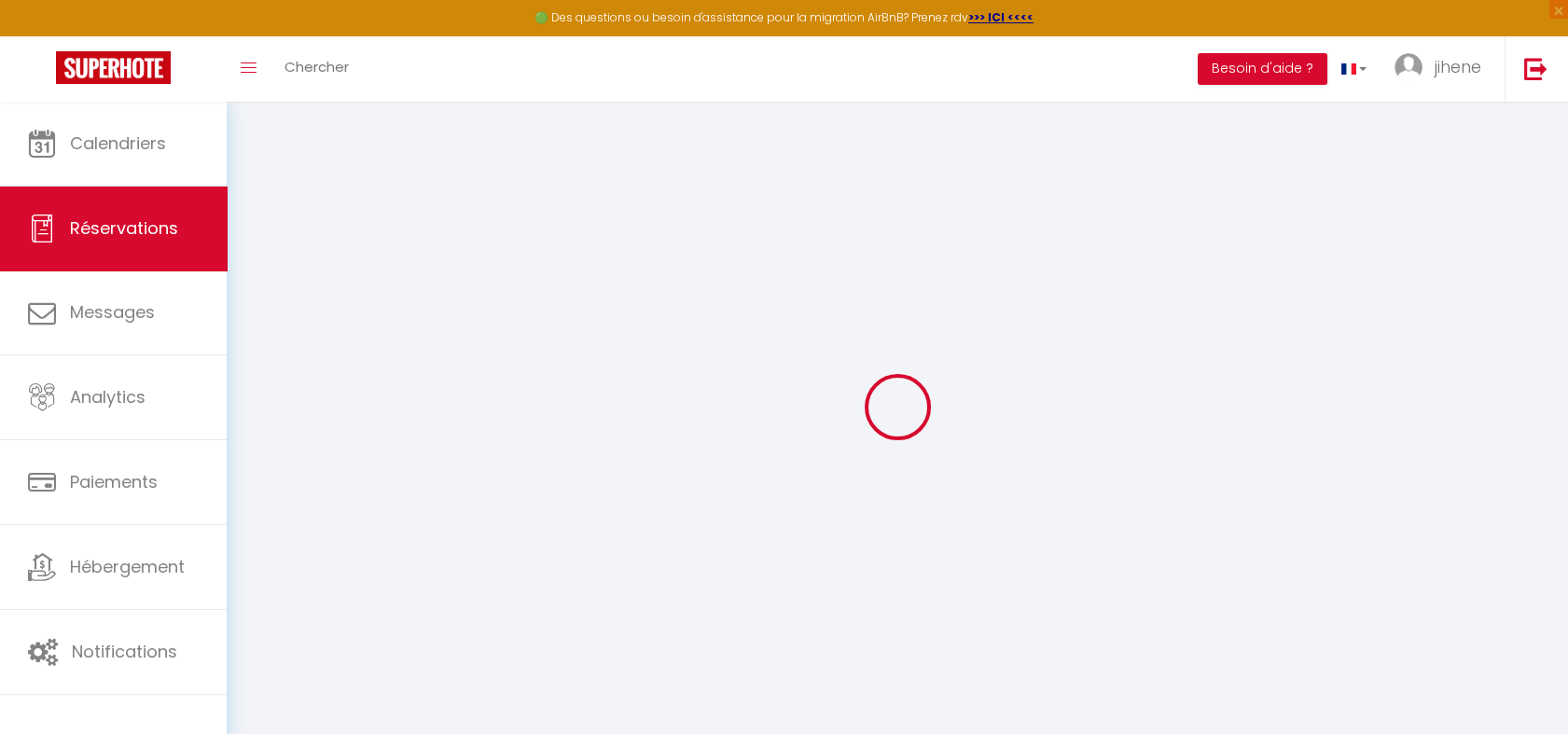
select select
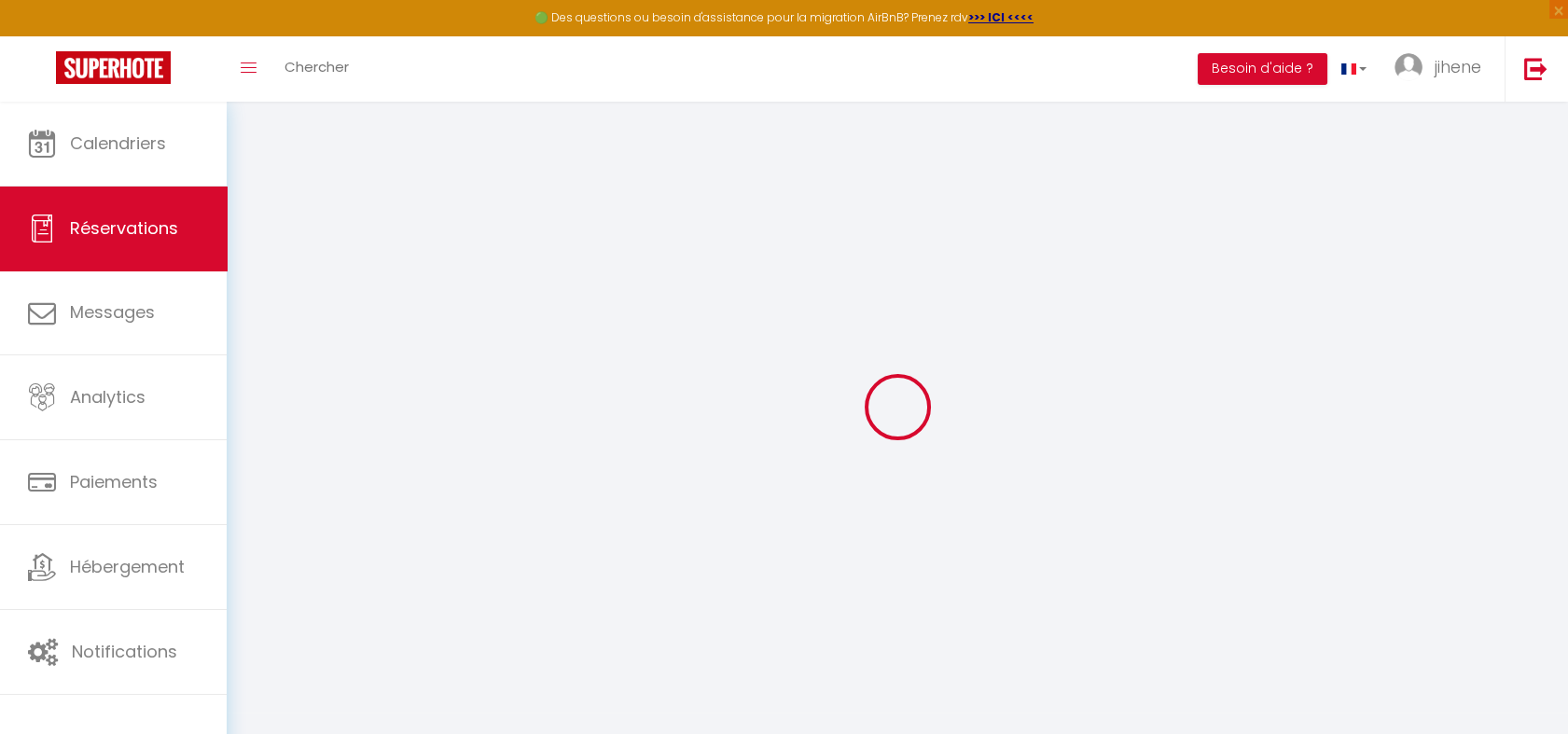
select select
checkbox input "false"
select select
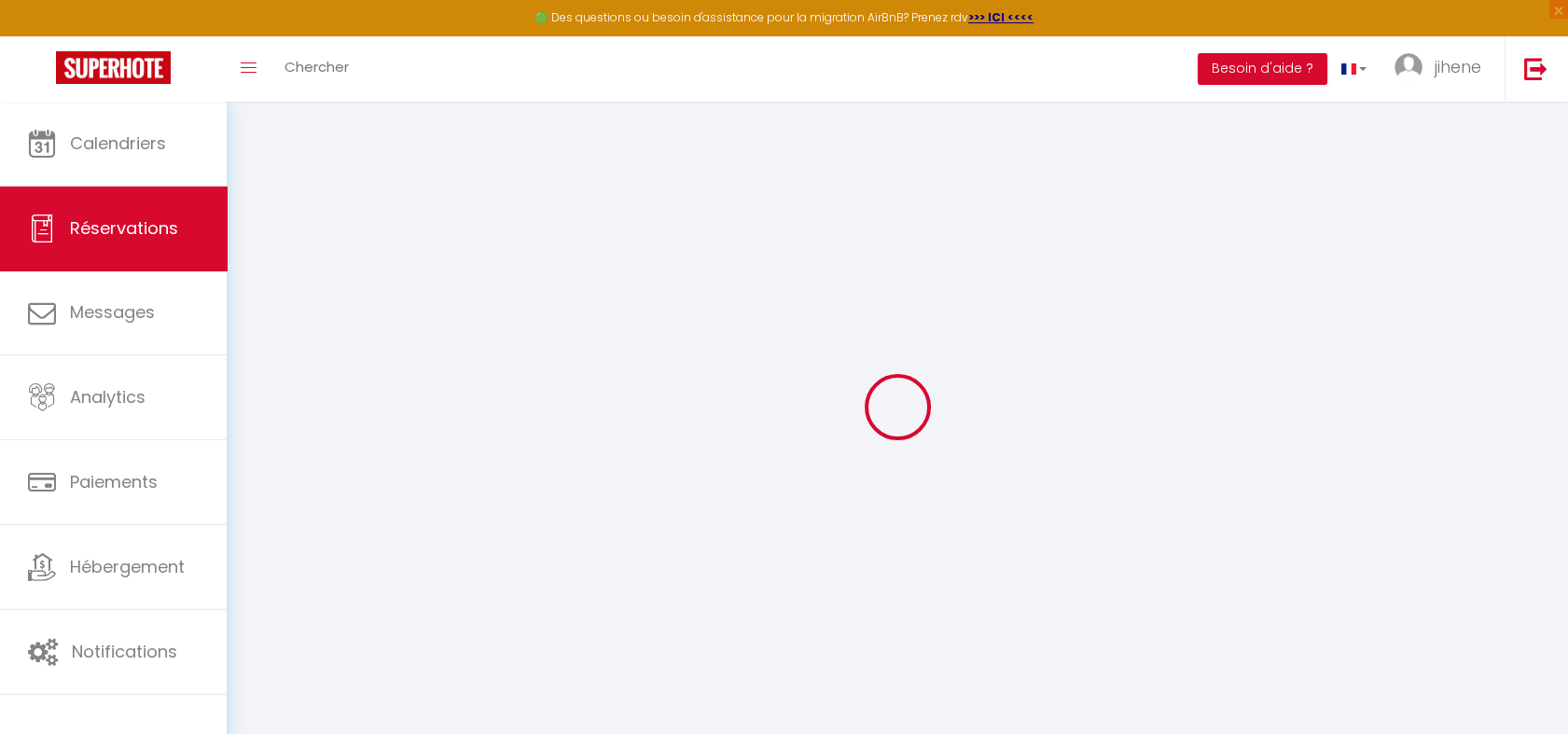
select select
checkbox input "false"
select select
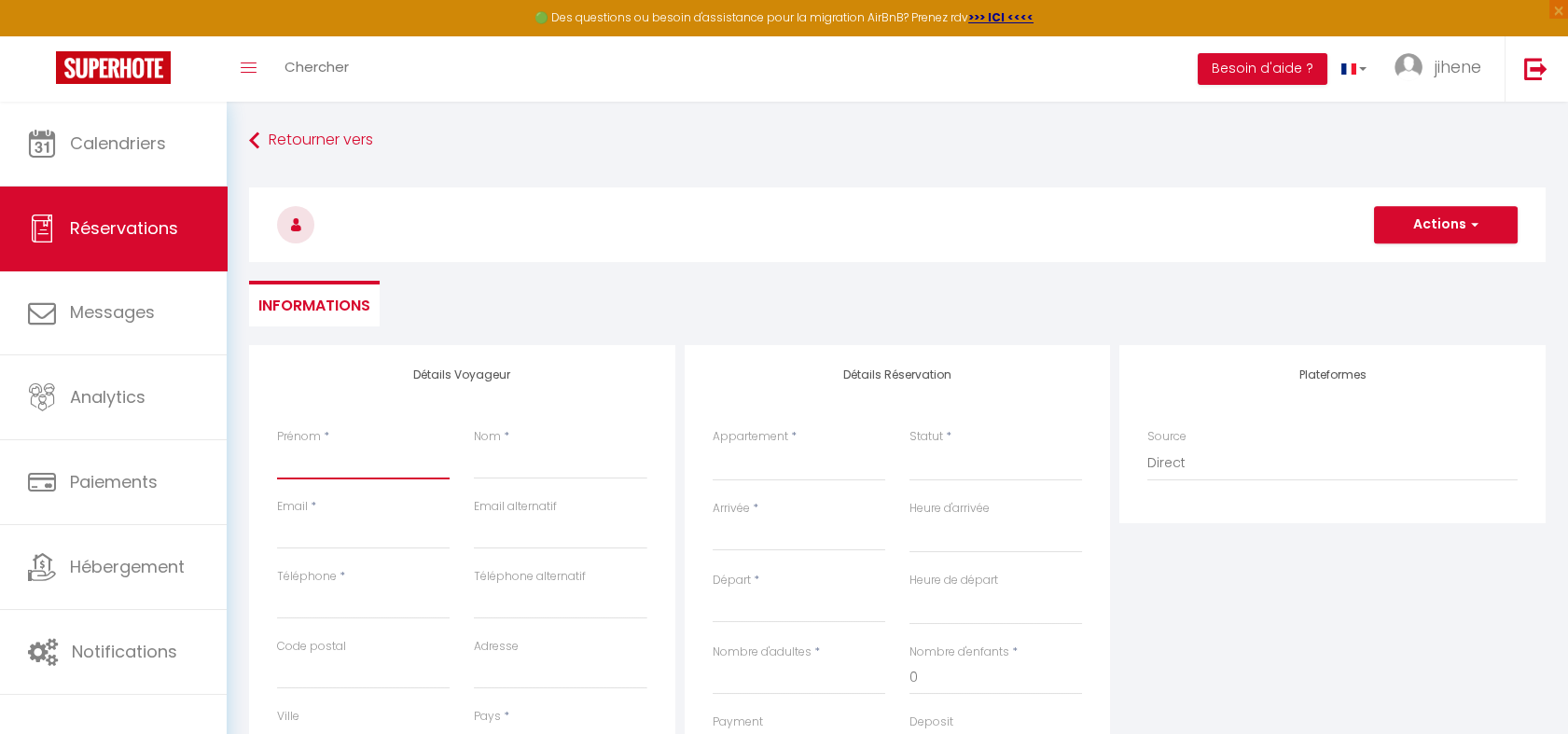
click at [339, 459] on input "Prénom" at bounding box center [362, 462] width 172 height 34
type input "e"
select select
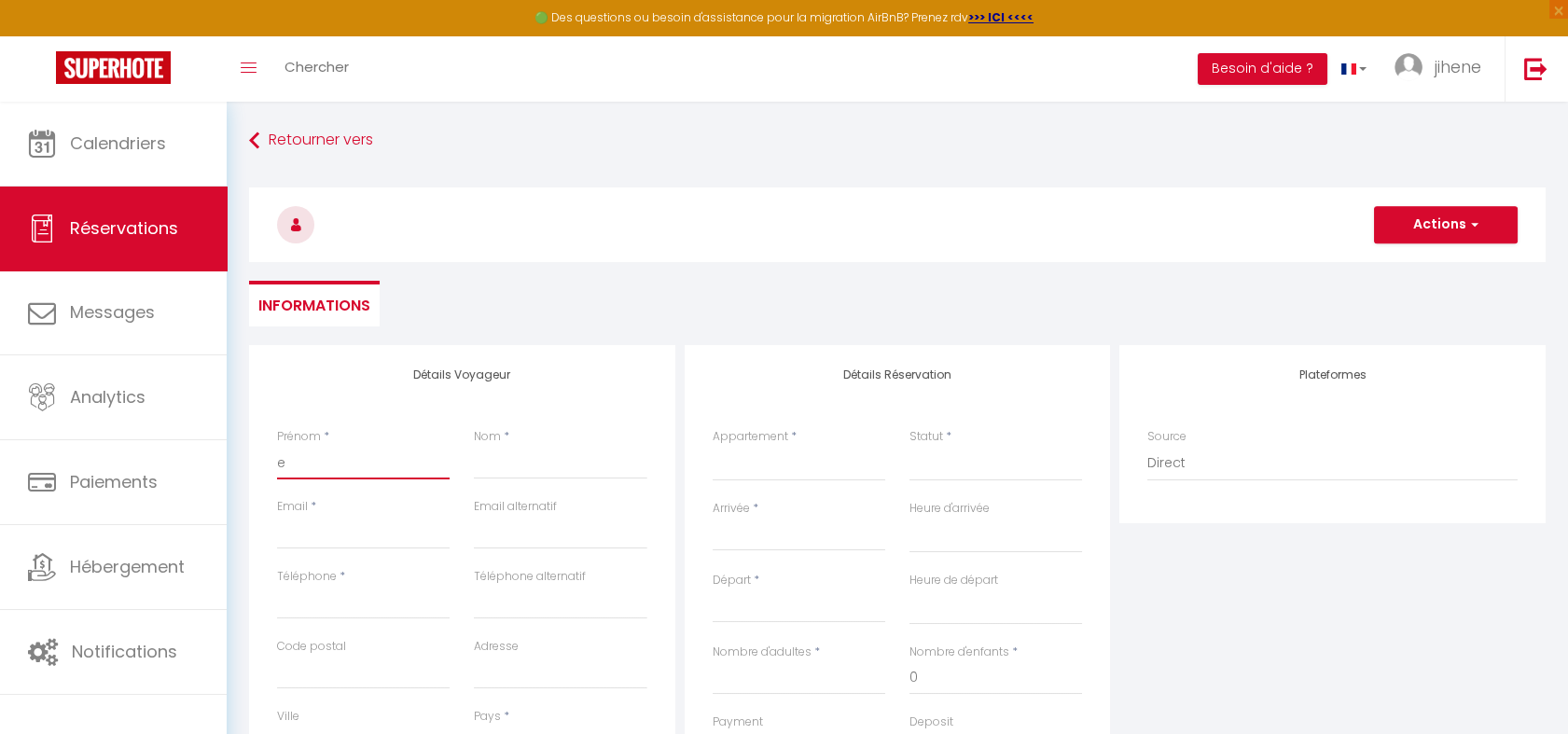
select select
checkbox input "false"
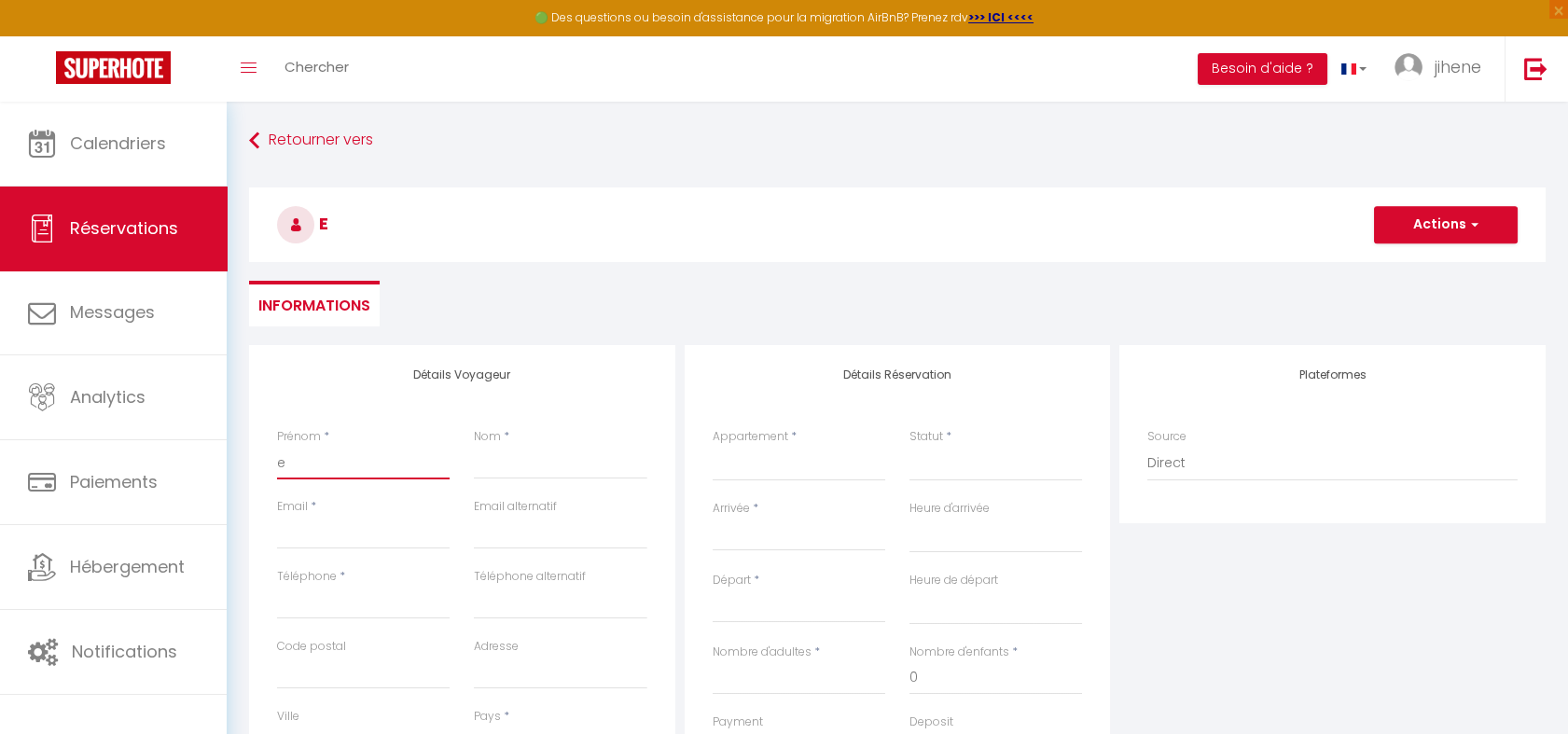
type input "ex"
select select
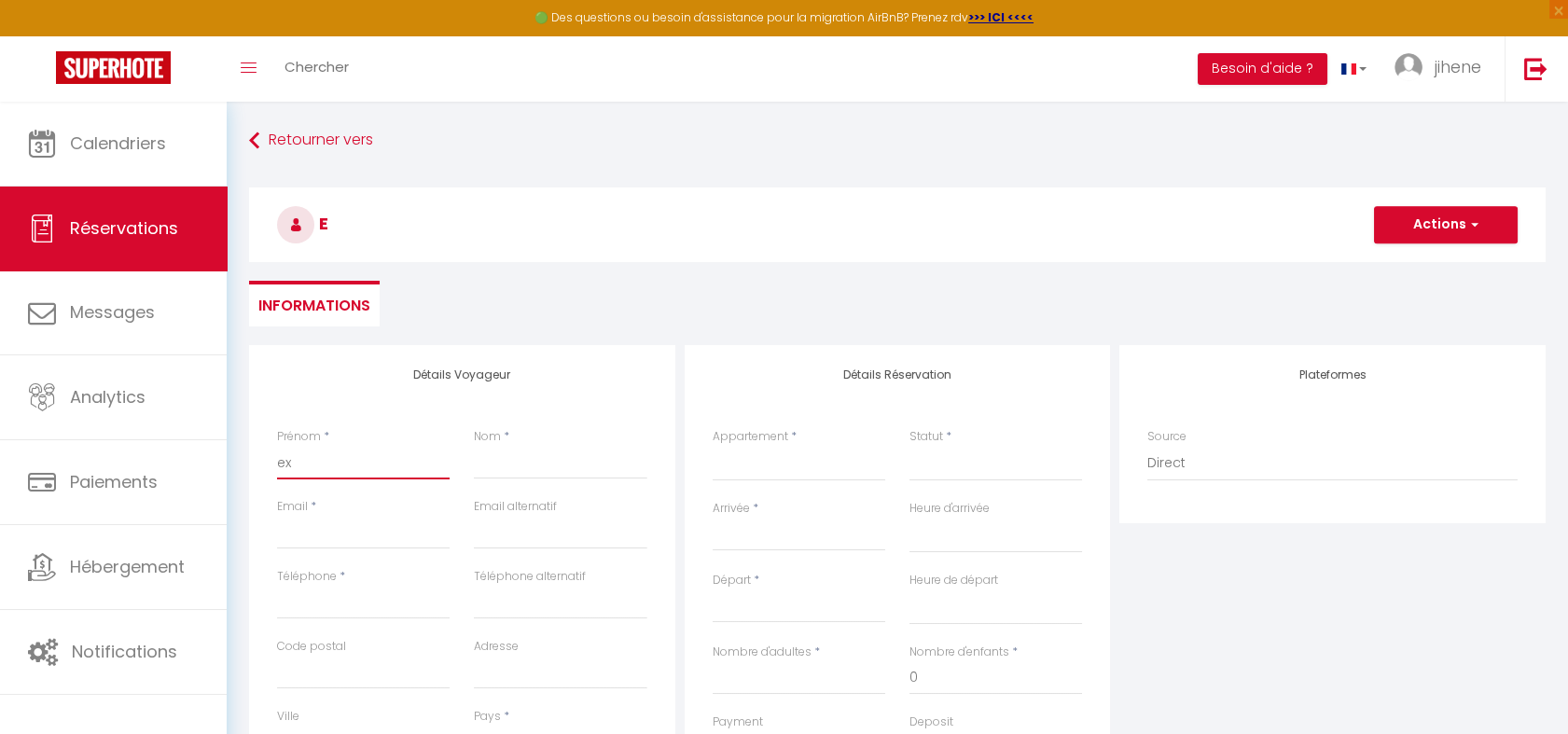
select select
checkbox input "false"
type input "ext"
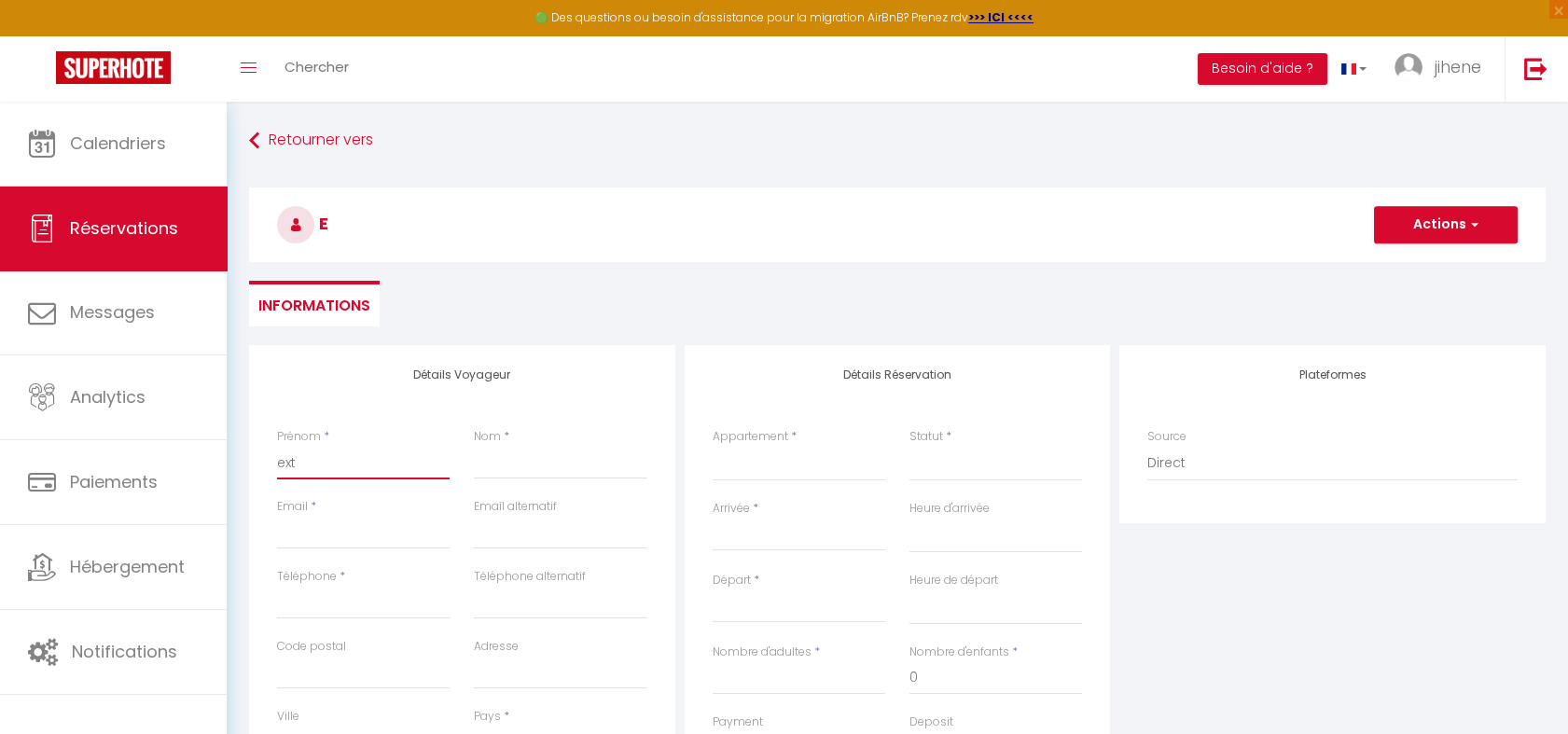
select select
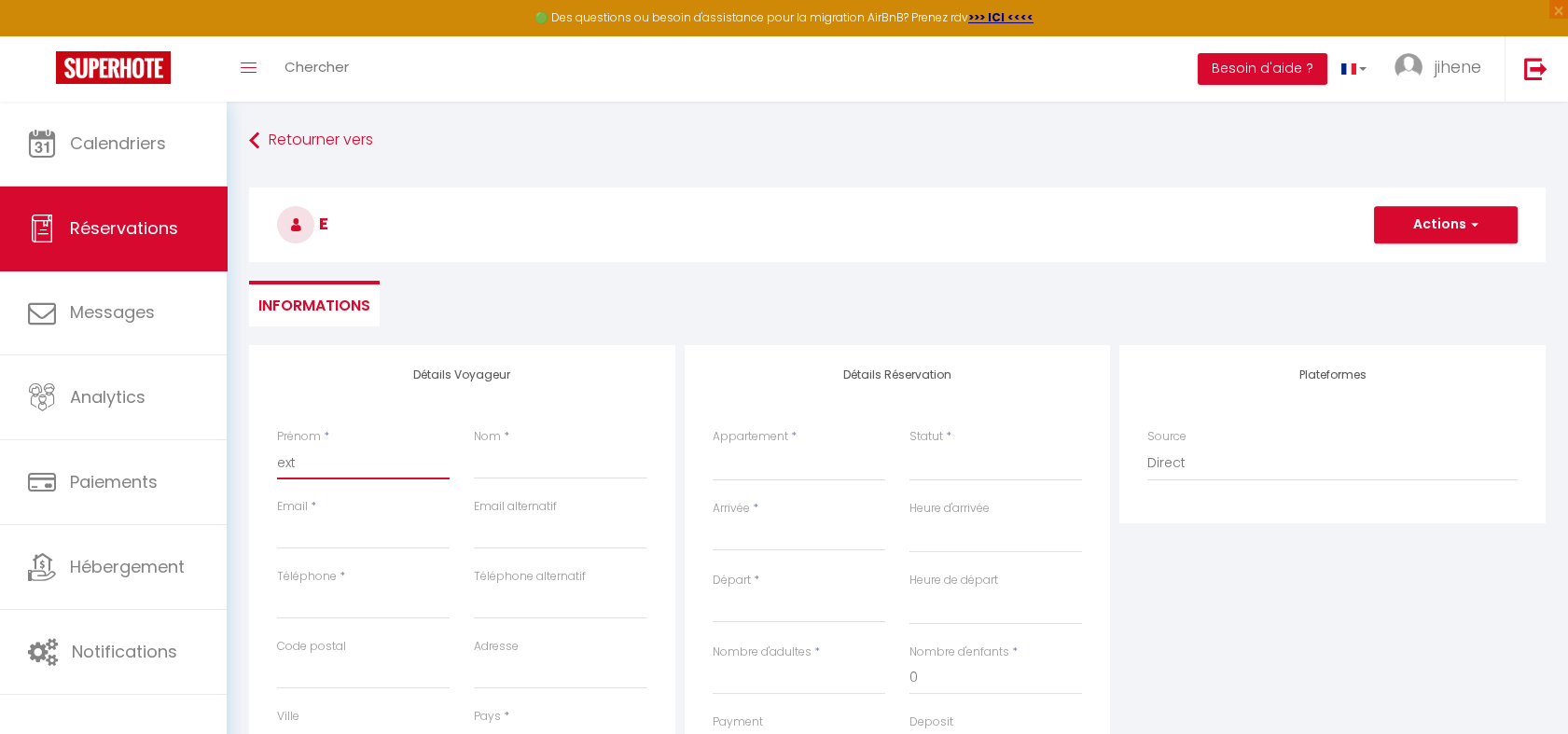
select select
checkbox input "false"
type input "exte"
select select
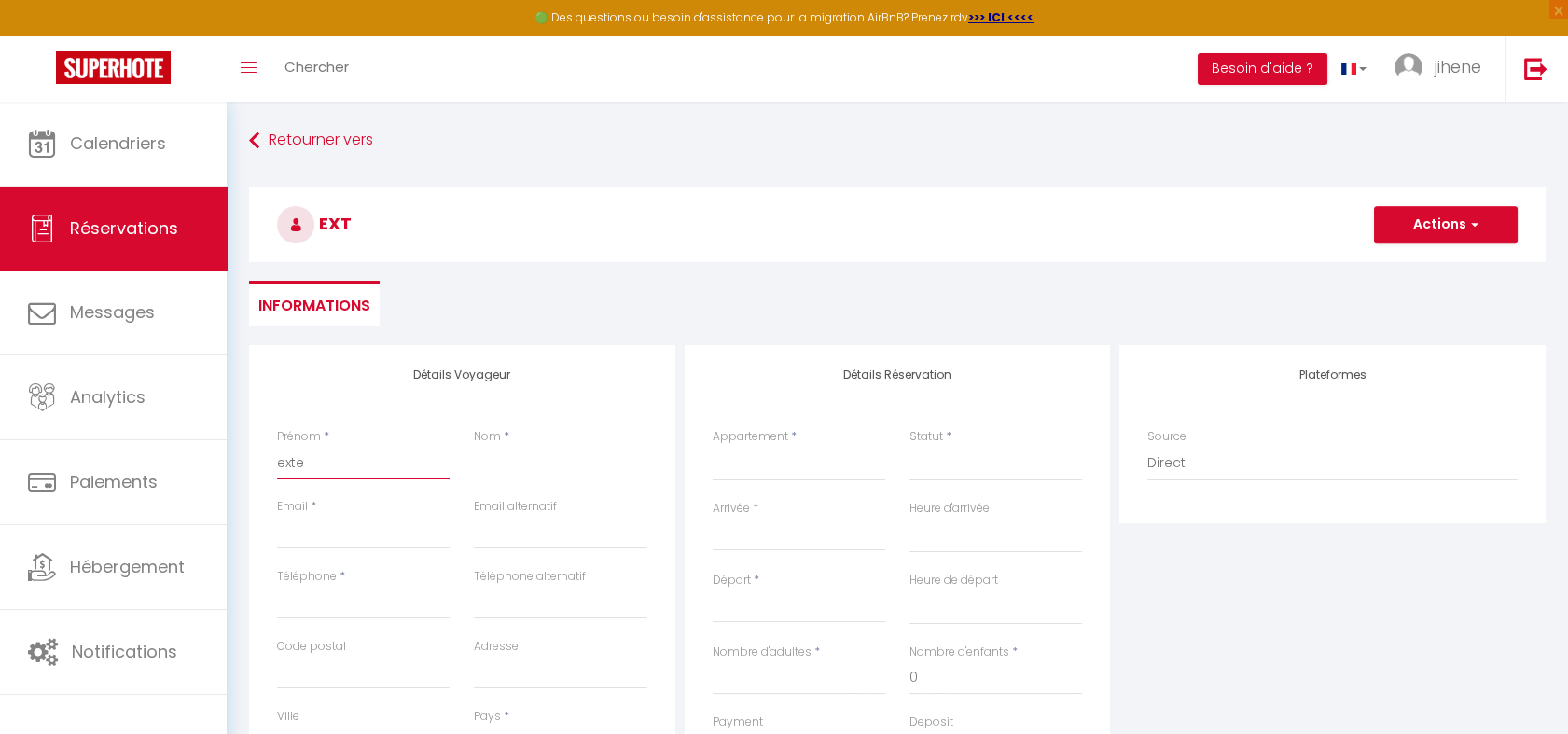
select select
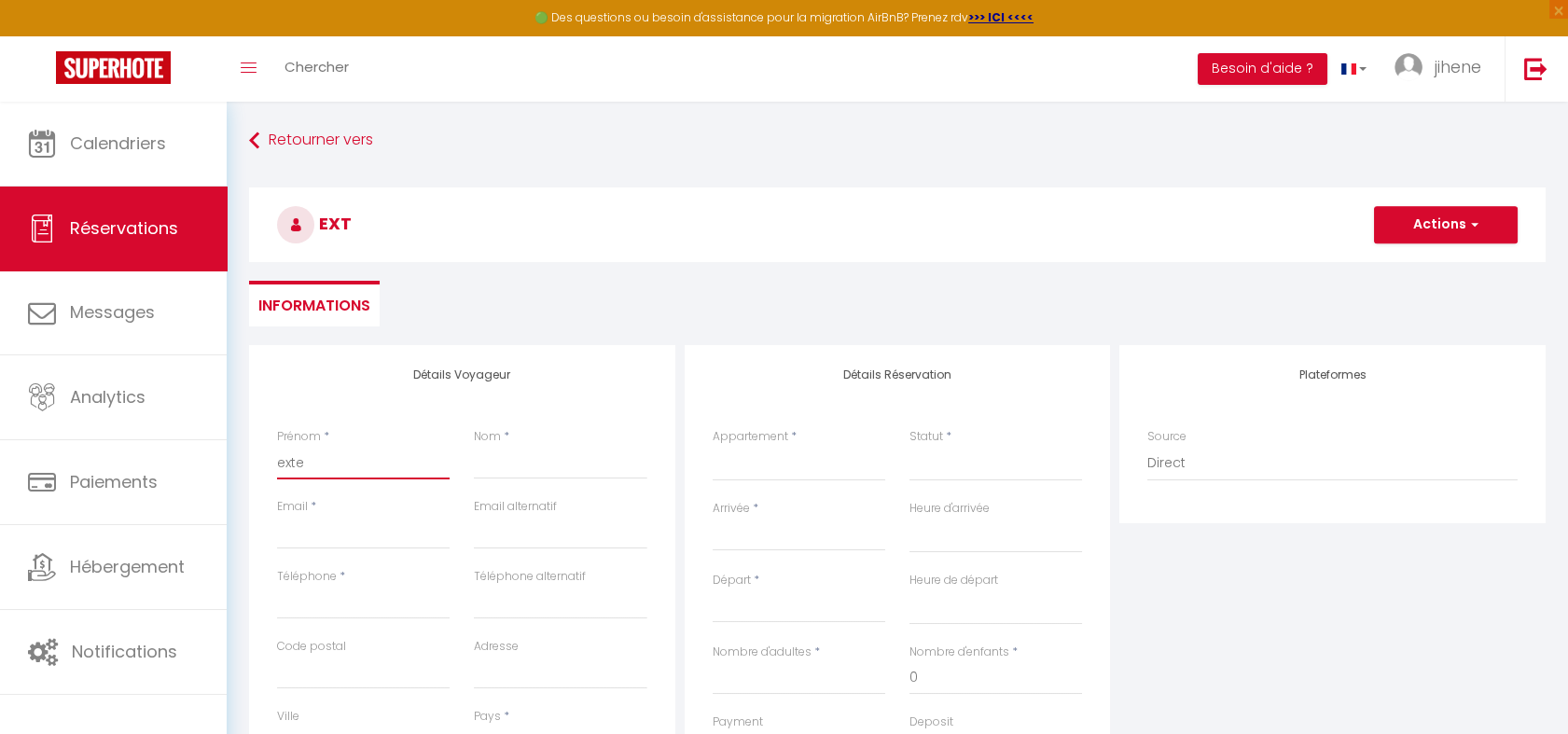
select select
checkbox input "false"
type input "exten"
select select
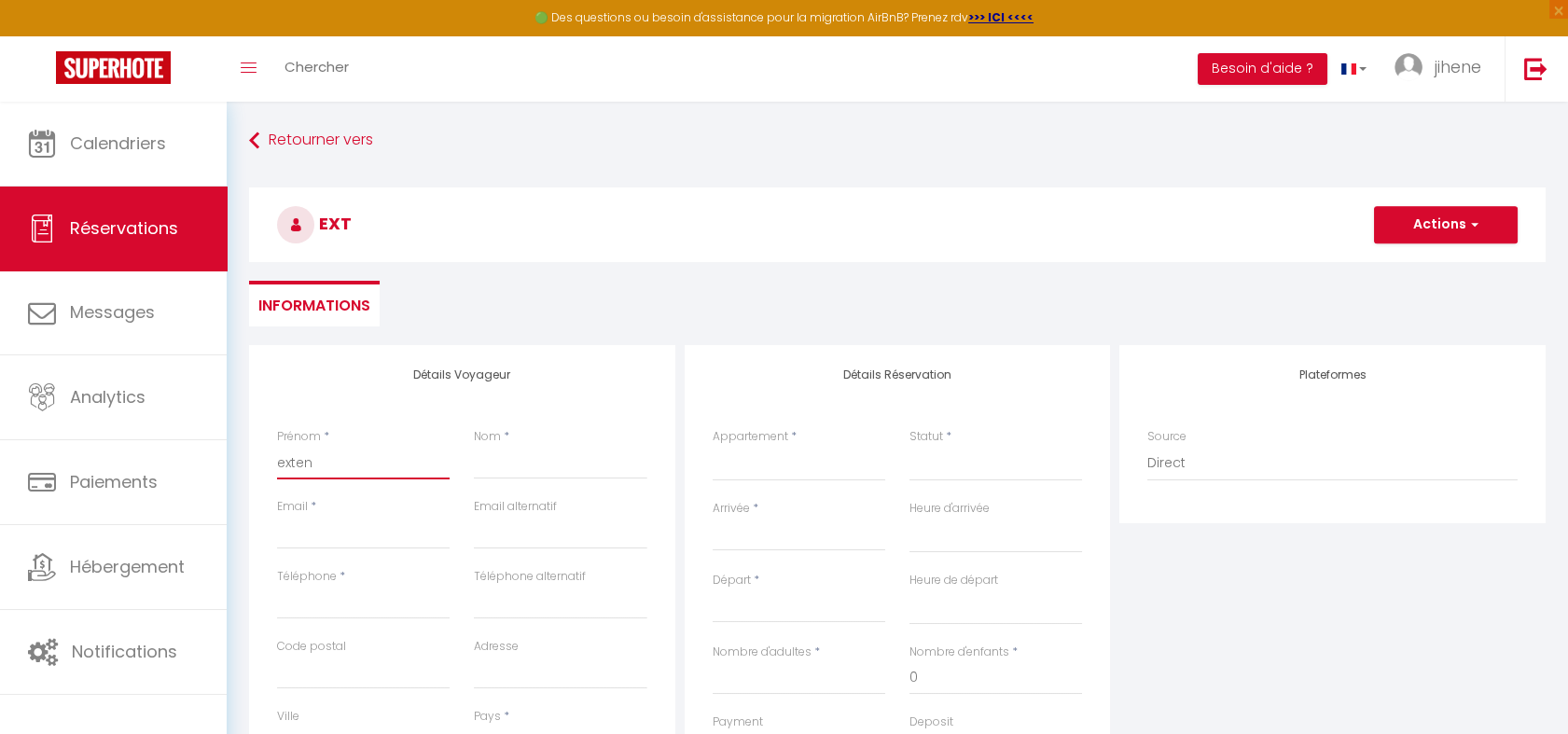
select select
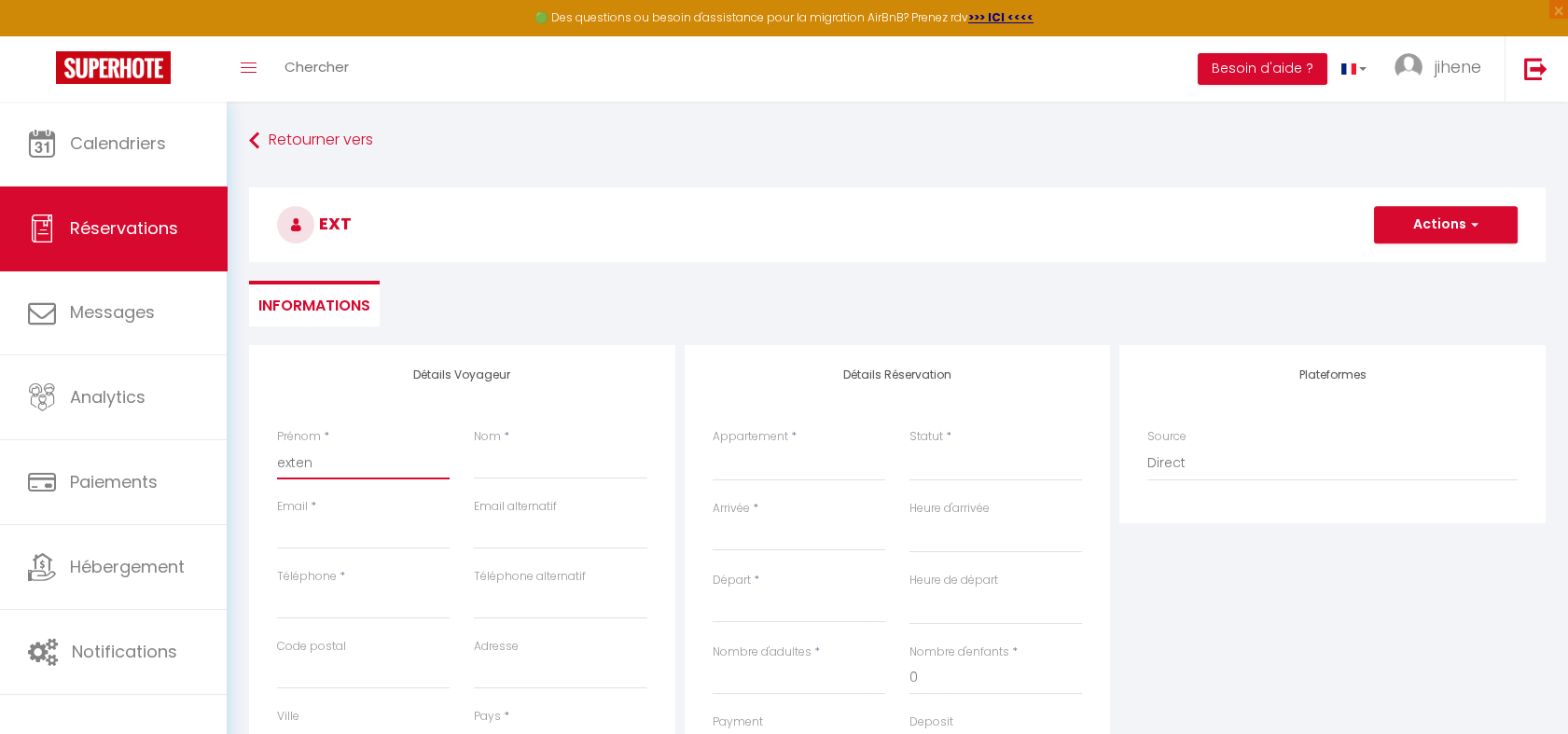
checkbox input "false"
type input "extens"
select select
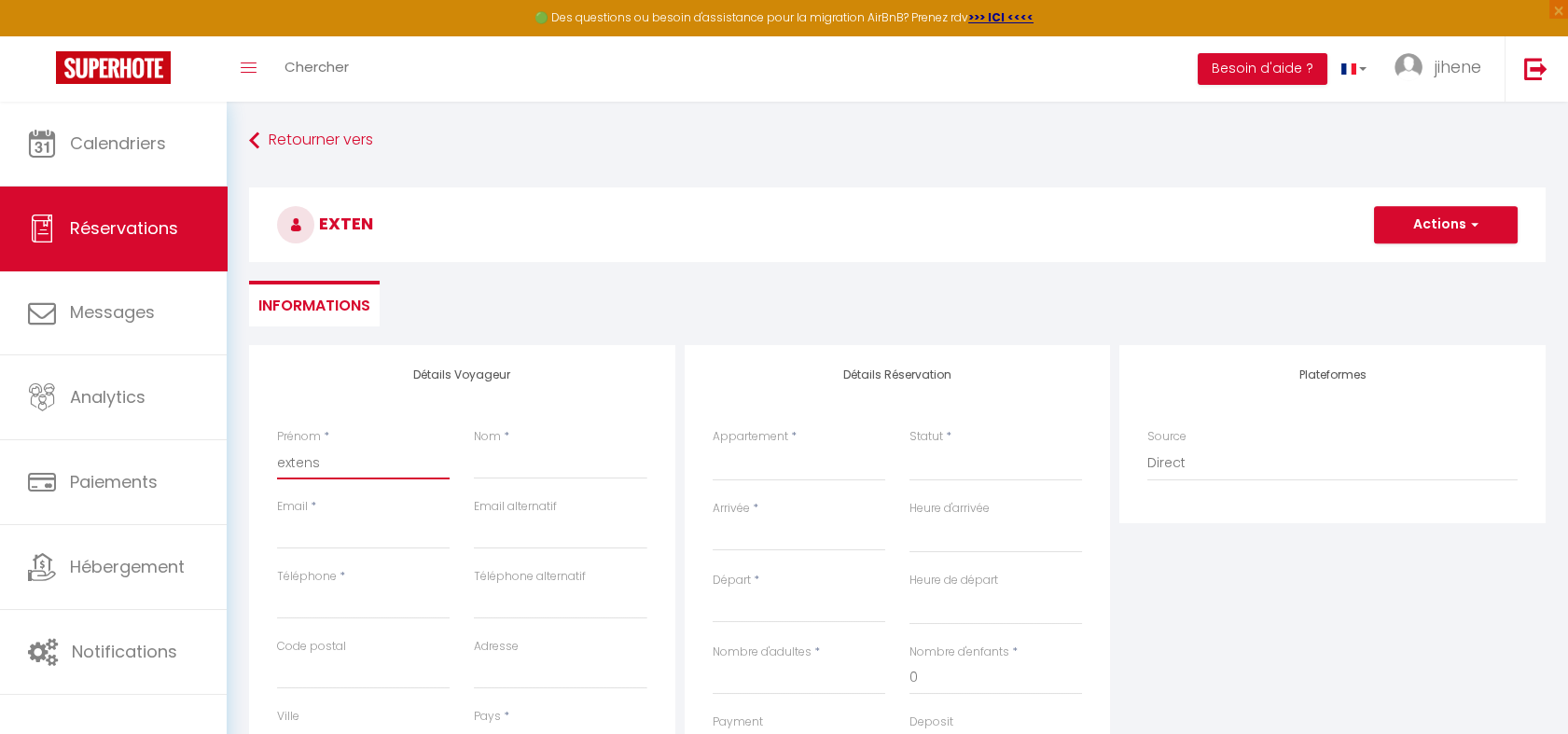
select select
checkbox input "false"
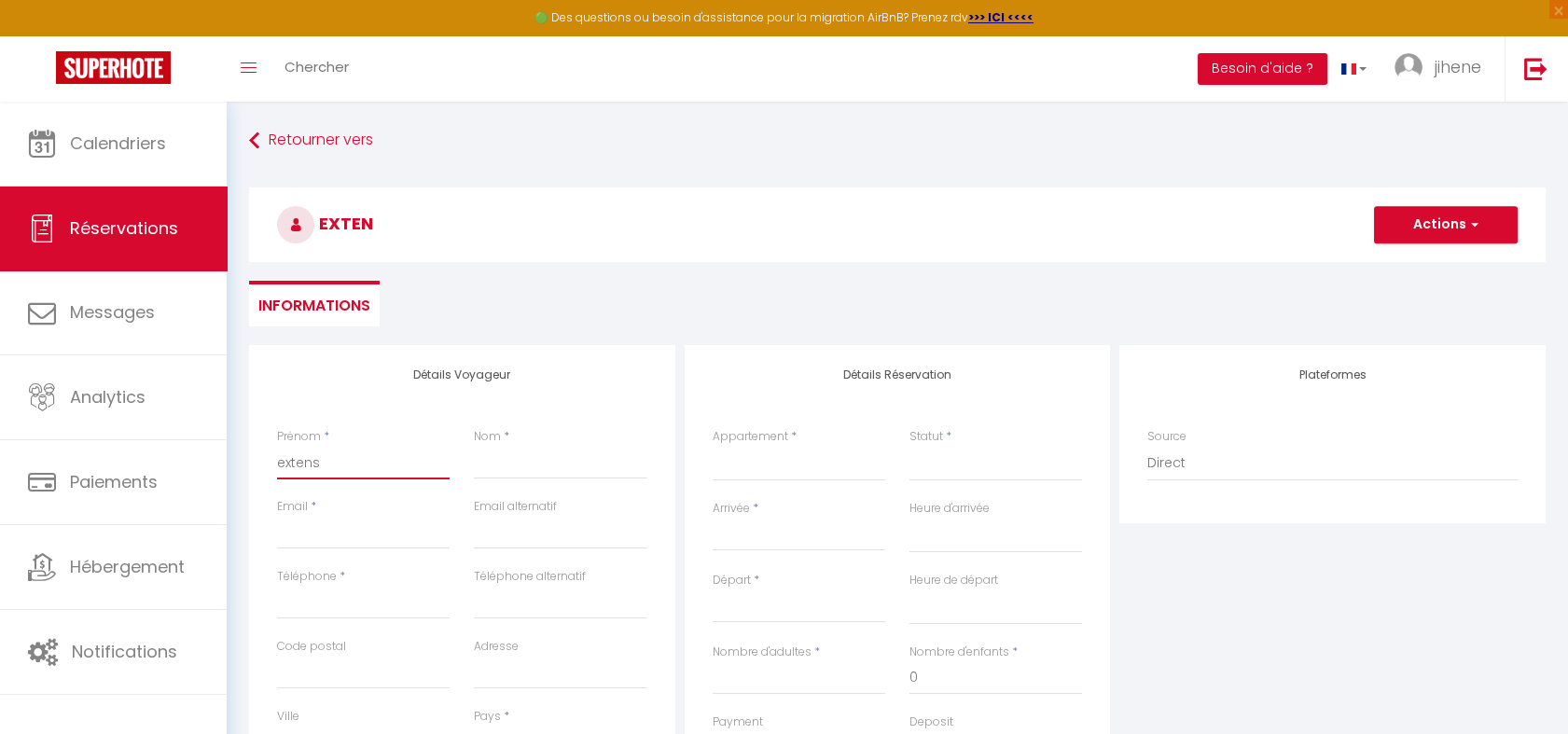
type input "extensi"
select select
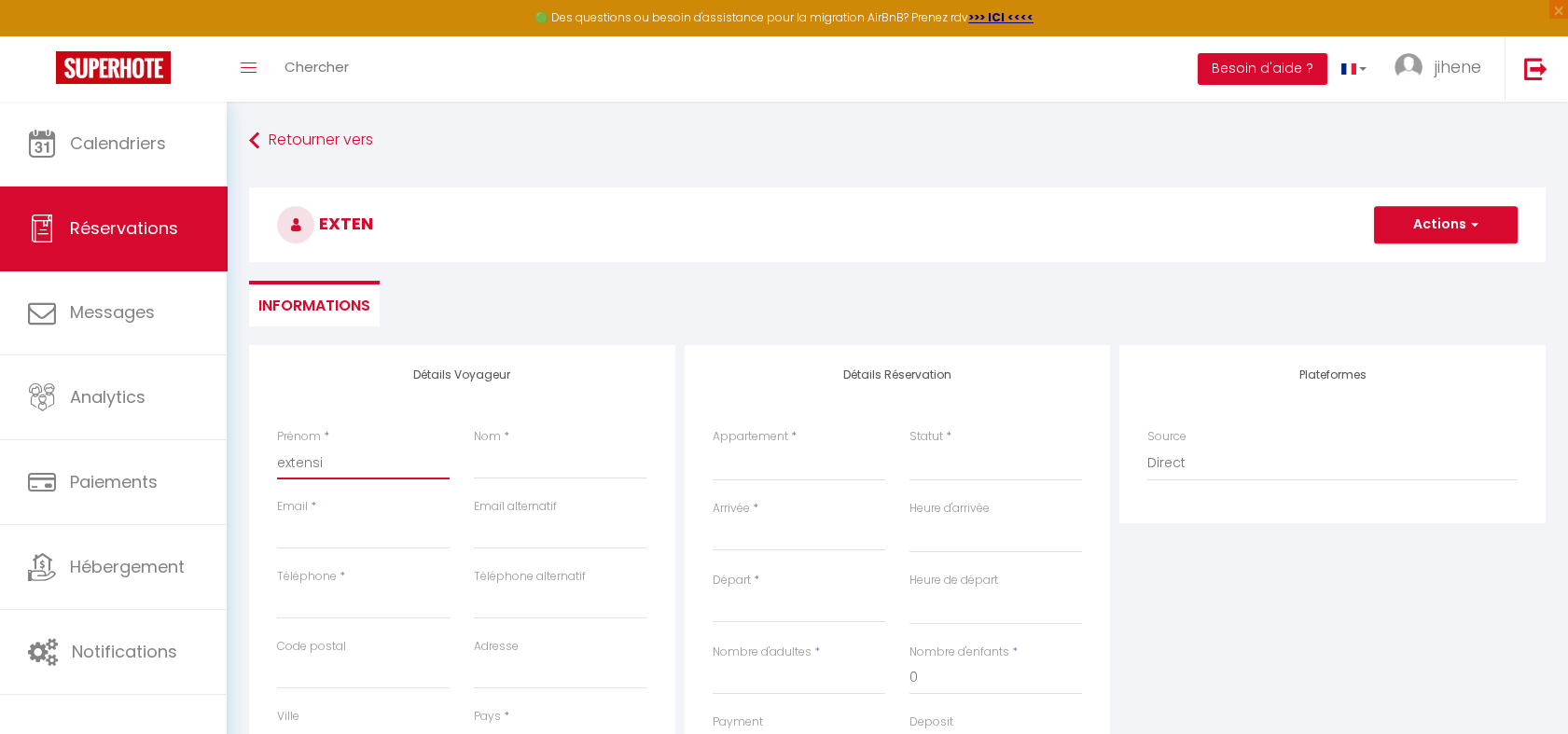
select select
checkbox input "false"
type input "extensio"
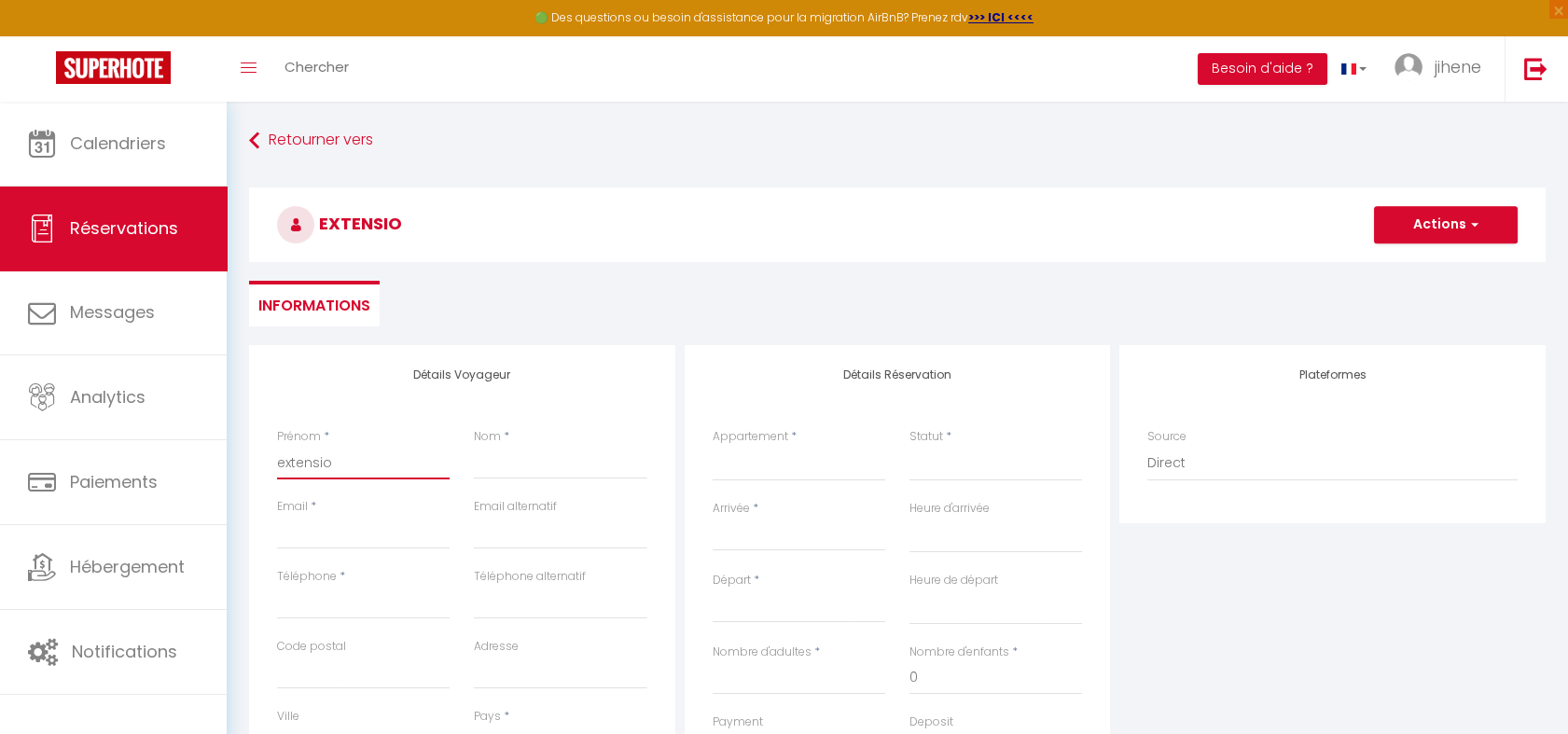
select select
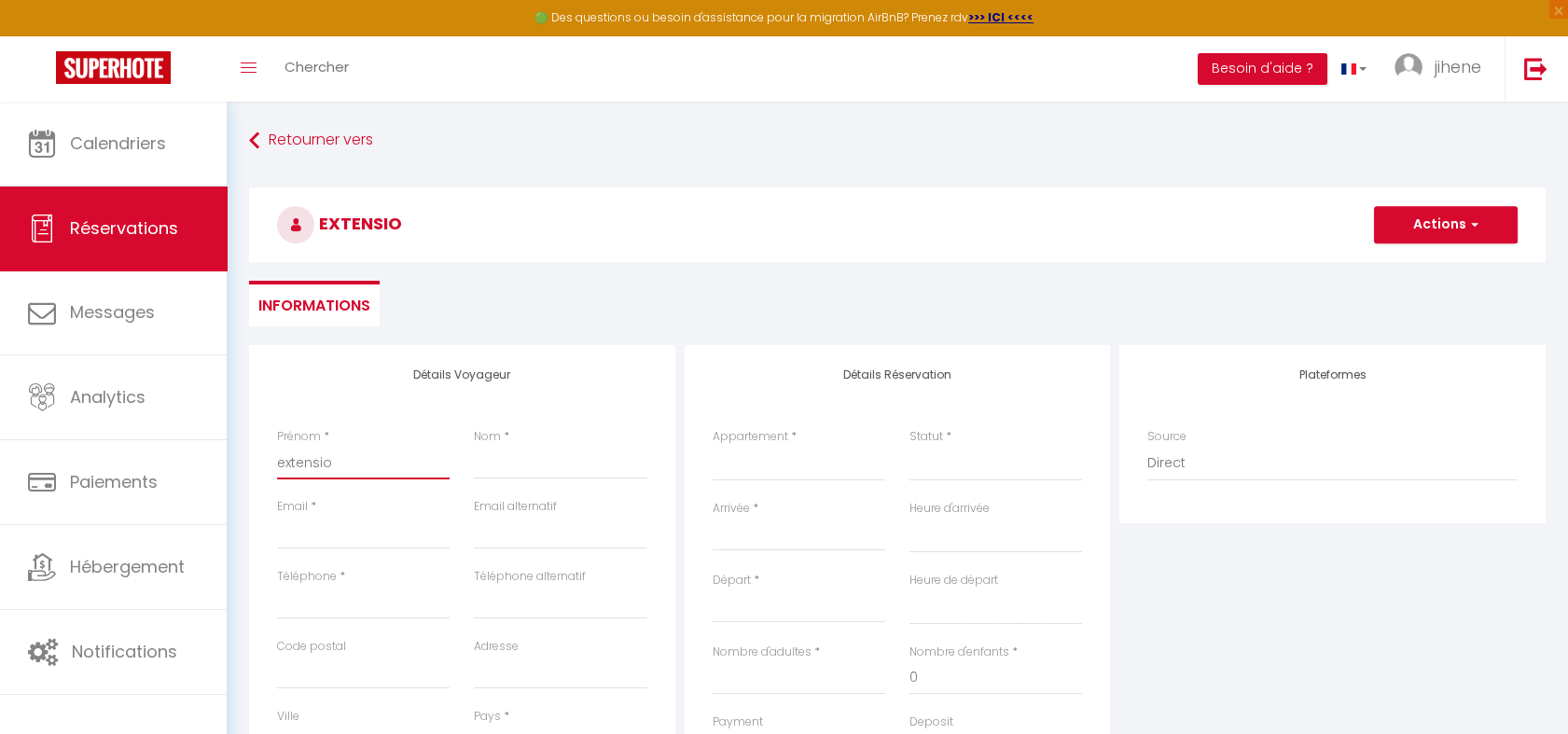
select select
checkbox input "false"
type input "extension"
select select
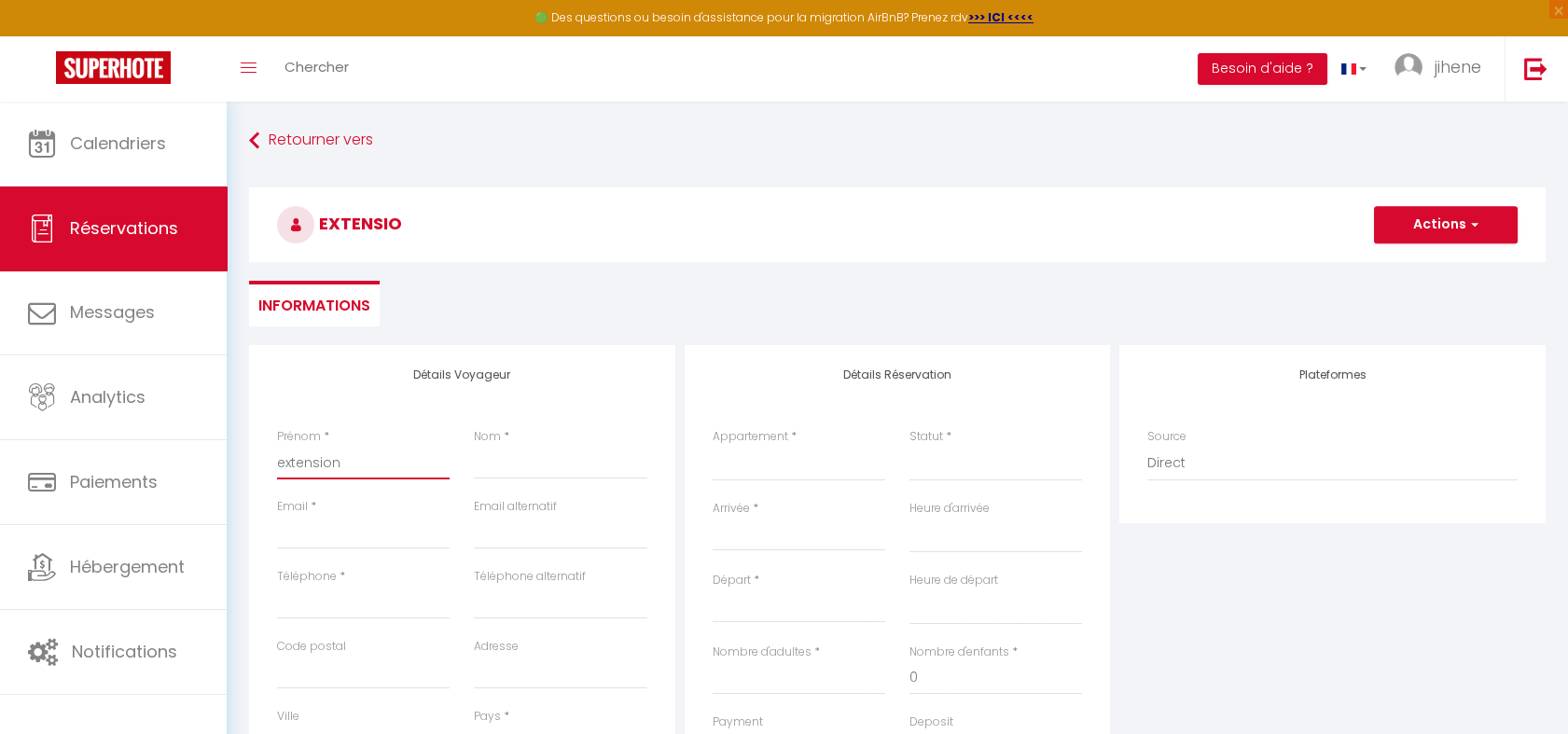
select select
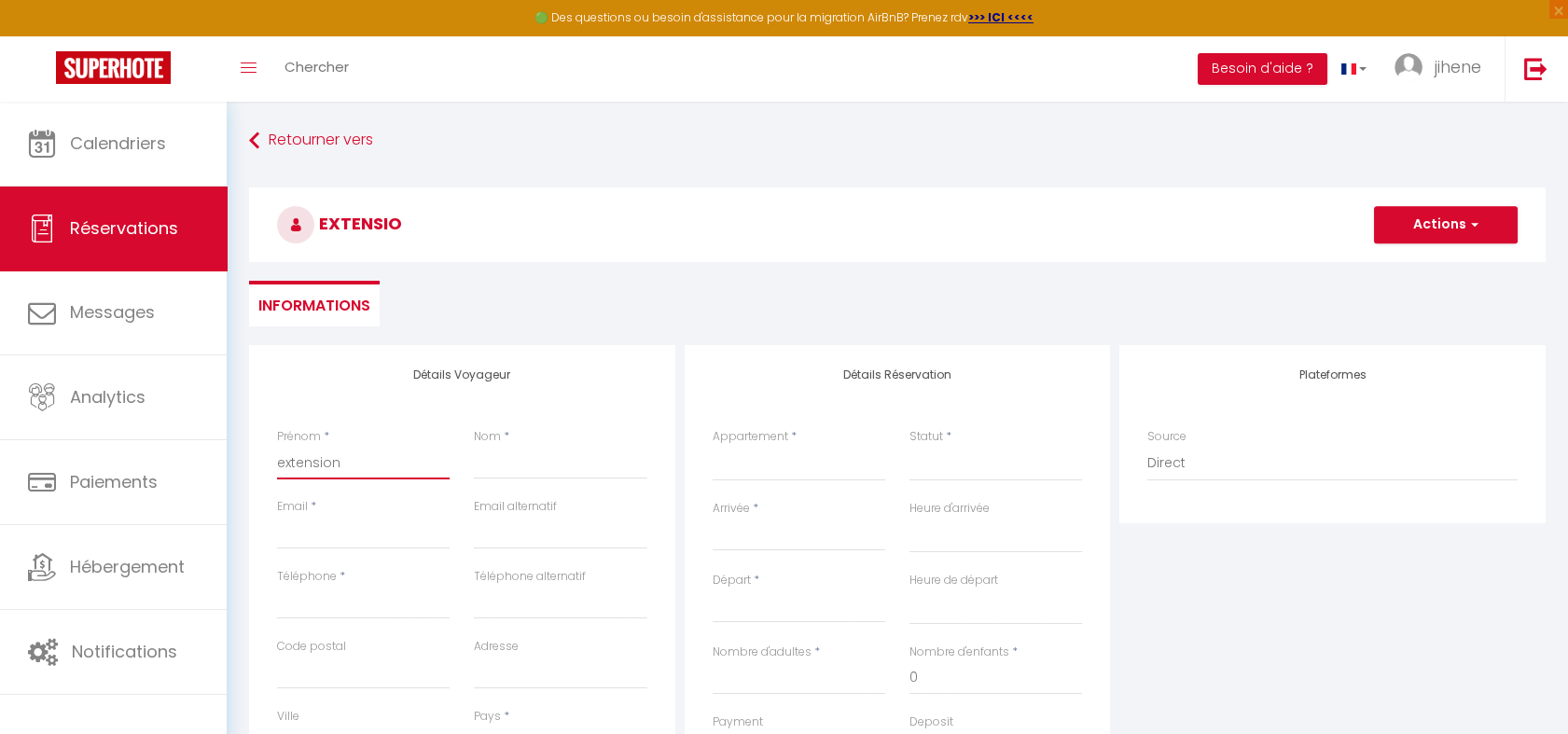
select select
checkbox input "false"
type input "extension"
type input "t"
select select
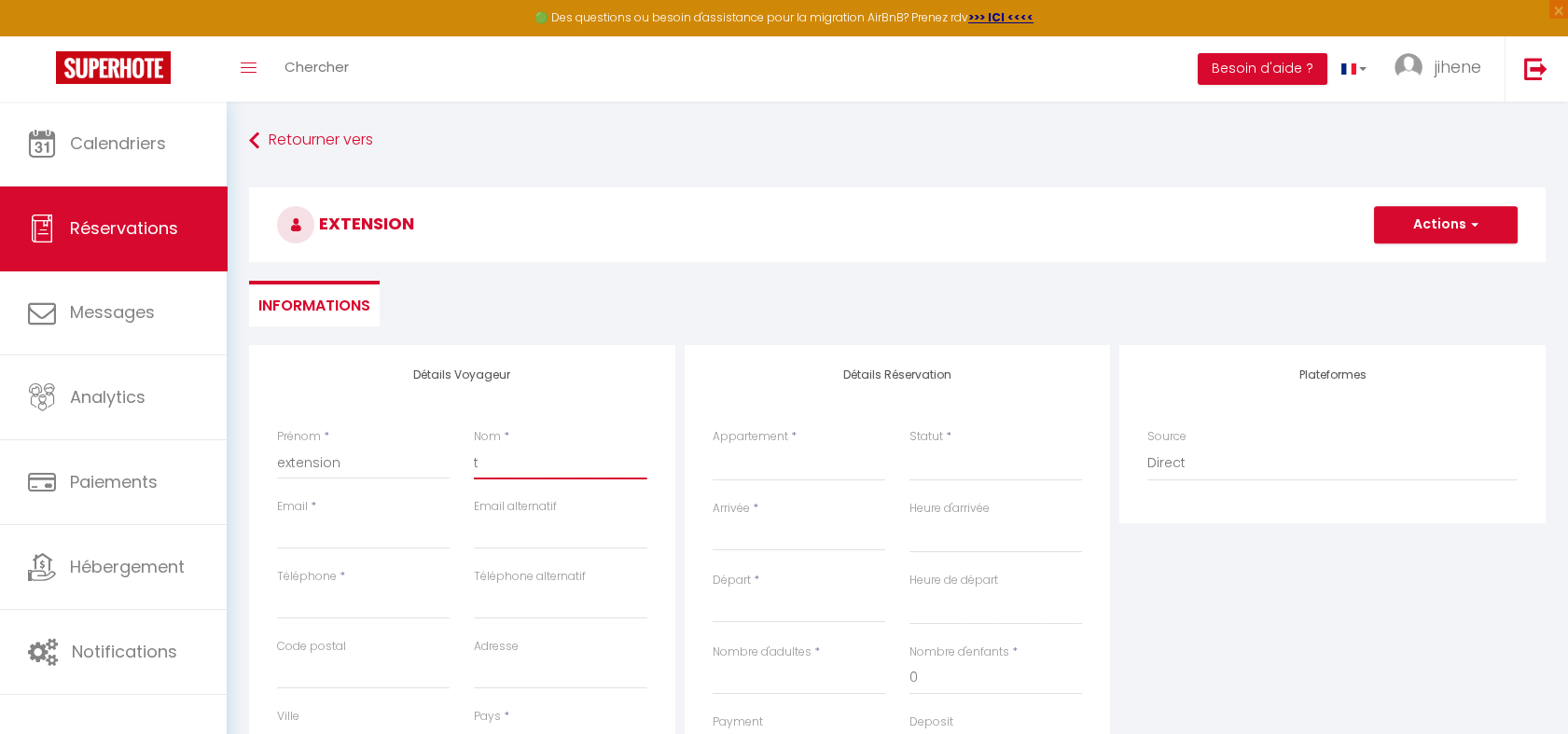
select select
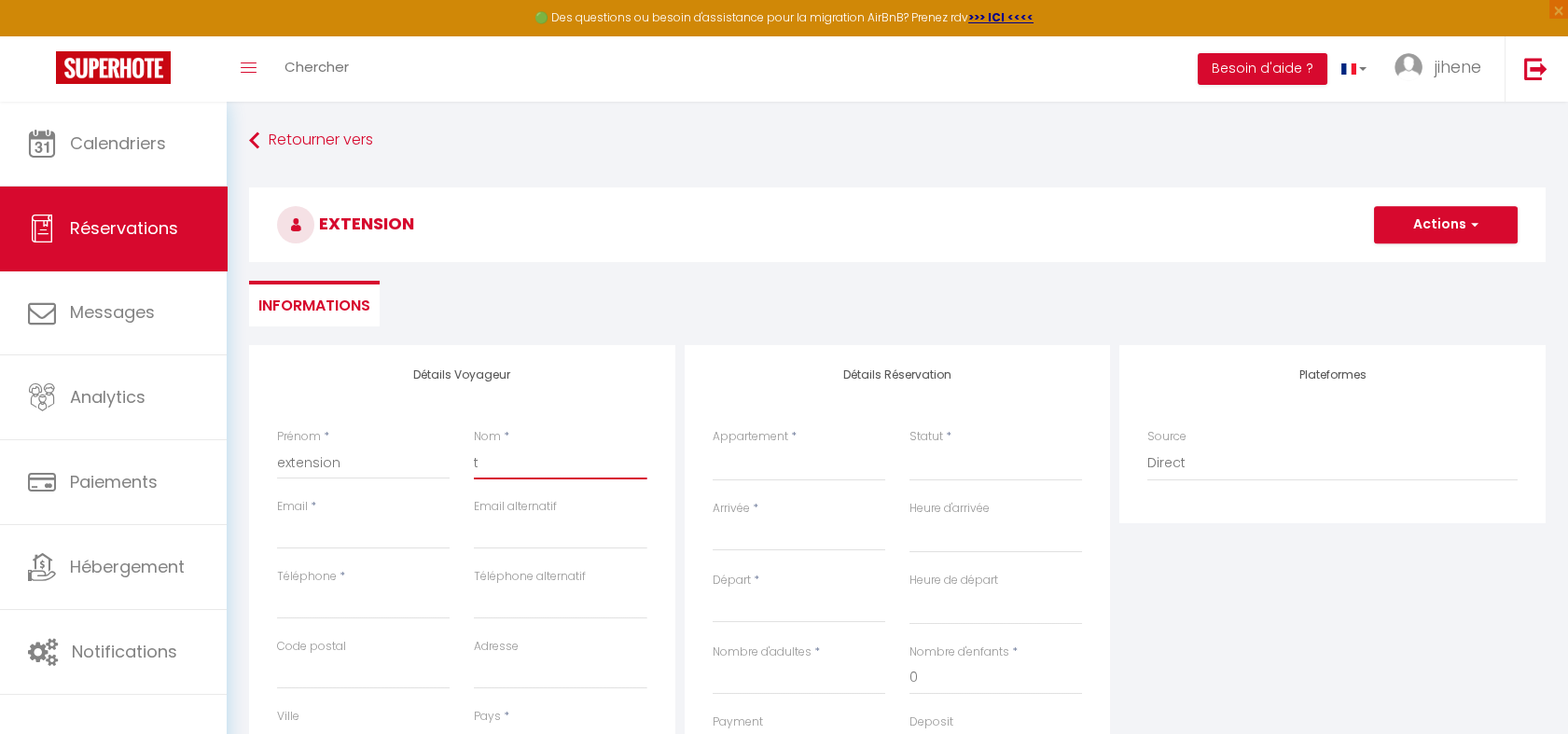
select select
checkbox input "false"
type input "to"
select select
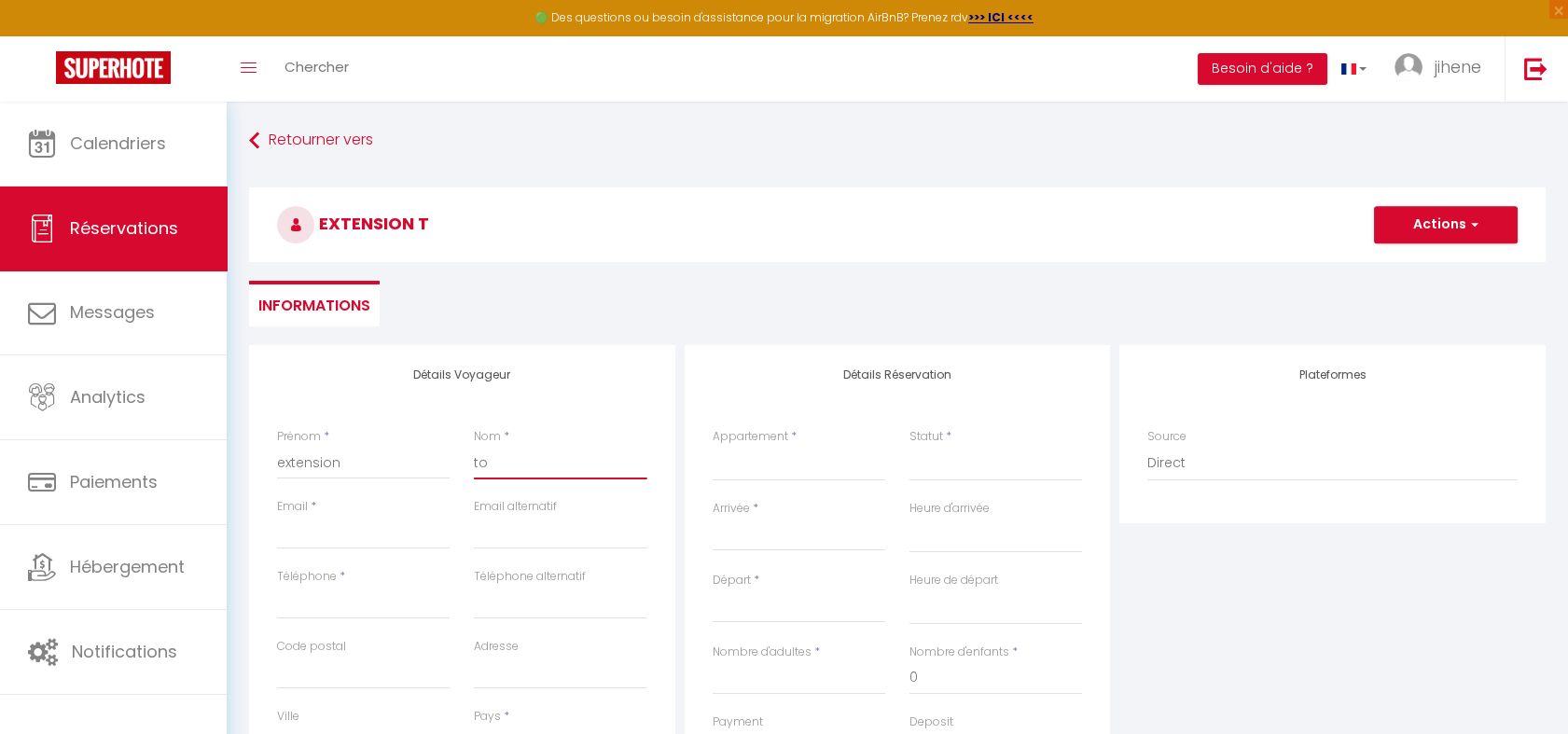
select select
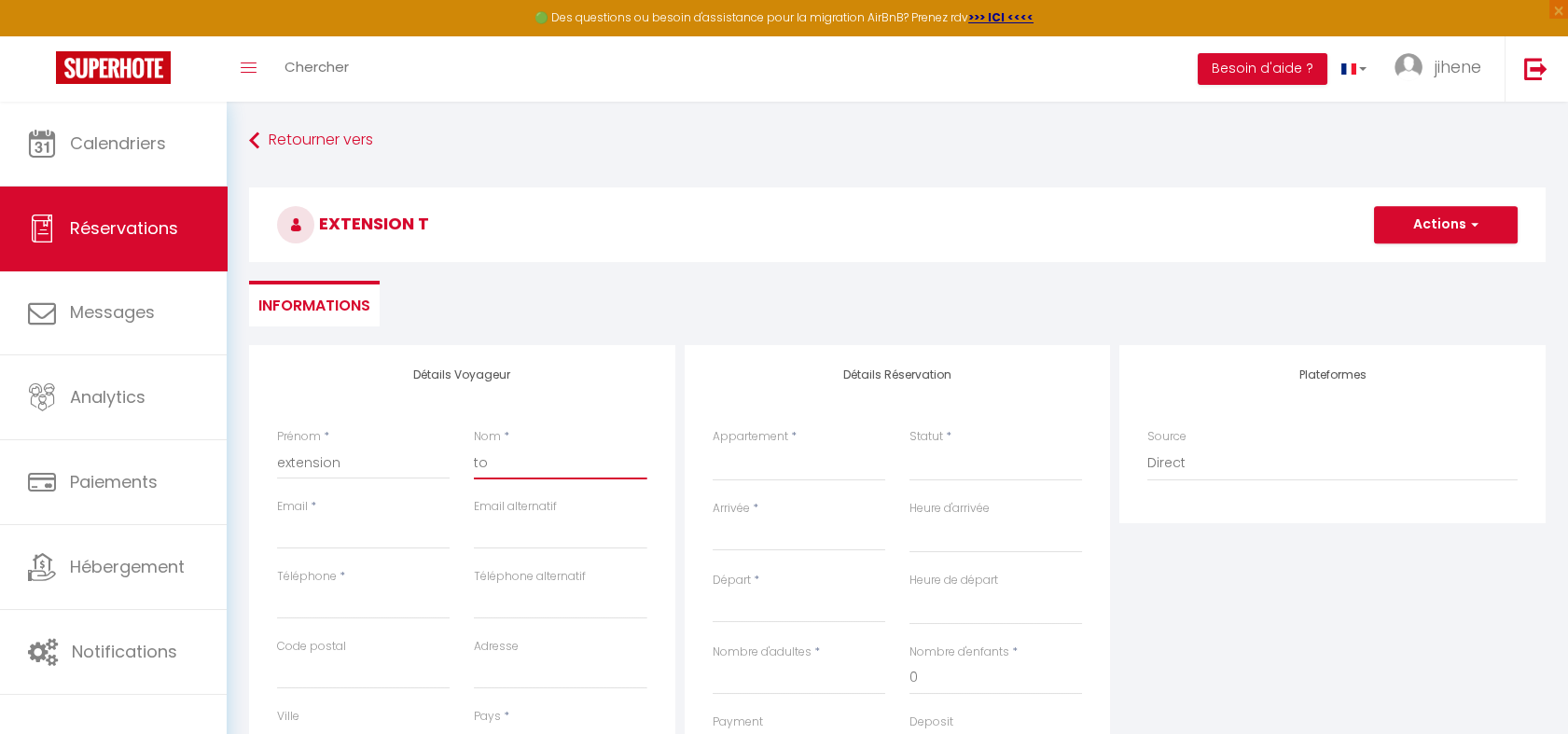
checkbox input "false"
type input "tou"
select select
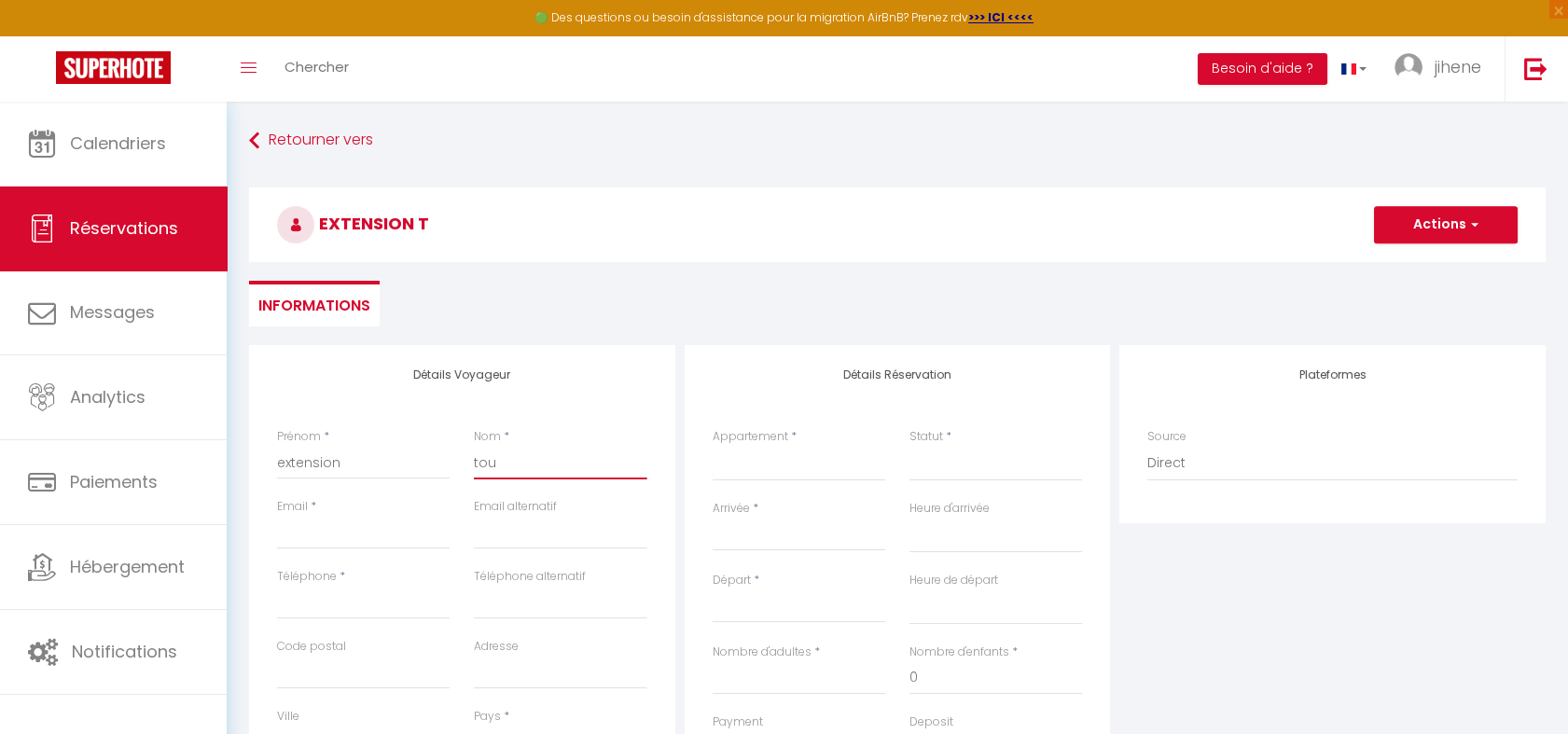
select select
checkbox input "false"
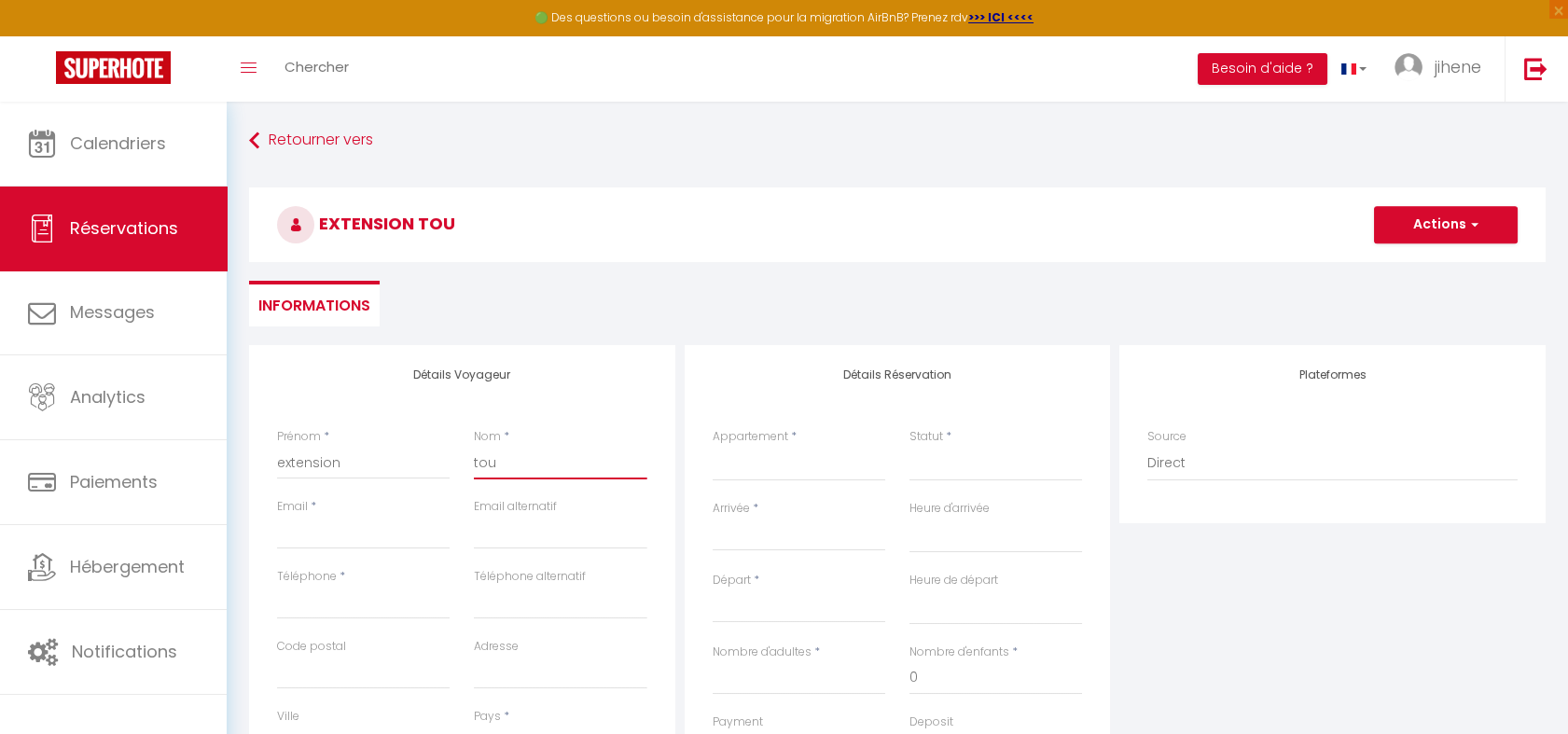
type input "to"
select select
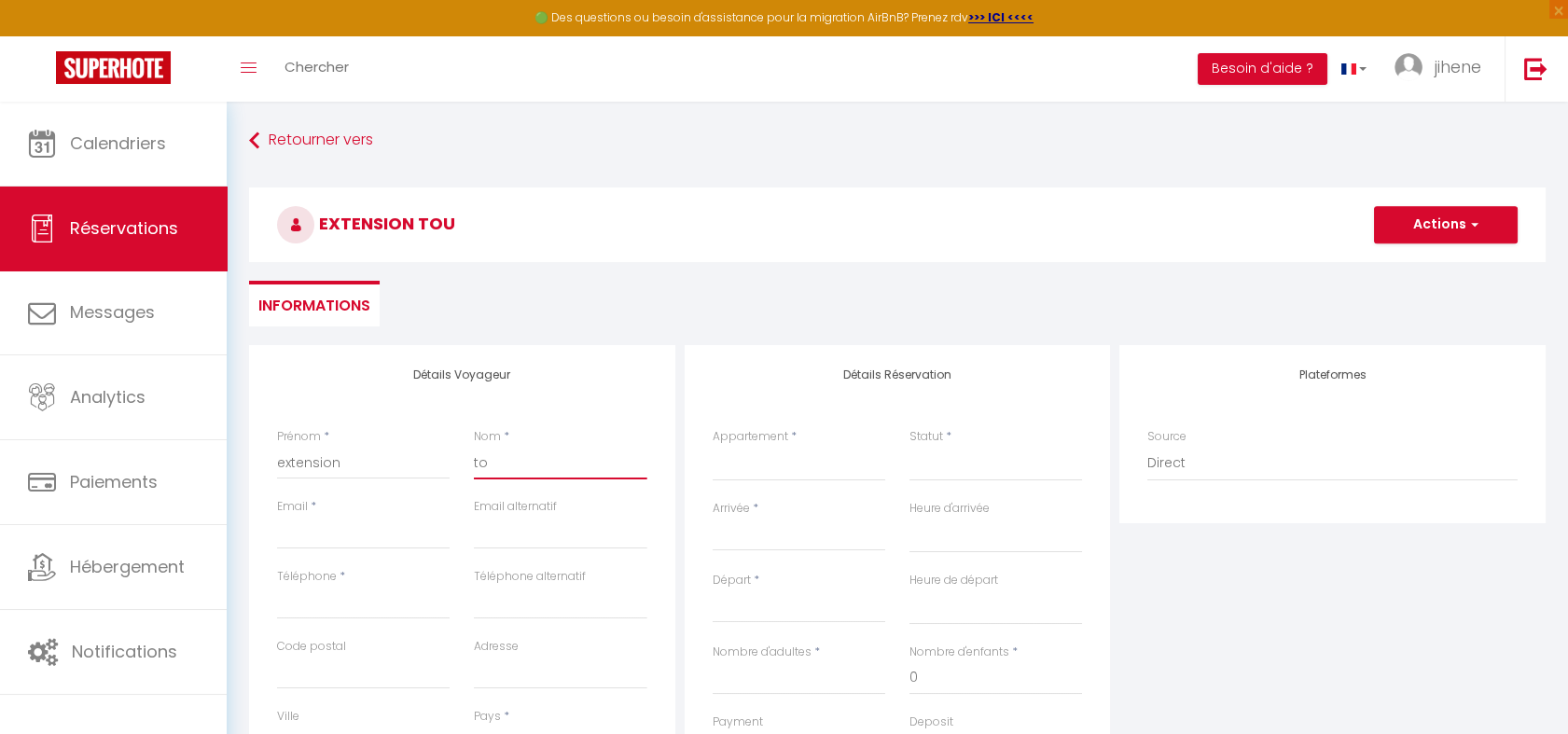
select select
checkbox input "false"
type input "t"
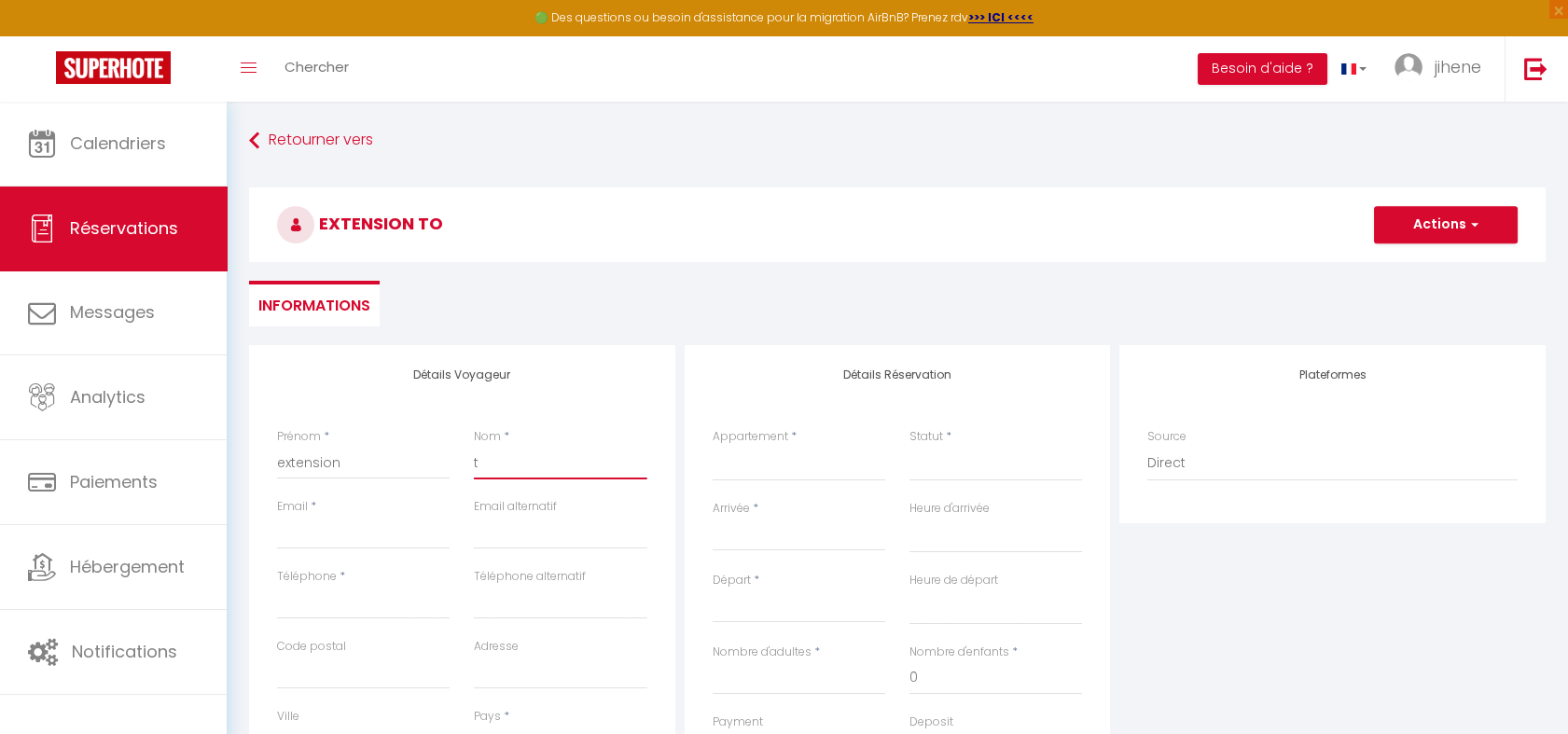
select select
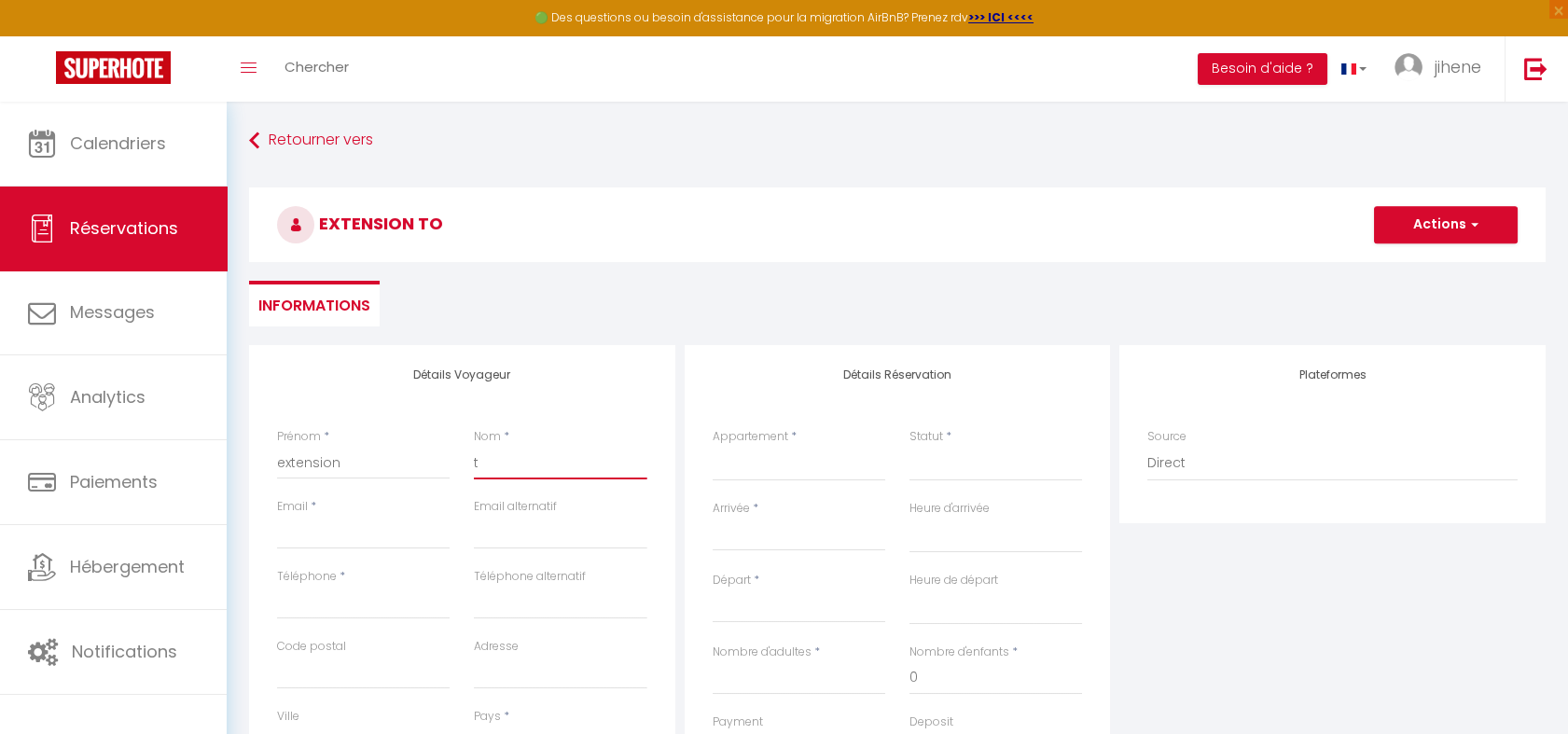
select select
checkbox input "false"
select select
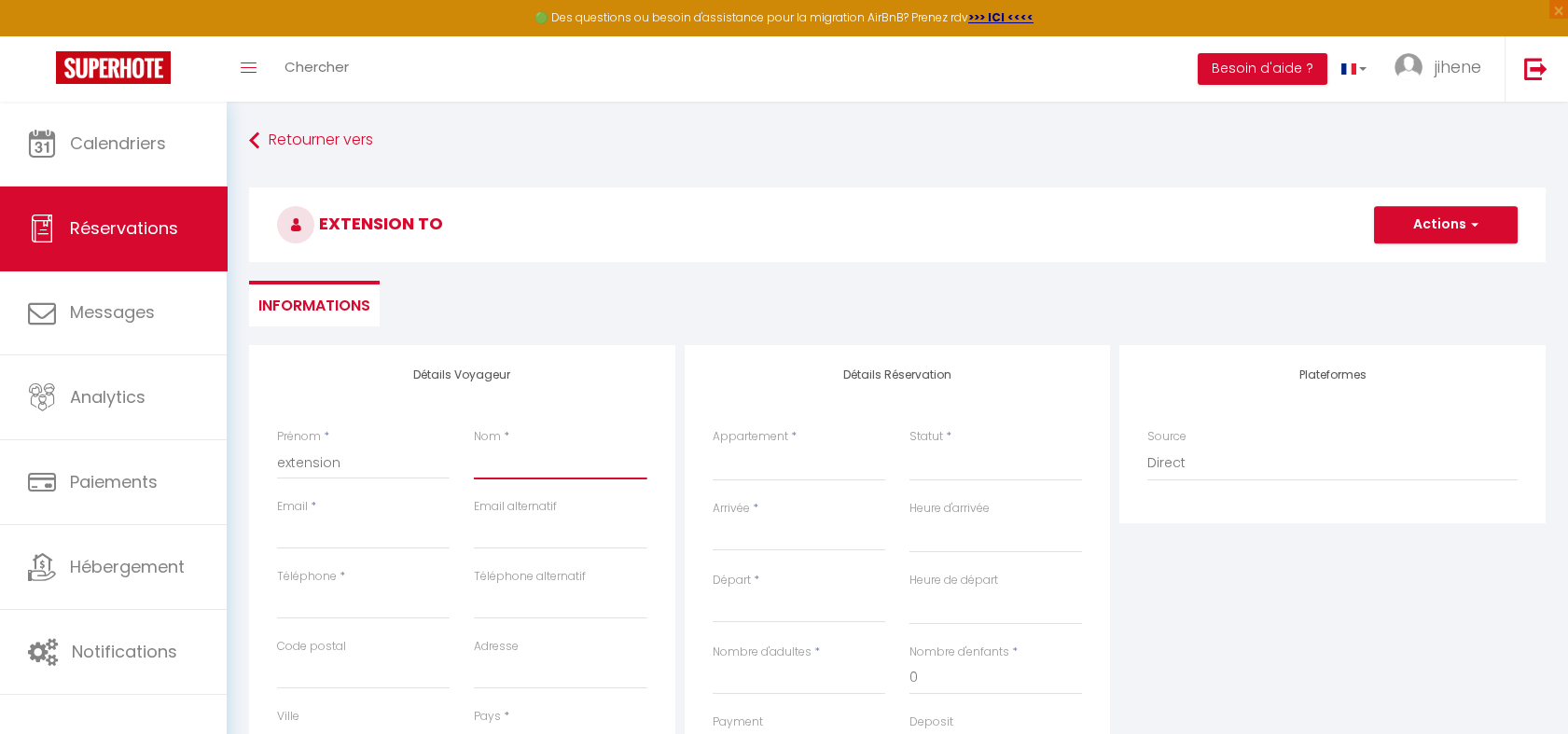
select select
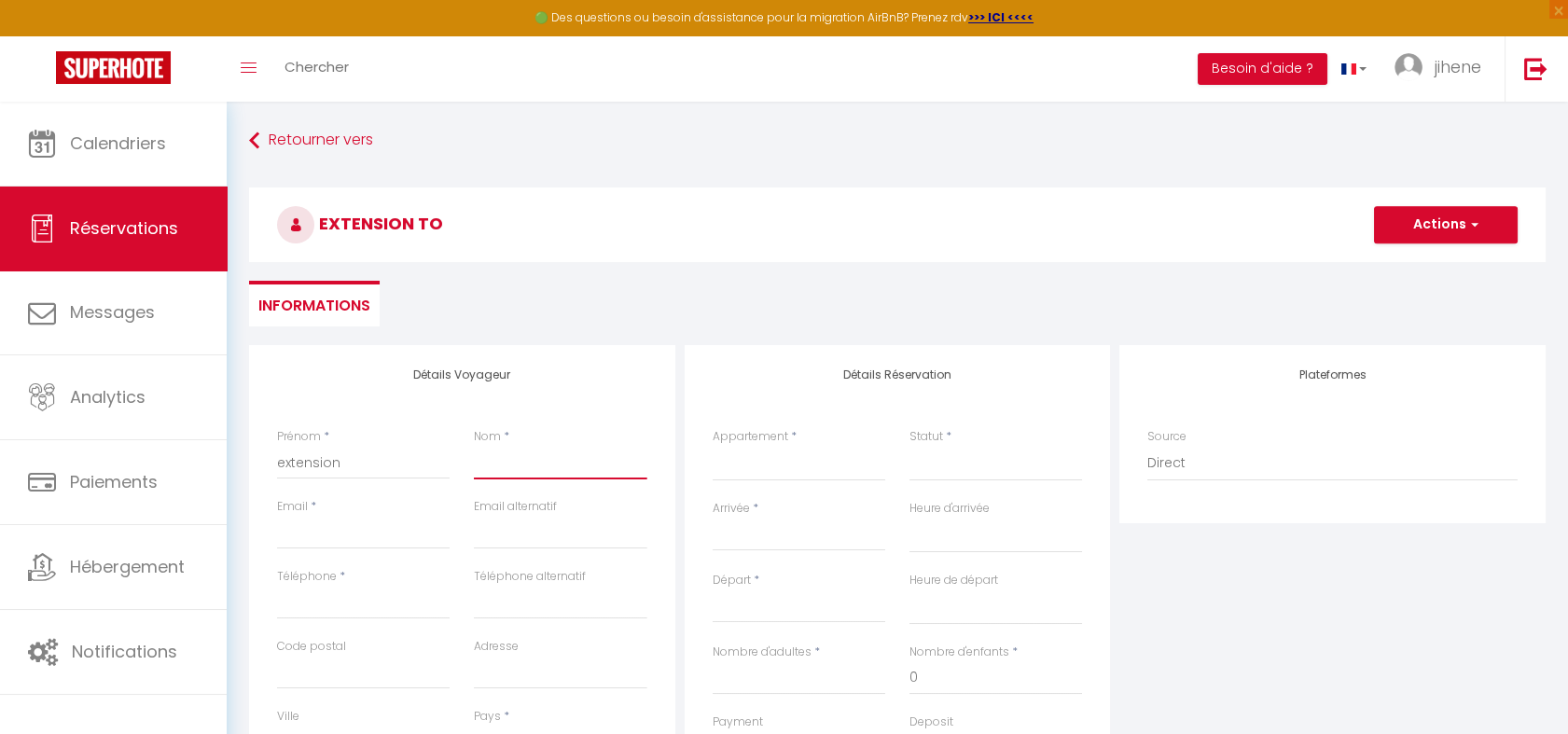
checkbox input "false"
type input "s"
click at [300, 539] on input "Email client" at bounding box center [362, 533] width 172 height 34
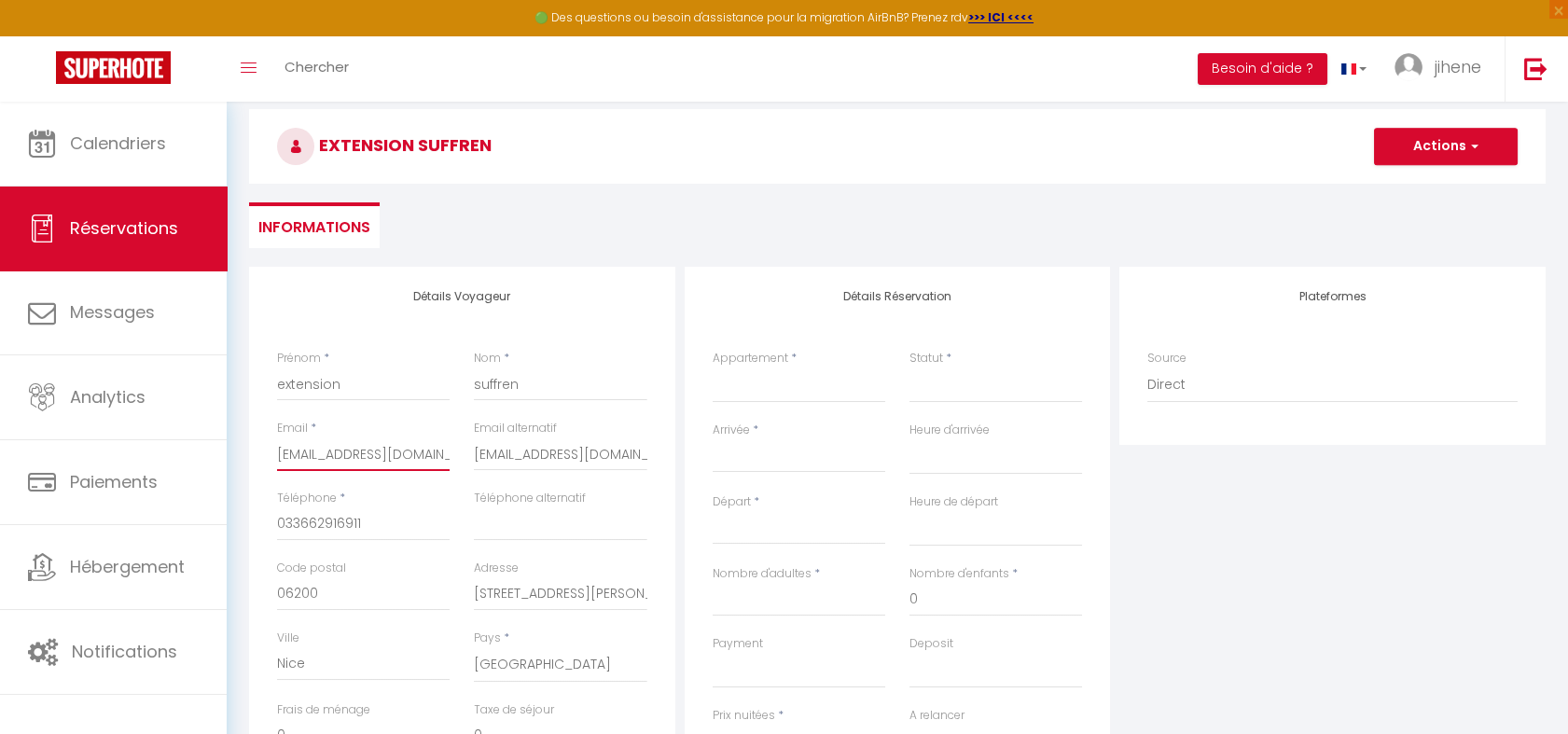
scroll to position [77, 0]
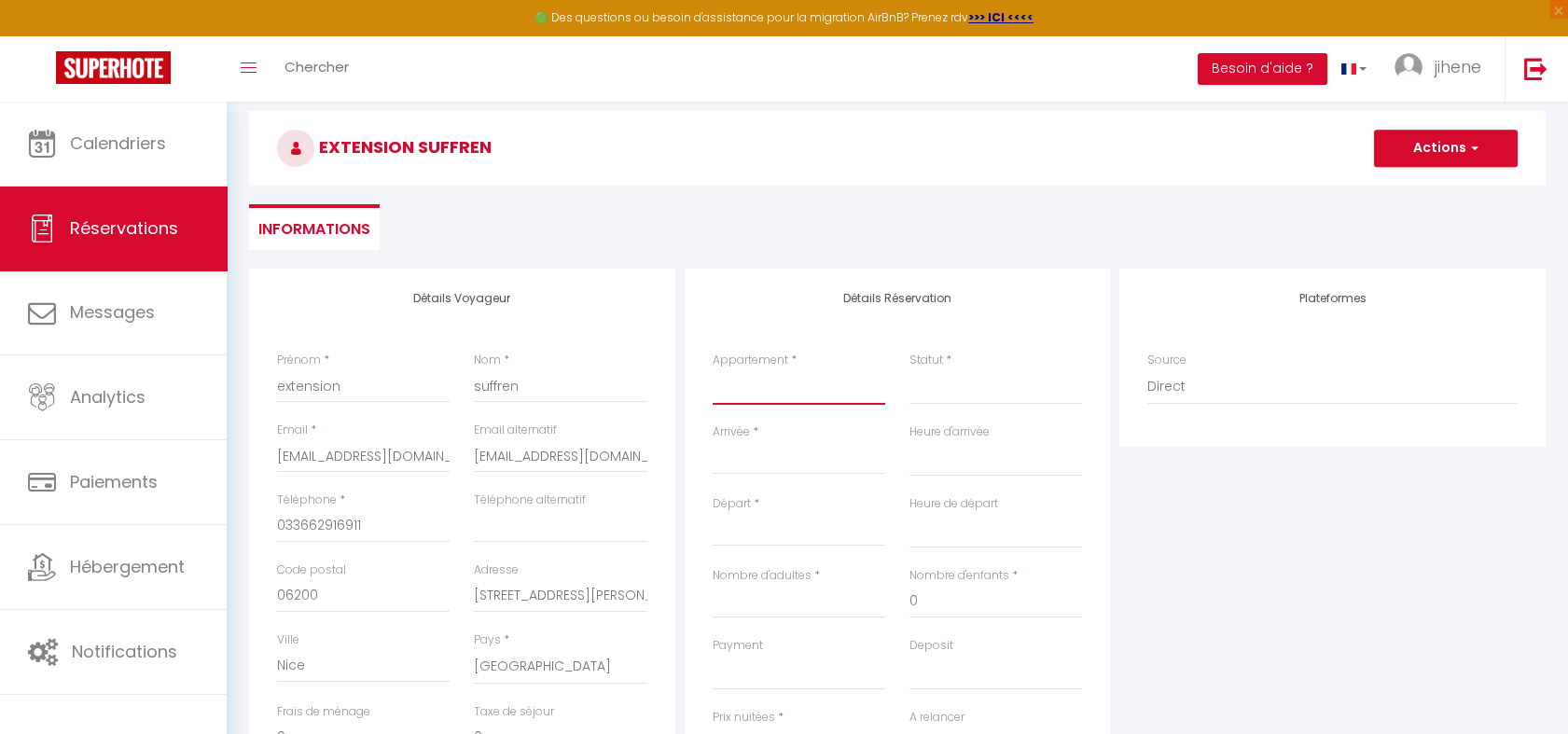
click at [770, 401] on select "HENRI · Jungle appart - Free Parking Penthouse 360° avec Jacuzzi CRS V3 · Appar…" at bounding box center [798, 387] width 172 height 36
click at [712, 369] on select "HENRI · Jungle appart - Free Parking Penthouse 360° avec Jacuzzi CRS V3 · Appar…" at bounding box center [798, 387] width 172 height 36
click at [939, 385] on select "Confirmé Non Confirmé Annulé Annulé par le voyageur No Show Request" at bounding box center [995, 387] width 172 height 36
click at [947, 396] on select "Confirmé Non Confirmé Annulé Annulé par le voyageur No Show Request" at bounding box center [995, 387] width 172 height 36
click at [916, 395] on select "Confirmé Non Confirmé Annulé Annulé par le voyageur No Show Request" at bounding box center [995, 387] width 172 height 36
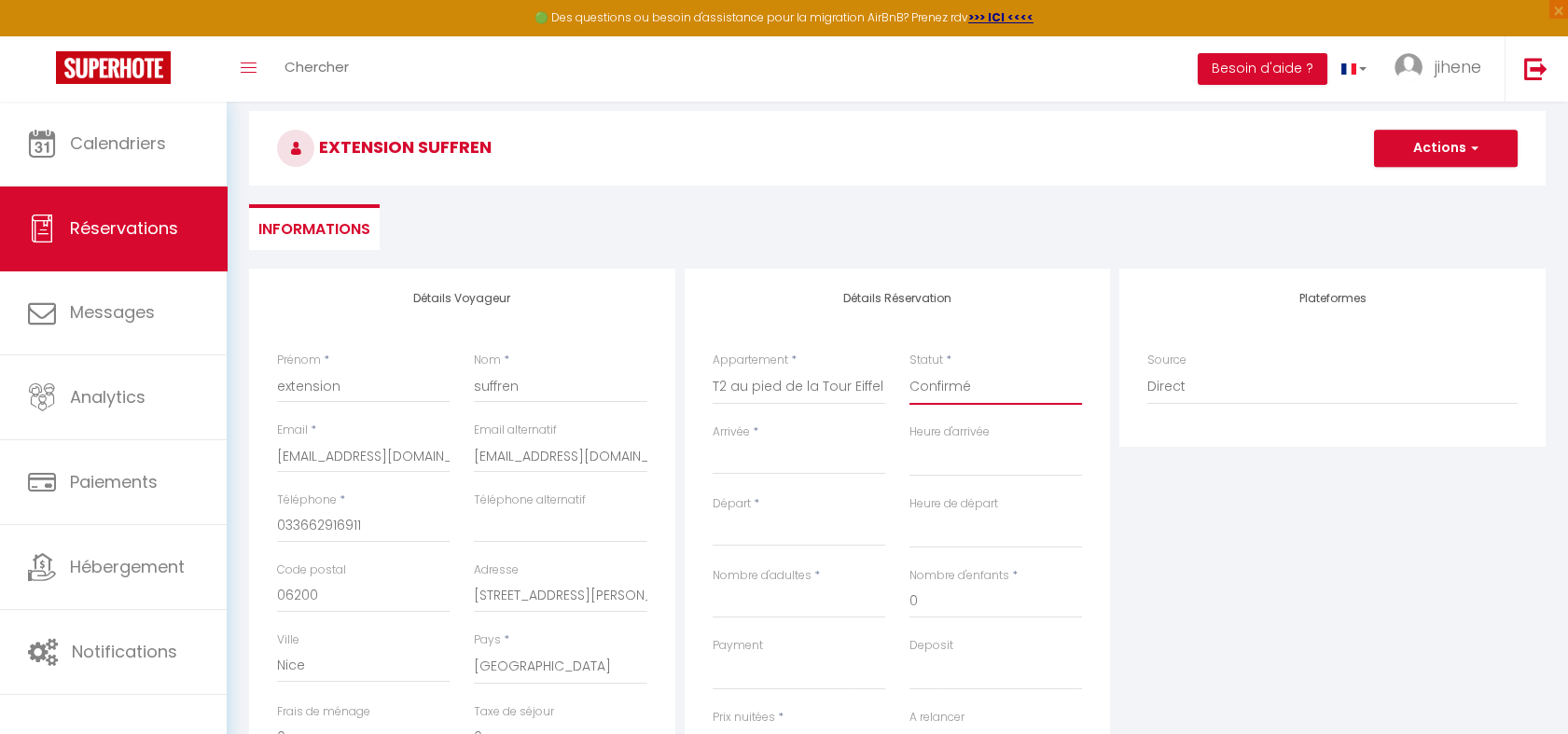
click at [909, 369] on select "Confirmé Non Confirmé Annulé Annulé par le voyageur No Show Request" at bounding box center [995, 387] width 172 height 36
click at [739, 458] on input "Arrivée" at bounding box center [798, 459] width 172 height 24
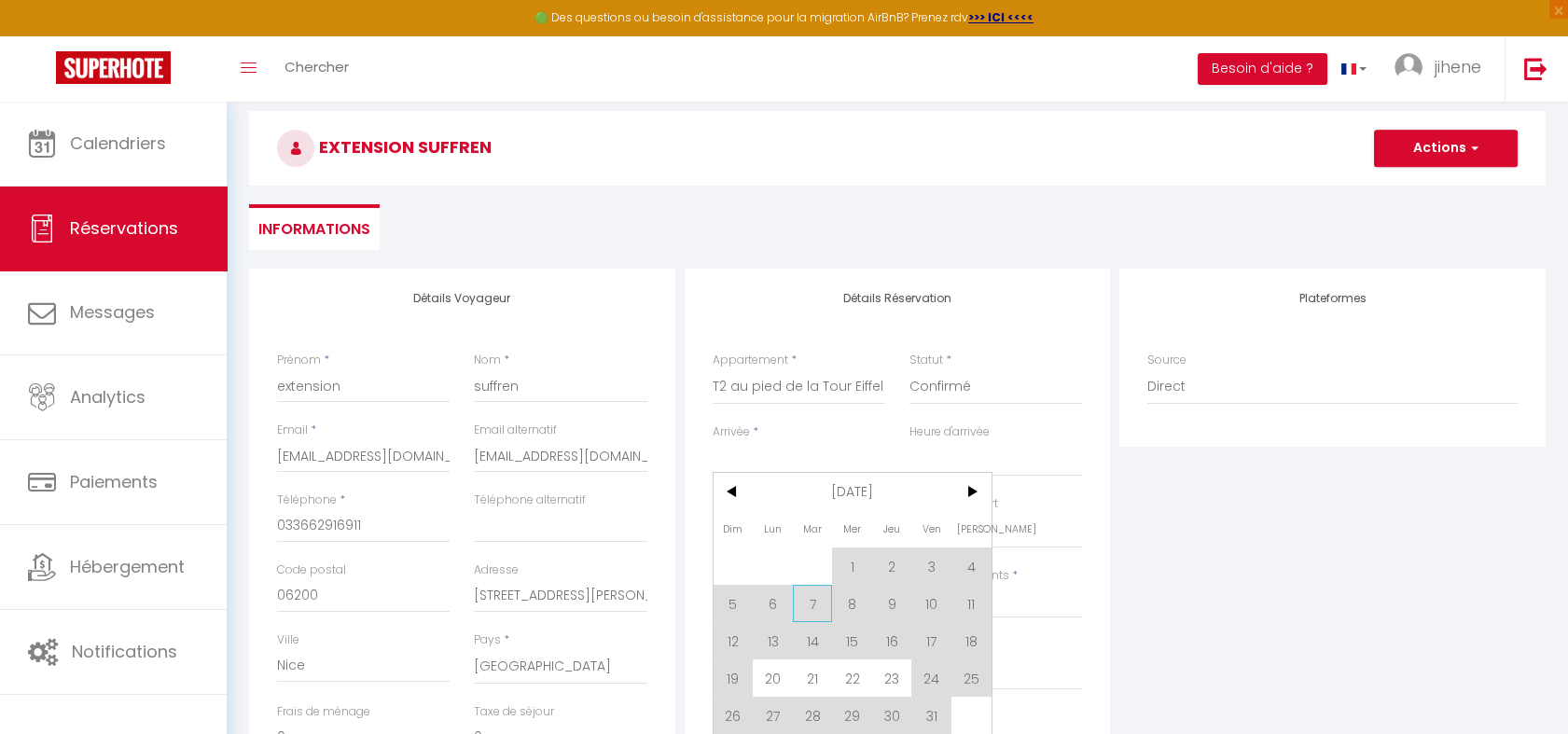
scroll to position [113, 0]
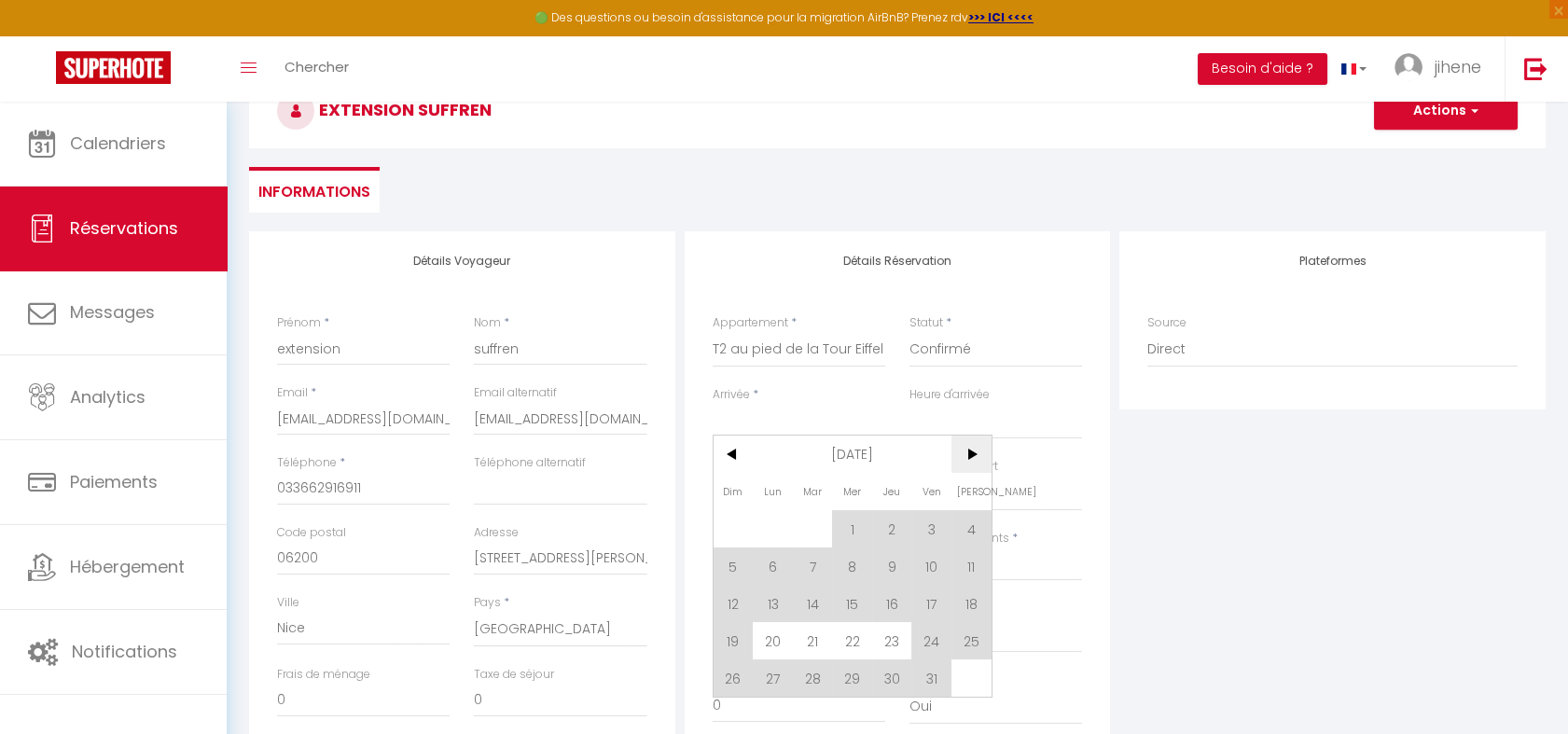
click at [968, 452] on span ">" at bounding box center [971, 455] width 40 height 38
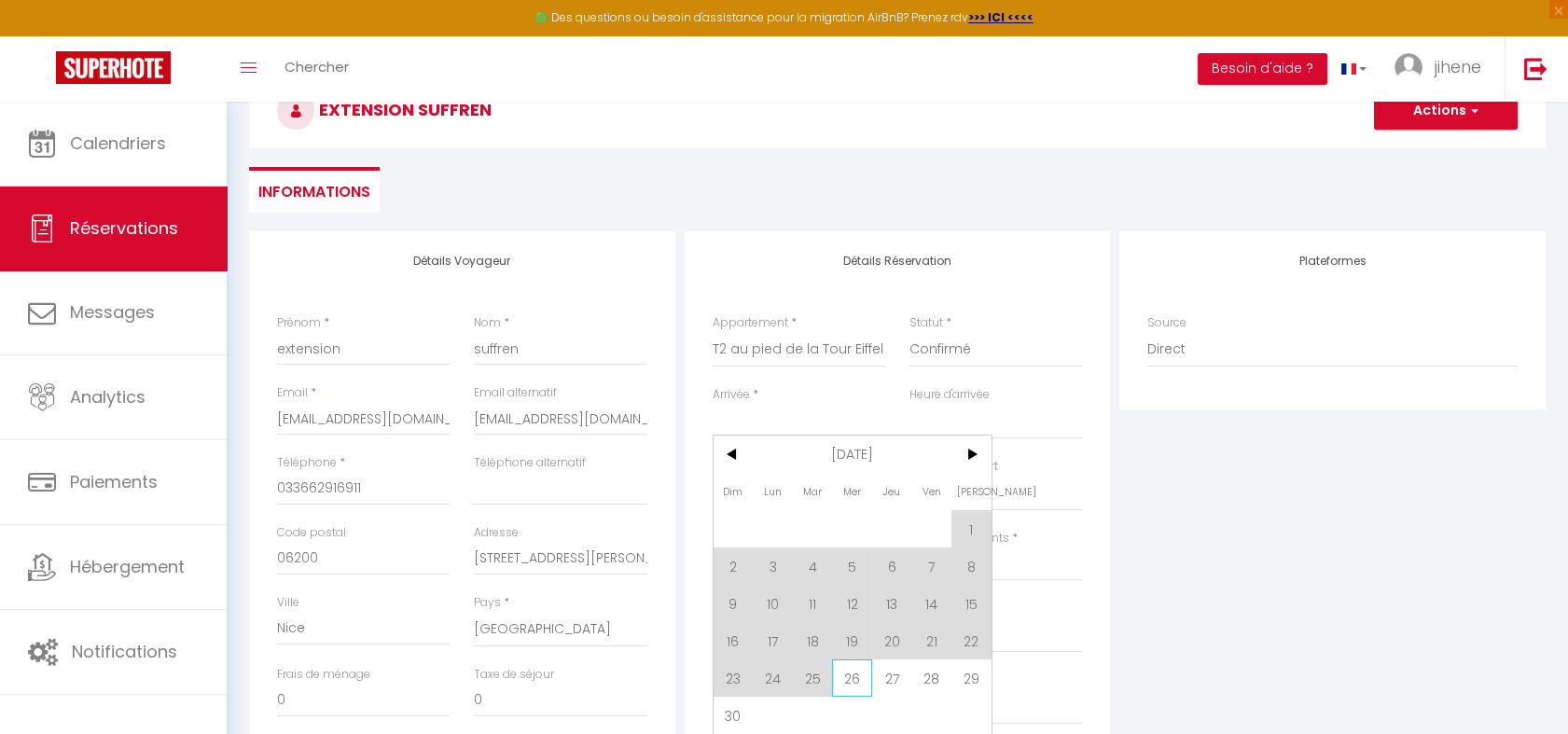
click at [848, 679] on span "26" at bounding box center [852, 678] width 40 height 38
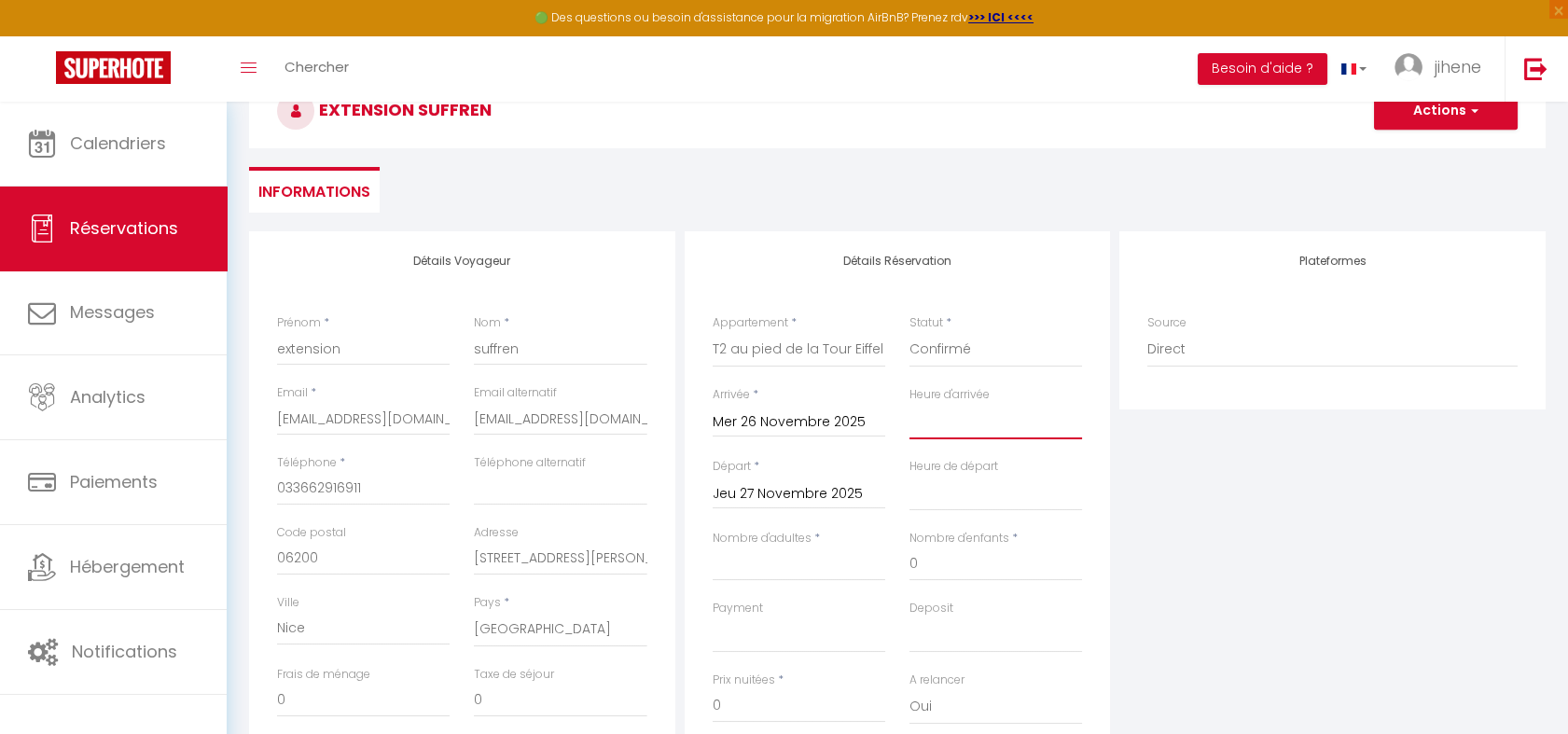
click at [960, 427] on select "00:00 00:30 01:00 01:30 02:00 02:30 03:00 03:30 04:00 04:30 05:00 05:30 06:00 0…" at bounding box center [995, 422] width 172 height 36
click at [808, 482] on input "Jeu 27 Novembre 2025" at bounding box center [798, 494] width 172 height 24
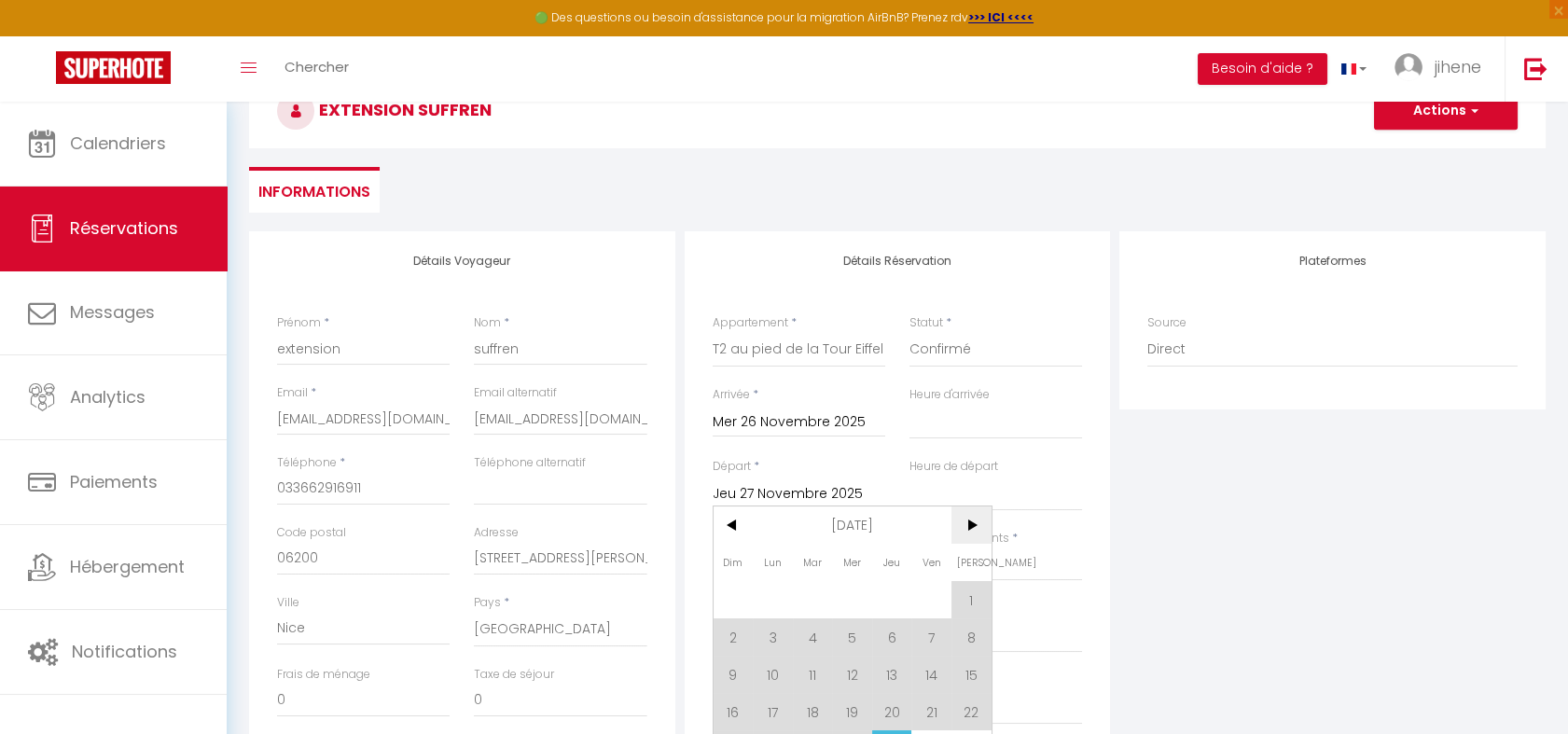
click at [971, 524] on span ">" at bounding box center [971, 525] width 40 height 38
click at [975, 530] on span ">" at bounding box center [971, 525] width 40 height 38
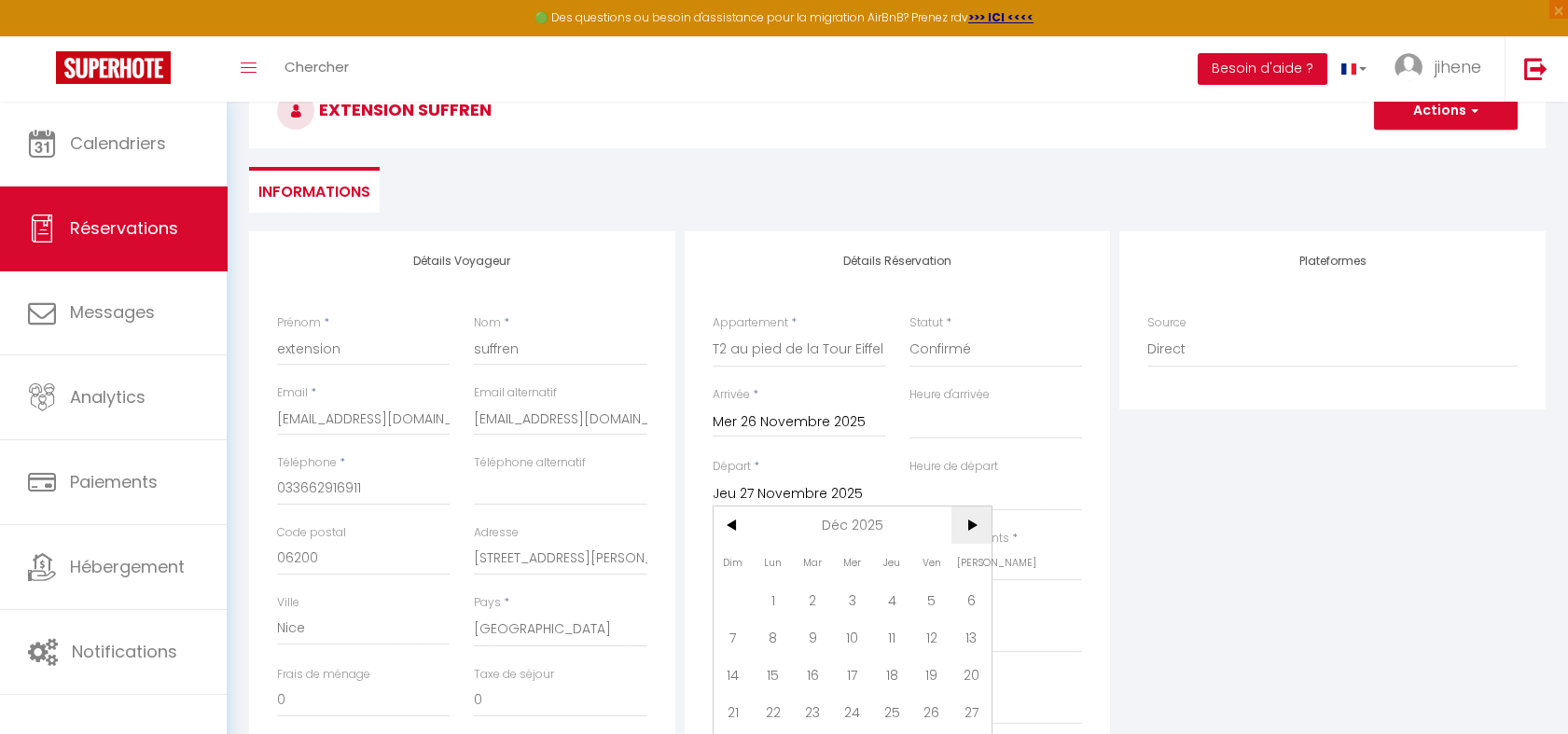
click at [975, 529] on span ">" at bounding box center [971, 525] width 40 height 38
click at [980, 535] on span ">" at bounding box center [971, 525] width 40 height 38
click at [975, 531] on span ">" at bounding box center [971, 525] width 40 height 38
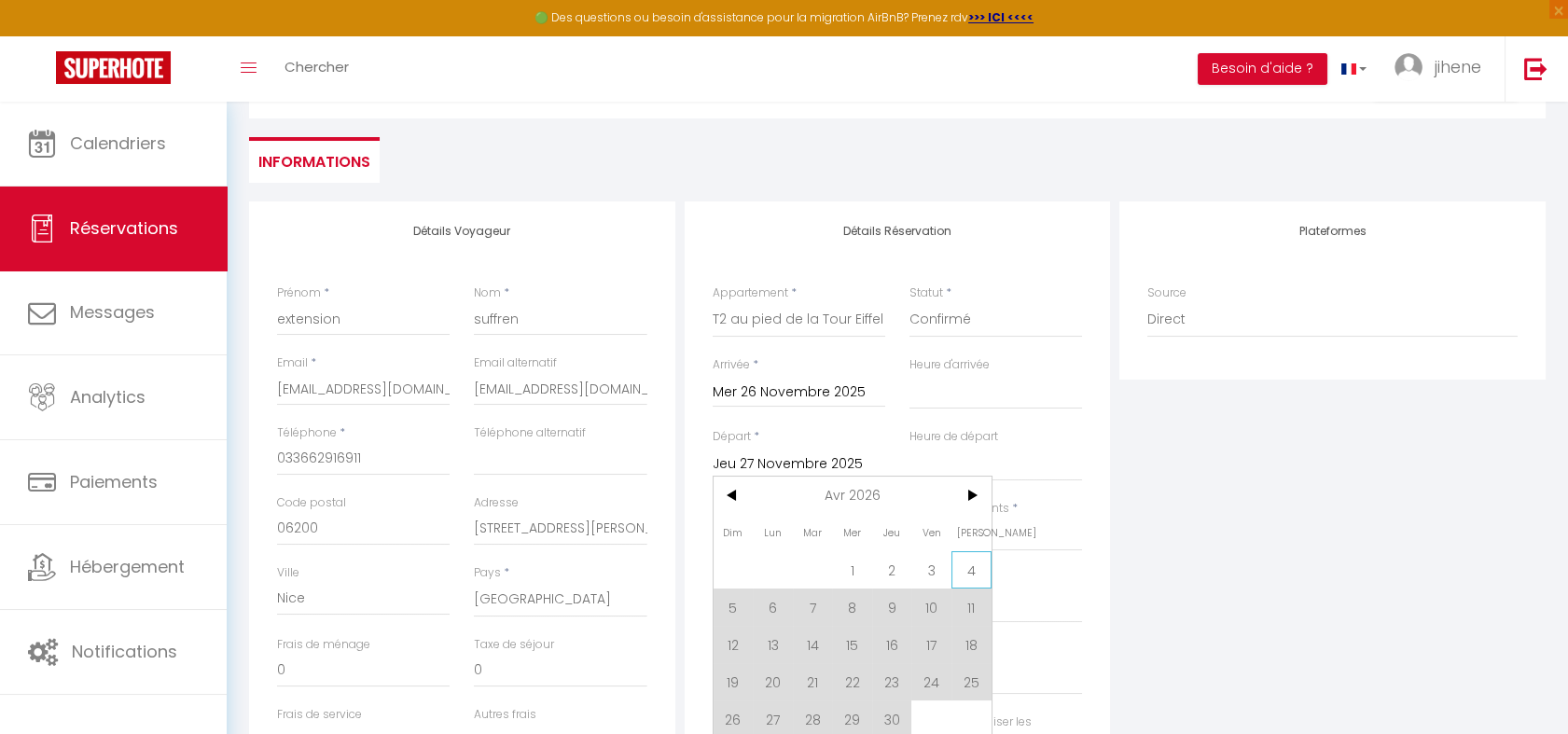
scroll to position [153, 0]
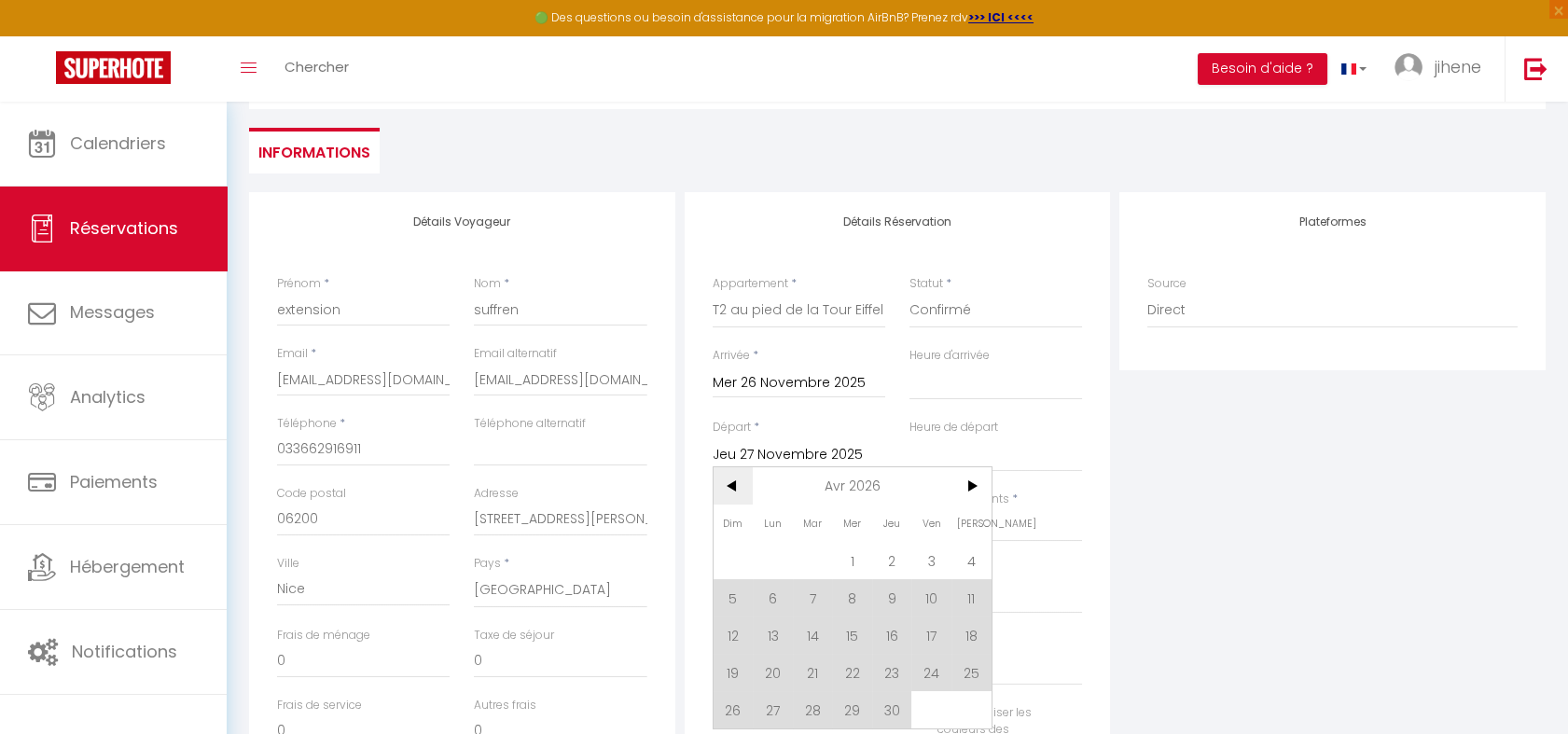
click at [723, 483] on span "<" at bounding box center [733, 486] width 40 height 38
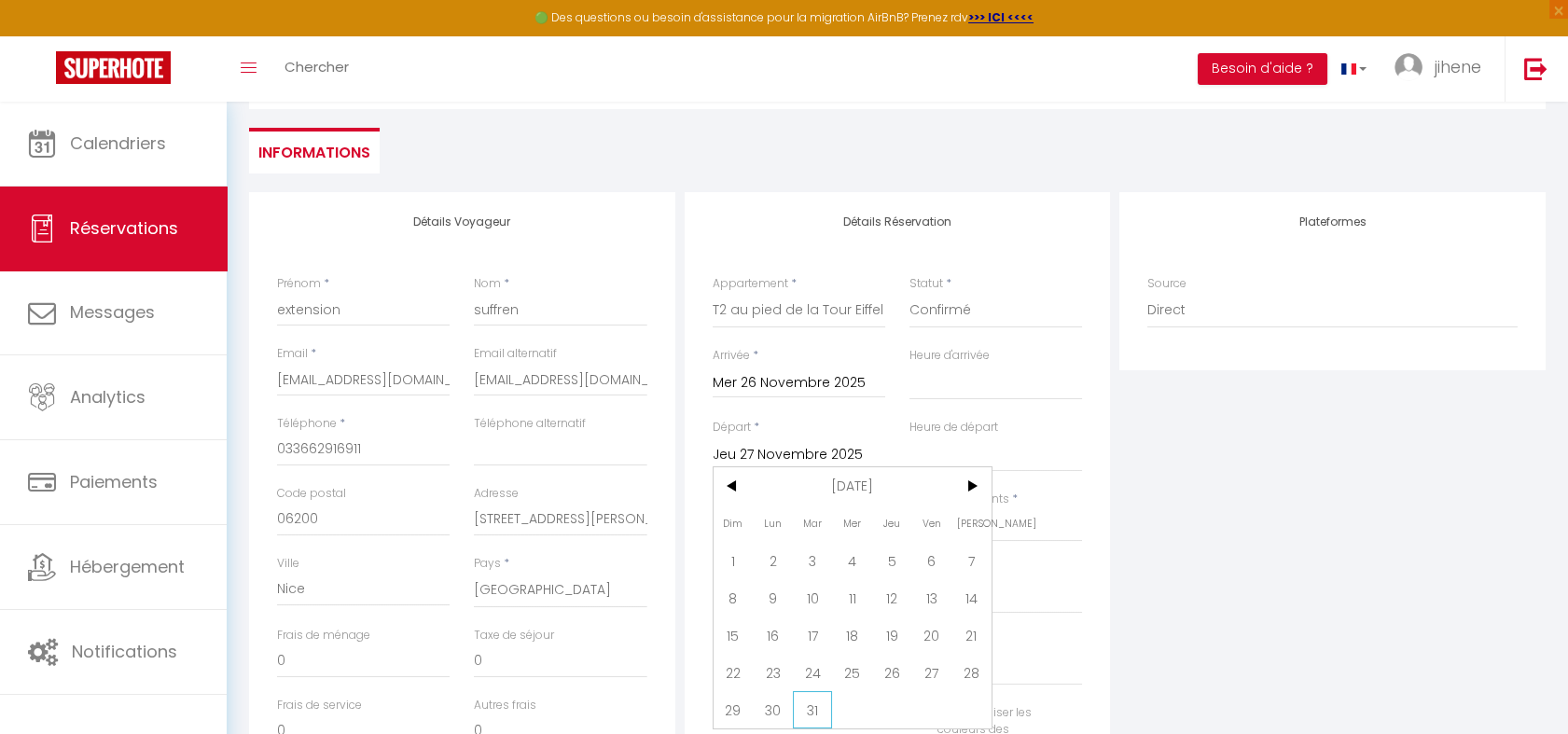
click at [806, 703] on span "31" at bounding box center [813, 710] width 40 height 38
click at [782, 530] on input "Nombre d'adultes" at bounding box center [798, 525] width 172 height 34
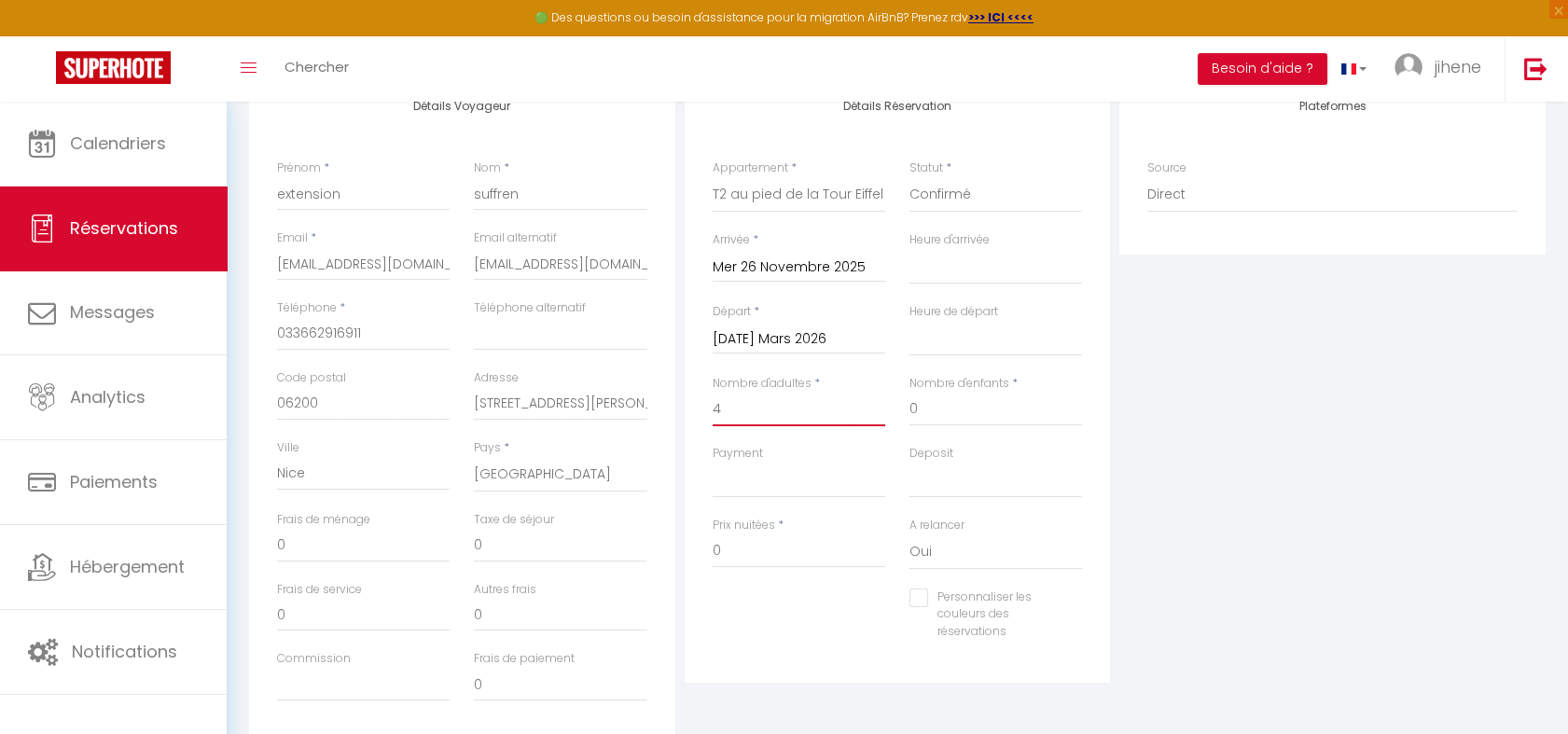
scroll to position [270, 0]
click at [731, 547] on input "0" at bounding box center [798, 550] width 172 height 34
click at [753, 536] on input "Prix nuitées" at bounding box center [798, 550] width 172 height 34
paste input "8 911"
click at [784, 583] on div "Prix nuitées * 8 911" at bounding box center [799, 552] width 197 height 72
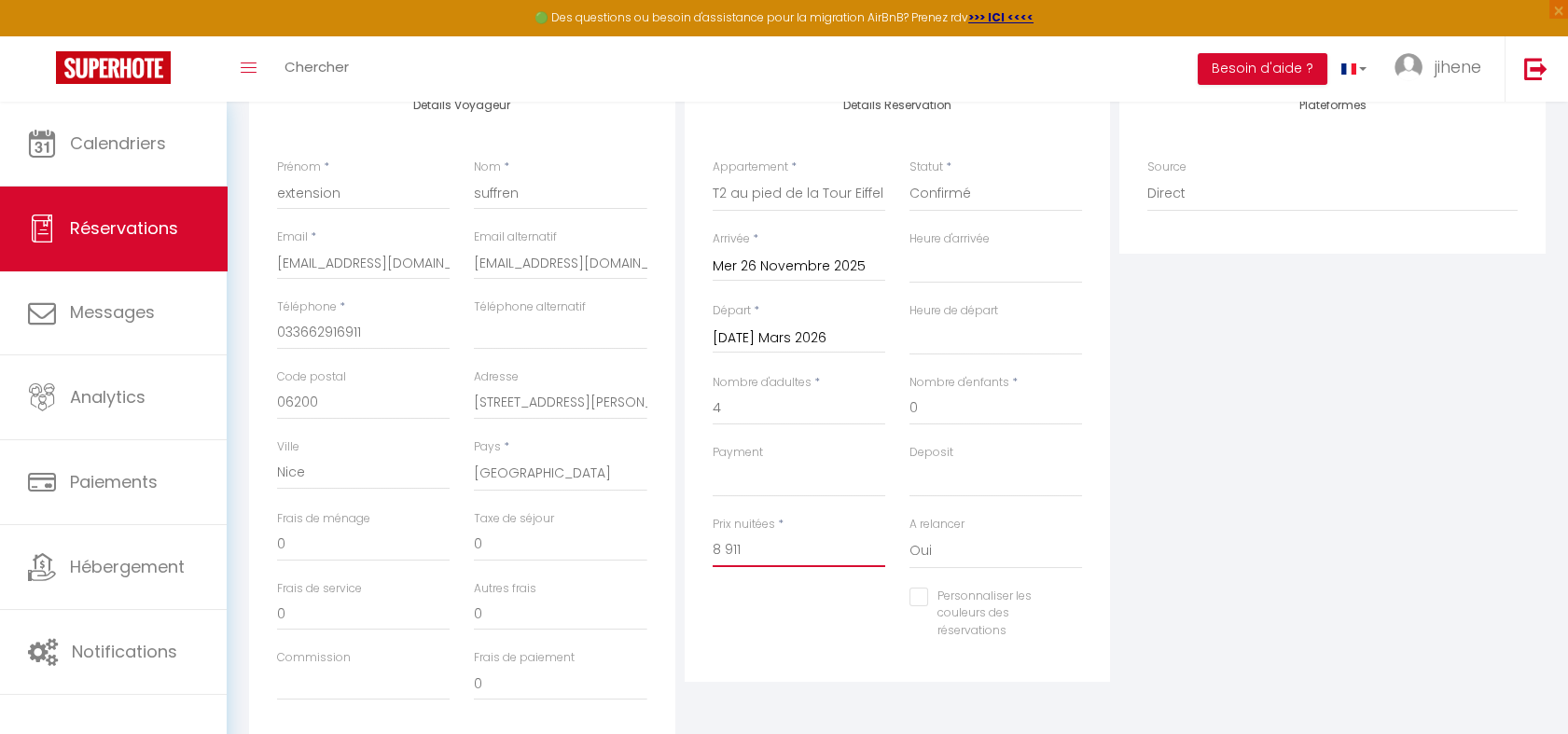
click at [724, 545] on input "8 911" at bounding box center [798, 550] width 172 height 34
click at [836, 623] on div "Personnaliser les couleurs des réservations #D7092E" at bounding box center [897, 624] width 395 height 72
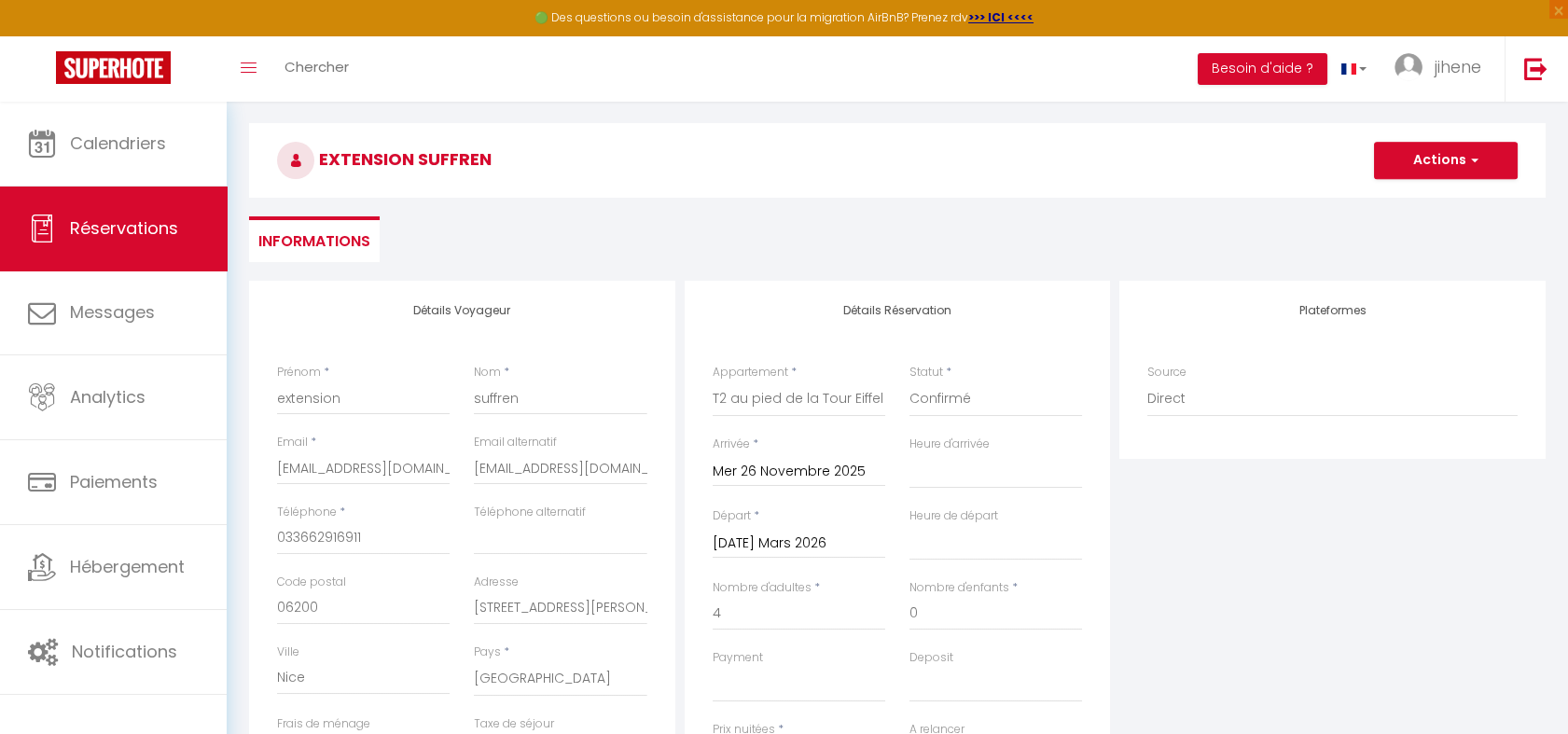
scroll to position [63, 0]
click at [1441, 156] on button "Actions" at bounding box center [1446, 162] width 143 height 38
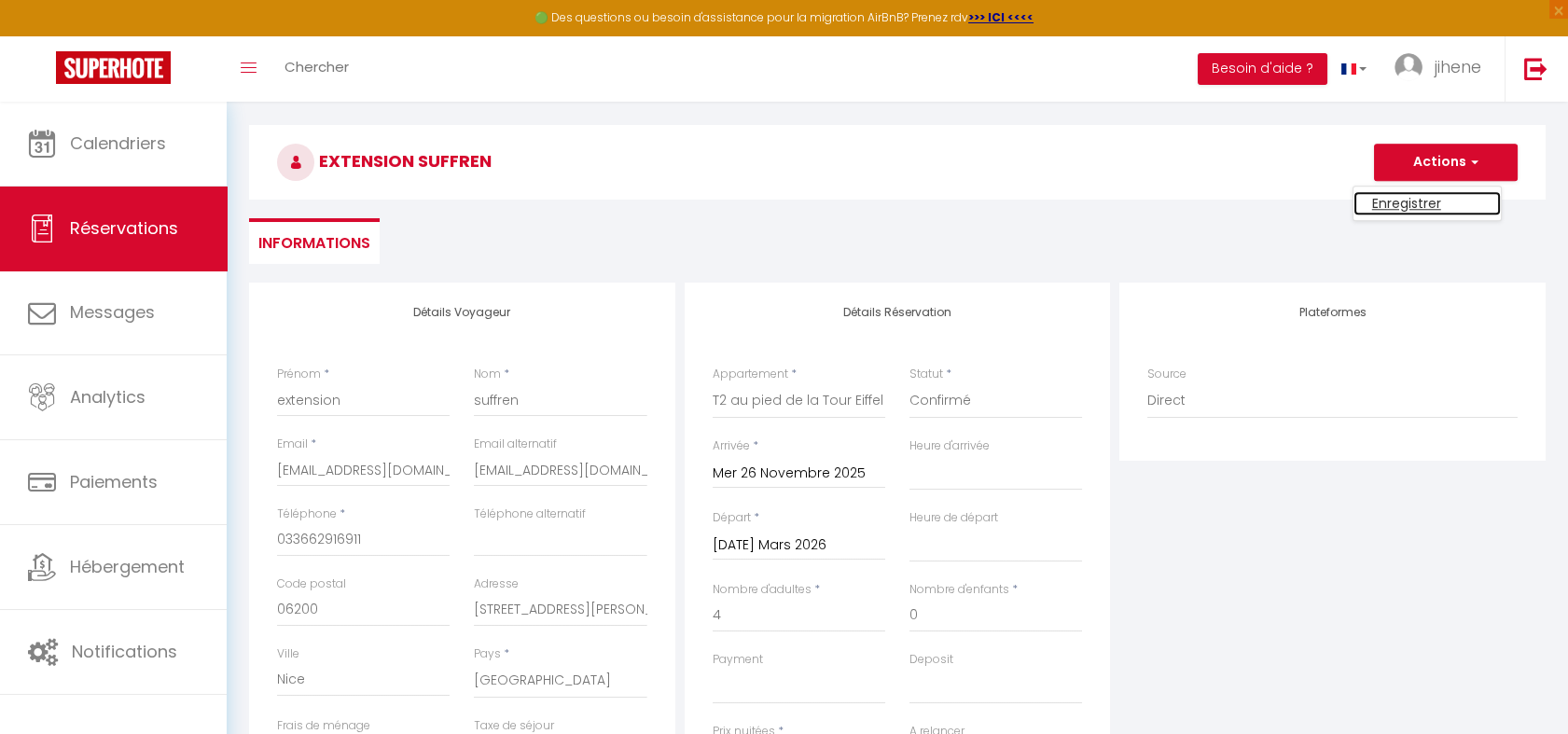
click at [1445, 198] on link "Enregistrer" at bounding box center [1427, 203] width 147 height 24
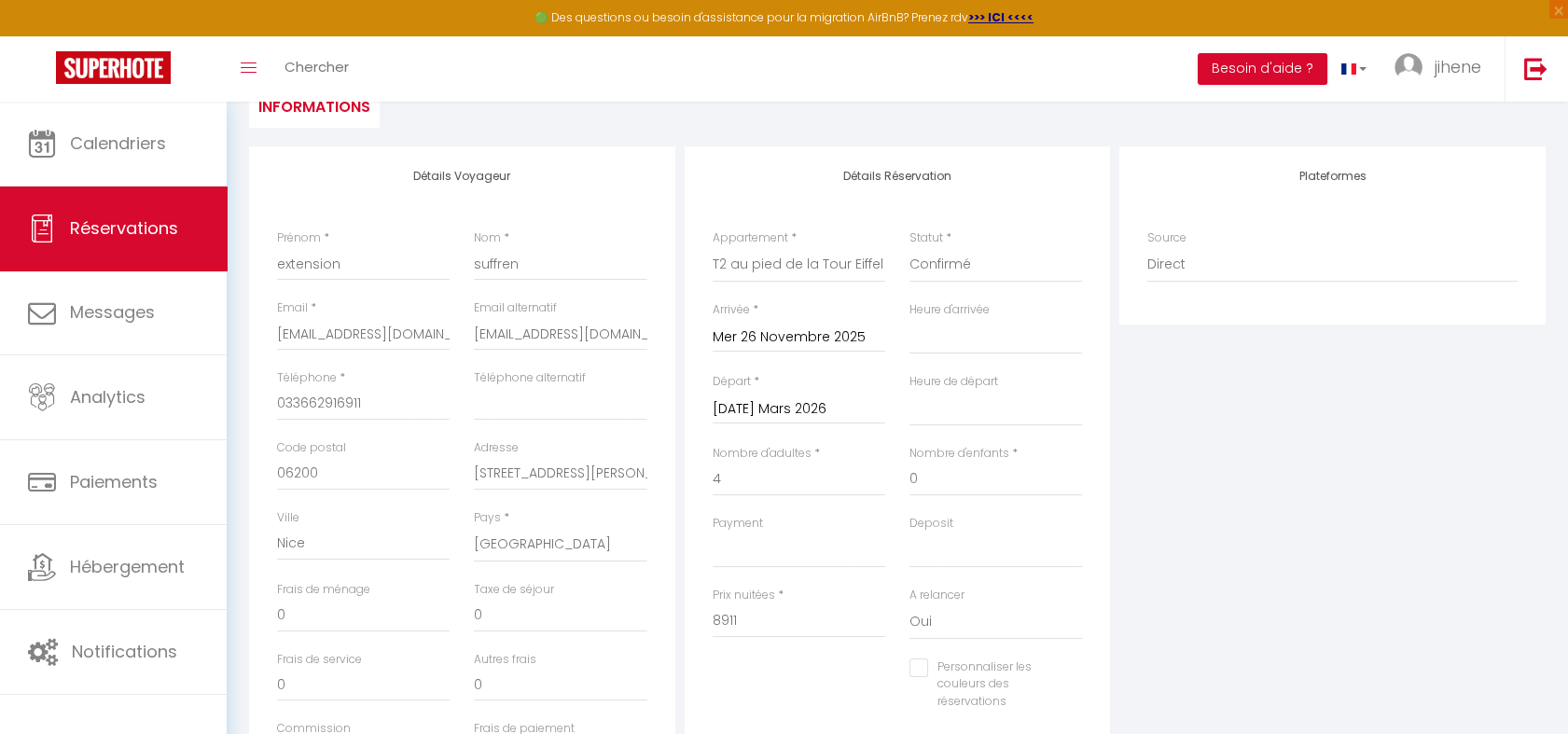
scroll to position [202, 0]
click at [298, 404] on input "033662916911" at bounding box center [362, 400] width 172 height 34
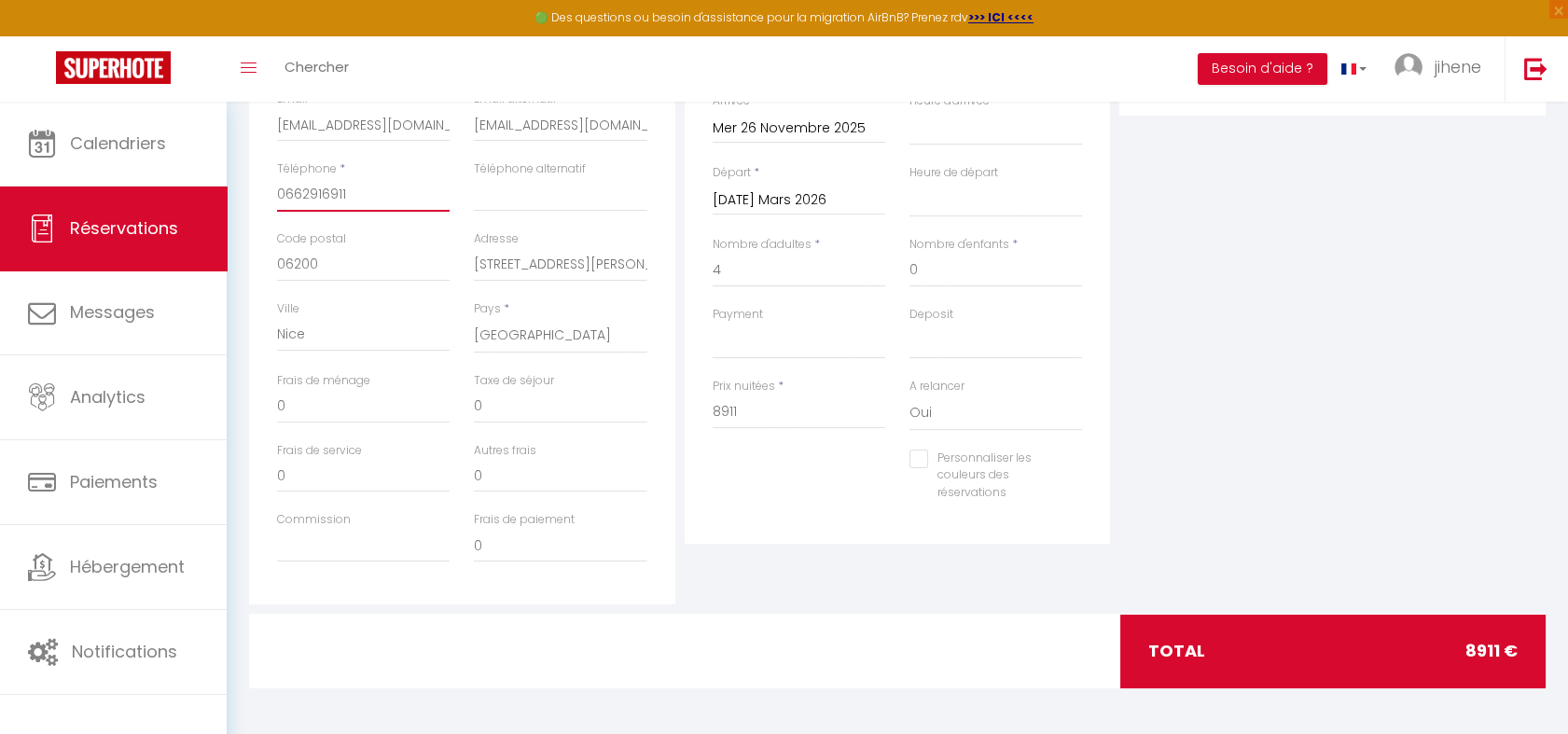
scroll to position [0, 0]
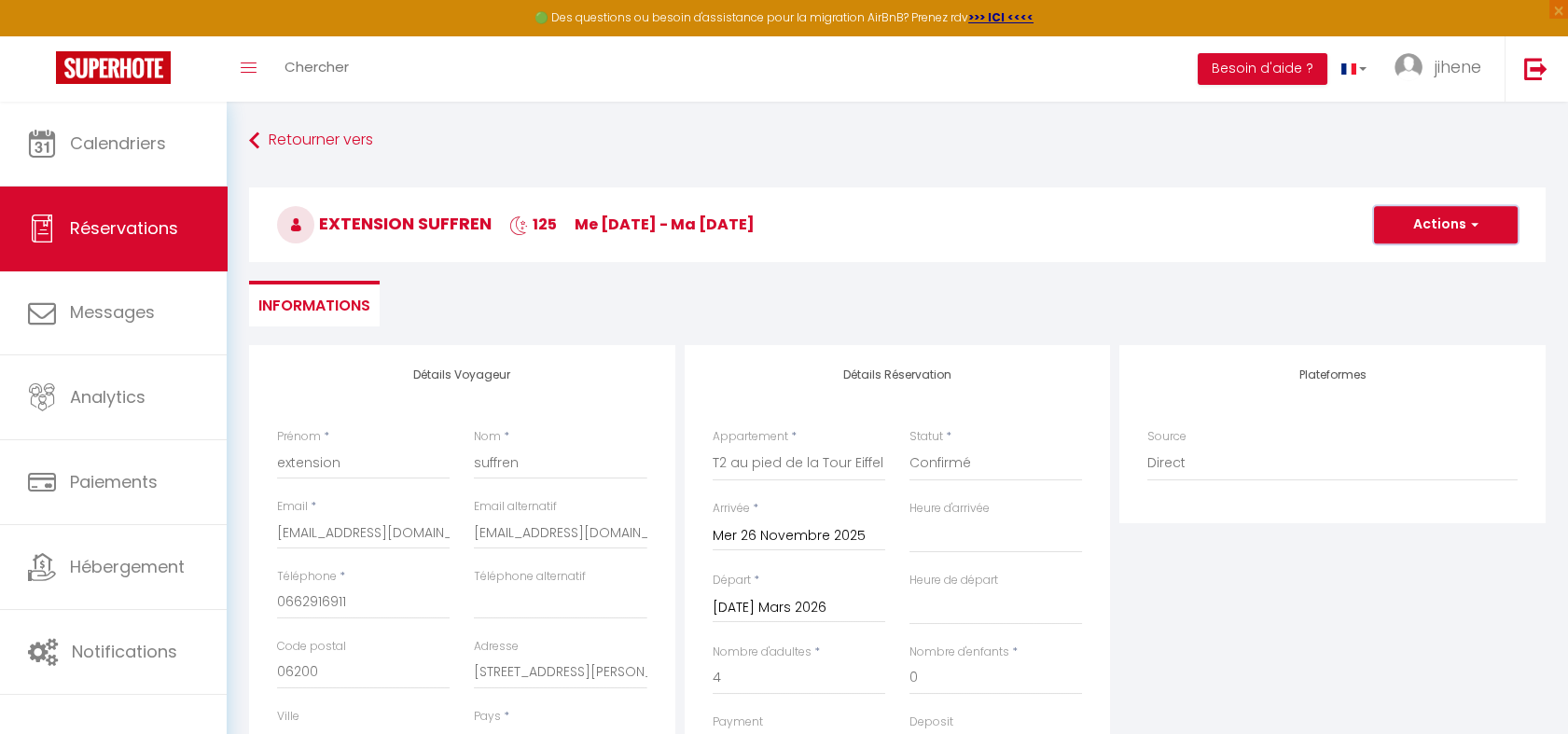
click at [1449, 229] on button "Actions" at bounding box center [1446, 225] width 143 height 38
click at [1434, 266] on link "Enregistrer" at bounding box center [1427, 266] width 147 height 24
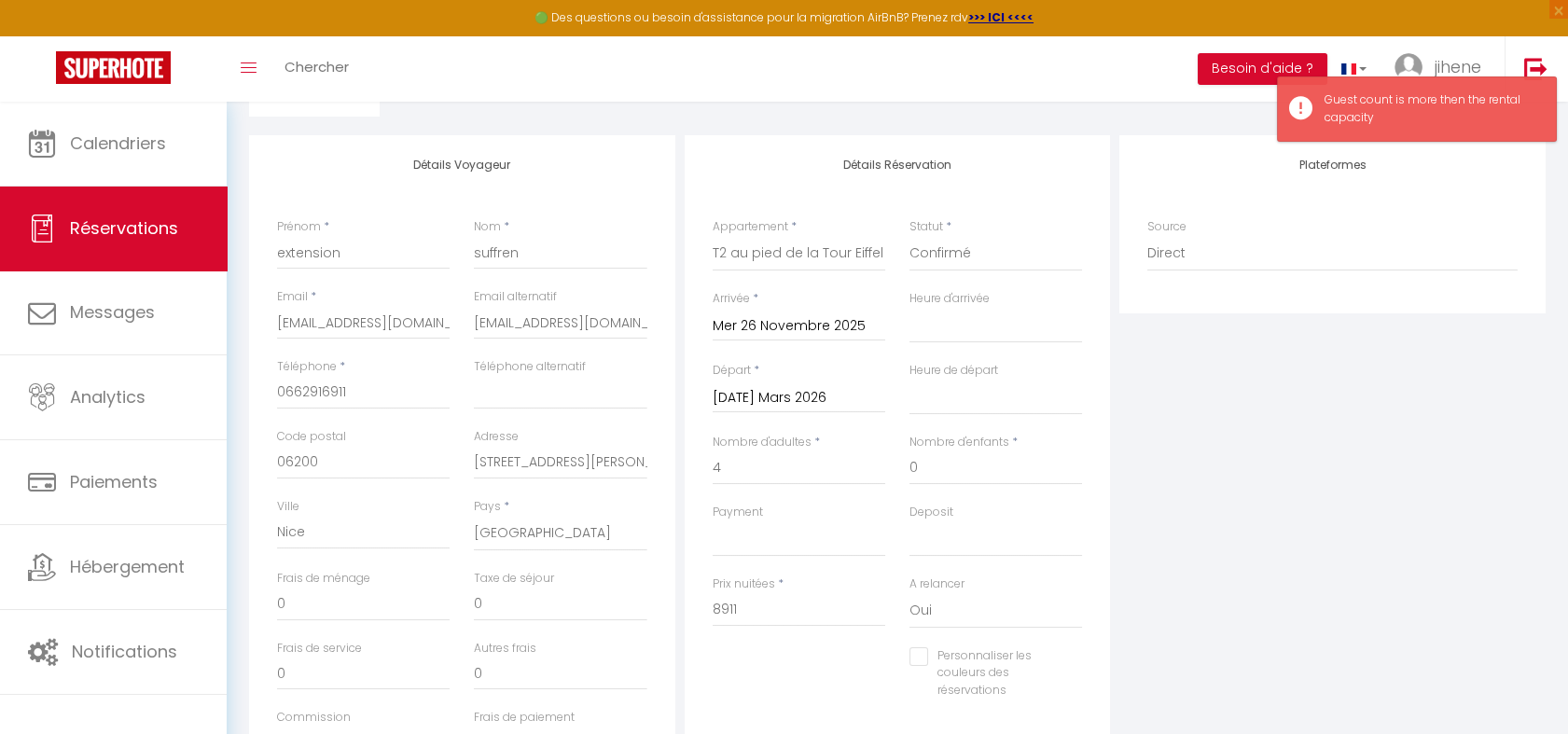
scroll to position [212, 0]
click at [768, 457] on input "4" at bounding box center [798, 466] width 172 height 34
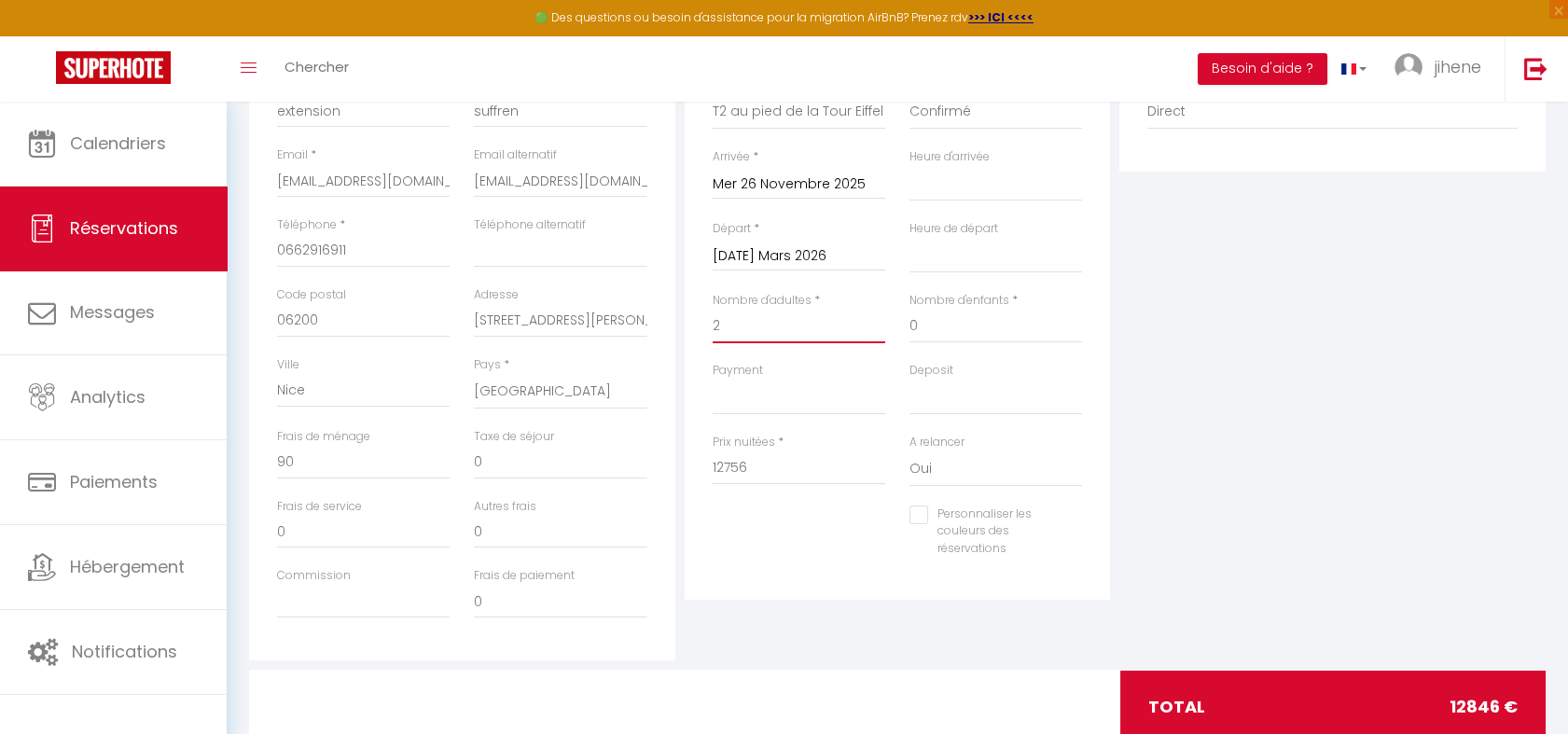
scroll to position [352, 0]
click at [738, 457] on input "12756" at bounding box center [798, 467] width 172 height 34
paste input "8 911"
click at [305, 463] on input "0" at bounding box center [362, 461] width 172 height 34
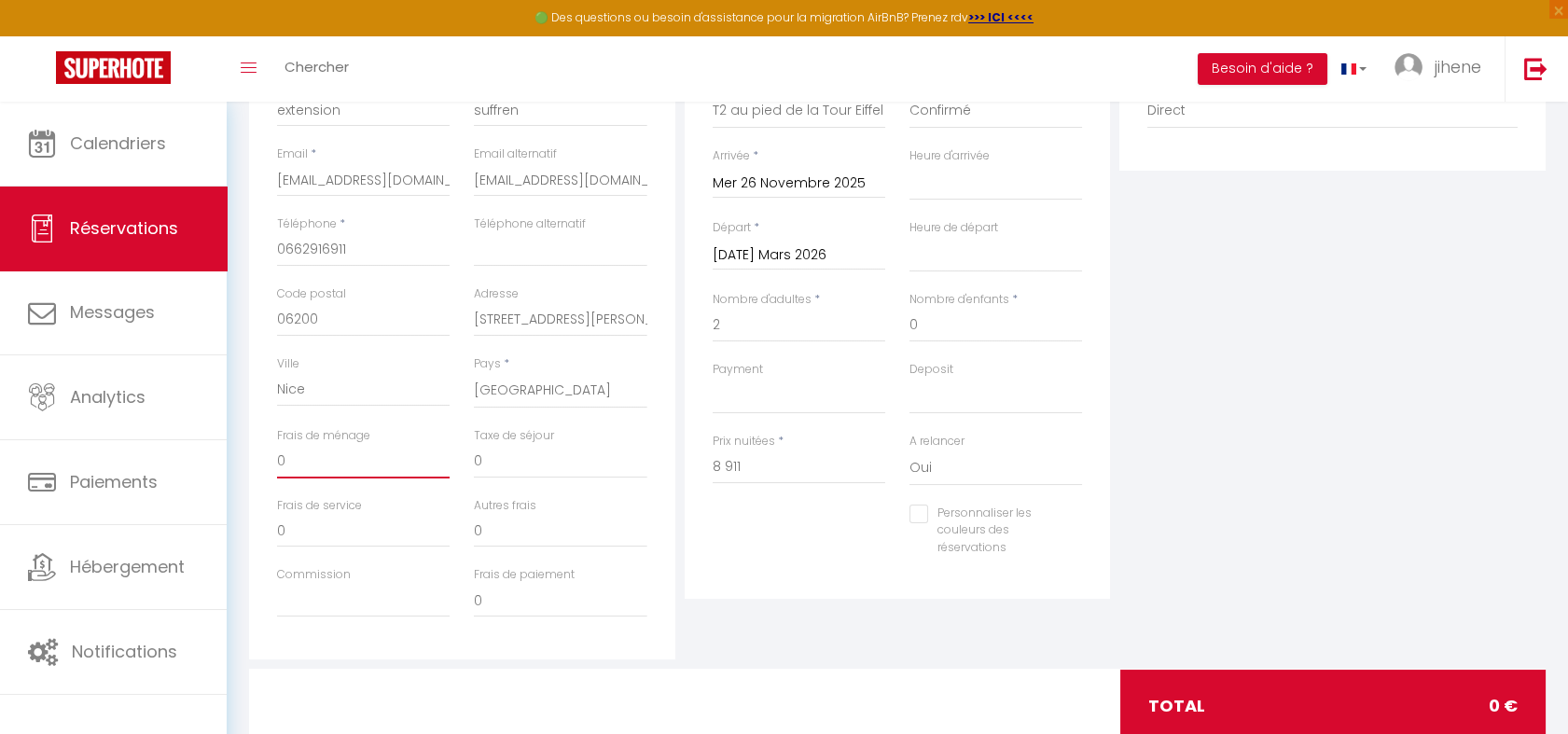
click at [305, 463] on input "0" at bounding box center [362, 461] width 172 height 34
click at [1234, 407] on div "Plateformes Source Direct Airbnb.com Booking.com Chalet montagne Expedia Gite d…" at bounding box center [1332, 325] width 436 height 666
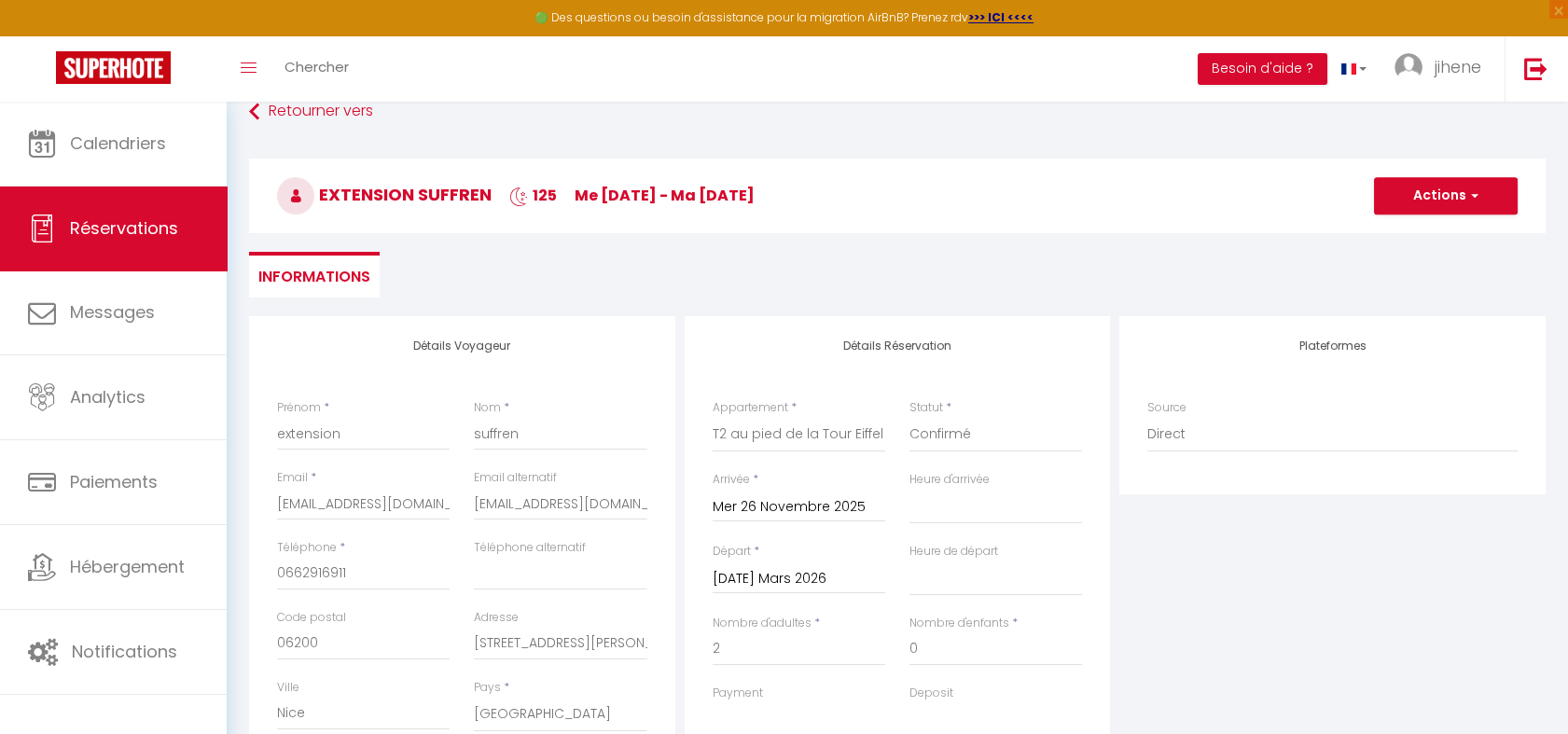
scroll to position [344, 0]
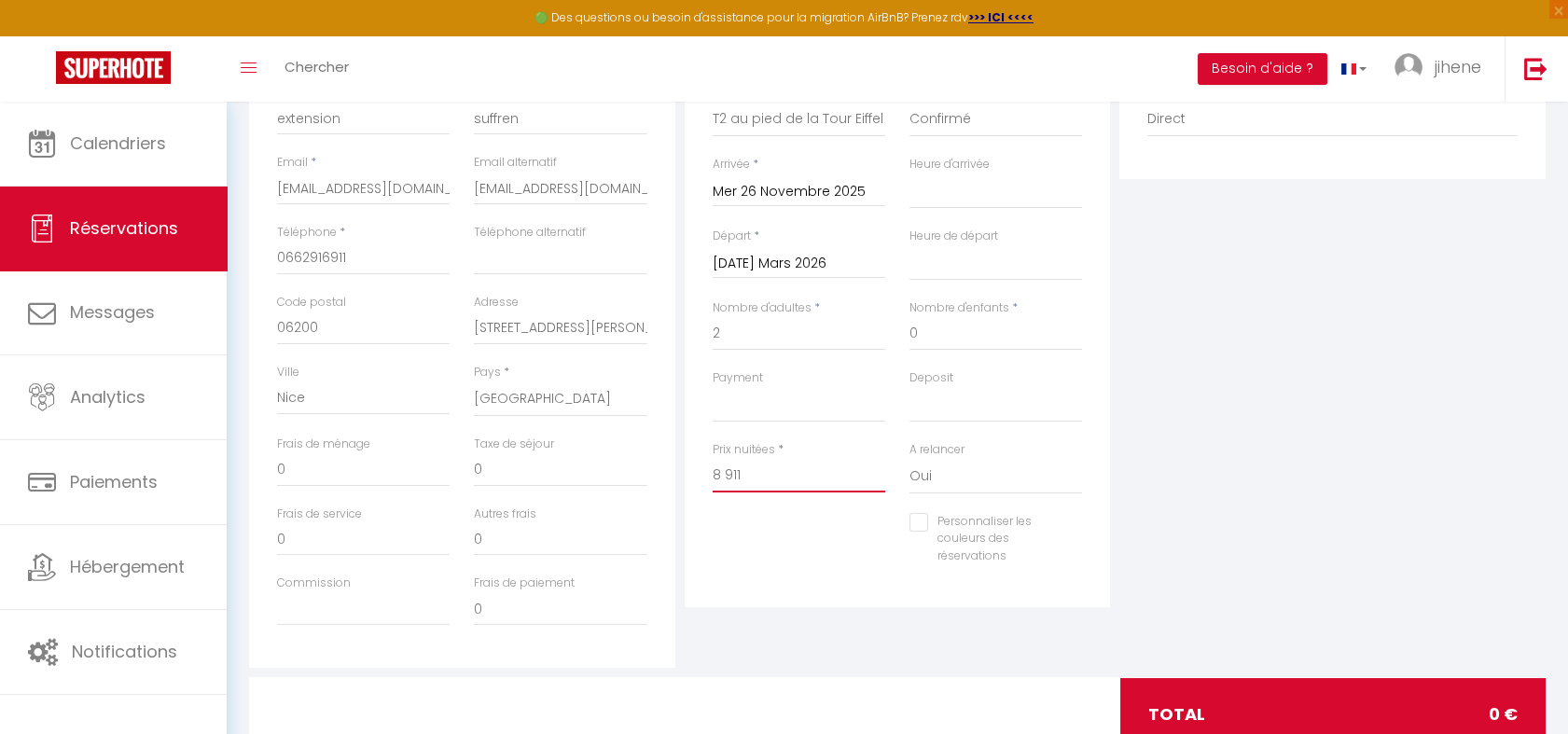
click at [821, 467] on input "8 911" at bounding box center [798, 475] width 172 height 34
click at [724, 472] on input "8 911" at bounding box center [798, 475] width 172 height 34
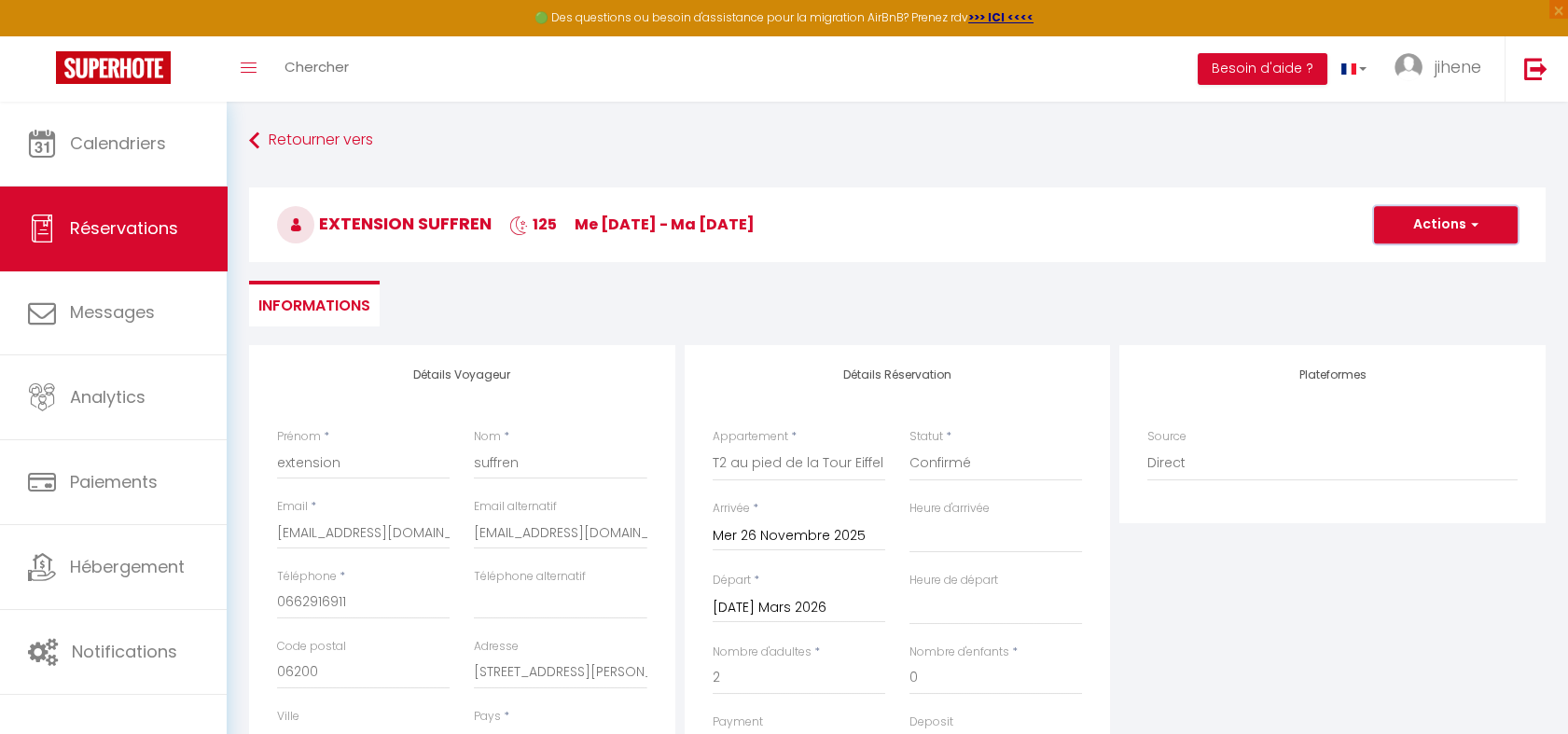
click at [1432, 222] on button "Actions" at bounding box center [1446, 225] width 143 height 38
click at [1442, 264] on link "Enregistrer" at bounding box center [1427, 266] width 147 height 24
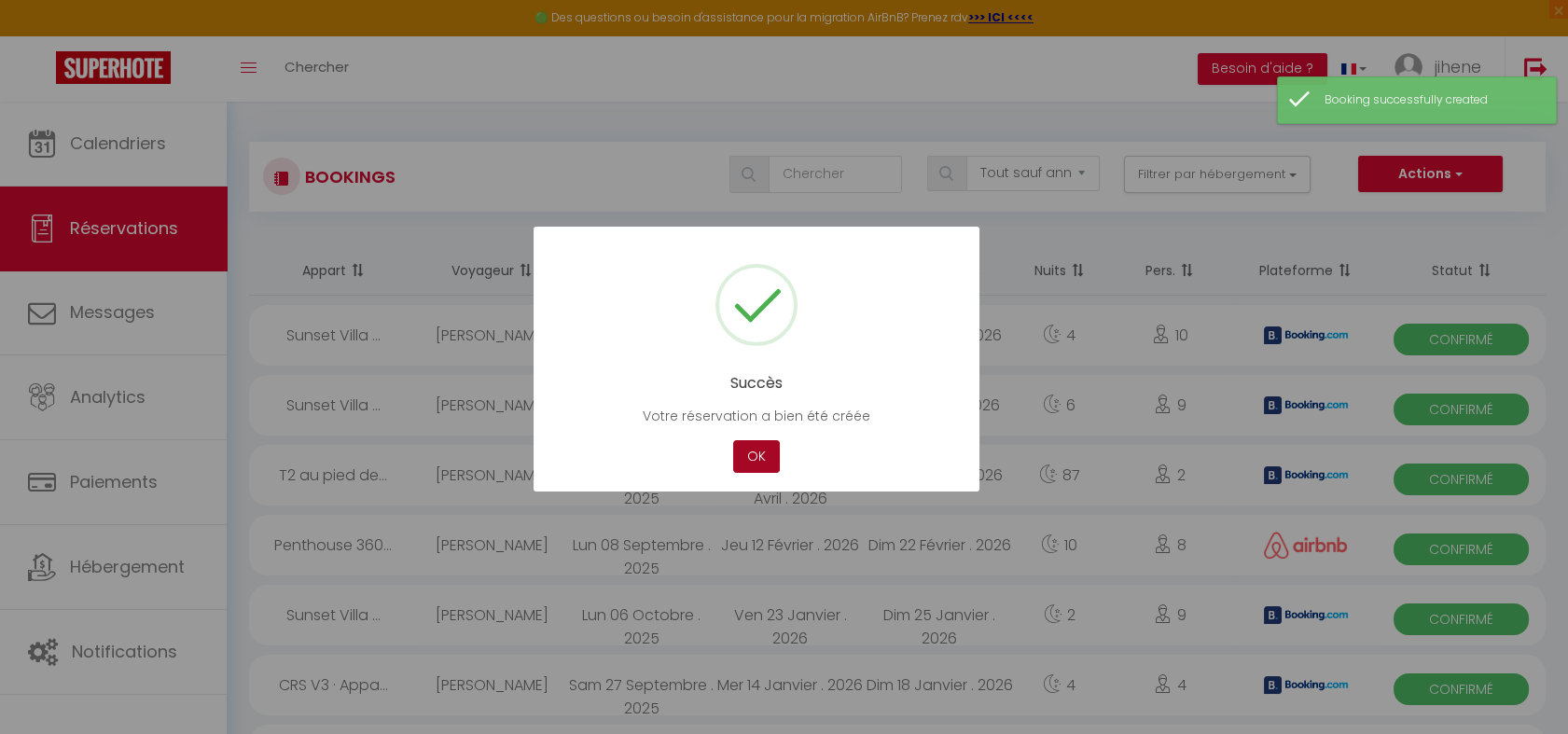
click at [763, 456] on button "OK" at bounding box center [756, 457] width 47 height 33
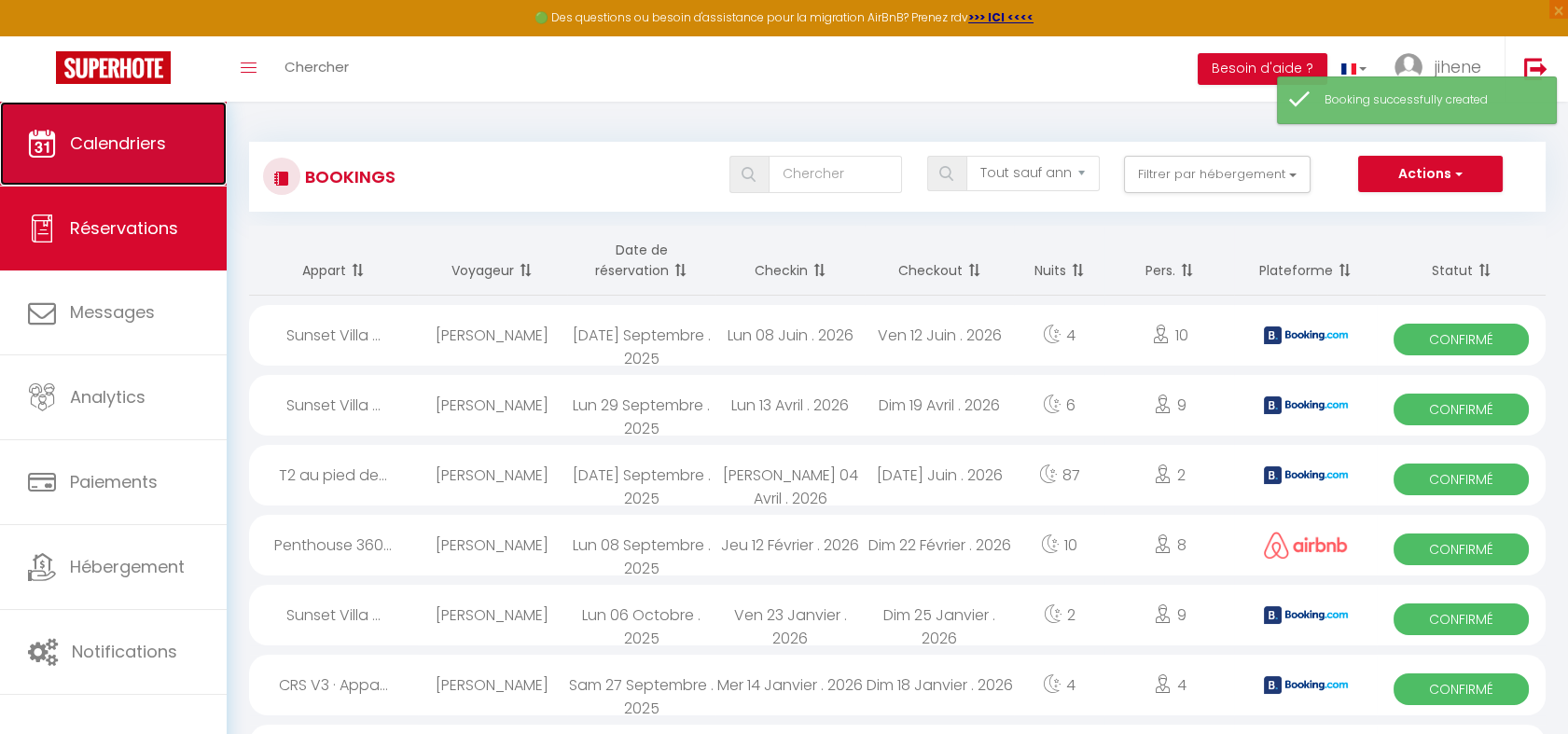
click at [119, 142] on span "Calendriers" at bounding box center [117, 142] width 97 height 23
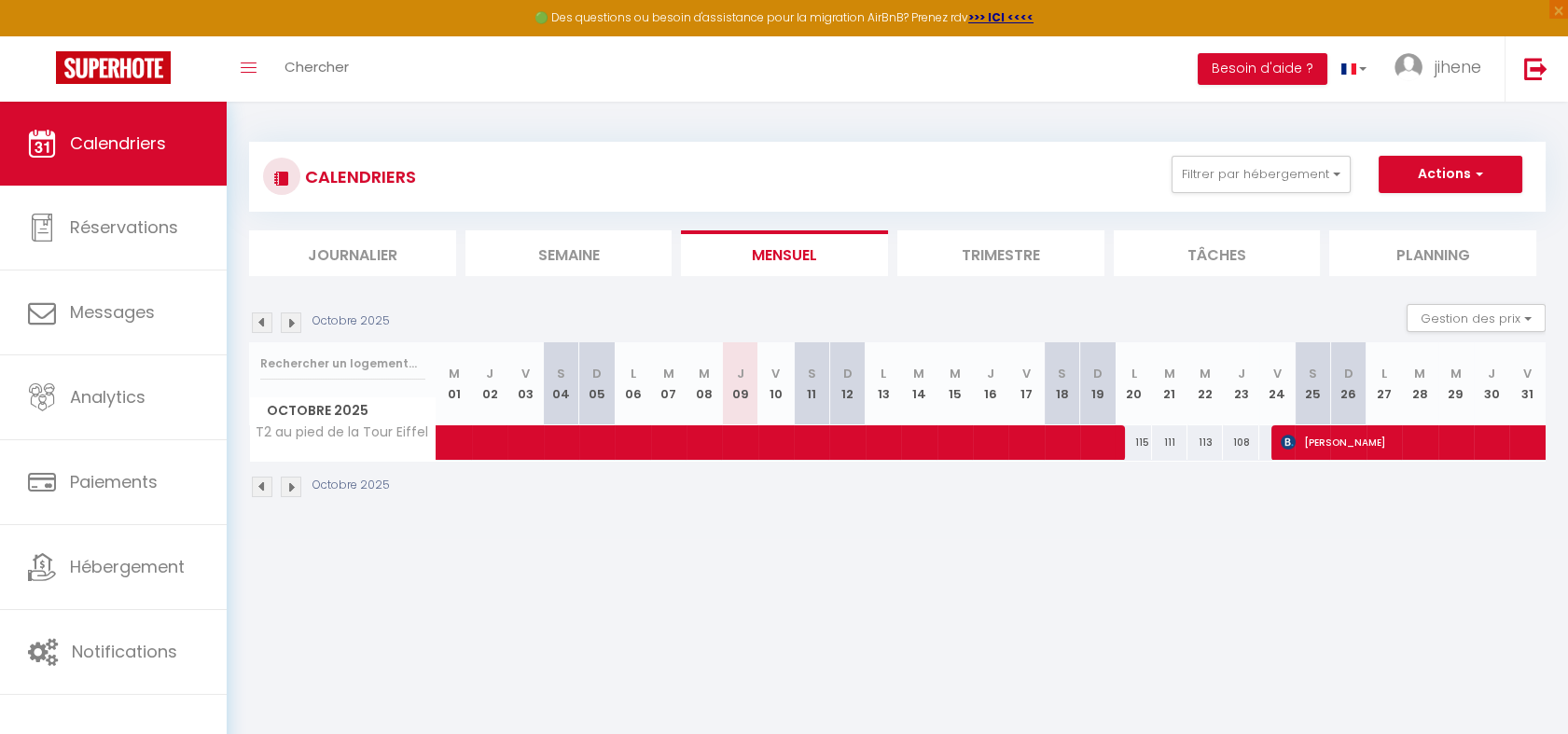
click at [296, 489] on img at bounding box center [291, 486] width 21 height 21
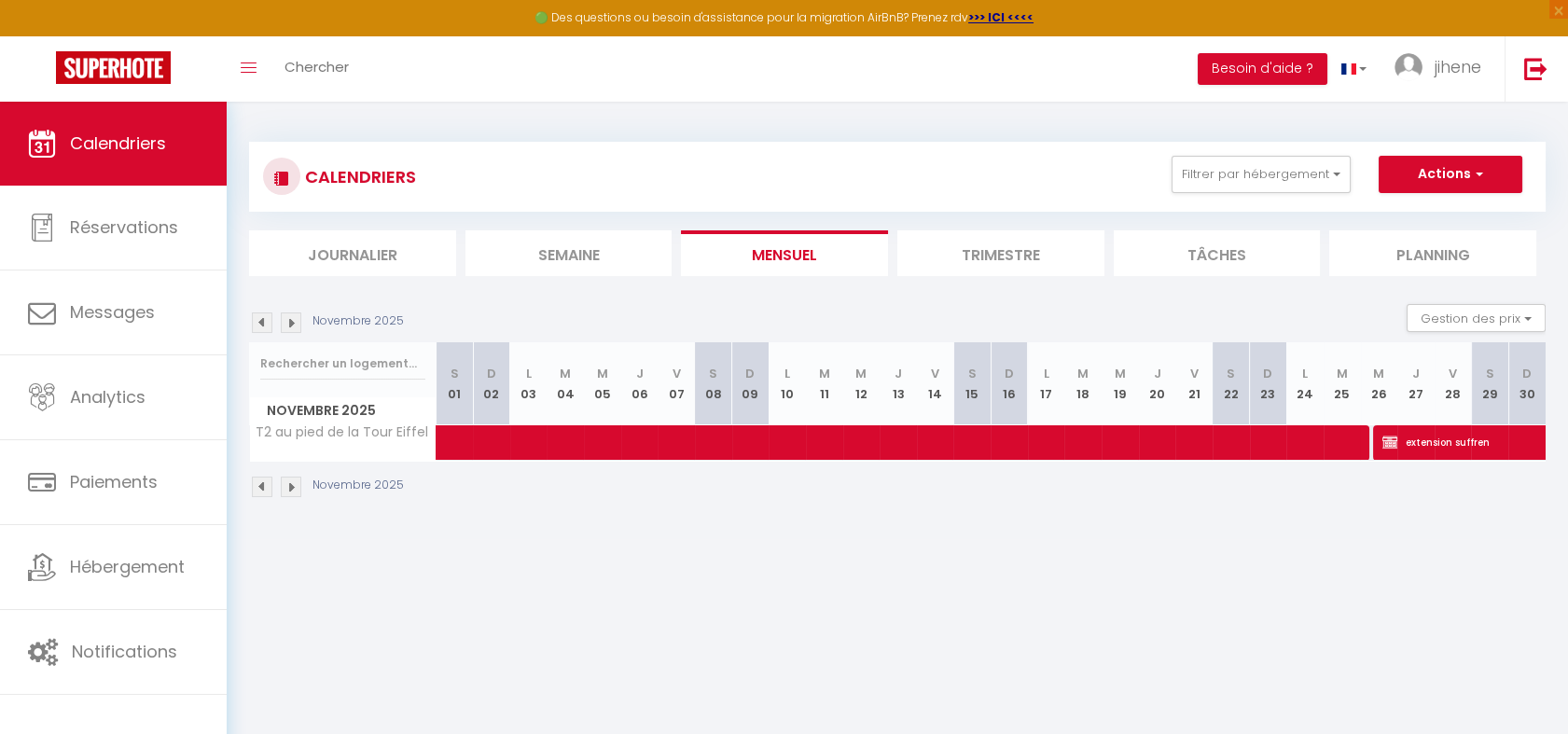
click at [296, 489] on img at bounding box center [291, 486] width 21 height 21
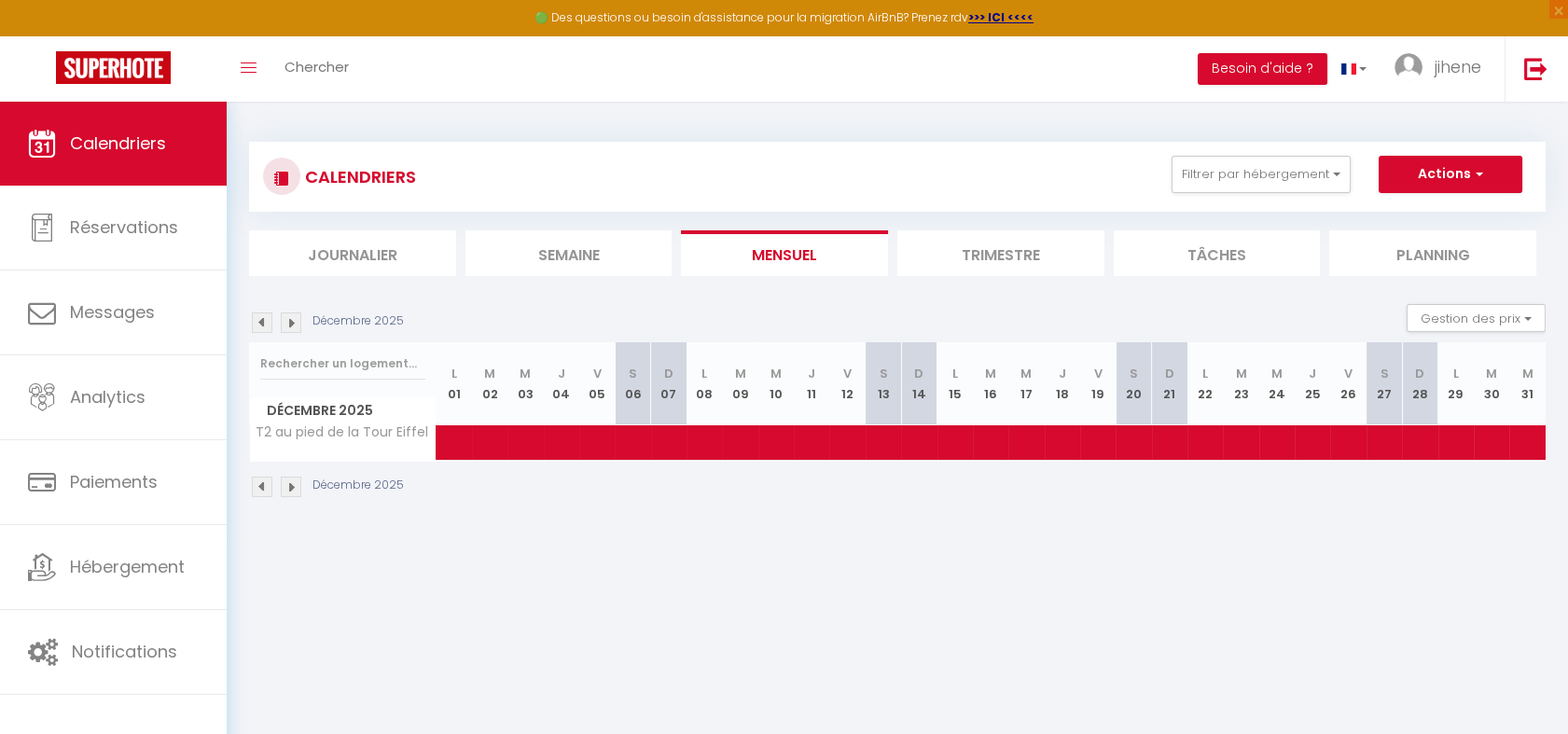
click at [296, 489] on img at bounding box center [291, 486] width 21 height 21
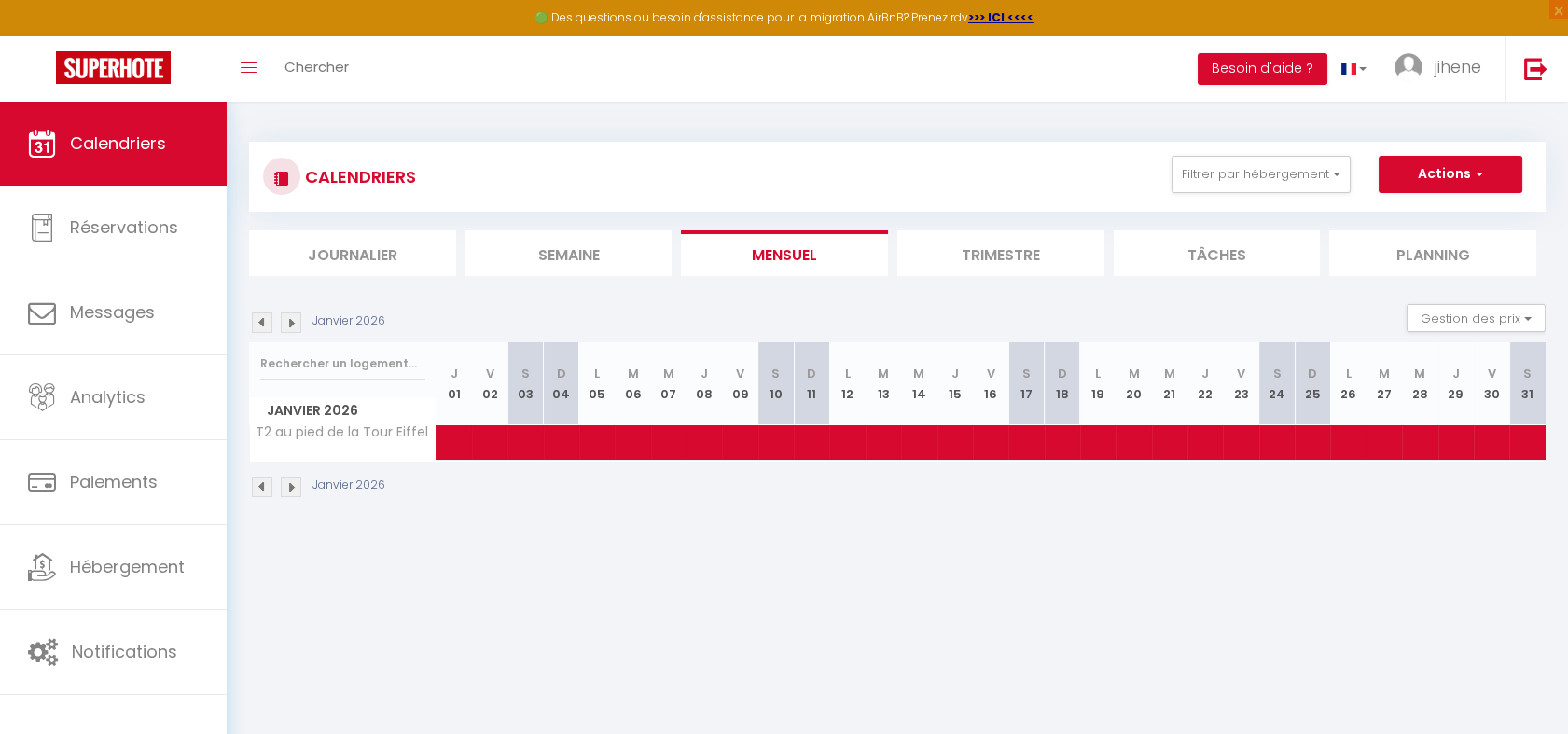
click at [296, 489] on img at bounding box center [291, 486] width 21 height 21
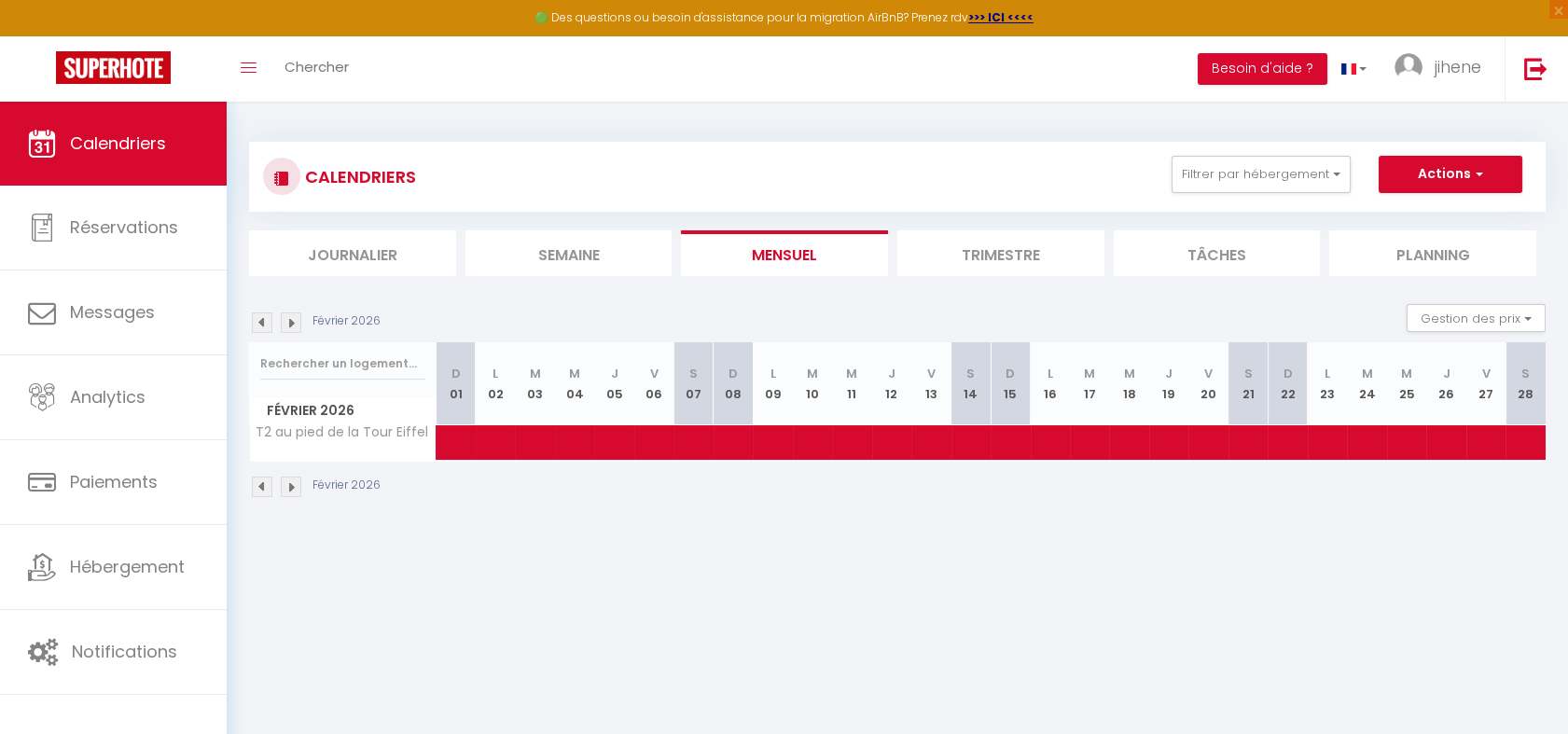
click at [296, 489] on img at bounding box center [291, 486] width 21 height 21
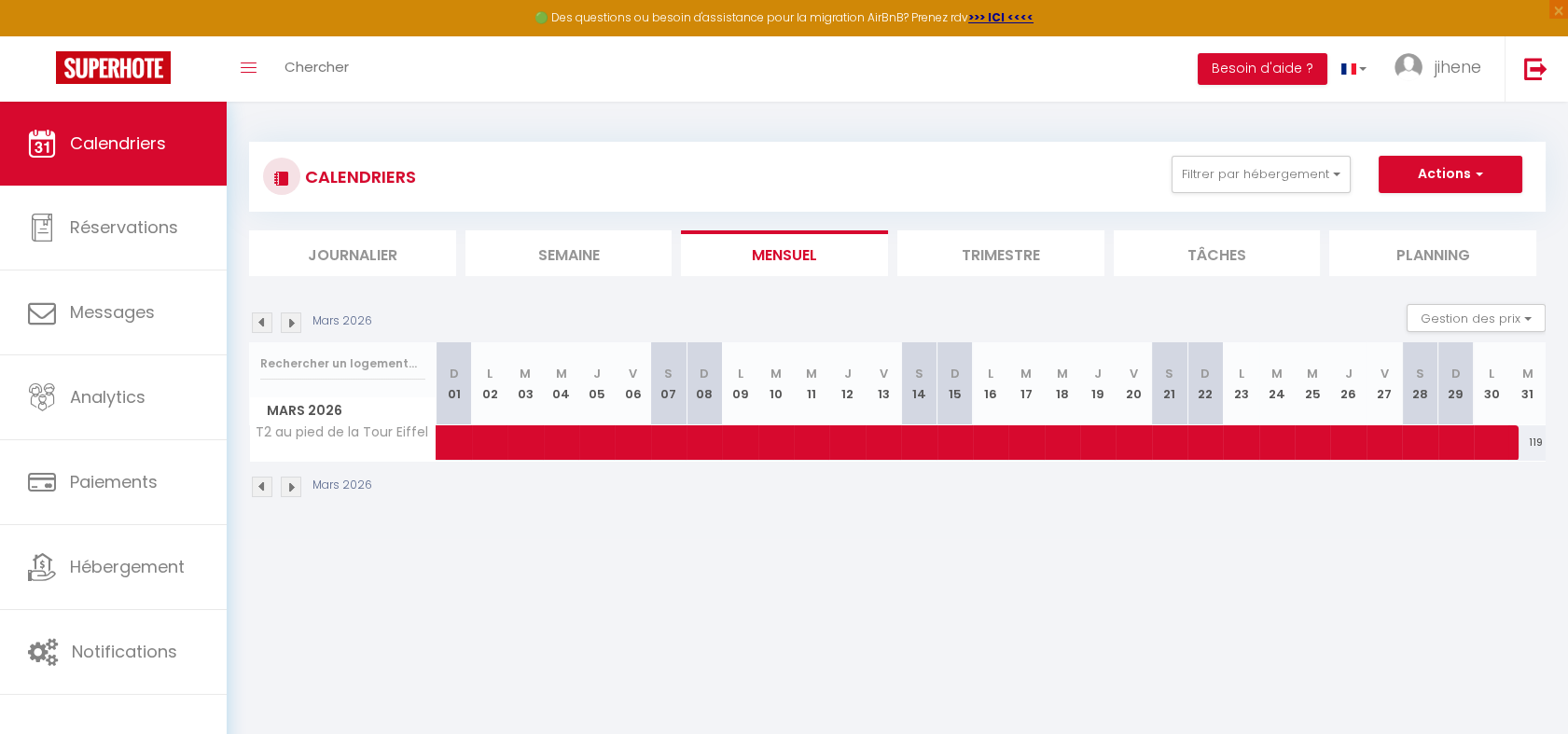
click at [296, 489] on img at bounding box center [291, 486] width 21 height 21
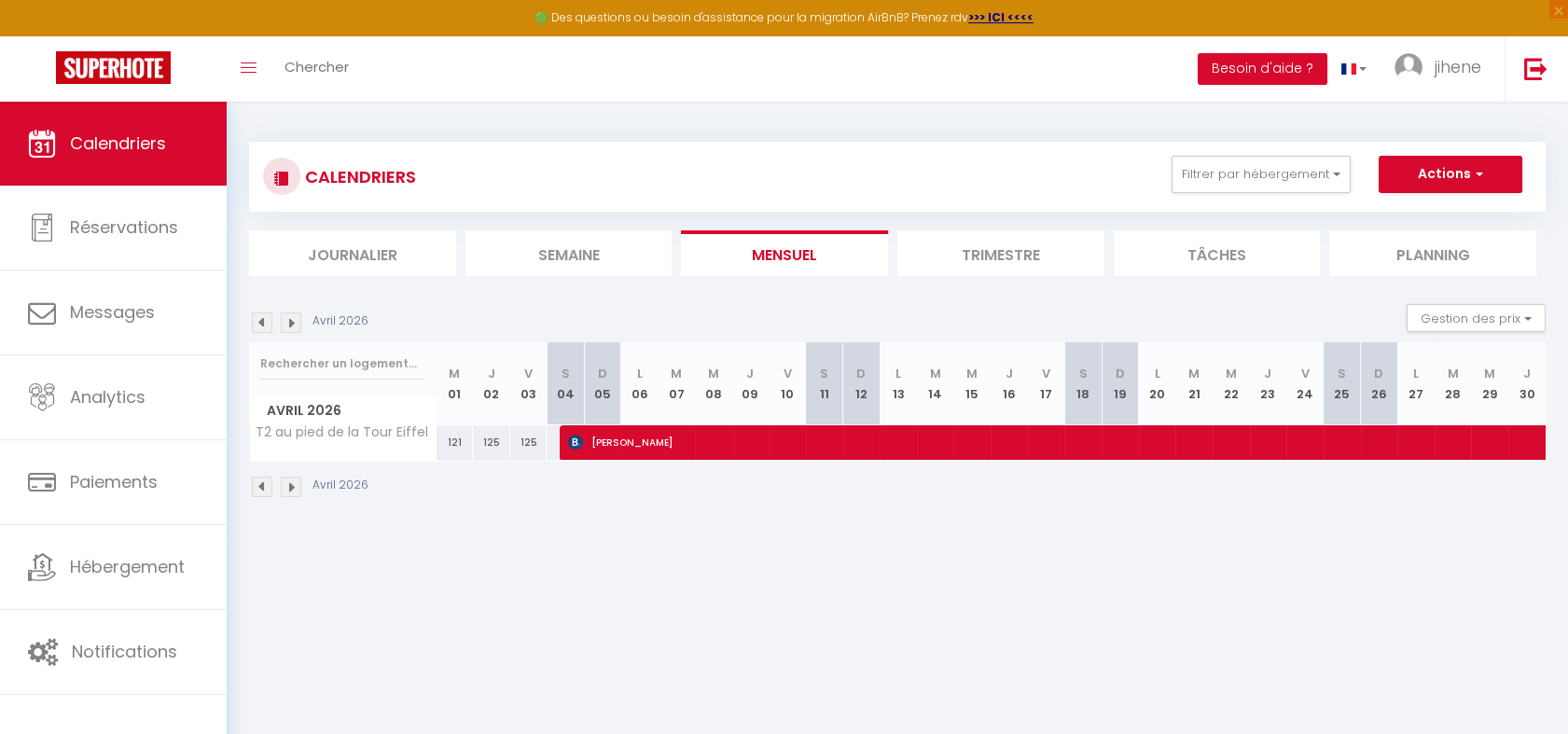
click at [262, 316] on img at bounding box center [262, 322] width 21 height 21
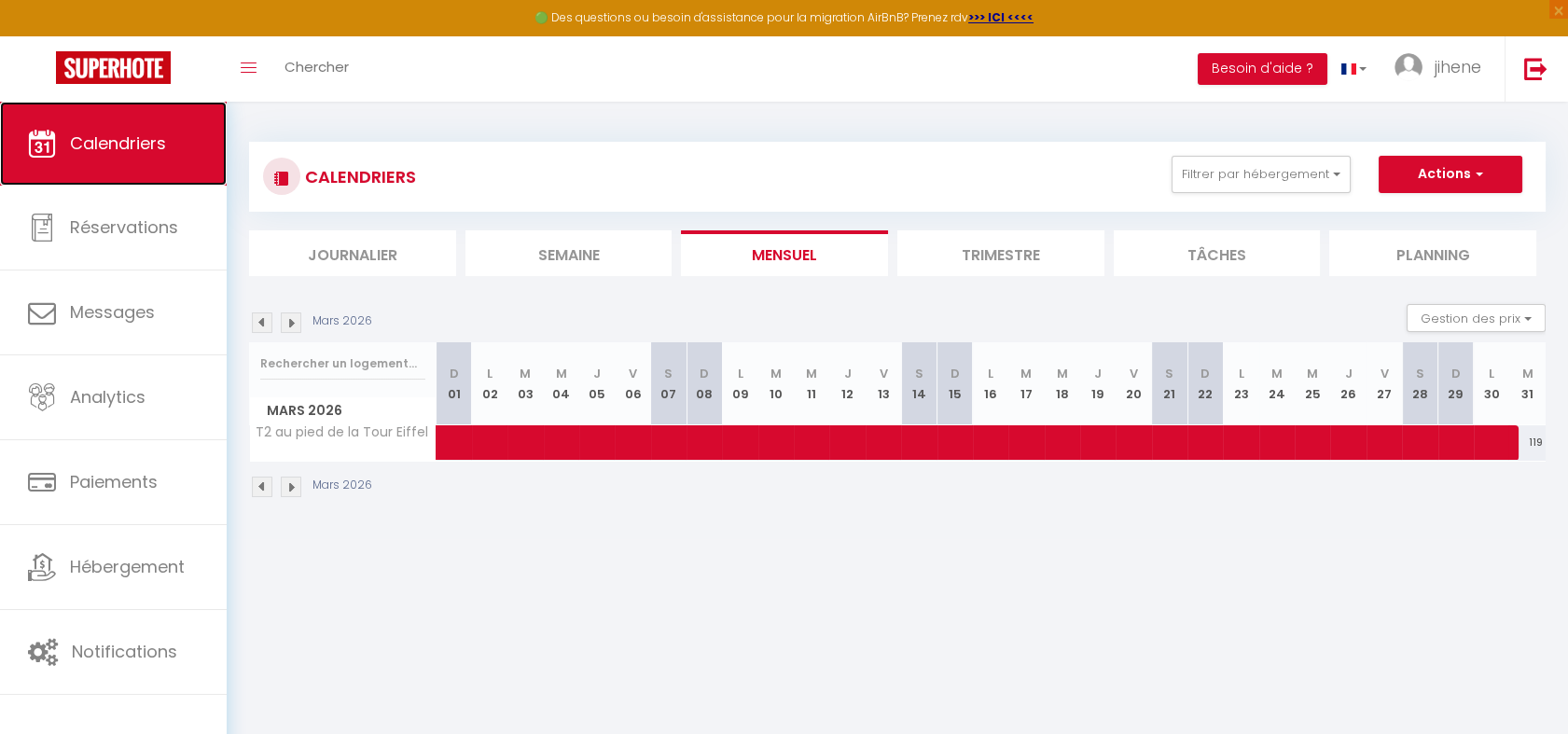
click at [135, 174] on link "Calendriers" at bounding box center [113, 143] width 227 height 84
click at [127, 149] on span "Calendriers" at bounding box center [117, 142] width 97 height 23
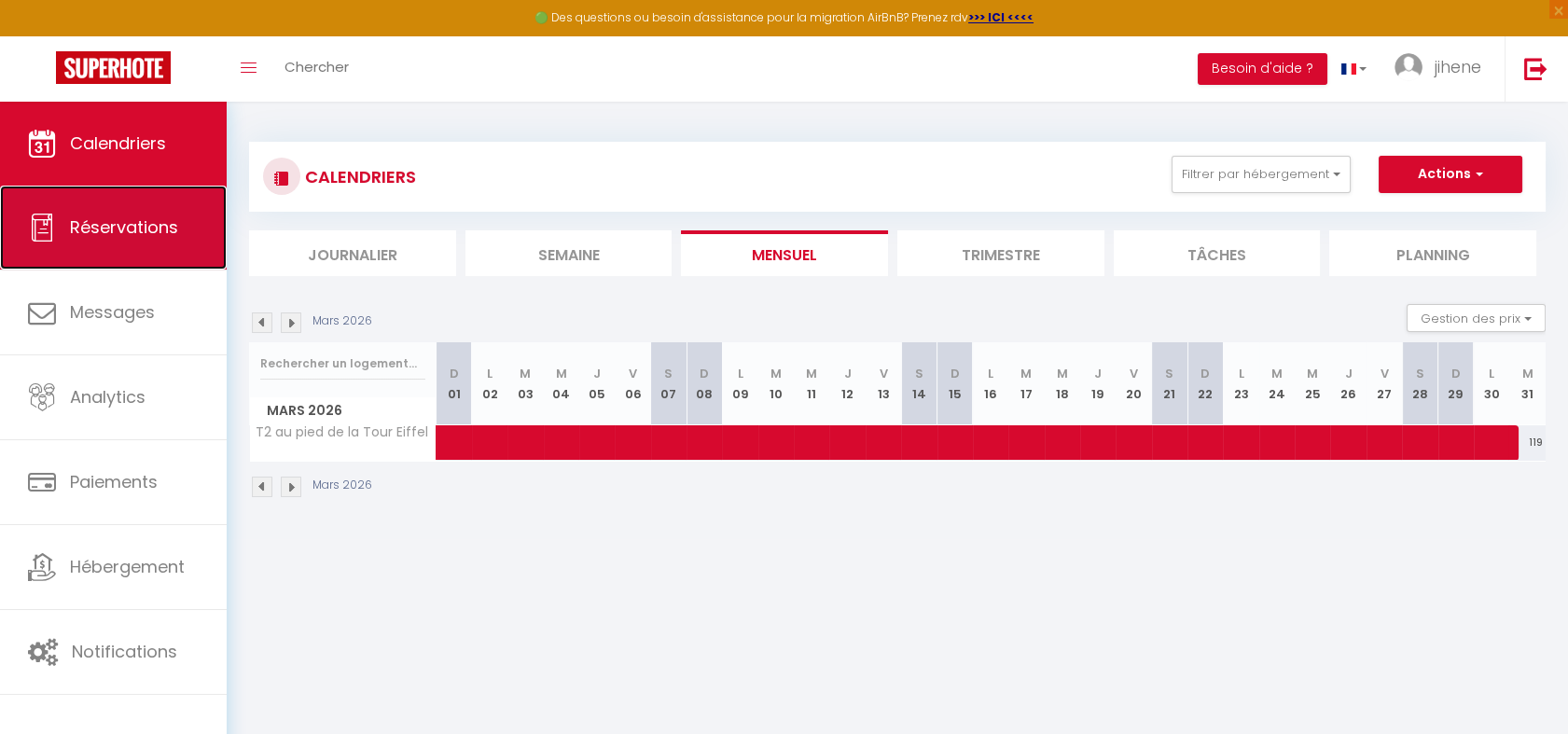
click at [147, 239] on link "Réservations" at bounding box center [113, 228] width 227 height 84
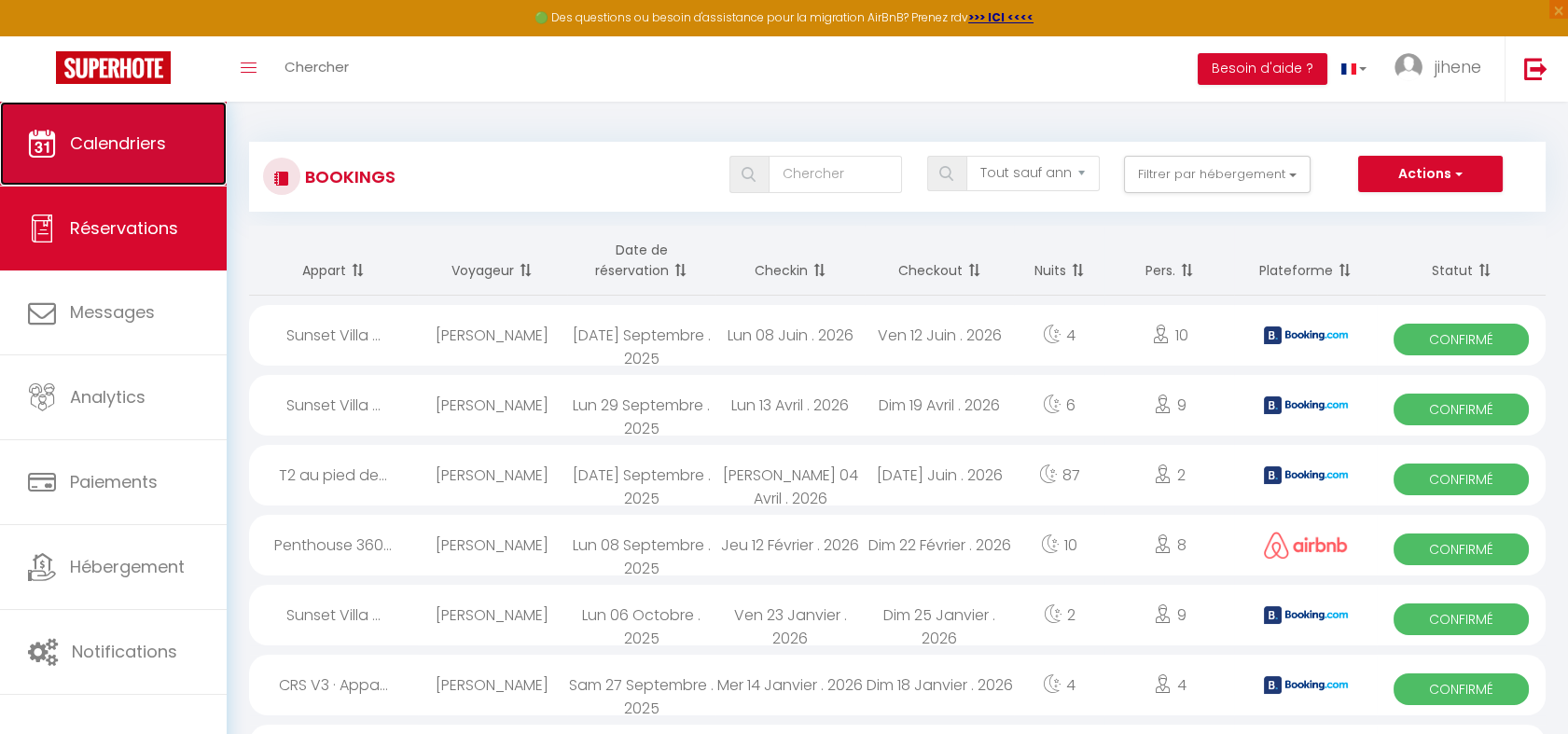
click at [162, 134] on span "Calendriers" at bounding box center [117, 142] width 97 height 23
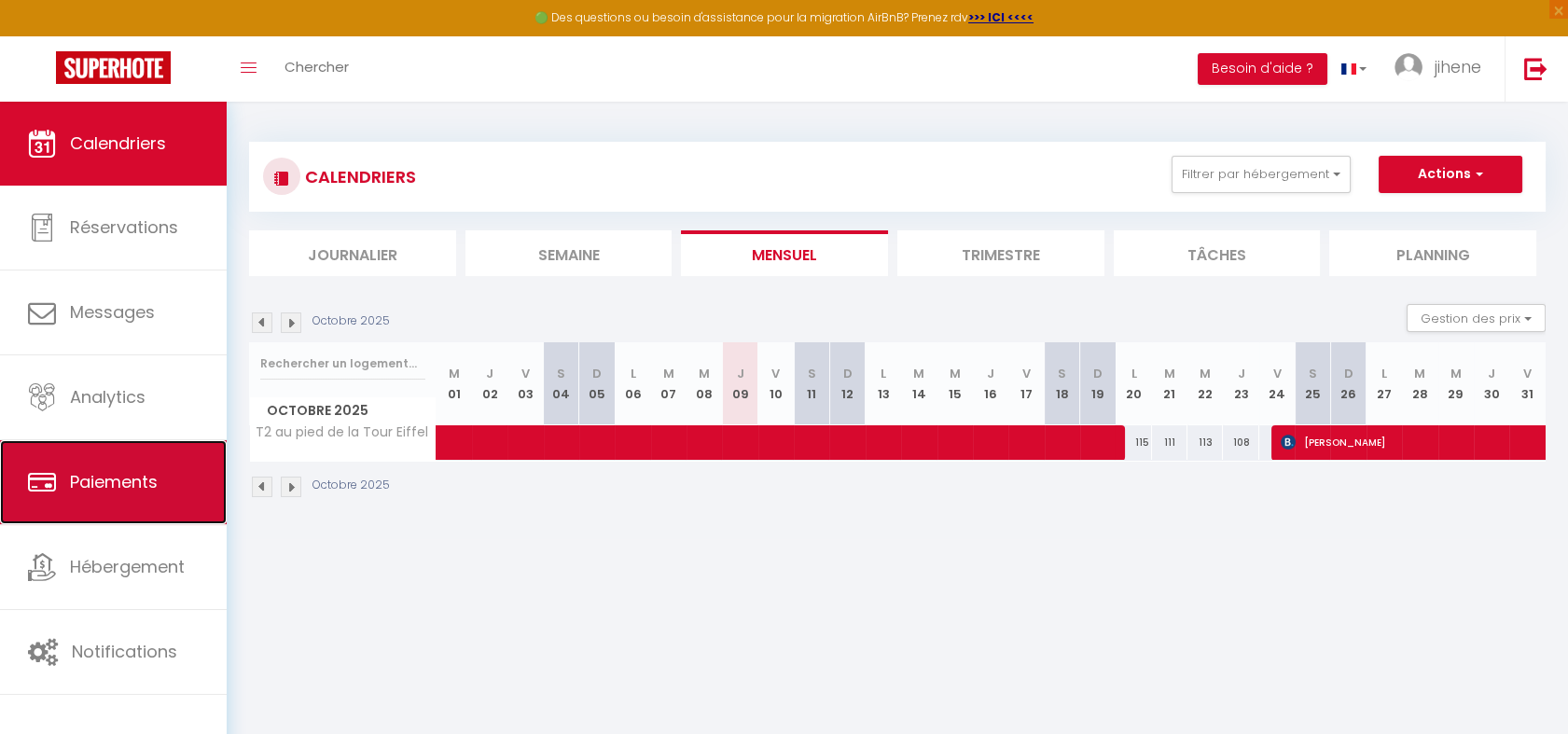
click at [126, 474] on span "Paiements" at bounding box center [113, 481] width 88 height 23
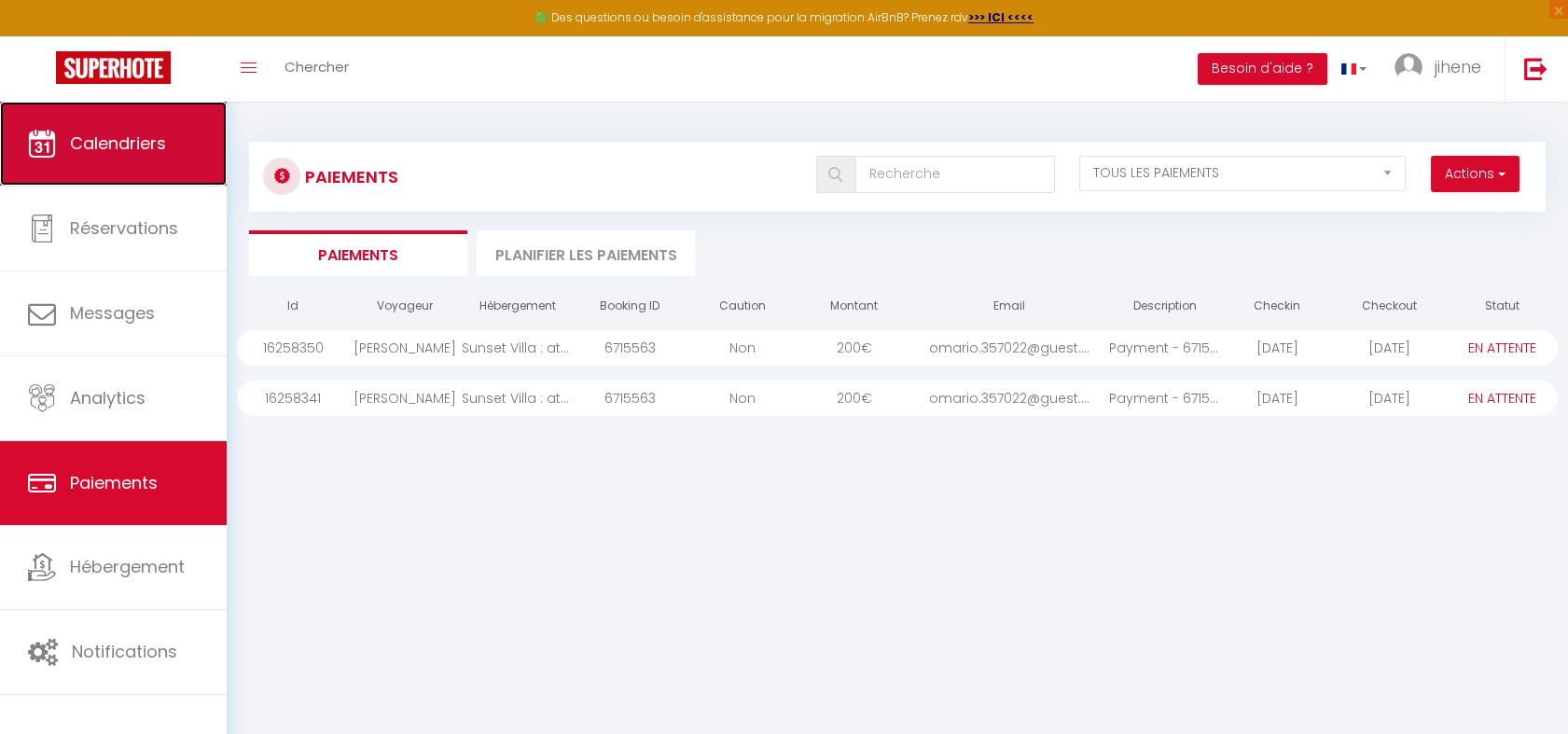
click at [154, 155] on link "Calendriers" at bounding box center [113, 143] width 227 height 84
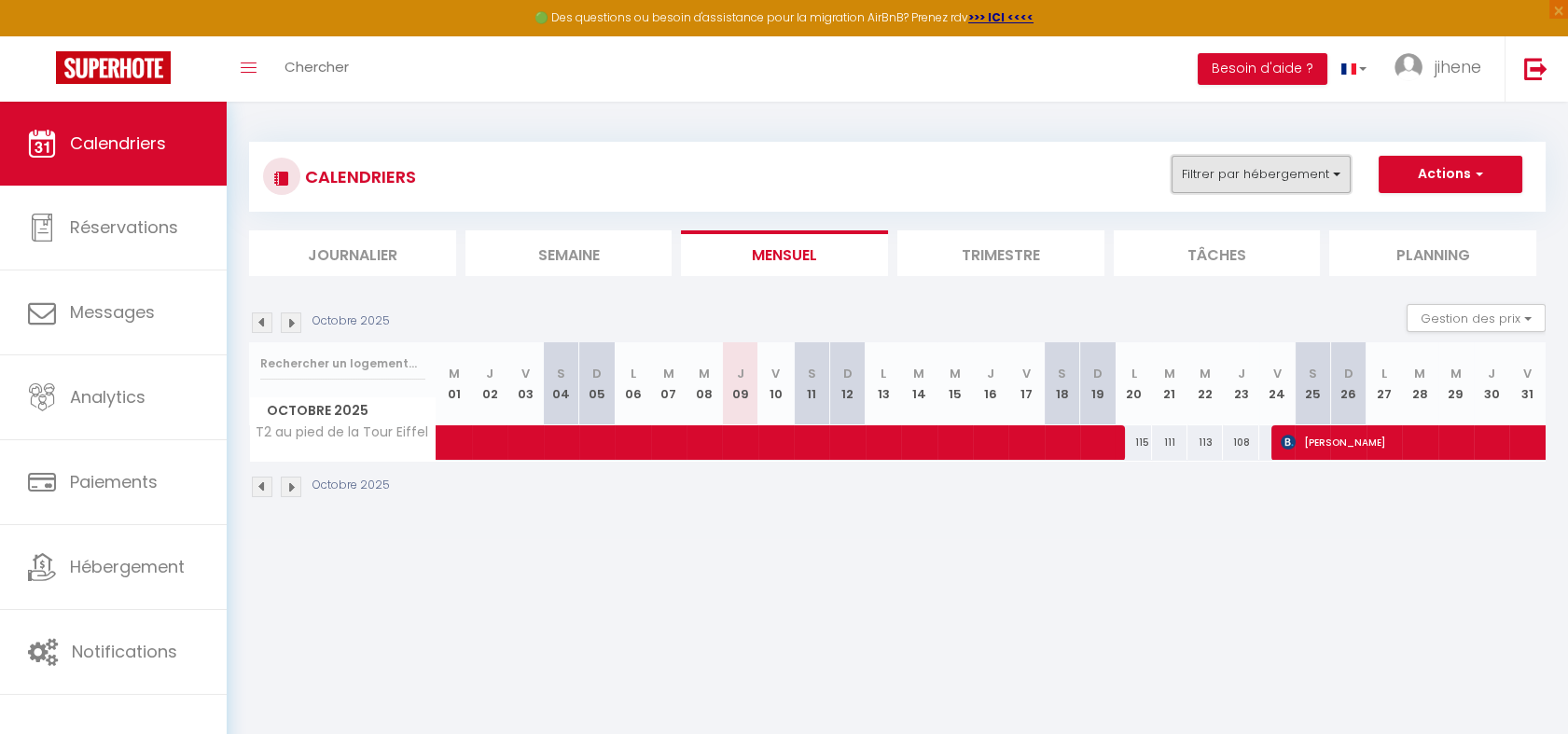
click at [1303, 159] on button "Filtrer par hébergement" at bounding box center [1262, 175] width 179 height 38
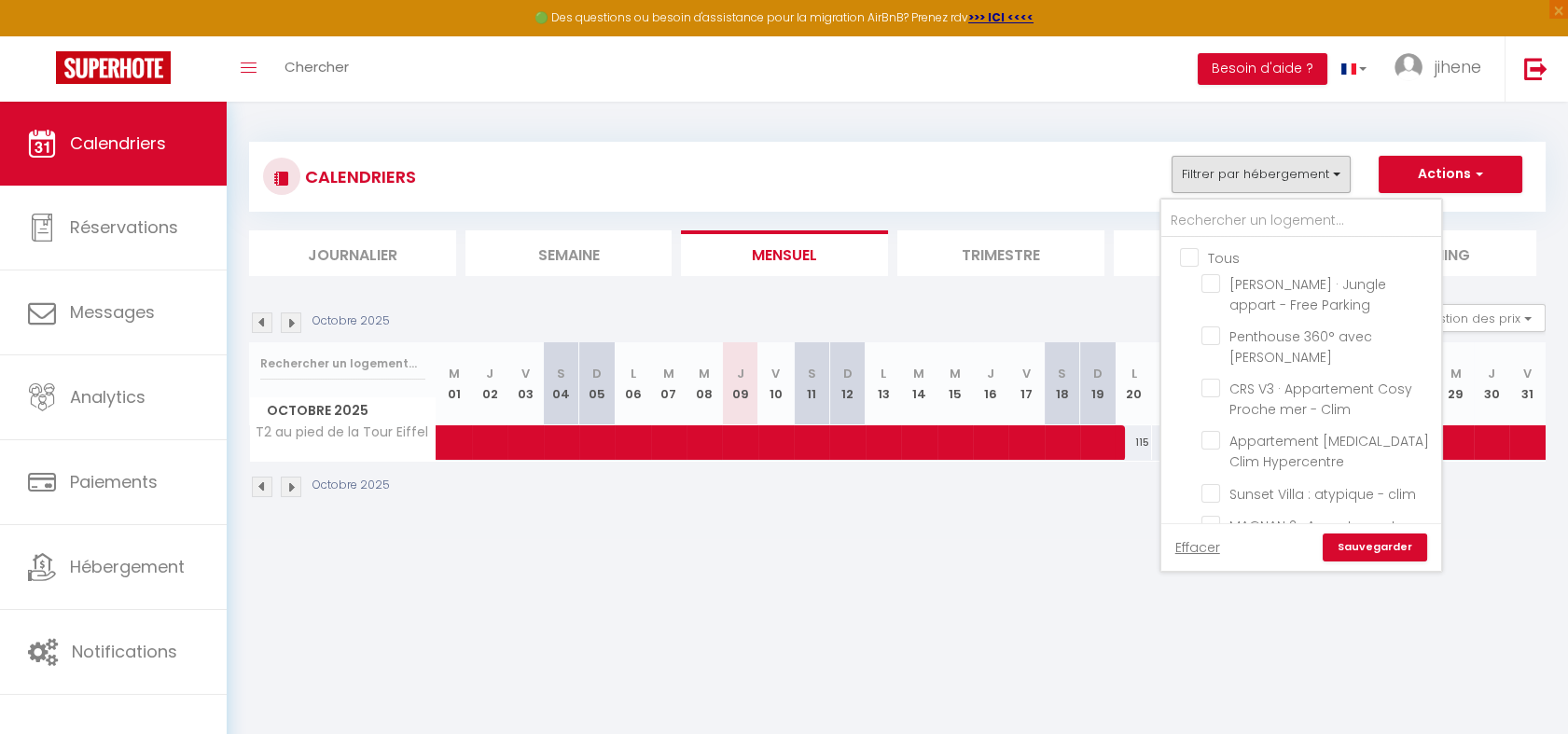
click at [1198, 261] on input "Tous" at bounding box center [1319, 256] width 280 height 19
click at [1385, 547] on link "Sauvegarder" at bounding box center [1375, 547] width 104 height 28
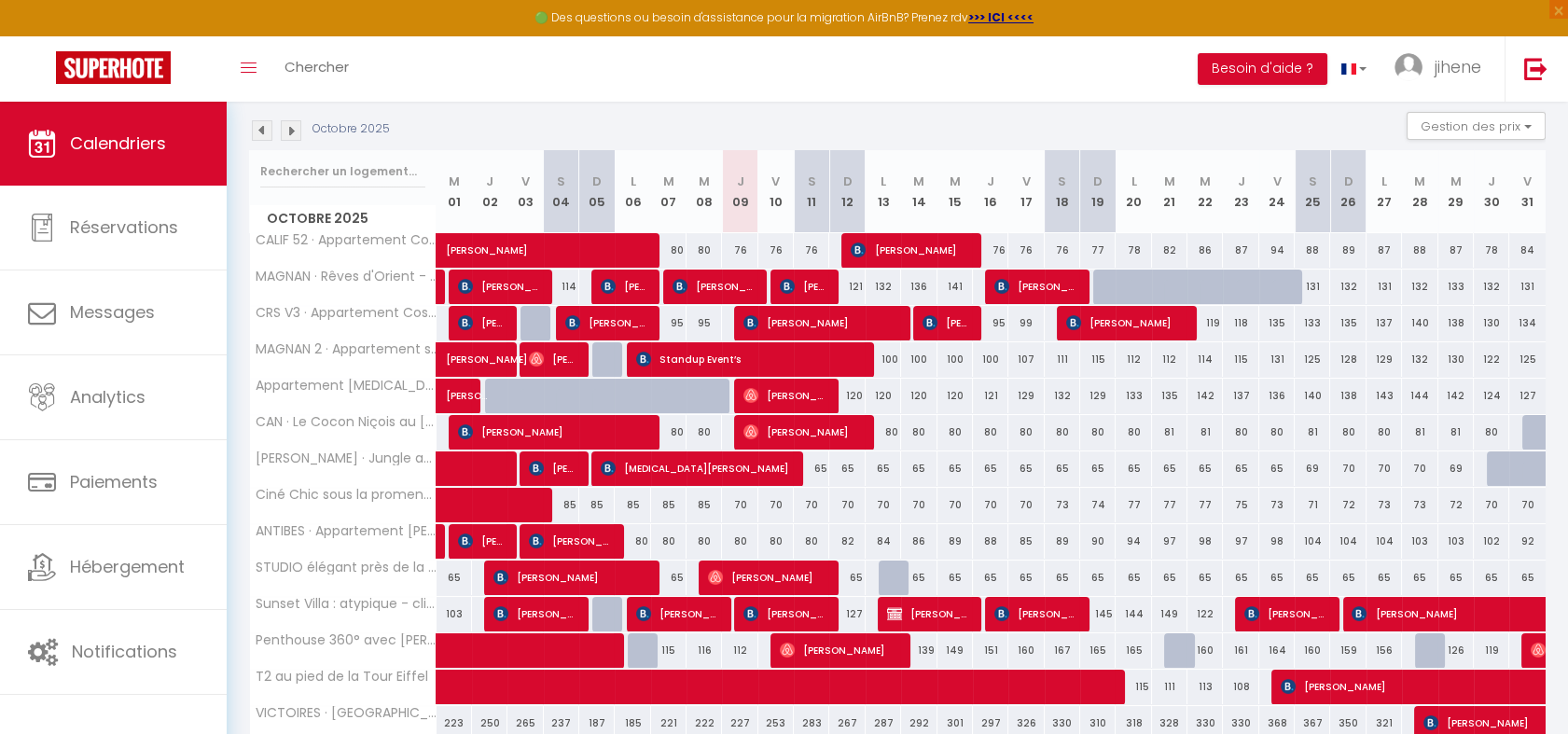
scroll to position [275, 0]
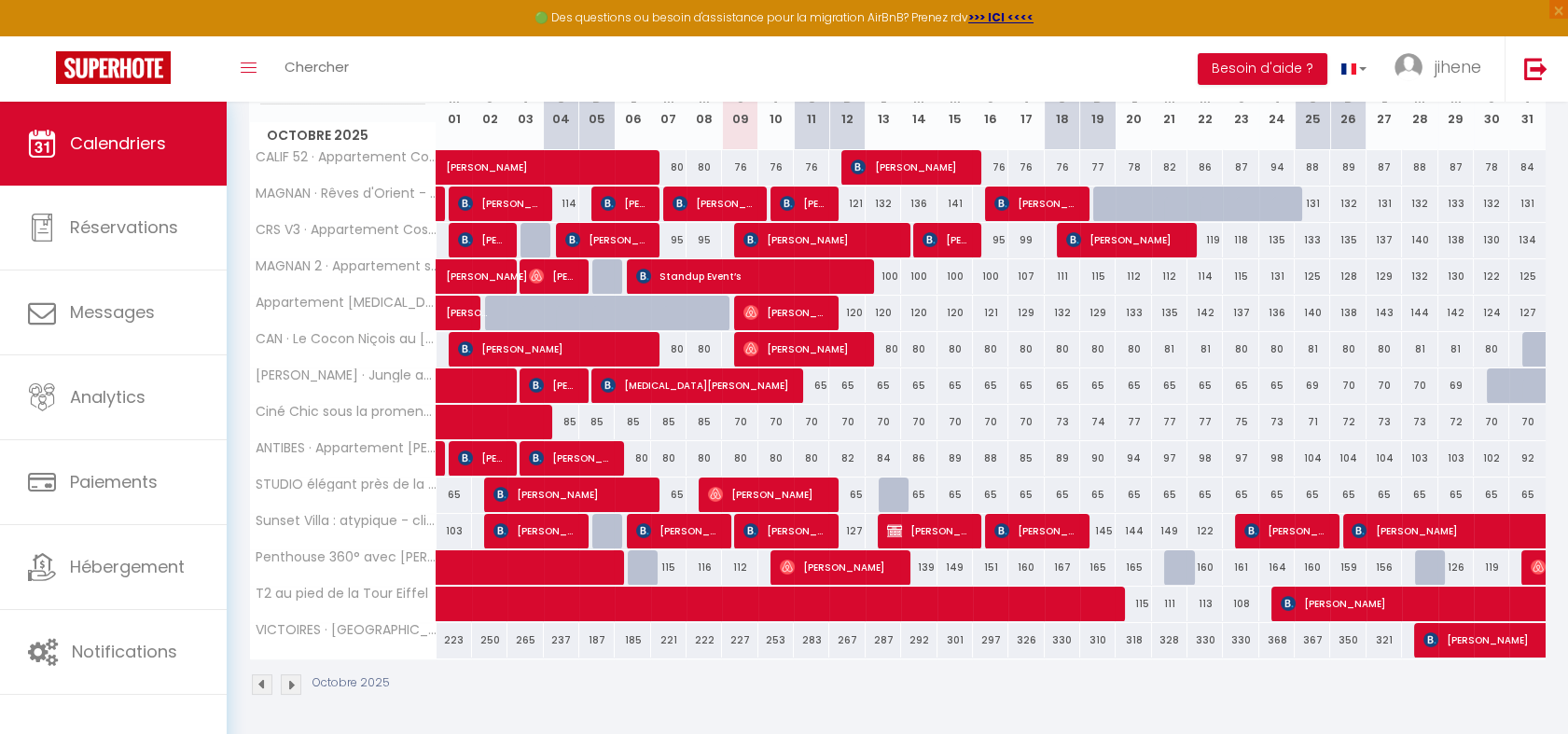
click at [292, 679] on img at bounding box center [291, 684] width 21 height 21
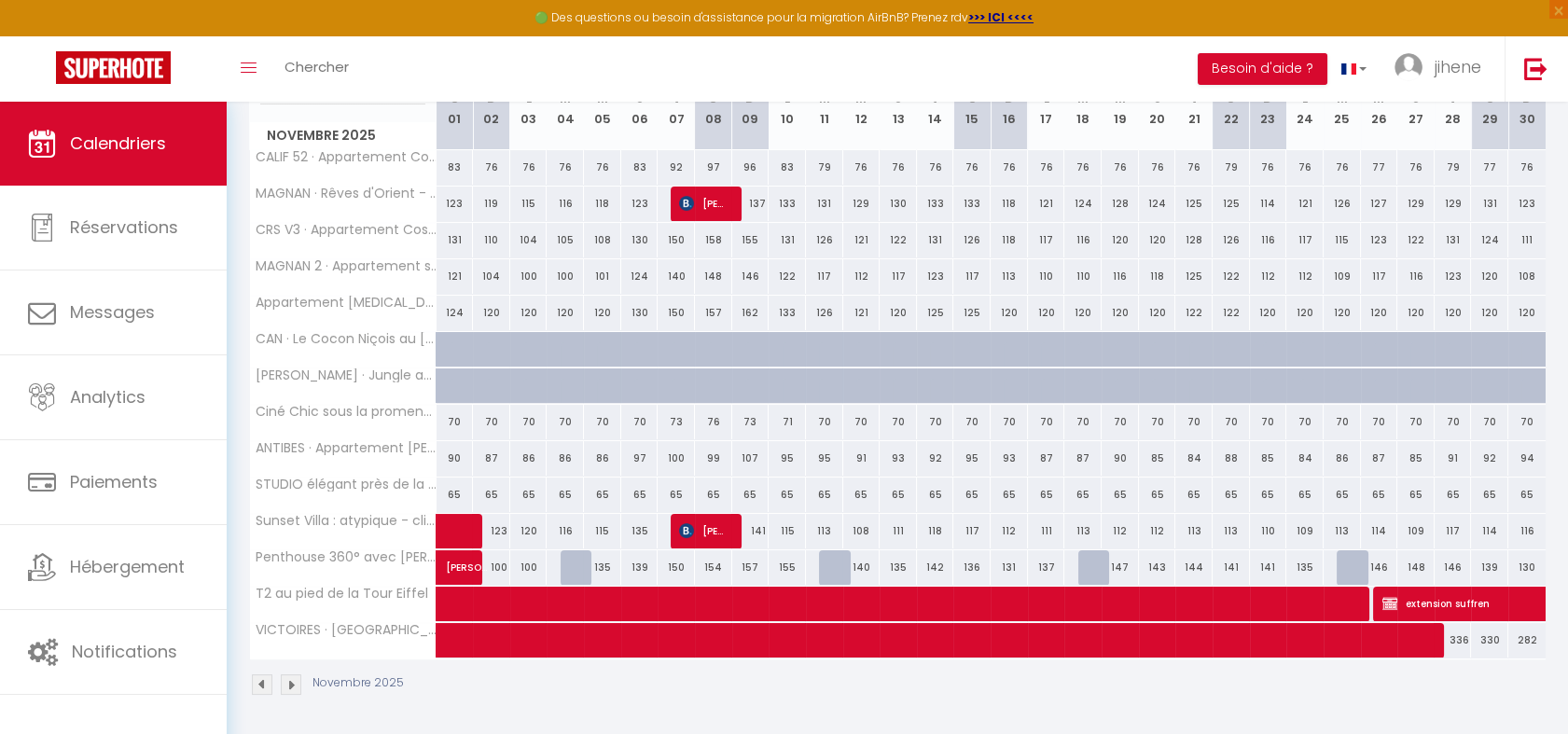
click at [292, 681] on img at bounding box center [291, 684] width 21 height 21
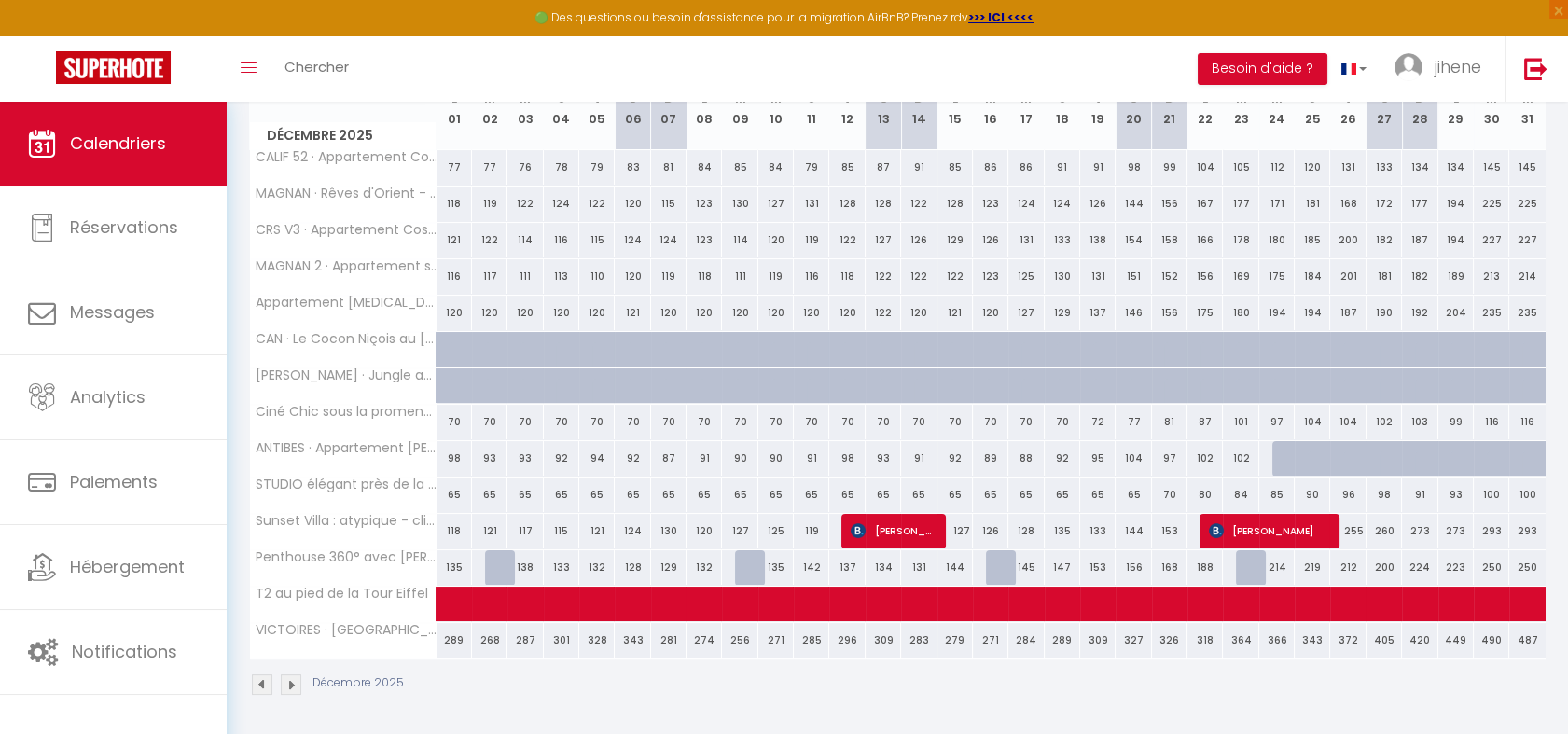
click at [292, 681] on img at bounding box center [291, 684] width 21 height 21
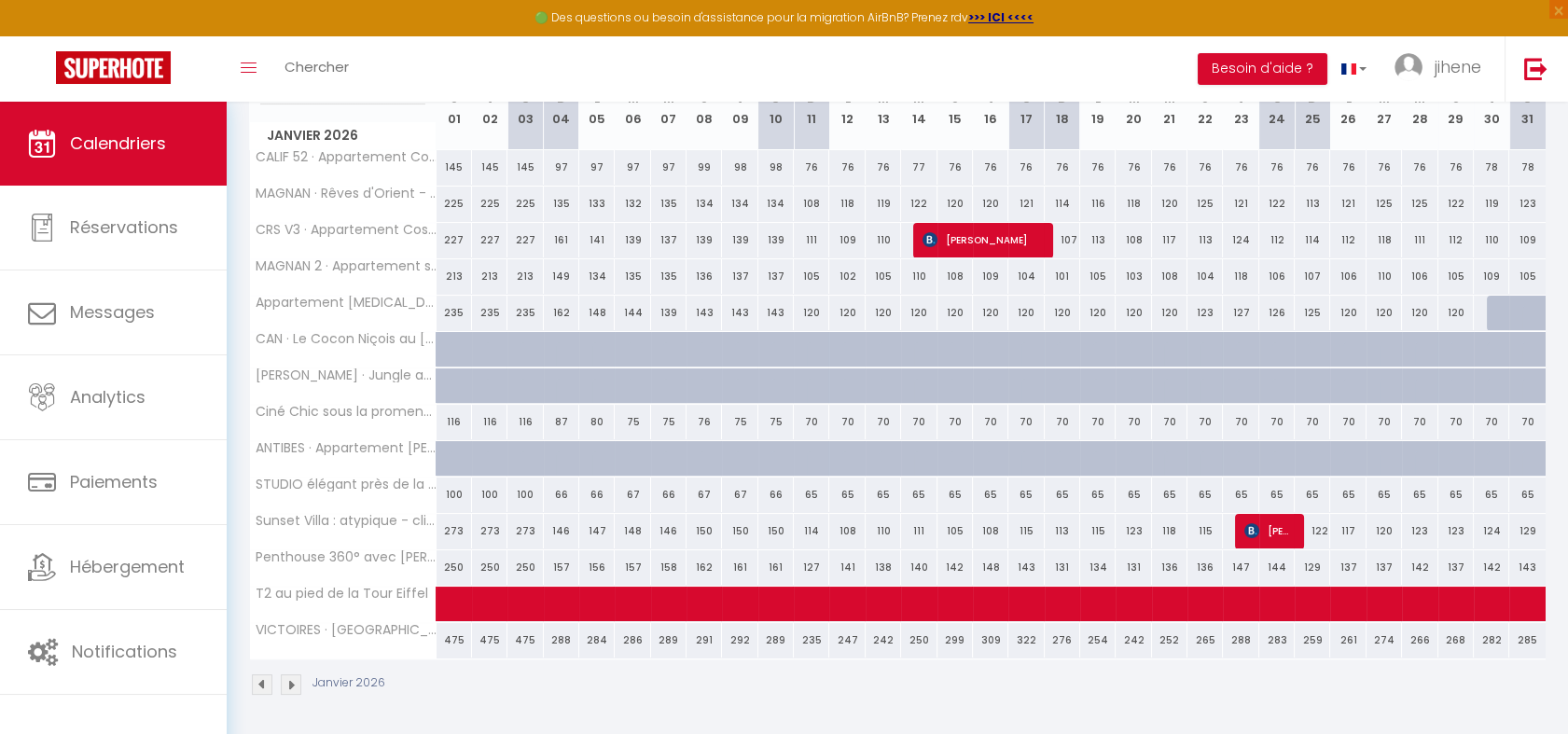
click at [292, 681] on img at bounding box center [291, 684] width 21 height 21
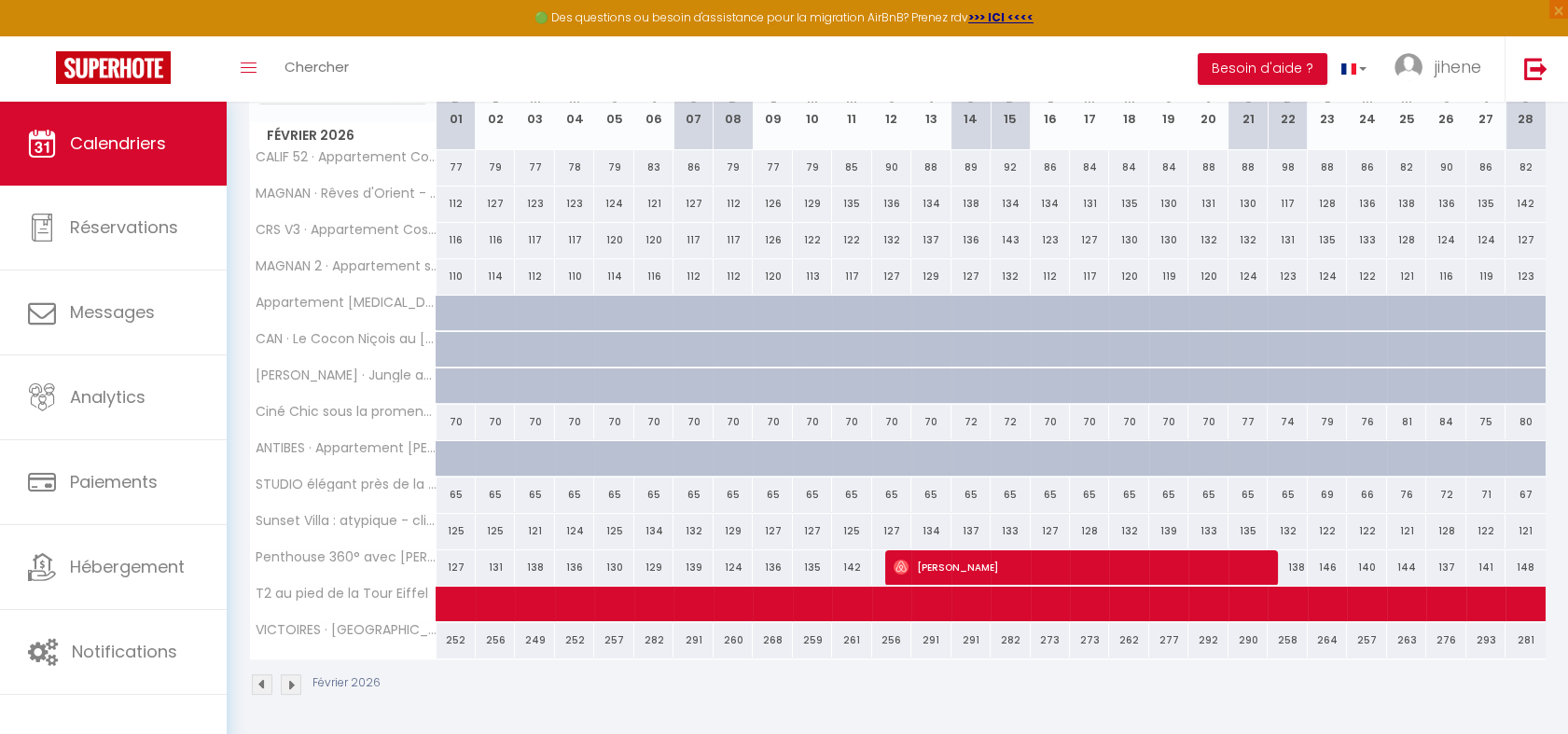
click at [292, 681] on img at bounding box center [291, 684] width 21 height 21
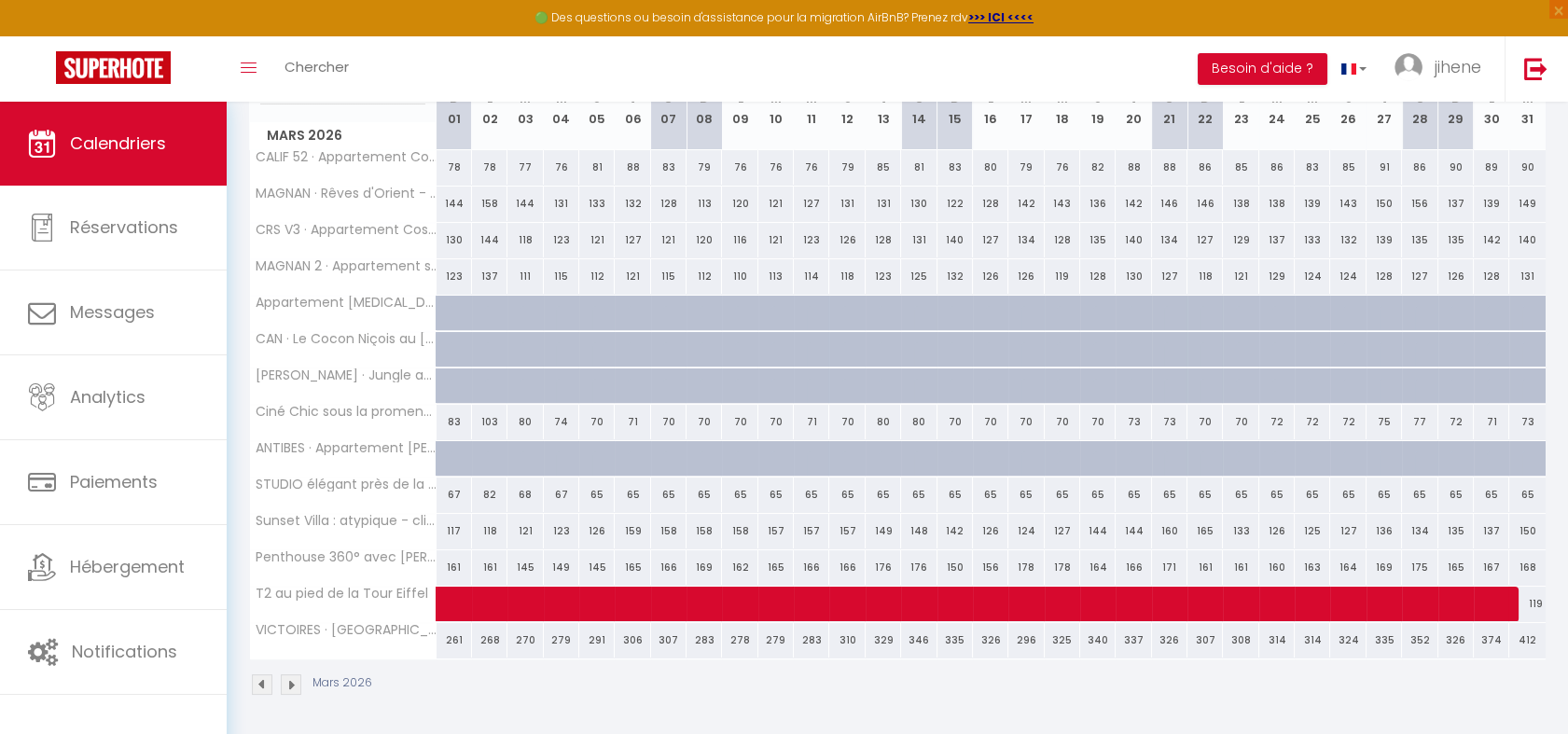
click at [255, 674] on img at bounding box center [262, 684] width 21 height 21
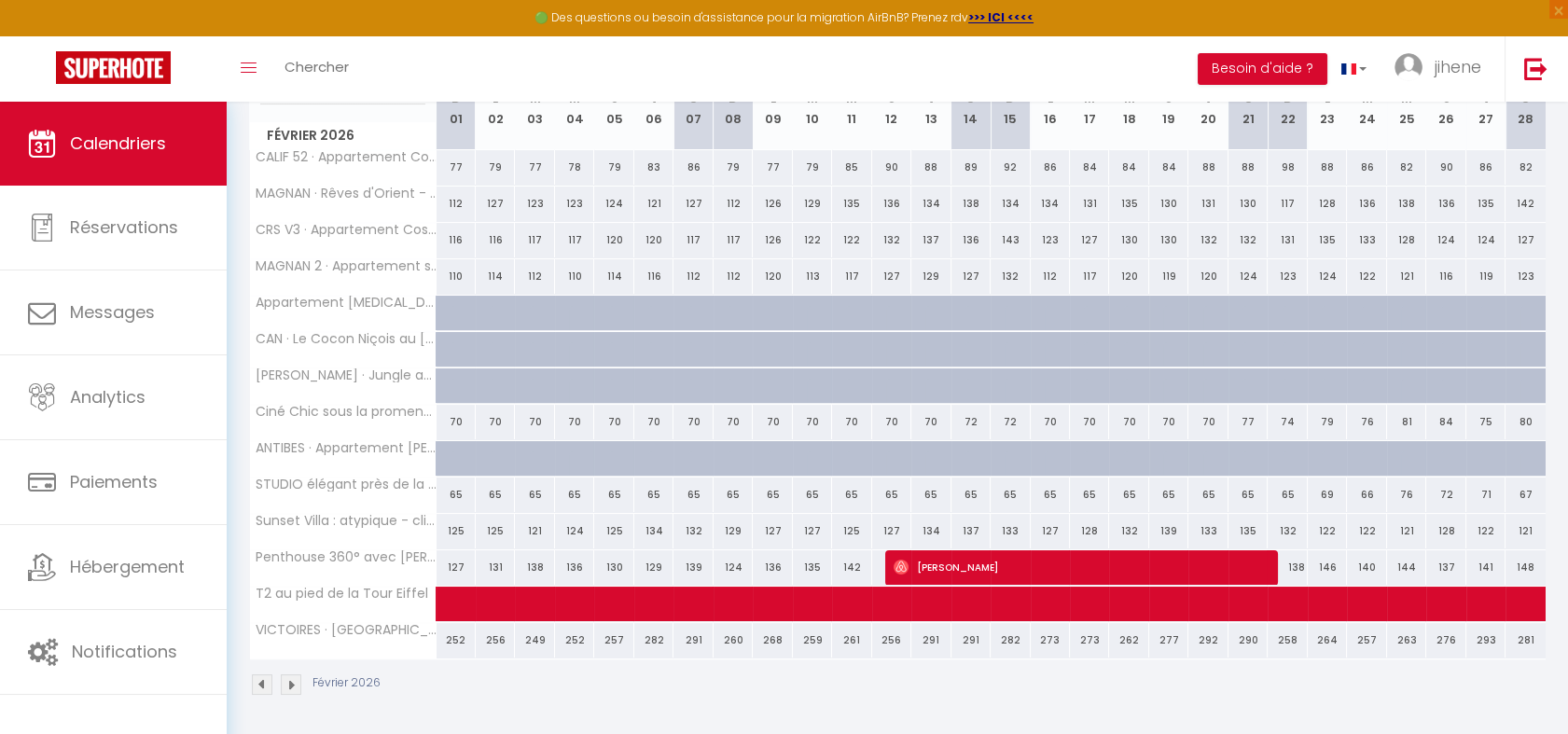
click at [255, 674] on img at bounding box center [262, 684] width 21 height 21
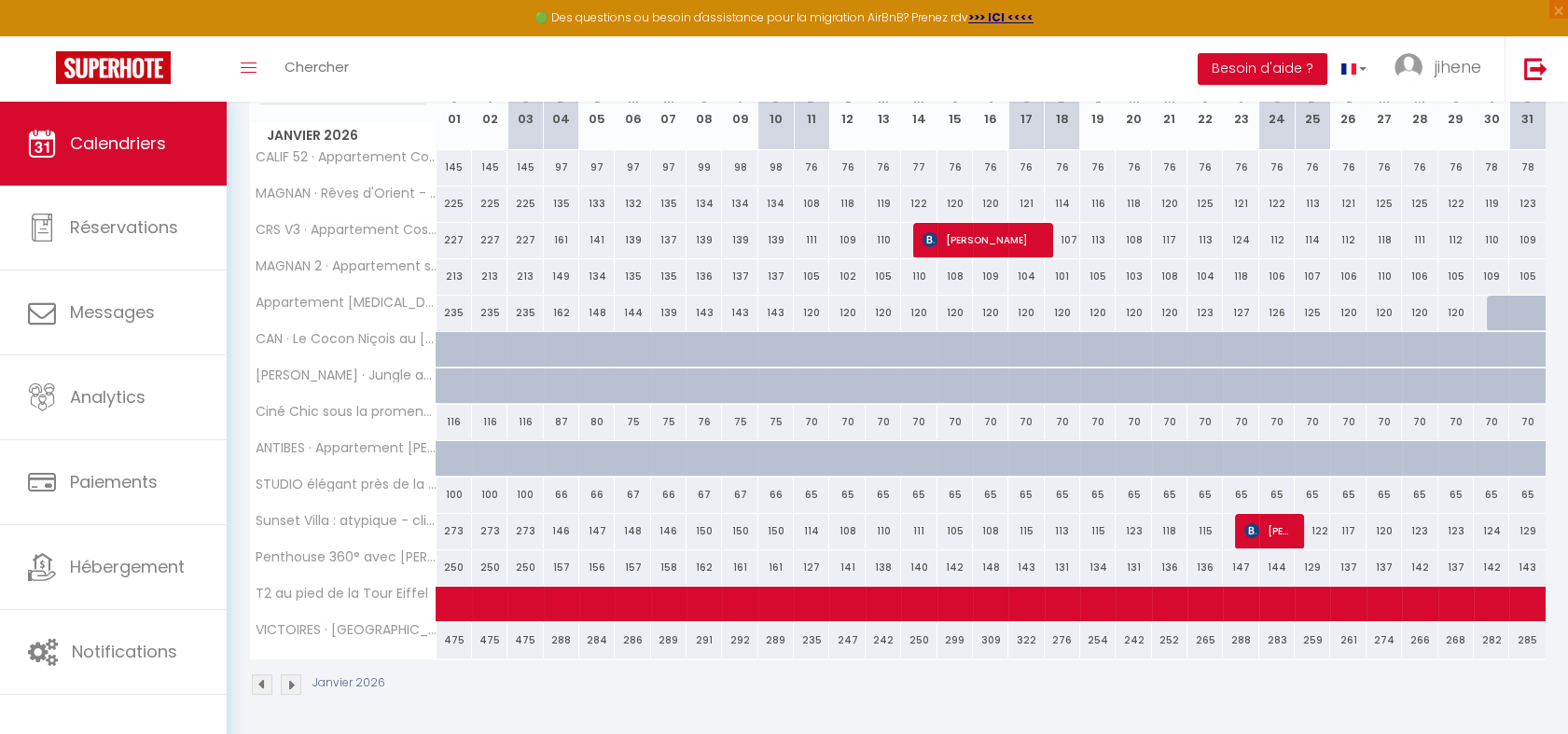
click at [255, 674] on img at bounding box center [262, 684] width 21 height 21
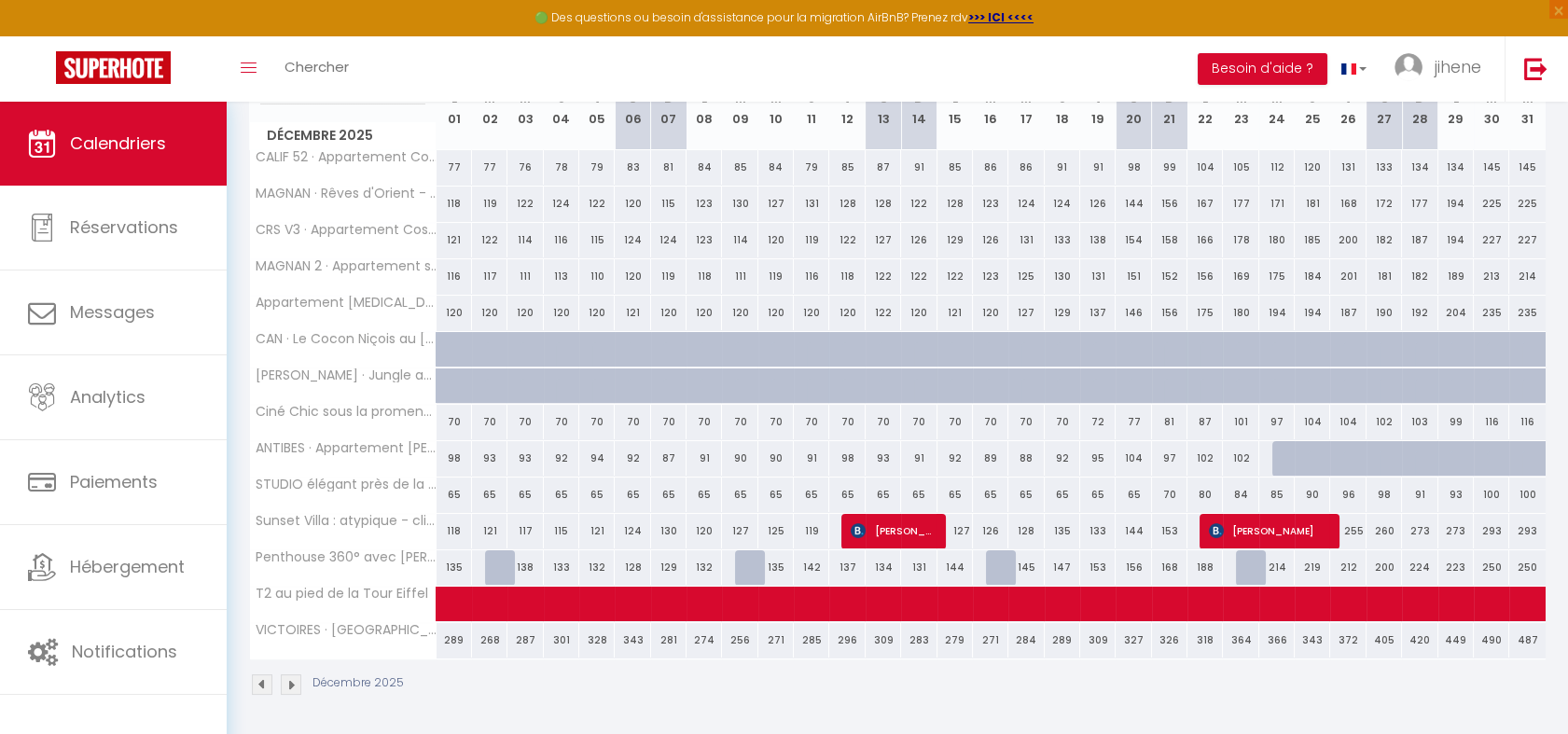
click at [255, 674] on img at bounding box center [262, 684] width 21 height 21
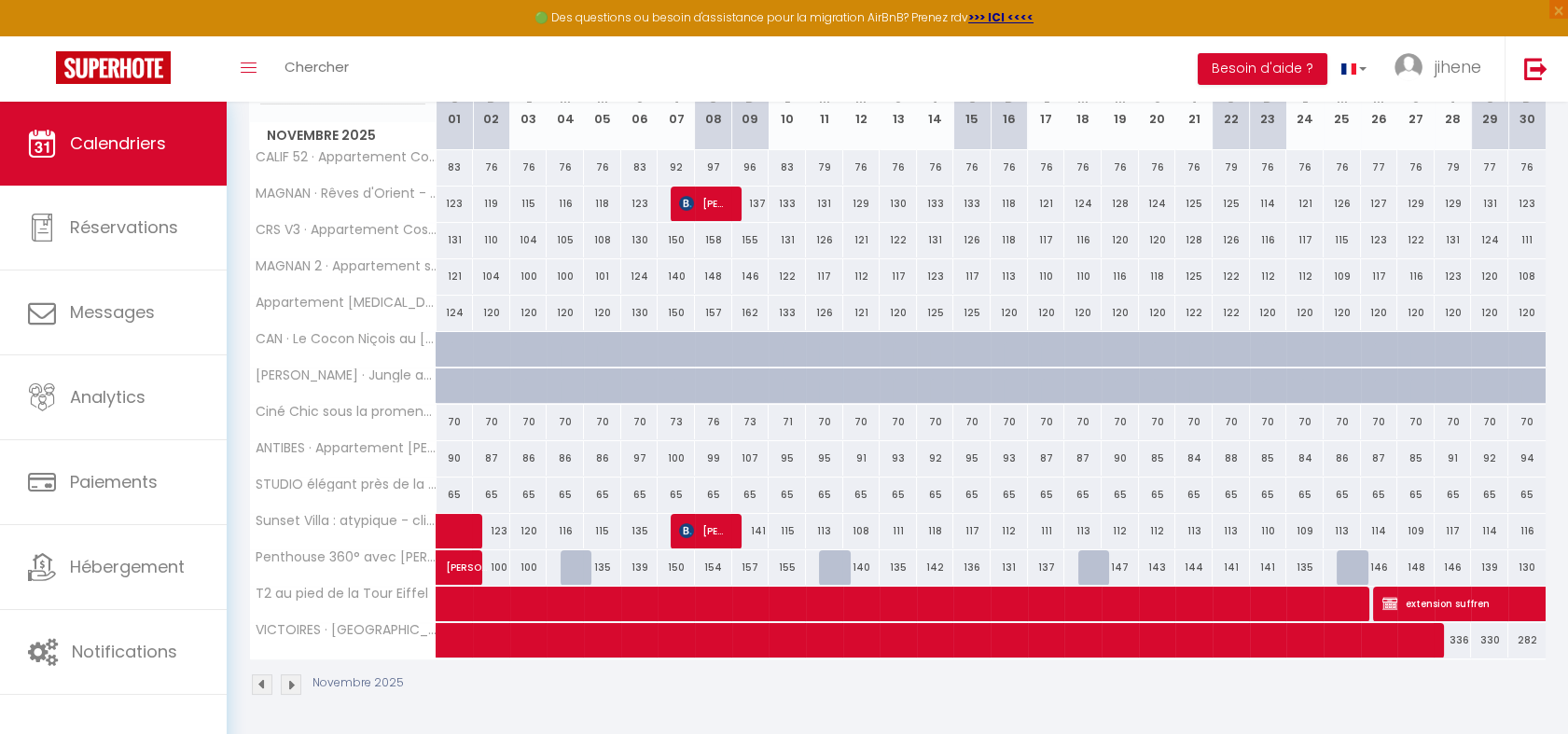
click at [266, 684] on img at bounding box center [262, 684] width 21 height 21
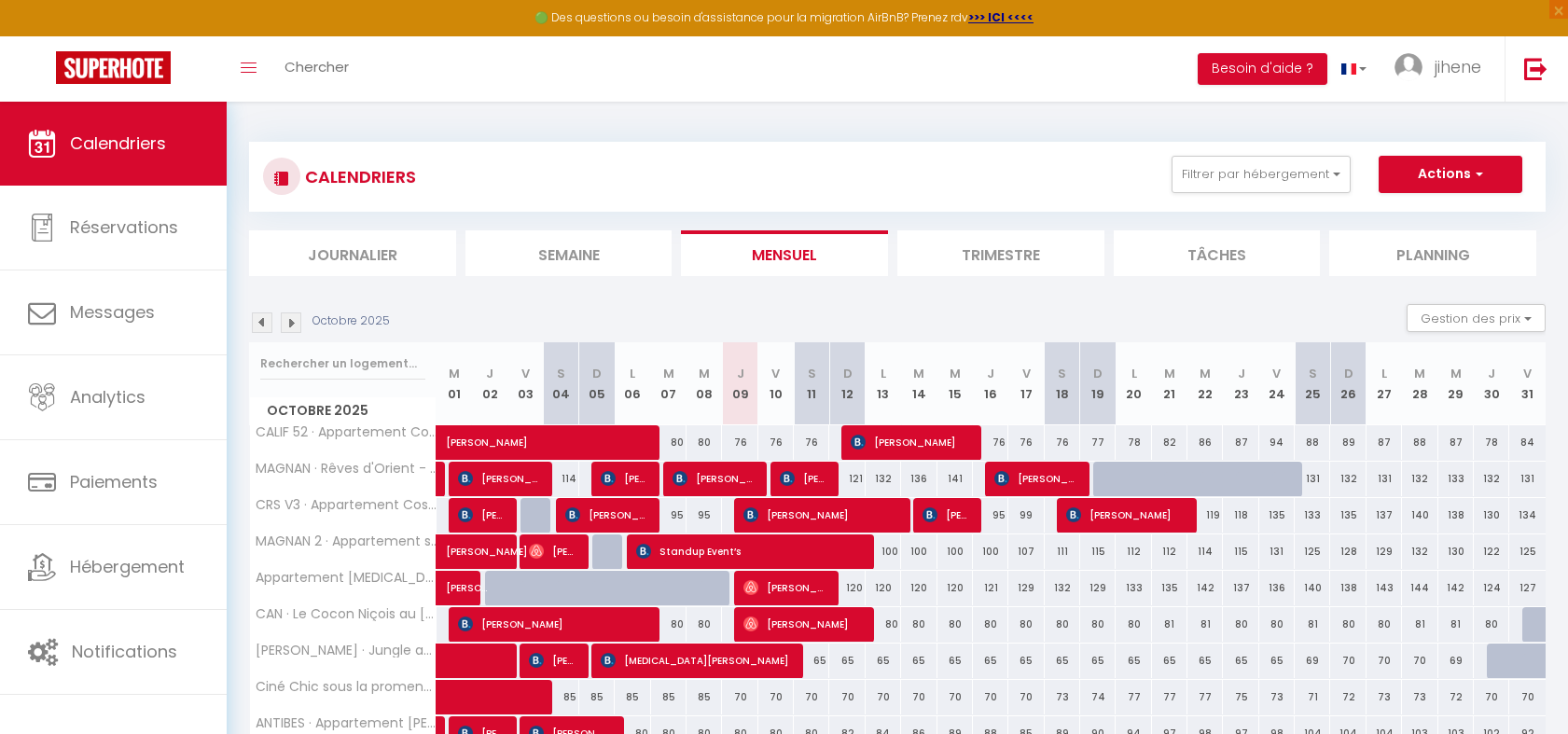
scroll to position [13, 0]
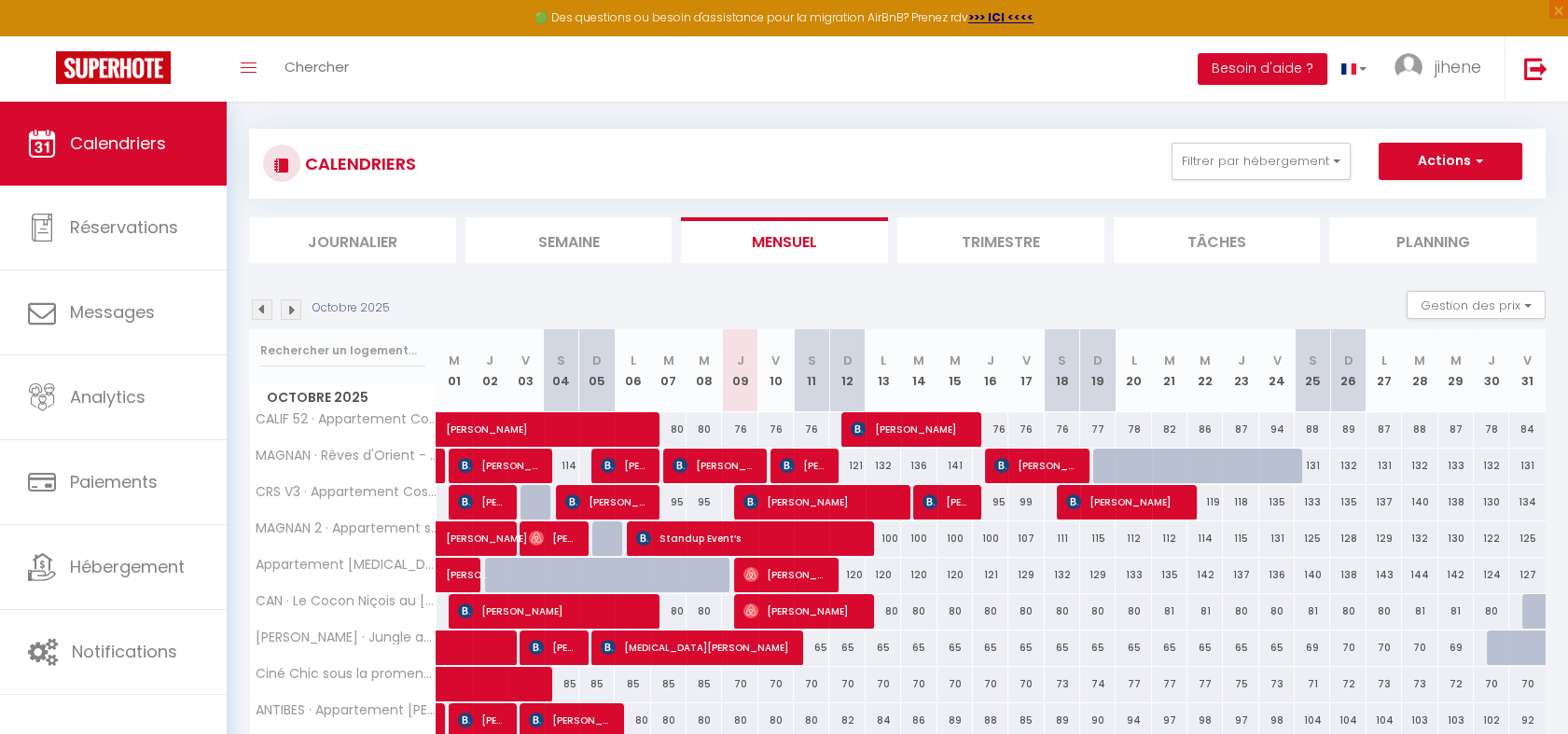
click at [267, 309] on img at bounding box center [262, 309] width 21 height 21
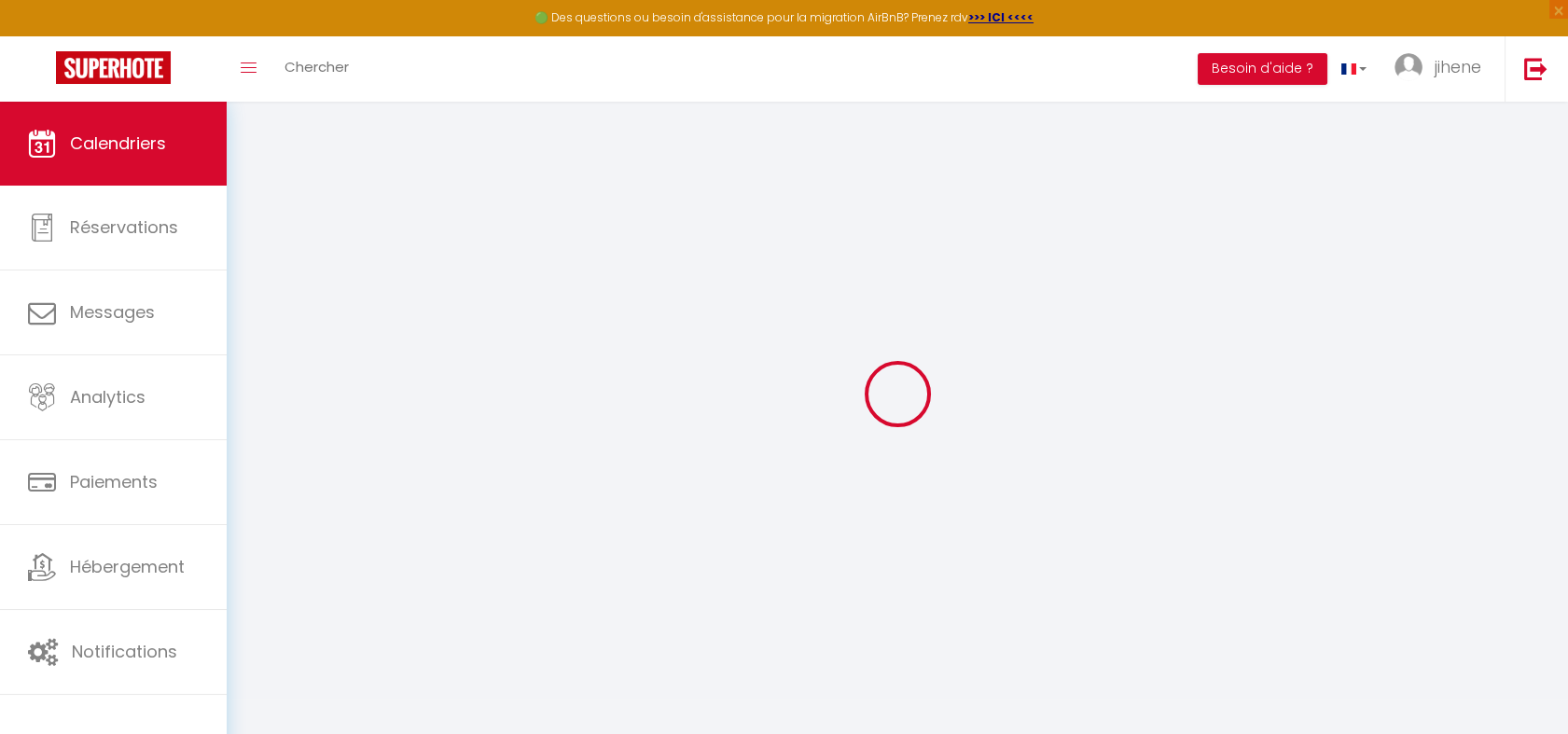
click at [267, 309] on div at bounding box center [896, 394] width 1296 height 566
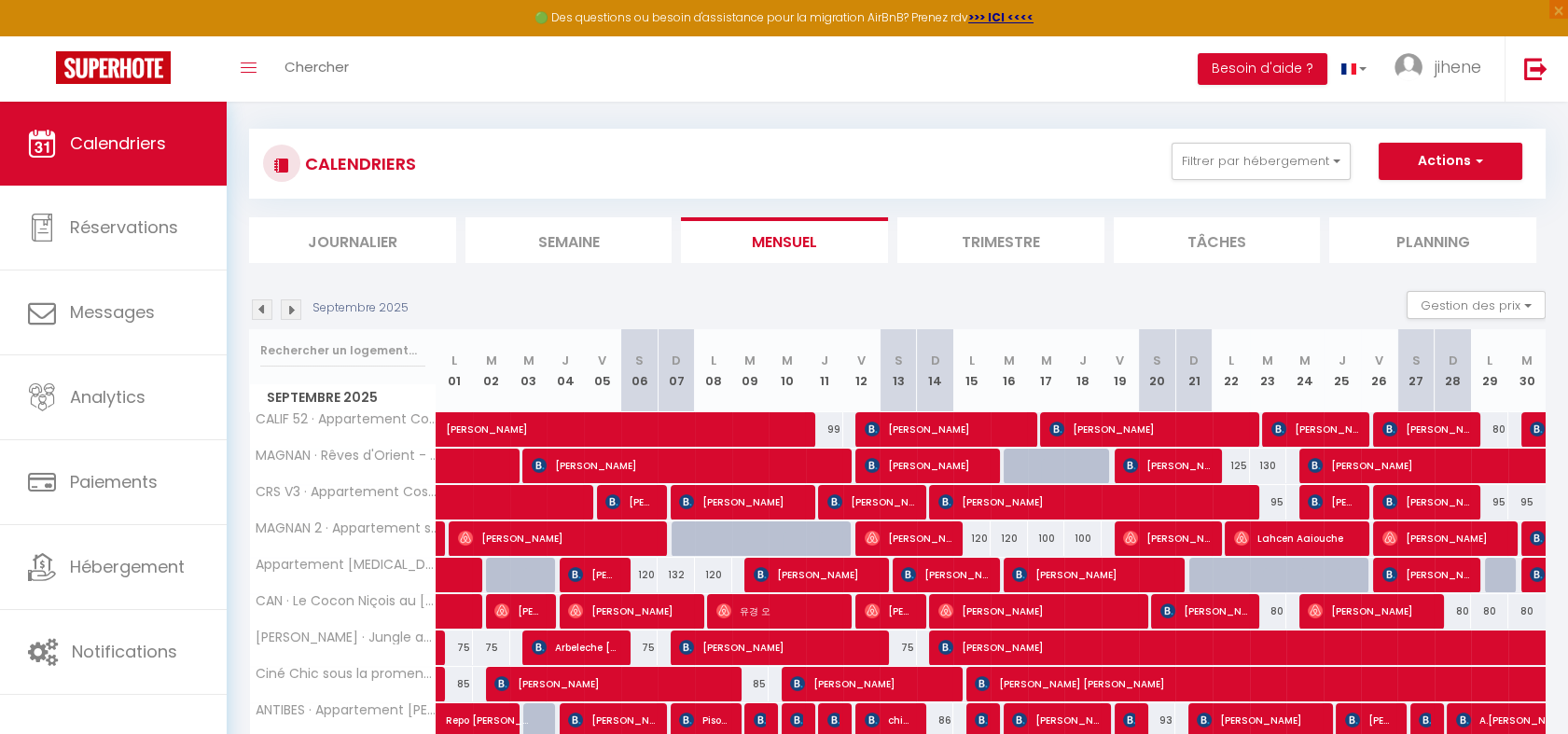
click at [268, 306] on img at bounding box center [262, 309] width 21 height 21
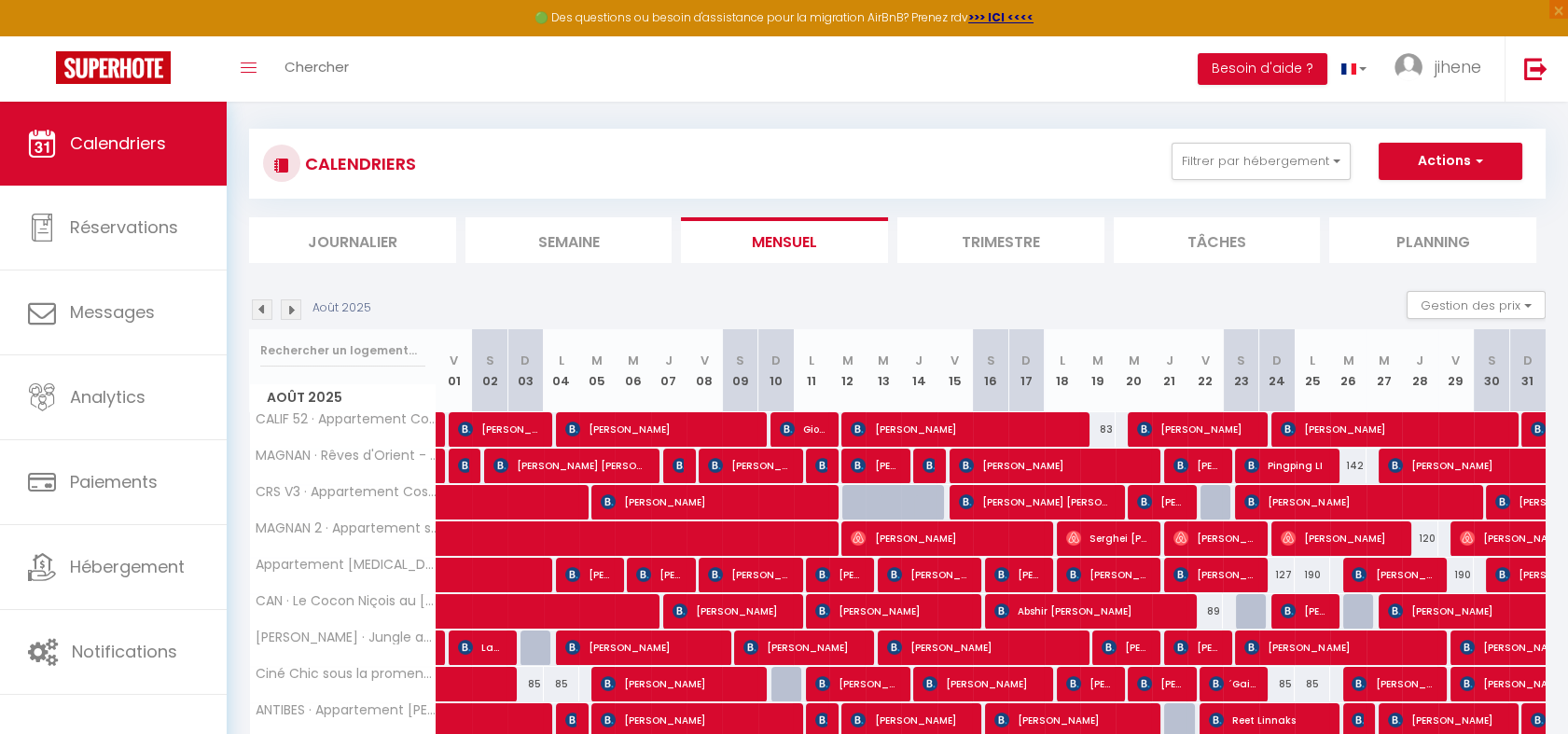
click at [268, 306] on img at bounding box center [262, 309] width 21 height 21
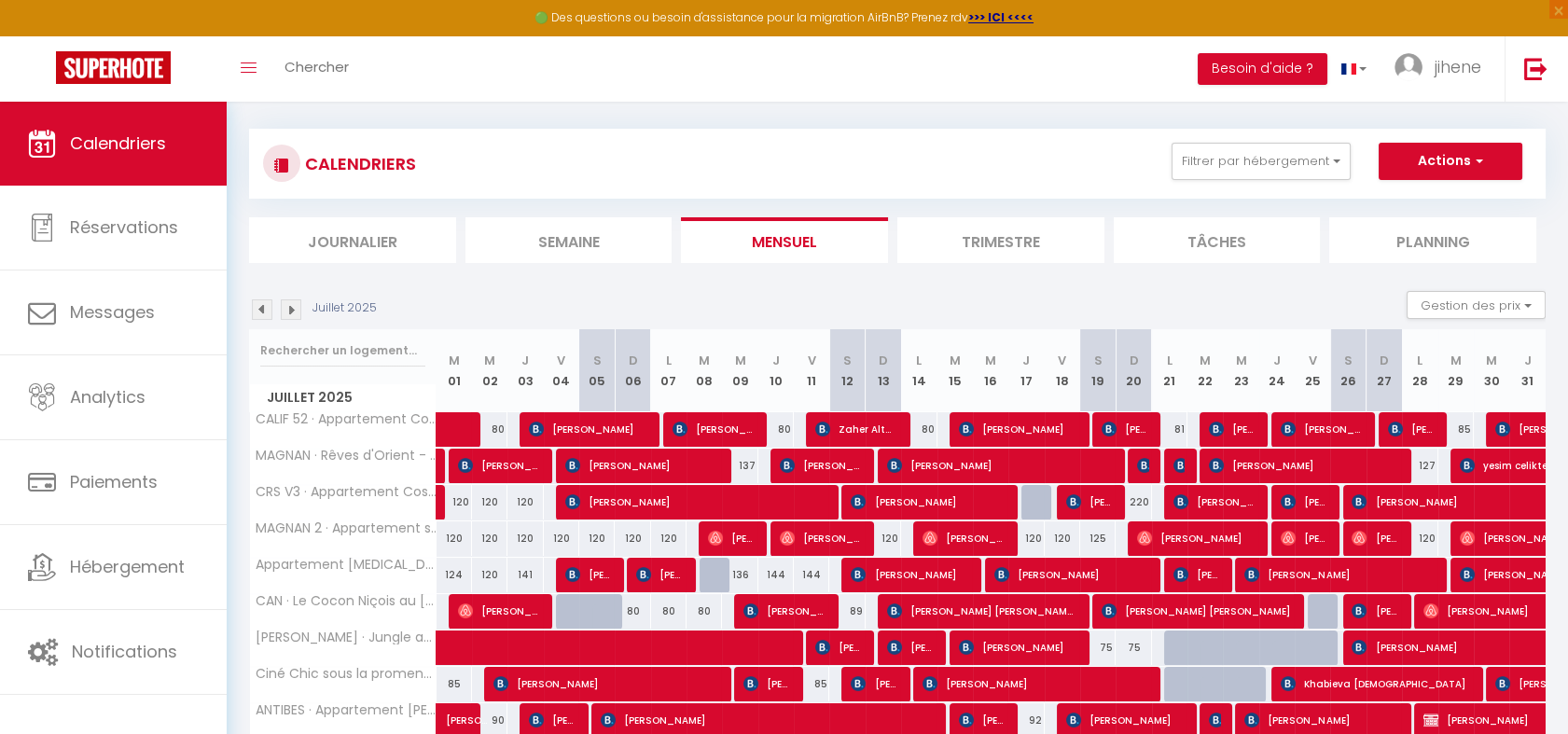
click at [268, 306] on img at bounding box center [262, 309] width 21 height 21
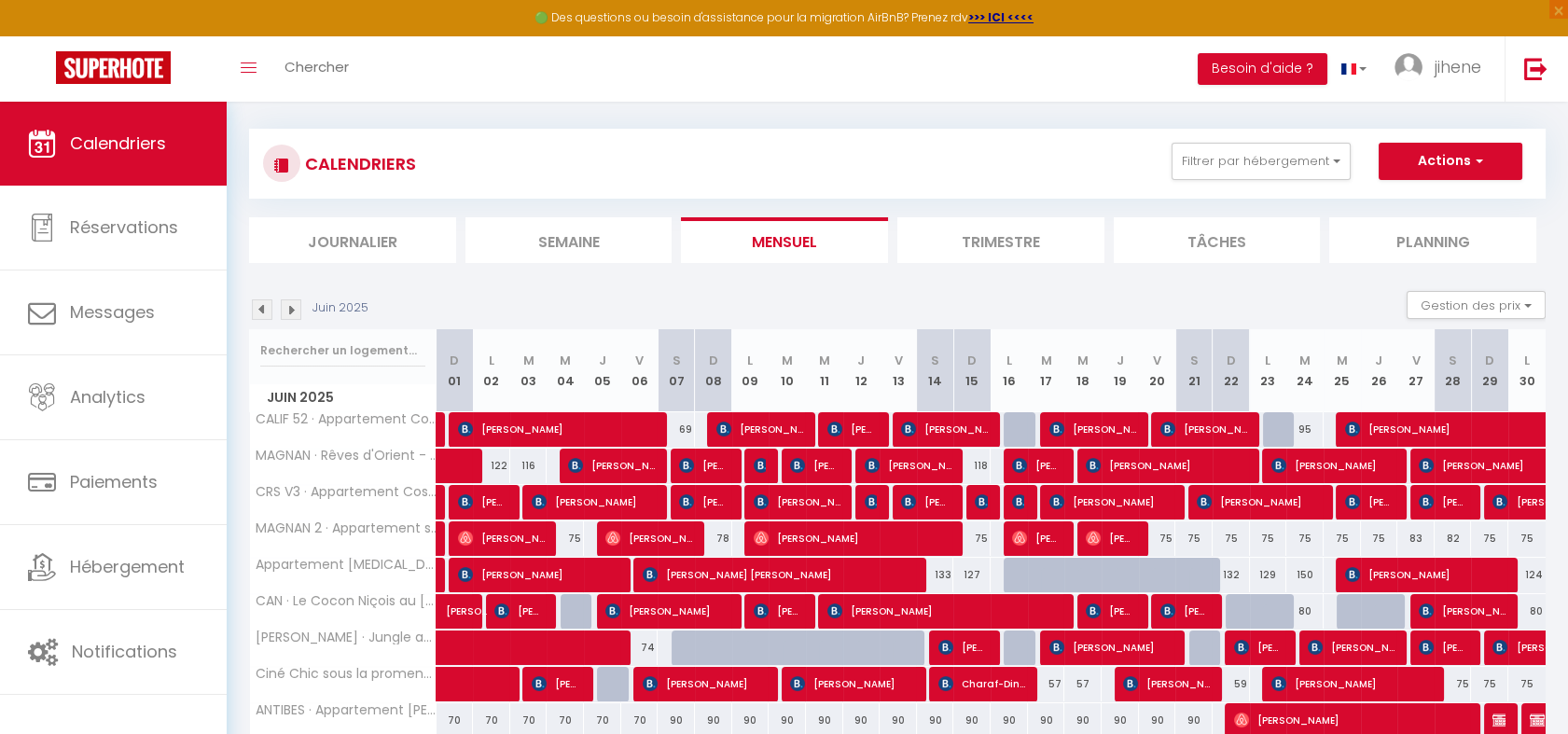
click at [268, 306] on img at bounding box center [262, 309] width 21 height 21
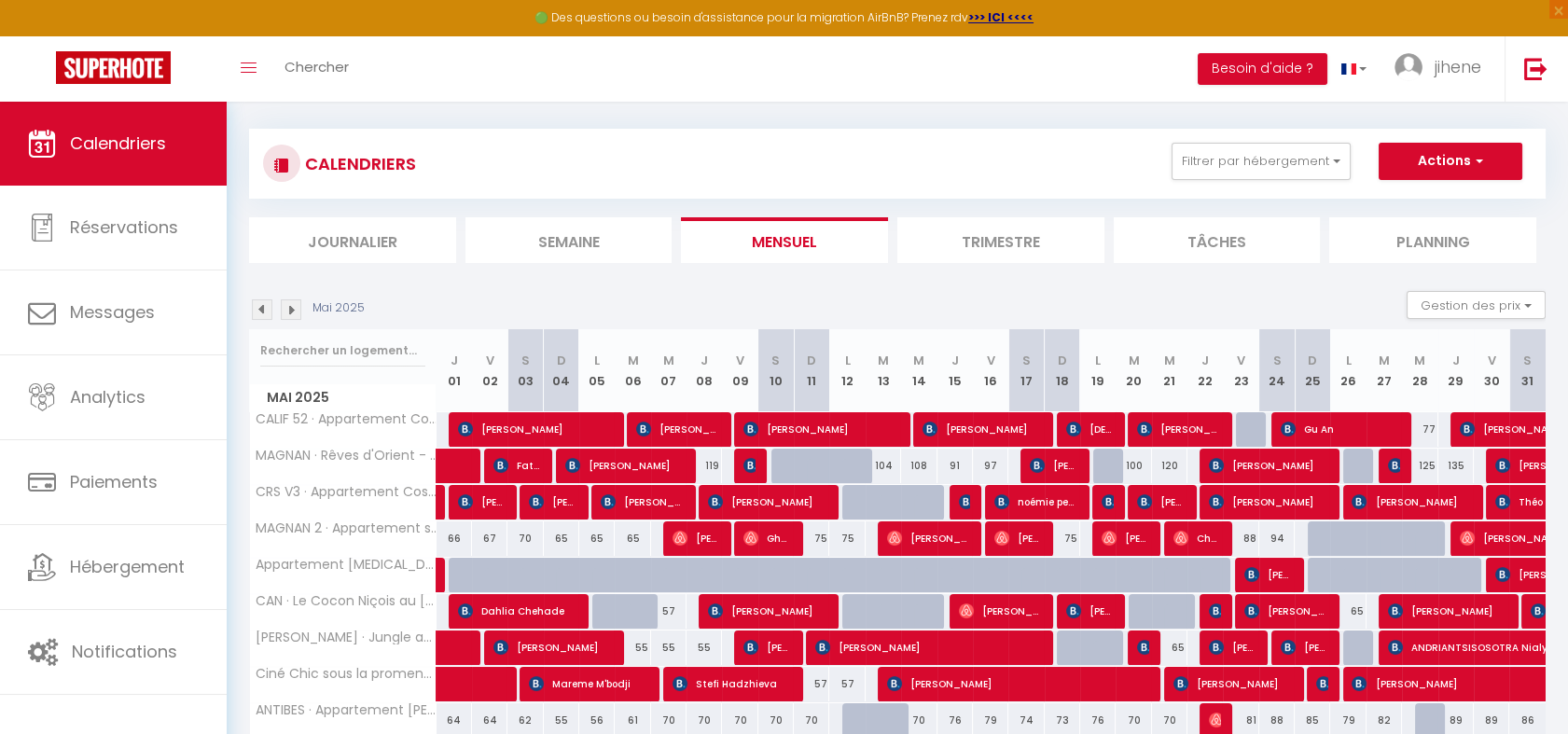
click at [268, 306] on img at bounding box center [262, 309] width 21 height 21
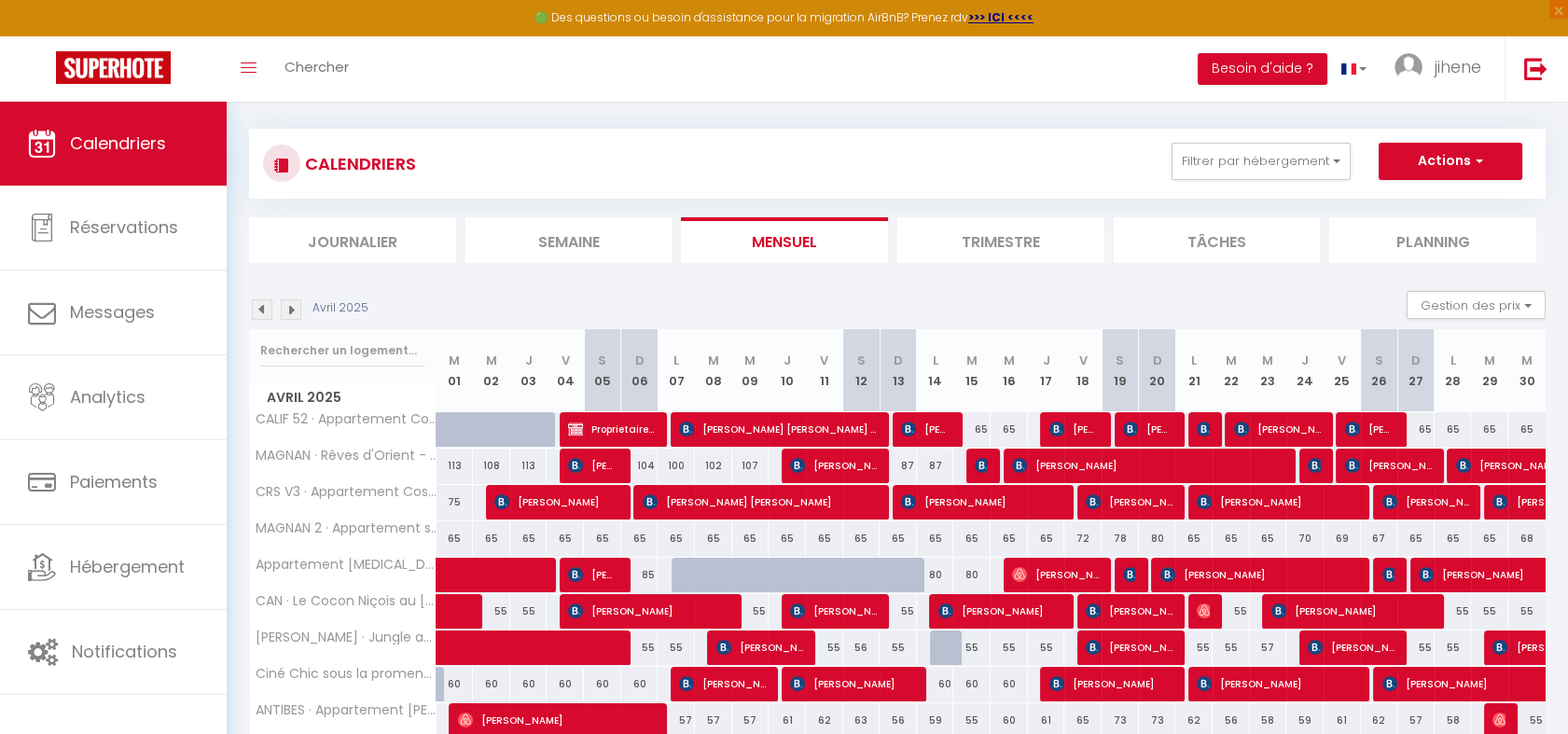
click at [292, 306] on img at bounding box center [291, 309] width 21 height 21
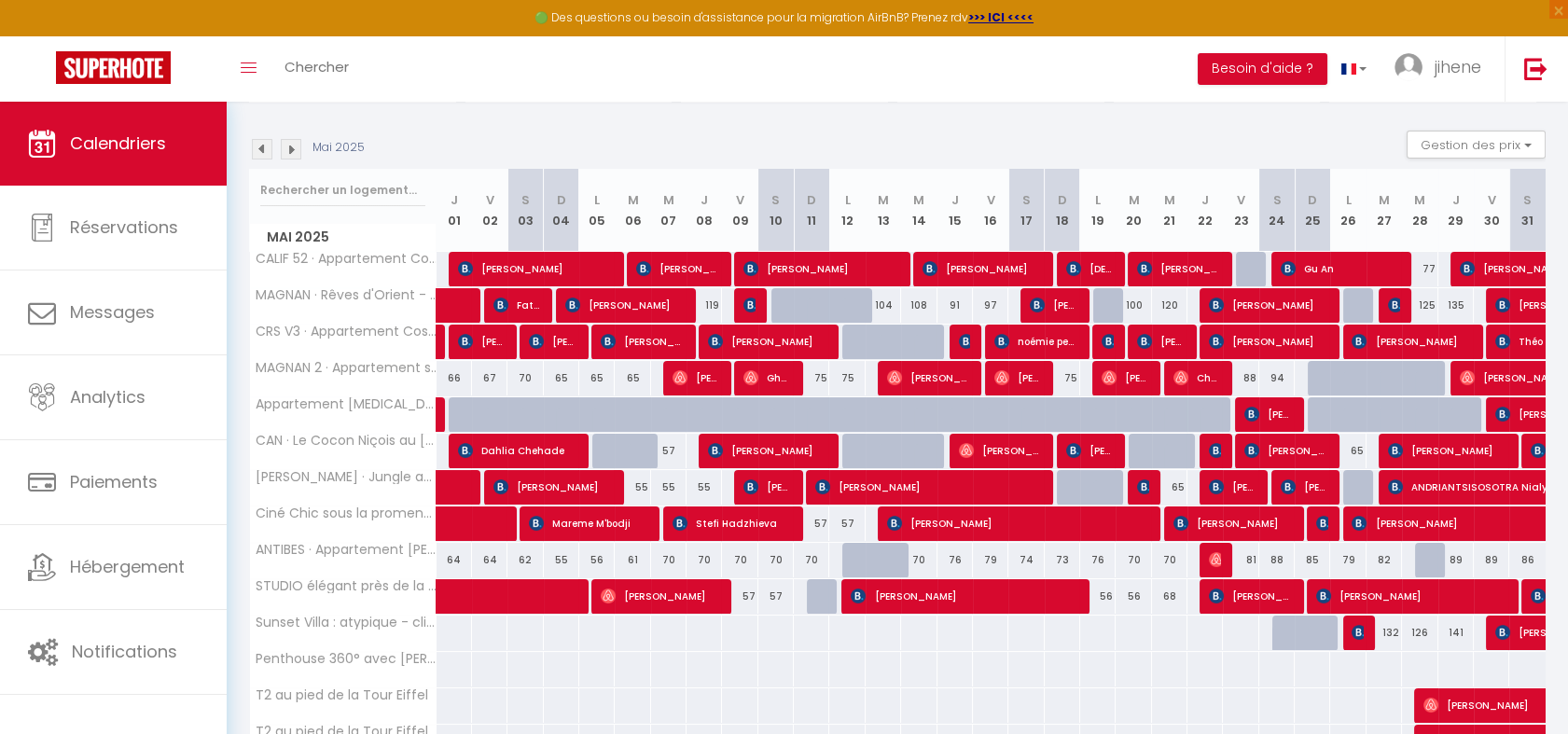
scroll to position [163, 0]
